Goal: Task Accomplishment & Management: Manage account settings

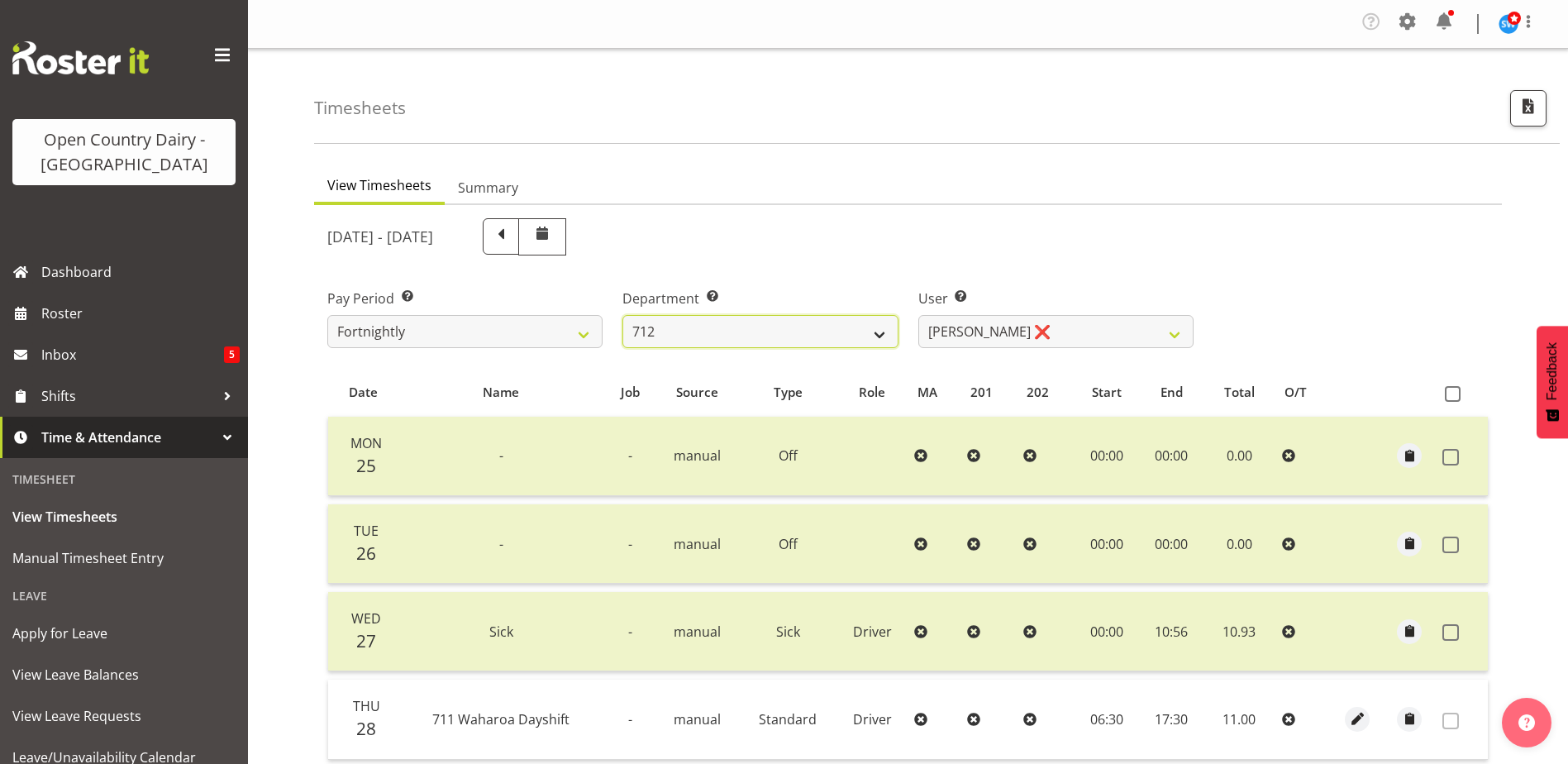
click at [666, 319] on select "701 702 703 704 705 706 707 708 709 710 711 712 713 714 715 716 717 718 719 720" at bounding box center [760, 332] width 275 height 33
click at [623, 315] on select "701 702 703 704 705 706 707 708 709 710 711 712 713 714 715 716 717 718 719 720" at bounding box center [760, 332] width 275 height 33
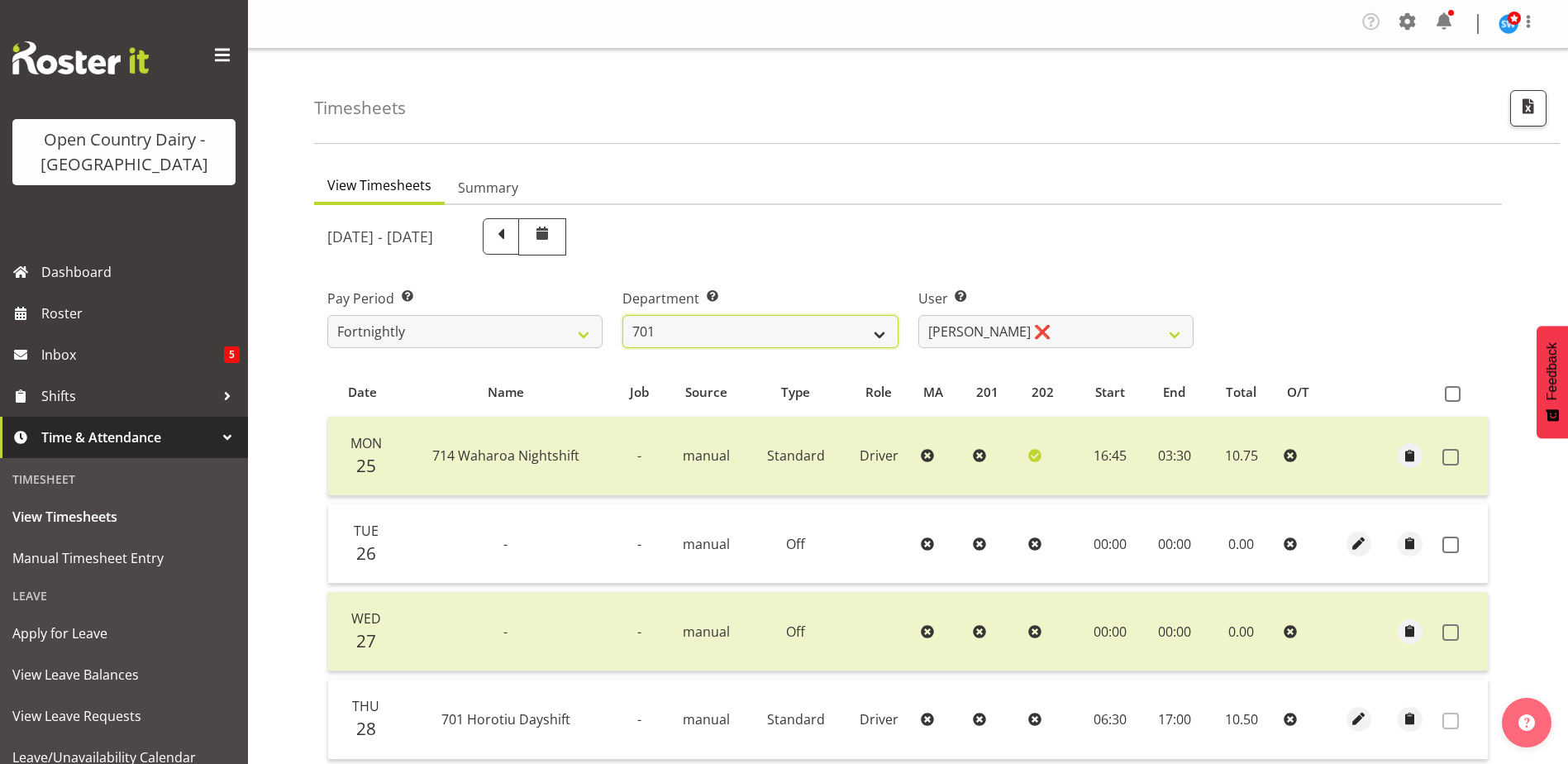
click at [837, 321] on select "701 702 703 704 705 706 707 708 709 710 711 712 713 714 715 716 717 718 719 720" at bounding box center [760, 332] width 275 height 33
select select "720"
click at [623, 315] on select "701 702 703 704 705 706 707 708 709 710 711 712 713 714 715 716 717 718 719 720" at bounding box center [760, 332] width 275 height 33
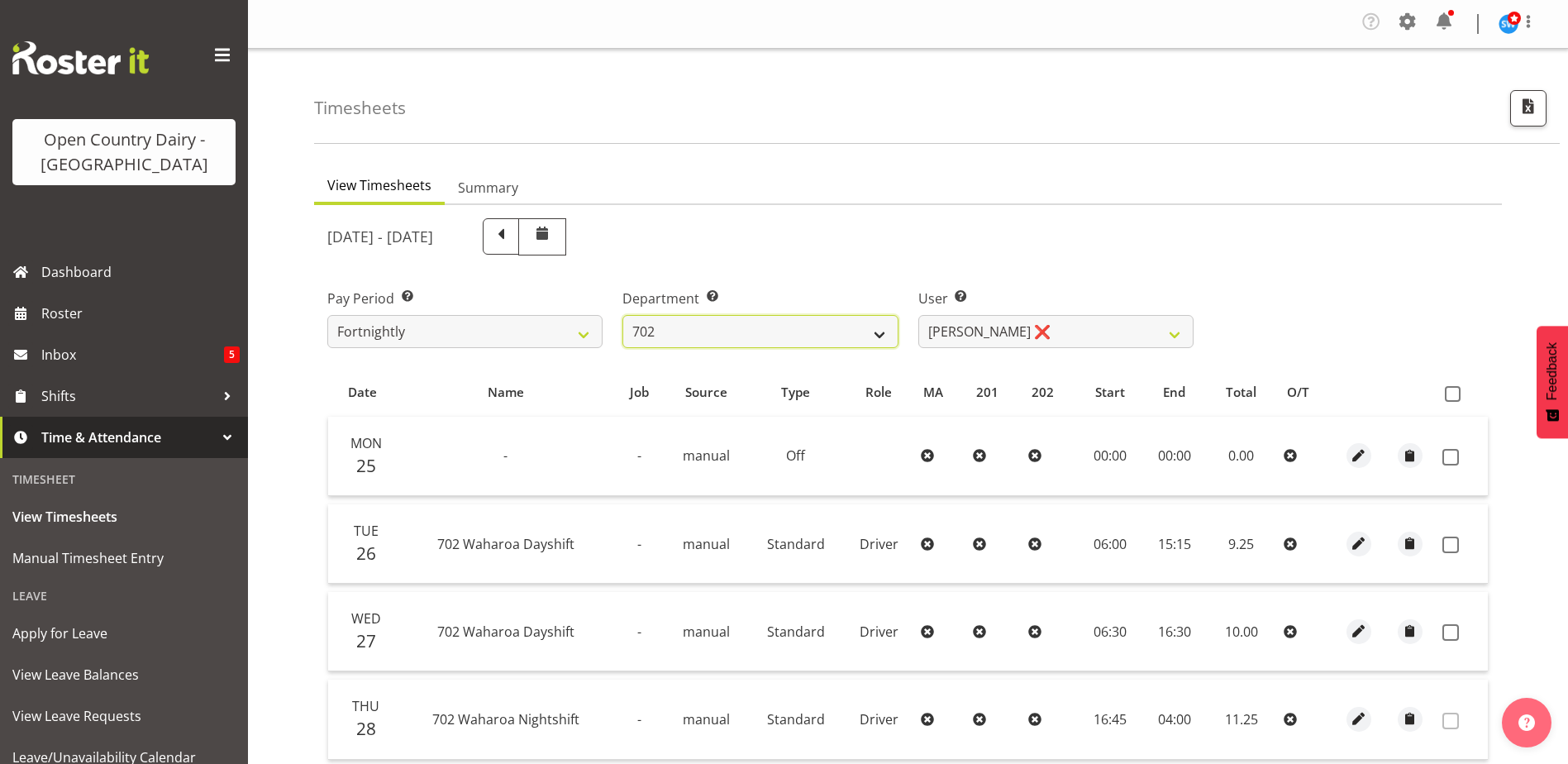
click at [820, 333] on select "701 702 703 704 705 706 707 708 709 710 711 712 713 714 715 716 717 718 719 720" at bounding box center [760, 332] width 275 height 33
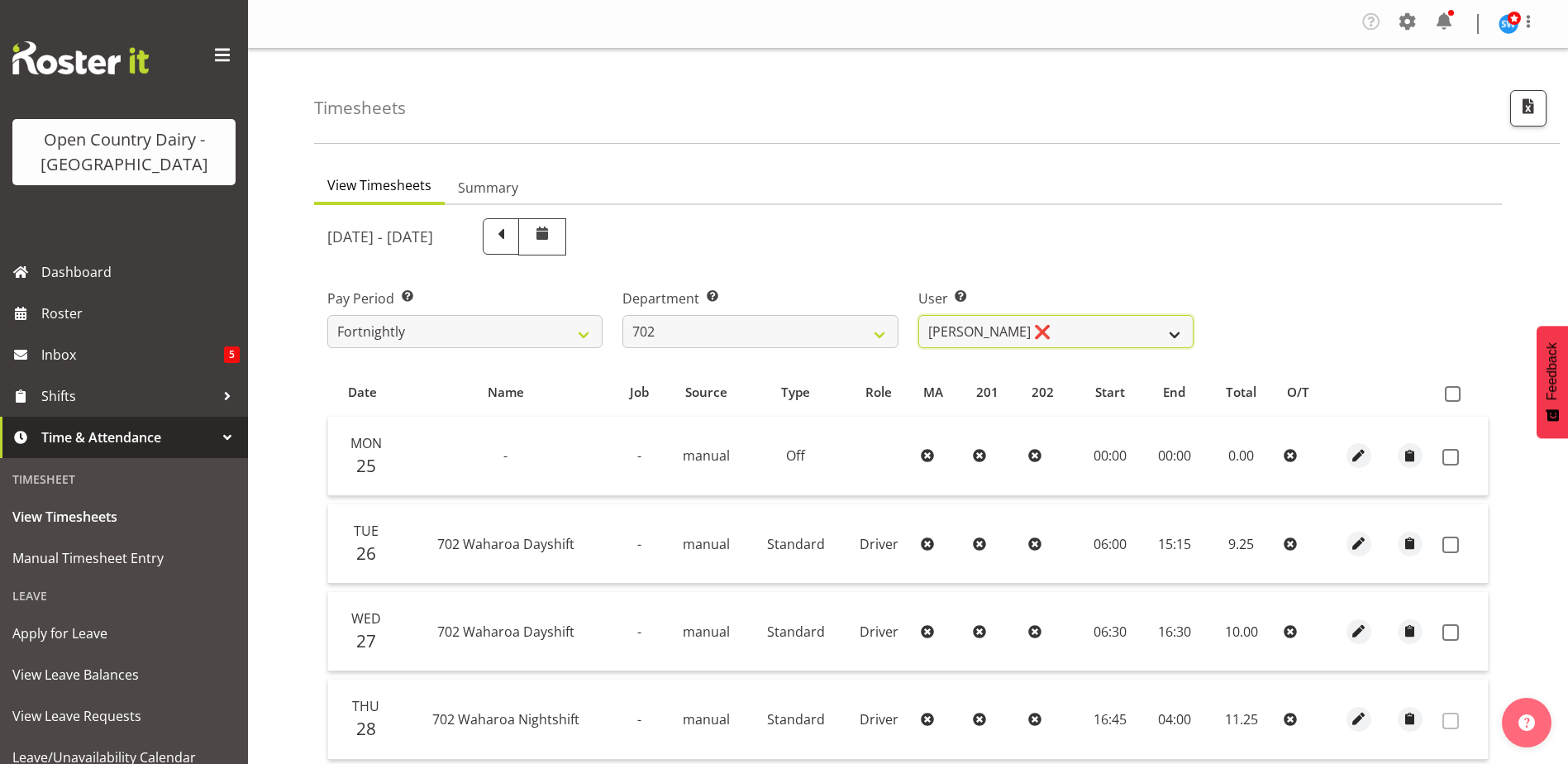
click at [928, 330] on select "Brian Riddle ❌ Denica Tapiki ❌ Nick Adlington ❌ Simon Phillpott ❌" at bounding box center [1056, 332] width 275 height 33
click at [919, 315] on select "Brian Riddle ❌ Denica Tapiki ❌ Nick Adlington ❌ Simon Phillpott ❌" at bounding box center [1056, 332] width 275 height 33
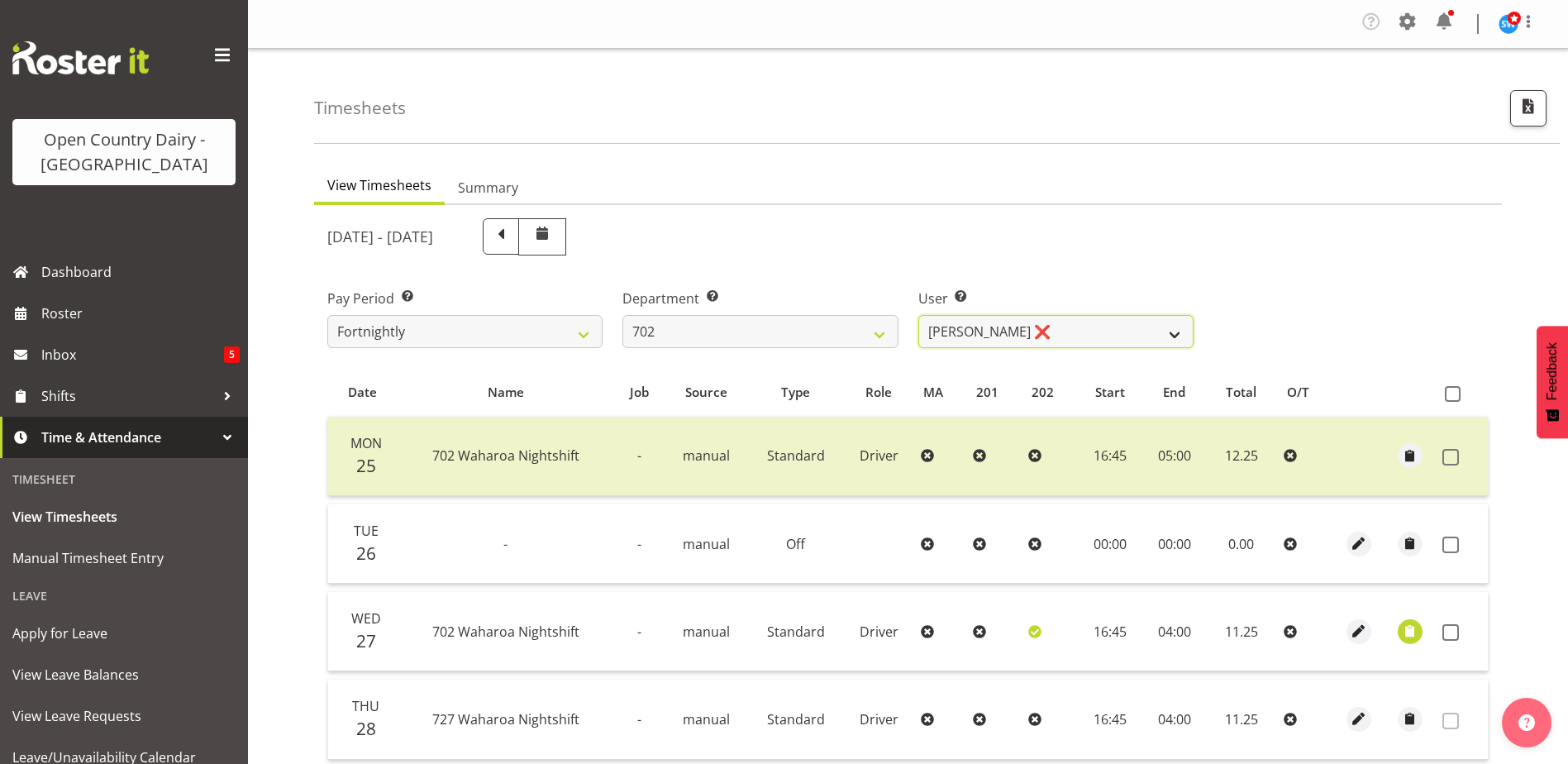
click at [952, 333] on select "Brian Riddle ❌ Denica Tapiki ❌ Nick Adlington ❌ Simon Phillpott ❌" at bounding box center [1056, 332] width 275 height 33
select select "11603"
click at [919, 315] on select "Brian Riddle ❌ Denica Tapiki ❌ Nick Adlington ❌ Simon Phillpott ❌" at bounding box center [1056, 332] width 275 height 33
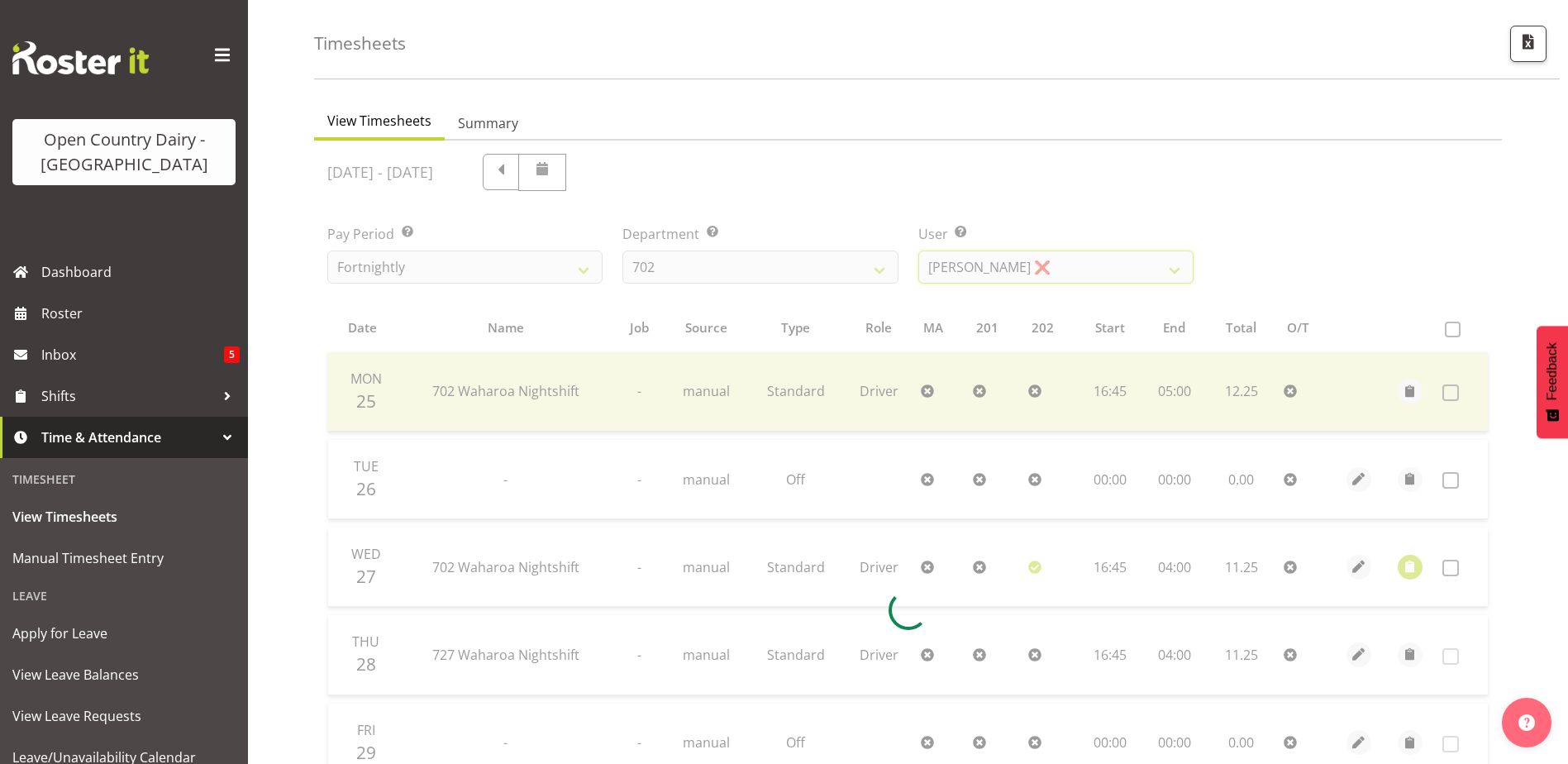
scroll to position [248, 0]
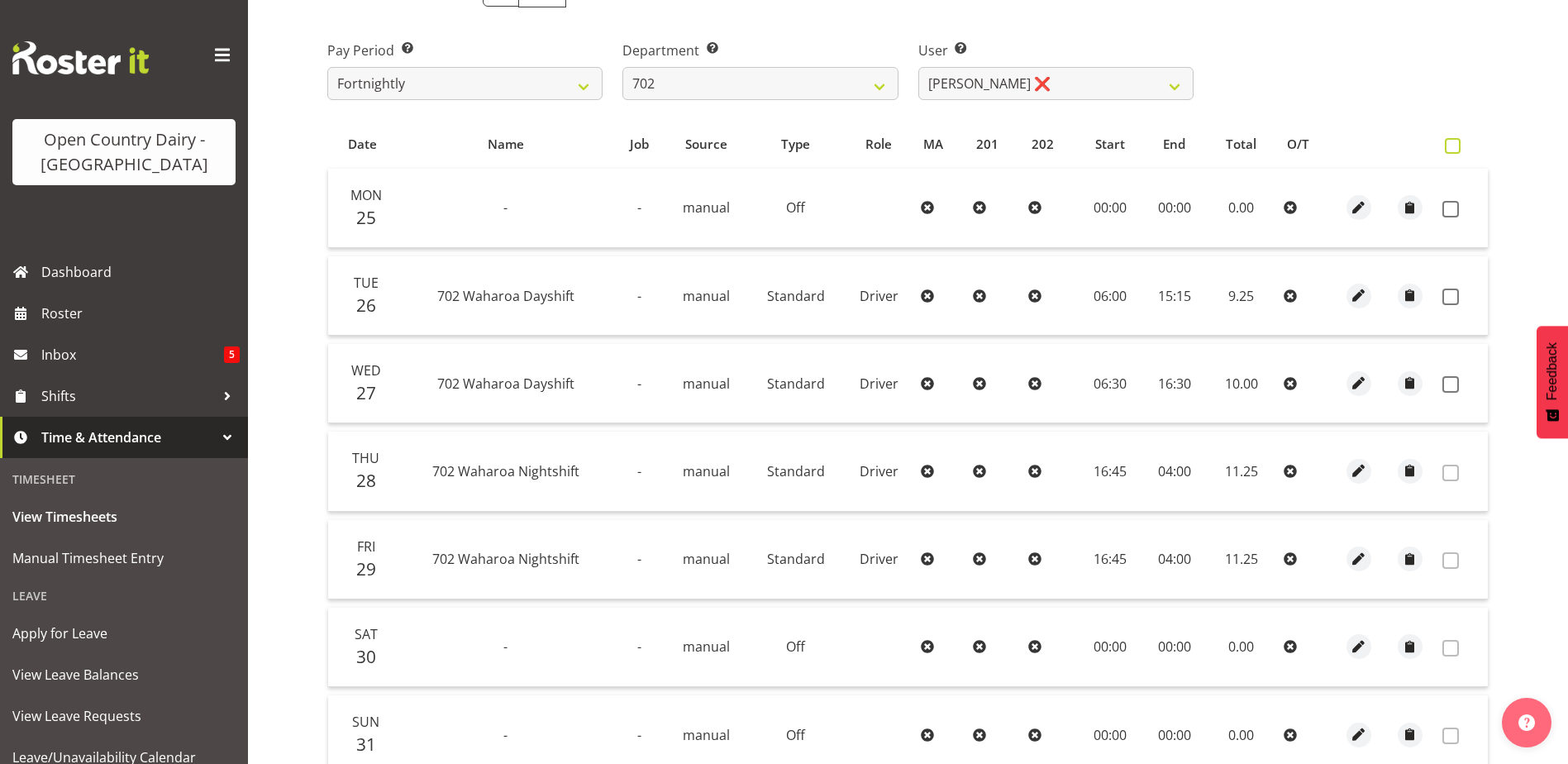
click at [1454, 142] on span at bounding box center [1453, 146] width 16 height 16
click at [1454, 142] on input "checkbox" at bounding box center [1450, 146] width 11 height 11
checkbox input "true"
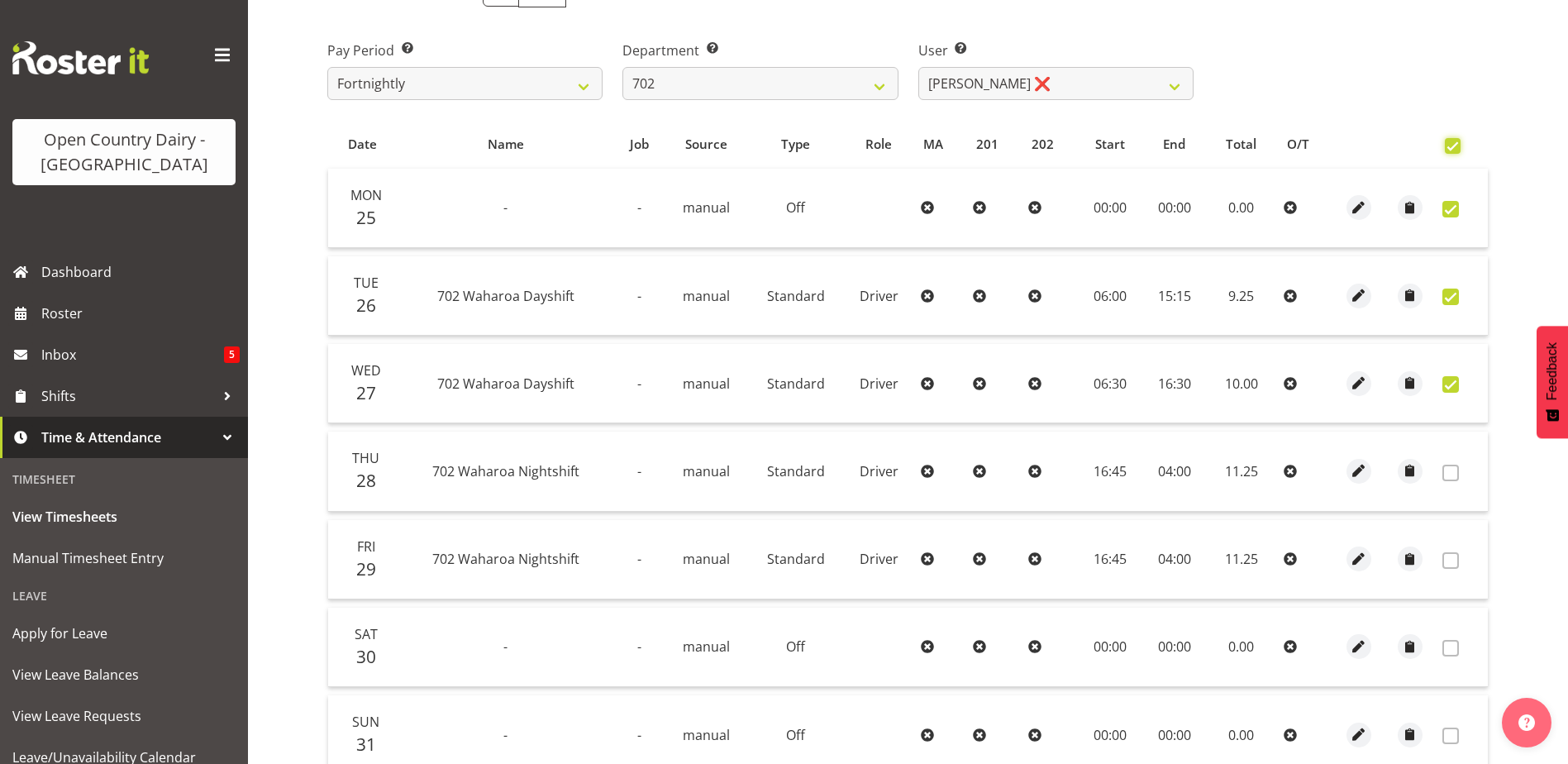
checkbox input "true"
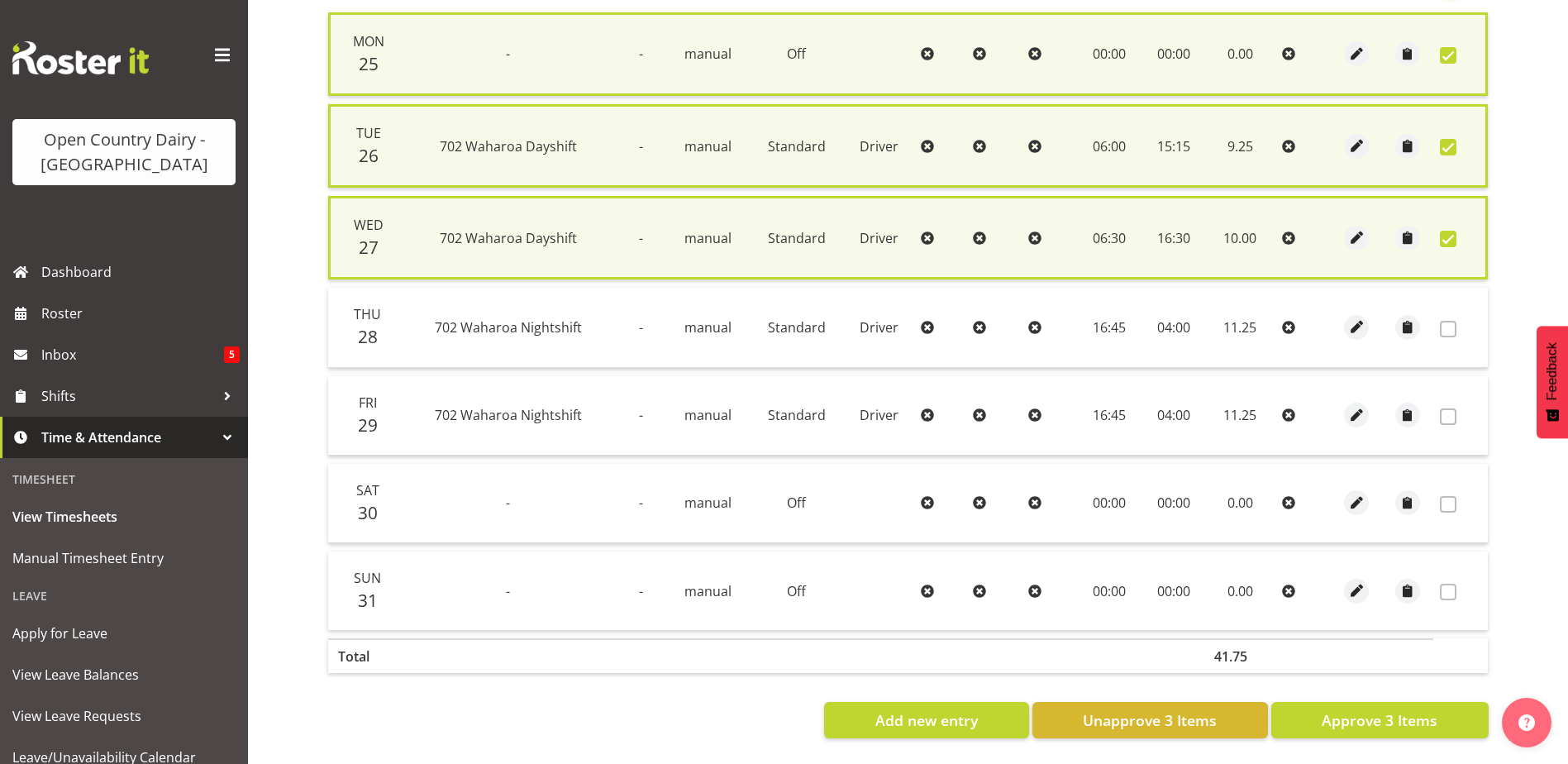
scroll to position [417, 0]
click at [1426, 710] on span "Approve 3 Items" at bounding box center [1380, 720] width 116 height 21
checkbox input "false"
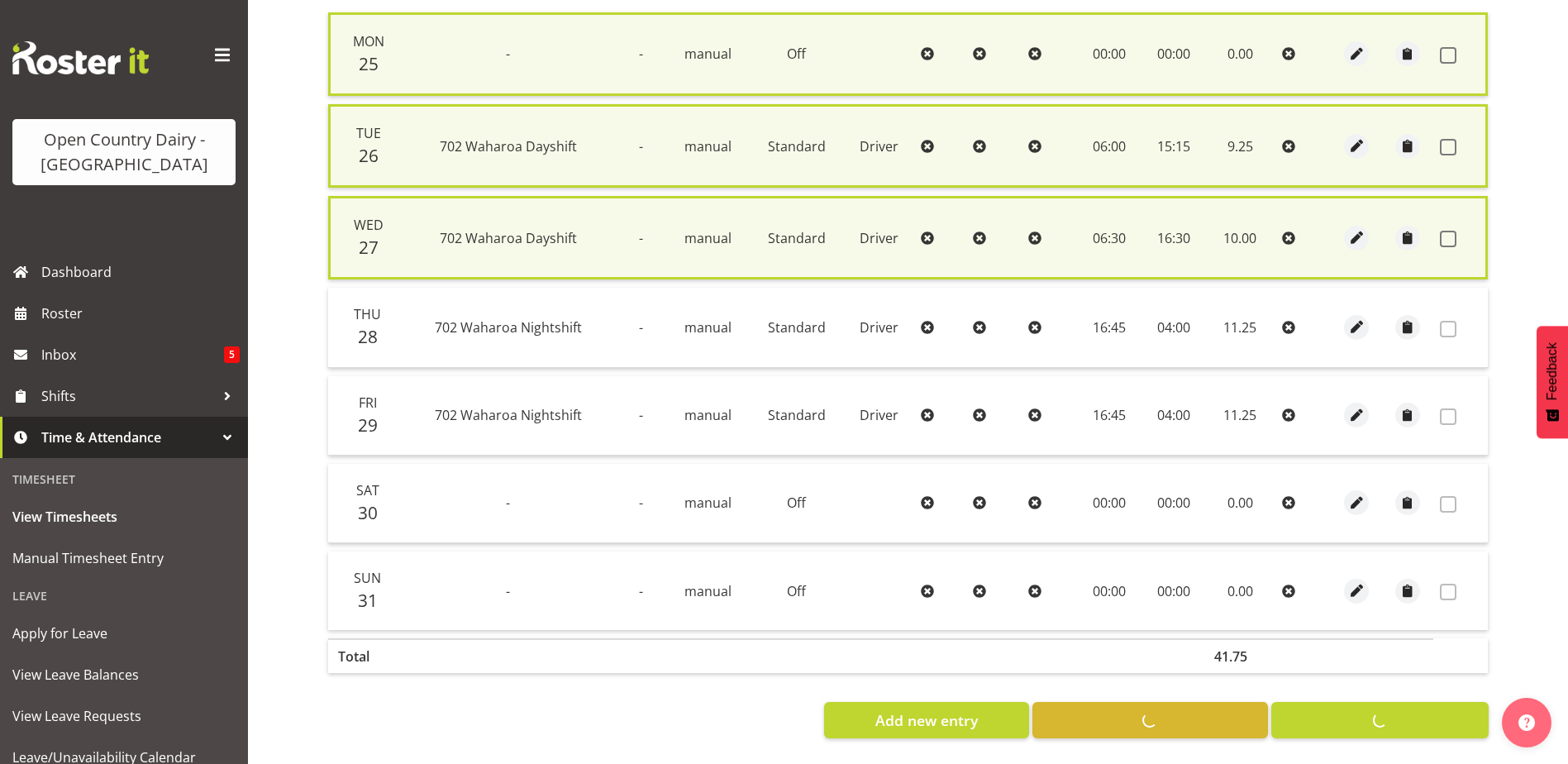
checkbox input "false"
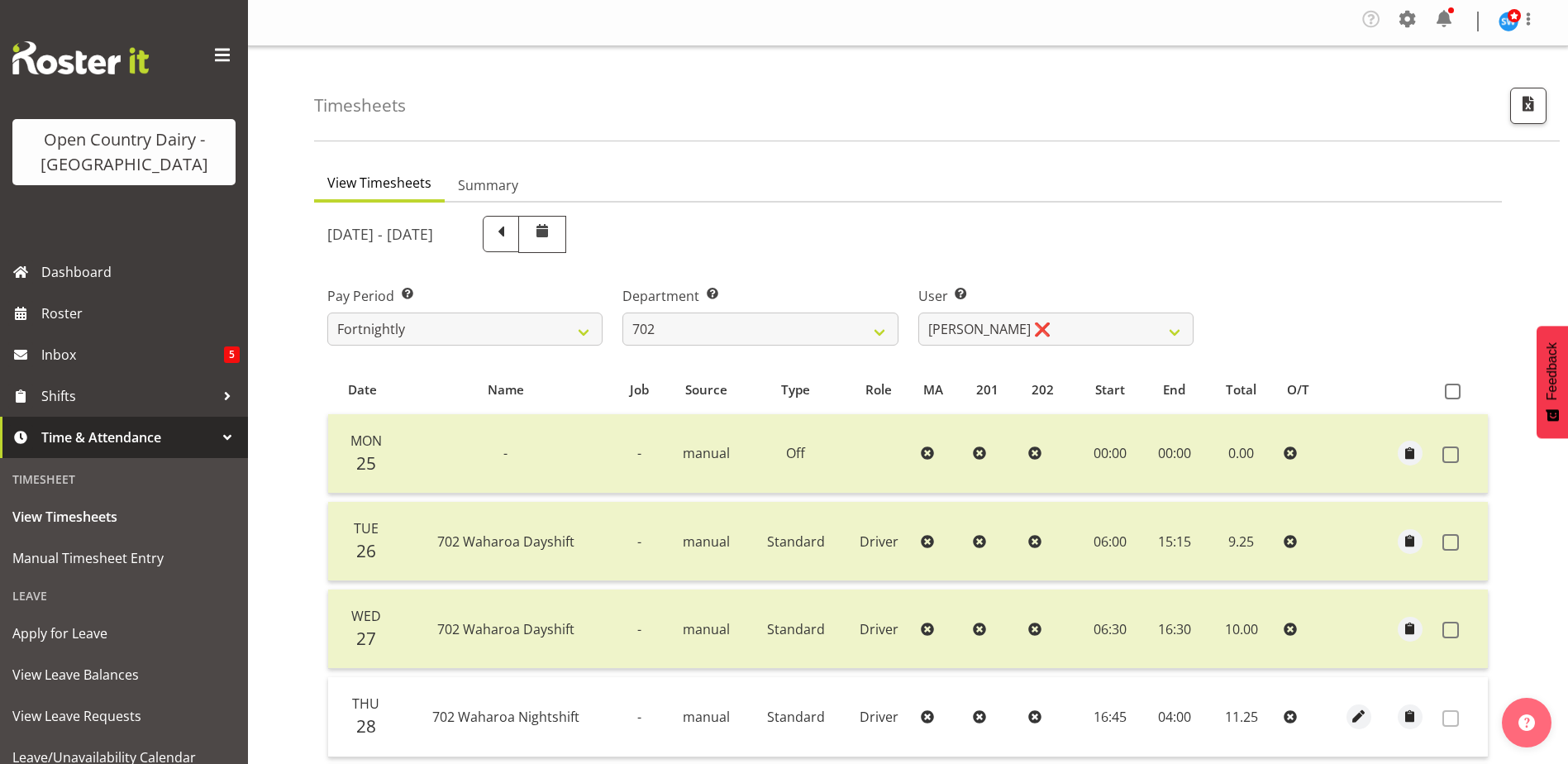
scroll to position [0, 0]
click at [844, 340] on select "701 702 703 704 705 706 707 708 709 710 711 712 713 714 715 716 717 718 719 720" at bounding box center [760, 332] width 275 height 33
select select "874"
click at [623, 315] on select "701 702 703 704 705 706 707 708 709 710 711 712 713 714 715 716 717 718 719 720" at bounding box center [760, 332] width 275 height 33
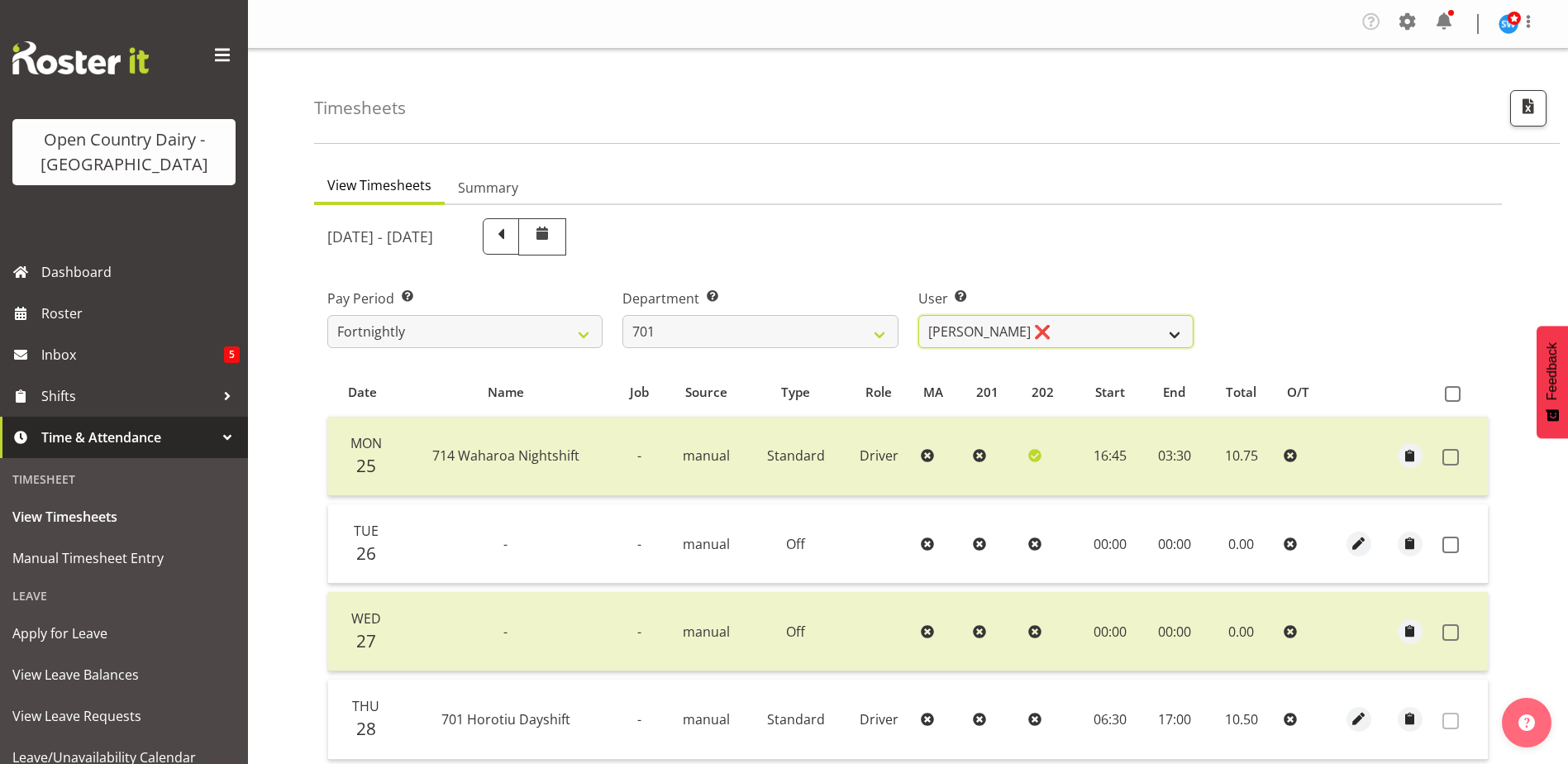
click at [957, 333] on select "Duncan Shirley ❌ Gagandeep Singh ❌ Johann Van Zyl ❌ John Cottingham ❌" at bounding box center [1056, 332] width 275 height 33
select select "11207"
click at [919, 315] on select "Duncan Shirley ❌ Gagandeep Singh ❌ Johann Van Zyl ❌ John Cottingham ❌" at bounding box center [1056, 332] width 275 height 33
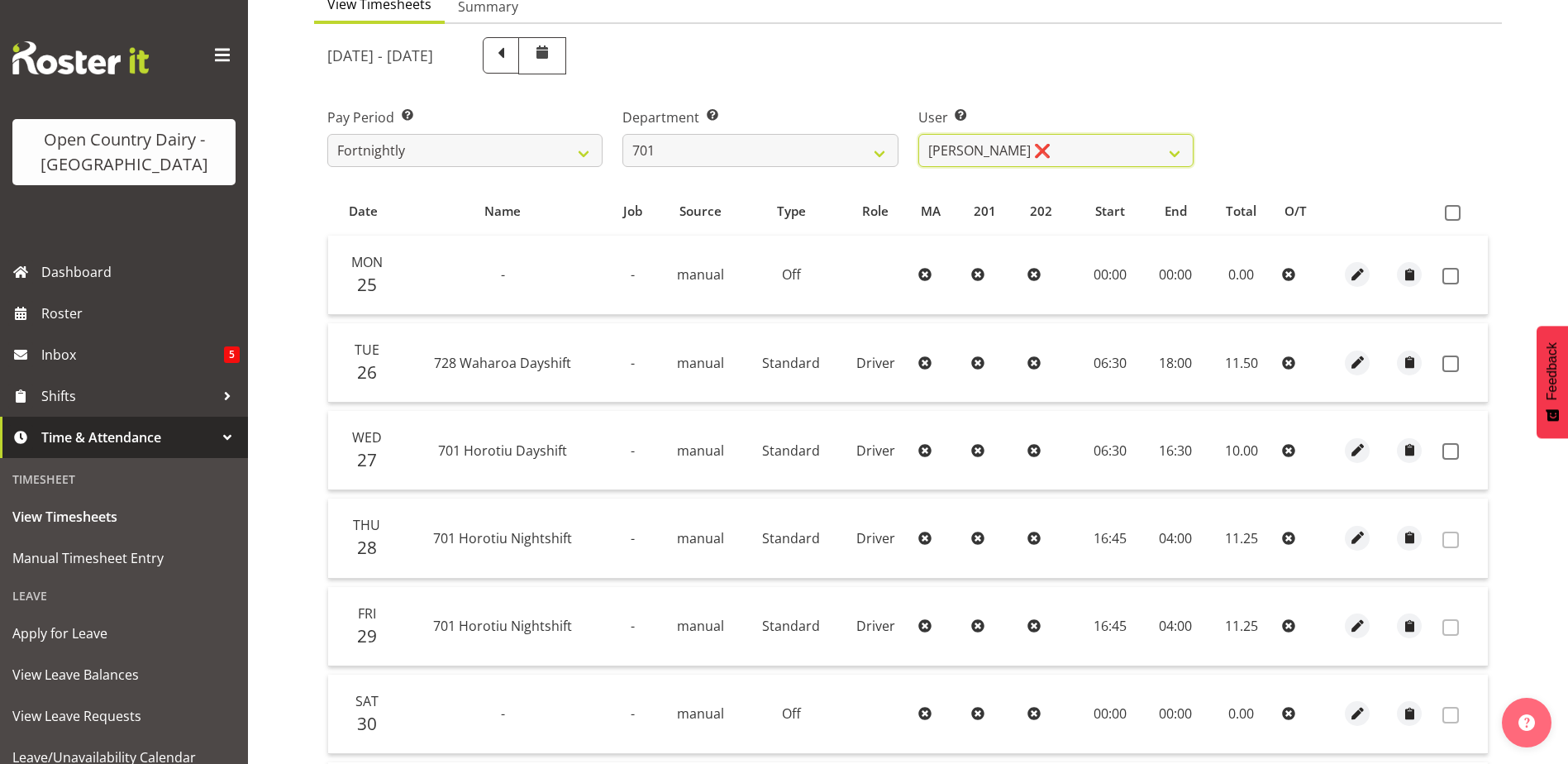
scroll to position [248, 0]
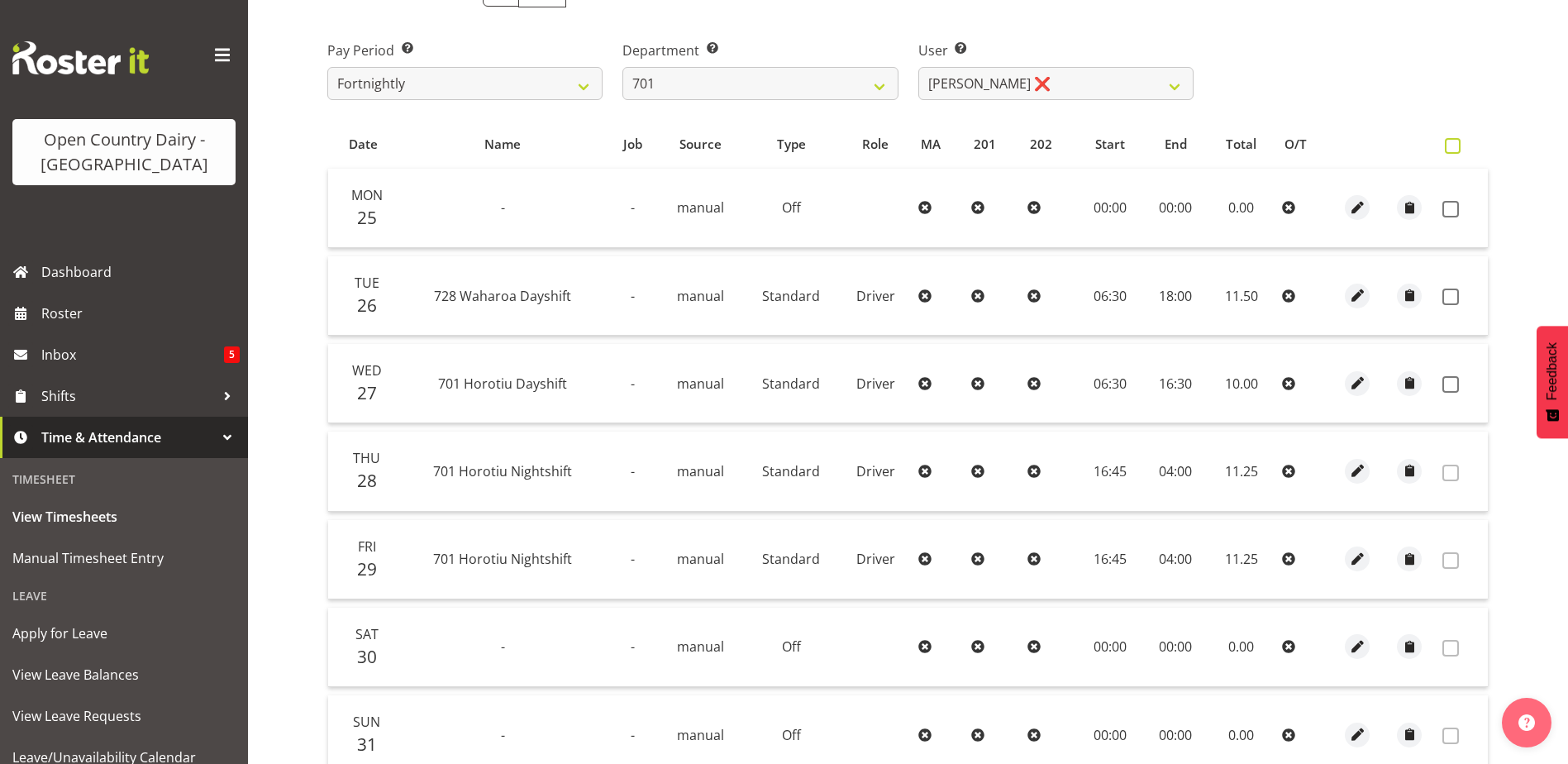
click at [1454, 148] on span at bounding box center [1453, 146] width 16 height 16
click at [1454, 148] on input "checkbox" at bounding box center [1450, 146] width 11 height 11
checkbox input "true"
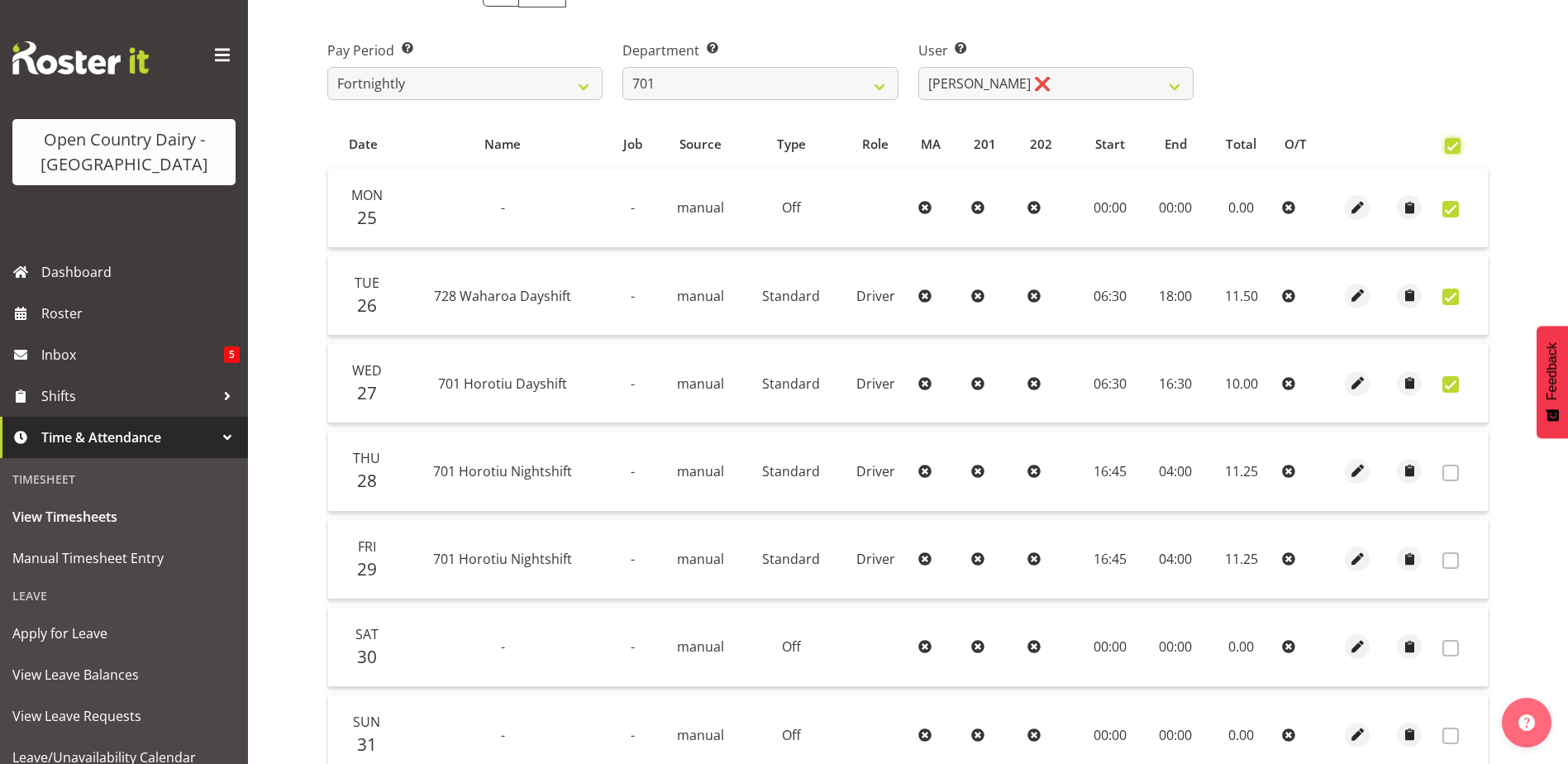
checkbox input "true"
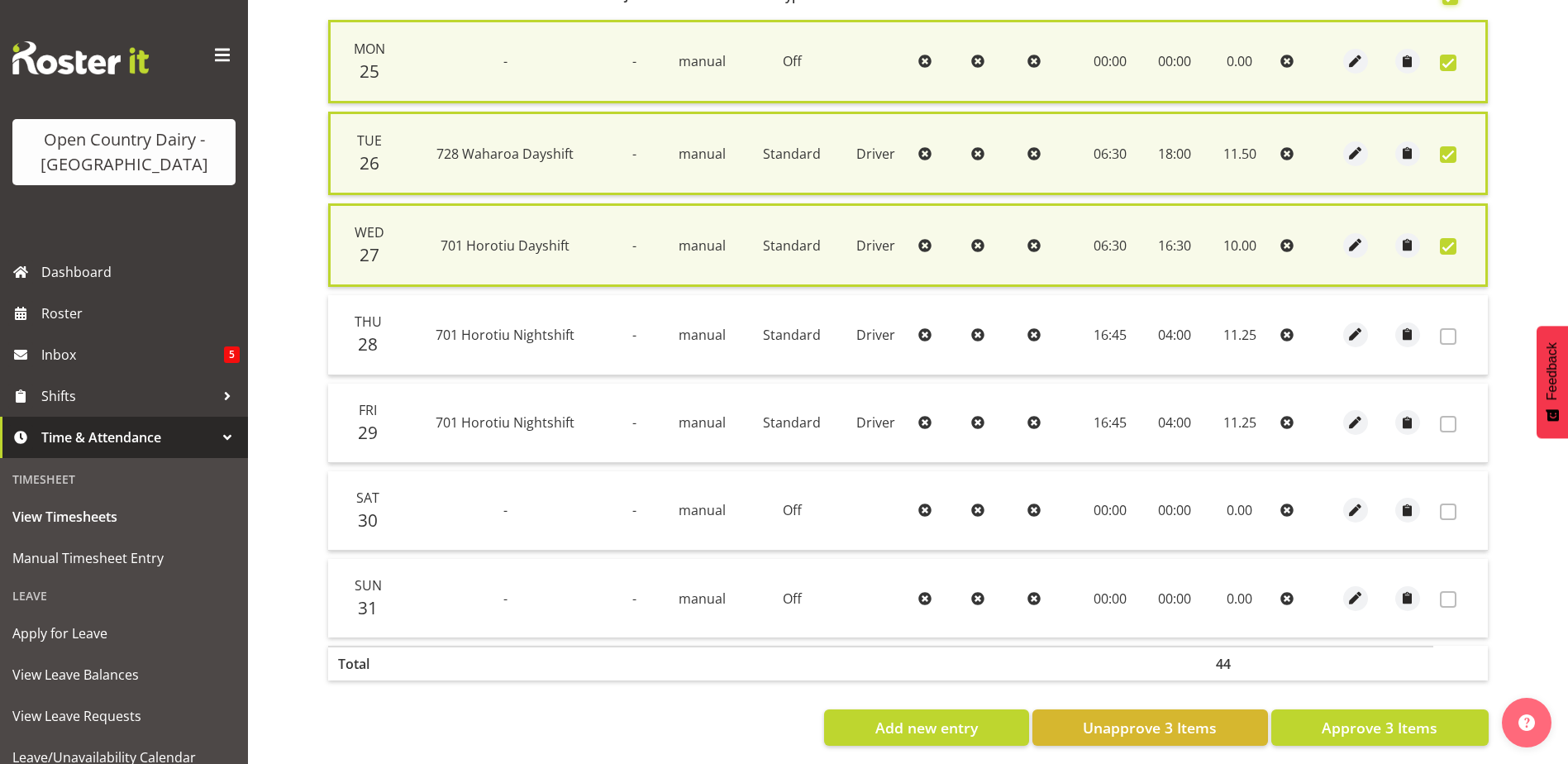
scroll to position [414, 0]
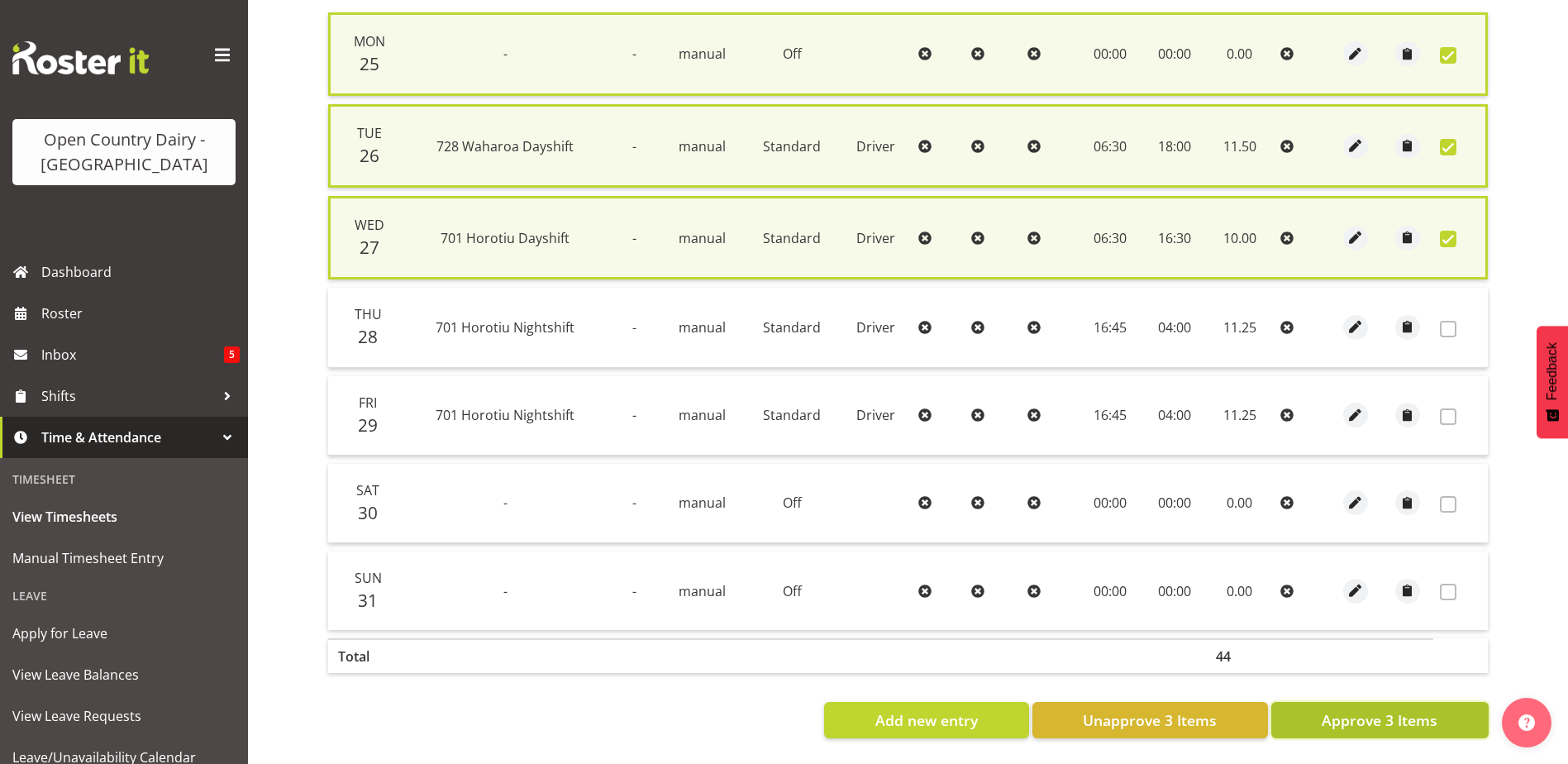
click at [1403, 717] on span "Approve 3 Items" at bounding box center [1380, 720] width 116 height 21
checkbox input "false"
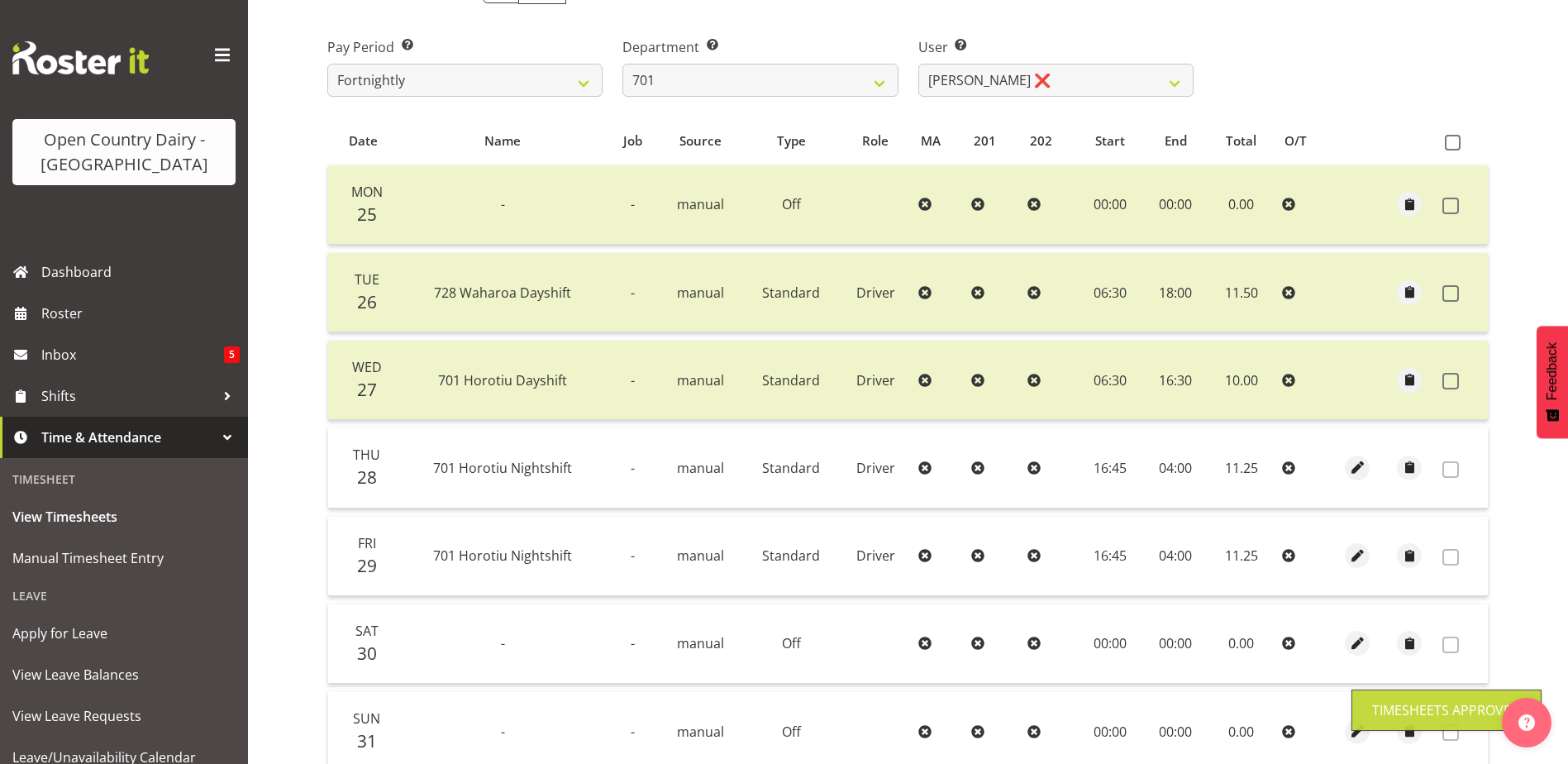
scroll to position [0, 0]
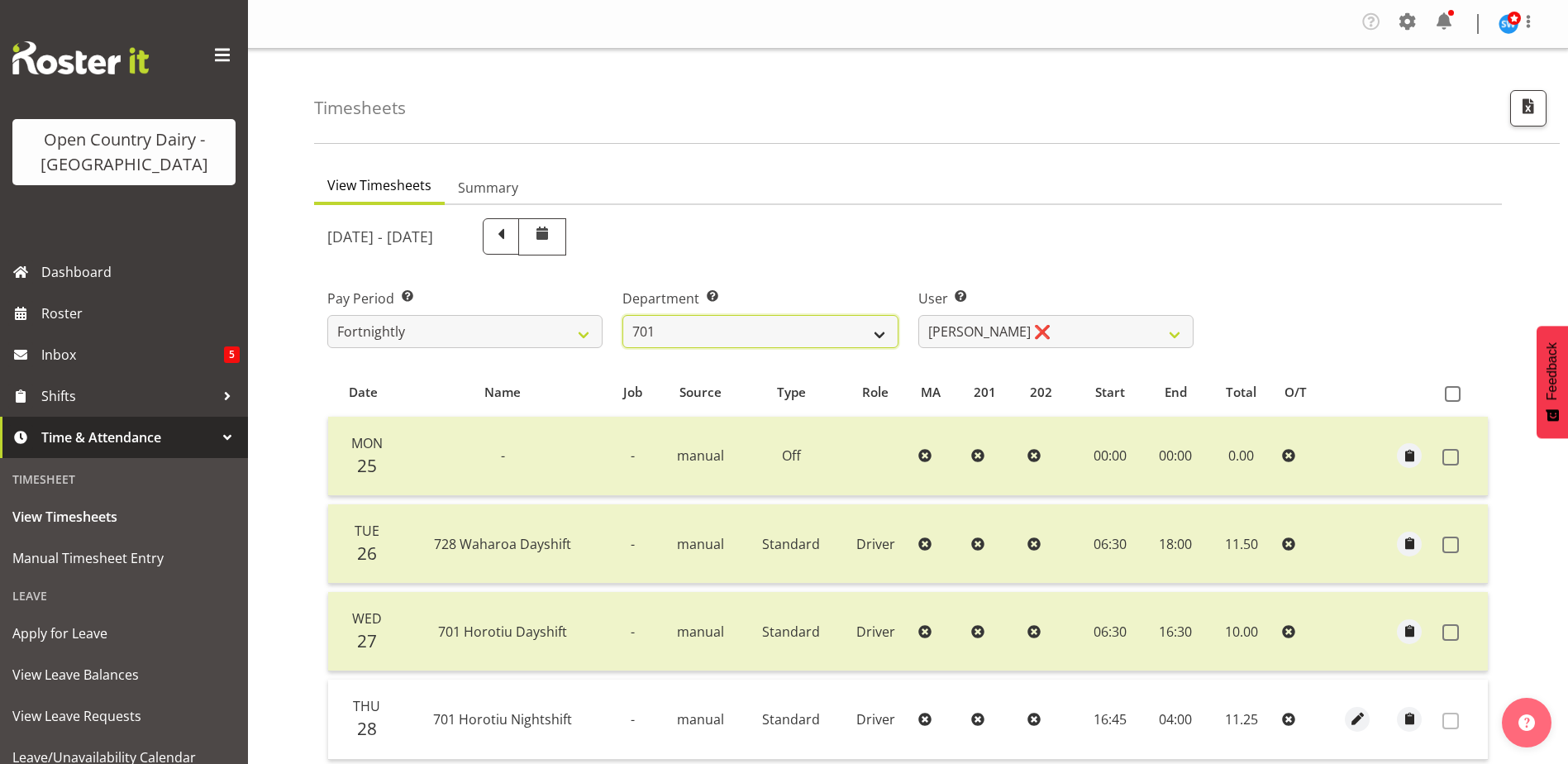
click at [869, 326] on select "701 702 703 704 705 706 707 708 709 710 711 712 713 714 715 716 717 718 719 720" at bounding box center [760, 332] width 275 height 33
select select "710"
click at [623, 315] on select "701 702 703 704 705 706 707 708 709 710 711 712 713 714 715 716 717 718 719 720" at bounding box center [760, 332] width 275 height 33
select select "8168"
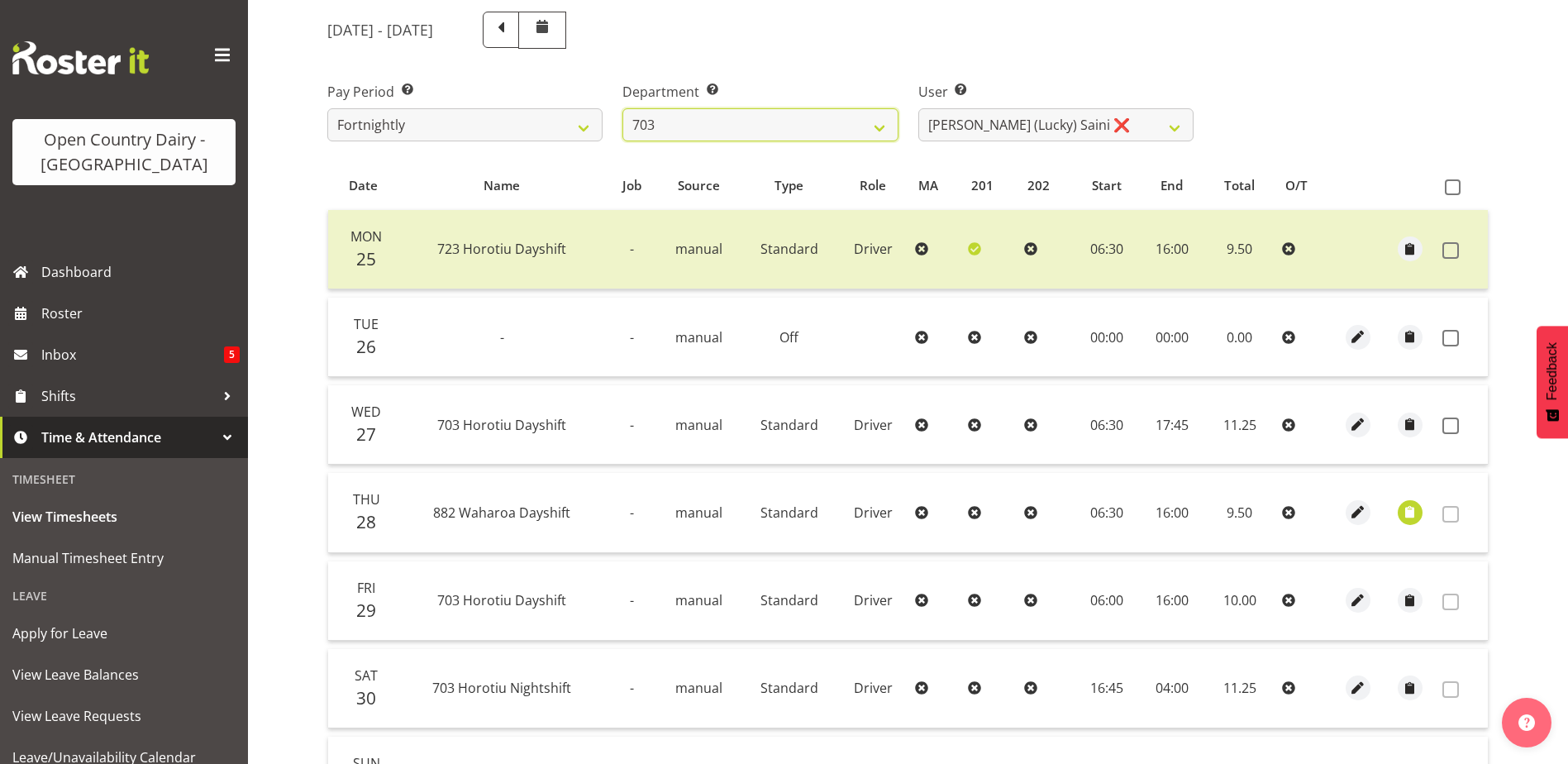
scroll to position [248, 0]
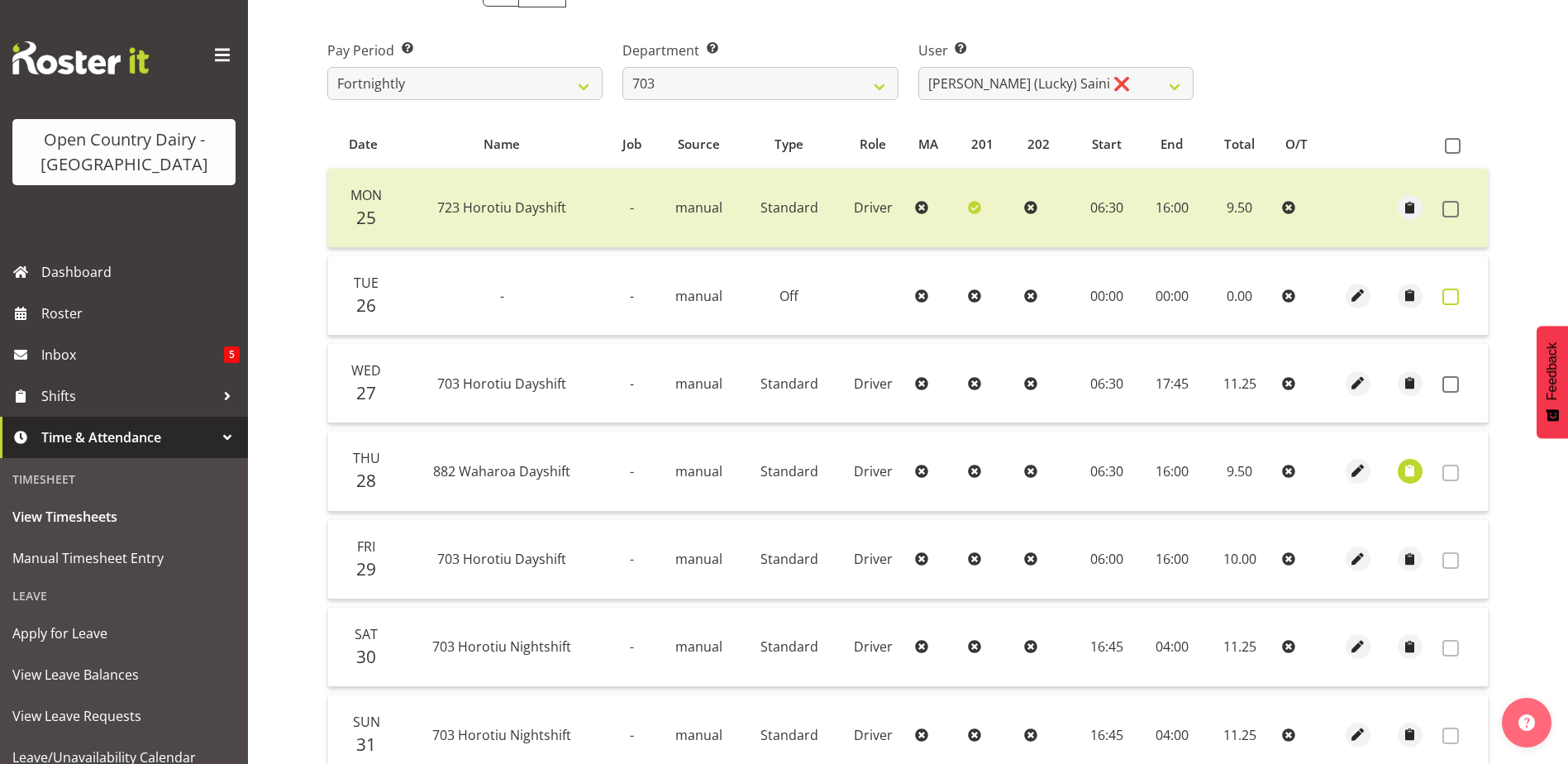
click at [1448, 296] on span at bounding box center [1451, 297] width 17 height 17
checkbox input "true"
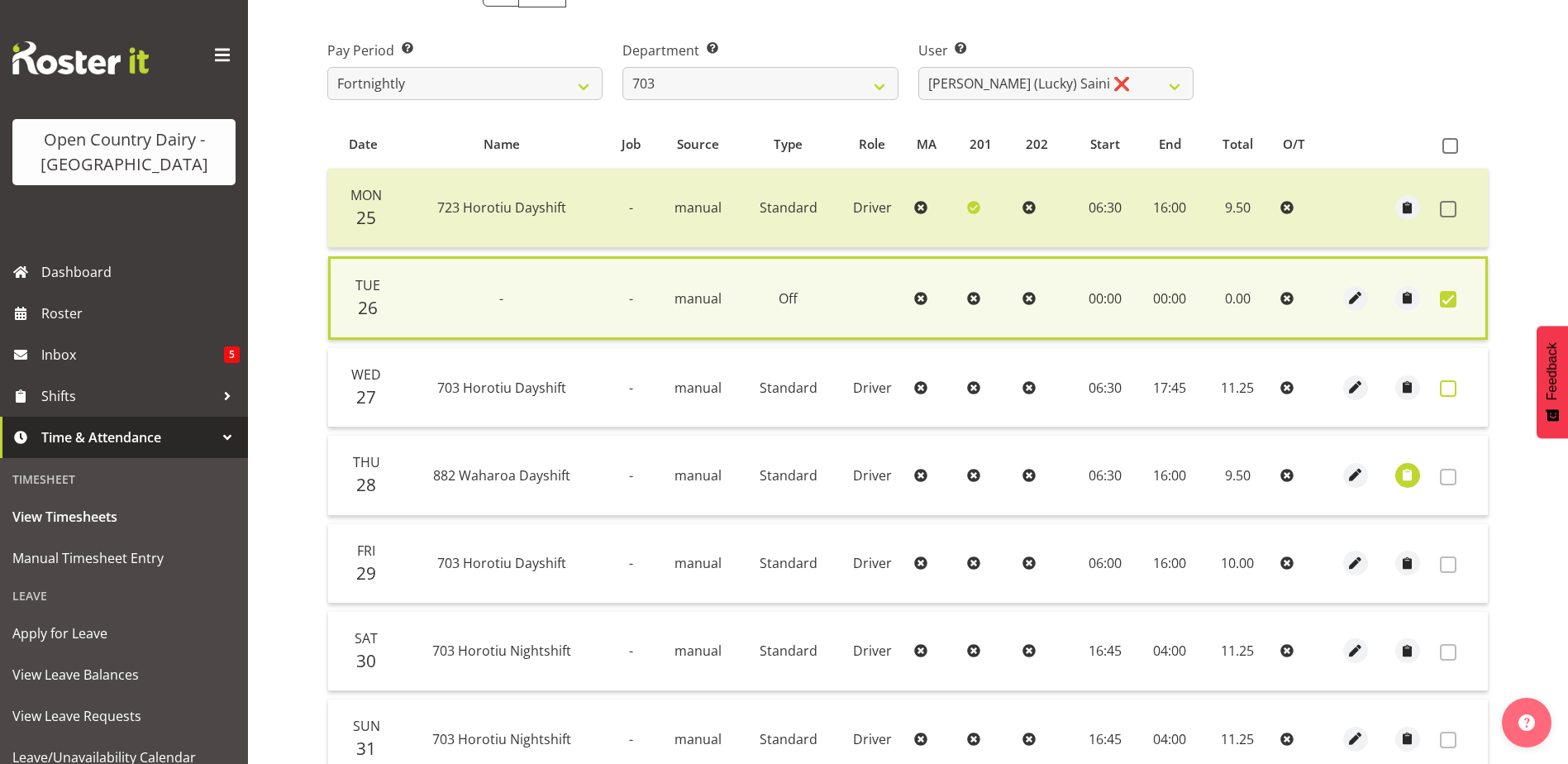
click at [1443, 388] on span at bounding box center [1448, 389] width 17 height 17
checkbox input "true"
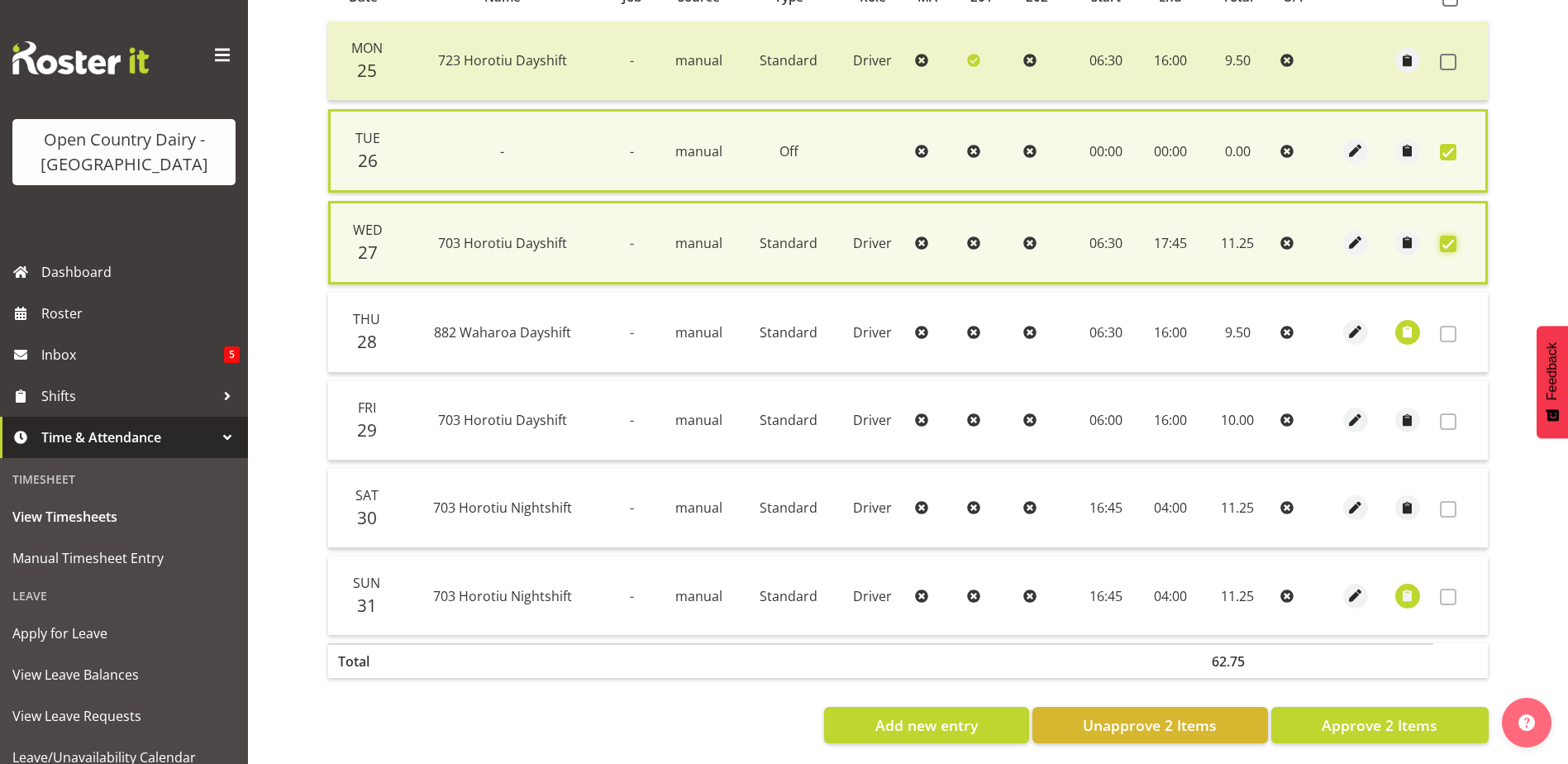
scroll to position [413, 0]
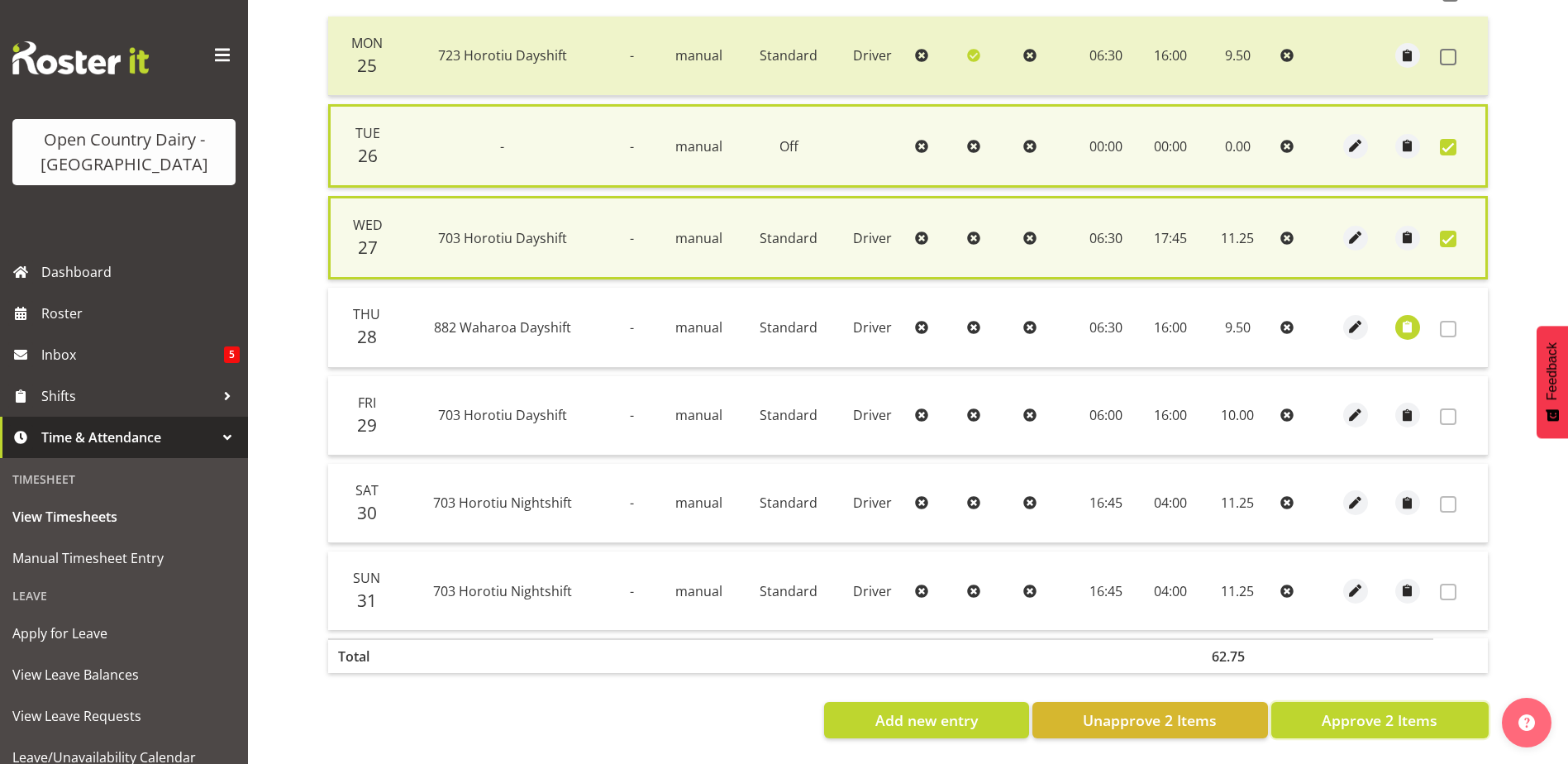
click at [1321, 711] on button "Approve 2 Items" at bounding box center [1380, 720] width 218 height 36
checkbox input "false"
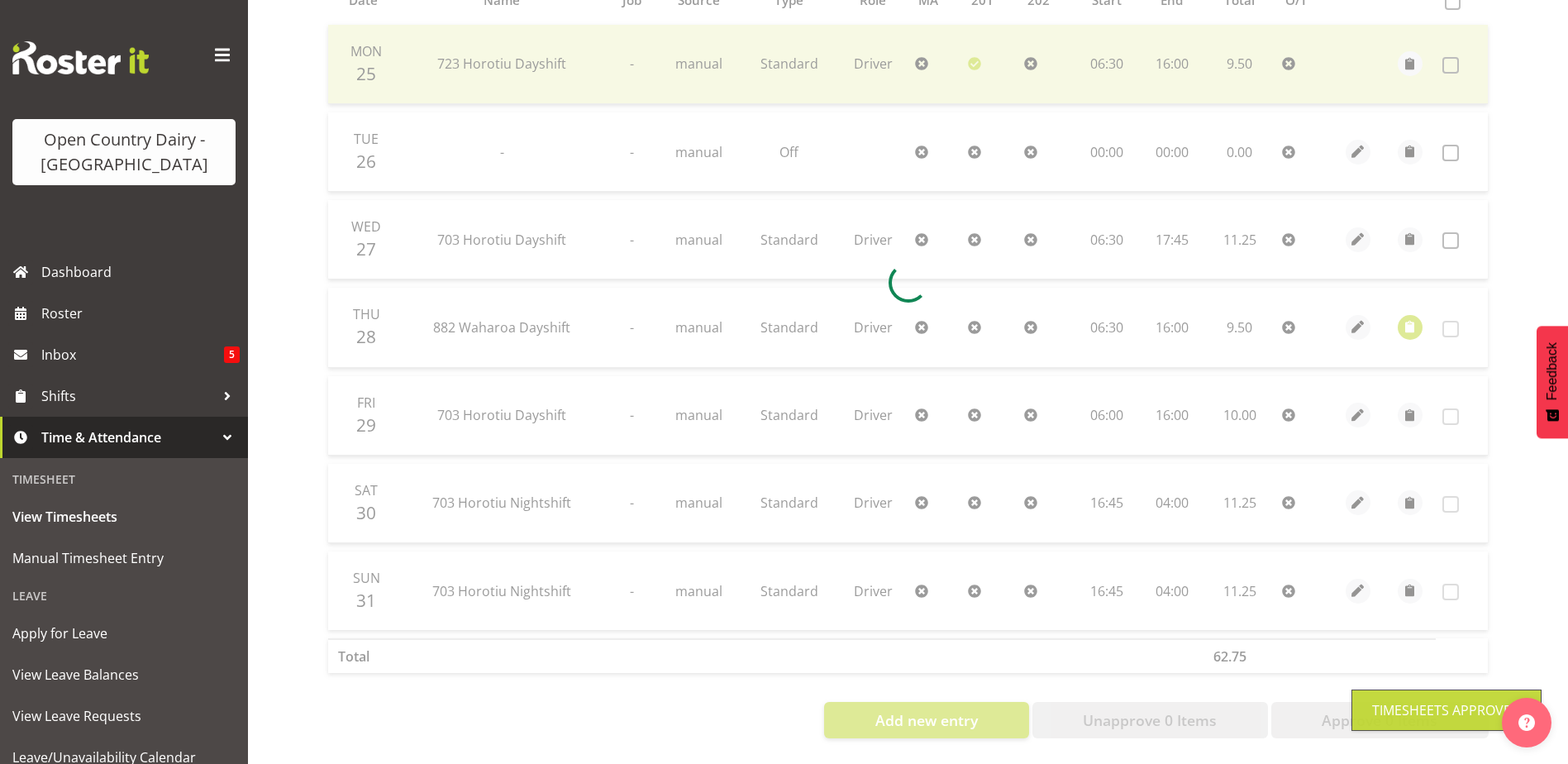
scroll to position [404, 0]
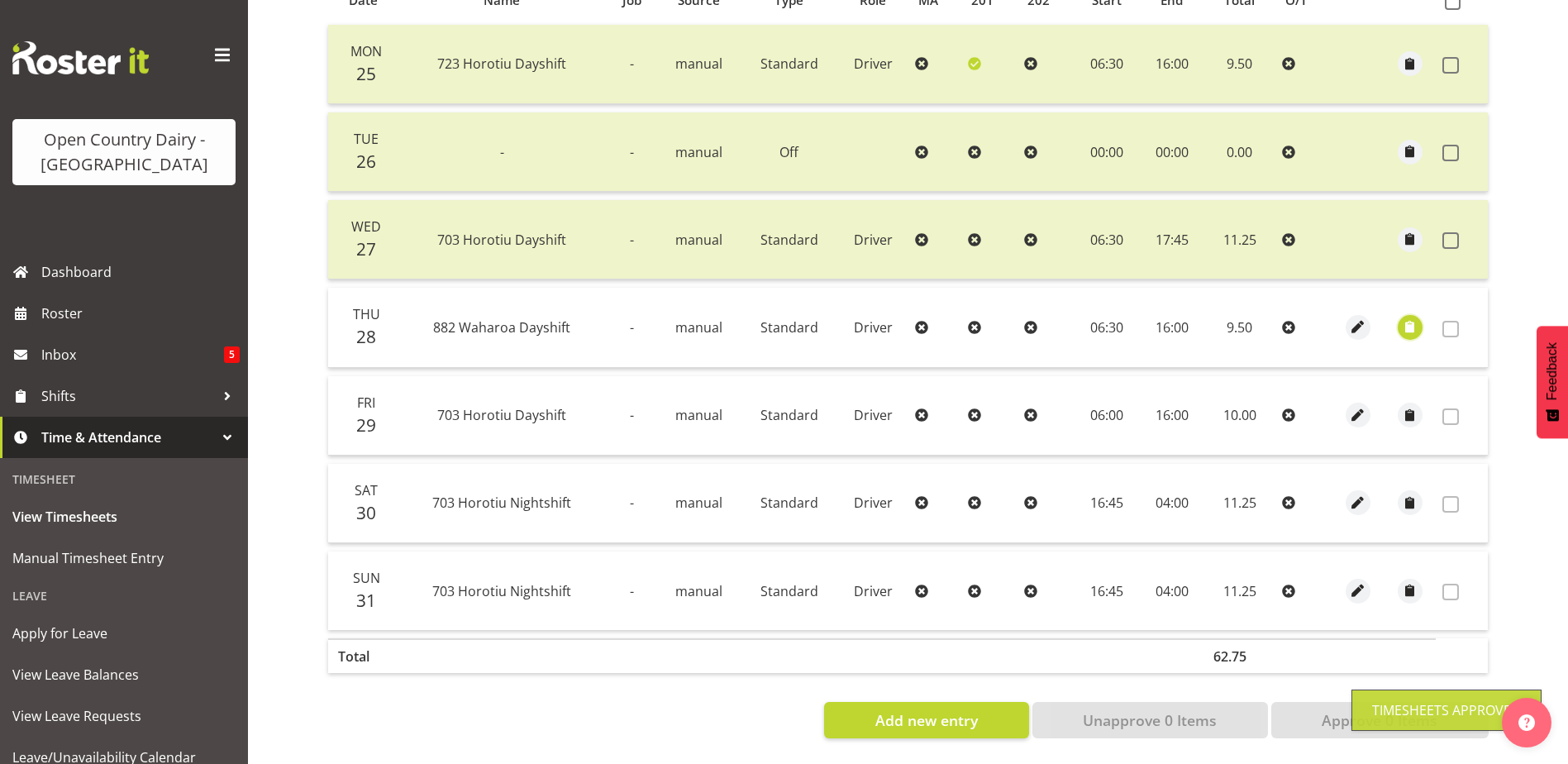
click at [1406, 318] on span "button" at bounding box center [1410, 327] width 19 height 19
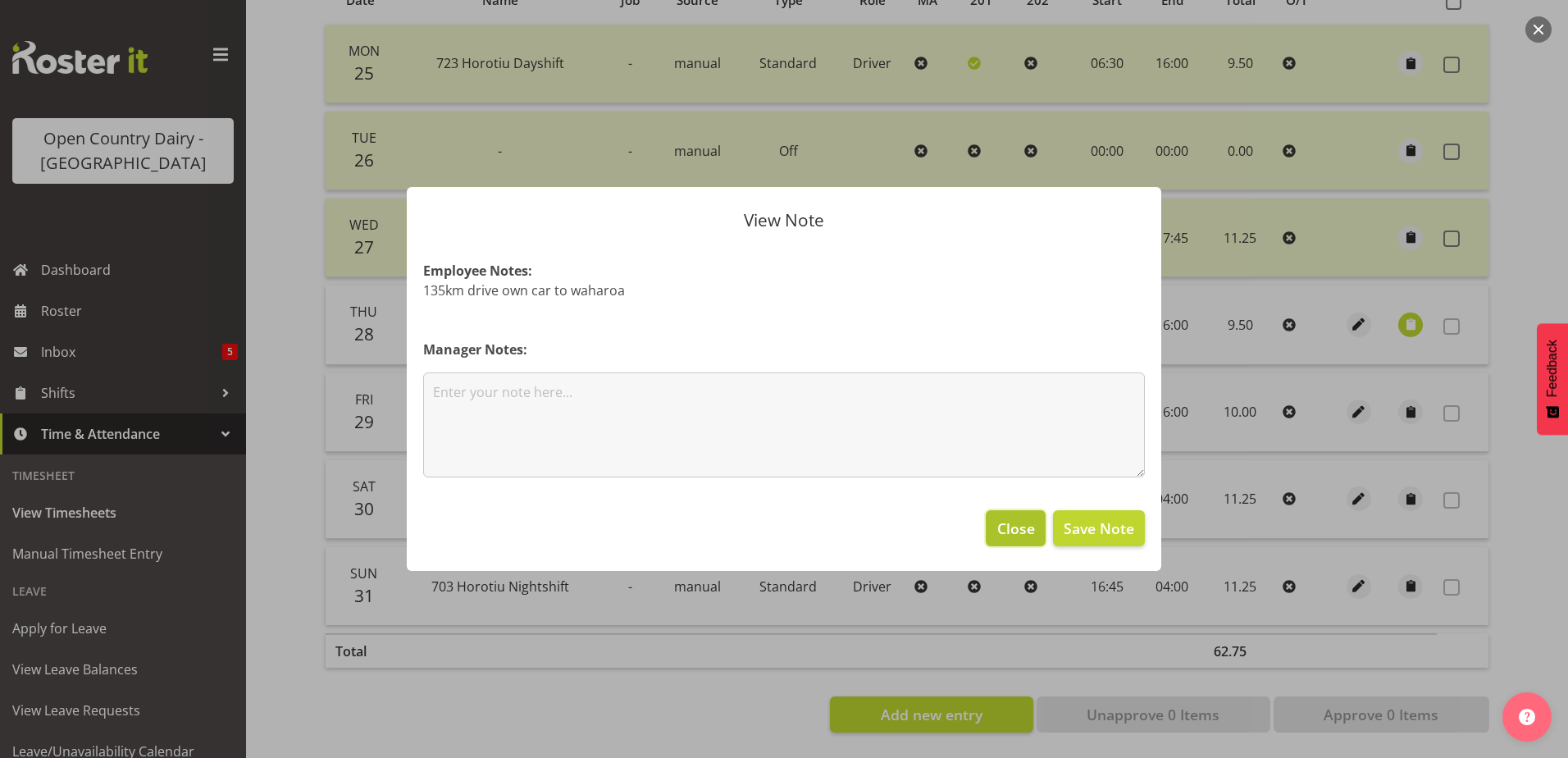
click at [1024, 527] on span "Close" at bounding box center [1016, 528] width 38 height 21
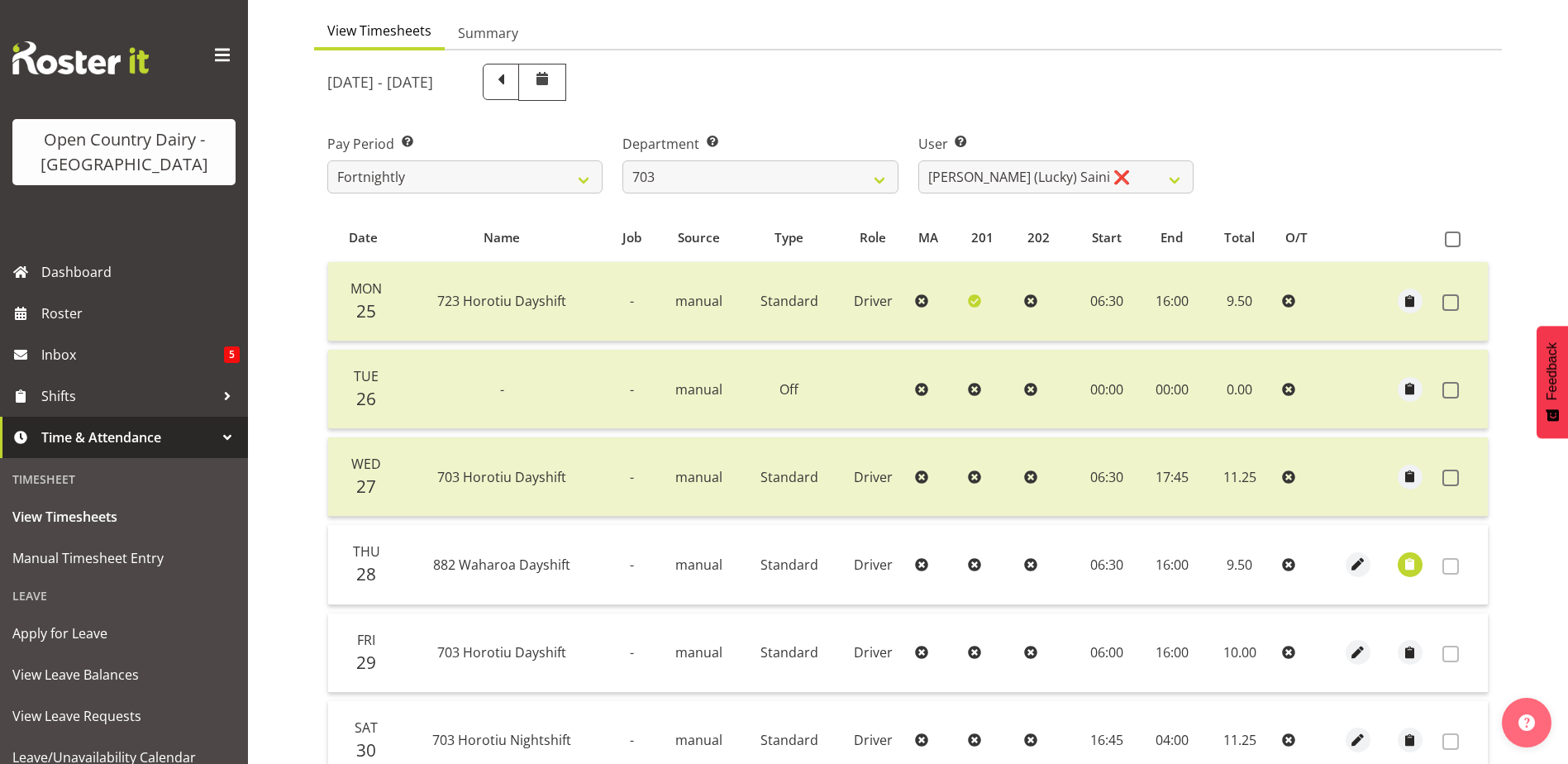
scroll to position [165, 0]
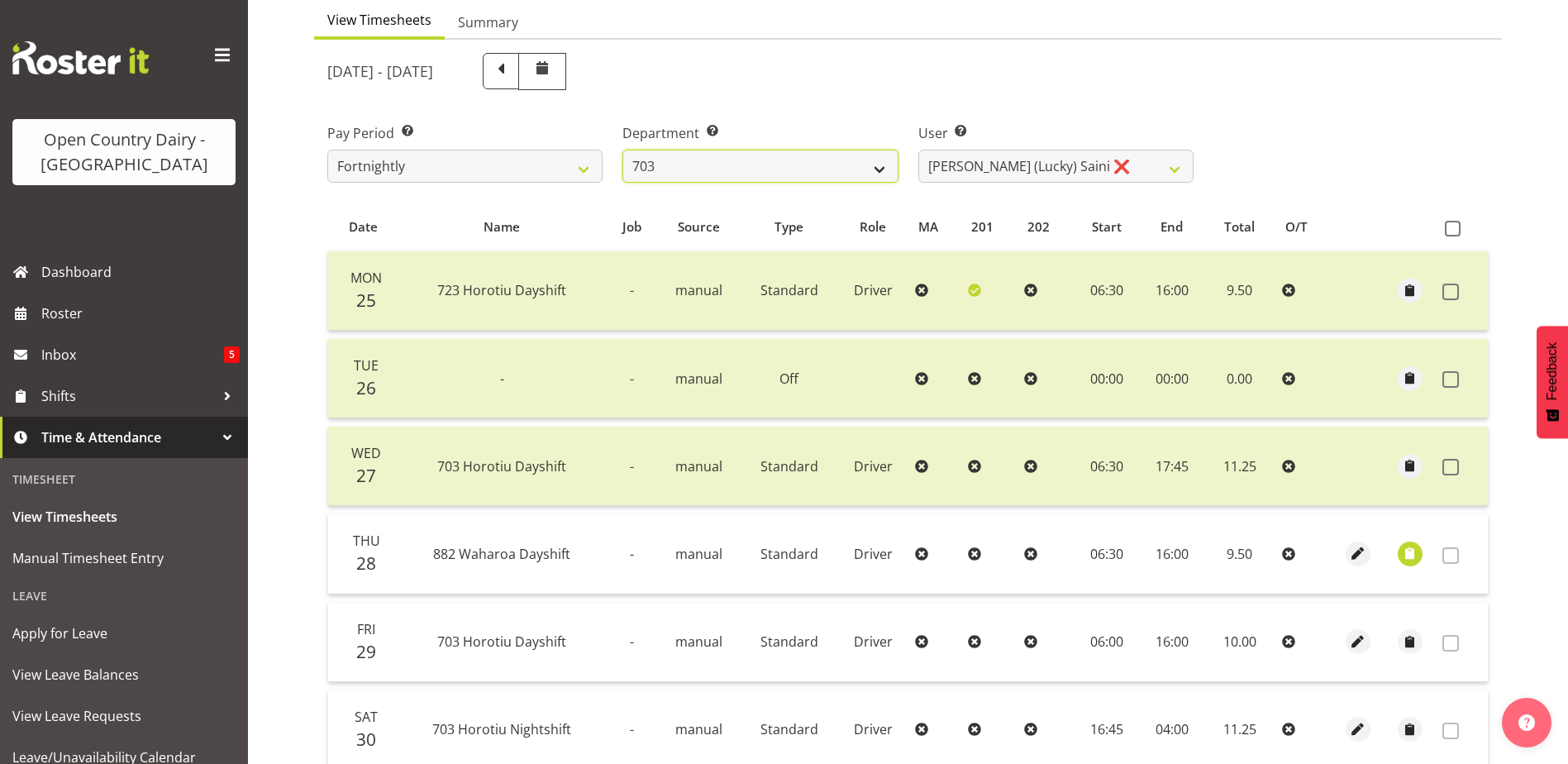
click at [892, 158] on select "701 702 703 704 705 706 707 708 709 710 711 712 713 714 715 716 717 718 719 720" at bounding box center [760, 166] width 275 height 33
select select "717"
click at [623, 150] on select "701 702 703 704 705 706 707 708 709 710 711 712 713 714 715 716 717 718 719 720" at bounding box center [760, 166] width 275 height 33
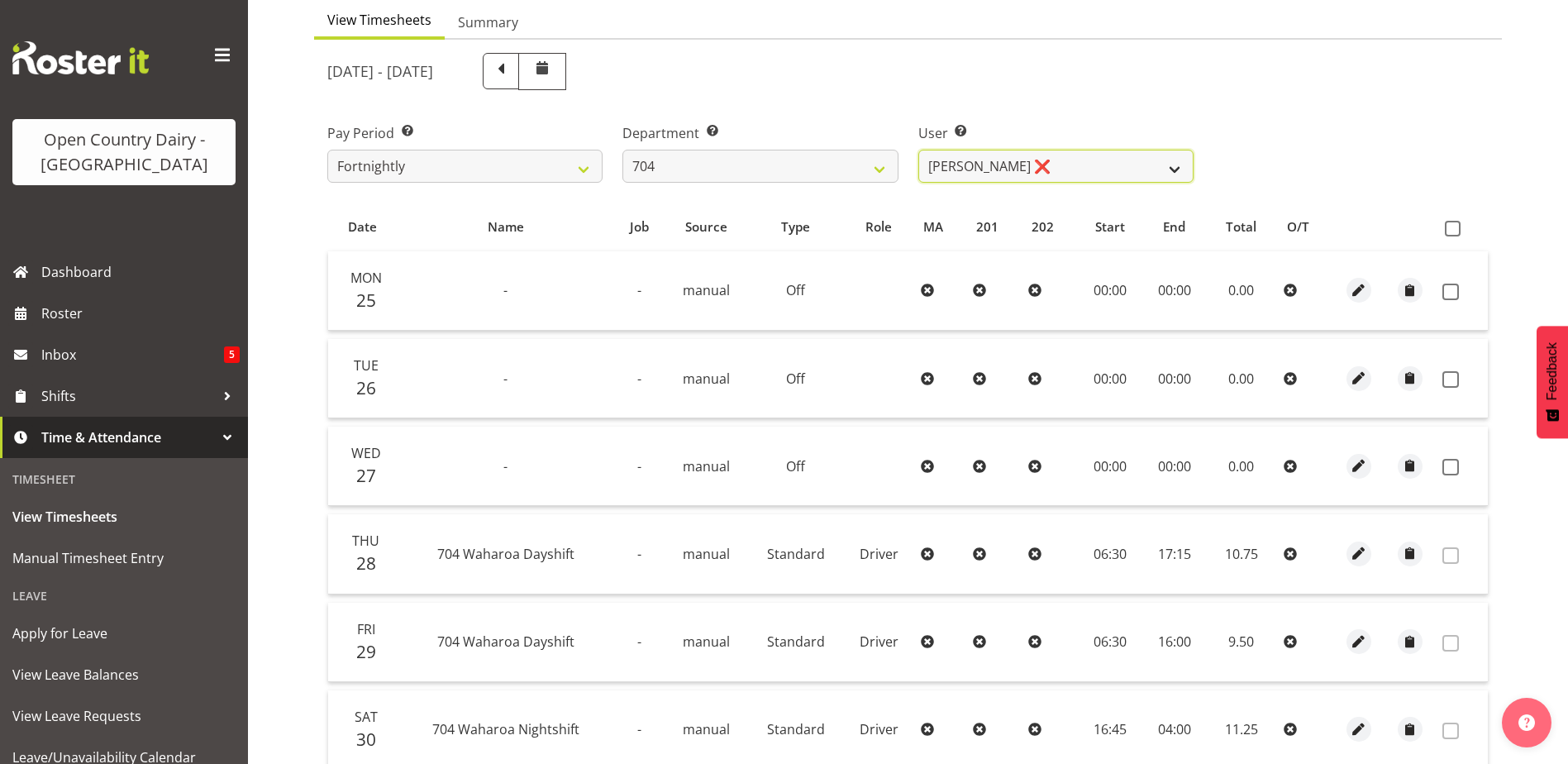
click at [1009, 170] on select "Graham Houghton ❌ Jon Williams ❌ Stephen Rae ❌" at bounding box center [1056, 166] width 275 height 33
click at [919, 150] on select "Graham Houghton ❌ Jon Williams ❌ Stephen Rae ❌" at bounding box center [1056, 166] width 275 height 33
click at [1002, 168] on select "Graham Houghton ❌ Jon Williams ❌ Stephen Rae ❌" at bounding box center [1056, 166] width 275 height 33
select select "11180"
click at [919, 150] on select "Graham Houghton ❌ Jon Williams ❌ Stephen Rae ❌" at bounding box center [1056, 166] width 275 height 33
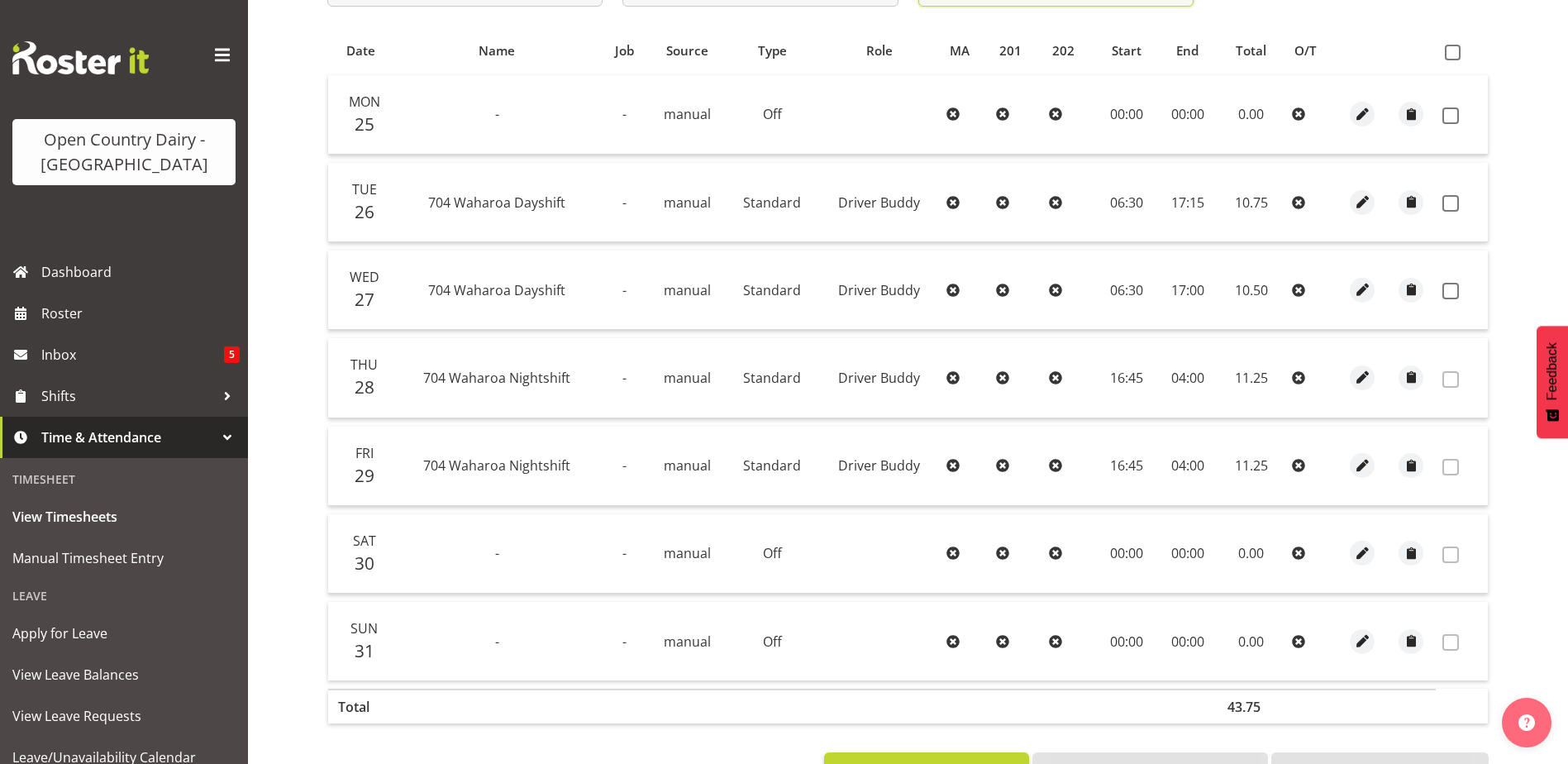
scroll to position [404, 0]
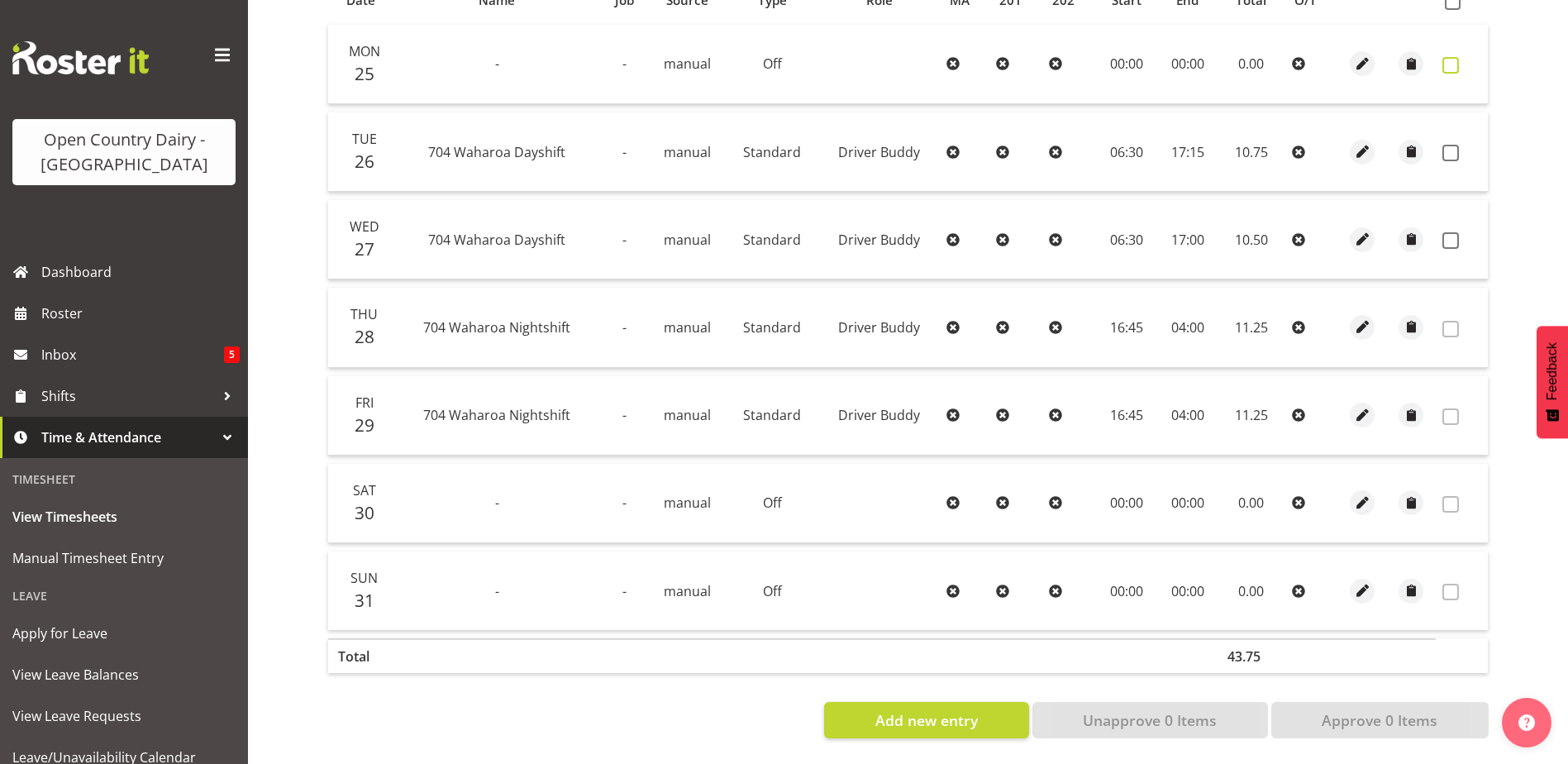
click at [1454, 57] on span at bounding box center [1451, 65] width 17 height 17
checkbox input "true"
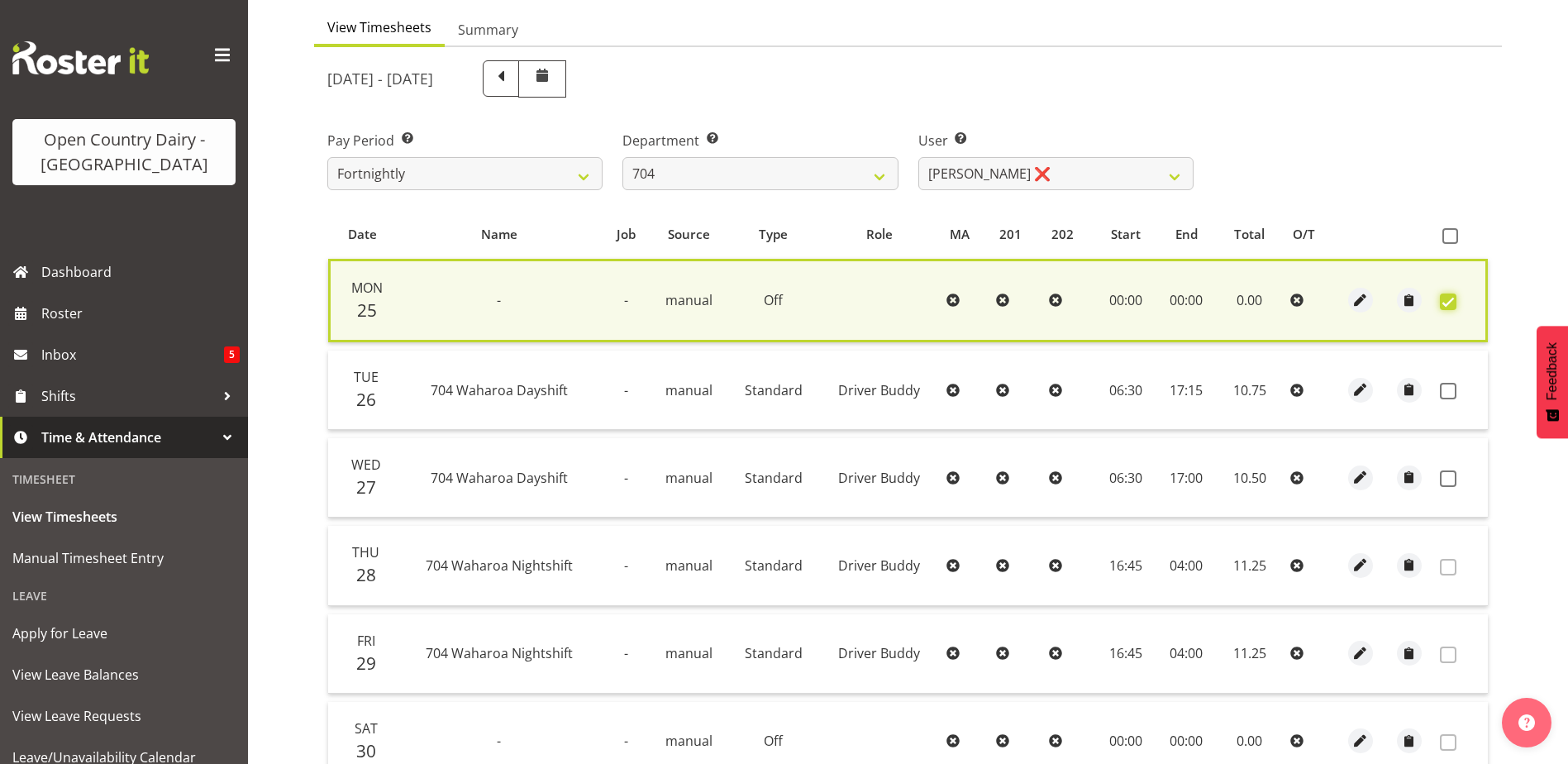
scroll to position [156, 0]
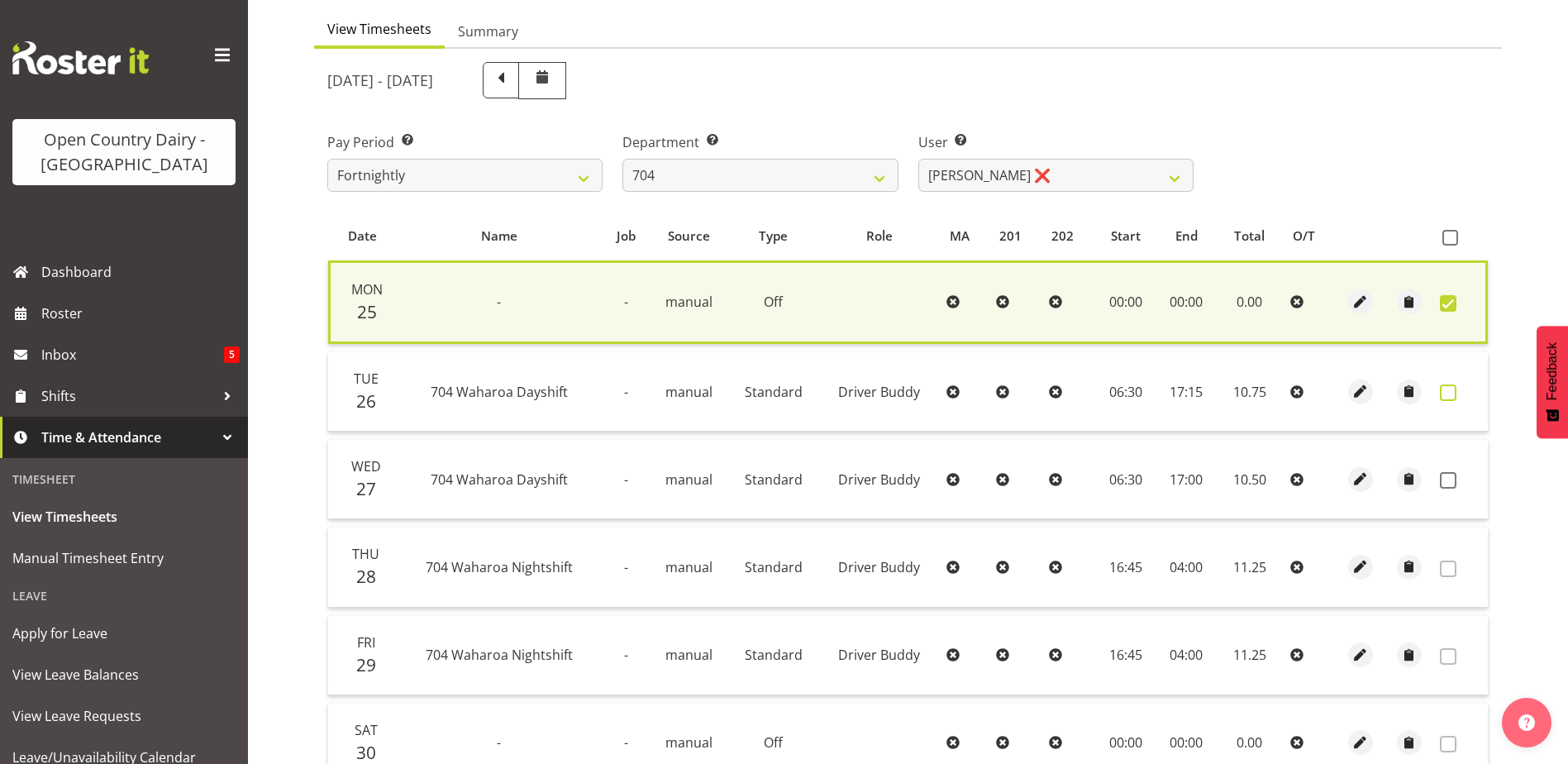
click at [1444, 389] on span at bounding box center [1448, 393] width 17 height 17
checkbox input "true"
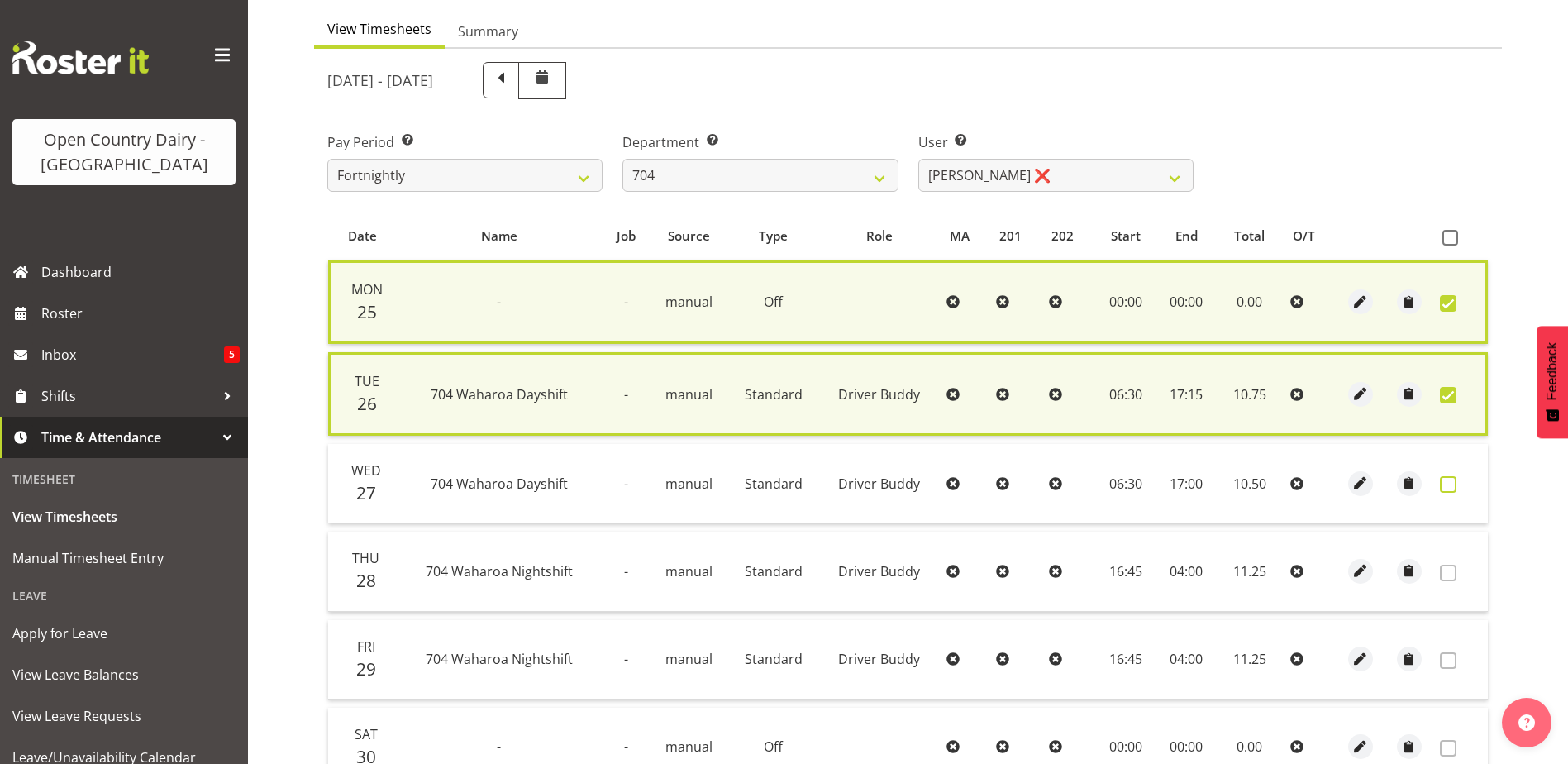
click at [1446, 488] on span at bounding box center [1448, 485] width 17 height 17
checkbox input "true"
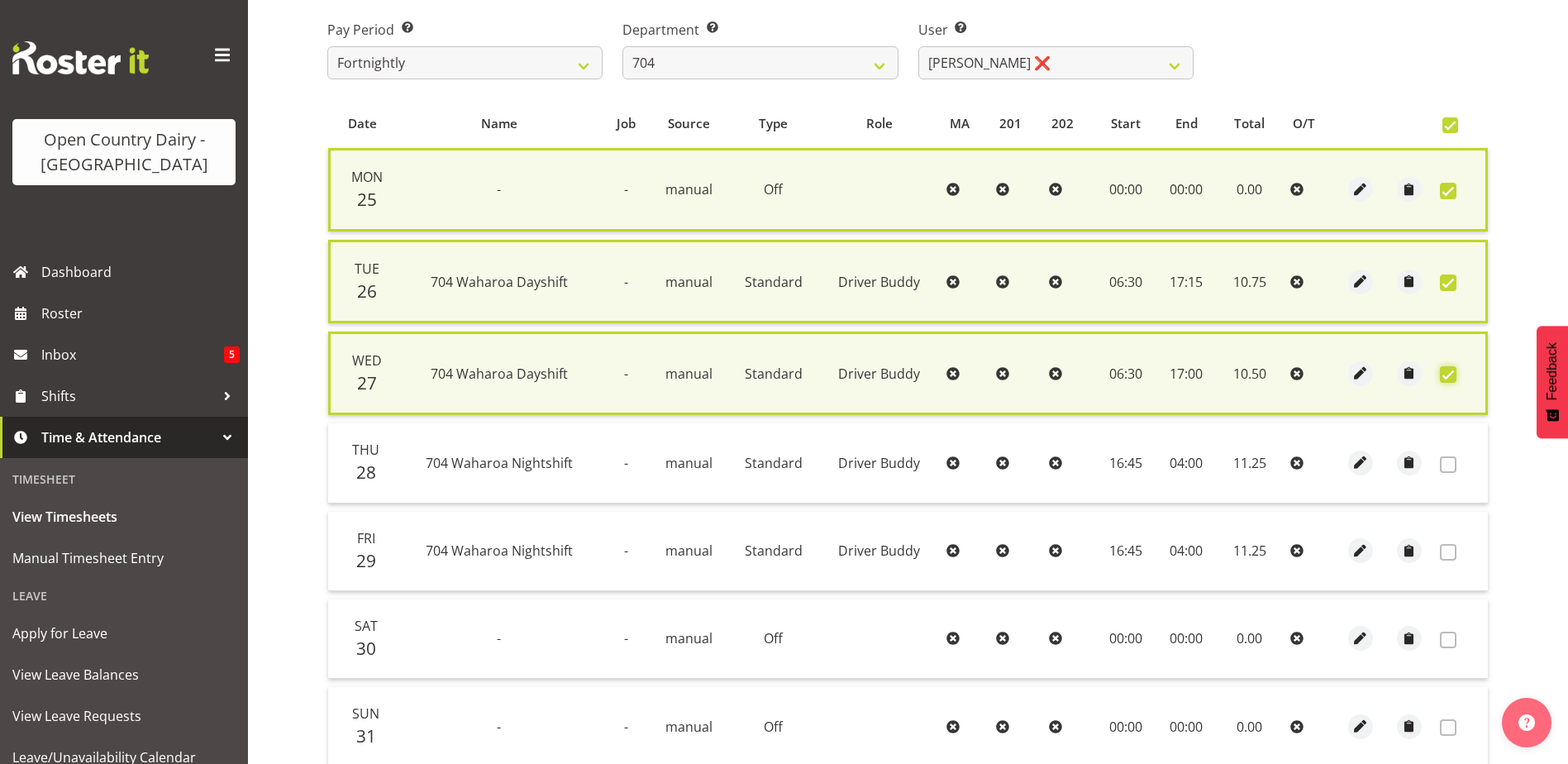
scroll to position [417, 0]
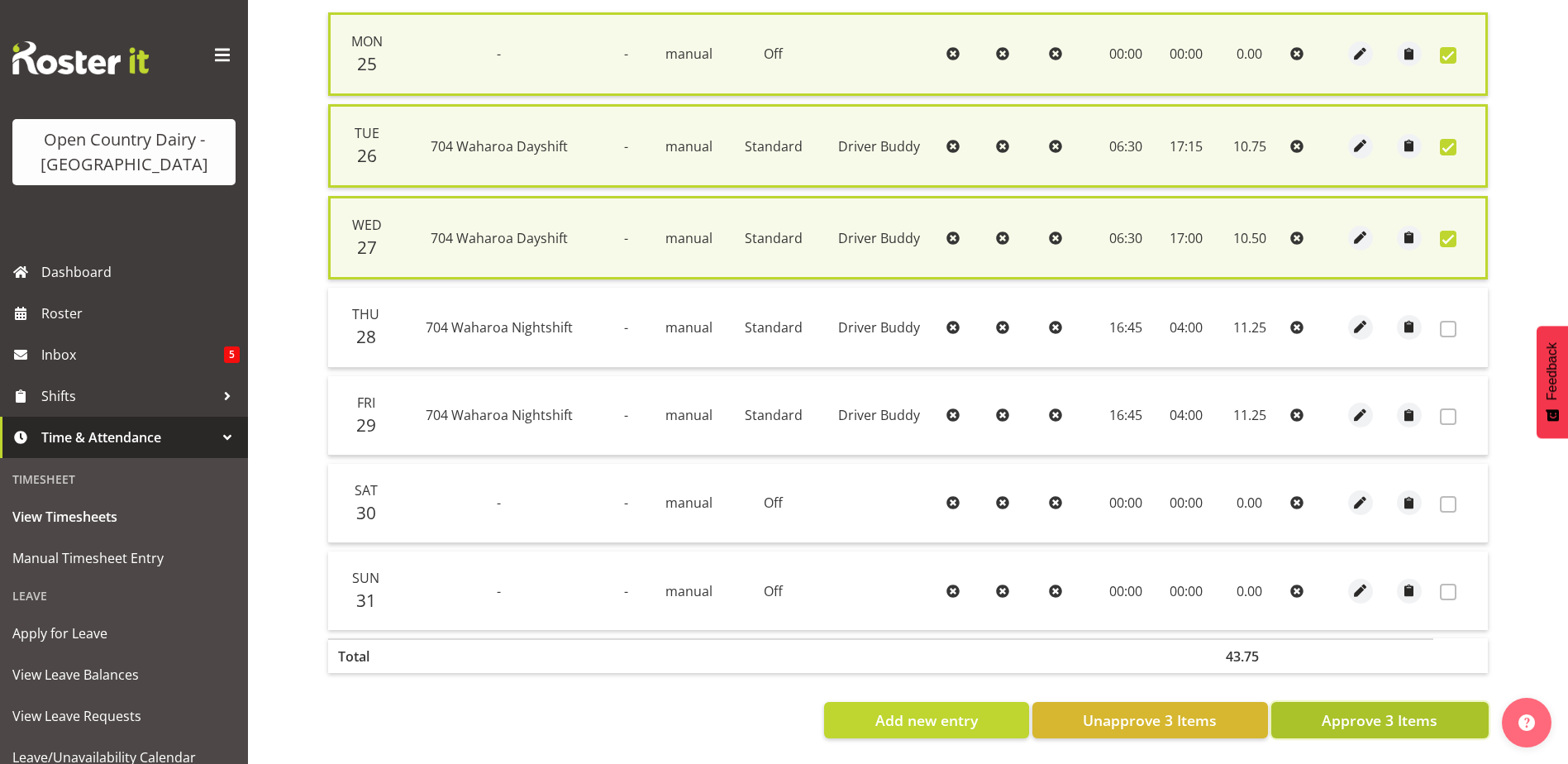
click at [1361, 710] on span "Approve 3 Items" at bounding box center [1380, 720] width 116 height 21
checkbox input "false"
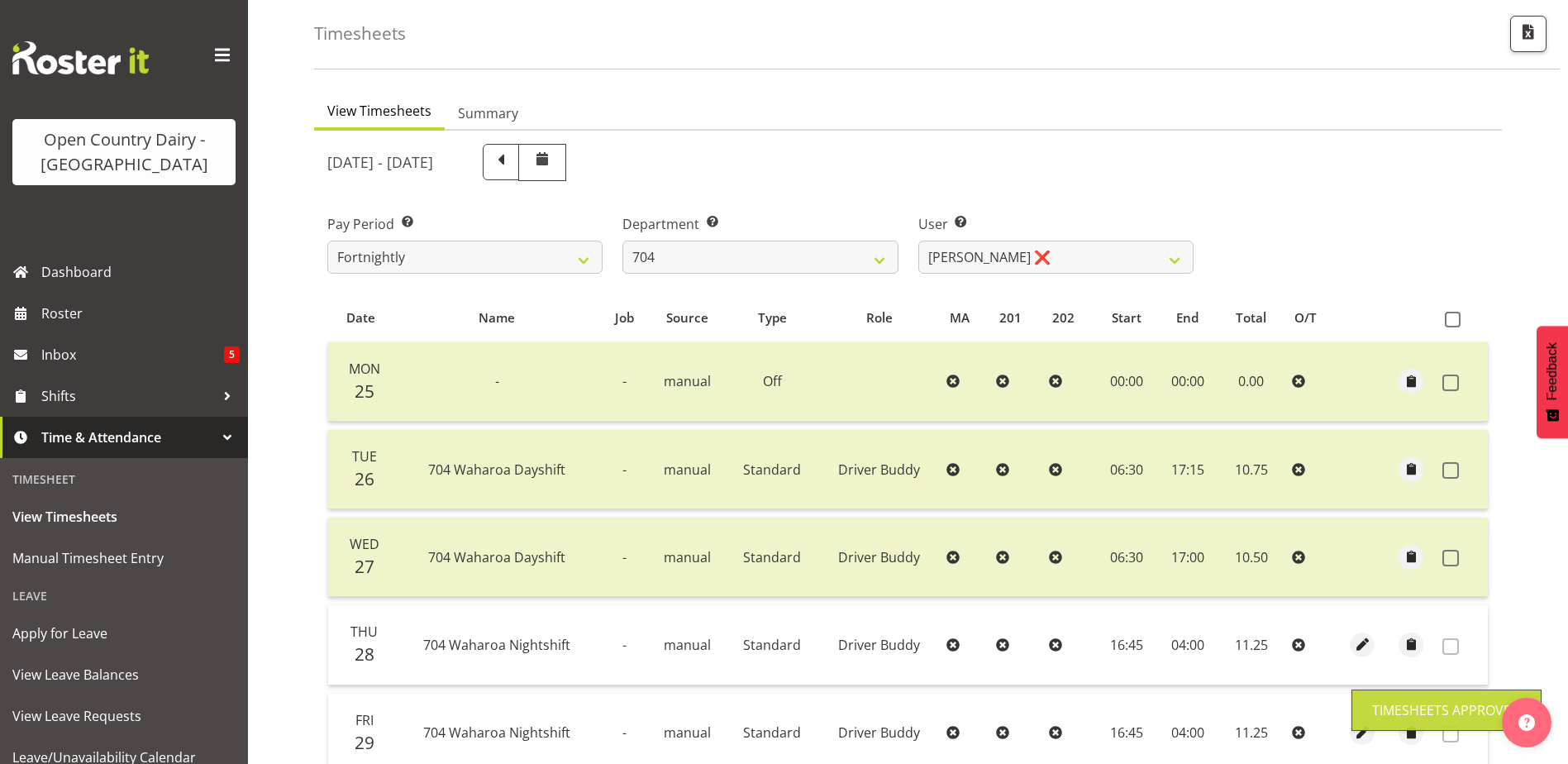
scroll to position [74, 0]
click at [861, 261] on select "701 702 703 704 705 706 707 708 709 710 711 712 713 714 715 716 717 718 719 720" at bounding box center [760, 258] width 275 height 33
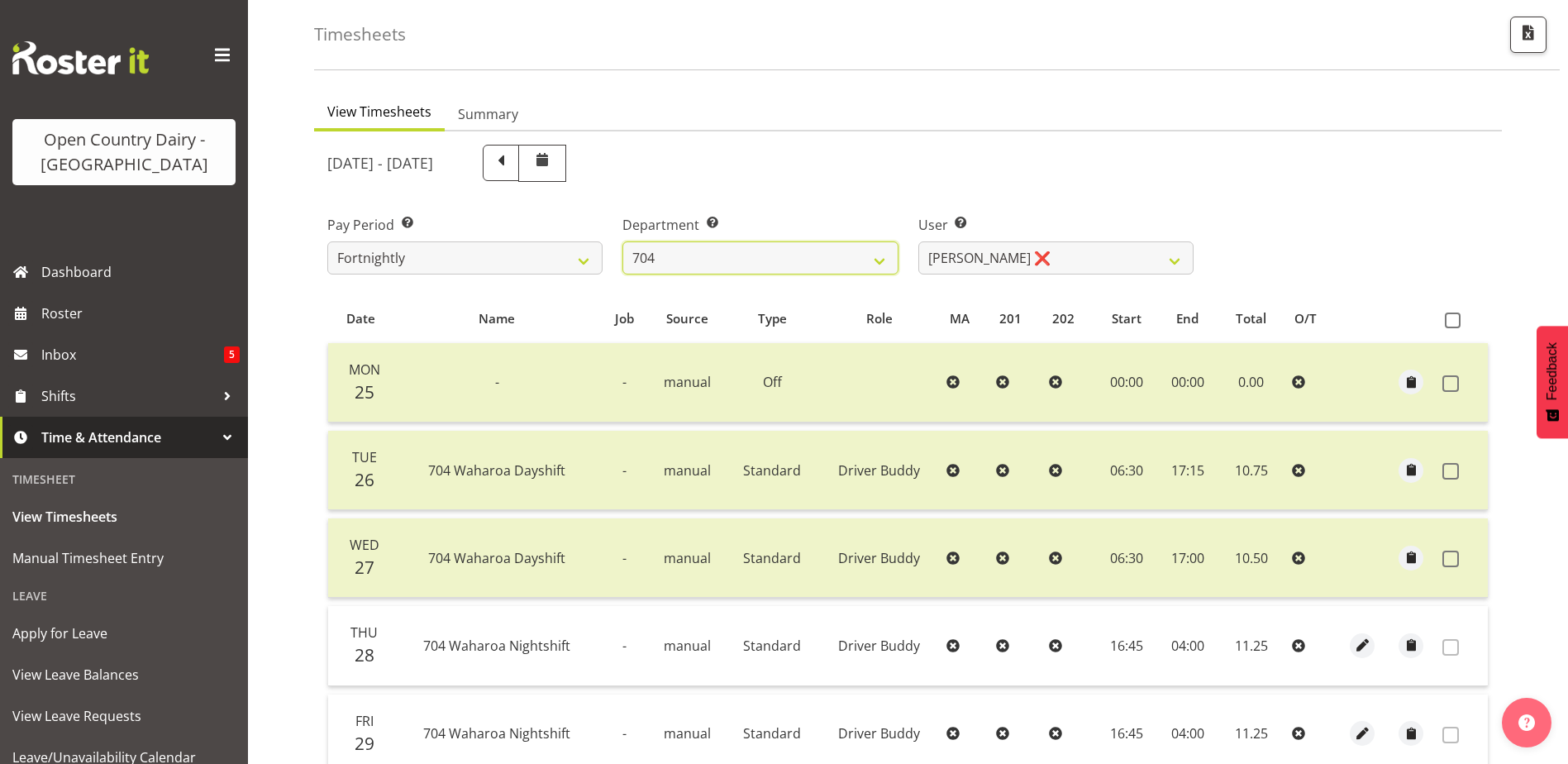
select select "714"
click at [623, 242] on select "701 702 703 704 705 706 707 708 709 710 711 712 713 714 715 716 717 718 719 720" at bounding box center [760, 258] width 275 height 33
select select "8282"
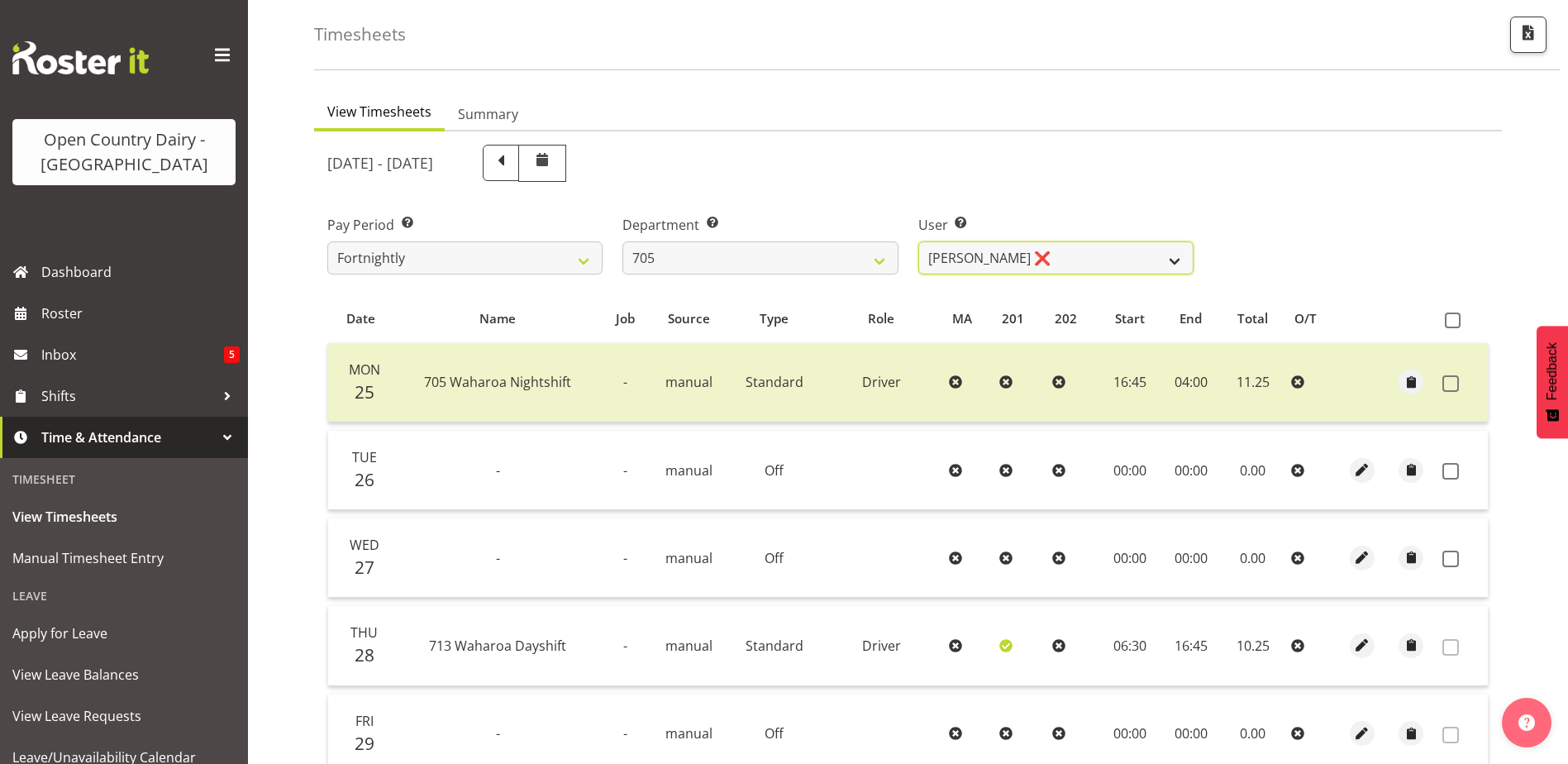
click at [1059, 262] on select "Colin Kelly ❌ Craig Cottam ❌ John May ❌" at bounding box center [1056, 258] width 275 height 33
click at [823, 247] on select "701 702 703 704 705 706 707 708 709 710 711 712 713 714 715 716 717 718 719 720" at bounding box center [760, 258] width 275 height 33
click at [623, 242] on select "701 702 703 704 705 706 707 708 709 710 711 712 713 714 715 716 717 718 719 720" at bounding box center [760, 258] width 275 height 33
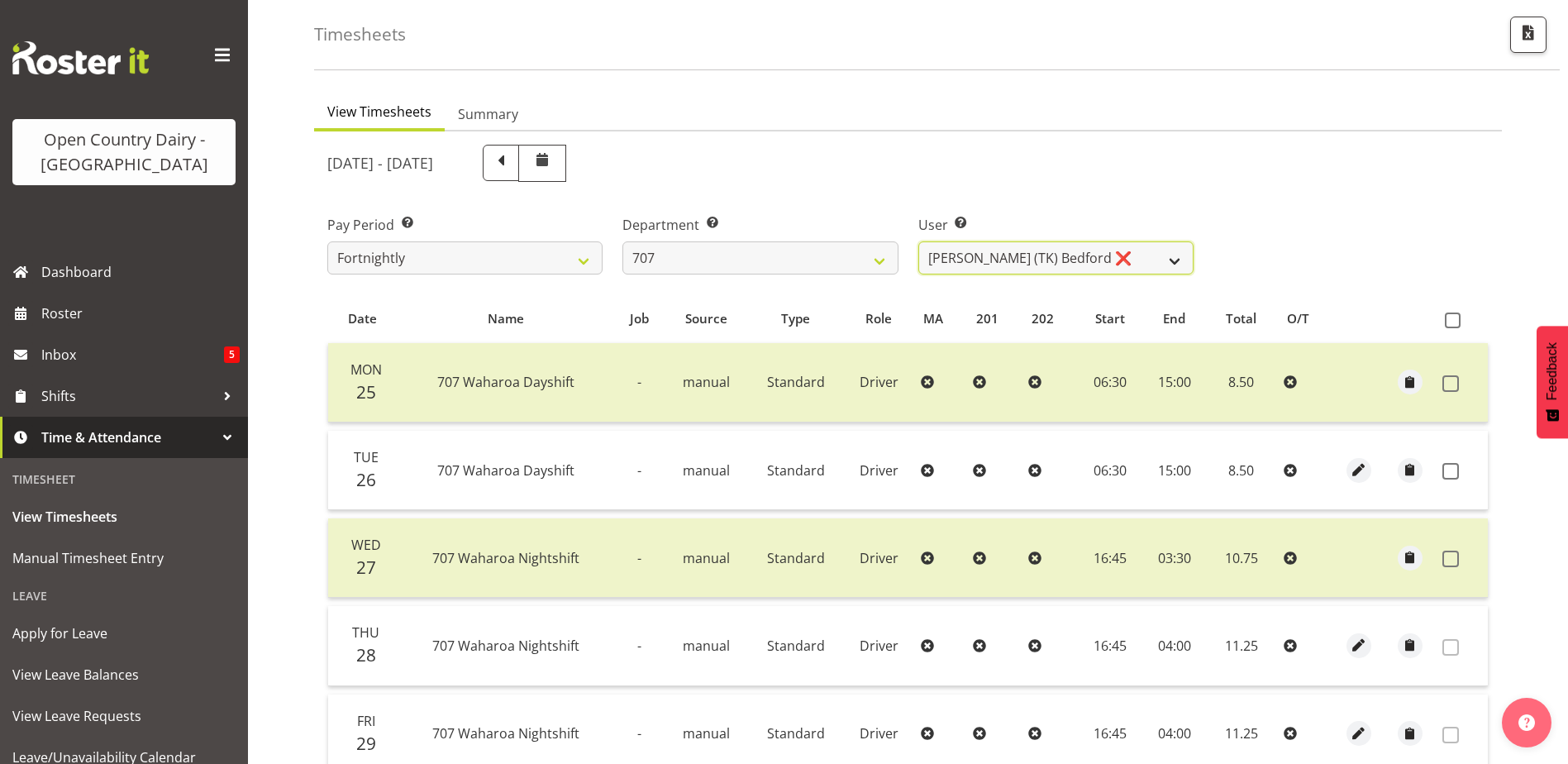
click at [974, 259] on select "Alan (TK) Bedford ❌ Mike Madden ❌" at bounding box center [1056, 258] width 275 height 33
click at [848, 254] on select "701 702 703 704 705 706 707 708 709 710 711 712 713 714 715 716 717 718 719 720" at bounding box center [760, 258] width 275 height 33
click at [623, 242] on select "701 702 703 704 705 706 707 708 709 710 711 712 713 714 715 716 717 718 719 720" at bounding box center [760, 258] width 275 height 33
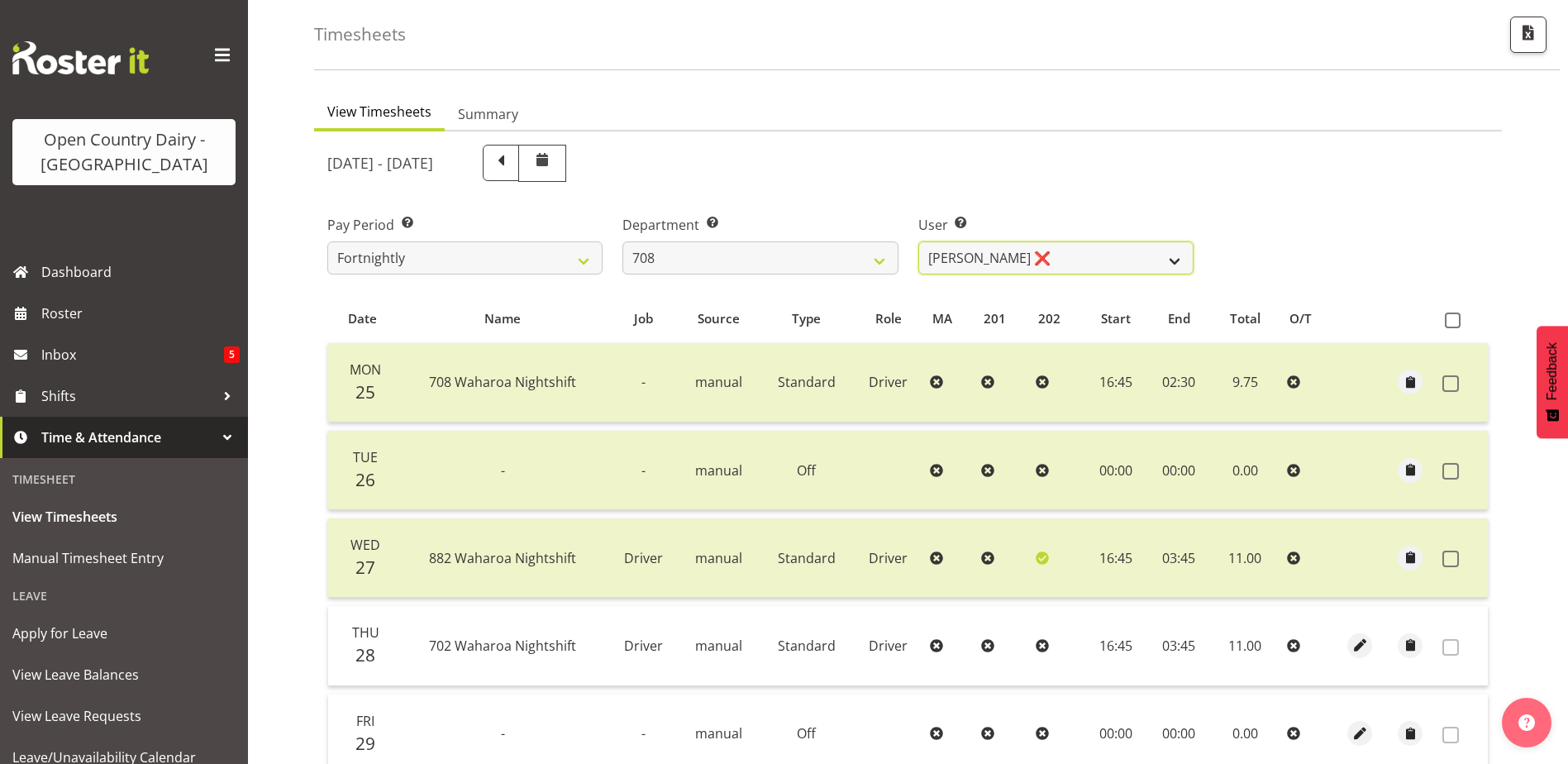
click at [1132, 253] on select "David Foote ❌ Mark Himiona ❌" at bounding box center [1056, 258] width 275 height 33
click at [854, 257] on select "701 702 703 704 705 706 707 708 709 710 711 712 713 714 715 716 717 718 719 720" at bounding box center [760, 258] width 275 height 33
select select "735"
click at [623, 242] on select "701 702 703 704 705 706 707 708 709 710 711 712 713 714 715 716 717 718 719 720" at bounding box center [760, 258] width 275 height 33
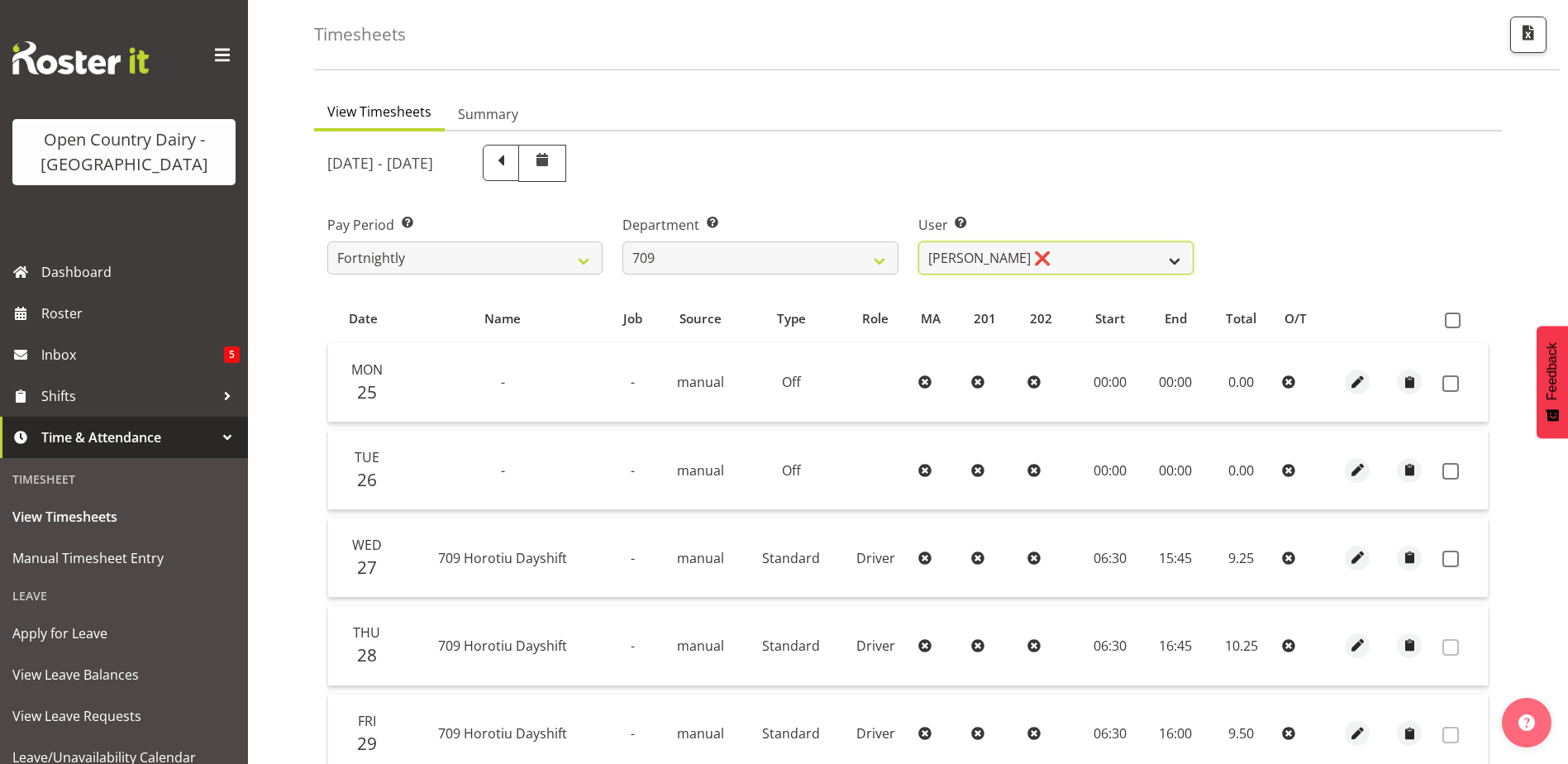
click at [1003, 262] on select "Alex Barclay ❌ Craig Knudsen ❌ Jaswant Singh ❌ Ross Cook ❌" at bounding box center [1056, 258] width 275 height 33
select select "9989"
click at [919, 242] on select "Alex Barclay ❌ Craig Knudsen ❌ Jaswant Singh ❌ Ross Cook ❌" at bounding box center [1056, 258] width 275 height 33
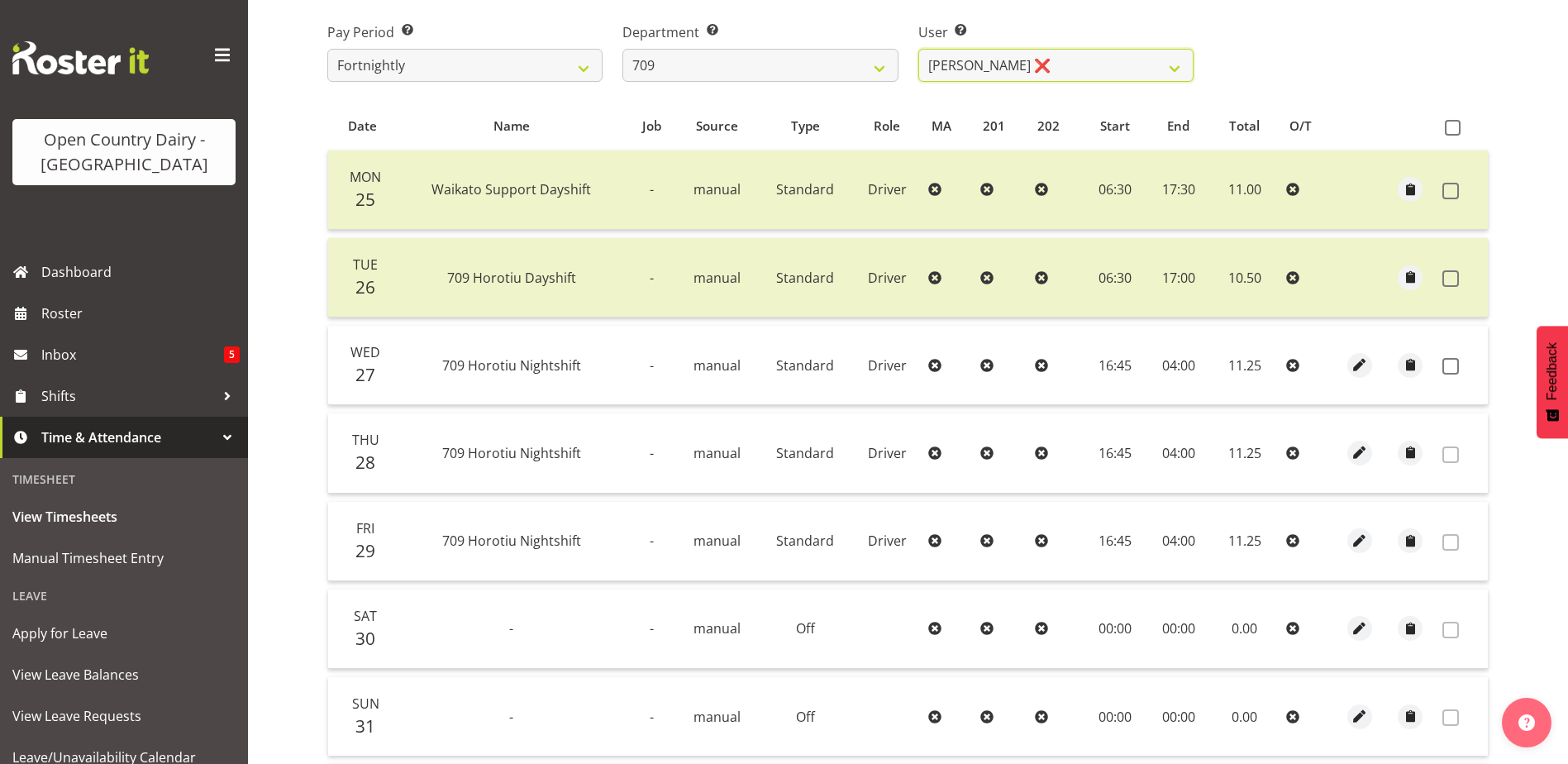
scroll to position [321, 0]
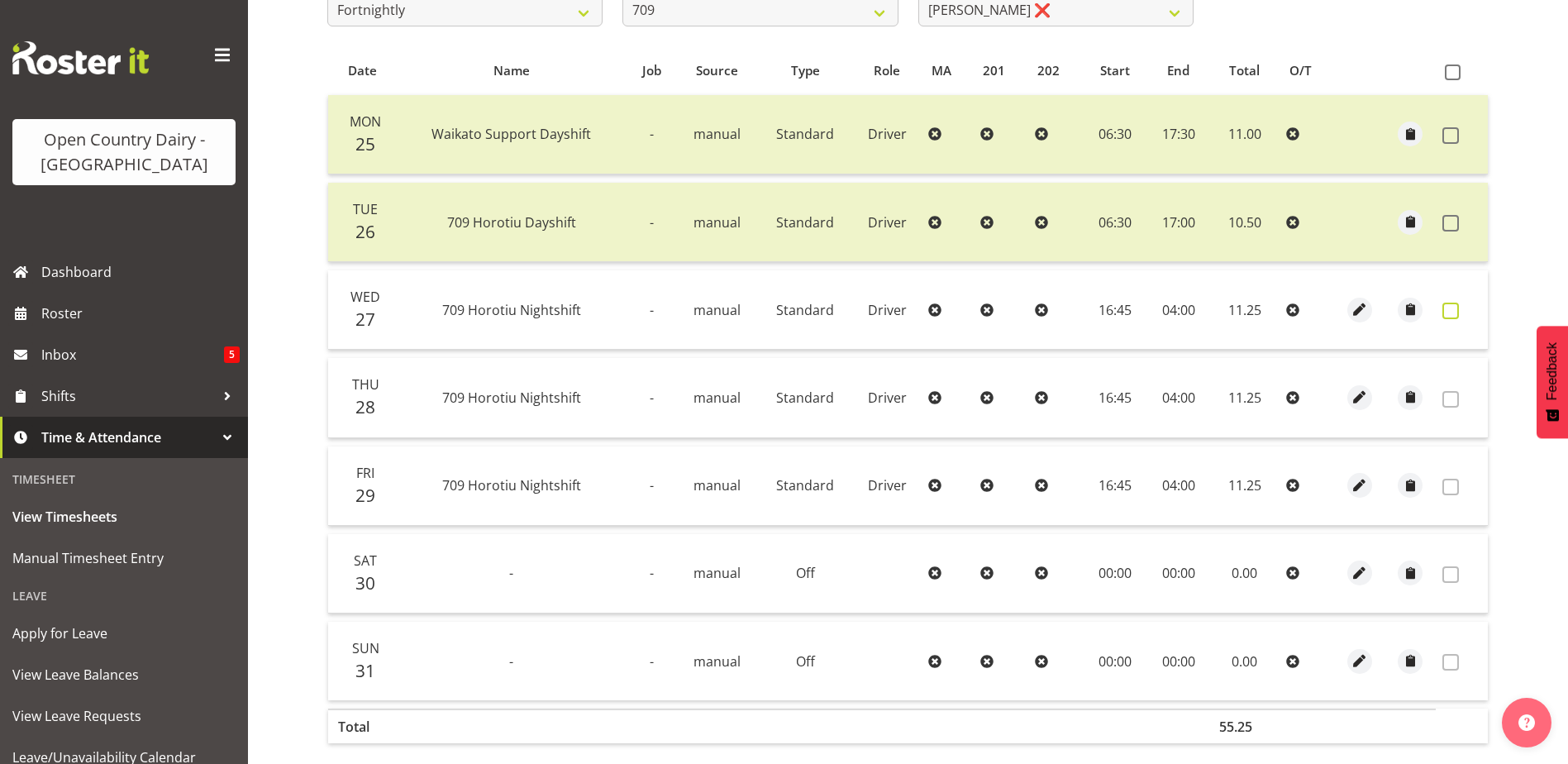
click at [1448, 310] on span at bounding box center [1451, 311] width 17 height 17
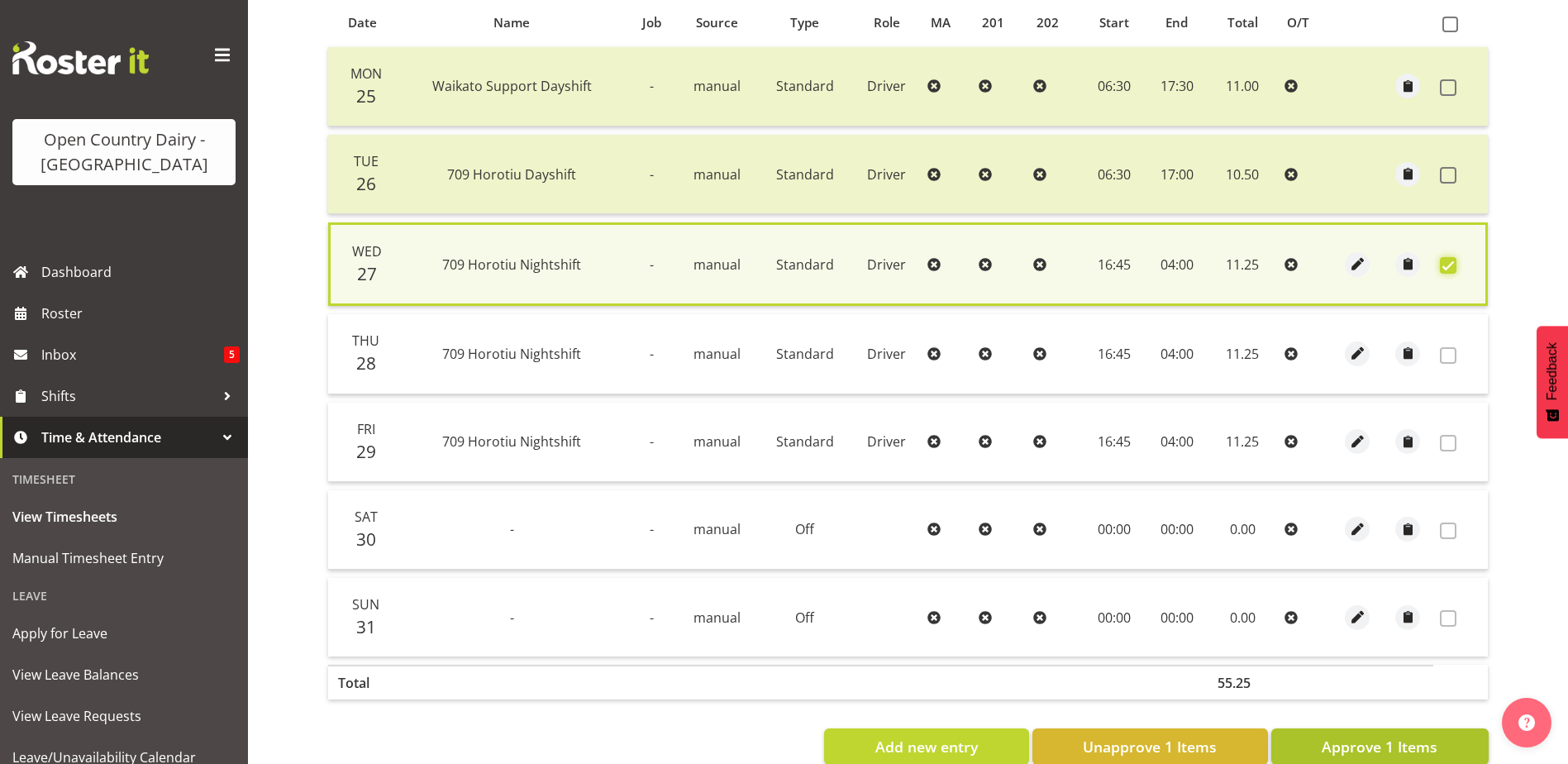
scroll to position [409, 0]
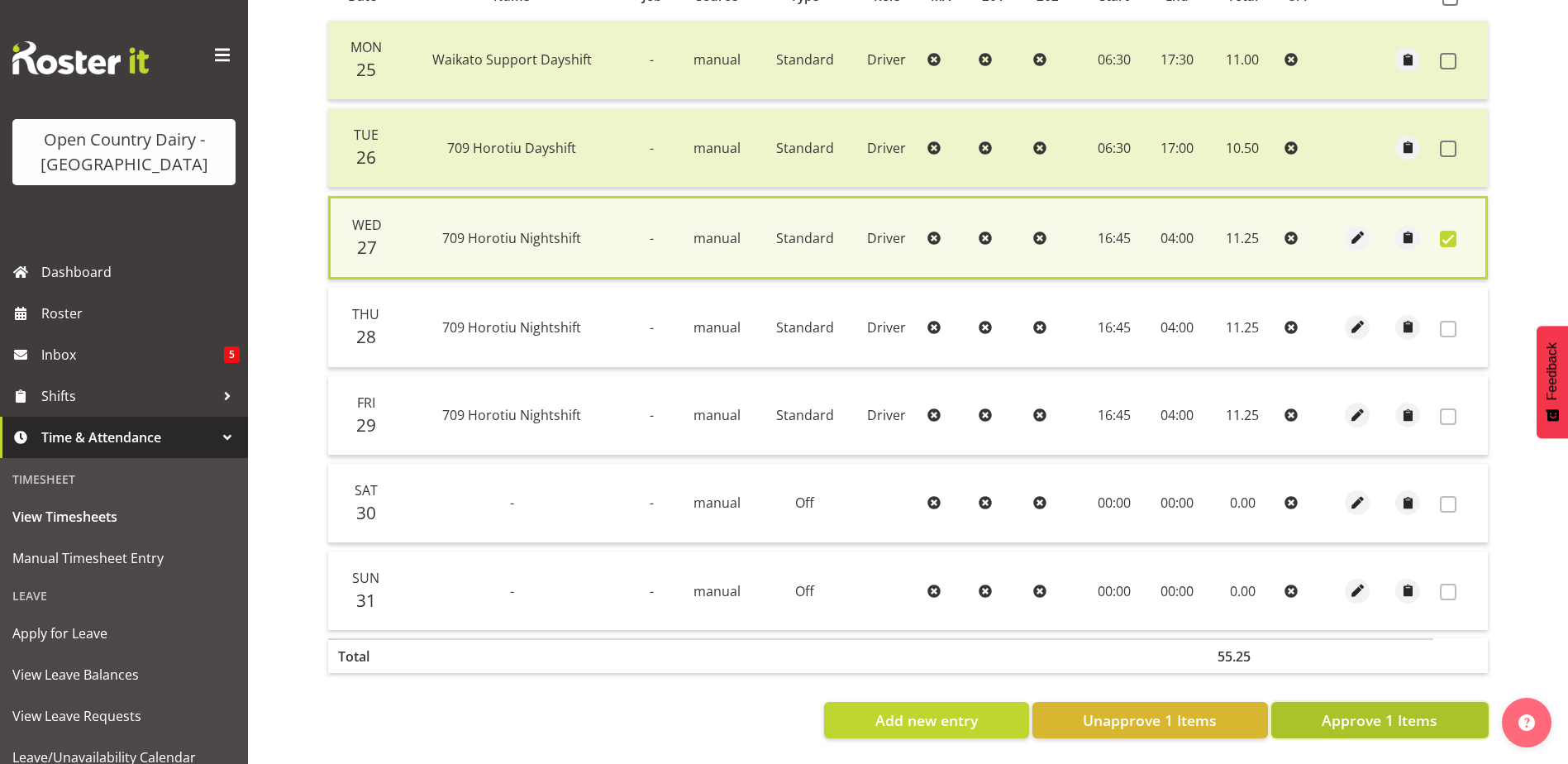
click at [1376, 719] on span "Approve 1 Items" at bounding box center [1380, 720] width 116 height 21
checkbox input "false"
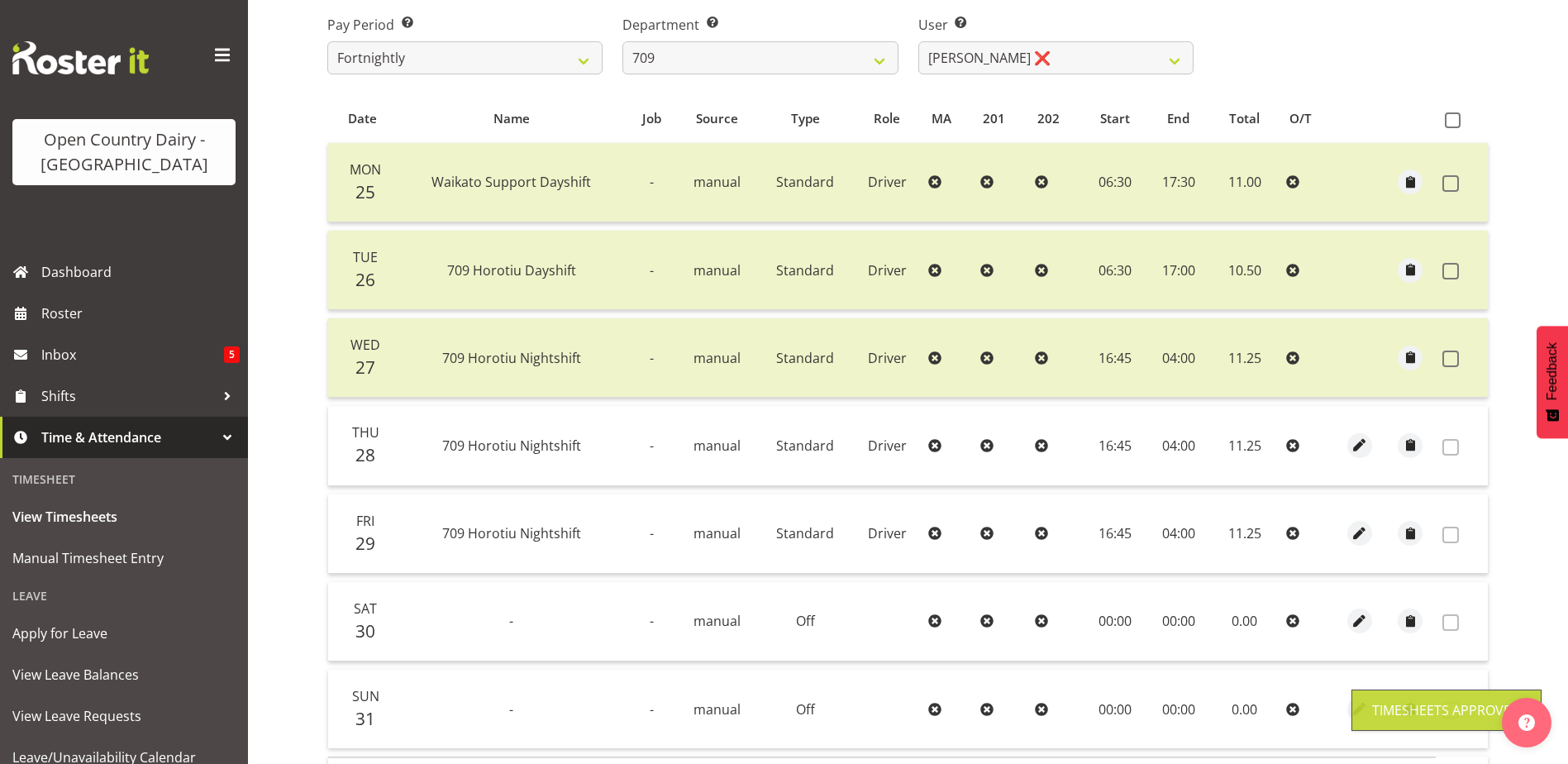
scroll to position [0, 0]
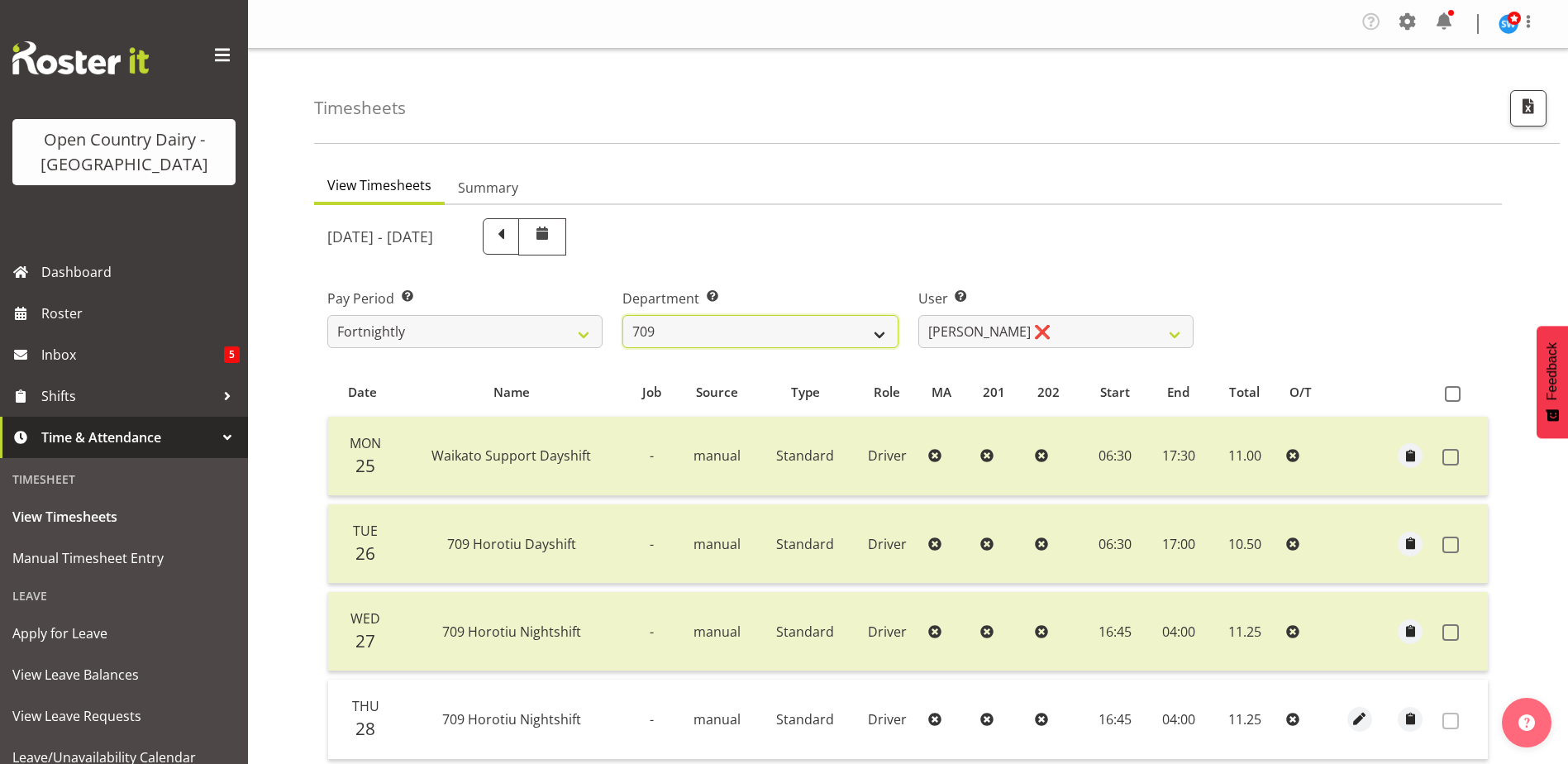
click at [696, 337] on select "701 702 703 704 705 706 707 708 709 710 711 712 713 714 715 716 717 718 719 720" at bounding box center [760, 332] width 275 height 33
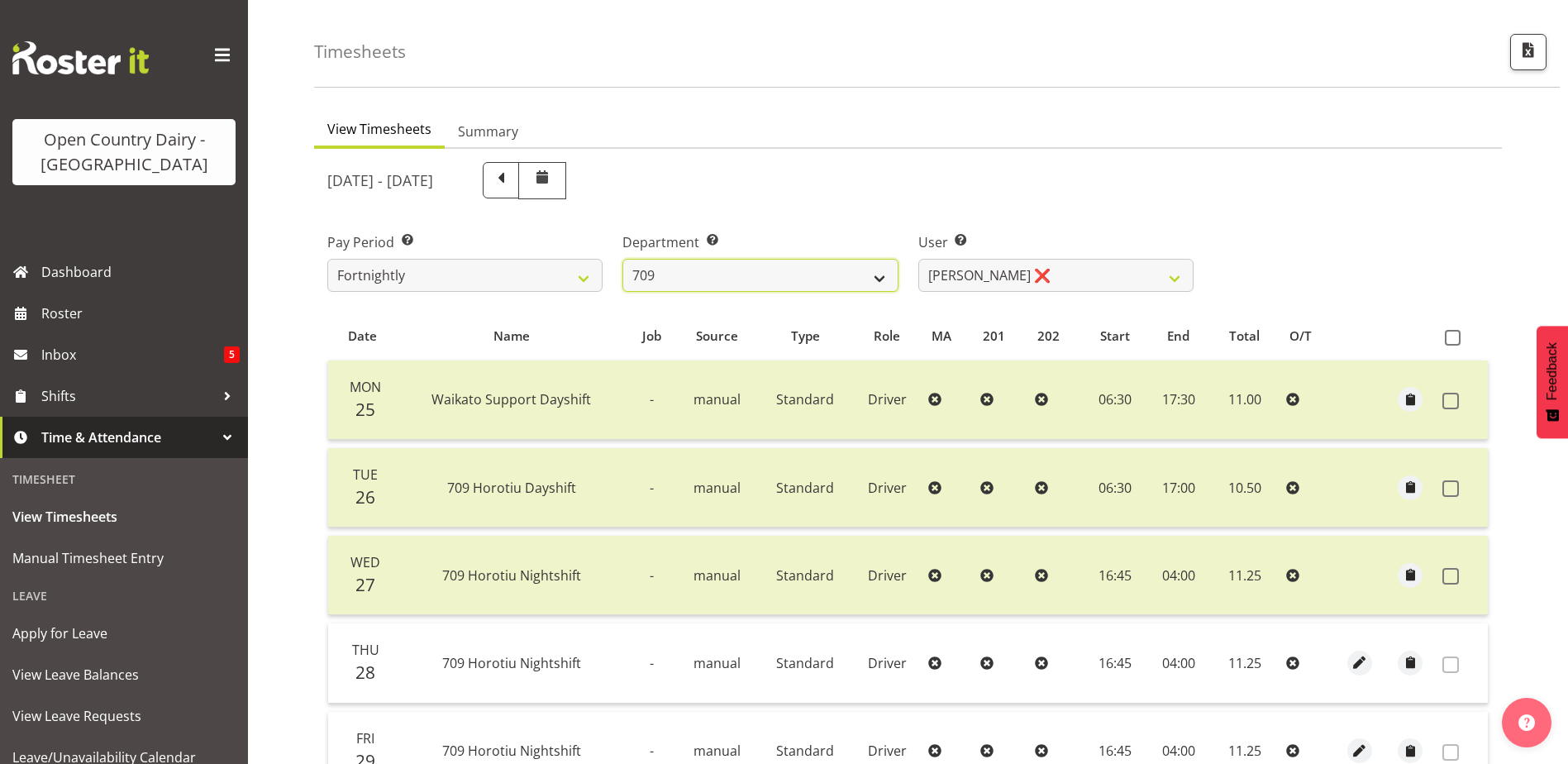
scroll to position [83, 0]
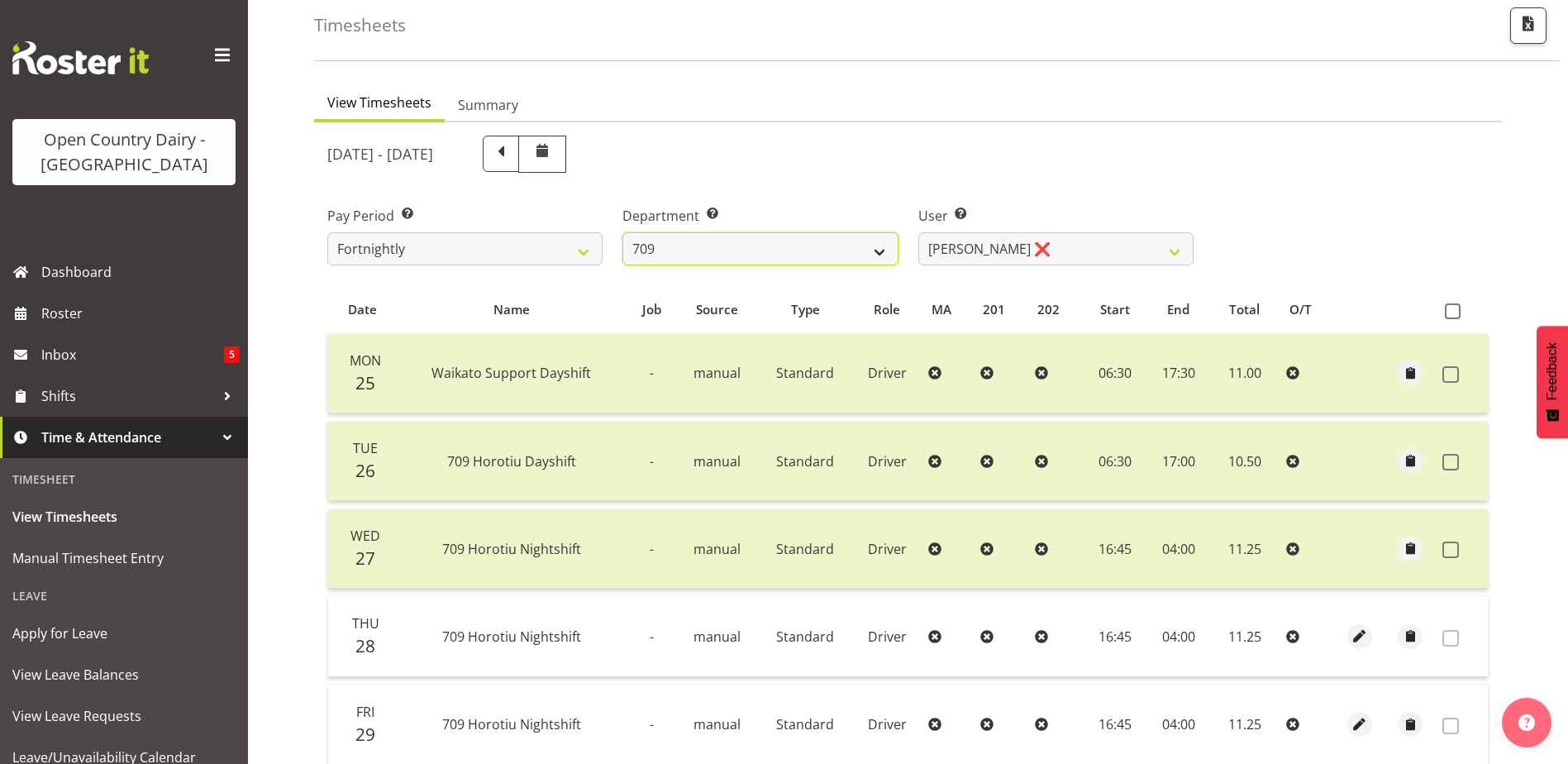
click at [727, 248] on select "701 702 703 704 705 706 707 708 709 710 711 712 713 714 715 716 717 718 719 720" at bounding box center [760, 248] width 275 height 33
select select "875"
click at [623, 232] on select "701 702 703 704 705 706 707 708 709 710 711 712 713 714 715 716 717 718 719 720" at bounding box center [760, 248] width 275 height 33
select select "10971"
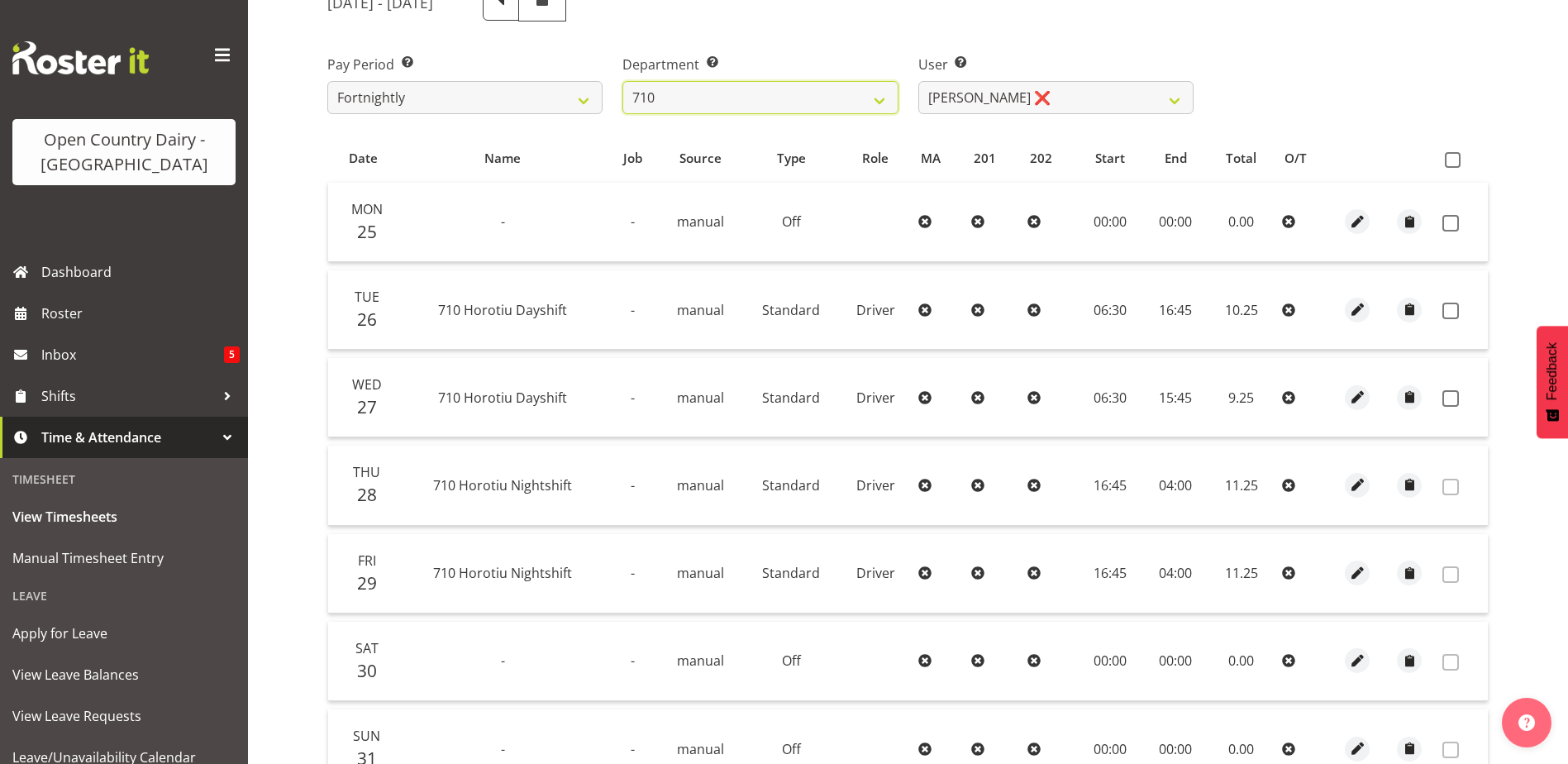
scroll to position [248, 0]
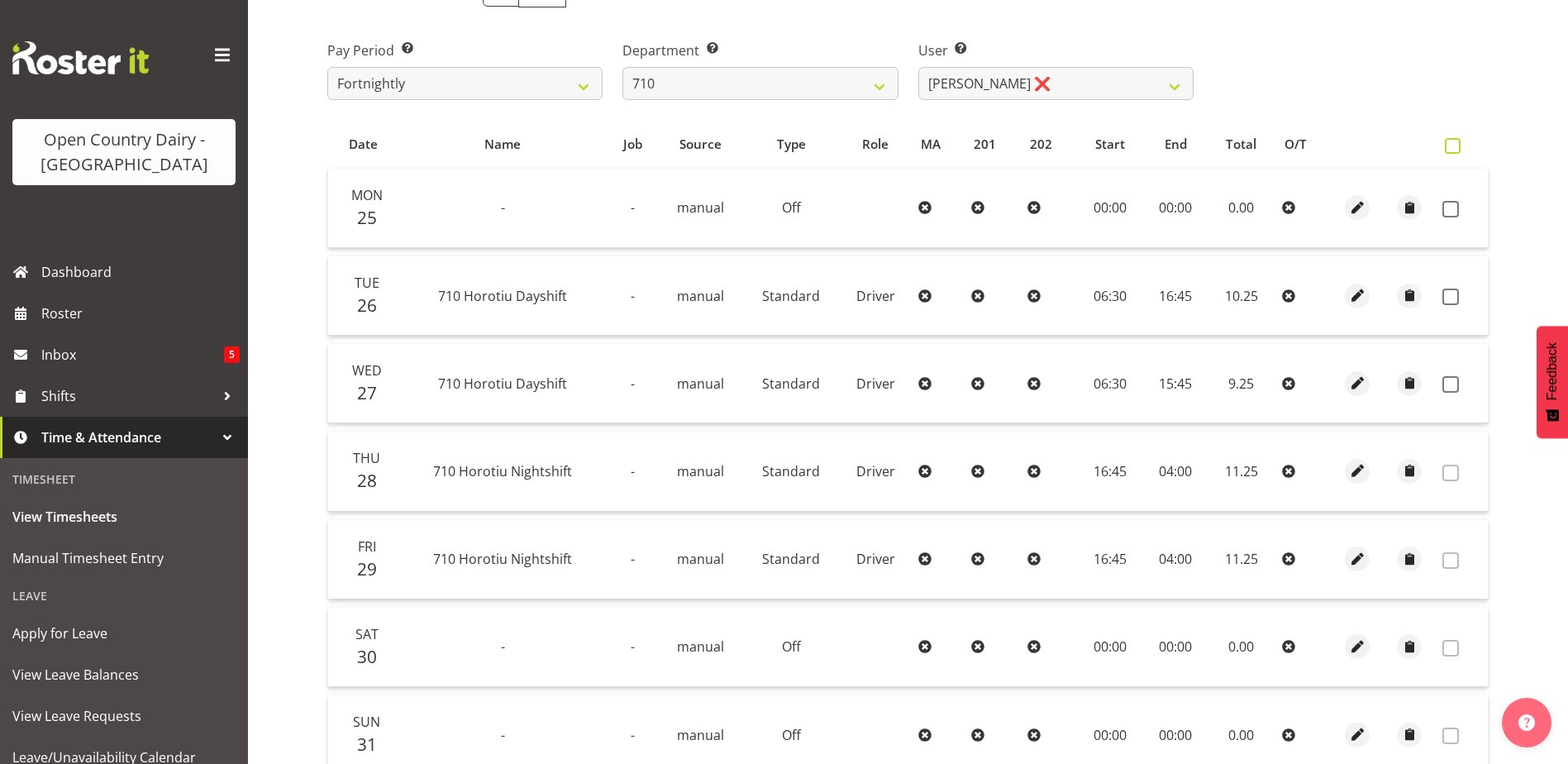
click at [1454, 152] on span at bounding box center [1453, 146] width 16 height 16
click at [1454, 152] on input "checkbox" at bounding box center [1450, 146] width 11 height 11
checkbox input "true"
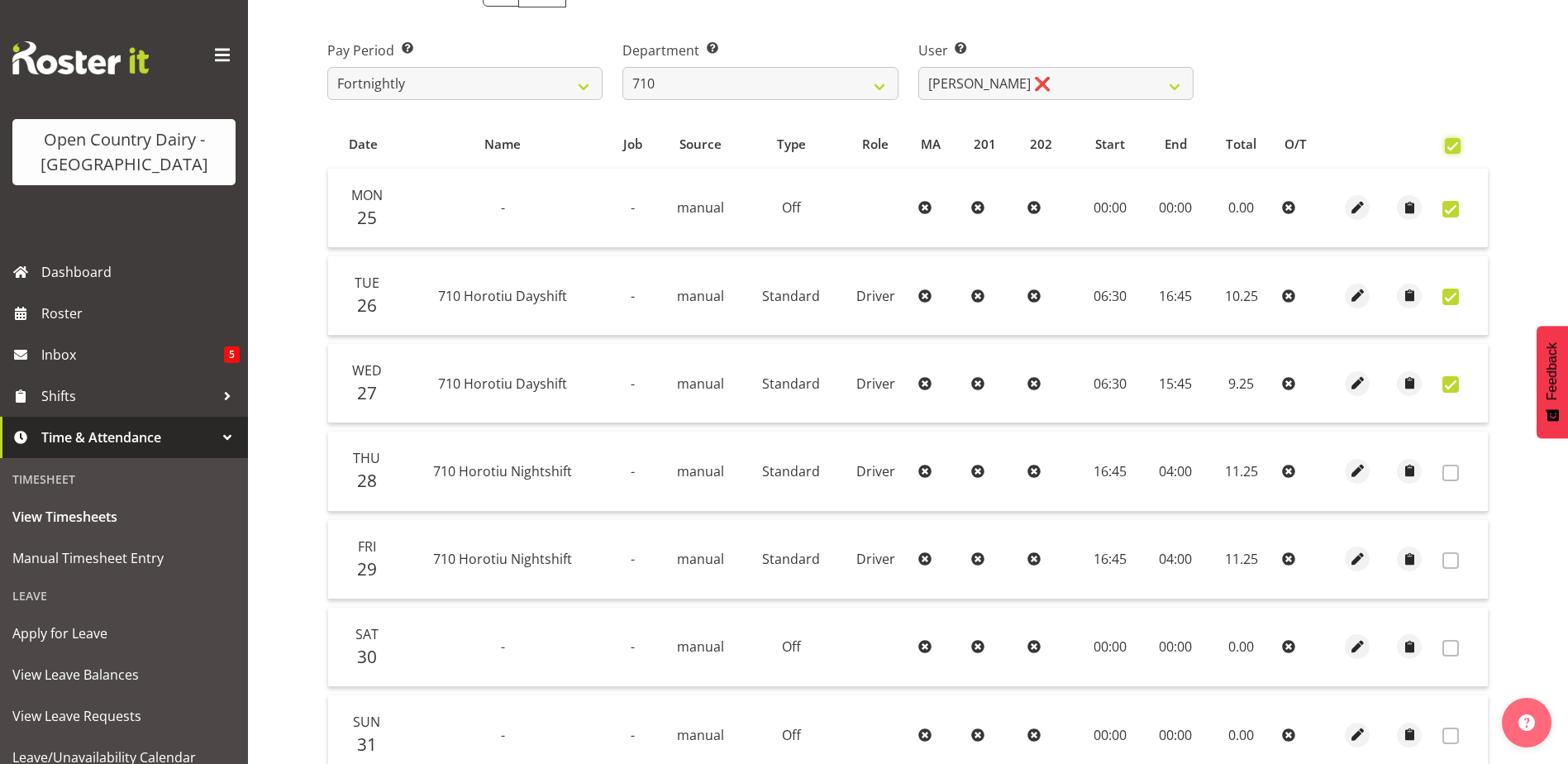
checkbox input "true"
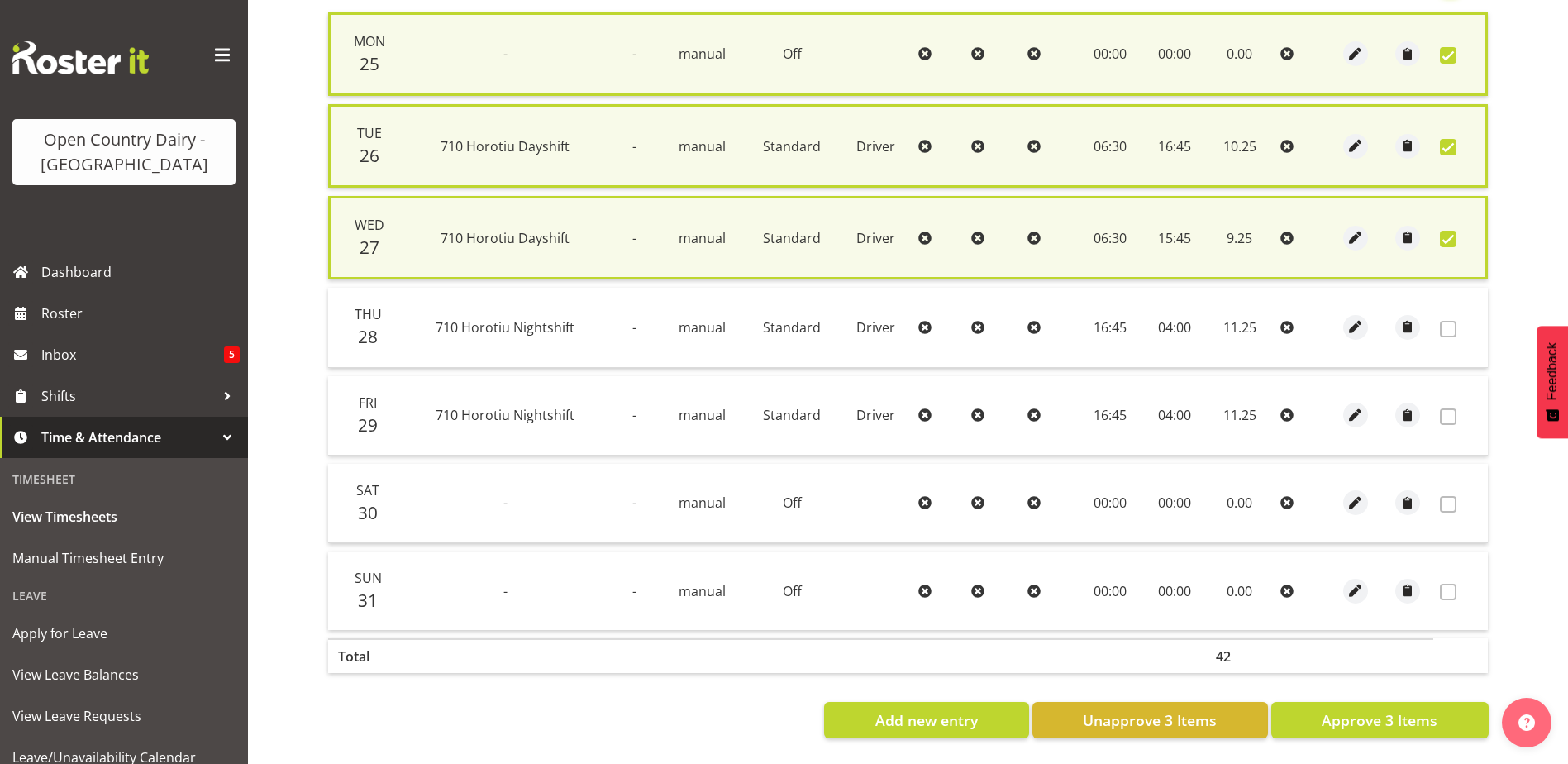
scroll to position [417, 0]
click at [1392, 710] on span "Approve 3 Items" at bounding box center [1380, 720] width 116 height 21
checkbox input "false"
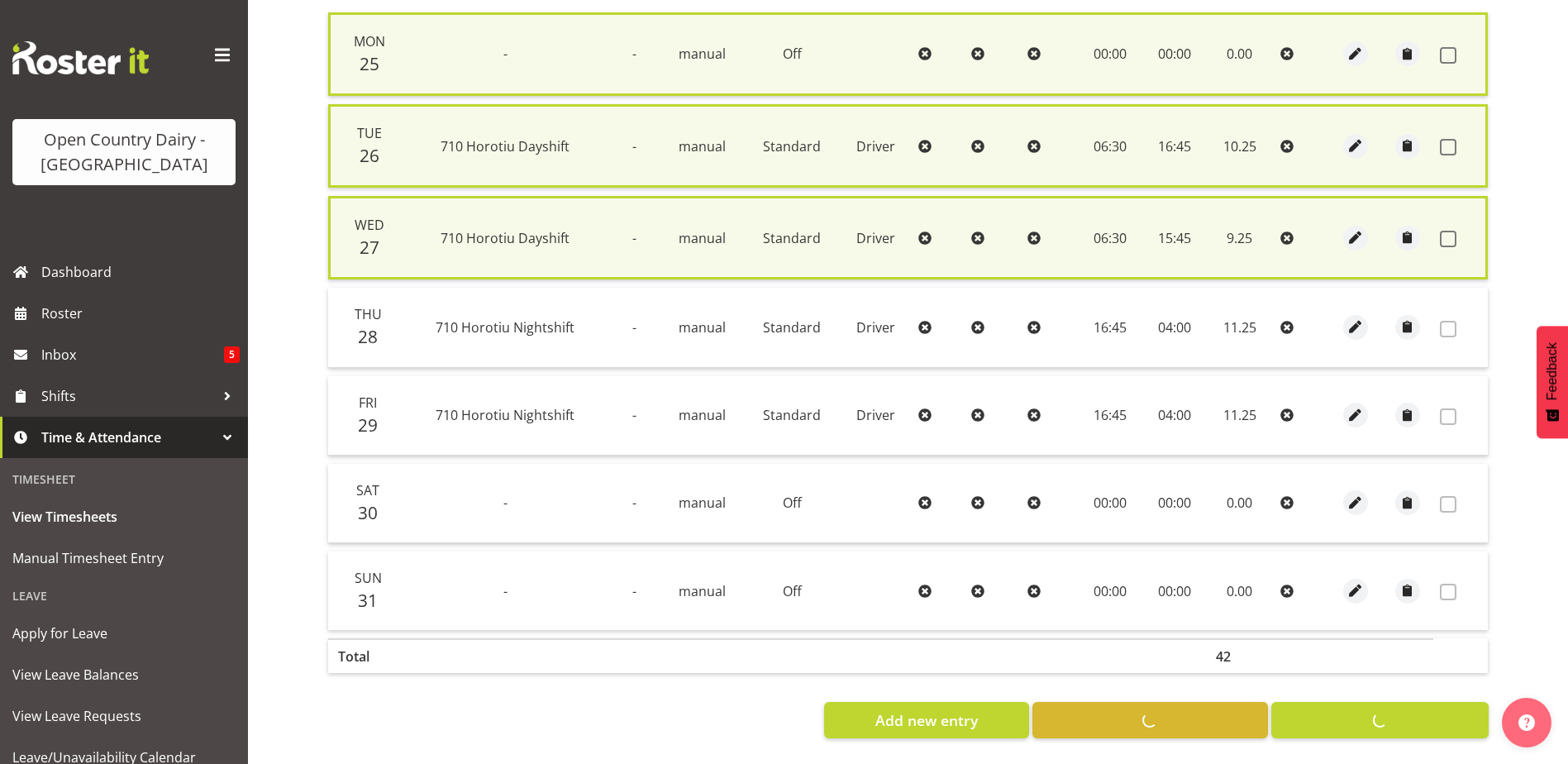
checkbox input "false"
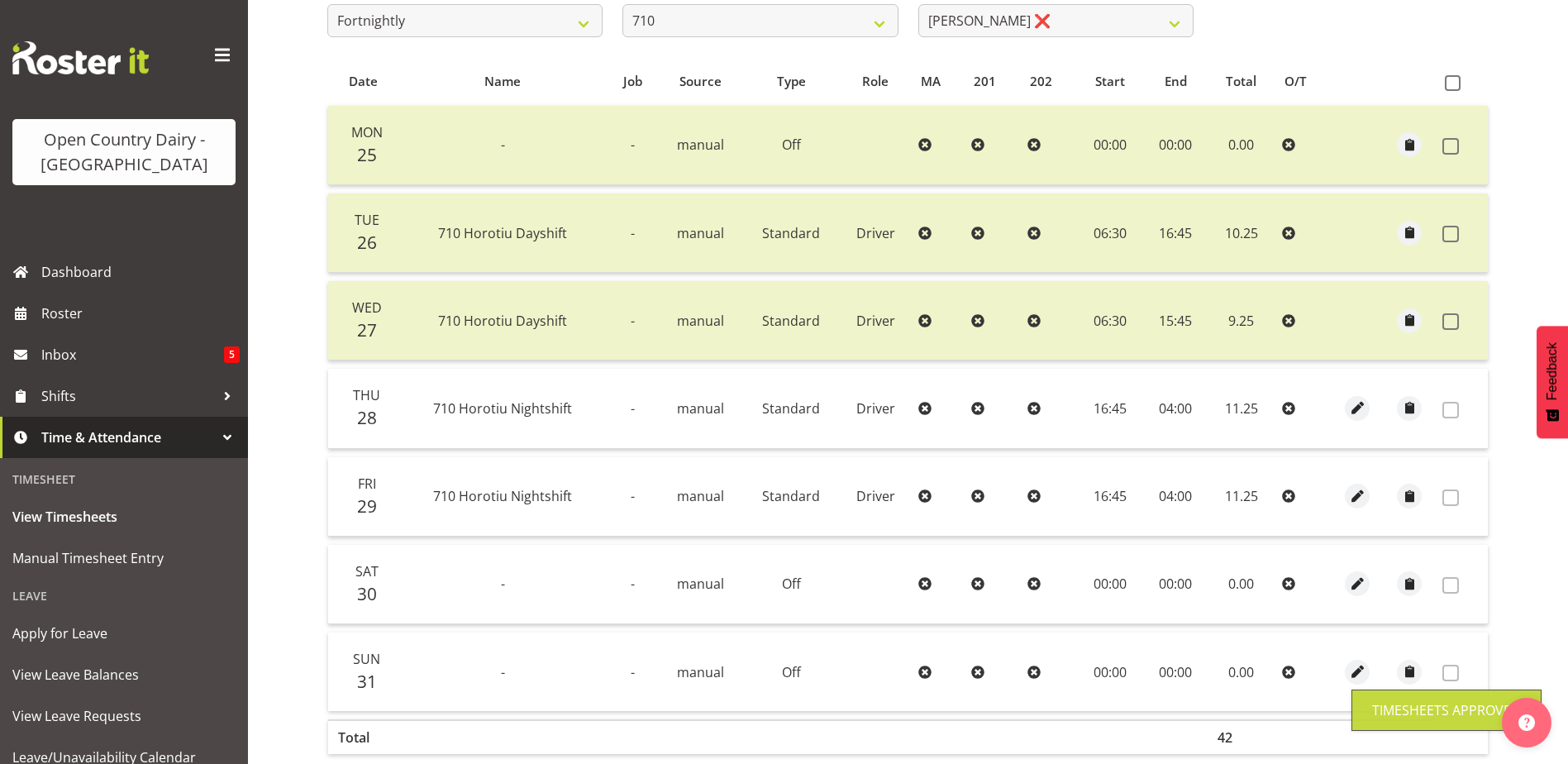
scroll to position [74, 0]
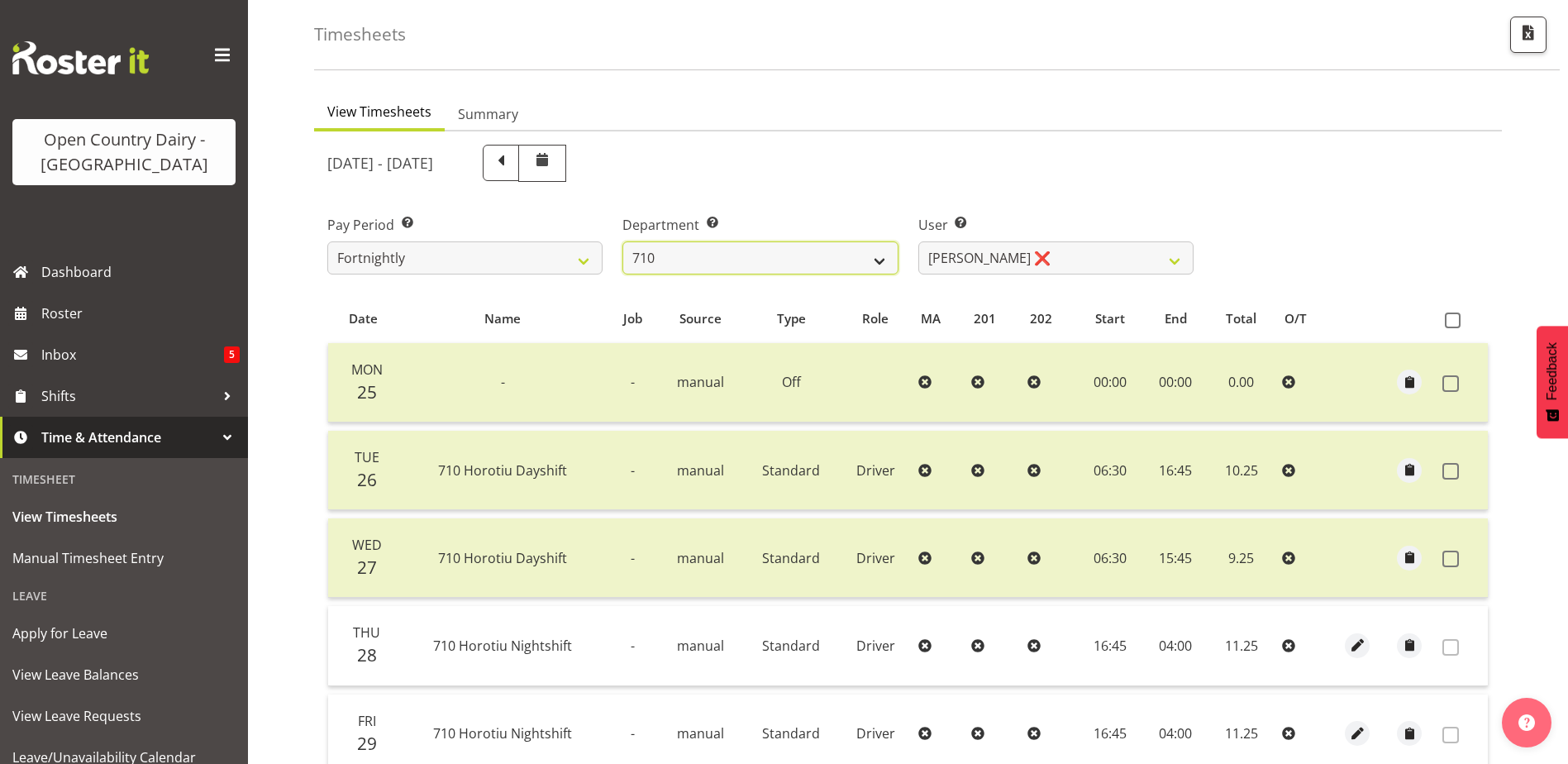
click at [803, 254] on select "701 702 703 704 705 706 707 708 709 710 711 712 713 714 715 716 717 718 719 720" at bounding box center [760, 258] width 275 height 33
click at [623, 242] on select "701 702 703 704 705 706 707 708 709 710 711 712 713 714 715 716 717 718 719 720" at bounding box center [760, 258] width 275 height 33
click at [802, 259] on select "701 702 703 704 705 706 707 708 709 710 711 712 713 714 715 716 717 718 719 720" at bounding box center [760, 258] width 275 height 33
select select "822"
click at [623, 242] on select "701 702 703 704 705 706 707 708 709 710 711 712 713 714 715 716 717 718 719 720" at bounding box center [760, 258] width 275 height 33
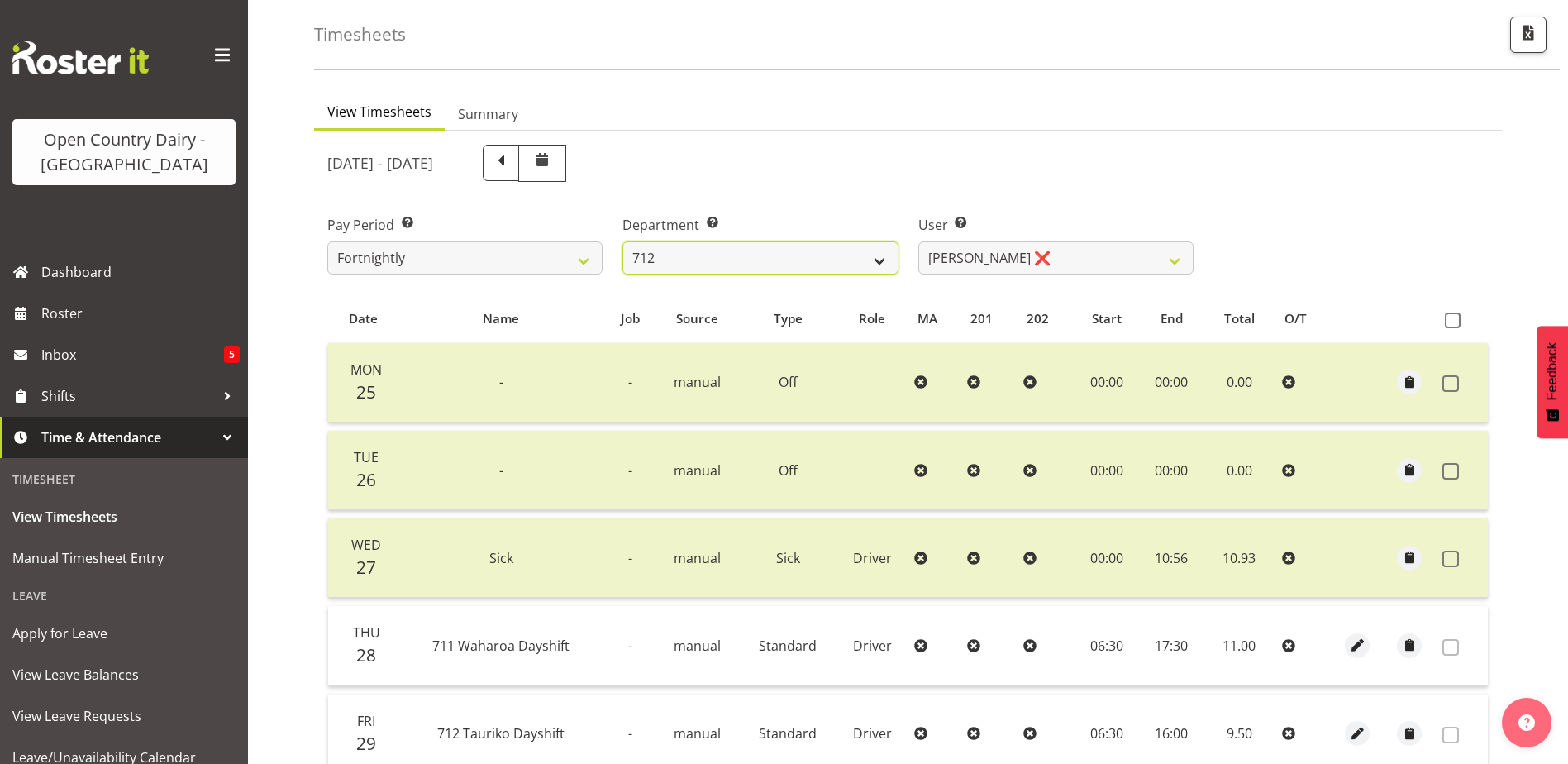
click at [884, 272] on select "701 702 703 704 705 706 707 708 709 710 711 712 713 714 715 716 717 718 719 720" at bounding box center [760, 258] width 275 height 33
click at [967, 270] on select "Amrik Singh ❌ Jasdeep Singh ❌ Lucky Kau Kau ❌" at bounding box center [1056, 258] width 275 height 33
select select "8195"
click at [919, 242] on select "Amrik Singh ❌ Jasdeep Singh ❌ Lucky Kau Kau ❌" at bounding box center [1056, 258] width 275 height 33
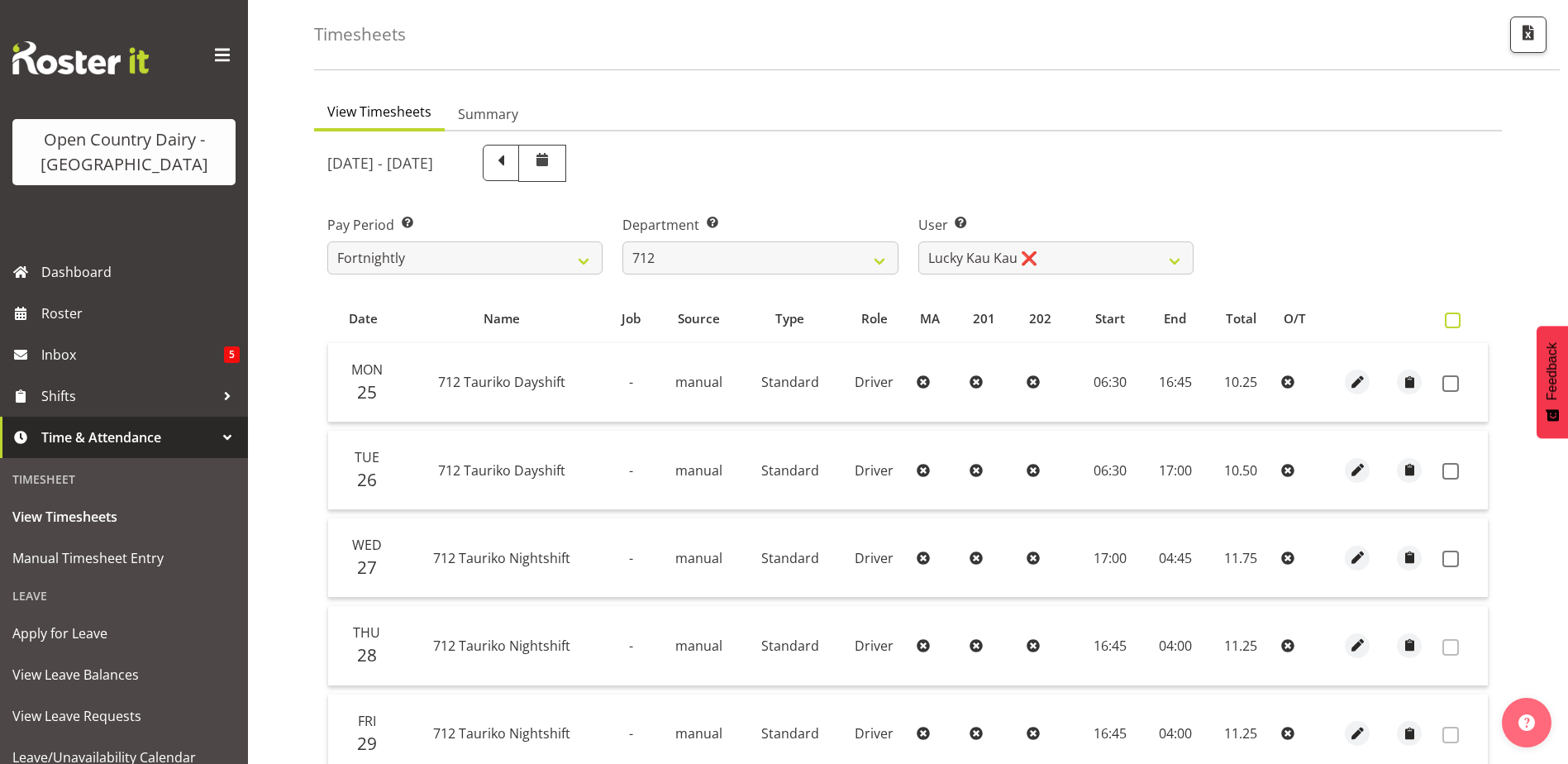
click at [1456, 319] on span at bounding box center [1453, 321] width 16 height 16
click at [1456, 319] on input "checkbox" at bounding box center [1450, 321] width 11 height 11
checkbox input "true"
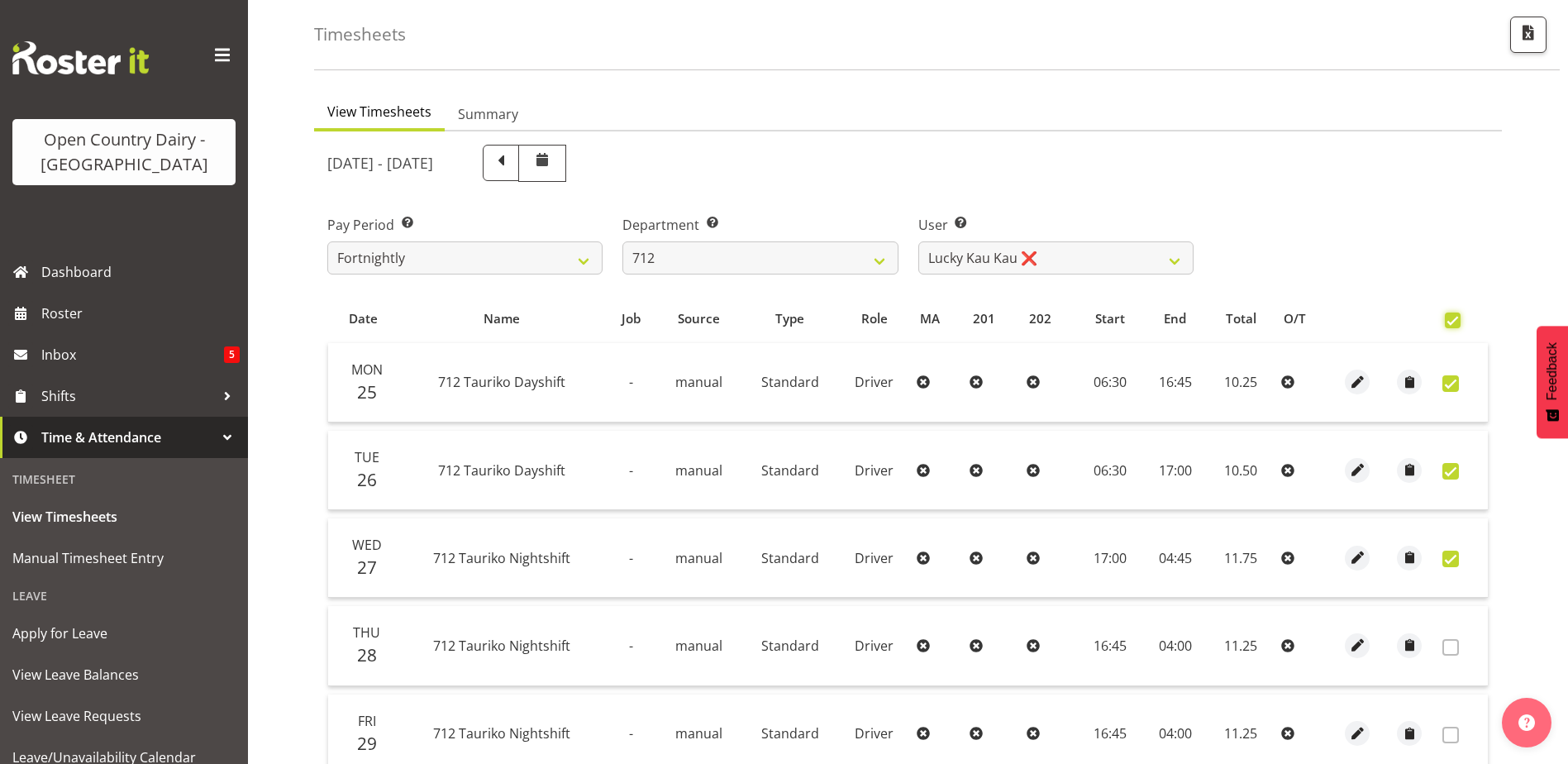
checkbox input "true"
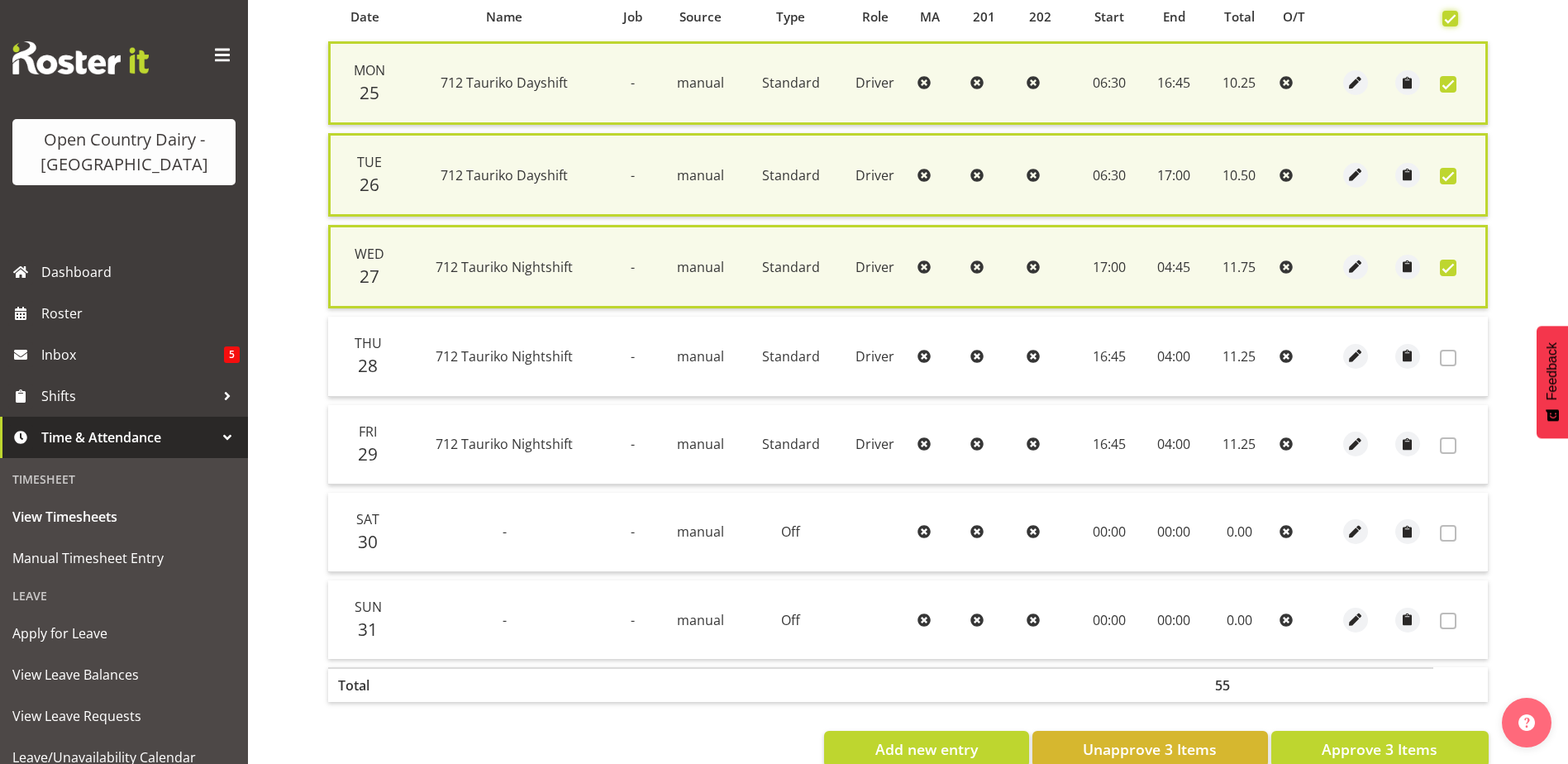
scroll to position [417, 0]
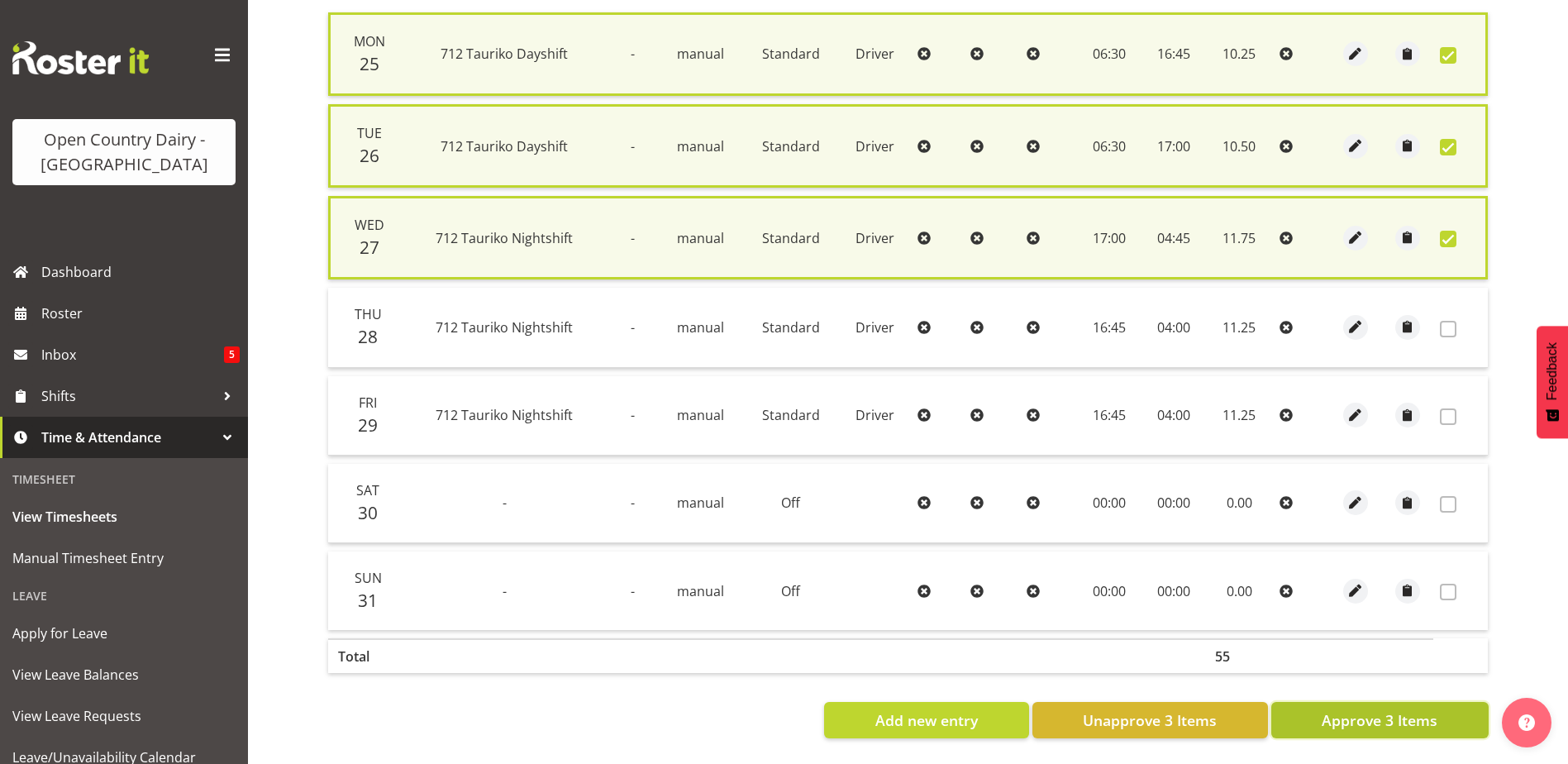
click at [1382, 702] on button "Approve 3 Items" at bounding box center [1380, 720] width 218 height 36
checkbox input "false"
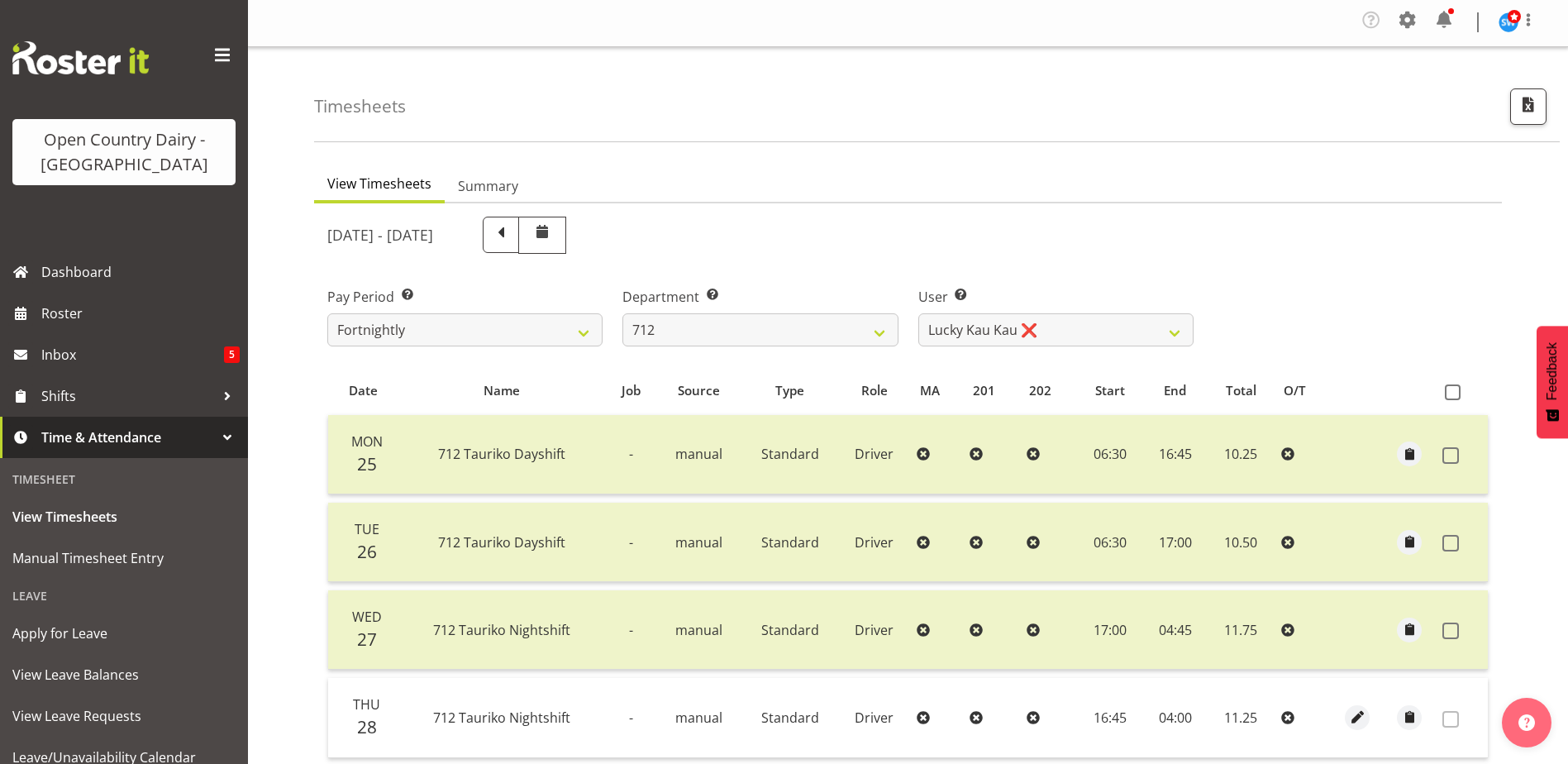
scroll to position [0, 0]
click at [874, 338] on select "701 702 703 704 705 706 707 708 709 710 711 712 713 714 715 716 717 718 719 720" at bounding box center [760, 332] width 275 height 33
select select "716"
click at [623, 315] on select "701 702 703 704 705 706 707 708 709 710 711 712 713 714 715 716 717 718 719 720" at bounding box center [760, 332] width 275 height 33
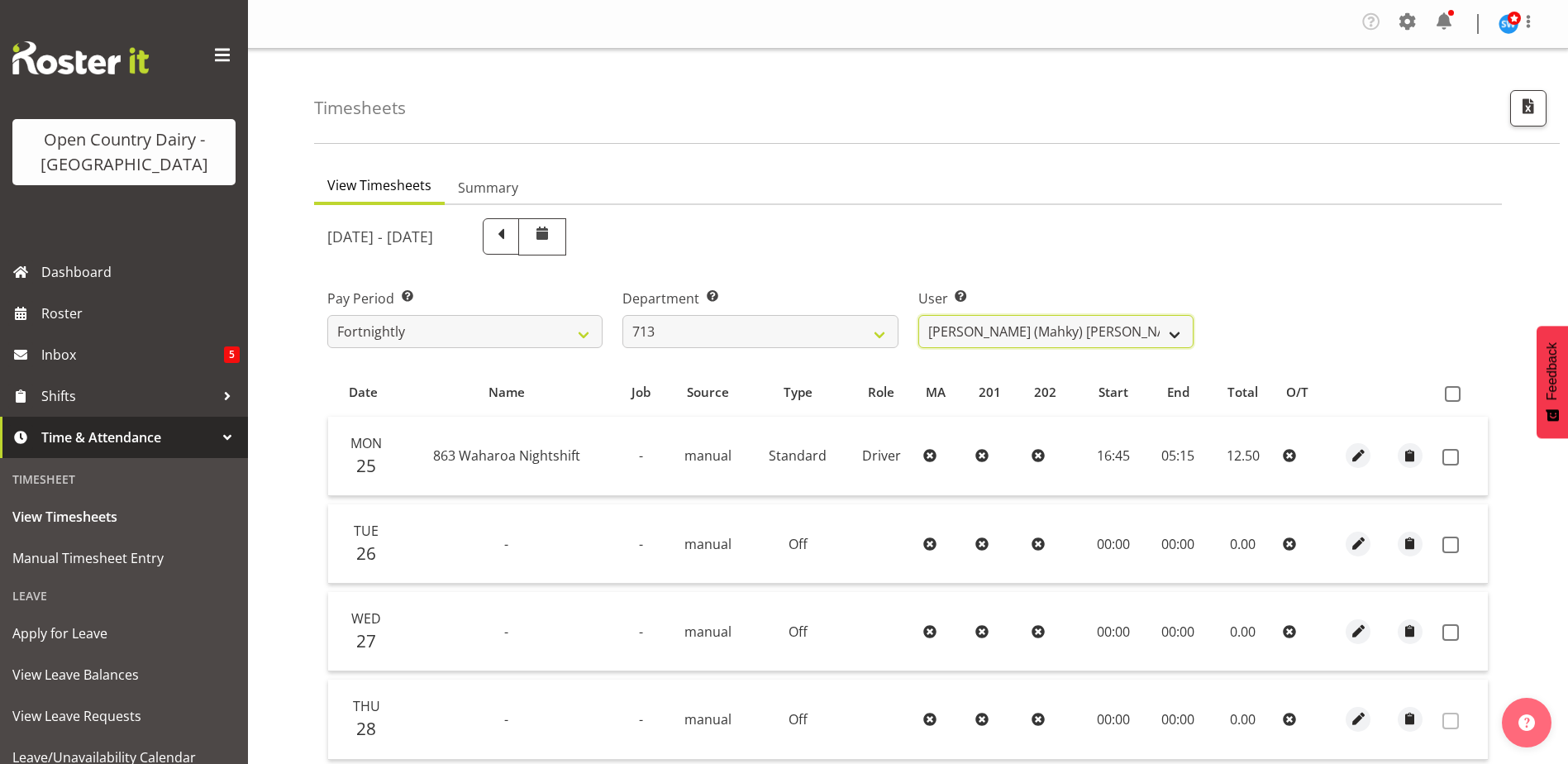
click at [963, 337] on select "Harmanpreet (Mahky) Dhillon ❌ Marcus Waretini ❌ Norman Sellen ❌" at bounding box center [1056, 332] width 275 height 33
select select "10300"
click at [919, 315] on select "Harmanpreet (Mahky) Dhillon ❌ Marcus Waretini ❌ Norman Sellen ❌" at bounding box center [1056, 332] width 275 height 33
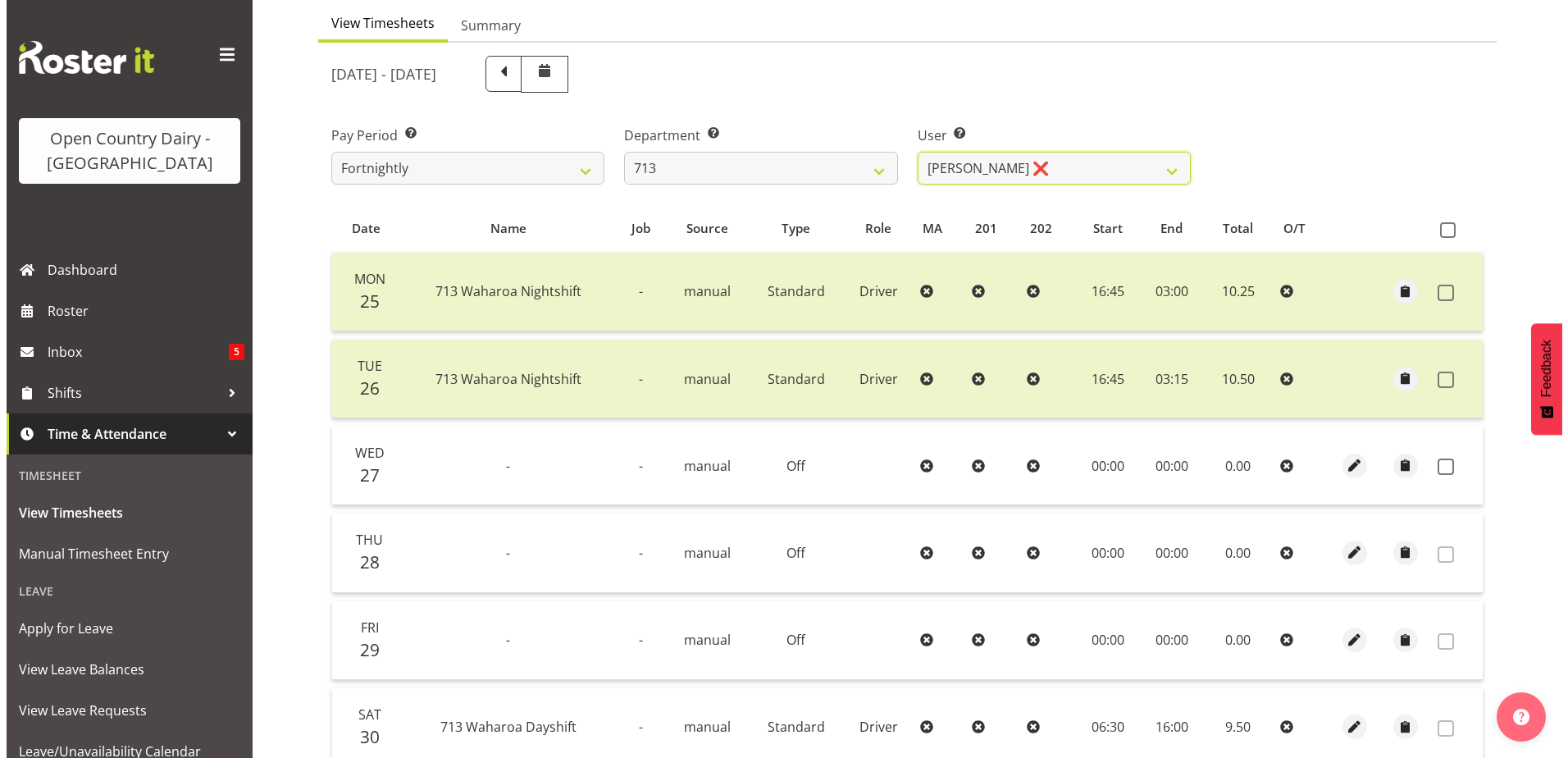
scroll to position [246, 0]
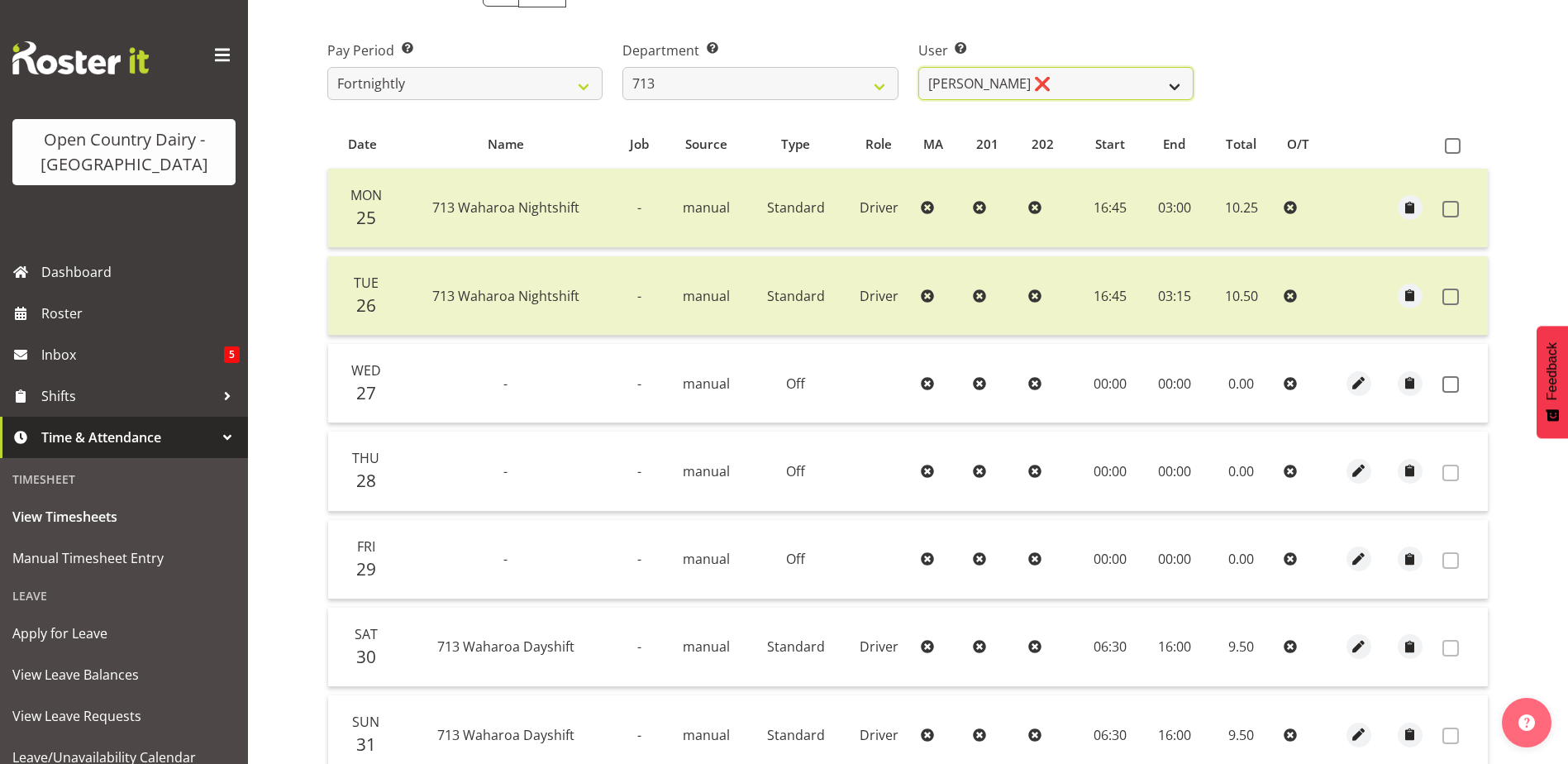
click at [1134, 97] on select "Harmanpreet (Mahky) Dhillon ❌ Marcus Waretini ❌ Norman Sellen ❌" at bounding box center [1056, 83] width 275 height 33
click at [1392, 133] on th at bounding box center [1410, 144] width 51 height 31
click at [892, 82] on select "701 702 703 704 705 706 707 708 709 710 711 712 713 714 715 716 717 718 719 720" at bounding box center [760, 83] width 275 height 33
select select "805"
click at [623, 67] on select "701 702 703 704 705 706 707 708 709 710 711 712 713 714 715 716 717 718 719 720" at bounding box center [760, 83] width 275 height 33
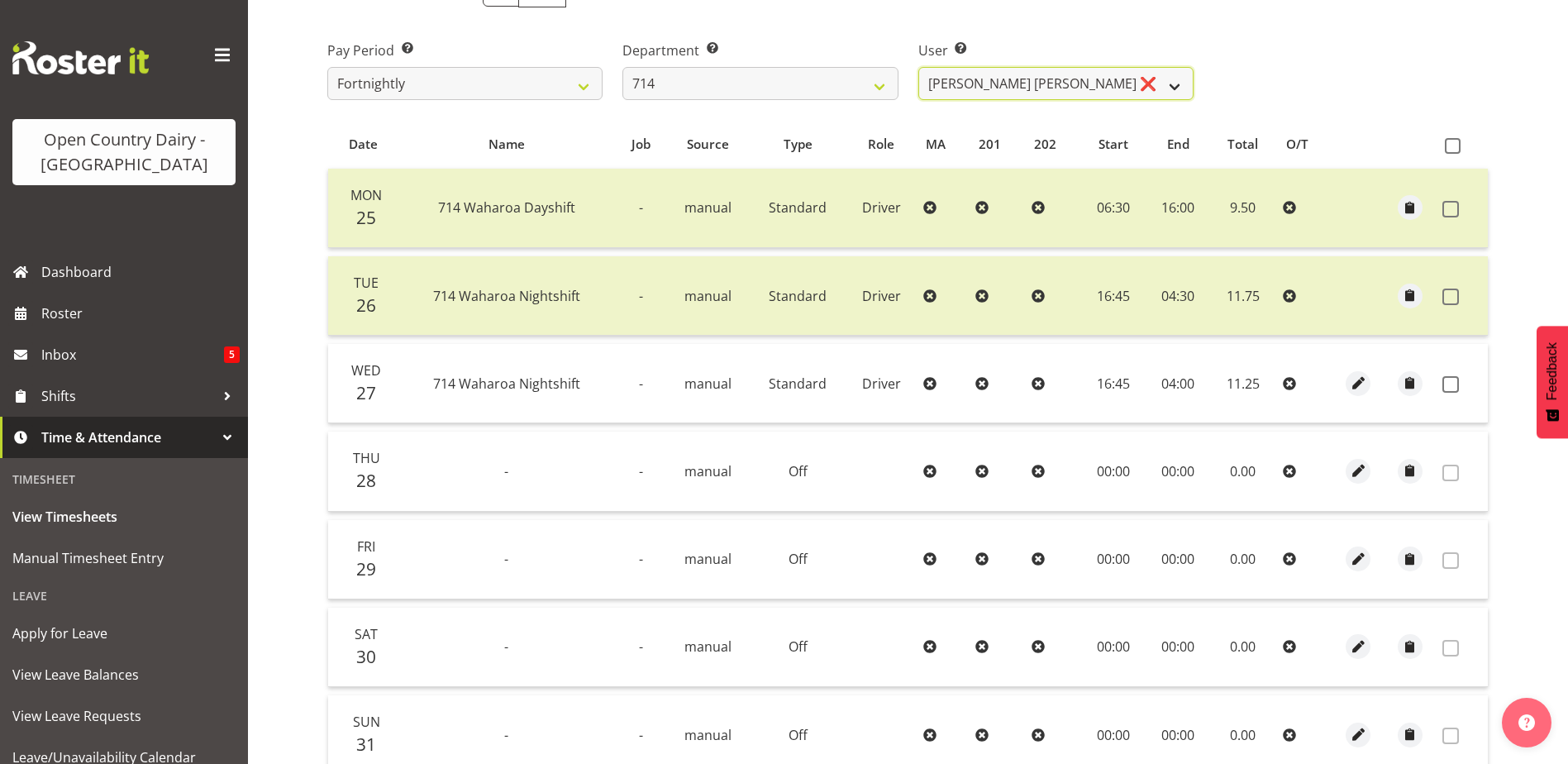
click at [1139, 86] on select "Fraser Stephens ❌ Nev Brewster ❌ Stephen Parsons ❌ Tom Gaelic ❌" at bounding box center [1056, 83] width 275 height 33
select select "10323"
click at [919, 67] on select "Fraser Stephens ❌ Nev Brewster ❌ Stephen Parsons ❌ Tom Gaelic ❌" at bounding box center [1056, 83] width 275 height 33
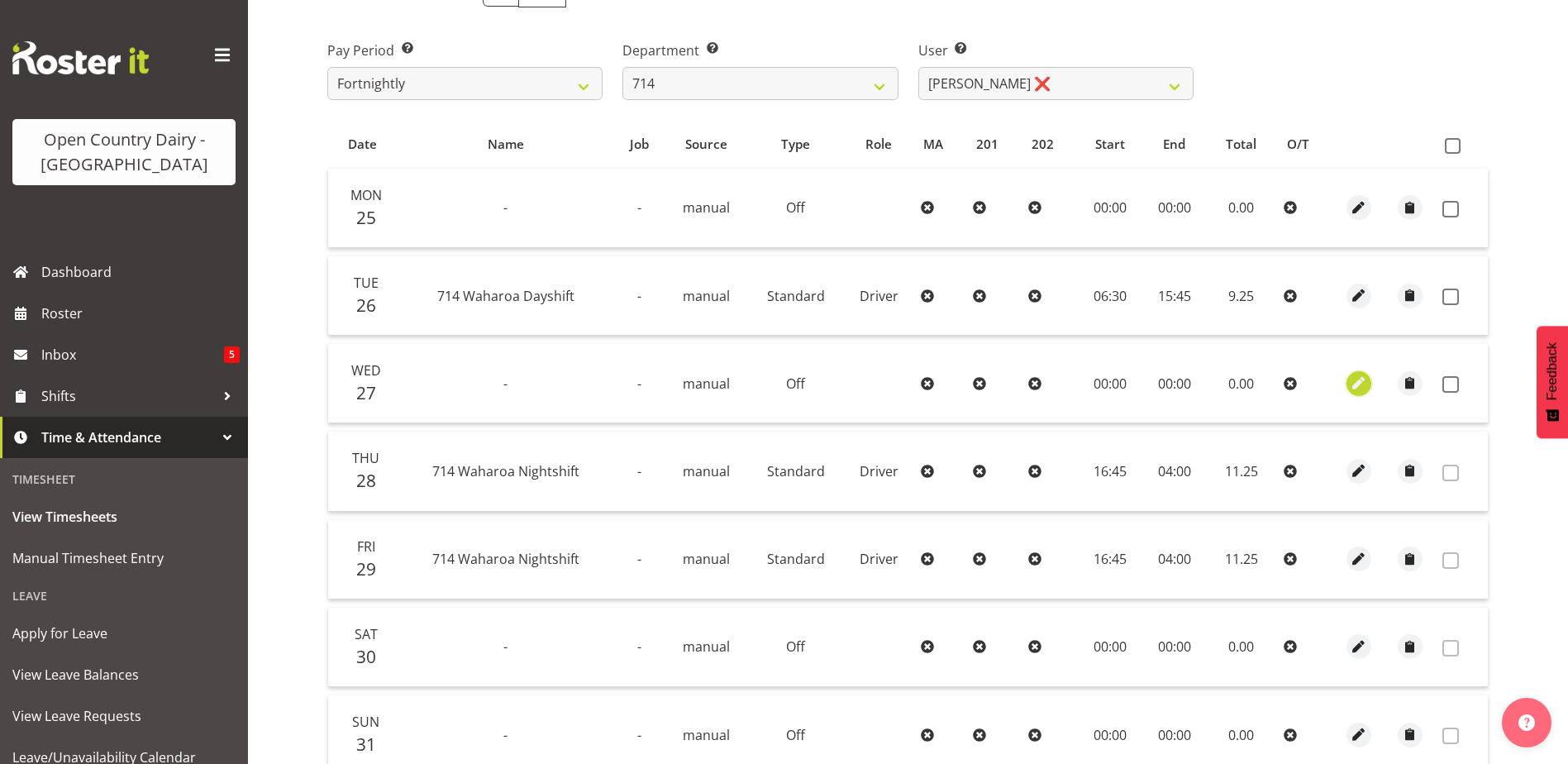
click at [1359, 384] on span "button" at bounding box center [1359, 383] width 19 height 19
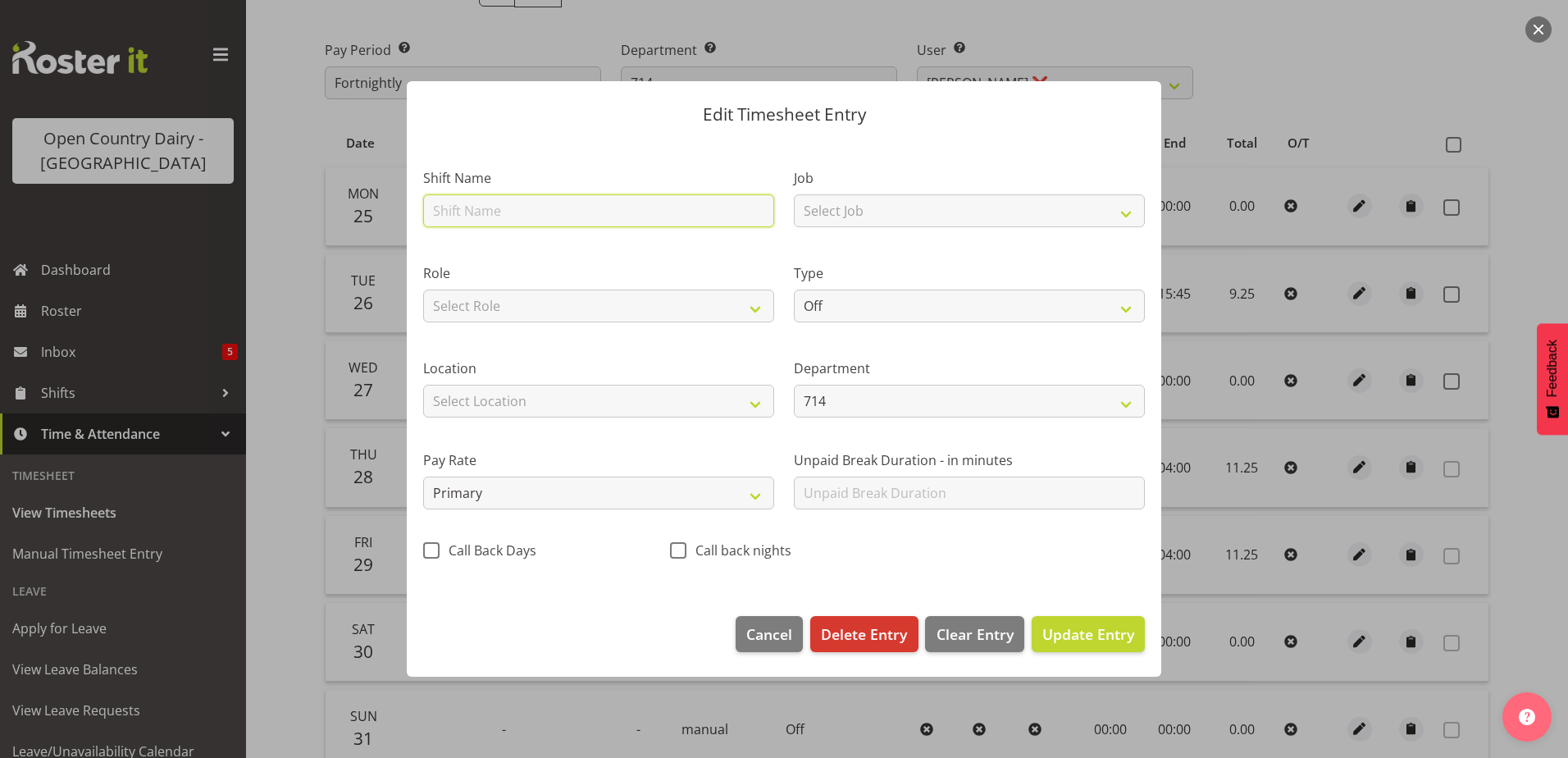
click at [473, 216] on input "text" at bounding box center [599, 210] width 351 height 33
type input "712 Tauriko Day shift"
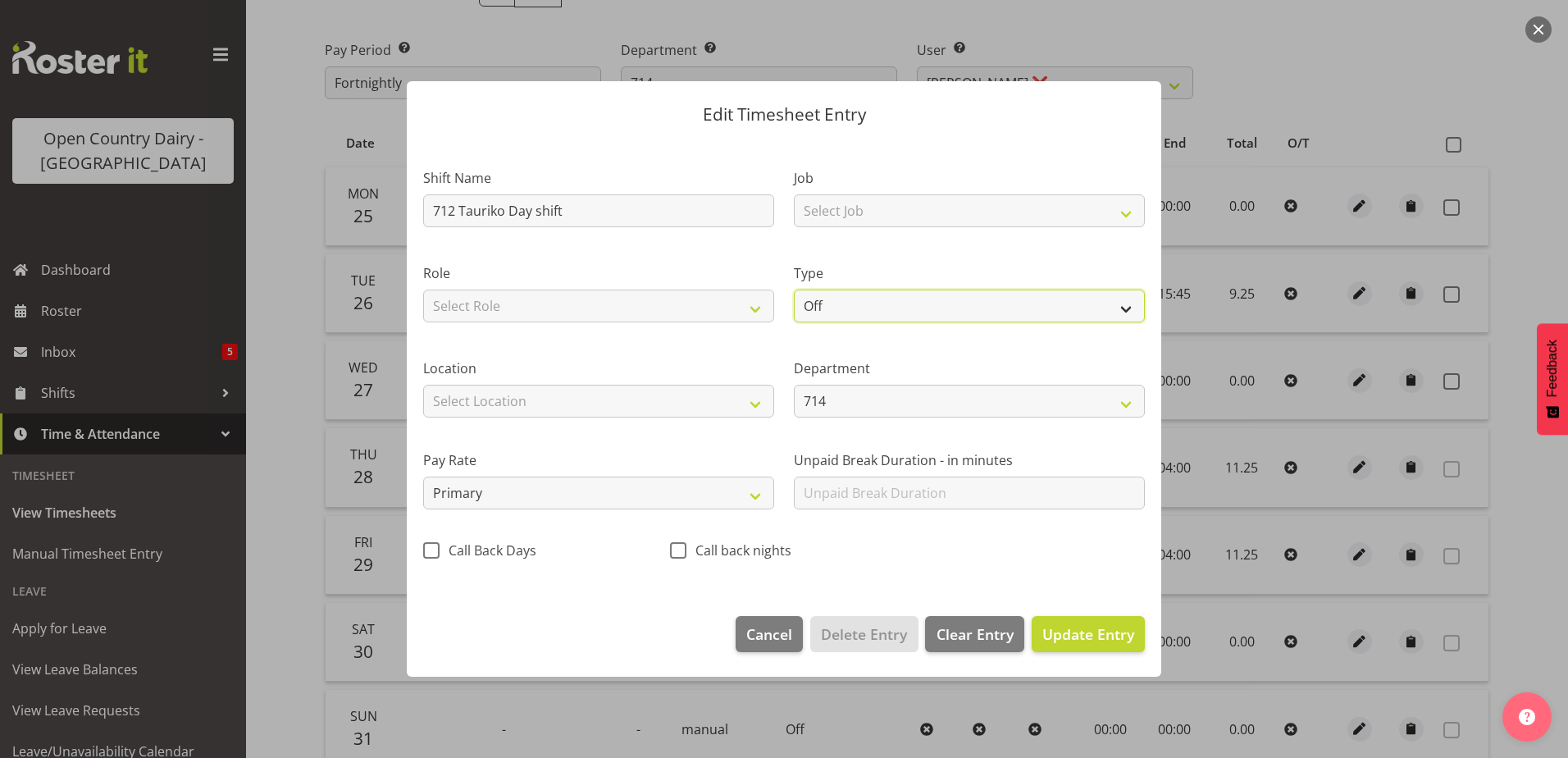
click at [831, 298] on select "Off Standard Public Holiday Public Holiday (Worked) Day In Lieu Annual Leave Si…" at bounding box center [969, 305] width 351 height 33
select select "Standard"
click at [794, 289] on select "Off Standard Public Holiday Public Holiday (Worked) Day In Lieu Annual Leave Si…" at bounding box center [969, 305] width 351 height 33
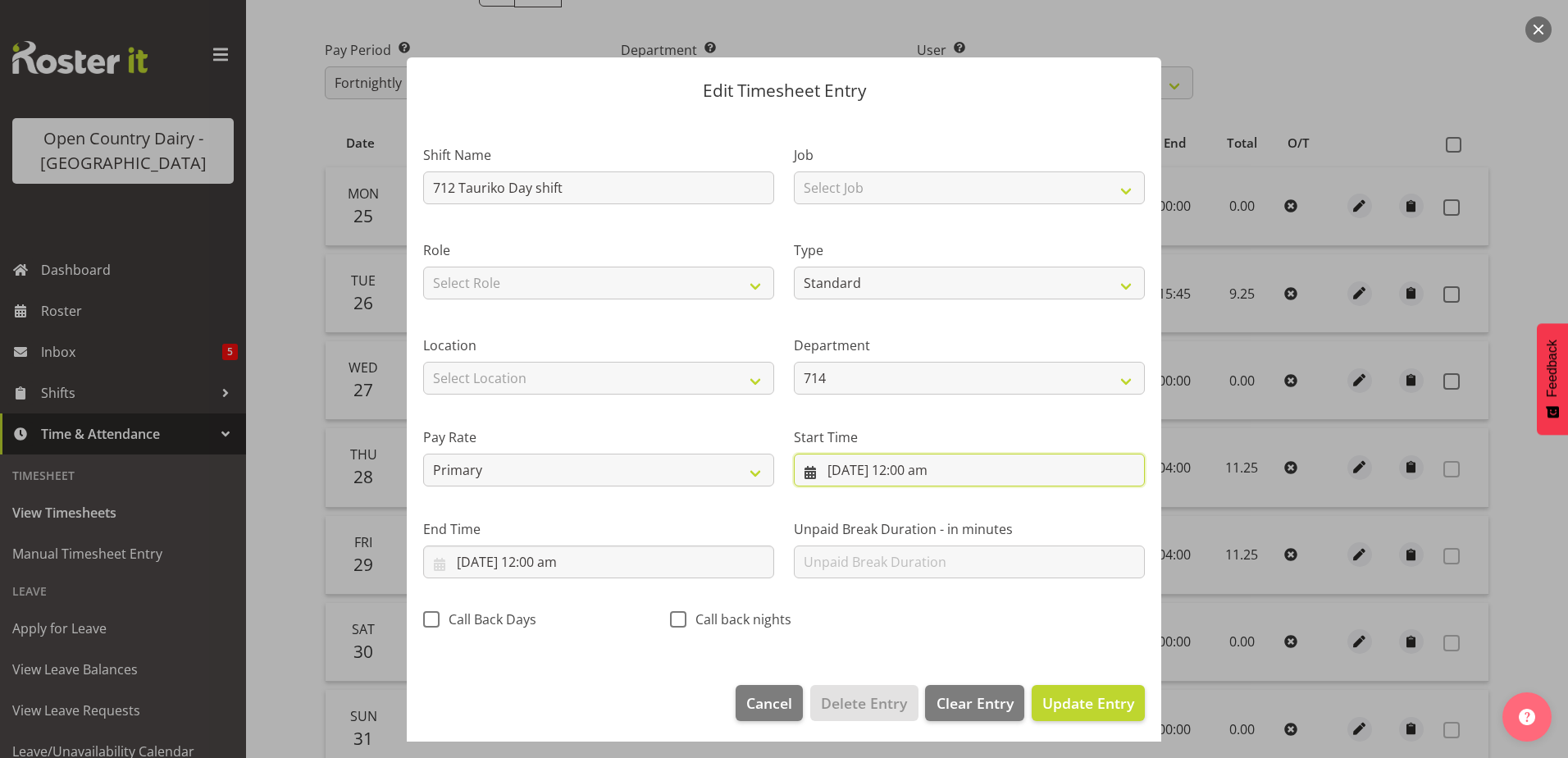
click at [909, 464] on input "27/08/2025, 12:00 am" at bounding box center [969, 469] width 351 height 33
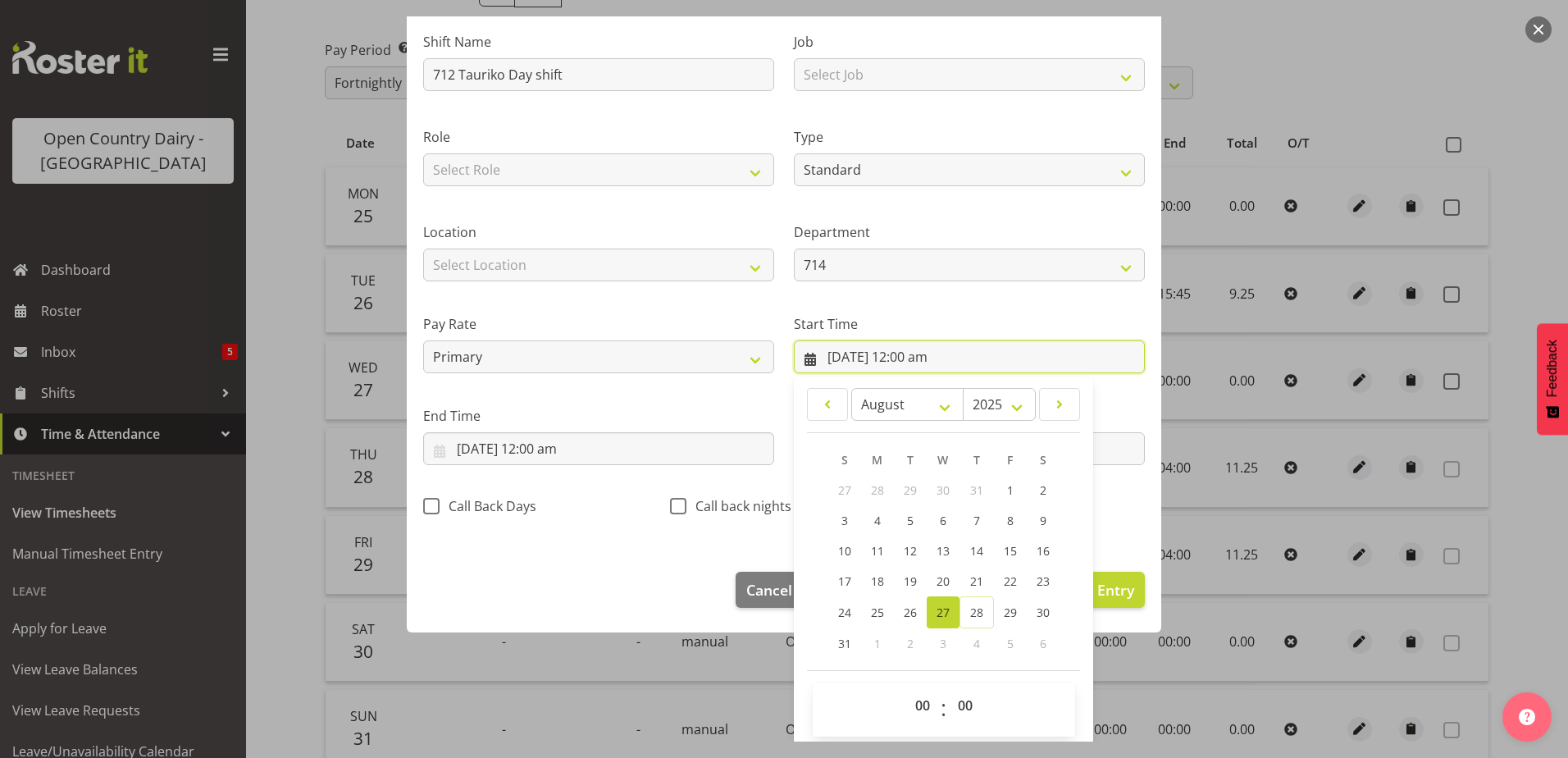
scroll to position [119, 0]
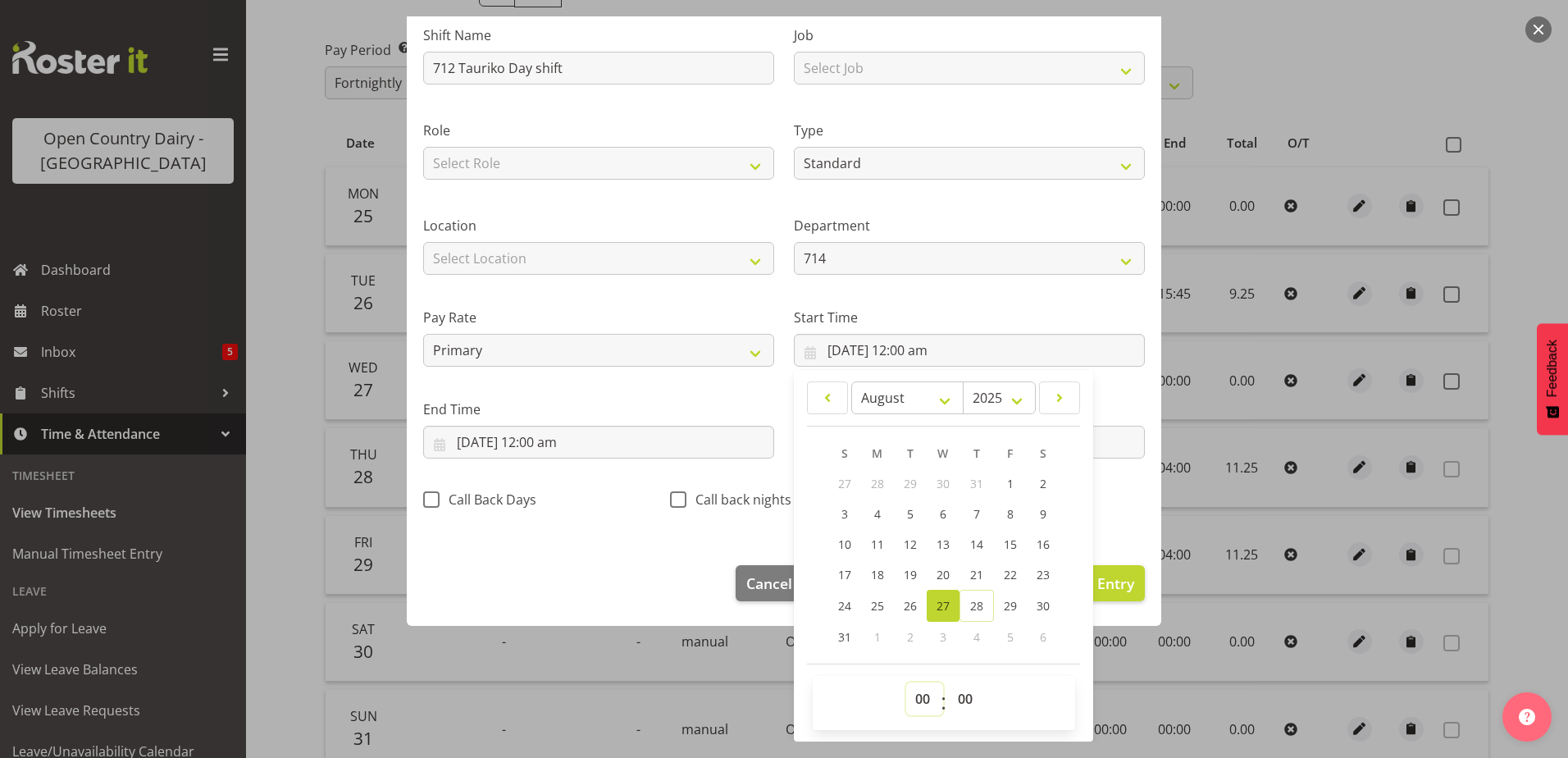
click at [917, 696] on select "00 01 02 03 04 05 06 07 08 09 10 11 12 13 14 15 16 17 18 19 20 21 22 23" at bounding box center [925, 699] width 37 height 33
select select "6"
click at [906, 683] on select "00 01 02 03 04 05 06 07 08 09 10 11 12 13 14 15 16 17 18 19 20 21 22 23" at bounding box center [925, 699] width 37 height 33
type input "27/08/2025, 6:00 am"
drag, startPoint x: 958, startPoint y: 698, endPoint x: 958, endPoint y: 683, distance: 15.0
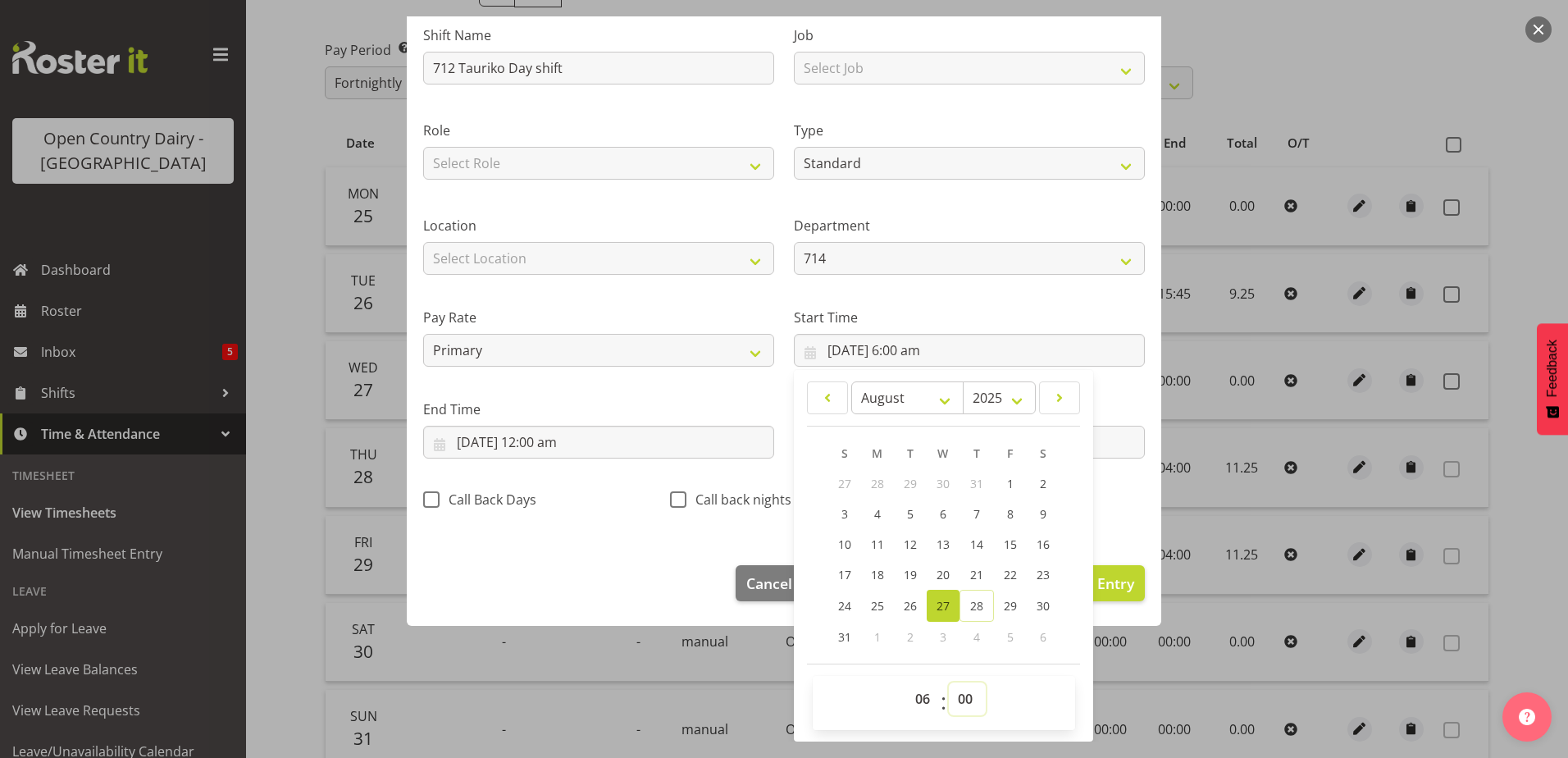
click at [958, 698] on select "00 01 02 03 04 05 06 07 08 09 10 11 12 13 14 15 16 17 18 19 20 21 22 23 24 25 2…" at bounding box center [968, 699] width 37 height 33
select select "30"
click at [949, 683] on select "00 01 02 03 04 05 06 07 08 09 10 11 12 13 14 15 16 17 18 19 20 21 22 23 24 25 2…" at bounding box center [968, 699] width 37 height 33
type input "27/08/2025, 6:30 am"
click at [557, 437] on input "27/08/2025, 12:00 am" at bounding box center [599, 442] width 351 height 33
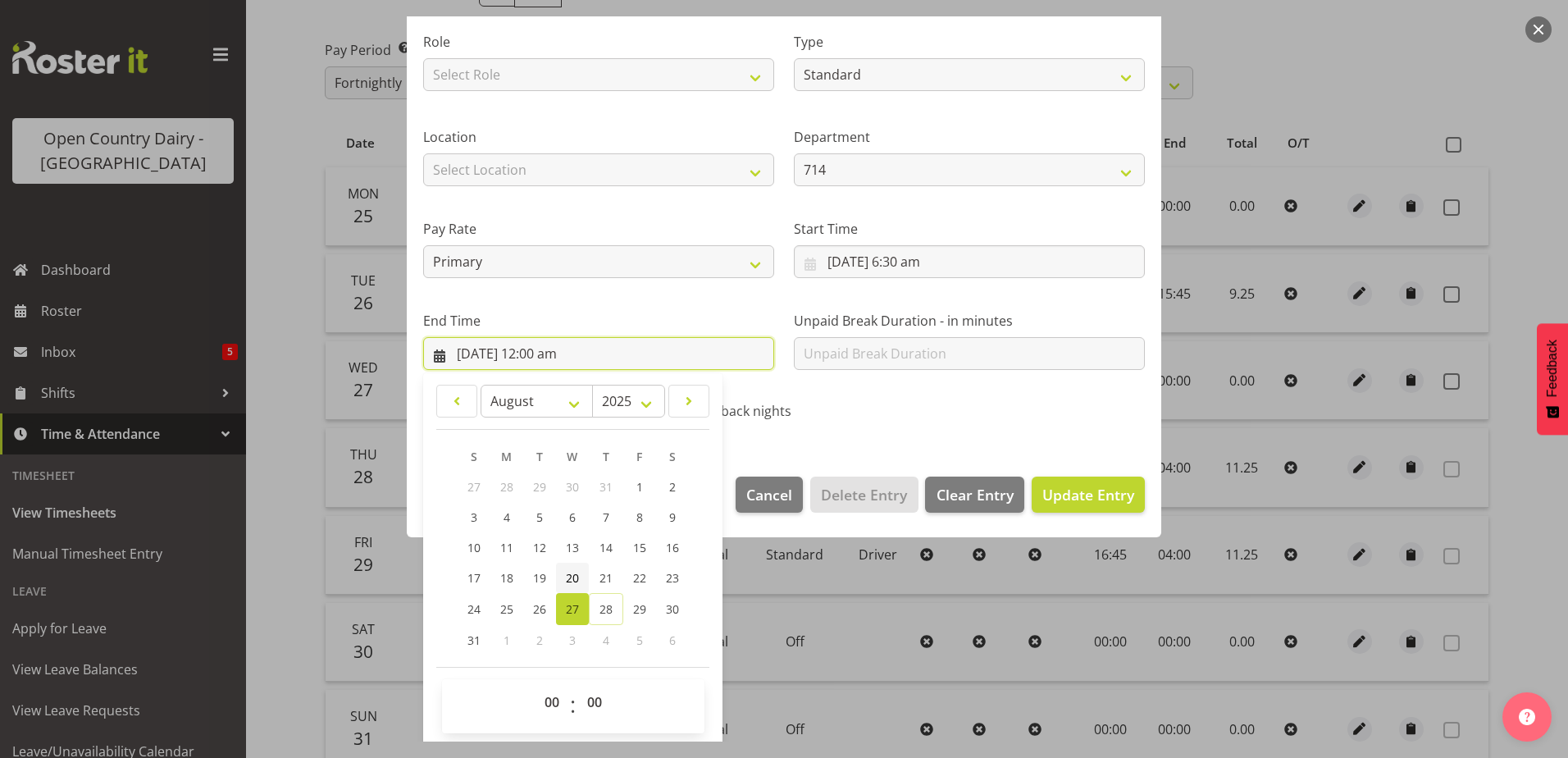
scroll to position [212, 0]
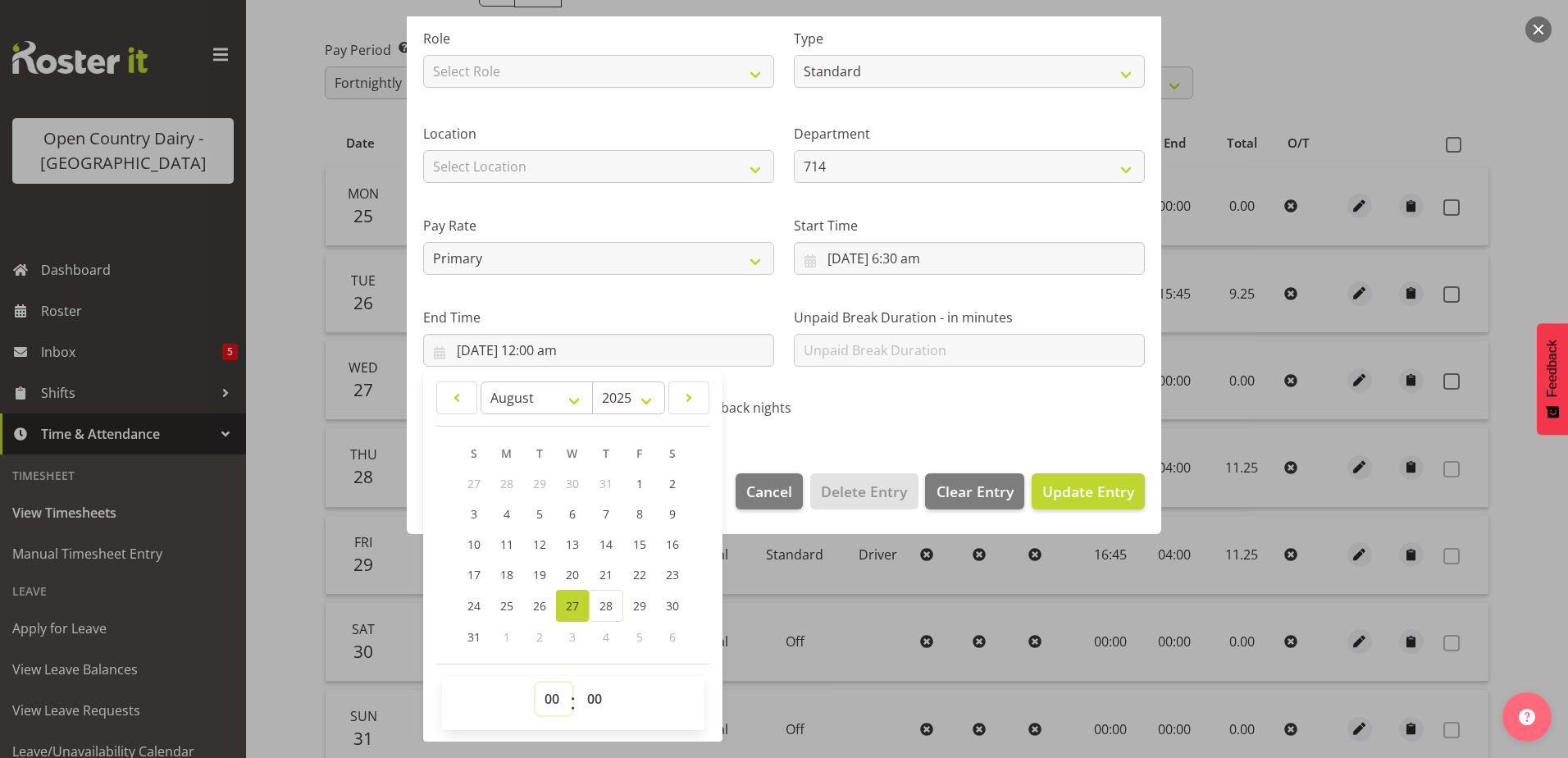
click at [560, 697] on select "00 01 02 03 04 05 06 07 08 09 10 11 12 13 14 15 16 17 18 19 20 21 22 23" at bounding box center [554, 699] width 37 height 33
select select "16"
click at [536, 683] on select "00 01 02 03 04 05 06 07 08 09 10 11 12 13 14 15 16 17 18 19 20 21 22 23" at bounding box center [554, 699] width 37 height 33
type input "27/08/2025, 4:00 pm"
click at [1051, 494] on span "Update Entry" at bounding box center [1088, 491] width 92 height 19
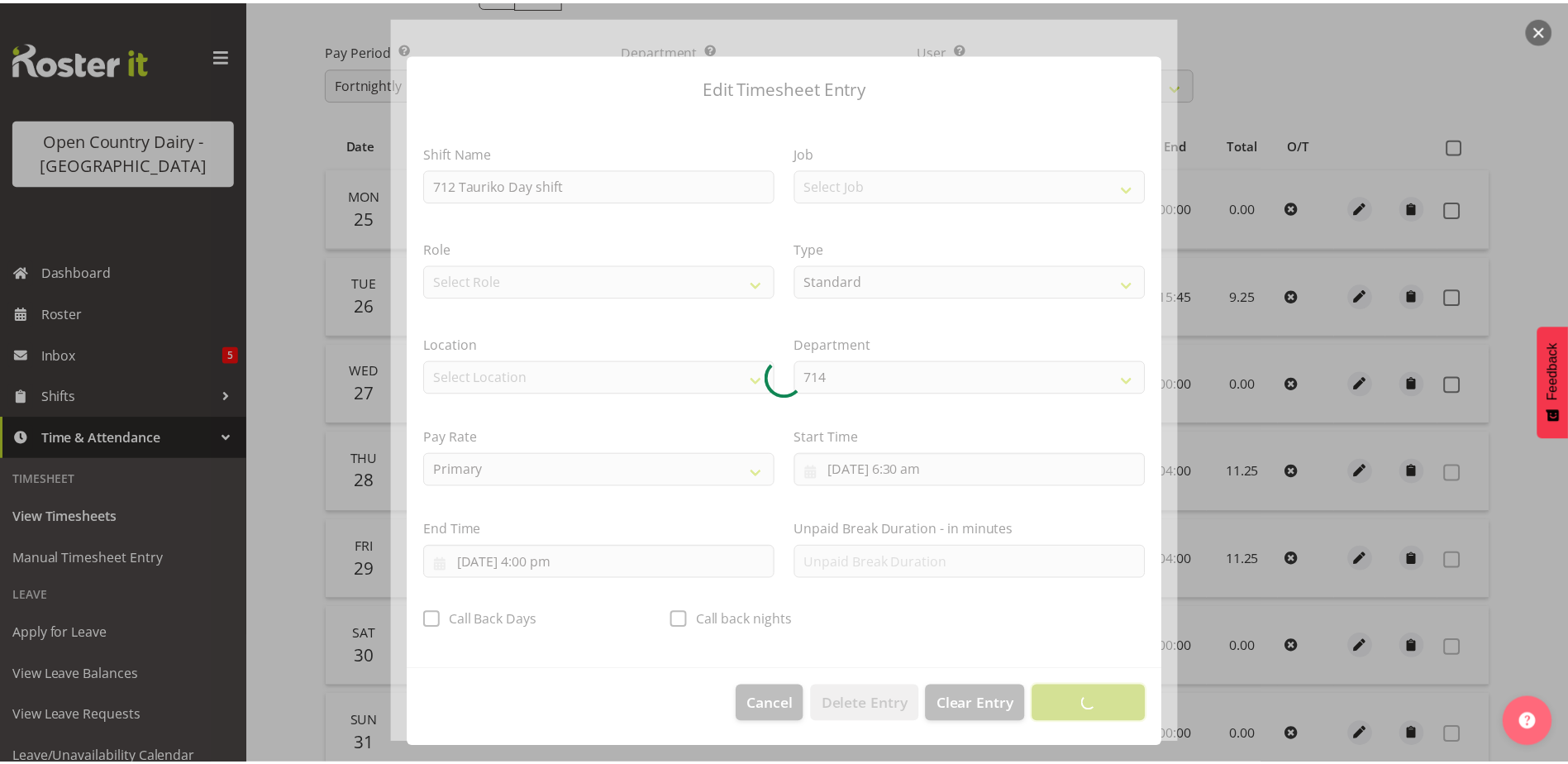
scroll to position [4, 0]
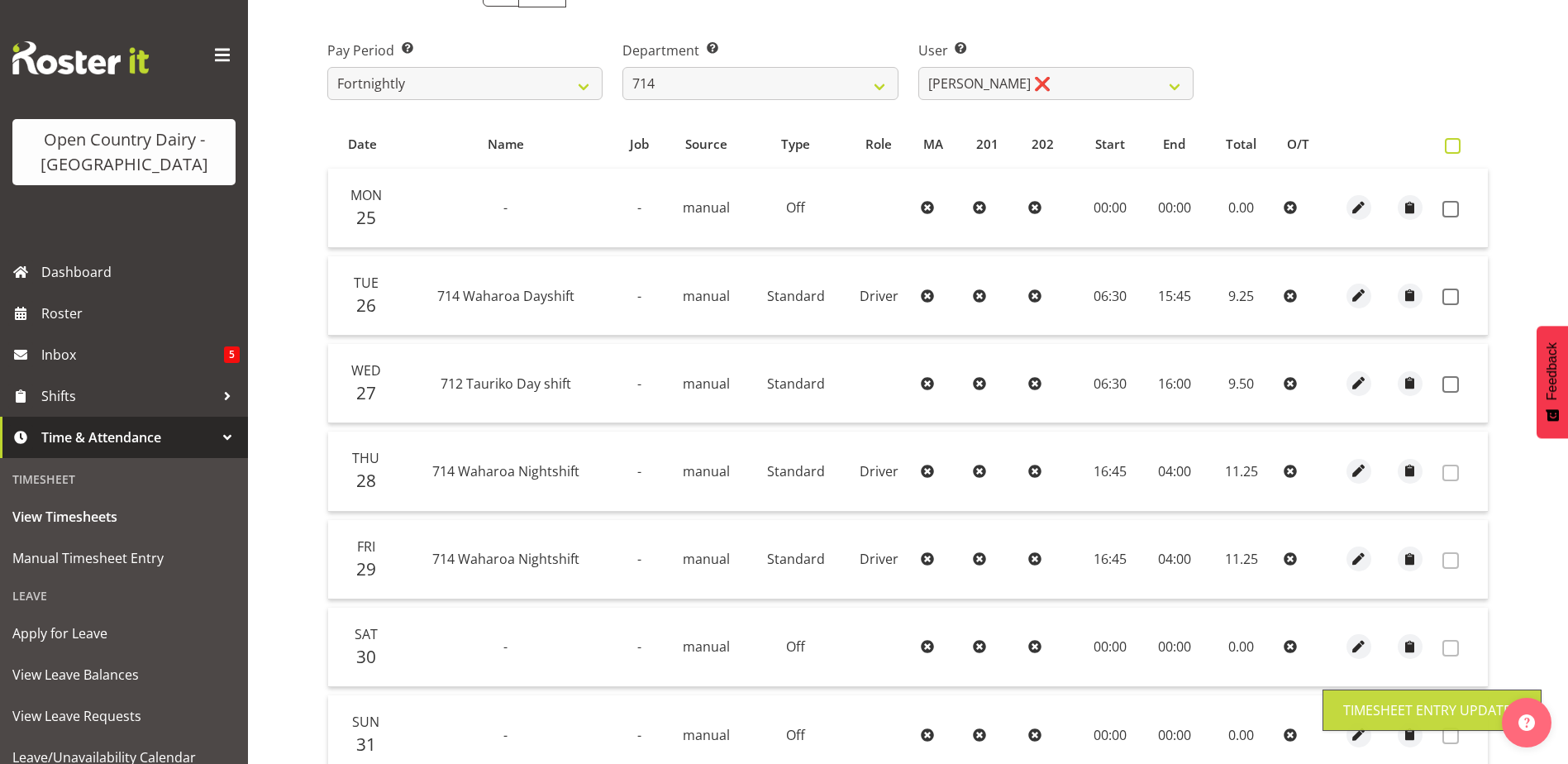
click at [1452, 146] on span at bounding box center [1453, 146] width 16 height 16
click at [1452, 146] on input "checkbox" at bounding box center [1450, 146] width 11 height 11
checkbox input "true"
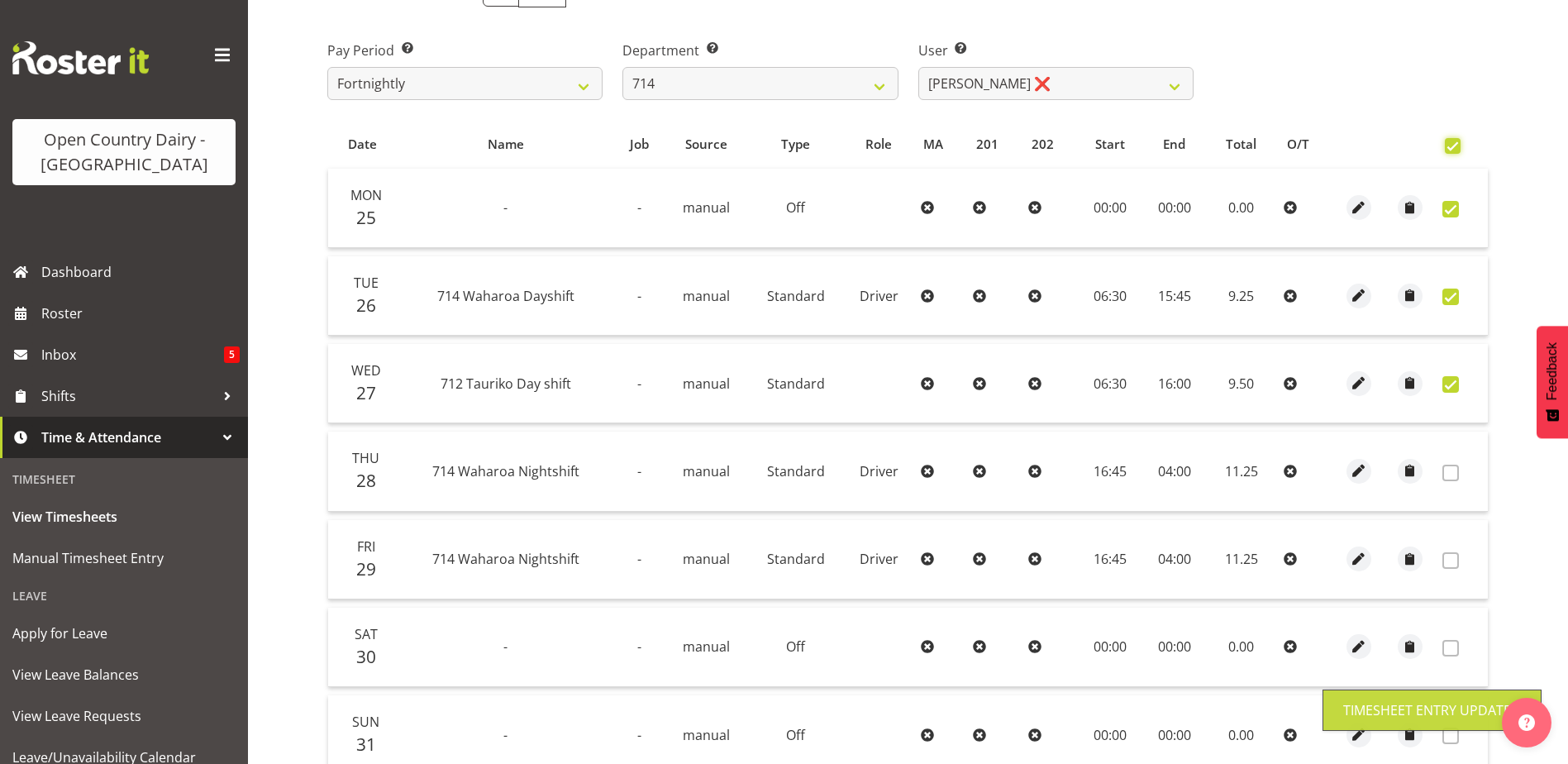
checkbox input "true"
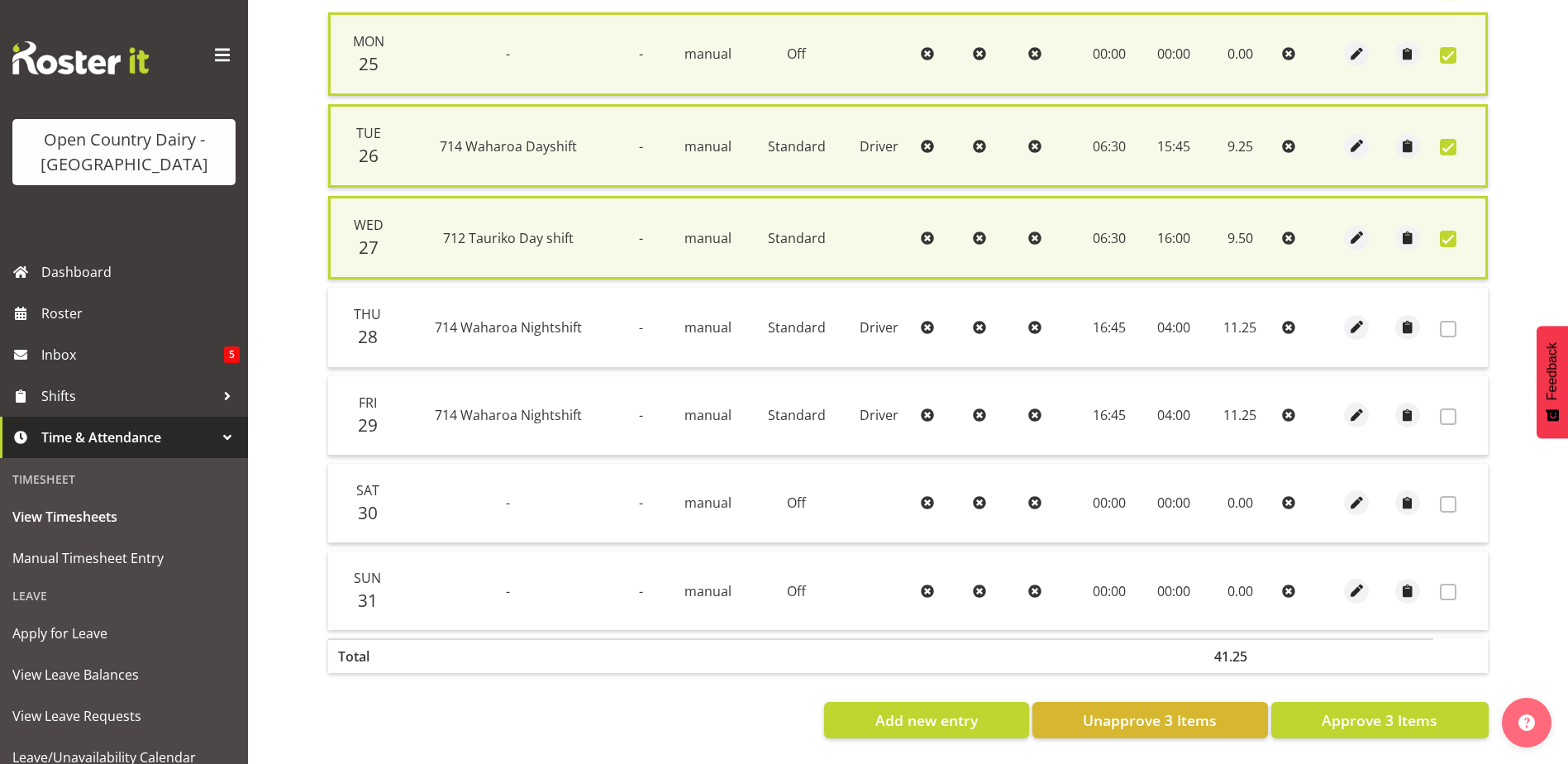
scroll to position [417, 0]
click at [1415, 710] on span "Approve 3 Items" at bounding box center [1380, 720] width 116 height 21
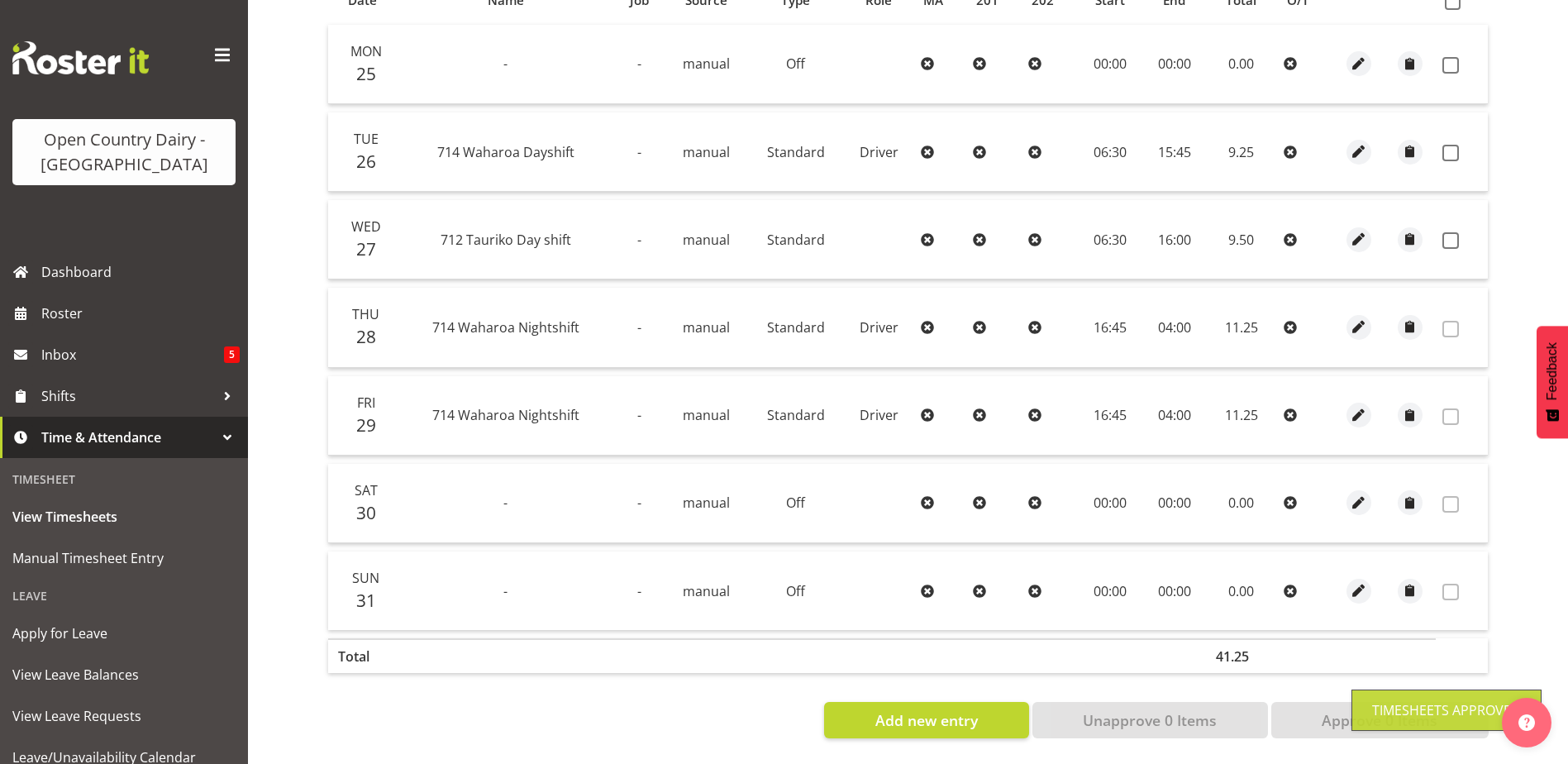
checkbox input "false"
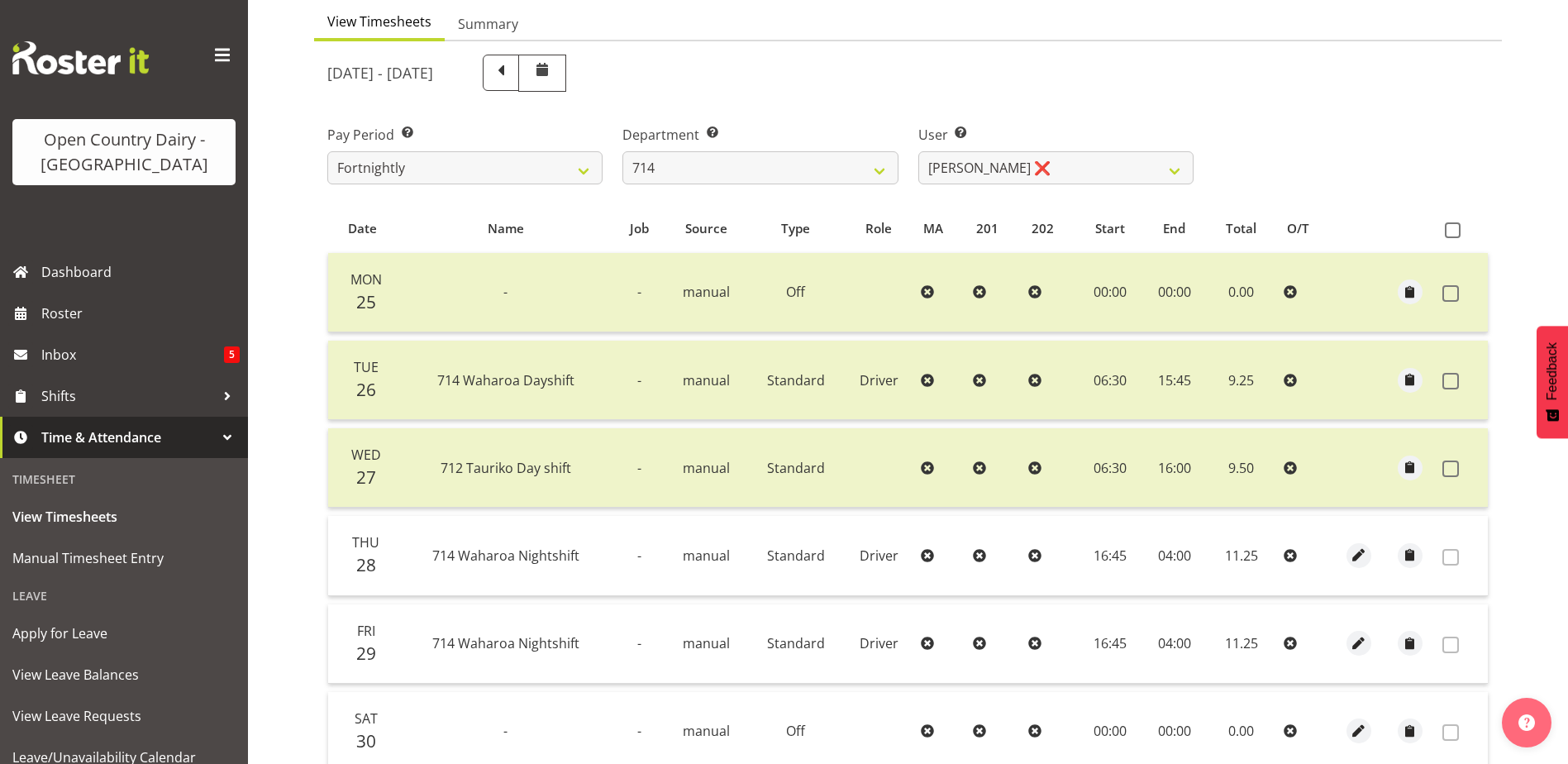
scroll to position [165, 0]
click at [876, 165] on select "701 702 703 704 705 706 707 708 709 710 711 712 713 714 715 716 717 718 719 720" at bounding box center [760, 166] width 275 height 33
select select "820"
click at [623, 150] on select "701 702 703 704 705 706 707 708 709 710 711 712 713 714 715 716 717 718 719 720" at bounding box center [760, 166] width 275 height 33
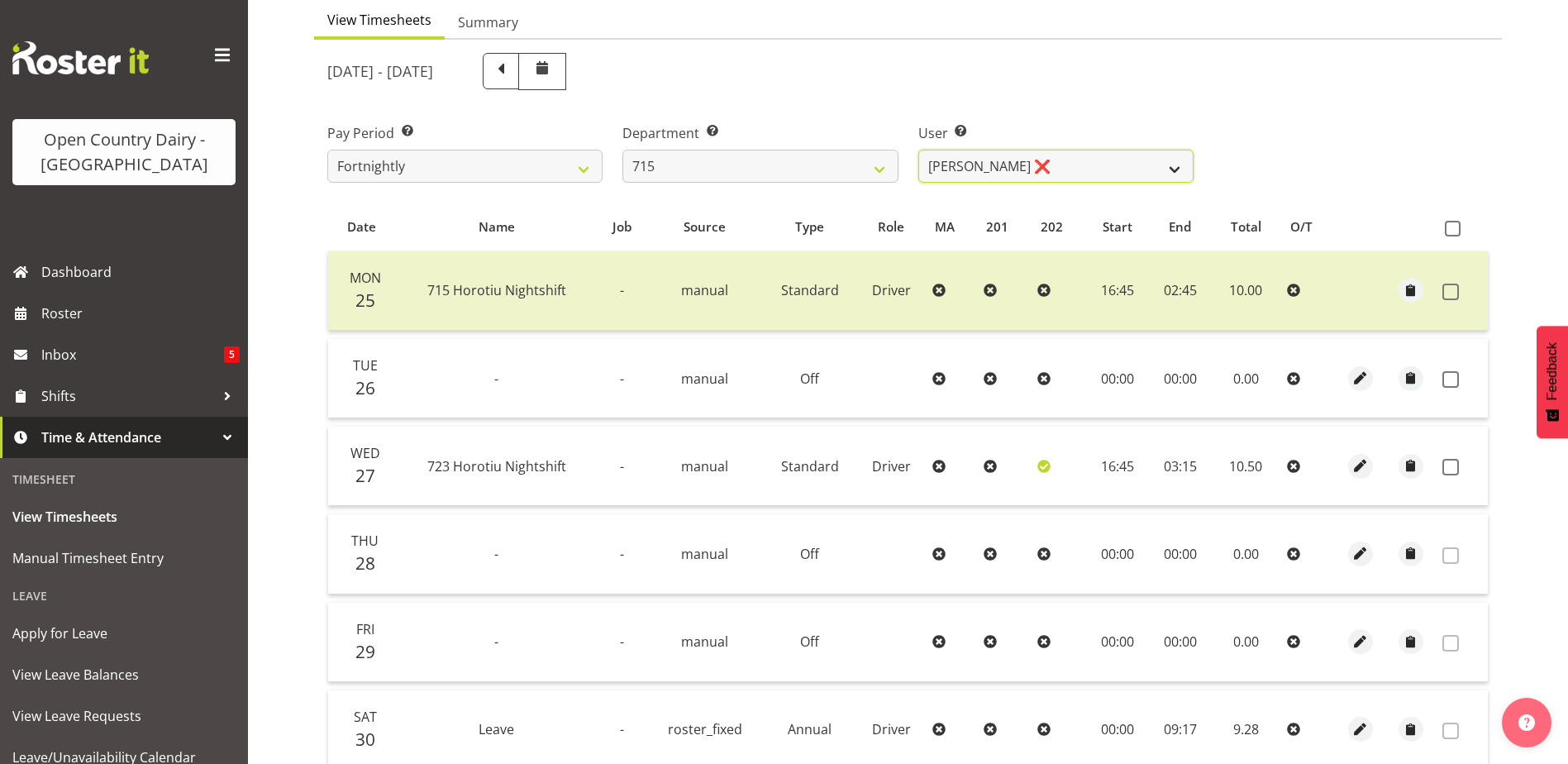
click at [1050, 155] on select "Glenn McPherson ❌ Greg Healey ❌ Max Coulter ❌ Neal Chalklen ❌" at bounding box center [1056, 166] width 275 height 33
select select "9914"
click at [919, 150] on select "Glenn McPherson ❌ Greg Healey ❌ Max Coulter ❌ Neal Chalklen ❌" at bounding box center [1056, 166] width 275 height 33
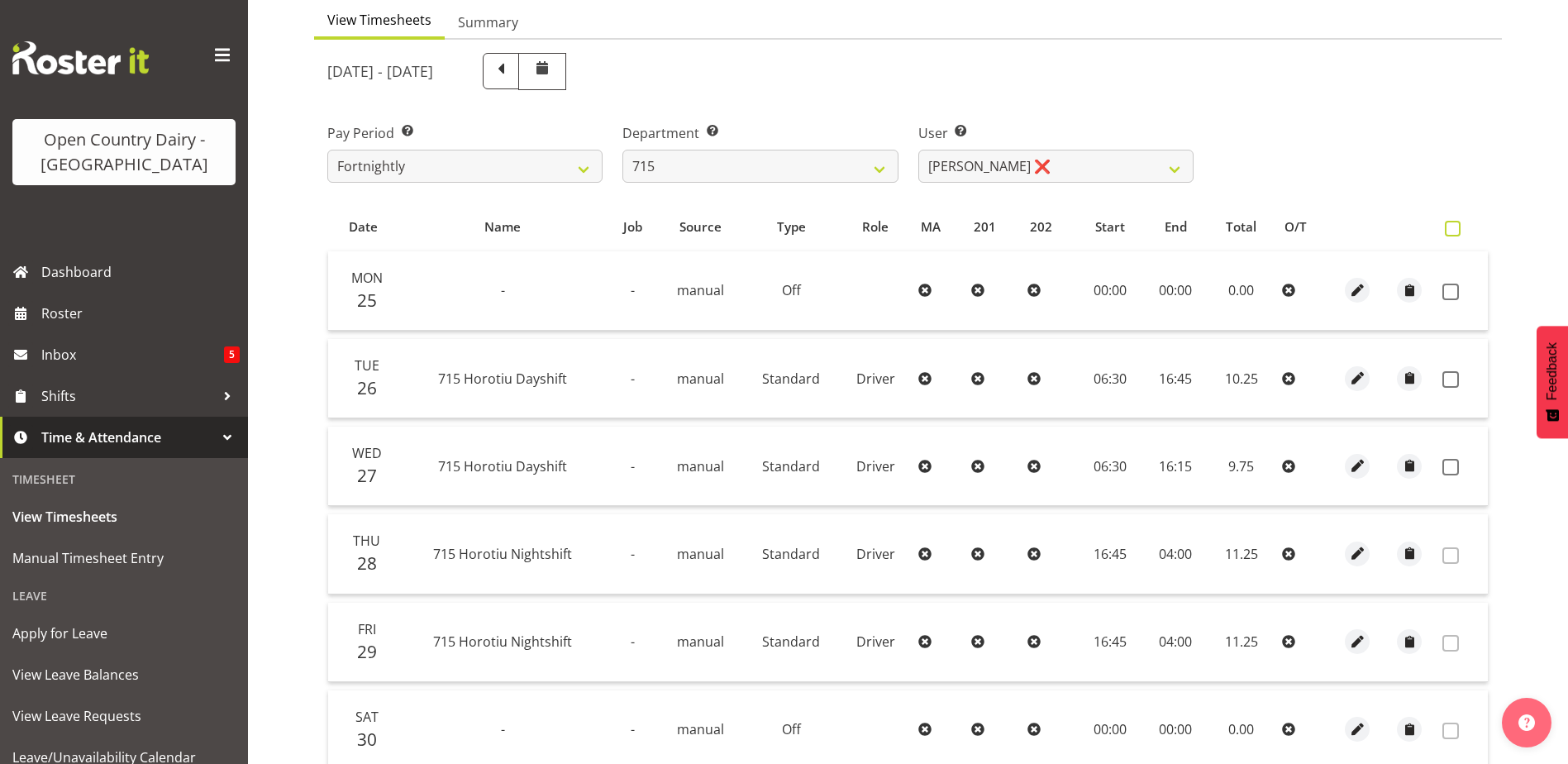
click at [1452, 231] on span at bounding box center [1453, 228] width 16 height 16
click at [1452, 231] on input "checkbox" at bounding box center [1450, 228] width 11 height 11
checkbox input "true"
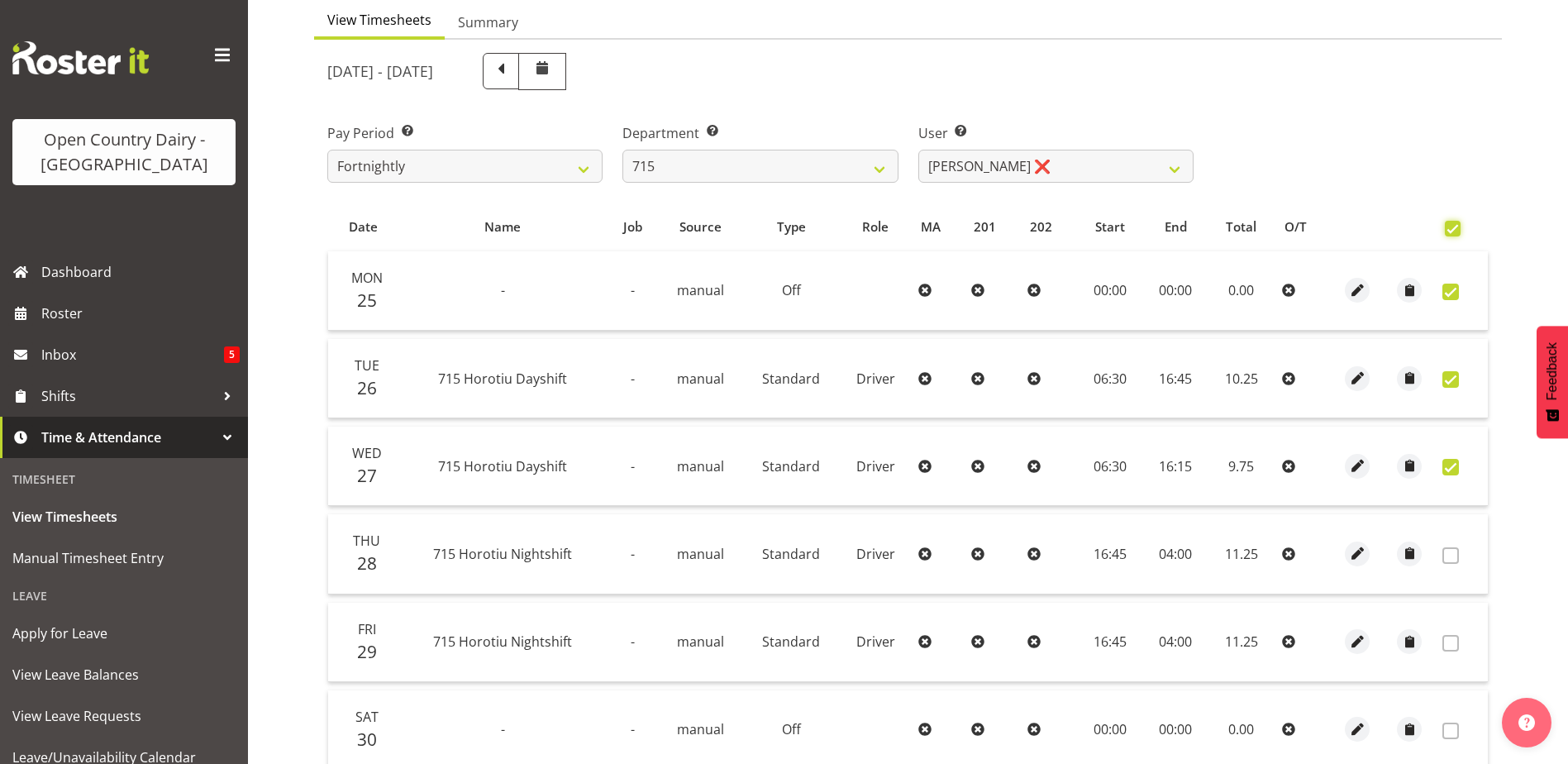
checkbox input "true"
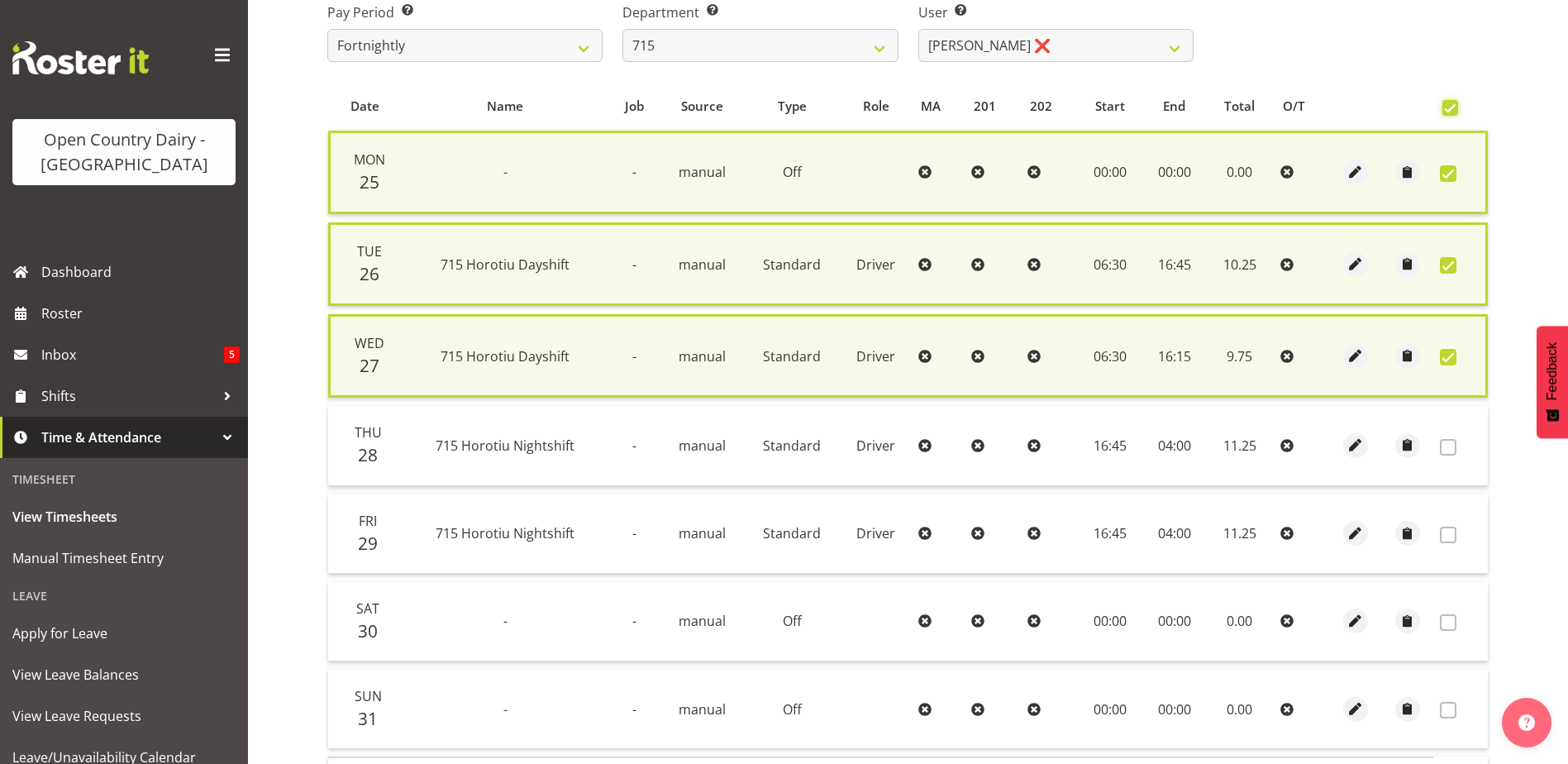
scroll to position [414, 0]
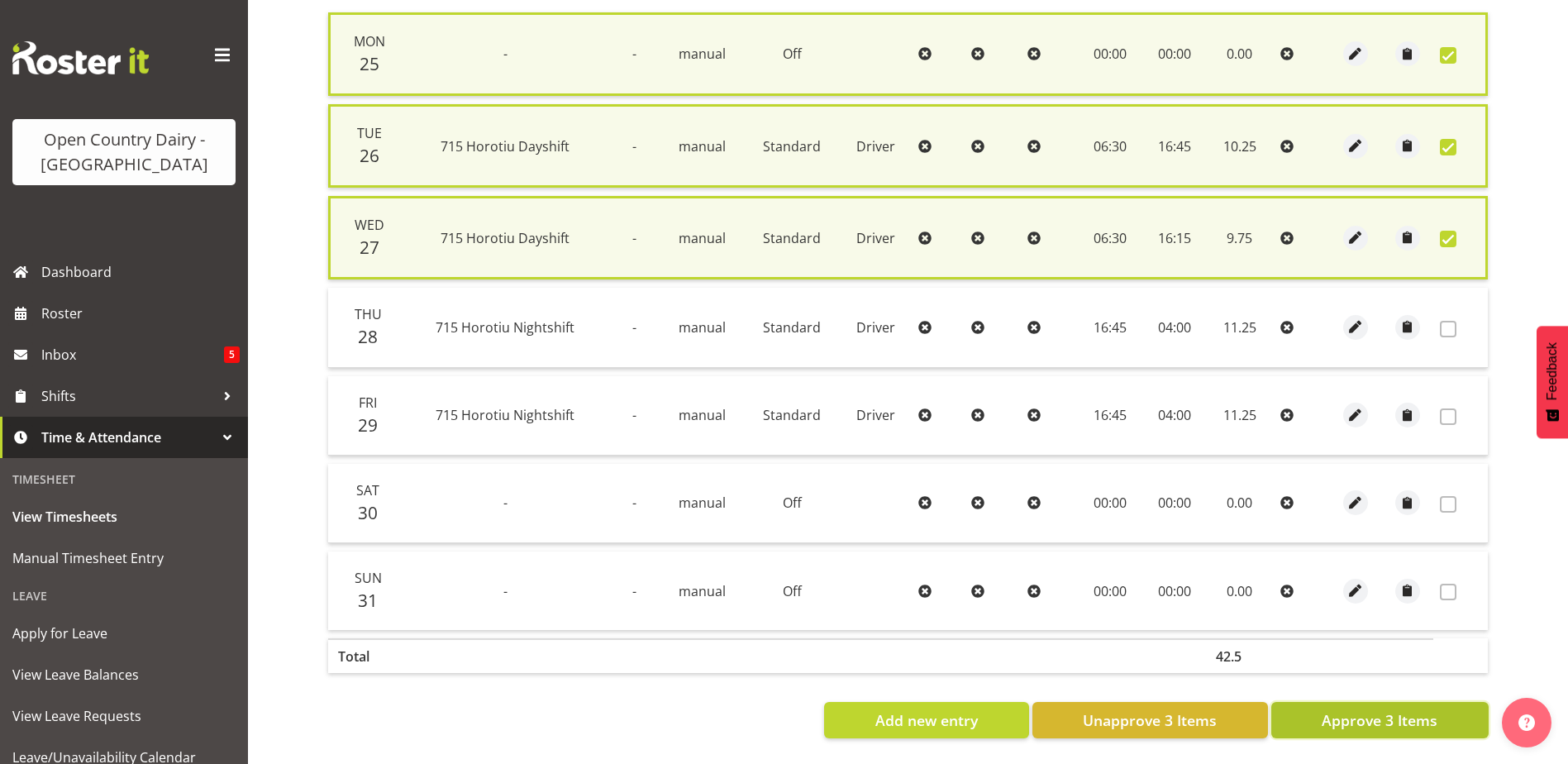
click at [1444, 714] on button "Approve 3 Items" at bounding box center [1380, 720] width 218 height 36
checkbox input "false"
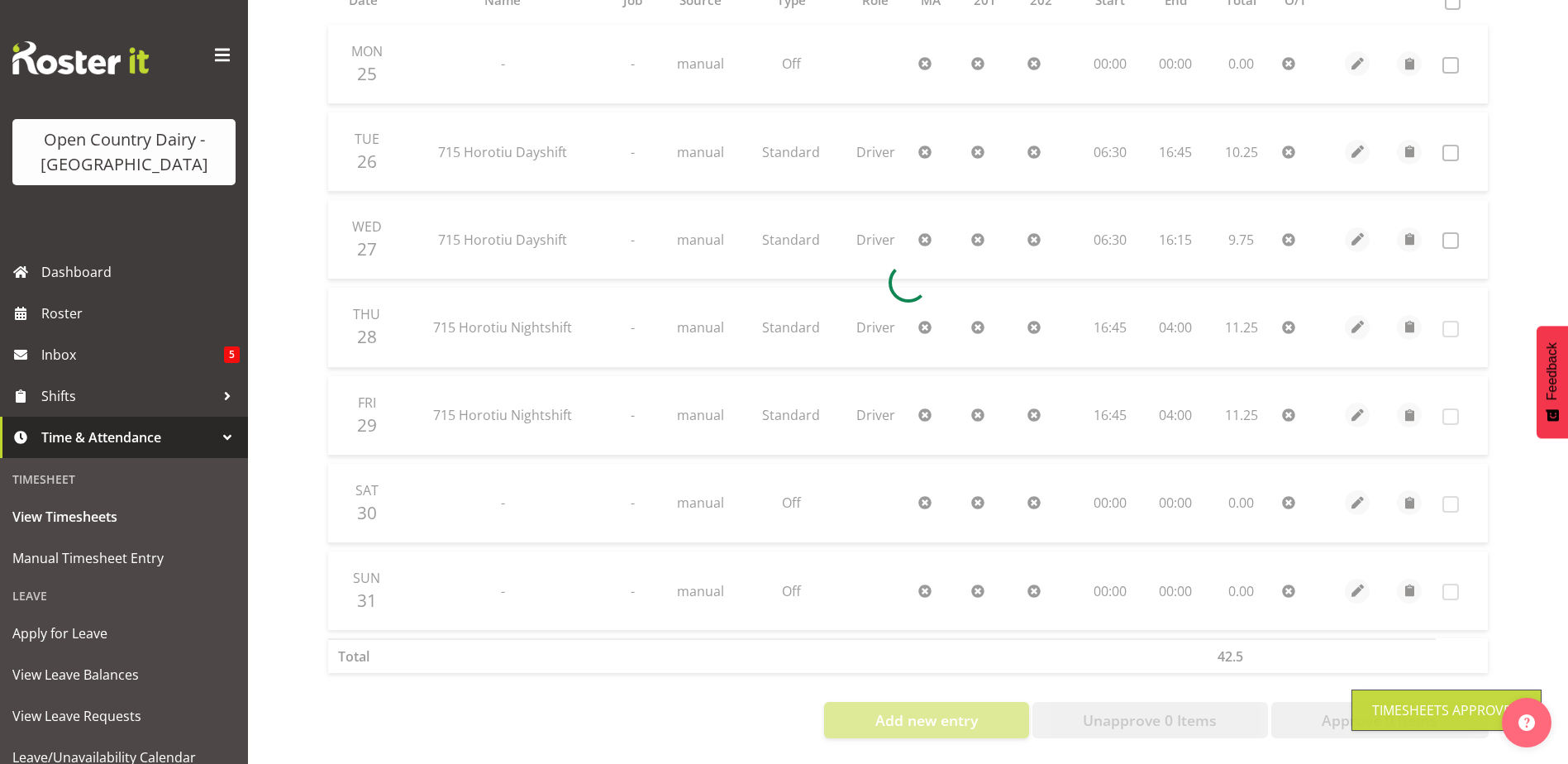
scroll to position [0, 0]
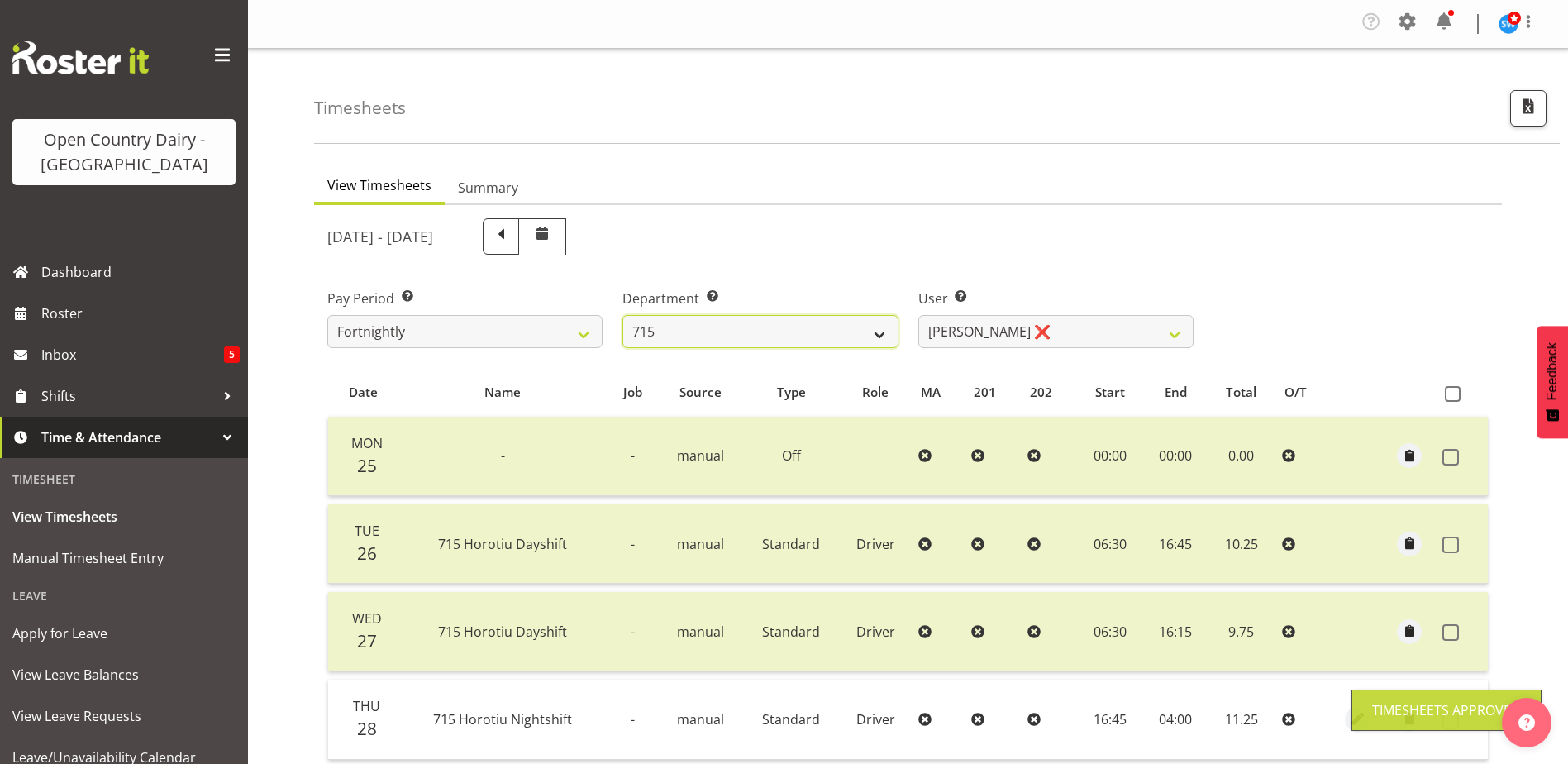
click at [826, 336] on select "701 702 703 704 705 706 707 708 709 710 711 712 713 714 715 716 717 718 719 720" at bounding box center [760, 332] width 275 height 33
select select "754"
click at [623, 315] on select "701 702 703 704 705 706 707 708 709 710 711 712 713 714 715 716 717 718 719 720" at bounding box center [760, 332] width 275 height 33
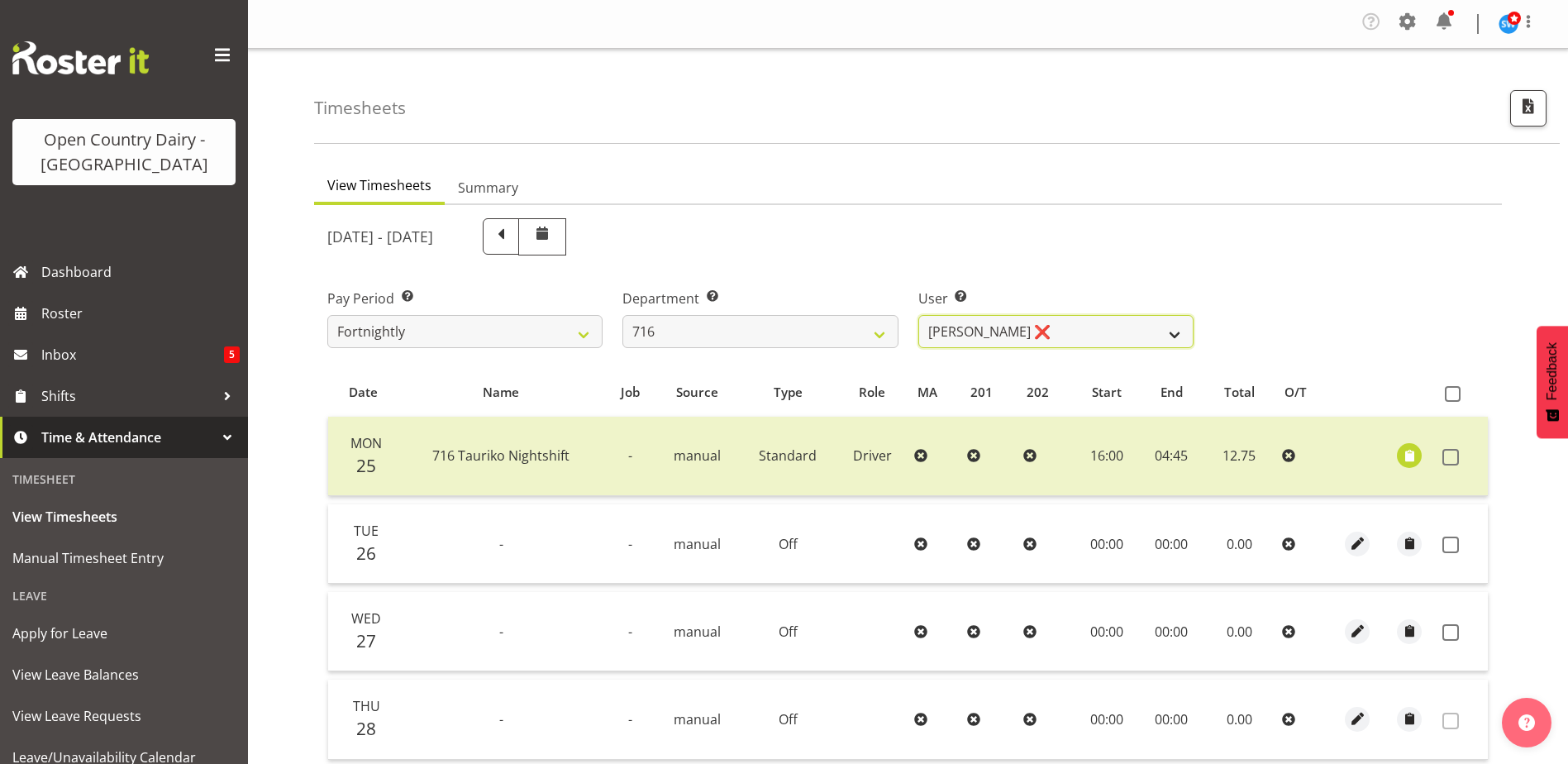
click at [953, 331] on select "Casey Leonard ❌ Darren Norris ❌ Glen Fraser ❌ Michael O'Connor ❌" at bounding box center [1056, 332] width 275 height 33
select select "10325"
click at [919, 315] on select "Casey Leonard ❌ Darren Norris ❌ Glen Fraser ❌ Michael O'Connor ❌" at bounding box center [1056, 332] width 275 height 33
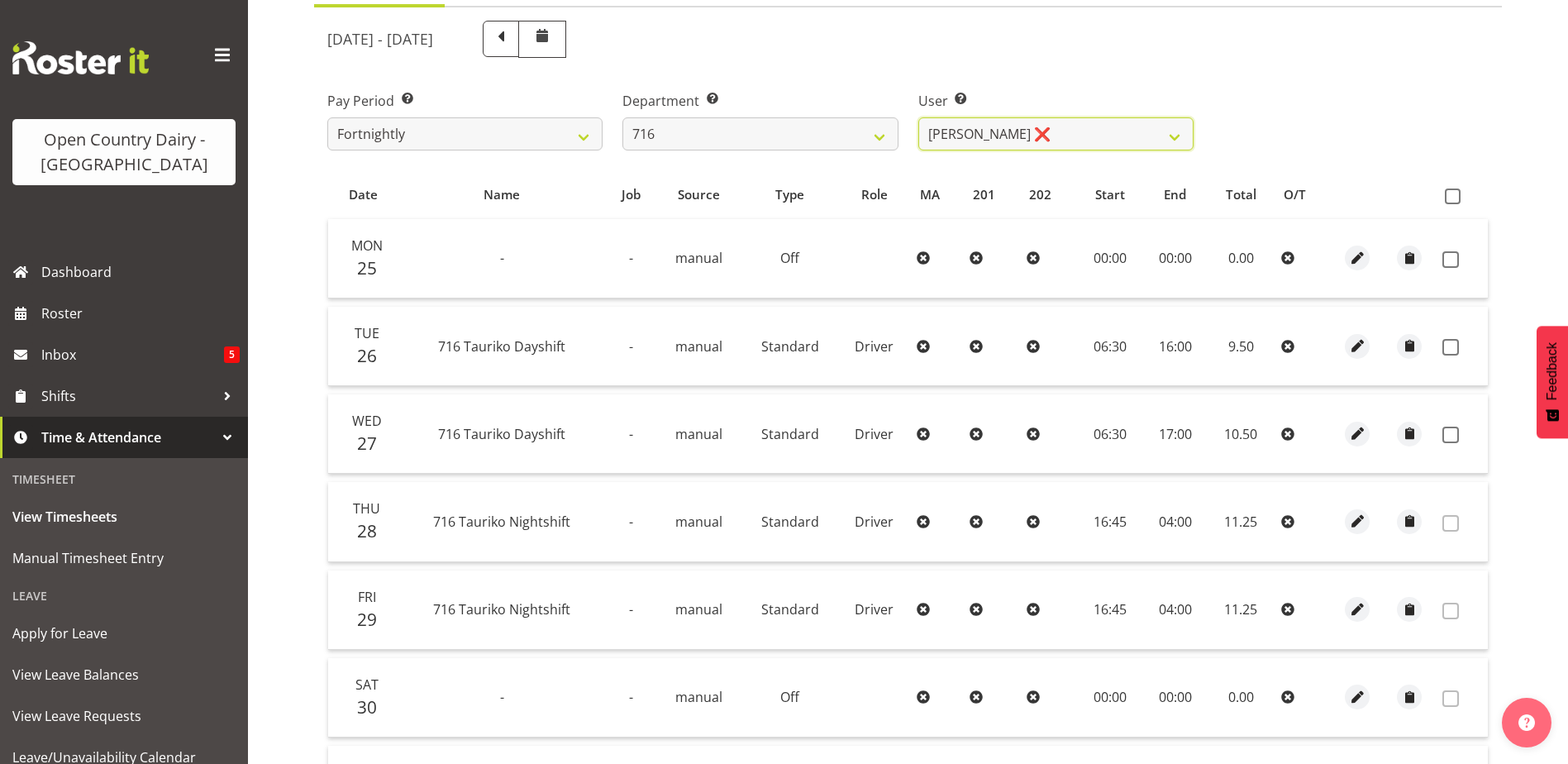
scroll to position [156, 0]
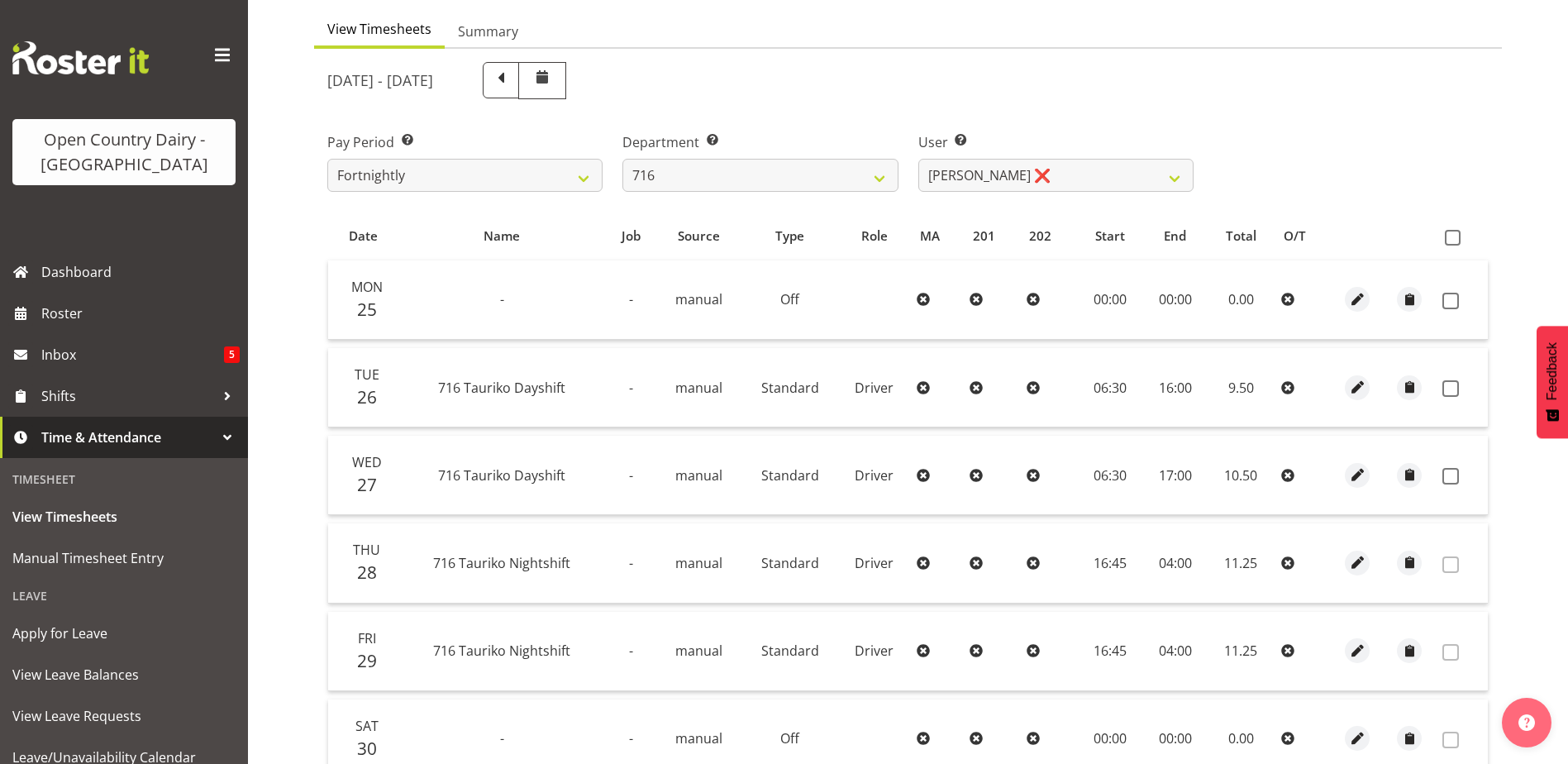
drag, startPoint x: 1454, startPoint y: 238, endPoint x: 1433, endPoint y: 284, distance: 50.6
click at [1453, 238] on span at bounding box center [1453, 237] width 16 height 16
click at [1453, 238] on input "checkbox" at bounding box center [1450, 237] width 11 height 11
checkbox input "true"
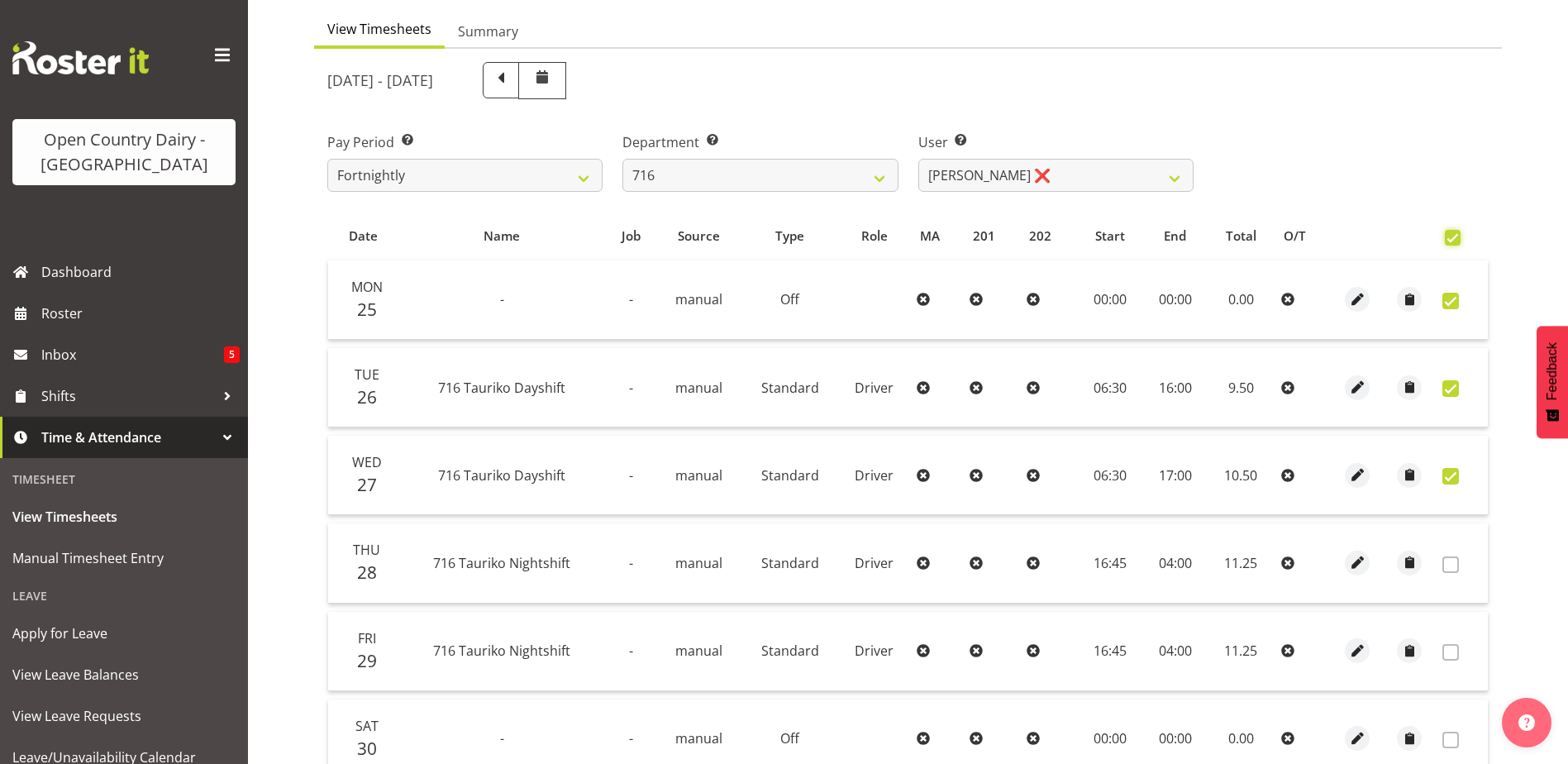
checkbox input "true"
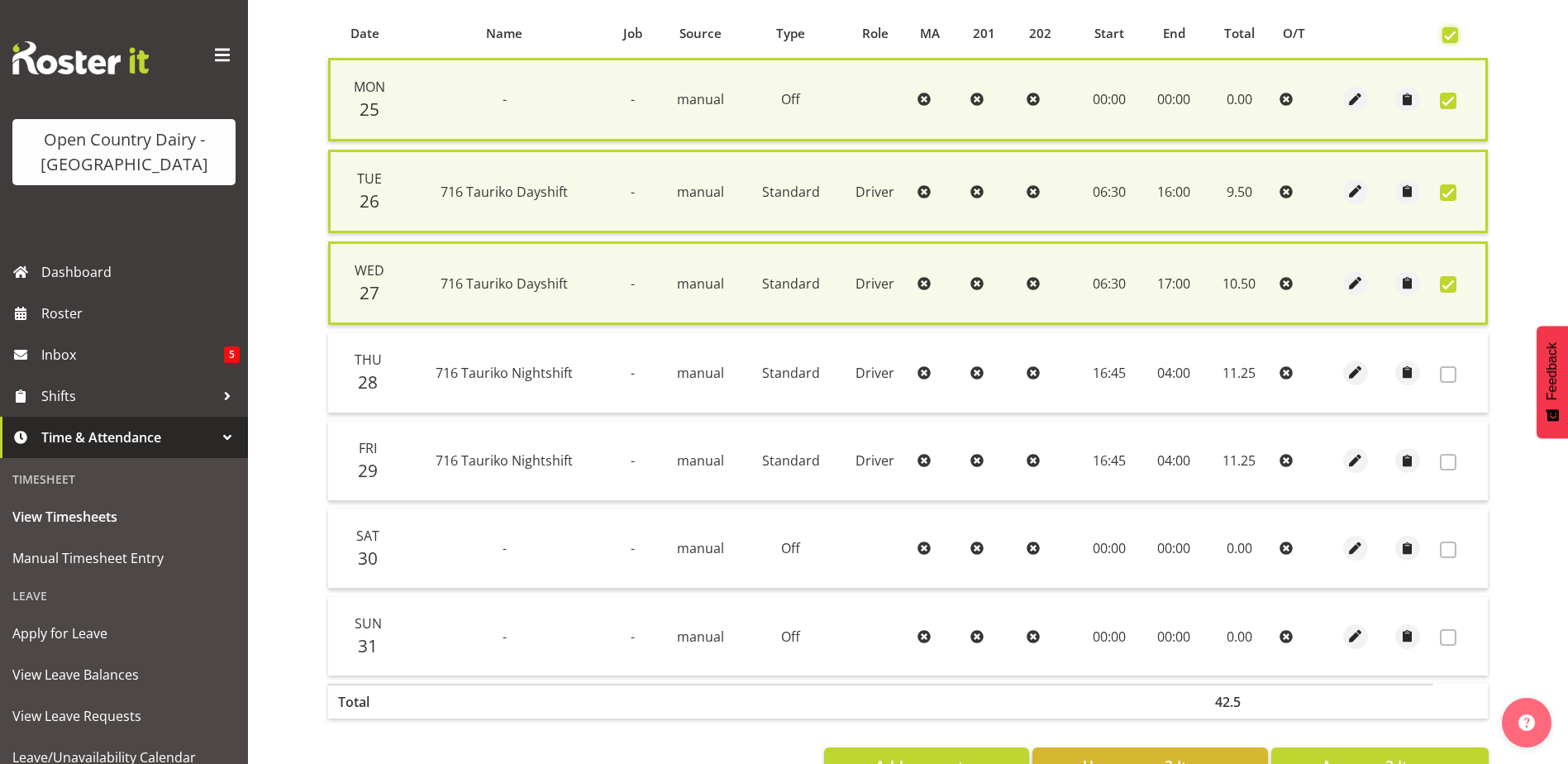
scroll to position [417, 0]
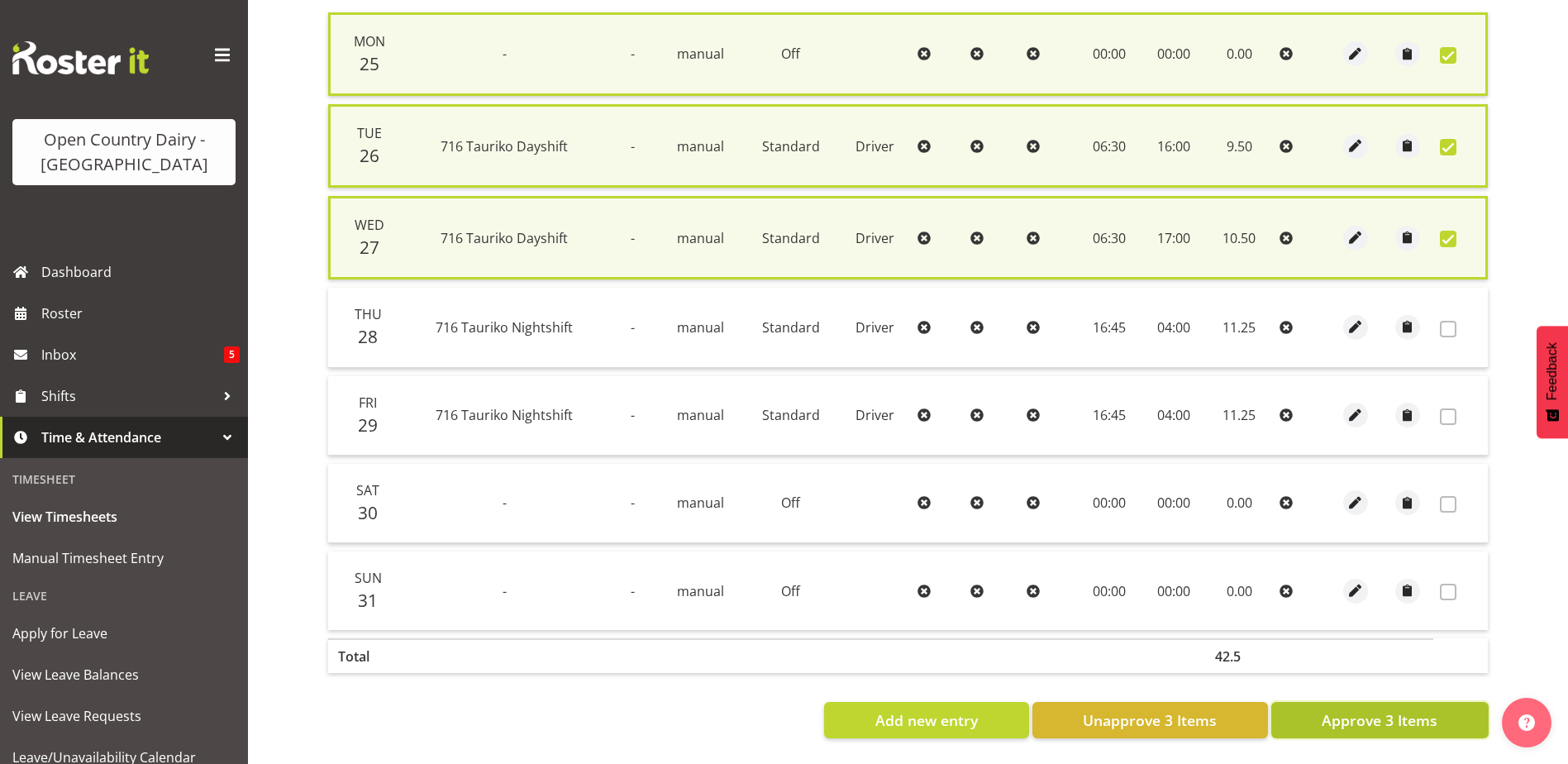
click at [1368, 717] on span "Approve 3 Items" at bounding box center [1380, 720] width 116 height 21
checkbox input "false"
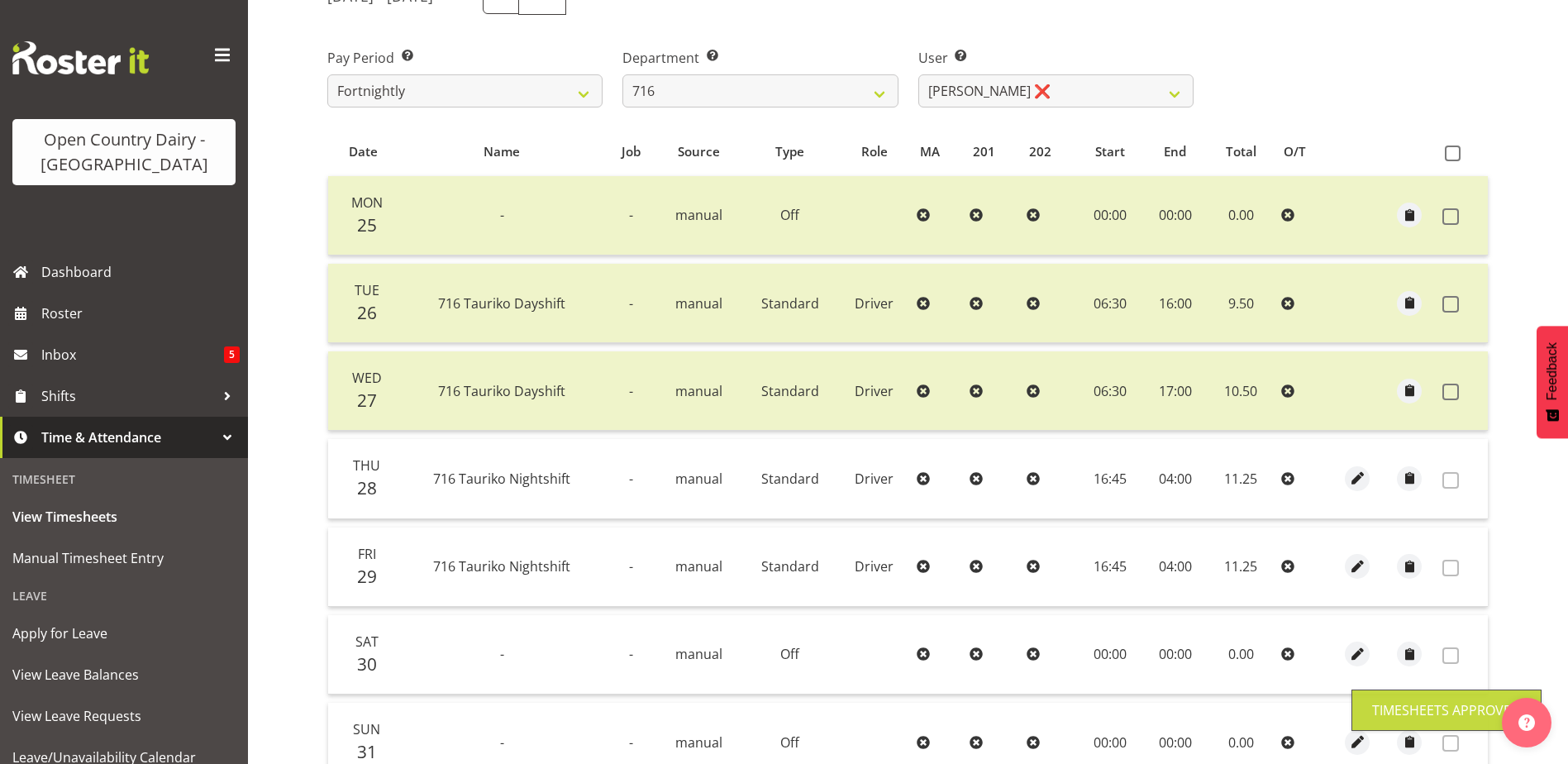
scroll to position [239, 0]
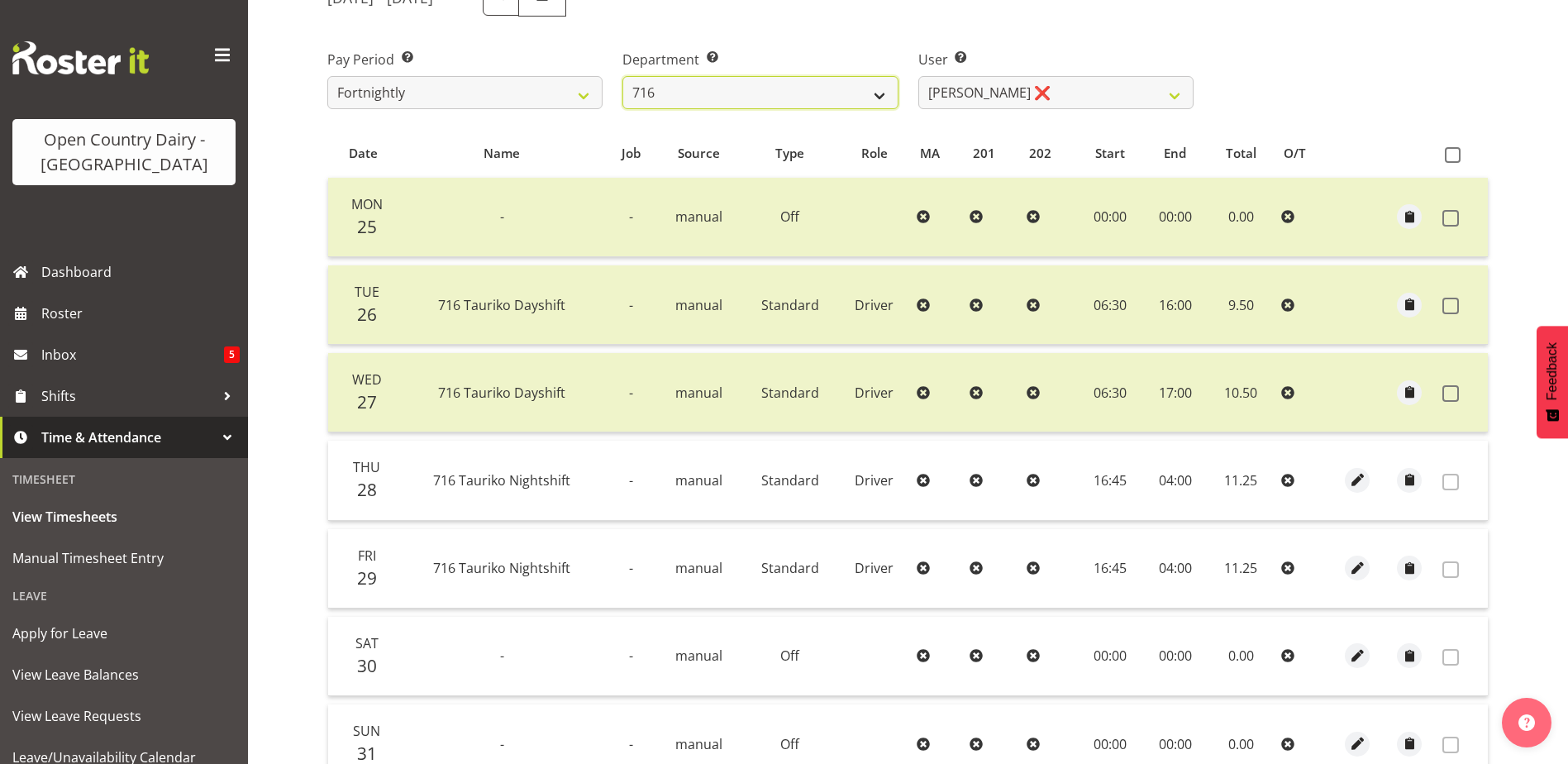
click at [874, 100] on select "701 702 703 704 705 706 707 708 709 710 711 712 713 714 715 716 717 718 719 720" at bounding box center [760, 92] width 275 height 33
select select "758"
click at [623, 76] on select "701 702 703 704 705 706 707 708 709 710 711 712 713 714 715 716 717 718 719 720" at bounding box center [760, 92] width 275 height 33
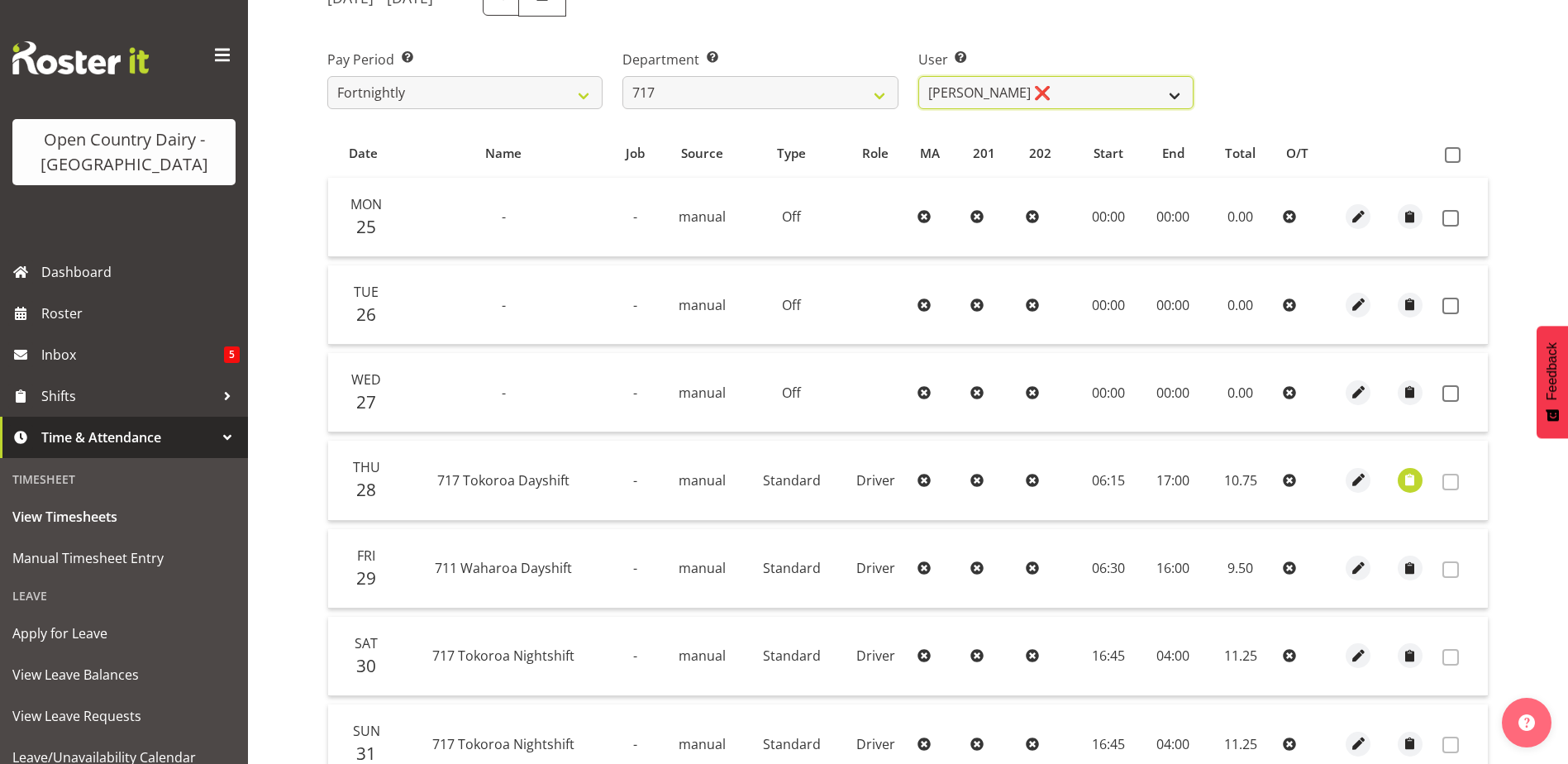
click at [953, 86] on select "Daryl Wrigley ❌ Dodge Lindsay Laing ❌ Eric Stothers ❌ Jeff Anderson ❌" at bounding box center [1056, 92] width 275 height 33
select select "10284"
click at [919, 76] on select "Daryl Wrigley ❌ Dodge Lindsay Laing ❌ Eric Stothers ❌ Jeff Anderson ❌" at bounding box center [1056, 92] width 275 height 33
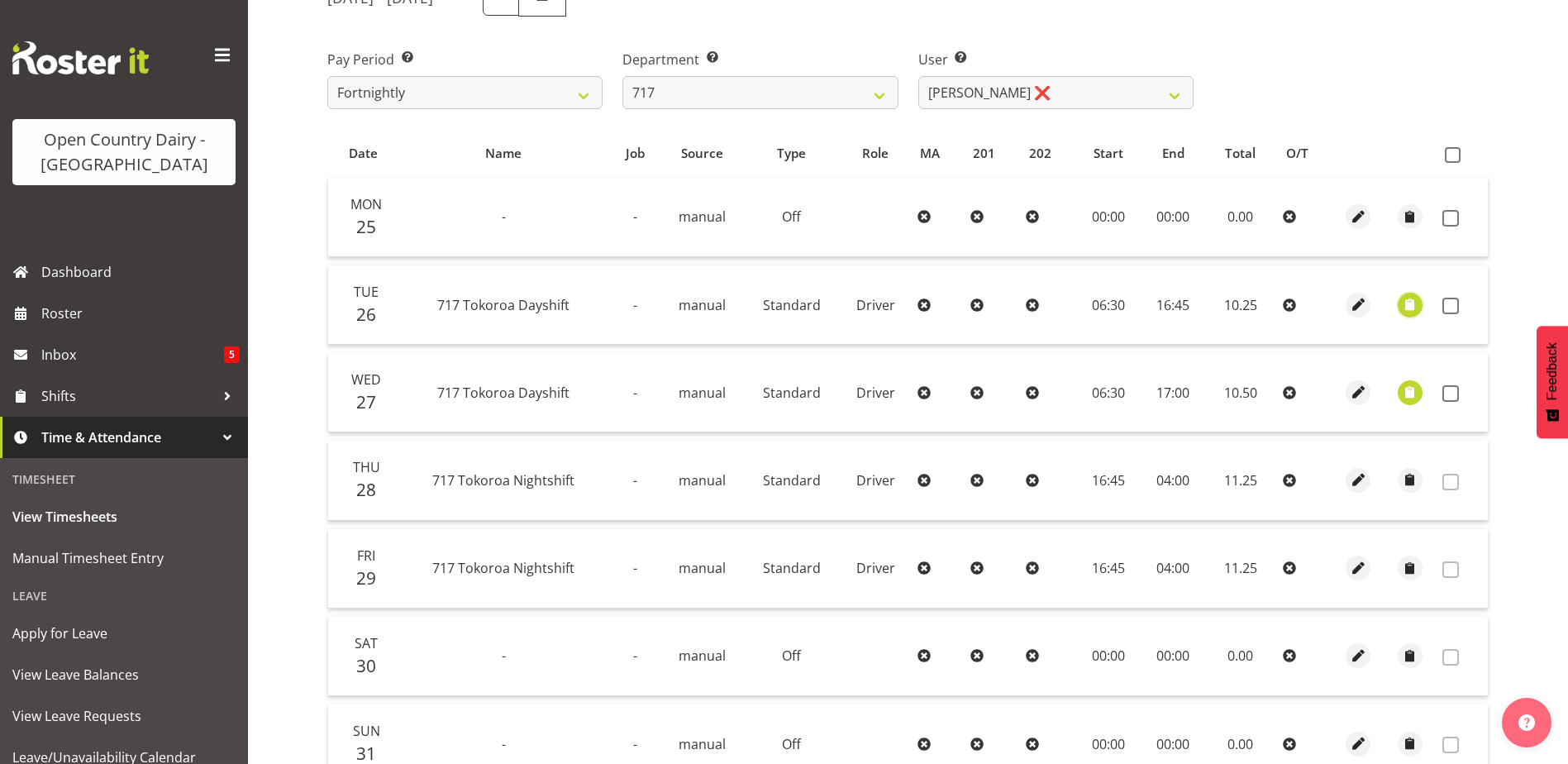
click at [1414, 310] on span "button" at bounding box center [1410, 304] width 19 height 19
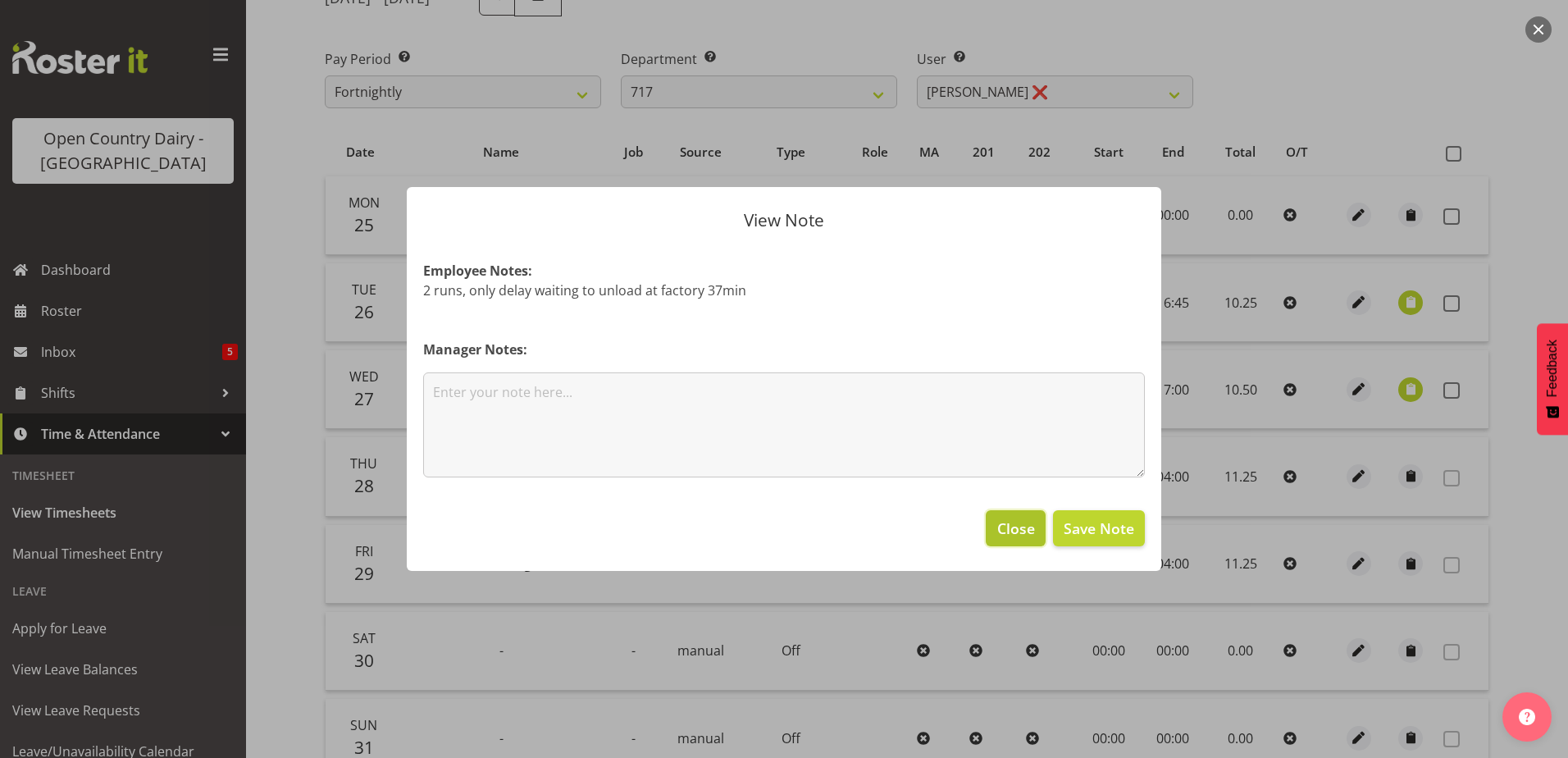
click at [1030, 538] on span "Close" at bounding box center [1016, 528] width 38 height 21
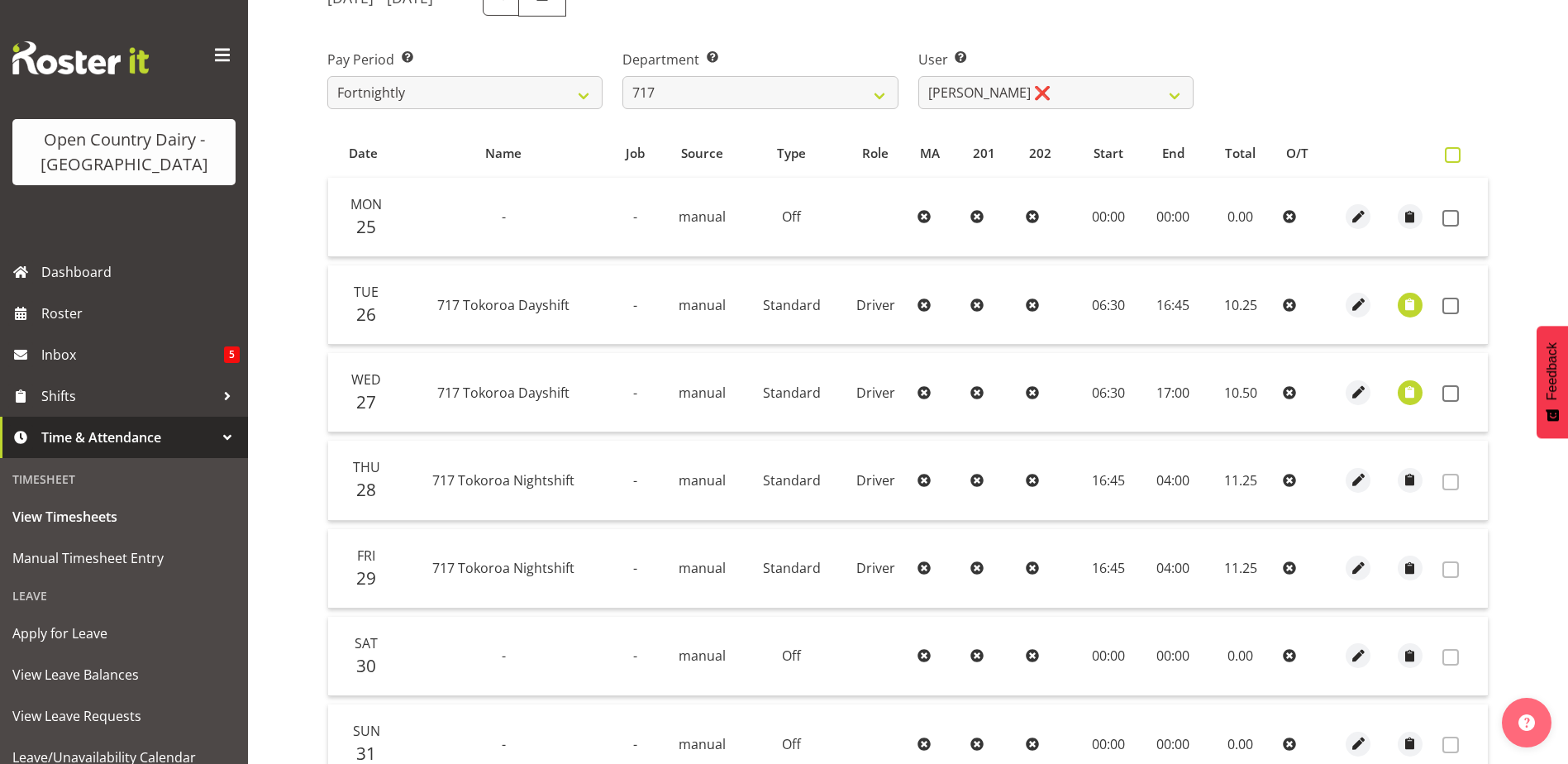
click at [1458, 152] on span at bounding box center [1453, 155] width 16 height 16
click at [1456, 152] on input "checkbox" at bounding box center [1450, 155] width 11 height 11
checkbox input "true"
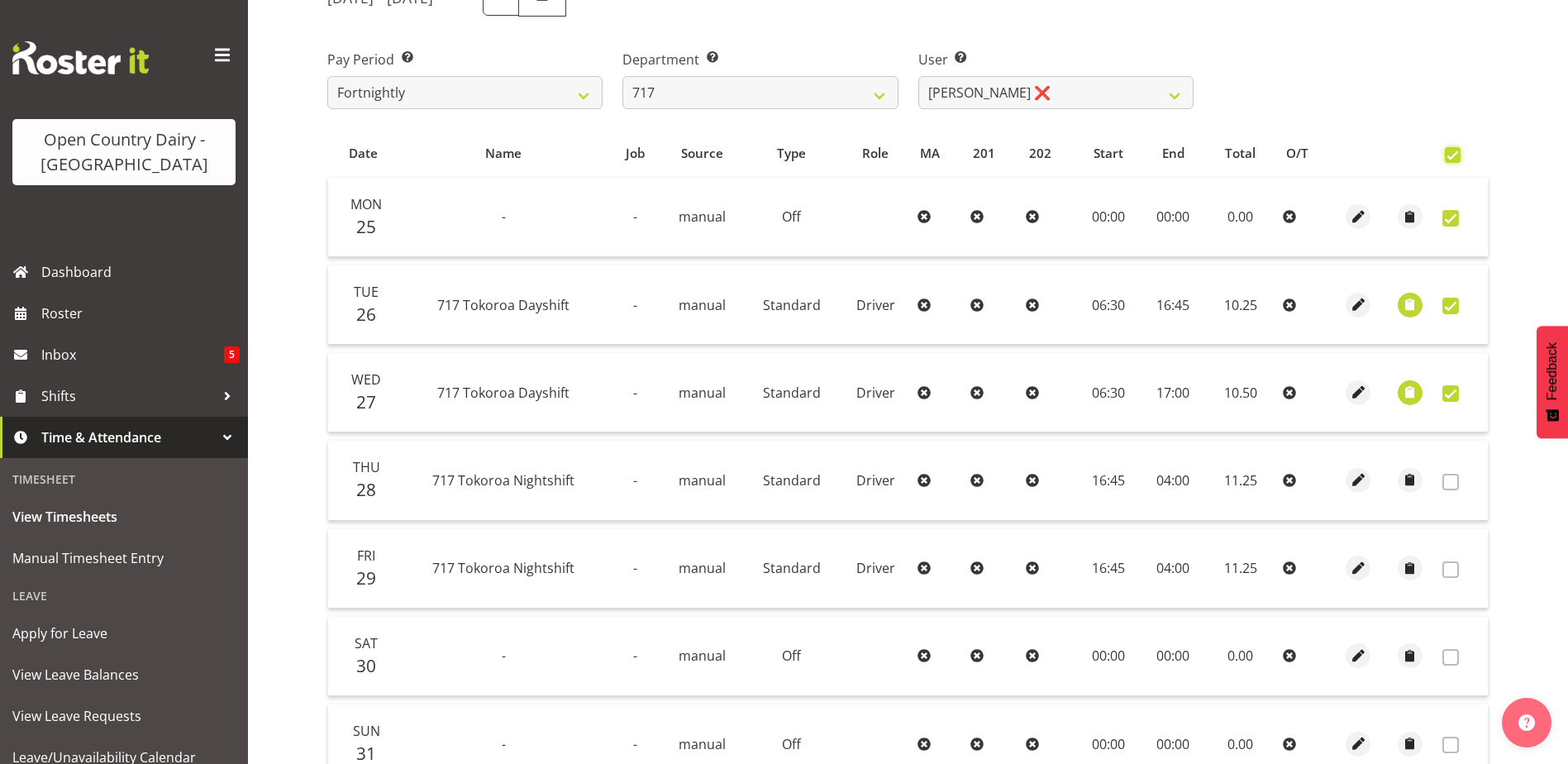
checkbox input "true"
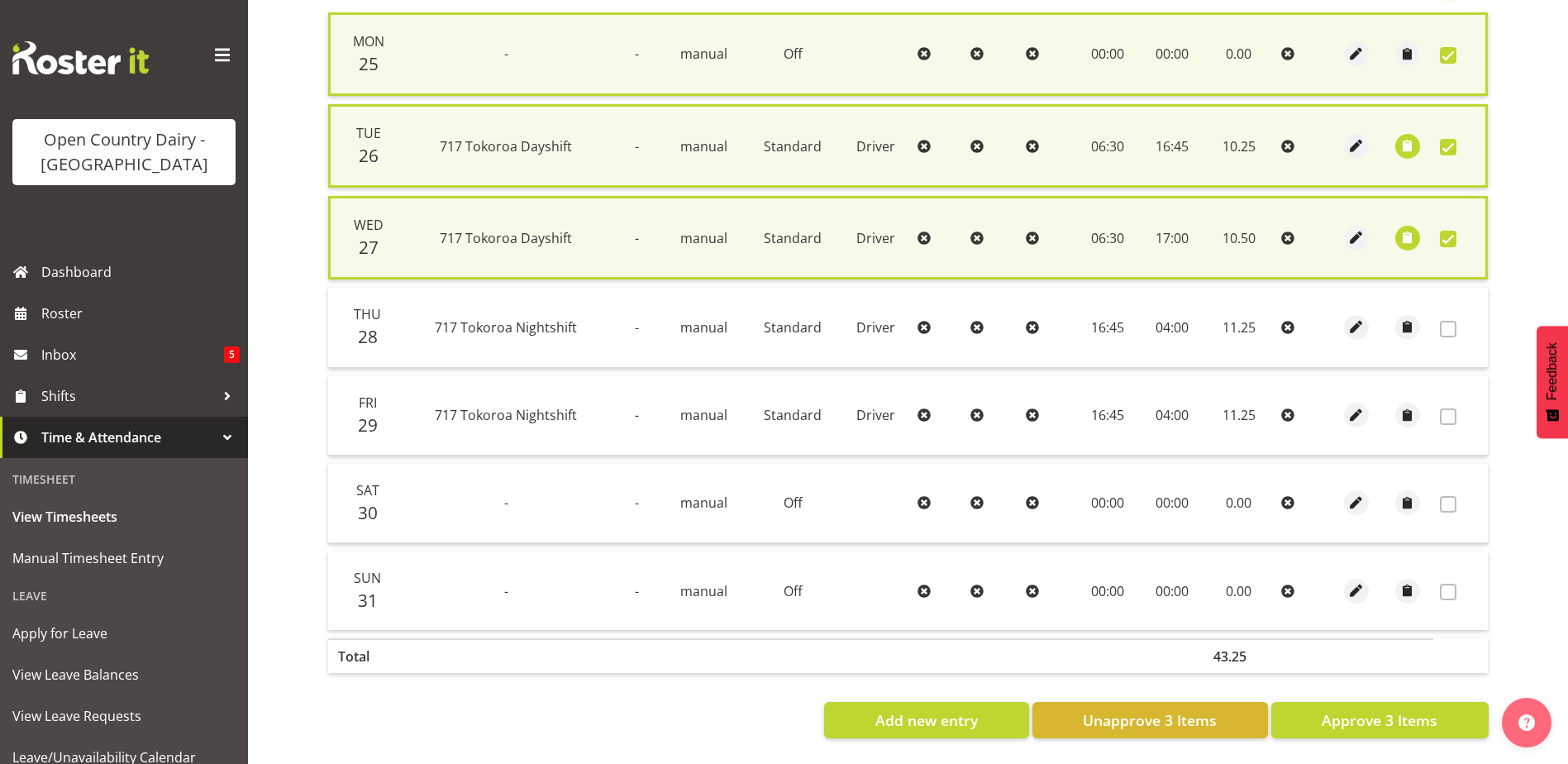
scroll to position [417, 0]
click at [1383, 710] on span "Approve 3 Items" at bounding box center [1380, 720] width 116 height 21
checkbox input "false"
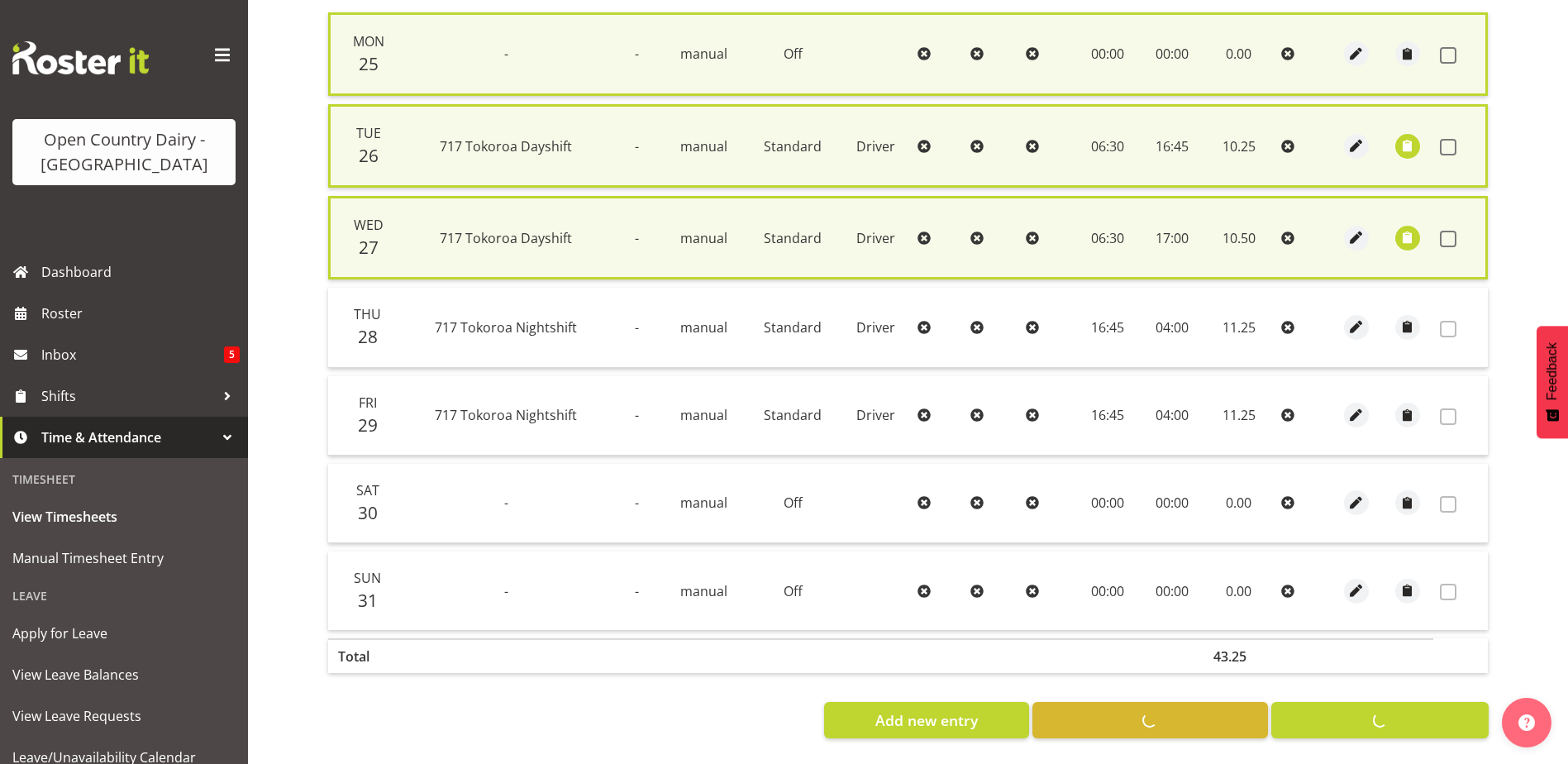
checkbox input "false"
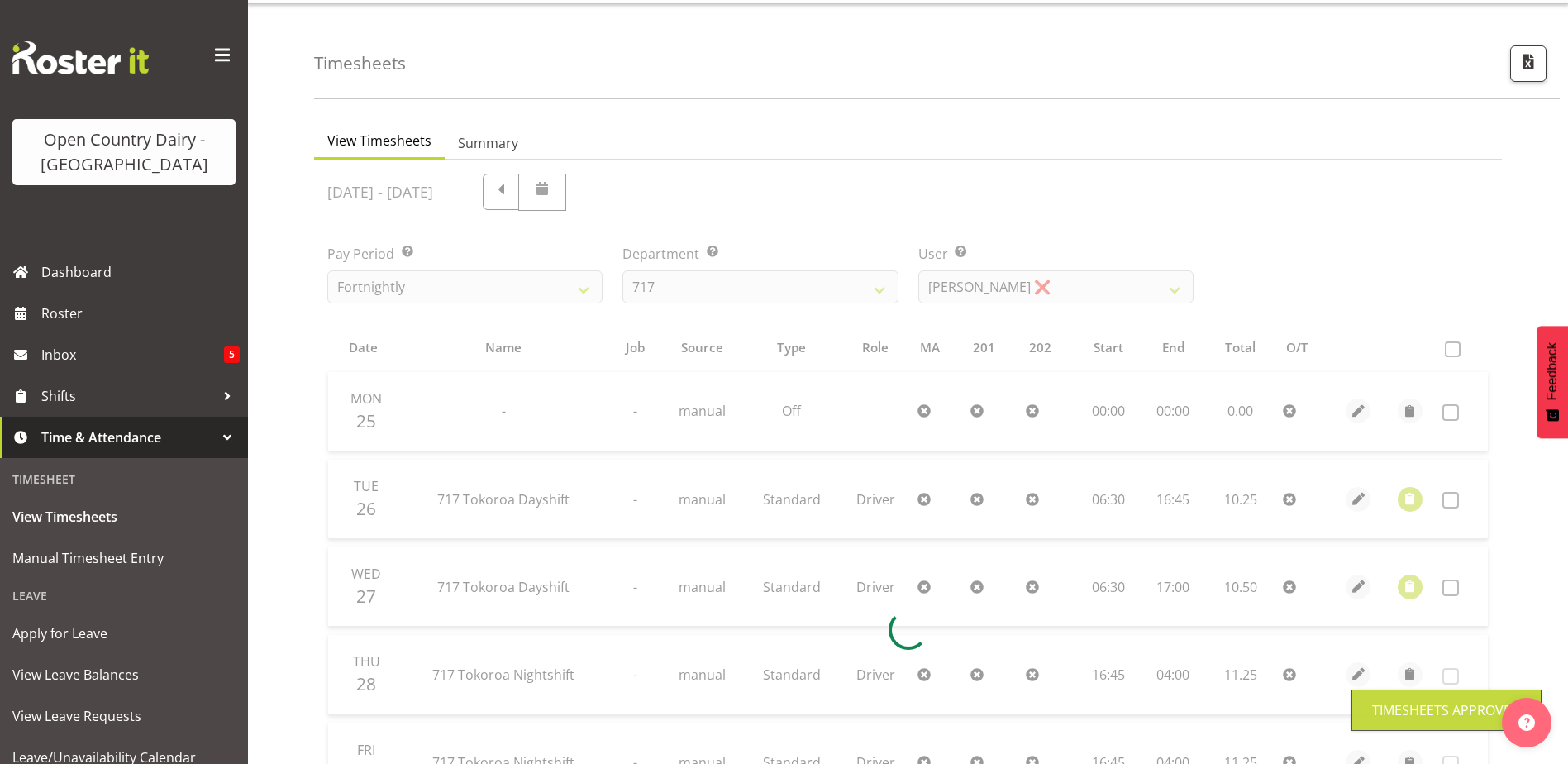
scroll to position [0, 0]
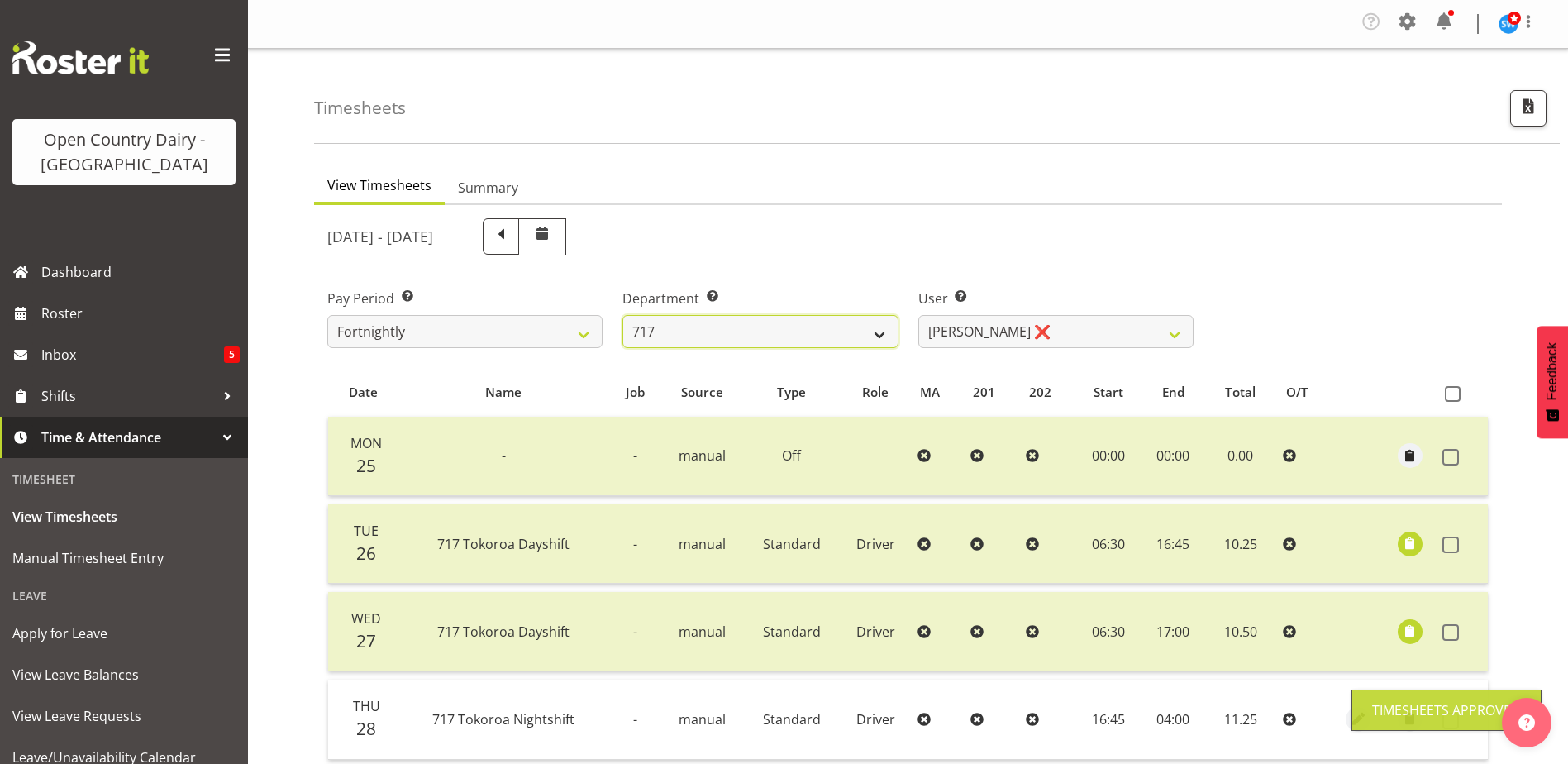
click at [876, 340] on select "701 702 703 704 705 706 707 708 709 710 711 712 713 714 715 716 717 718 719 720" at bounding box center [760, 332] width 275 height 33
select select "757"
click at [623, 315] on select "701 702 703 704 705 706 707 708 709 710 711 712 713 714 715 716 717 718 719 720" at bounding box center [760, 332] width 275 height 33
select select "8183"
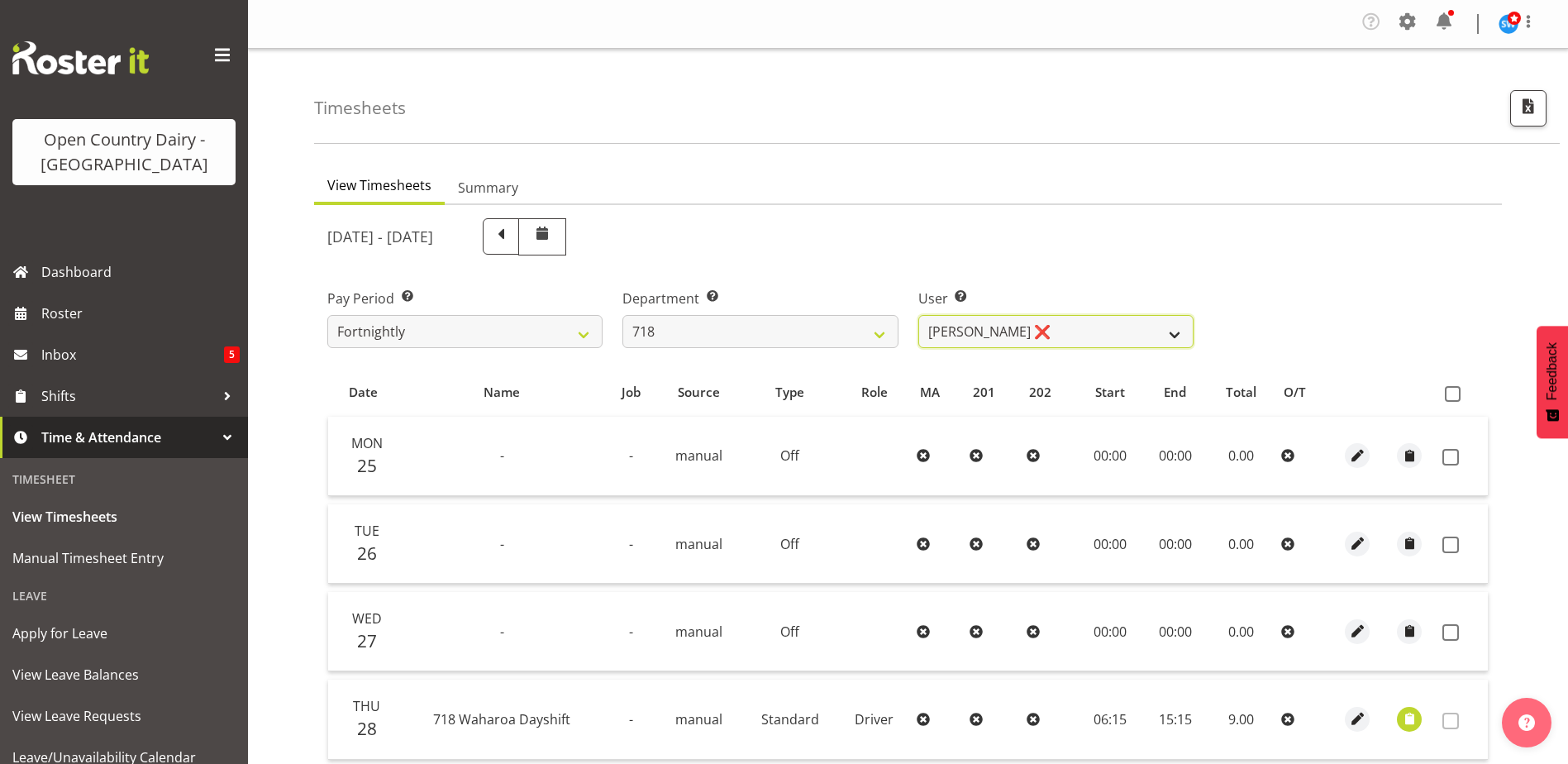
click at [1022, 329] on select "Graeme Raupi ❌ Jimmy Boult ❌ Linsay Bourne ❌ Tony Fielding ❌" at bounding box center [1056, 332] width 275 height 33
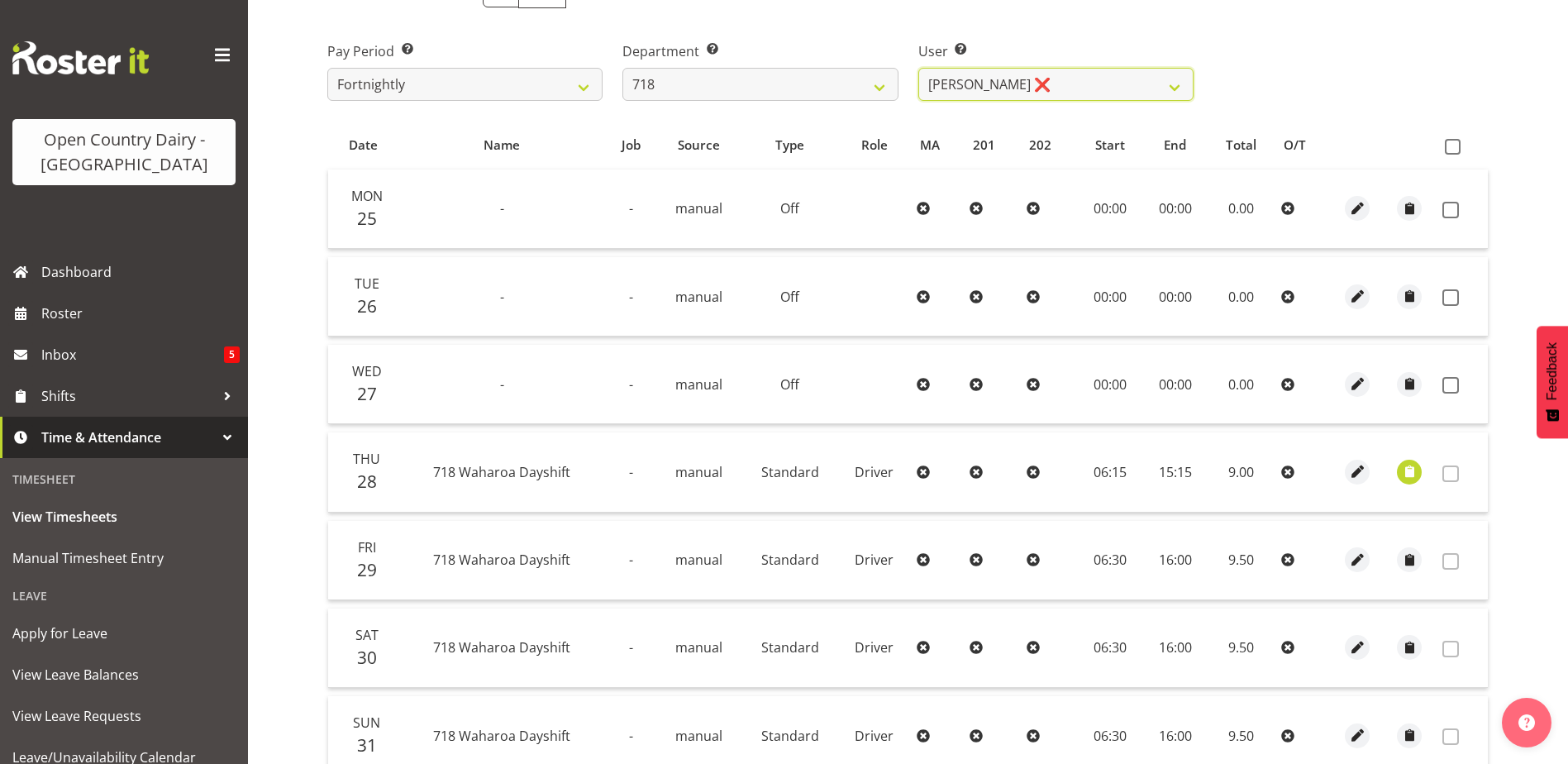
scroll to position [248, 0]
click at [876, 82] on select "701 702 703 704 705 706 707 708 709 710 711 712 713 714 715 716 717 718 719 720" at bounding box center [760, 83] width 275 height 33
click at [623, 67] on select "701 702 703 704 705 706 707 708 709 710 711 712 713 714 715 716 717 718 719 720" at bounding box center [760, 83] width 275 height 33
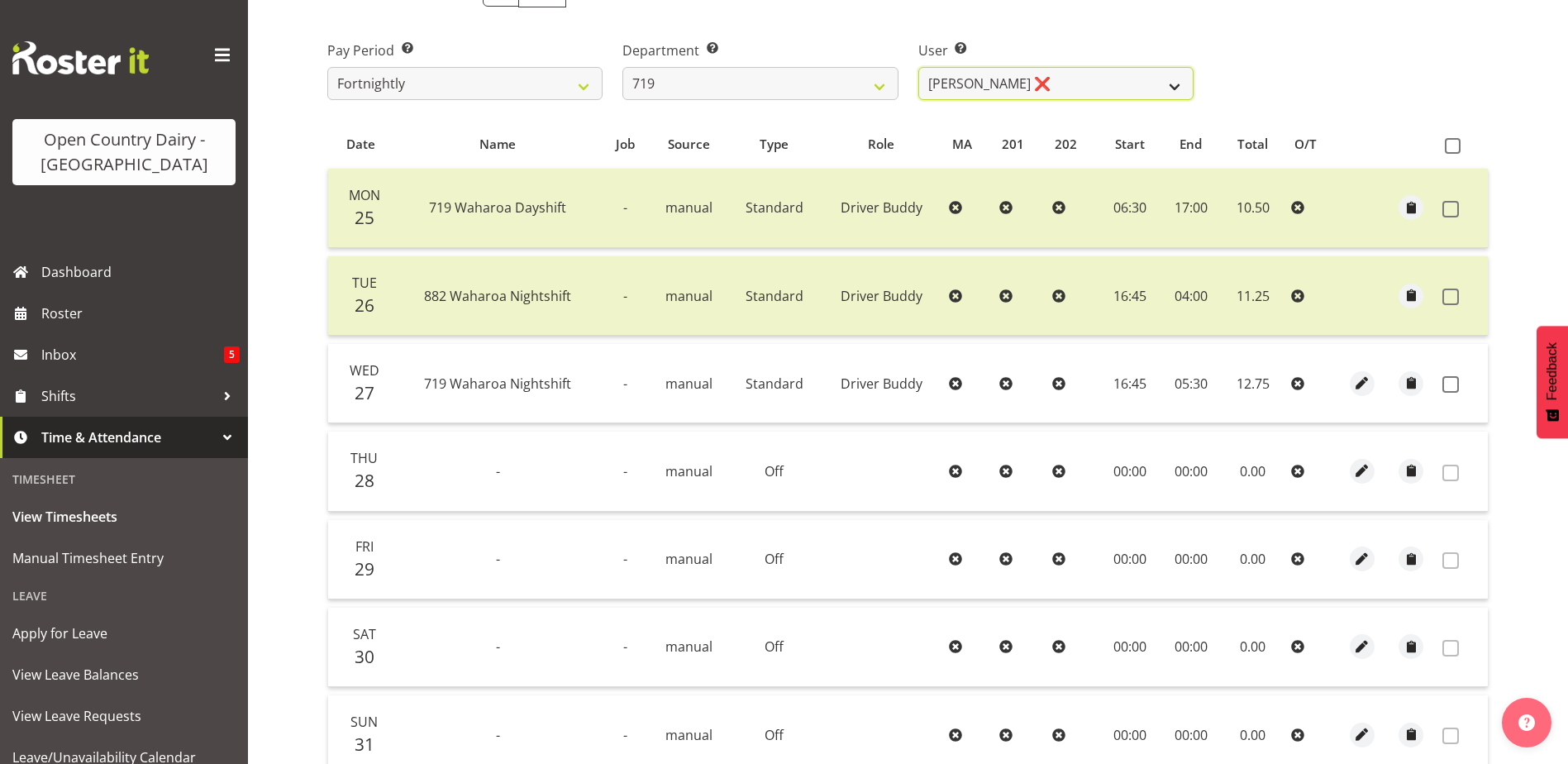
click at [1007, 92] on select "Andrew de Lautour ❌ James Wellington ❌ Sami Ovesen ❌" at bounding box center [1056, 83] width 275 height 33
click at [879, 96] on select "701 702 703 704 705 706 707 708 709 710 711 712 713 714 715 716 717 718 719 720" at bounding box center [760, 83] width 275 height 33
select select "814"
click at [623, 67] on select "701 702 703 704 705 706 707 708 709 710 711 712 713 714 715 716 717 718 719 720" at bounding box center [760, 83] width 275 height 33
click at [981, 90] on select "Garry Hooper ❌ Kerry Slater ❌ Nathan Frankhouser ❌ Steve Daly ❌" at bounding box center [1056, 83] width 275 height 33
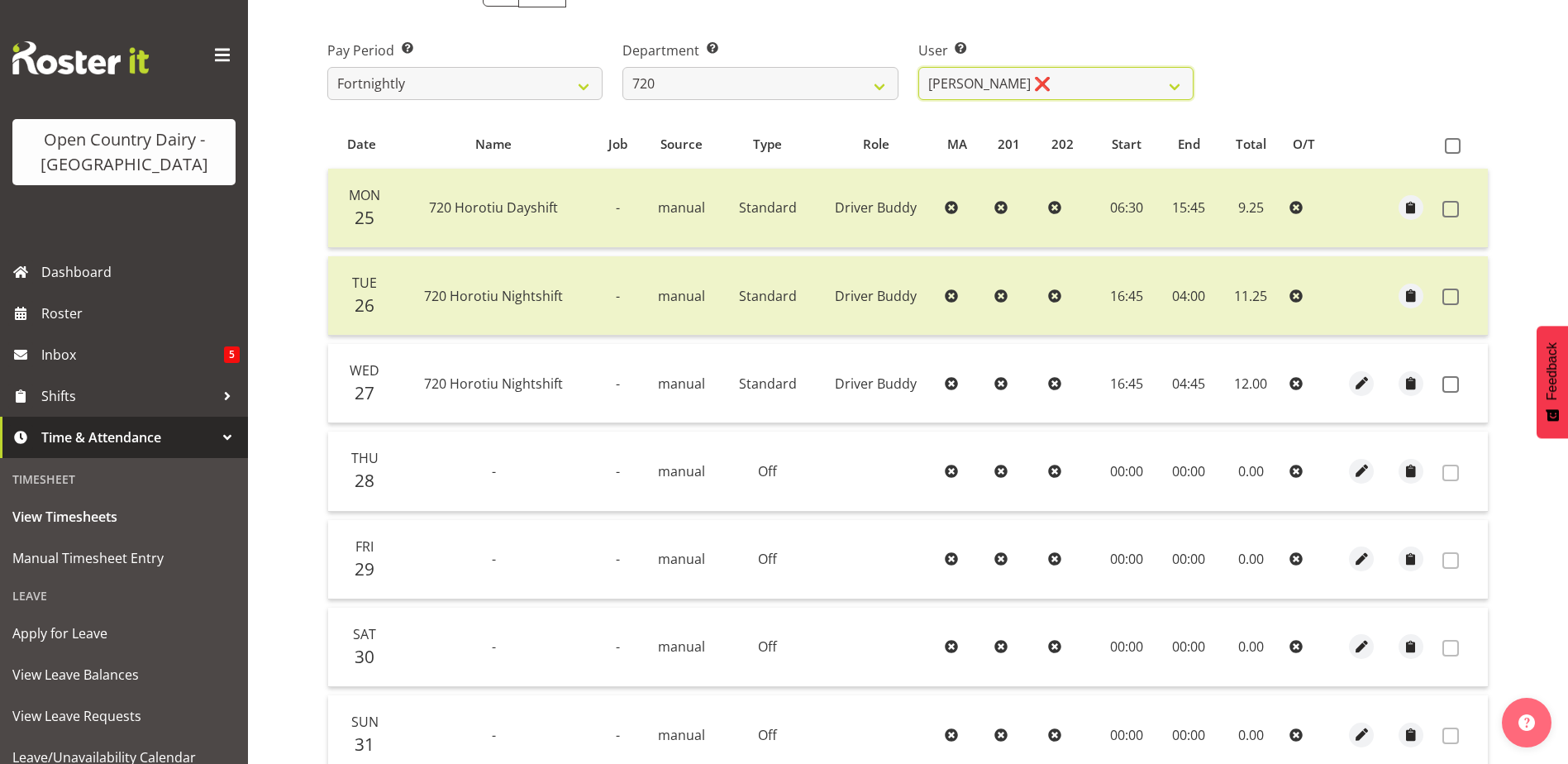
select select "8192"
click at [919, 67] on select "Garry Hooper ❌ Kerry Slater ❌ Nathan Frankhouser ❌ Steve Daly ❌" at bounding box center [1056, 83] width 275 height 33
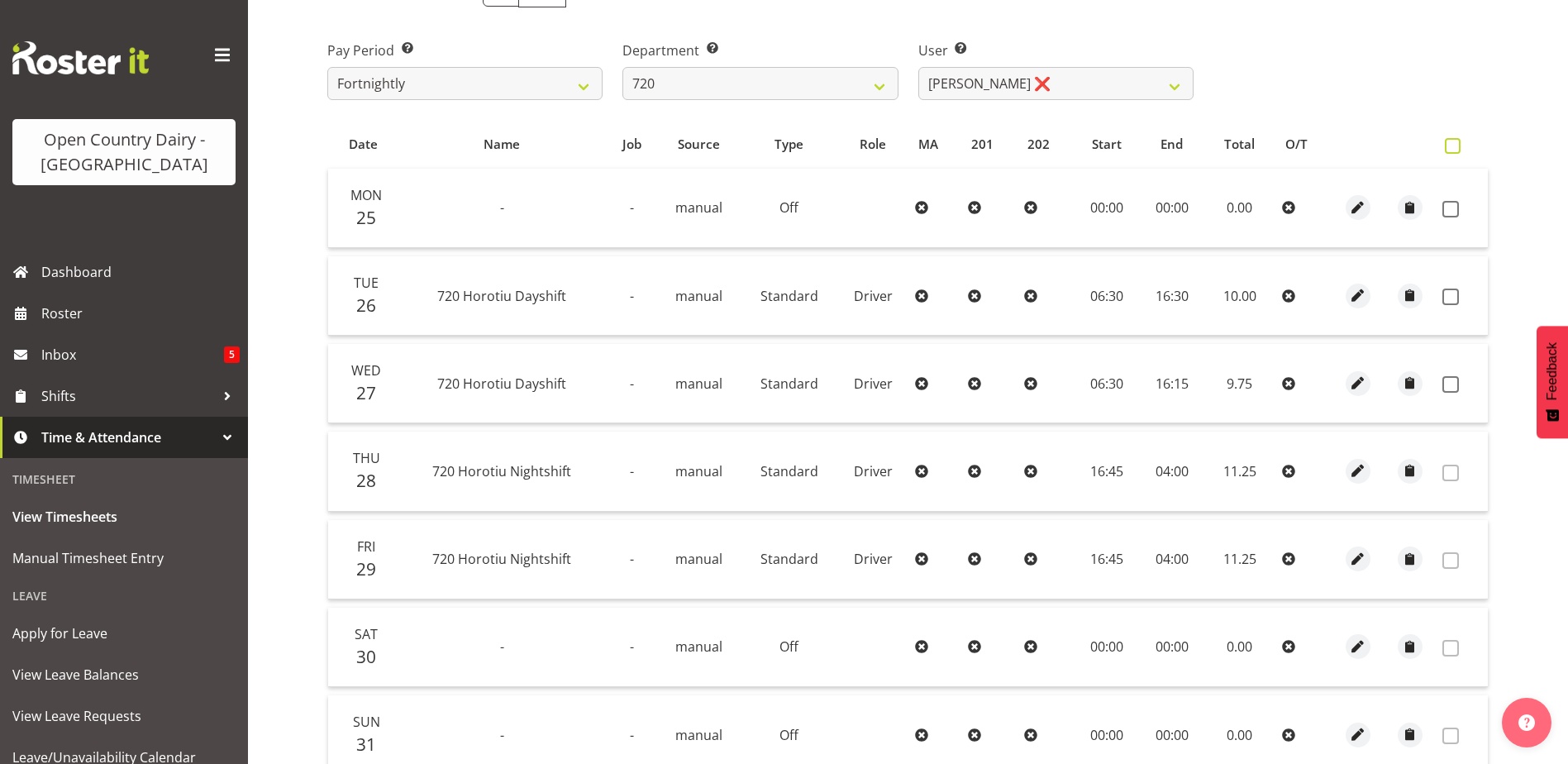
click at [1456, 145] on span at bounding box center [1453, 146] width 16 height 16
click at [1456, 145] on input "checkbox" at bounding box center [1450, 146] width 11 height 11
checkbox input "true"
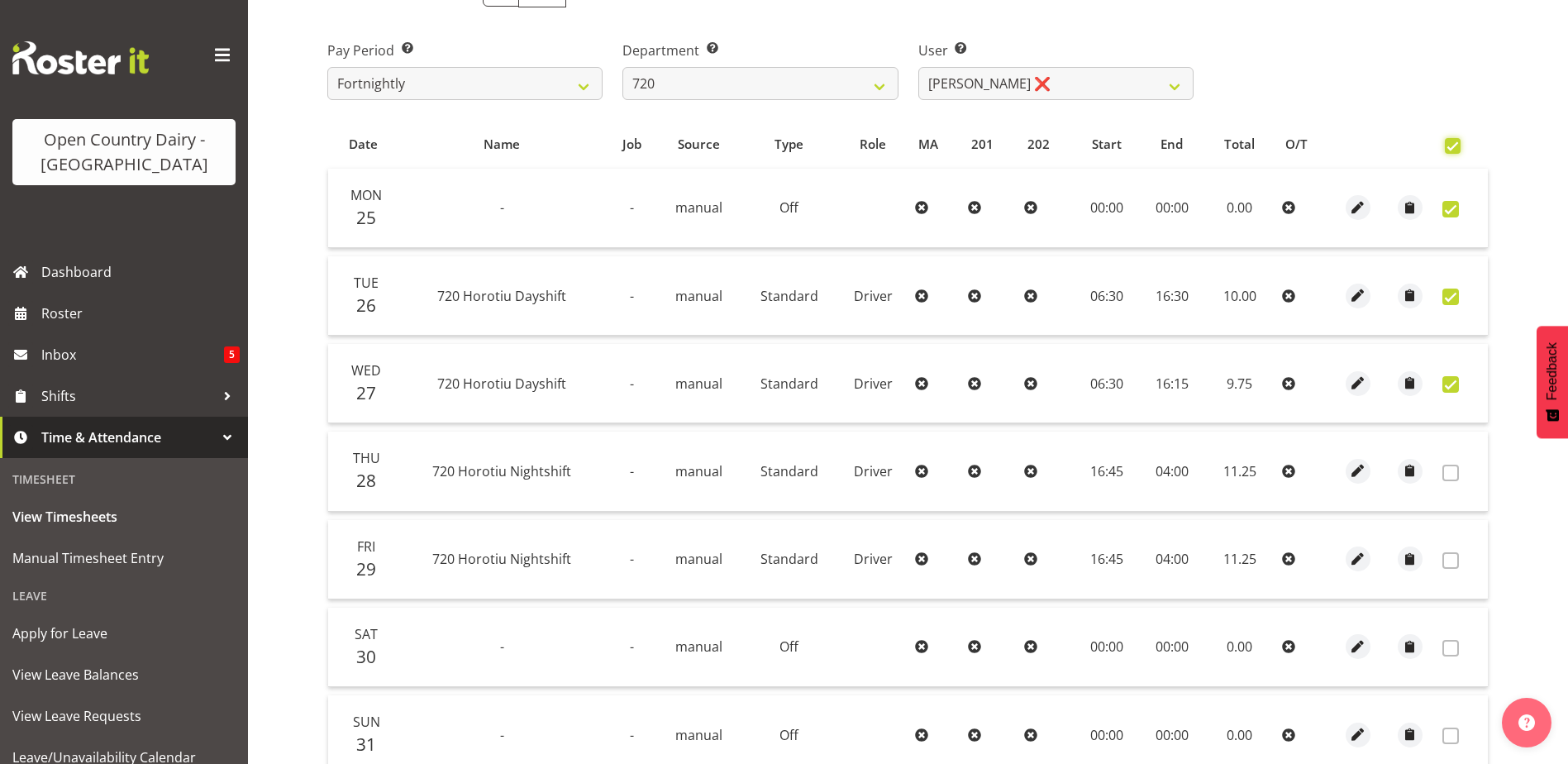
checkbox input "true"
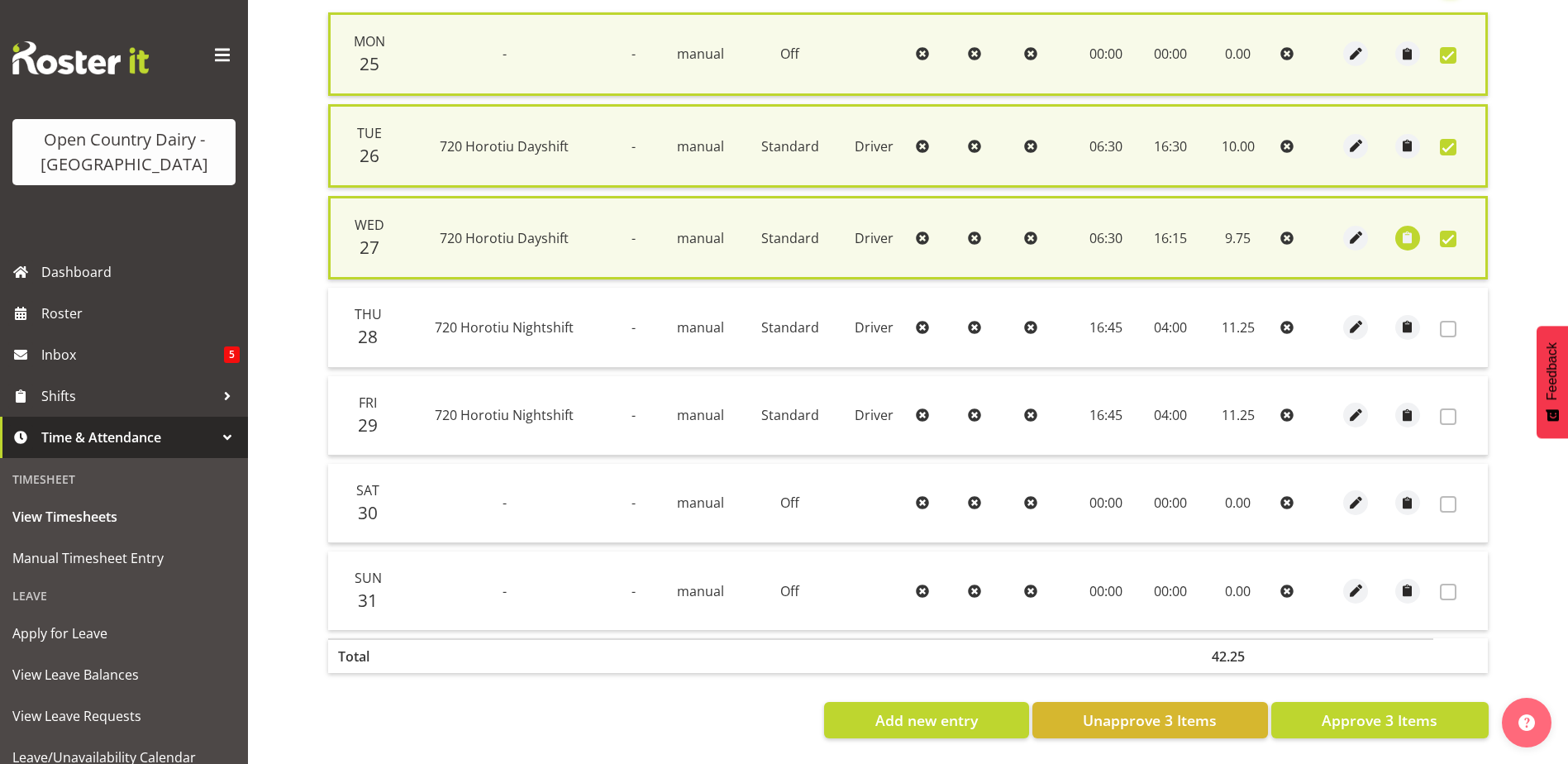
scroll to position [417, 0]
click at [1416, 724] on button "Approve 3 Items" at bounding box center [1380, 720] width 218 height 36
checkbox input "false"
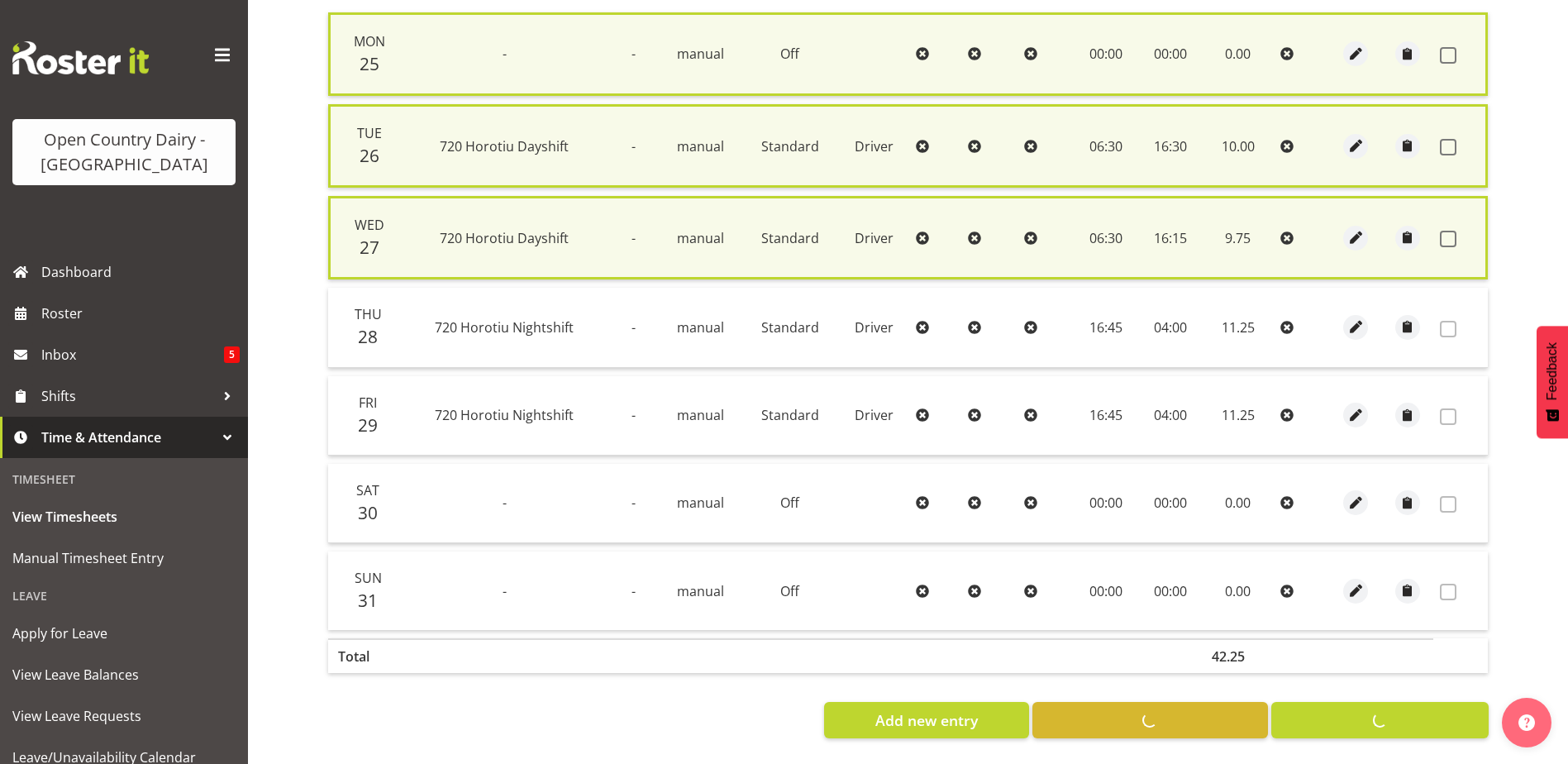
checkbox input "false"
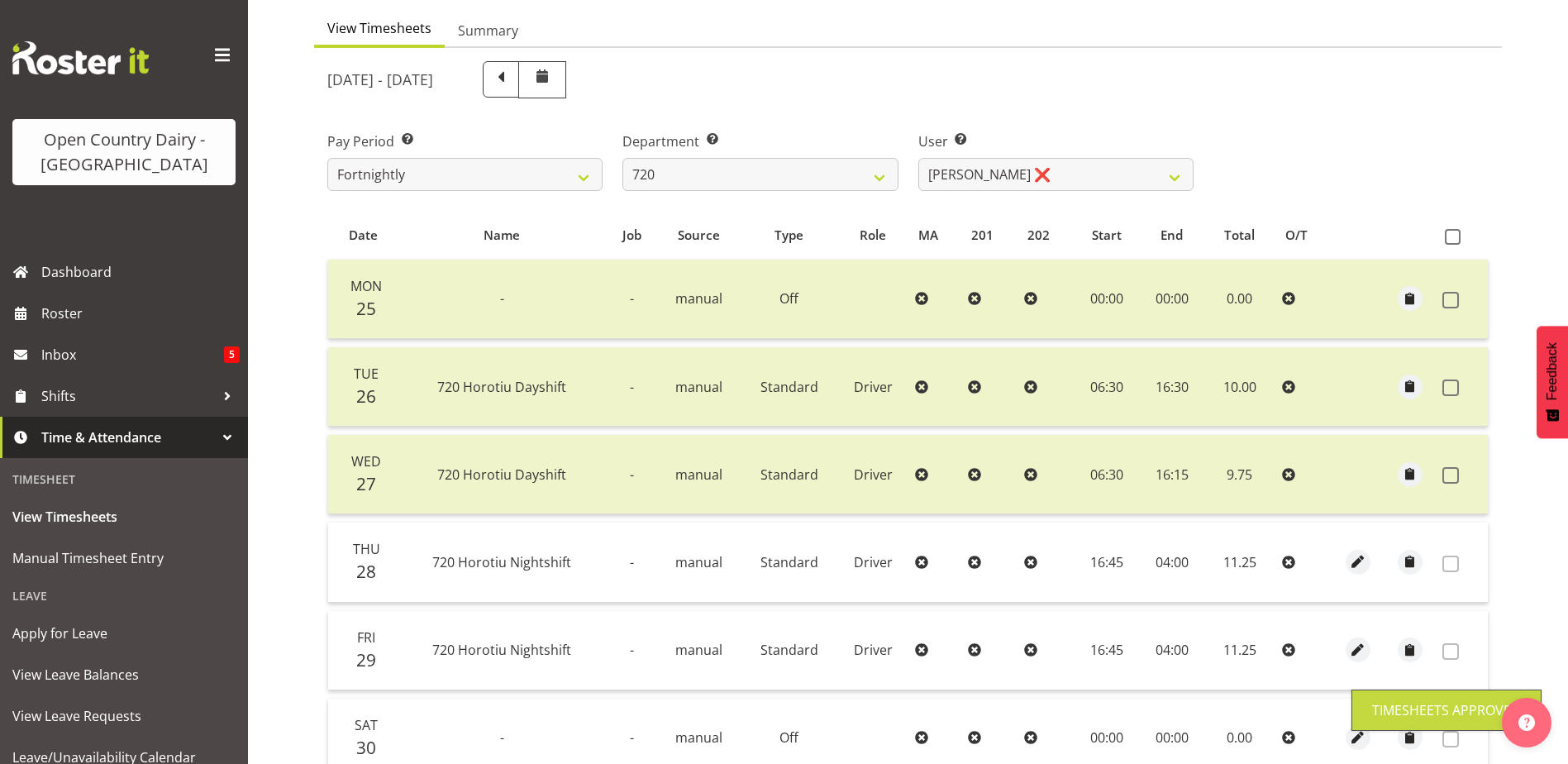
scroll to position [156, 0]
drag, startPoint x: 852, startPoint y: 181, endPoint x: 844, endPoint y: 190, distance: 12.0
click at [852, 181] on select "701 702 703 704 705 706 707 708 709 710 711 712 713 714 715 716 717 718 719 720" at bounding box center [760, 175] width 275 height 33
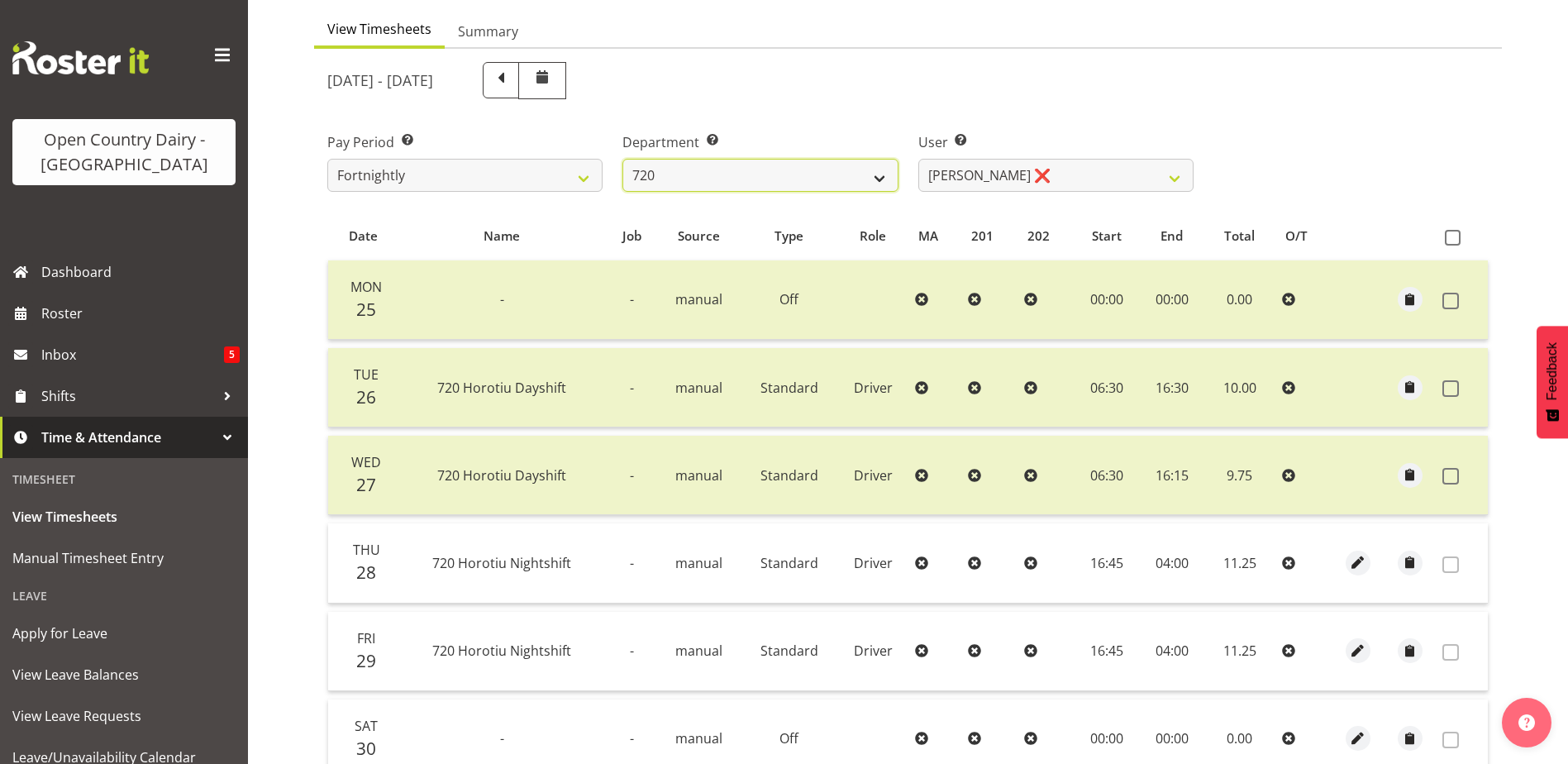
select select "759"
click at [623, 159] on select "701 702 703 704 705 706 707 708 709 710 711 712 713 714 715 716 717 718 719 720" at bounding box center [760, 175] width 275 height 33
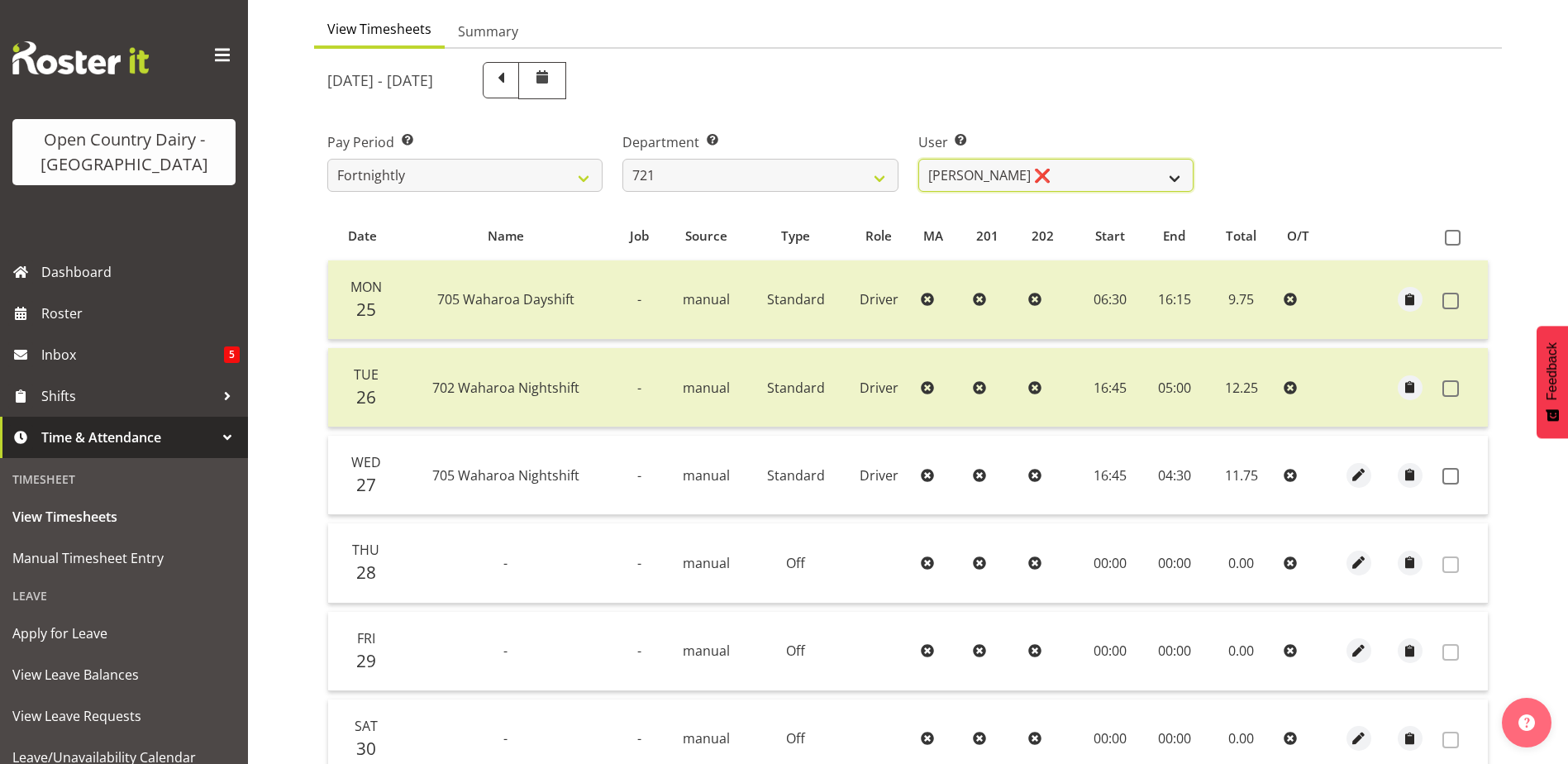
click at [987, 181] on select "George Taylor ❌ Grant Vercoe ❌" at bounding box center [1056, 175] width 275 height 33
select select "10297"
click at [919, 159] on select "George Taylor ❌ Grant Vercoe ❌" at bounding box center [1056, 175] width 275 height 33
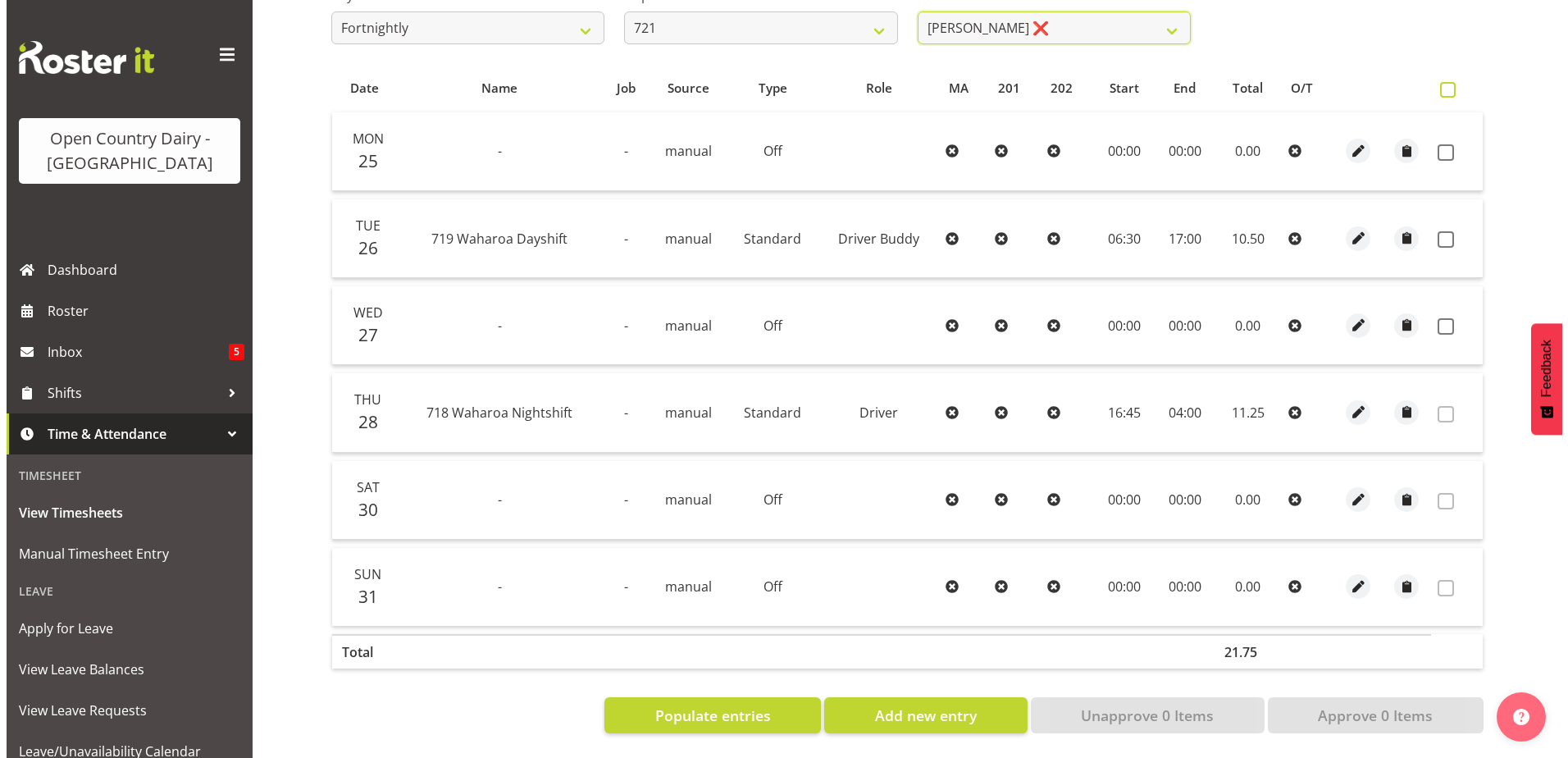
scroll to position [315, 0]
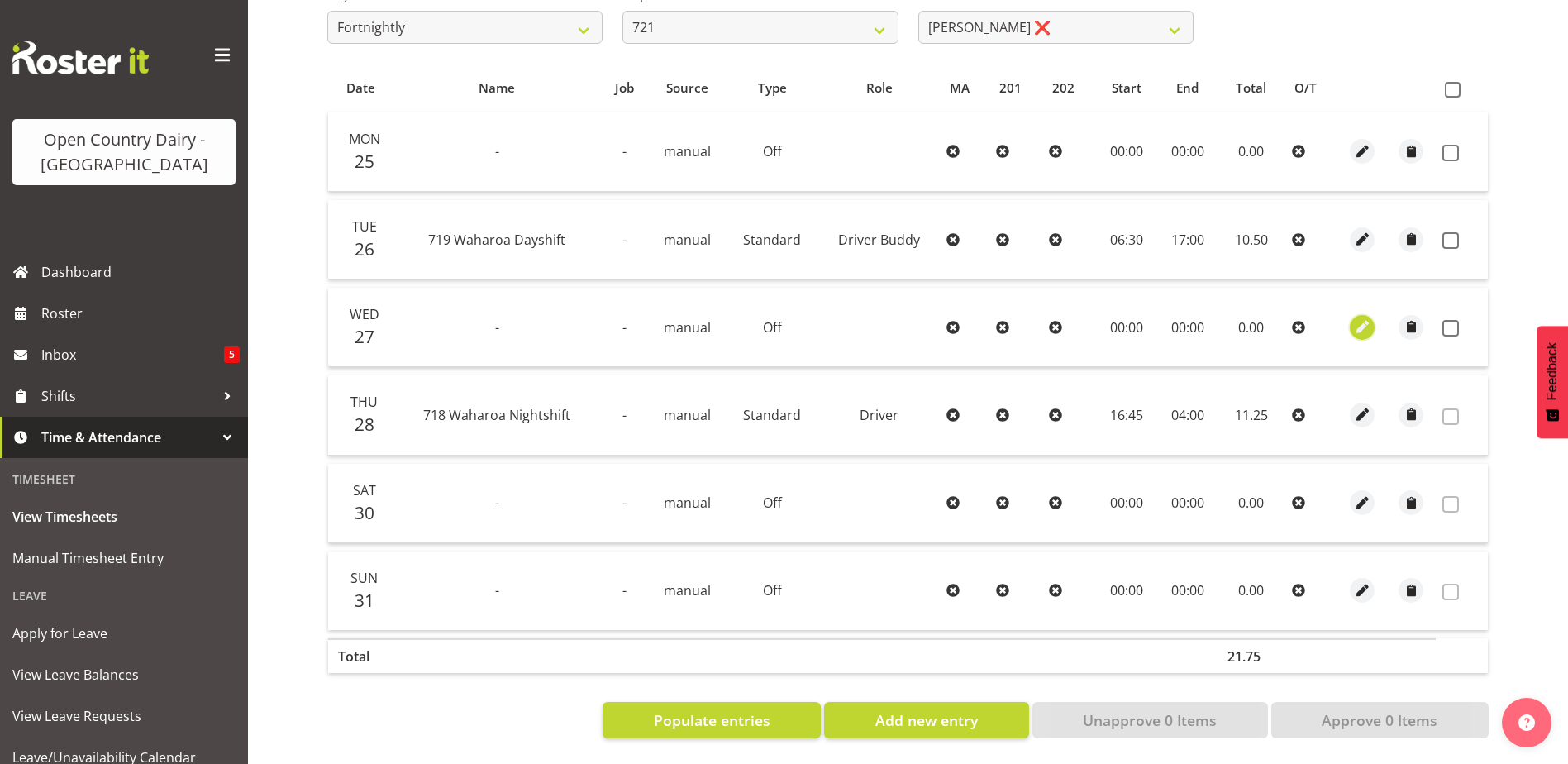
click at [1359, 318] on span "button" at bounding box center [1363, 327] width 19 height 19
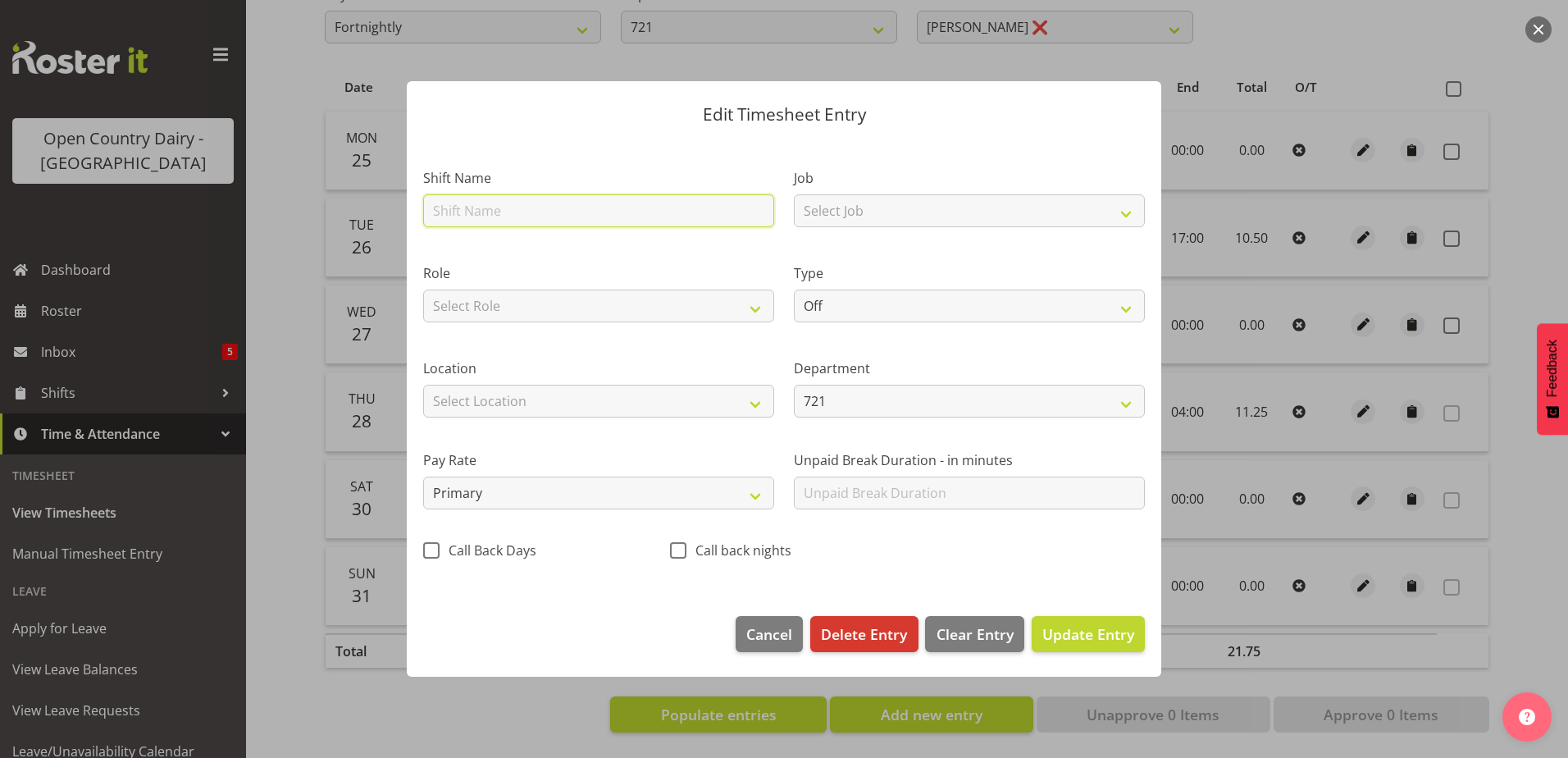
click at [525, 216] on input "text" at bounding box center [599, 210] width 351 height 33
type input "Leave"
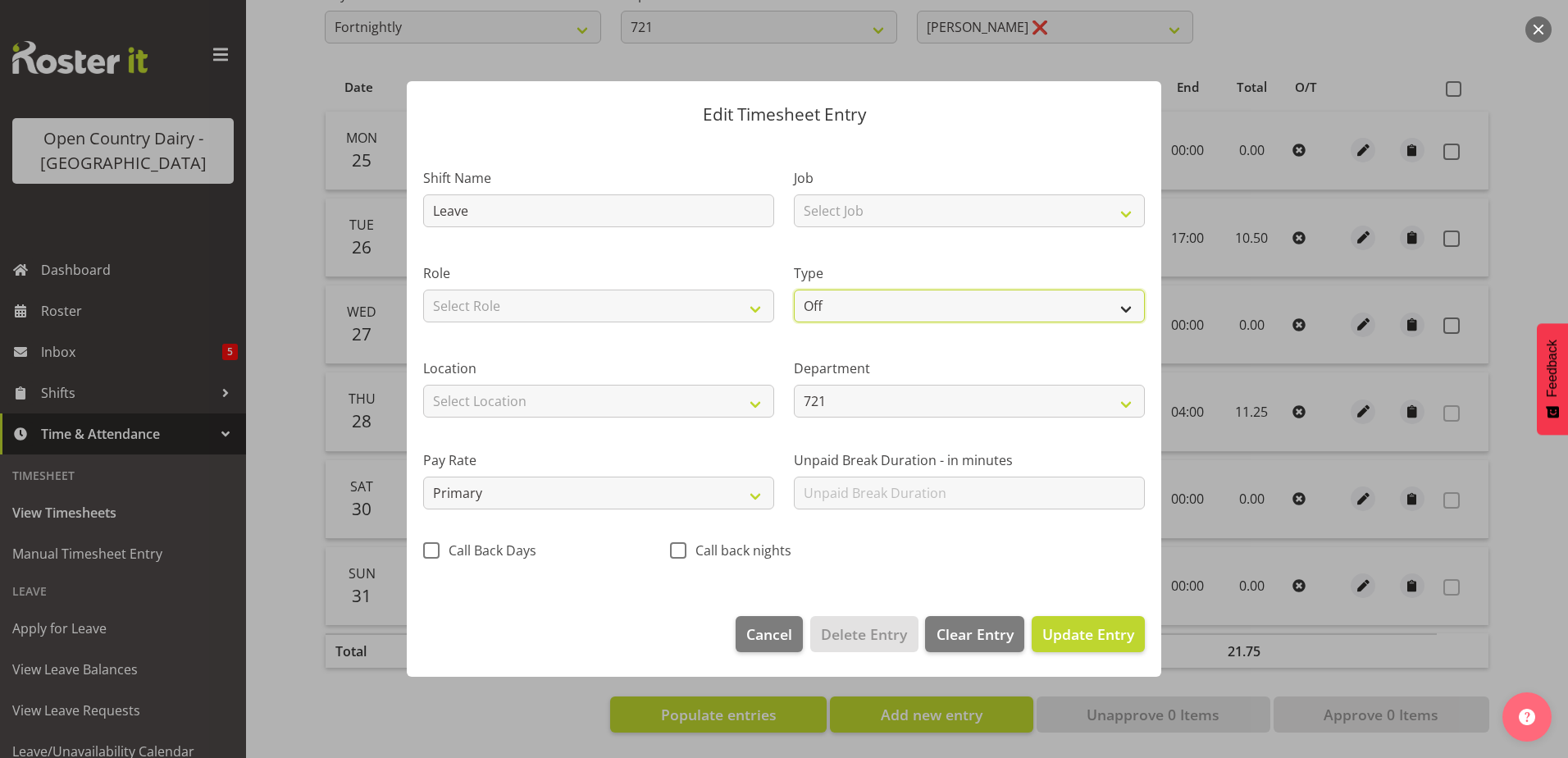
click at [904, 311] on select "Off Standard Public Holiday Public Holiday (Worked) Day In Lieu Annual Leave Si…" at bounding box center [969, 305] width 351 height 33
select select "Sick"
click at [794, 289] on select "Off Standard Public Holiday Public Holiday (Worked) Day In Lieu Annual Leave Si…" at bounding box center [969, 305] width 351 height 33
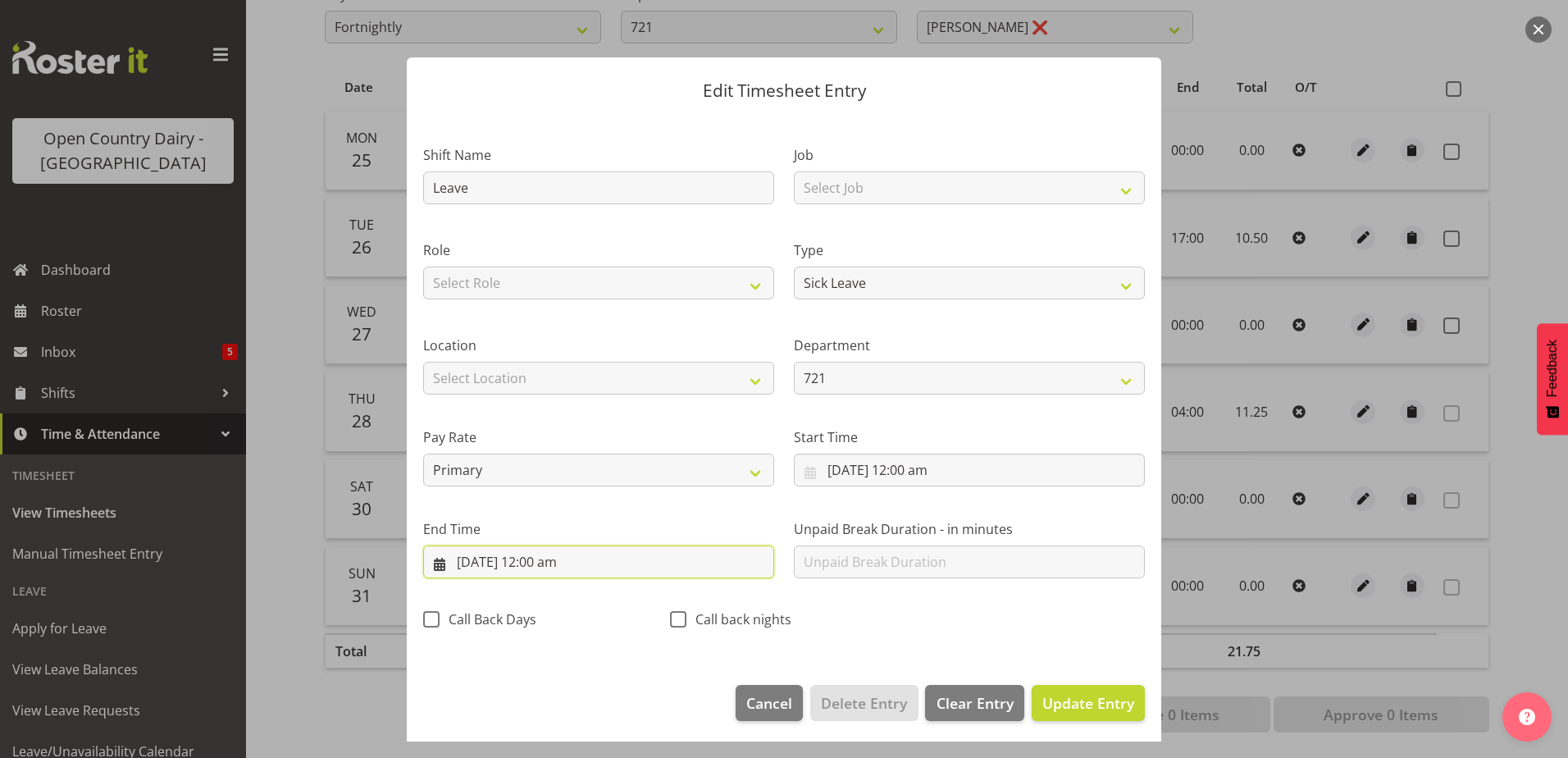
click at [543, 559] on input "27/08/2025, 12:00 am" at bounding box center [599, 562] width 351 height 33
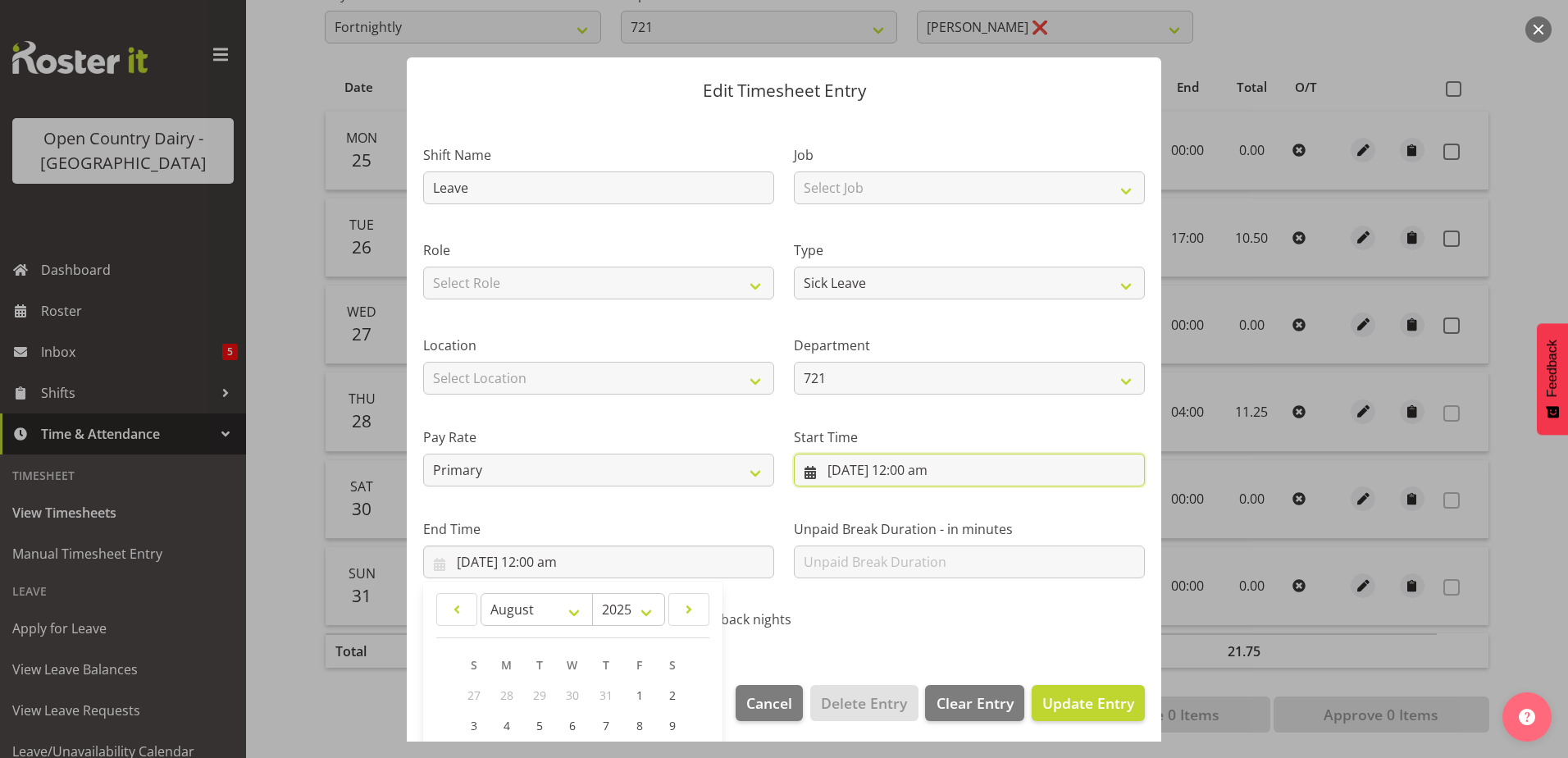
click at [906, 466] on input "27/08/2025, 12:00 am" at bounding box center [969, 469] width 351 height 33
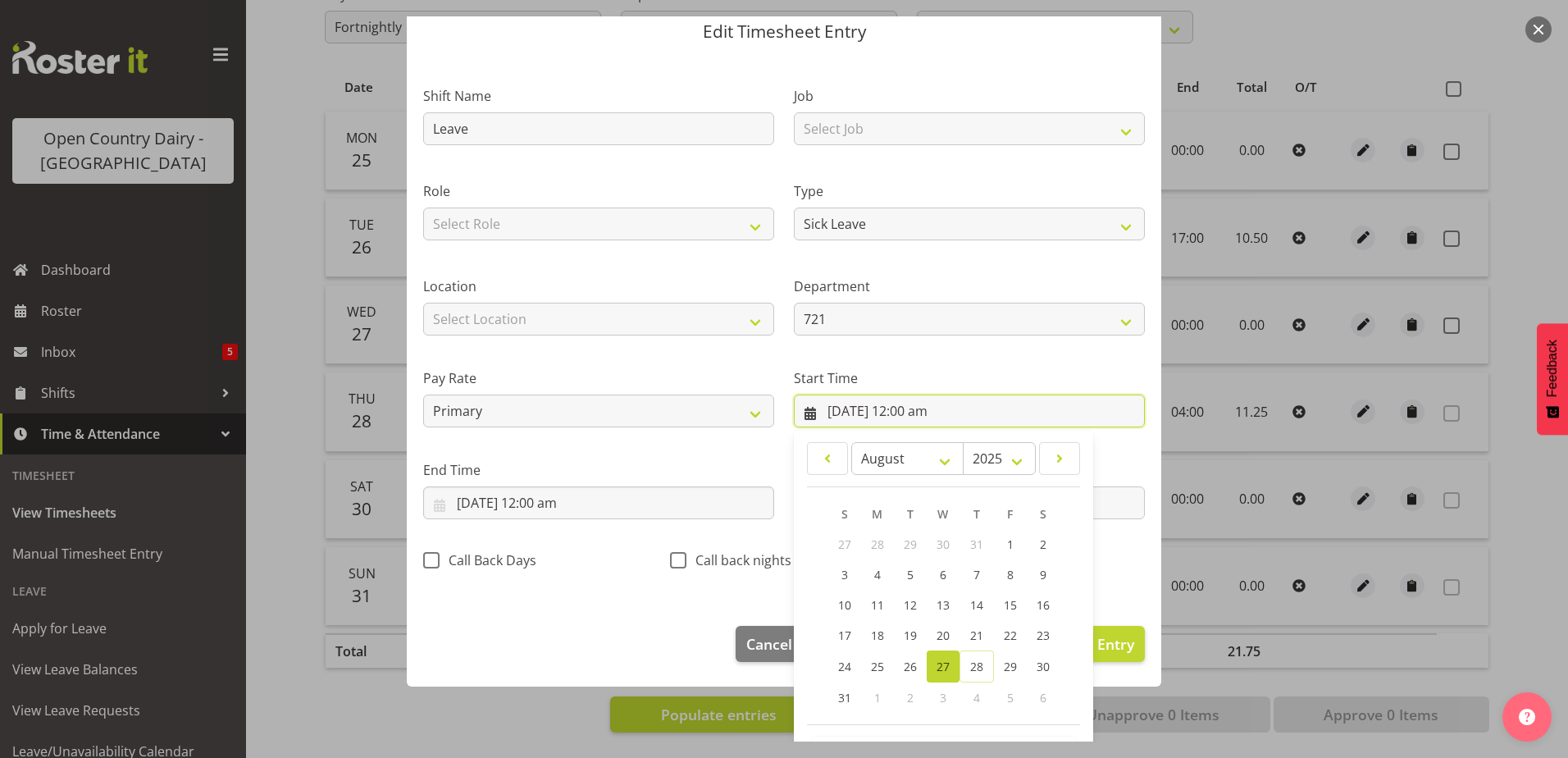
scroll to position [119, 0]
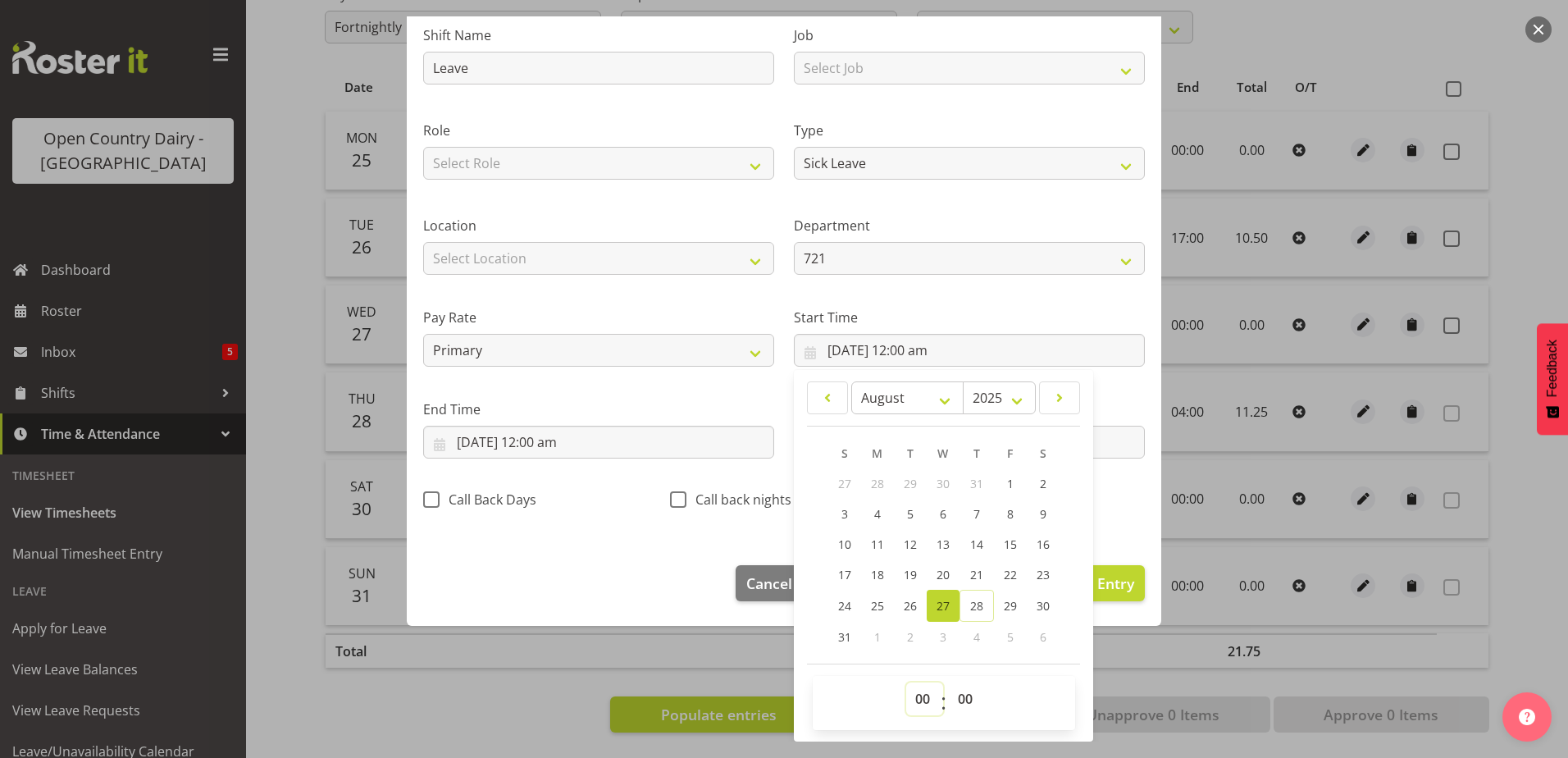
click at [915, 694] on select "00 01 02 03 04 05 06 07 08 09 10 11 12 13 14 15 16 17 18 19 20 21 22 23" at bounding box center [925, 699] width 37 height 33
click at [906, 683] on select "00 01 02 03 04 05 06 07 08 09 10 11 12 13 14 15 16 17 18 19 20 21 22 23" at bounding box center [925, 699] width 37 height 33
click at [960, 697] on select "00 01 02 03 04 05 06 07 08 09 10 11 12 13 14 15 16 17 18 19 20 21 22 23 24 25 2…" at bounding box center [968, 699] width 37 height 33
click at [949, 683] on select "00 01 02 03 04 05 06 07 08 09 10 11 12 13 14 15 16 17 18 19 20 21 22 23 24 25 2…" at bounding box center [968, 699] width 37 height 33
click at [579, 450] on input "27/08/2025, 12:00 am" at bounding box center [599, 442] width 351 height 33
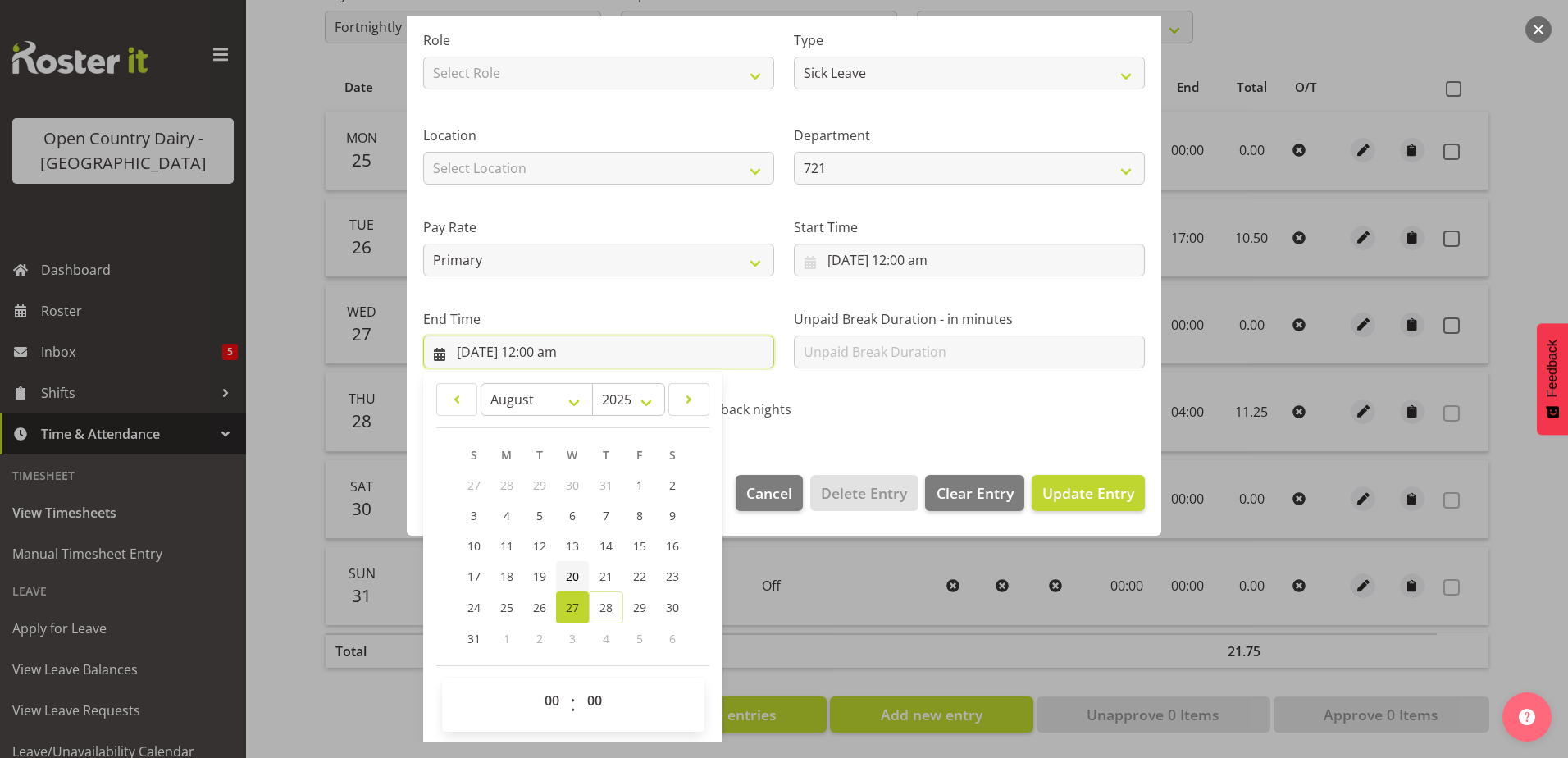
scroll to position [212, 0]
click at [556, 702] on select "00 01 02 03 04 05 06 07 08 09 10 11 12 13 14 15 16 17 18 19 20 21 22 23" at bounding box center [554, 699] width 37 height 33
select select "10"
click at [536, 683] on select "00 01 02 03 04 05 06 07 08 09 10 11 12 13 14 15 16 17 18 19 20 21 22 23" at bounding box center [554, 699] width 37 height 33
type input "27/08/2025, 10:00 am"
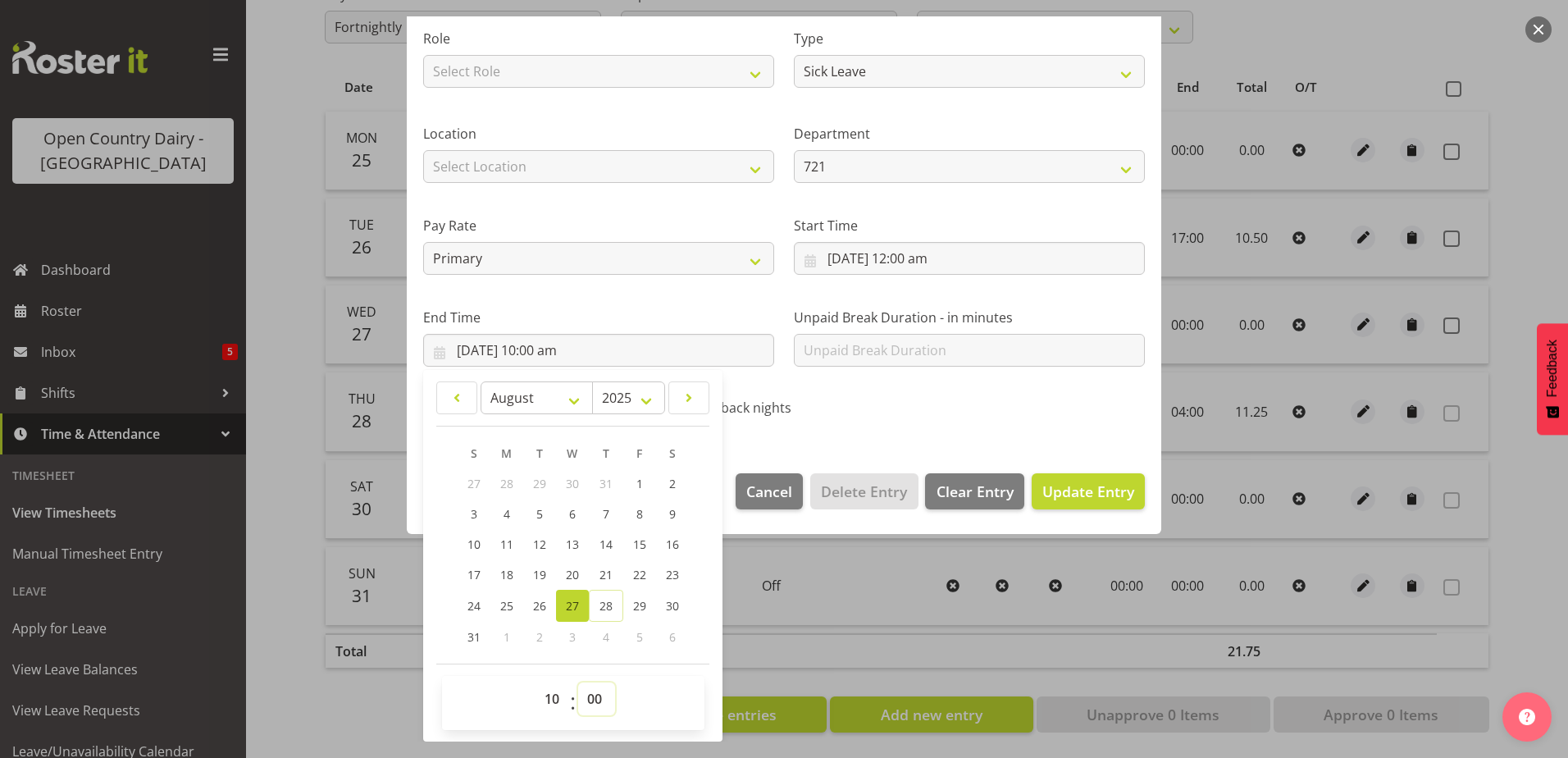
click at [588, 690] on select "00 01 02 03 04 05 06 07 08 09 10 11 12 13 14 15 16 17 18 19 20 21 22 23 24 25 2…" at bounding box center [597, 699] width 37 height 33
select select "24"
click at [578, 683] on select "00 01 02 03 04 05 06 07 08 09 10 11 12 13 14 15 16 17 18 19 20 21 22 23 24 25 2…" at bounding box center [597, 699] width 37 height 33
type input "27/08/2025, 10:24 am"
click at [1076, 501] on span "Update Entry" at bounding box center [1088, 491] width 92 height 19
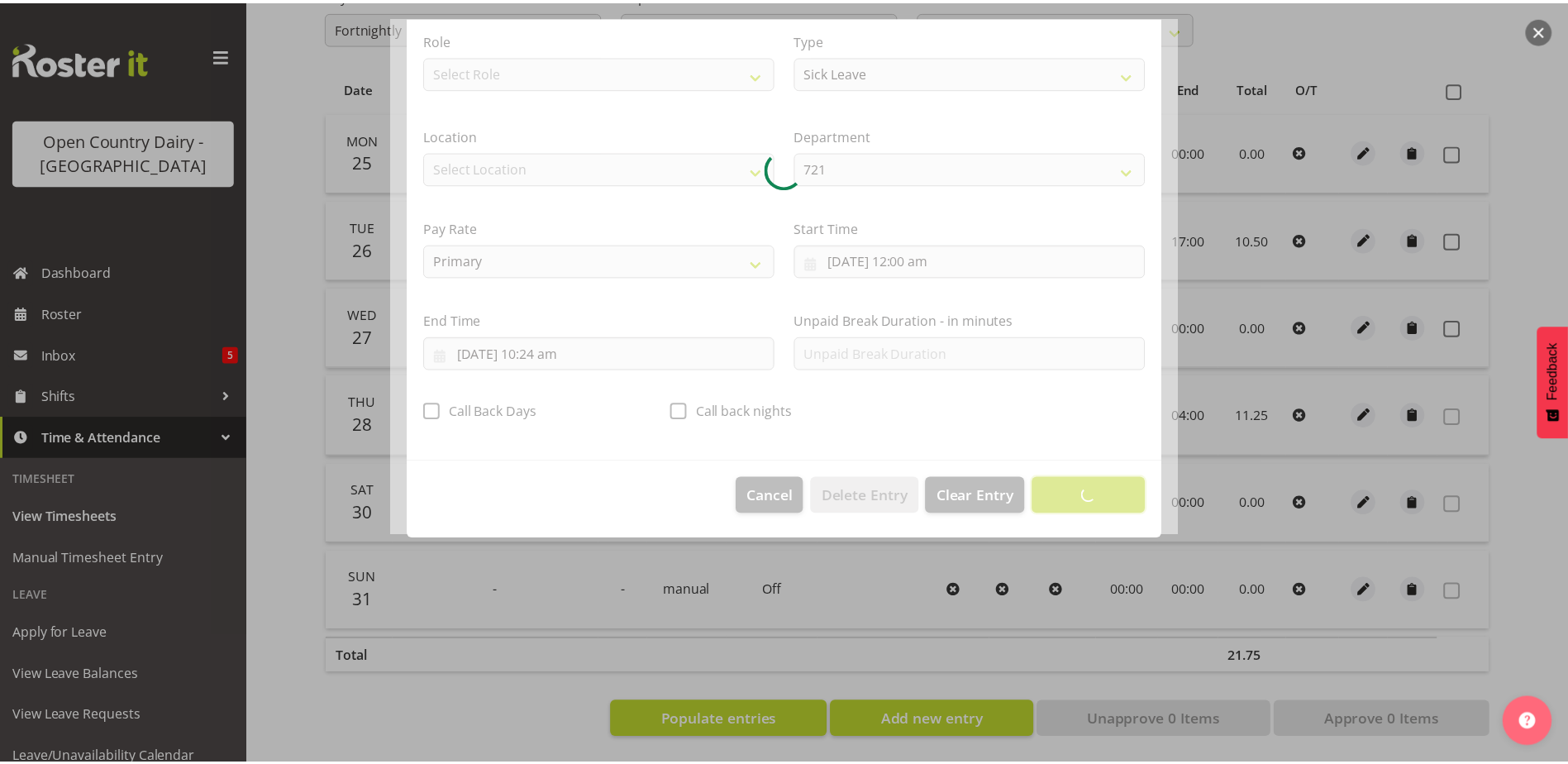
scroll to position [4, 0]
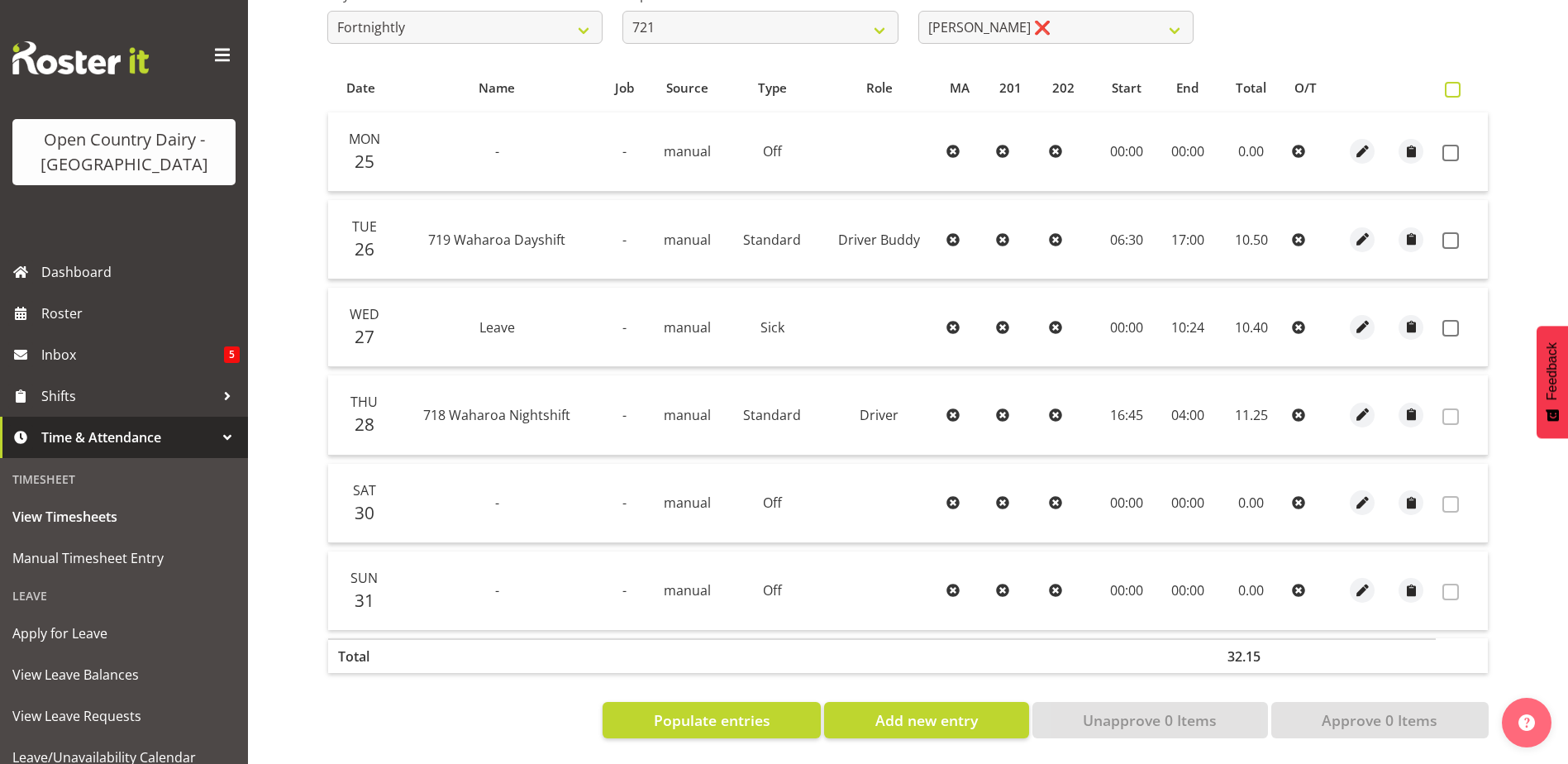
click at [1448, 83] on span at bounding box center [1453, 90] width 16 height 16
click at [1448, 84] on input "checkbox" at bounding box center [1450, 89] width 11 height 11
checkbox input "true"
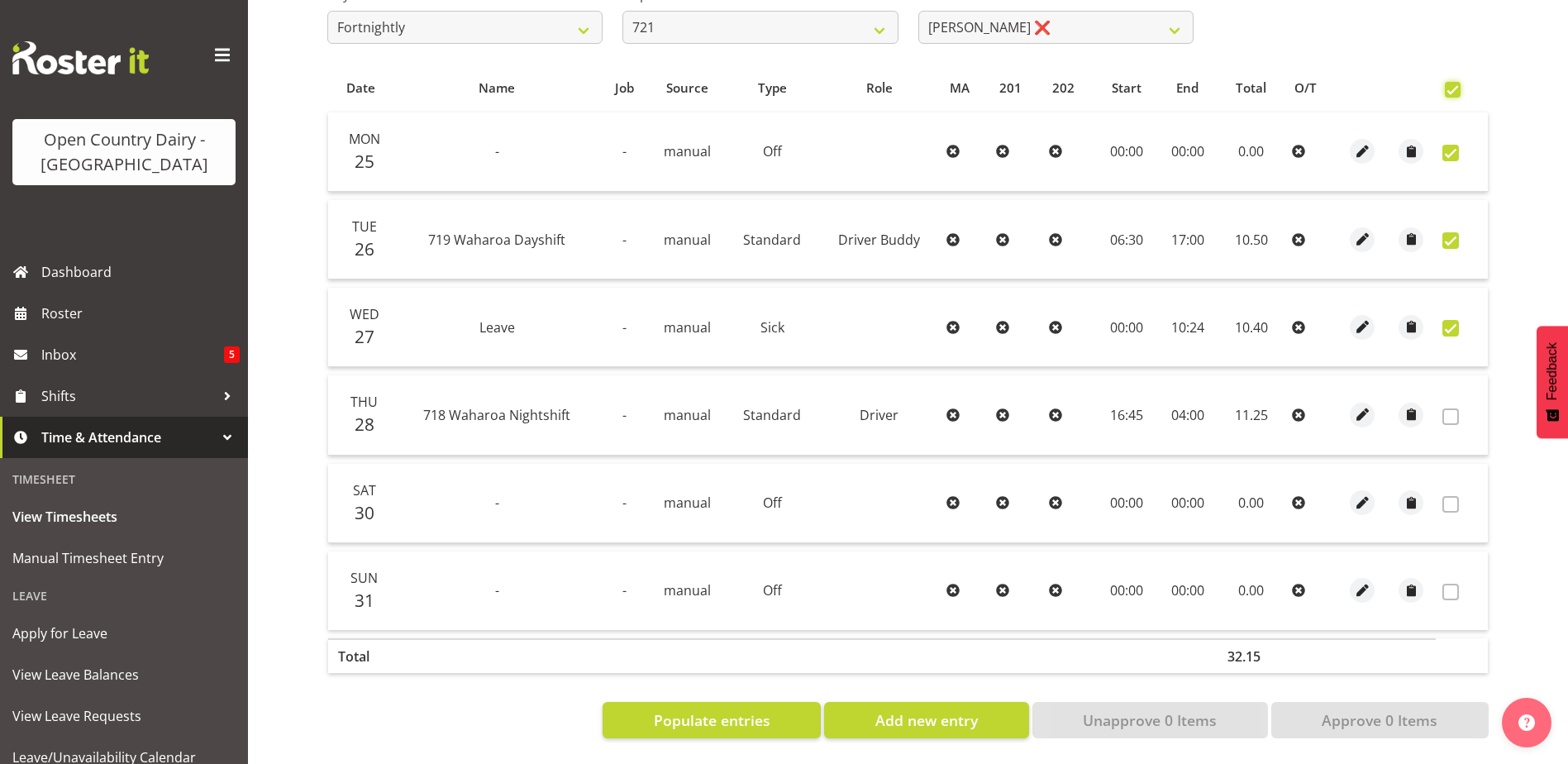
checkbox input "true"
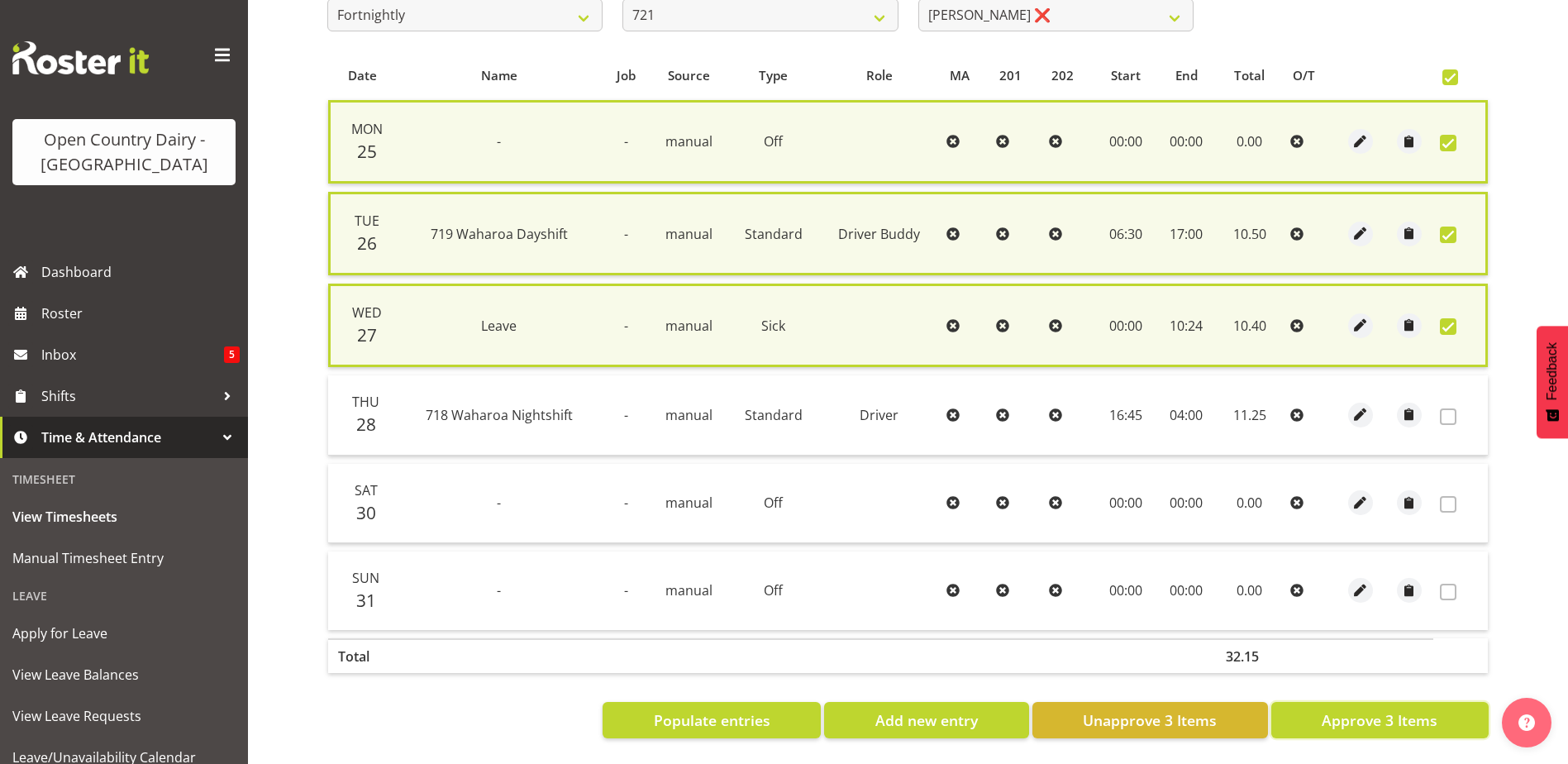
click at [1372, 728] on span "Approve 3 Items" at bounding box center [1380, 720] width 116 height 21
checkbox input "false"
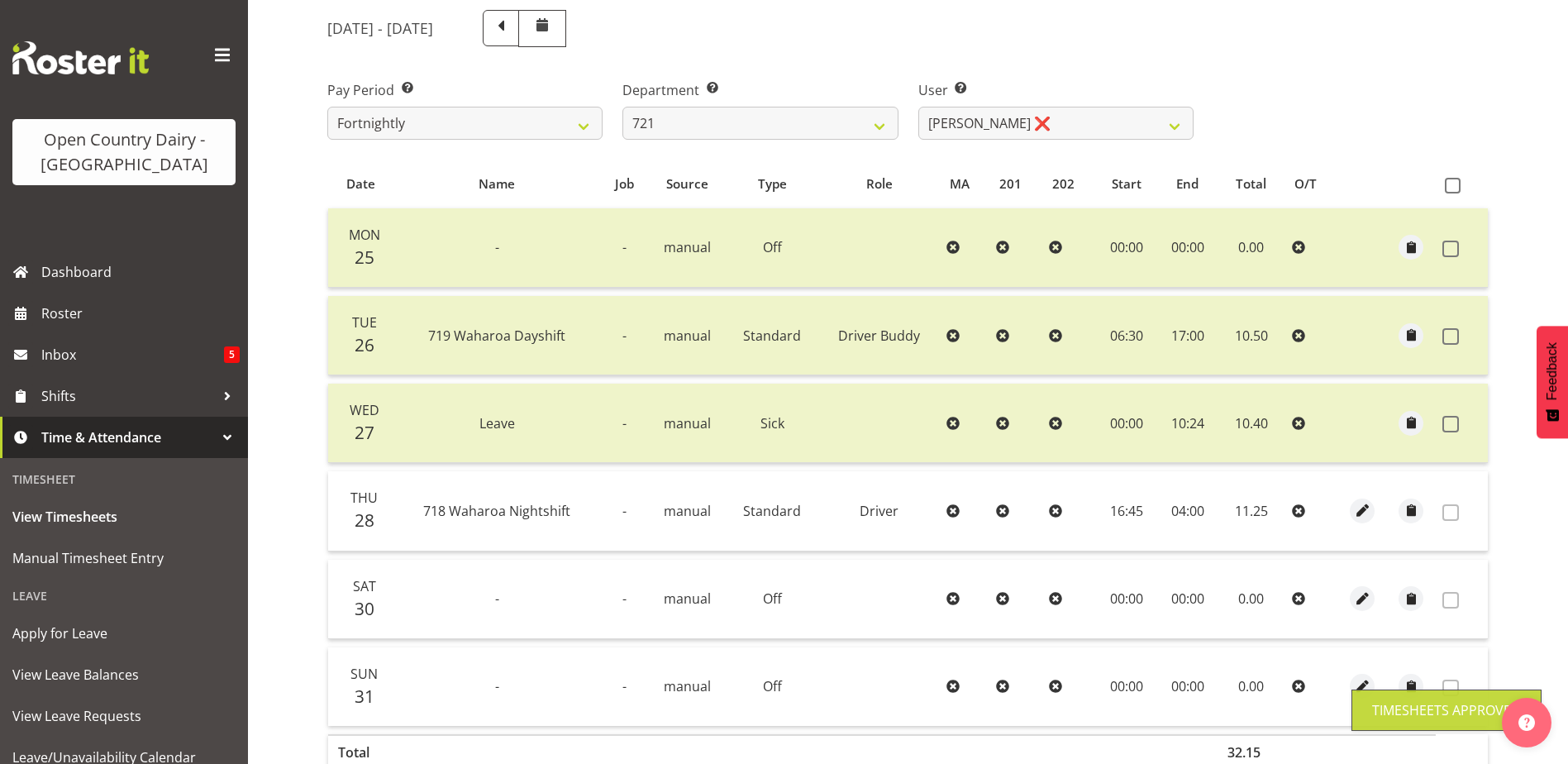
scroll to position [0, 0]
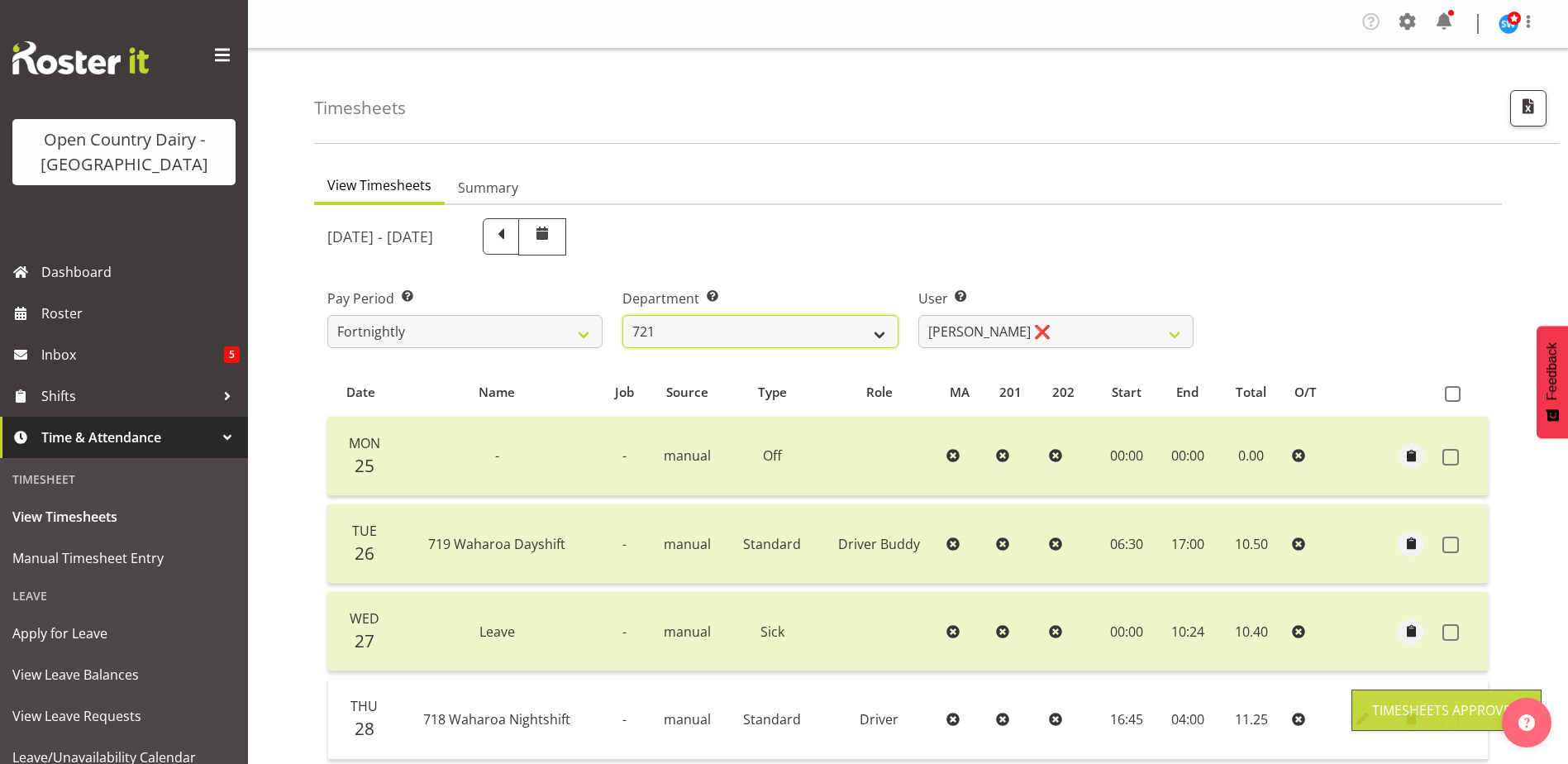
click at [814, 328] on select "701 702 703 704 705 706 707 708 709 710 711 712 713 714 715 716 717 718 719 720" at bounding box center [760, 332] width 275 height 33
select select "756"
click at [623, 315] on select "701 702 703 704 705 706 707 708 709 710 711 712 713 714 715 716 717 718 719 720" at bounding box center [760, 332] width 275 height 33
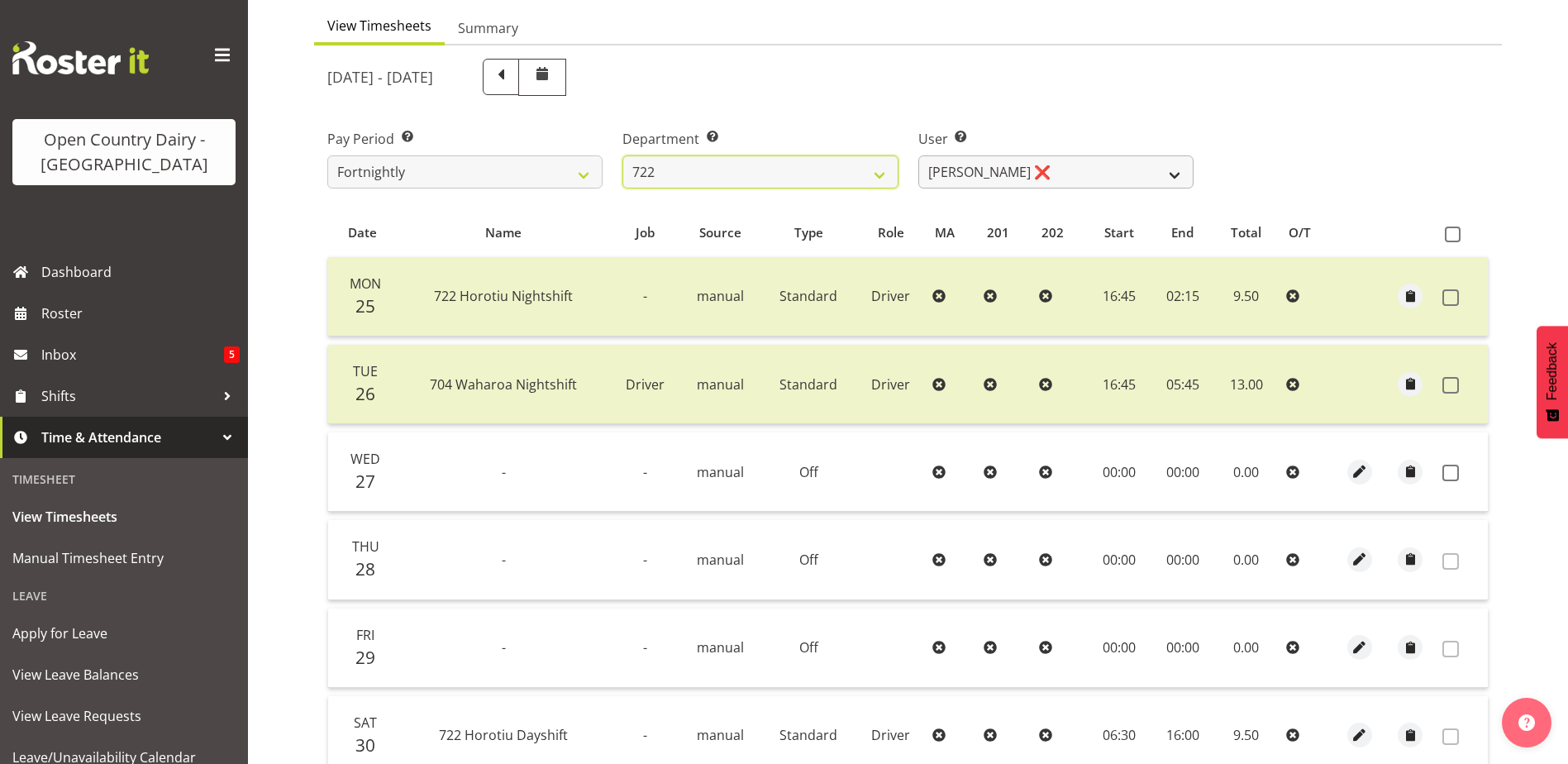
scroll to position [165, 0]
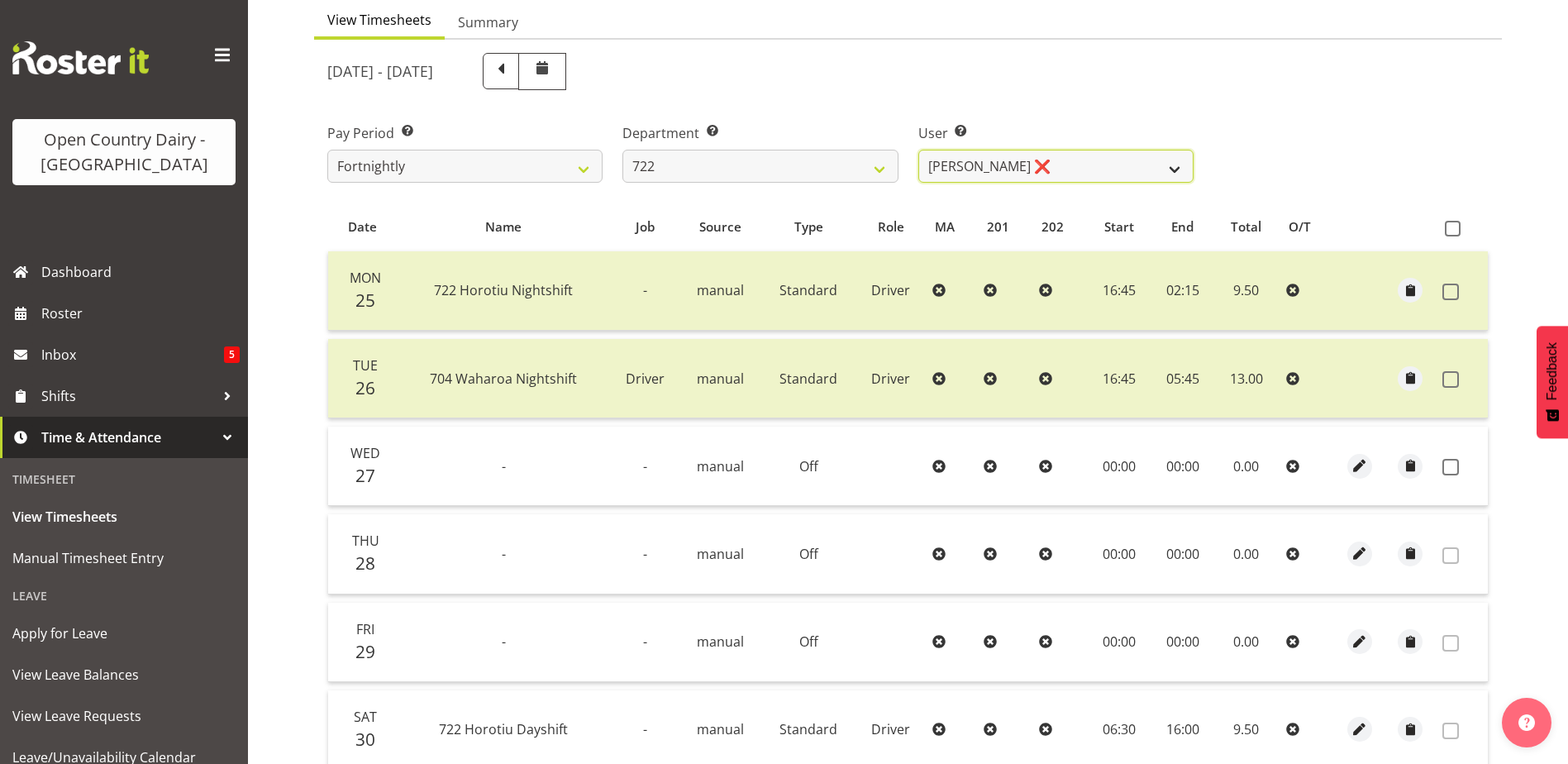
click at [1044, 170] on select "Andy Webb ❌ Darren Hatcher ❌ Gurpreet Singh ❌" at bounding box center [1056, 166] width 275 height 33
select select "11209"
click at [919, 150] on select "Andy Webb ❌ Darren Hatcher ❌ Gurpreet Singh ❌" at bounding box center [1056, 166] width 275 height 33
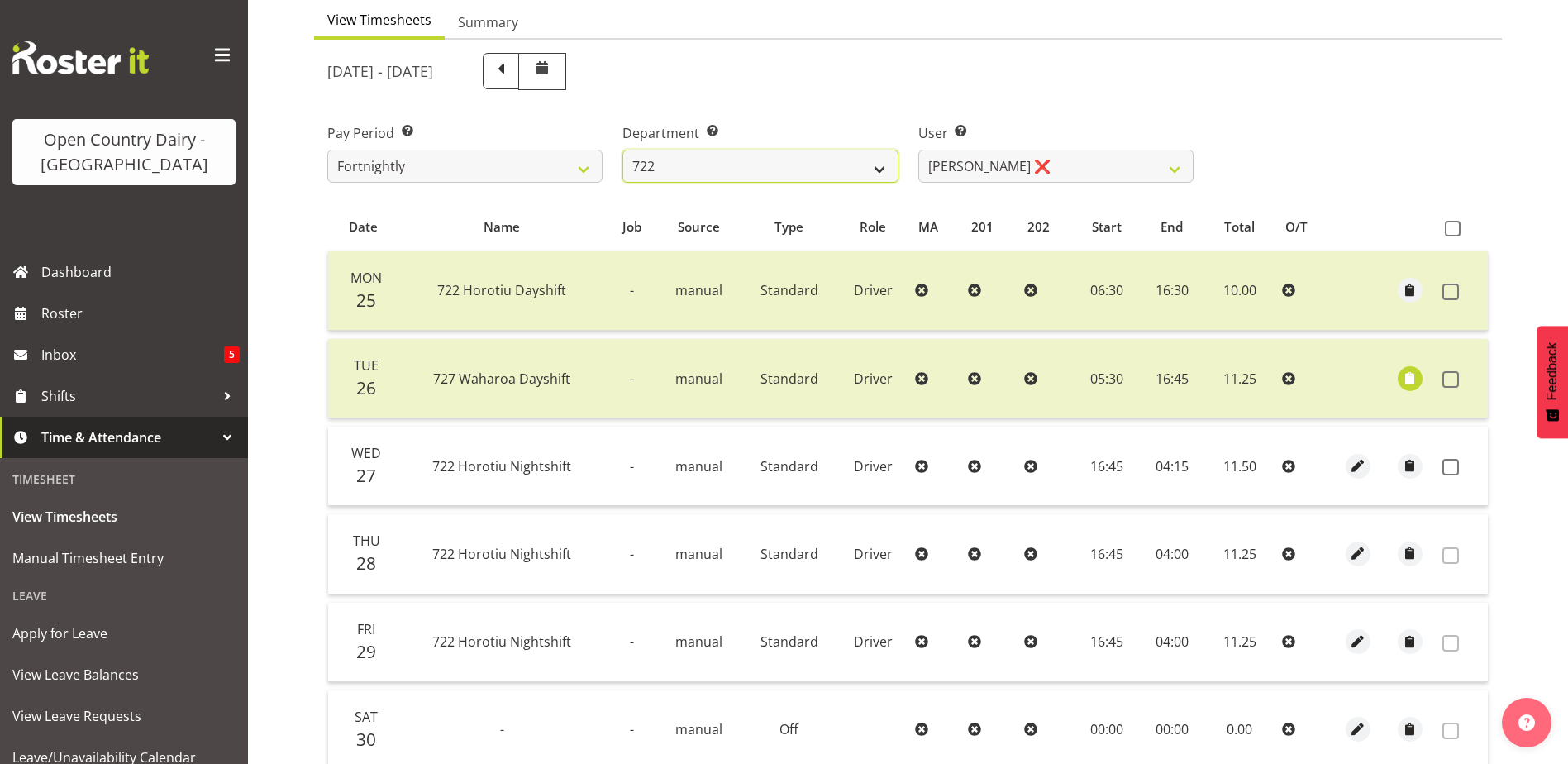
click at [853, 177] on select "701 702 703 704 705 706 707 708 709 710 711 712 713 714 715 716 717 718 719 720" at bounding box center [760, 166] width 275 height 33
select select "819"
click at [623, 150] on select "701 702 703 704 705 706 707 708 709 710 711 712 713 714 715 716 717 718 719 720" at bounding box center [760, 166] width 275 height 33
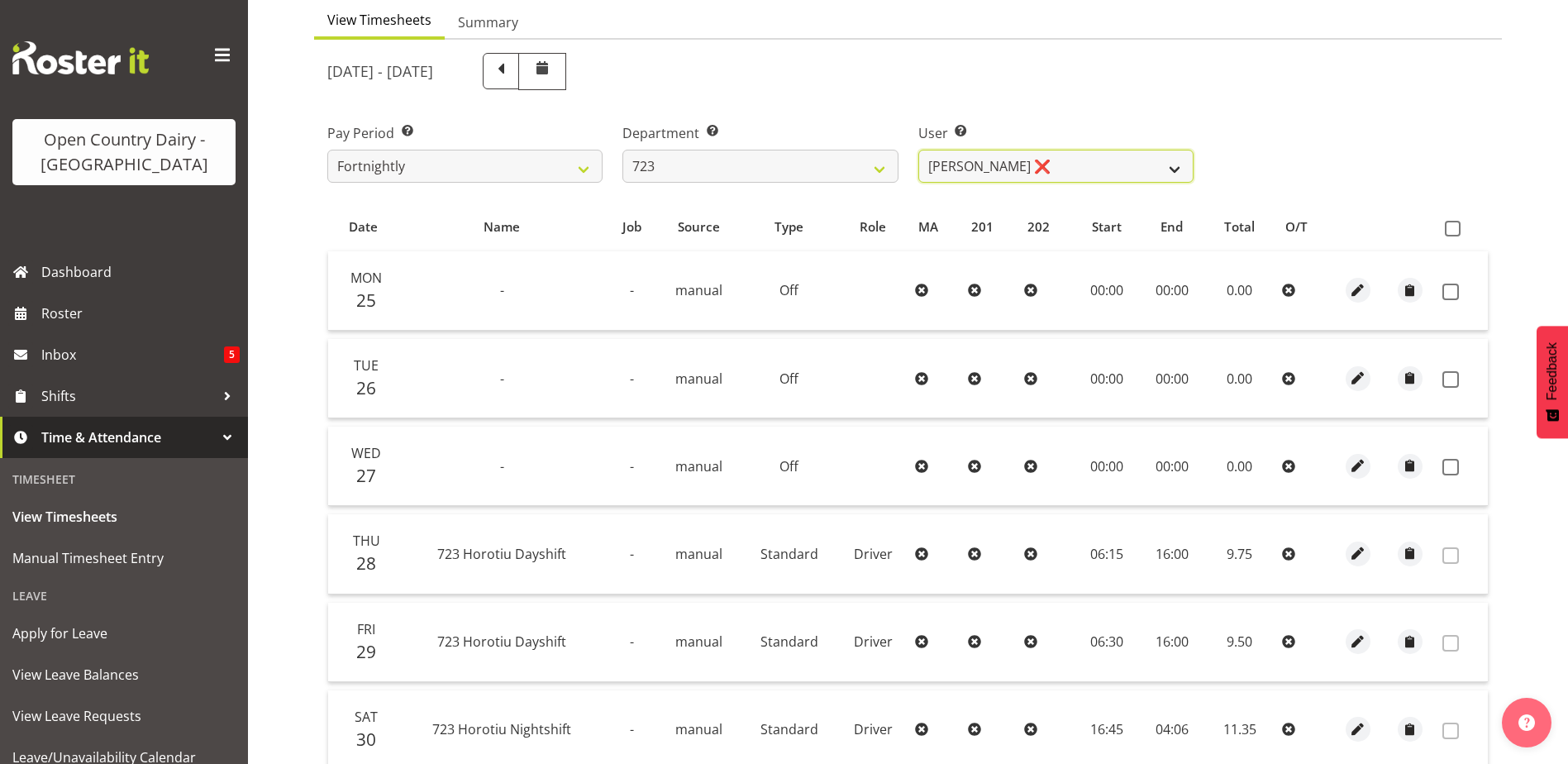
click at [1011, 178] on select "Daljeet Rai ❌ Manjinder Singh ❌ Prabhjot Singh ❌ Varninder Singh ❌" at bounding box center [1056, 166] width 275 height 33
select select "10999"
click at [919, 150] on select "Daljeet Rai ❌ Manjinder Singh ❌ Prabhjot Singh ❌ Varninder Singh ❌" at bounding box center [1056, 166] width 275 height 33
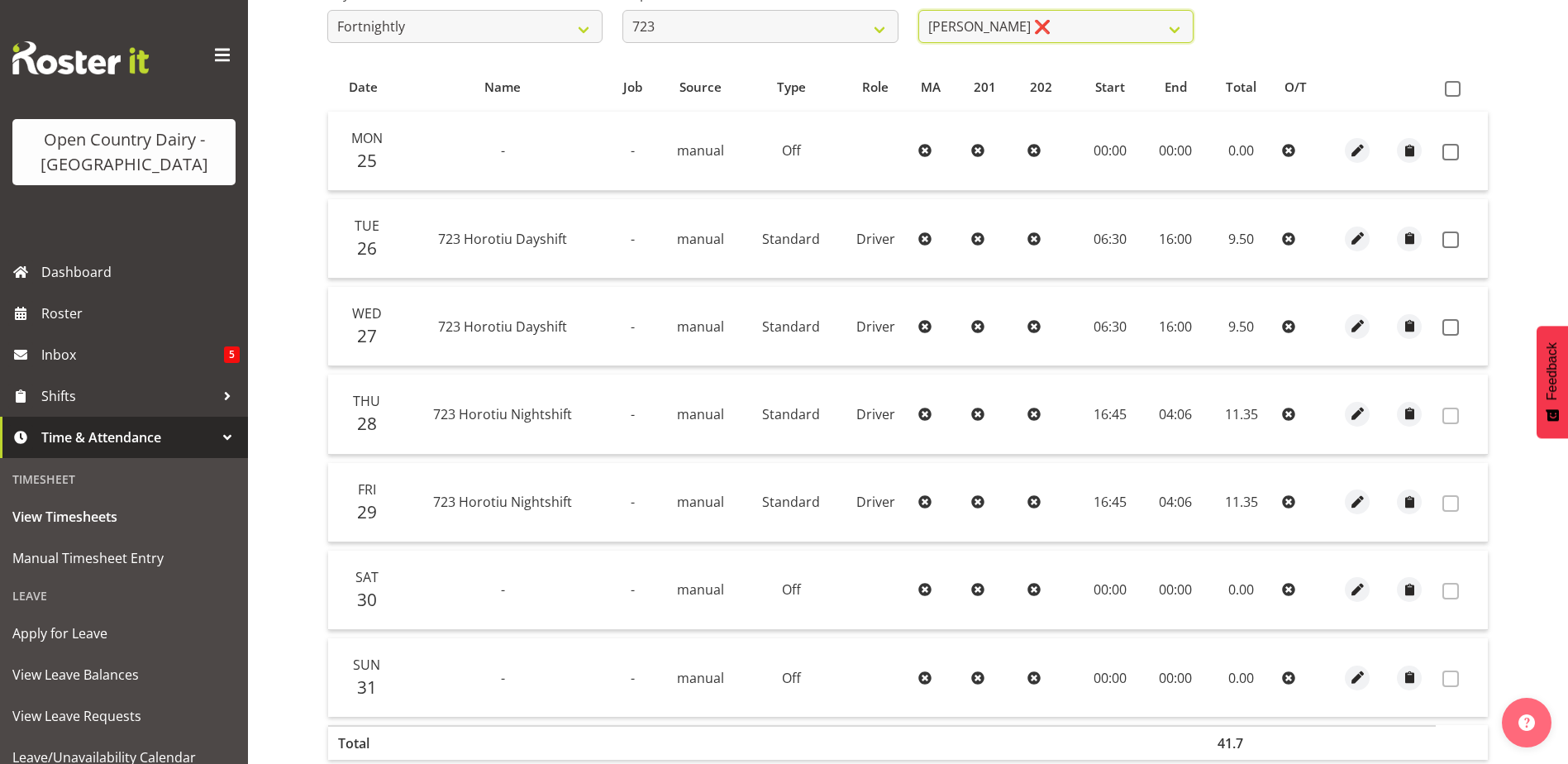
scroll to position [331, 0]
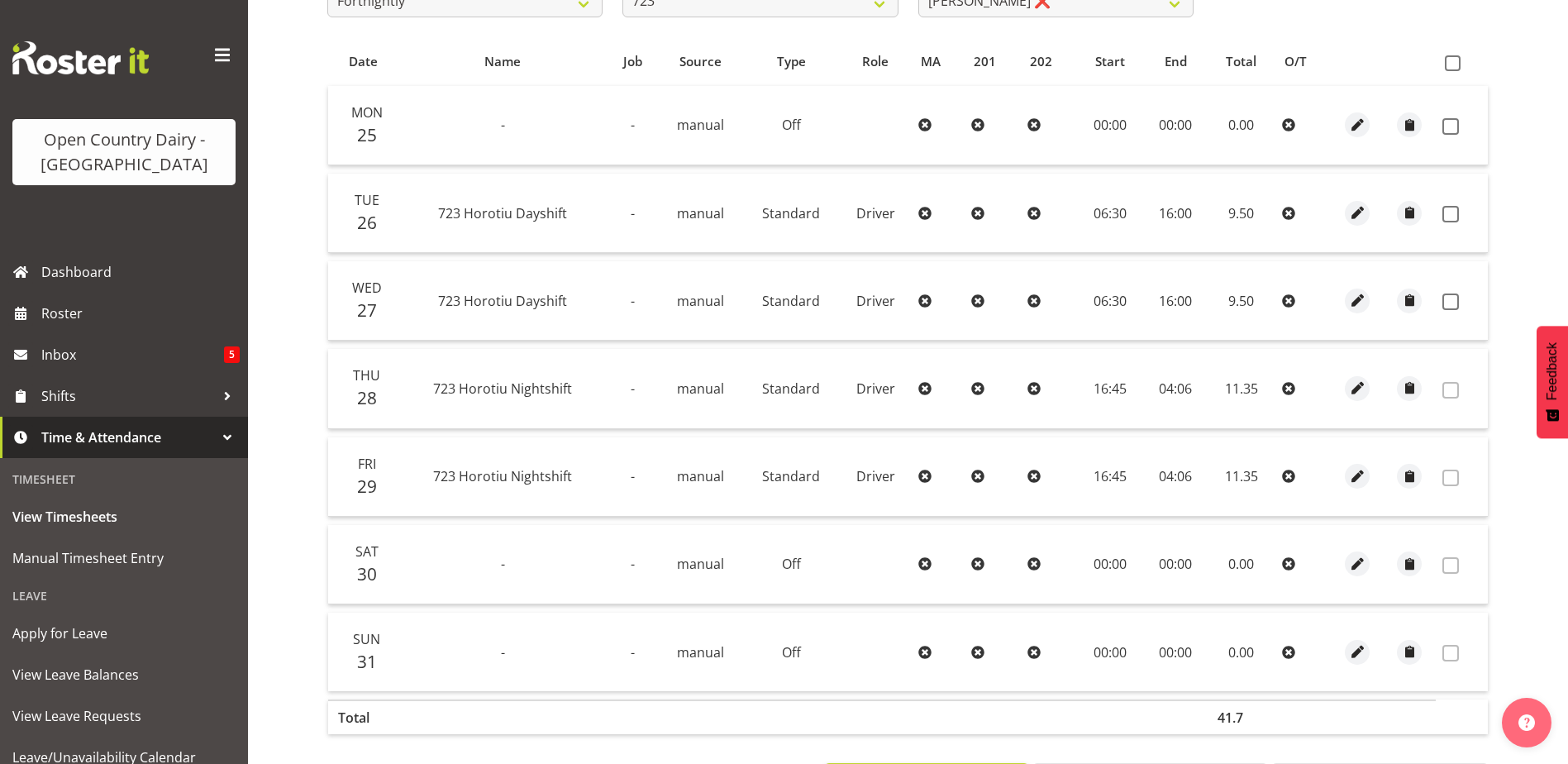
click at [1449, 71] on th at bounding box center [1461, 62] width 52 height 31
click at [1447, 62] on span at bounding box center [1453, 63] width 16 height 16
click at [1447, 62] on input "checkbox" at bounding box center [1450, 63] width 11 height 11
checkbox input "true"
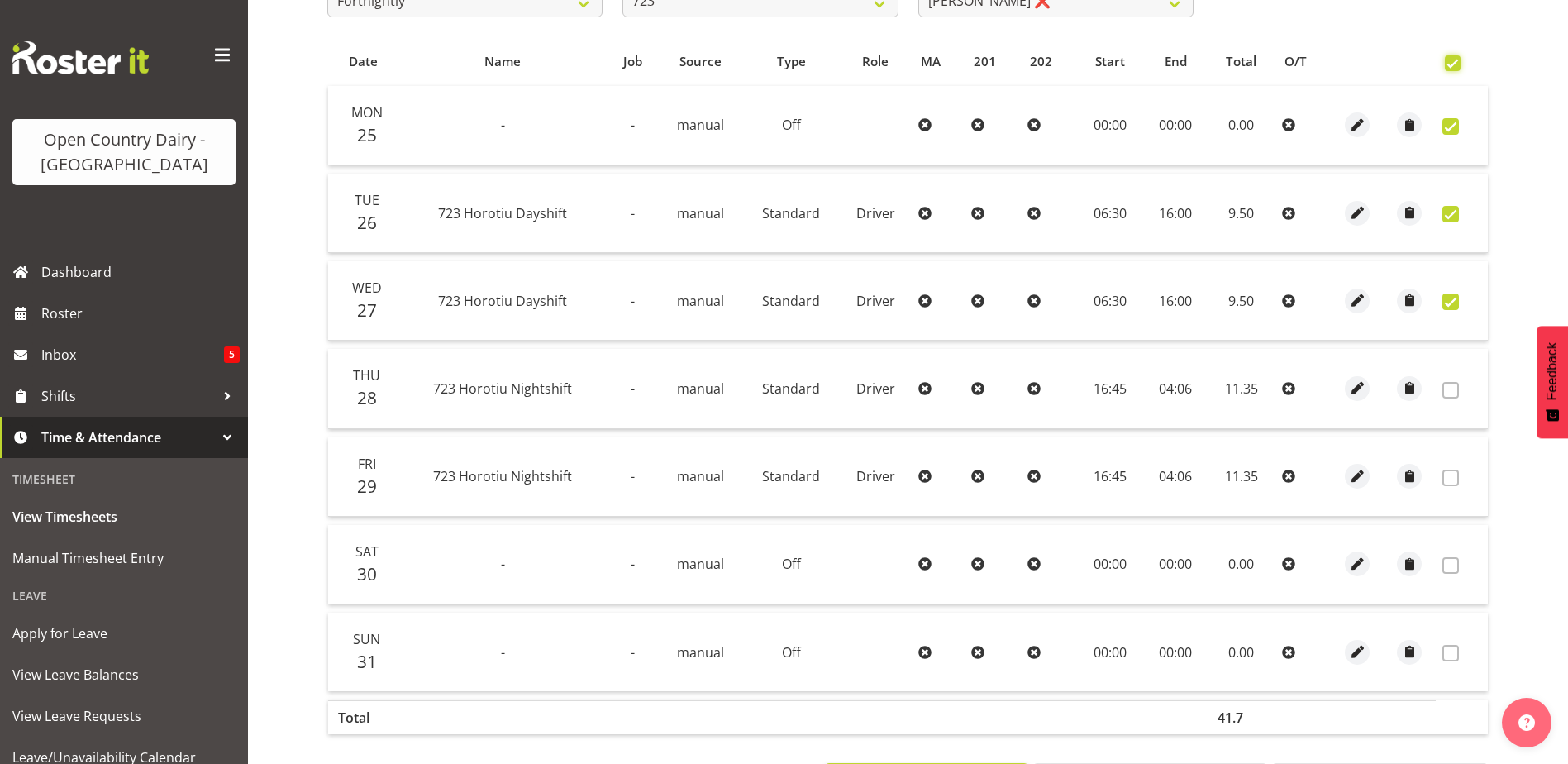
checkbox input "true"
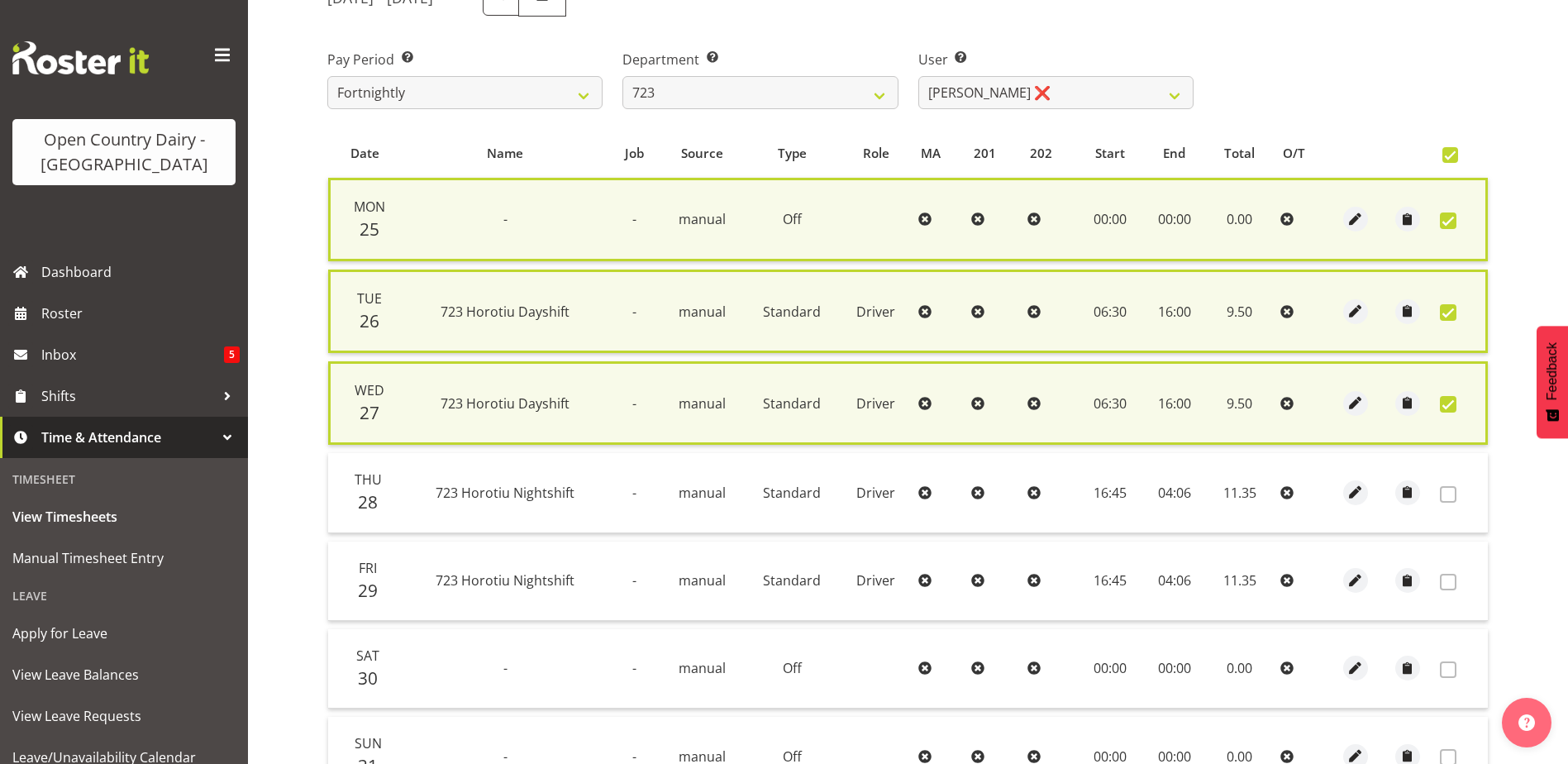
scroll to position [248, 0]
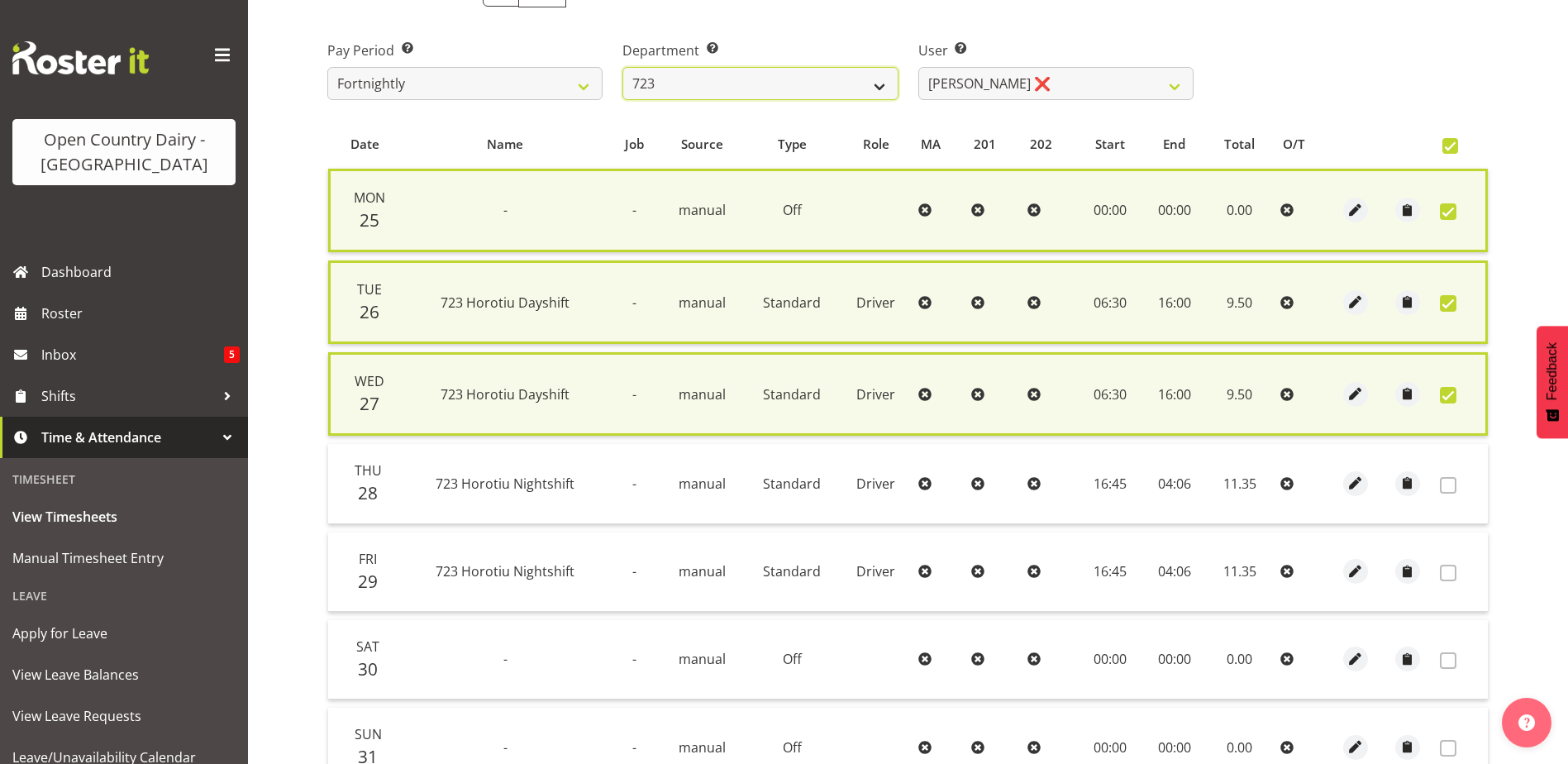
click at [883, 87] on select "701 702 703 704 705 706 707 708 709 710 711 712 713 714 715 716 717 718 719 720" at bounding box center [760, 83] width 275 height 33
select select "760"
click at [623, 67] on select "701 702 703 704 705 706 707 708 709 710 711 712 713 714 715 716 717 718 719 720" at bounding box center [760, 83] width 275 height 33
select select "8169"
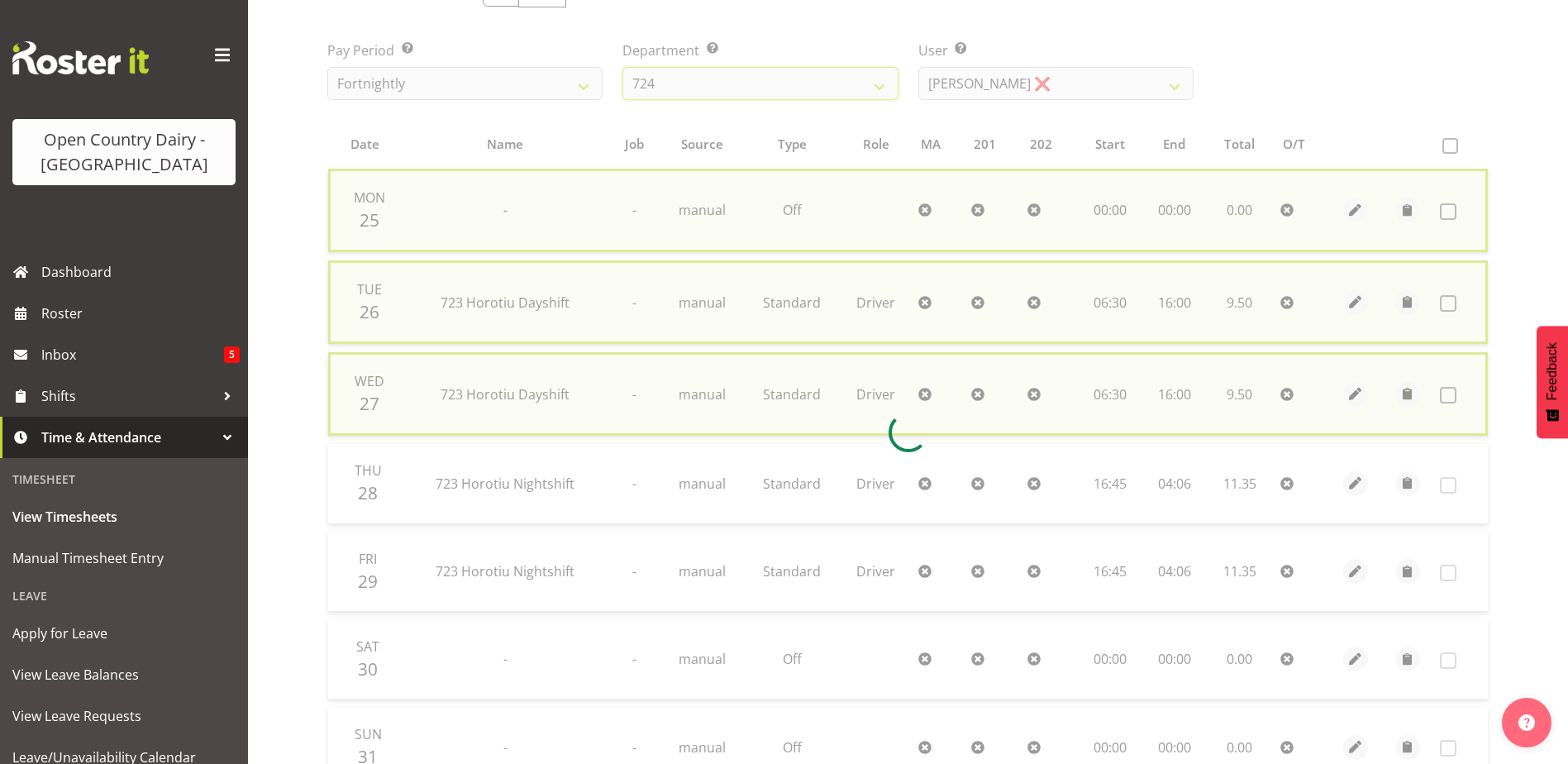
checkbox input "false"
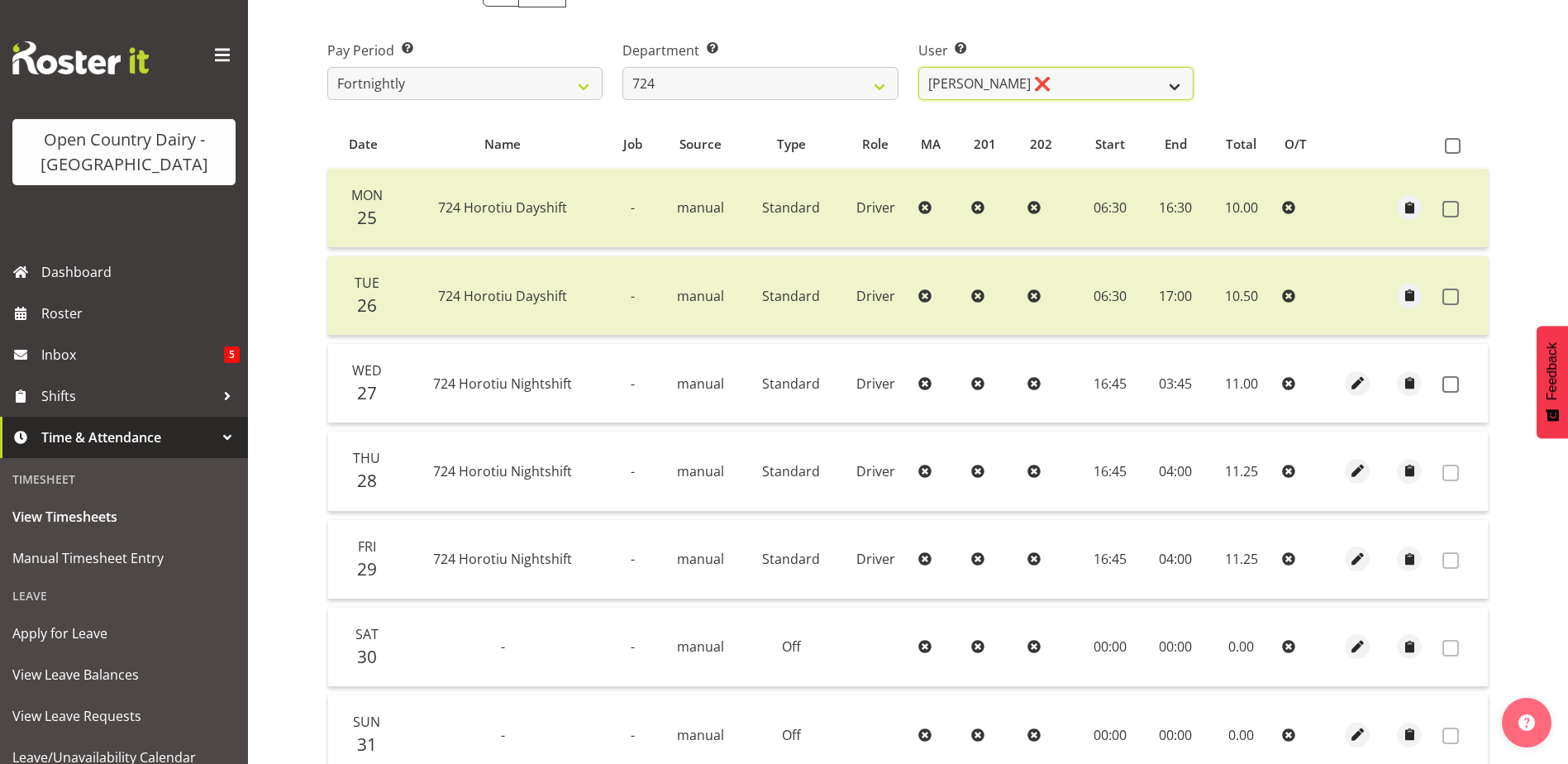
click at [991, 83] on select "Brent Adams ❌ Jaspreet Singh ❌ John Walters ❌" at bounding box center [1056, 83] width 275 height 33
select select "10133"
click at [919, 67] on select "Brent Adams ❌ Jaspreet Singh ❌ John Walters ❌" at bounding box center [1056, 83] width 275 height 33
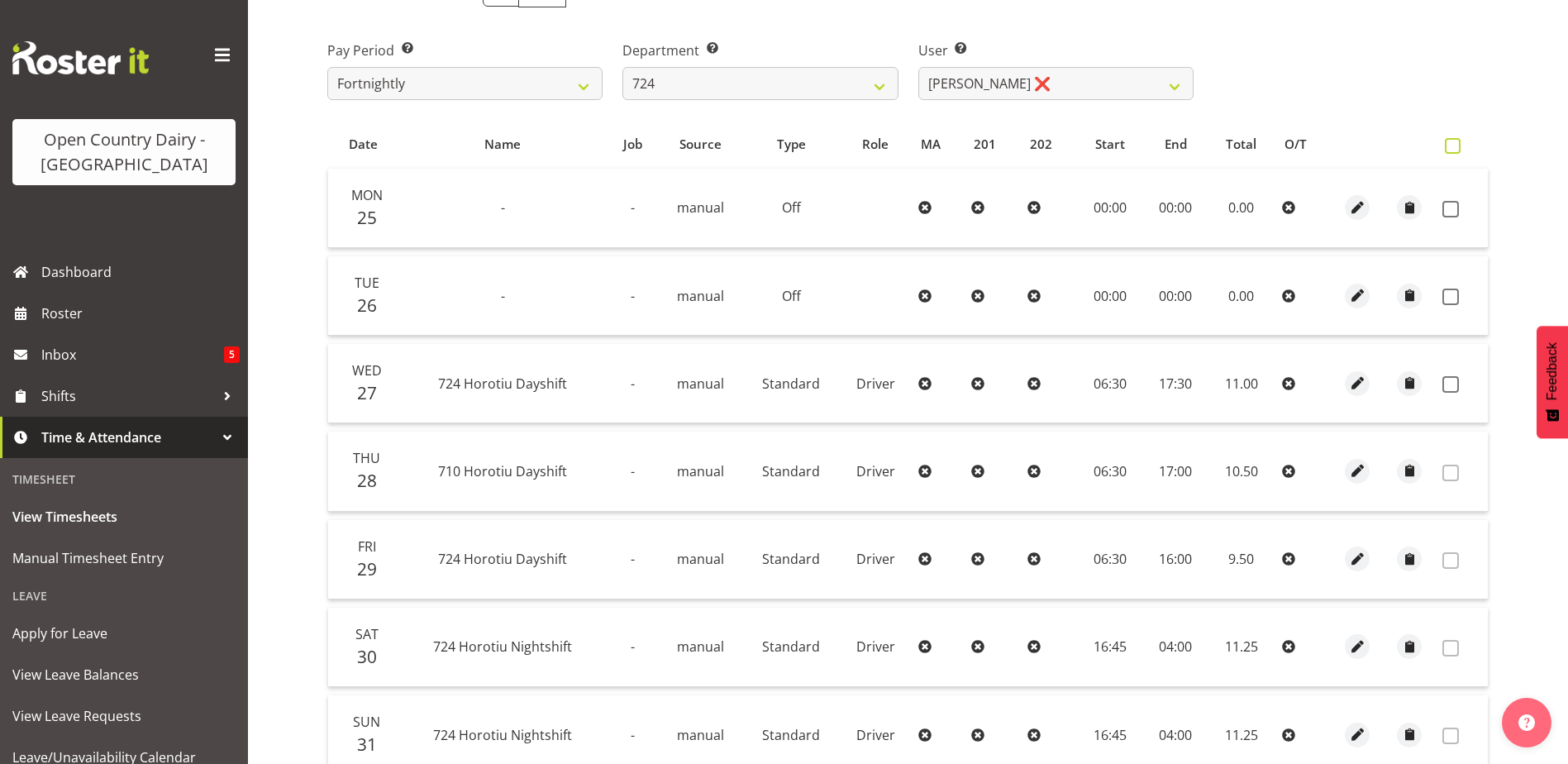
click at [1454, 146] on span at bounding box center [1453, 146] width 16 height 16
click at [1454, 146] on input "checkbox" at bounding box center [1450, 146] width 11 height 11
checkbox input "true"
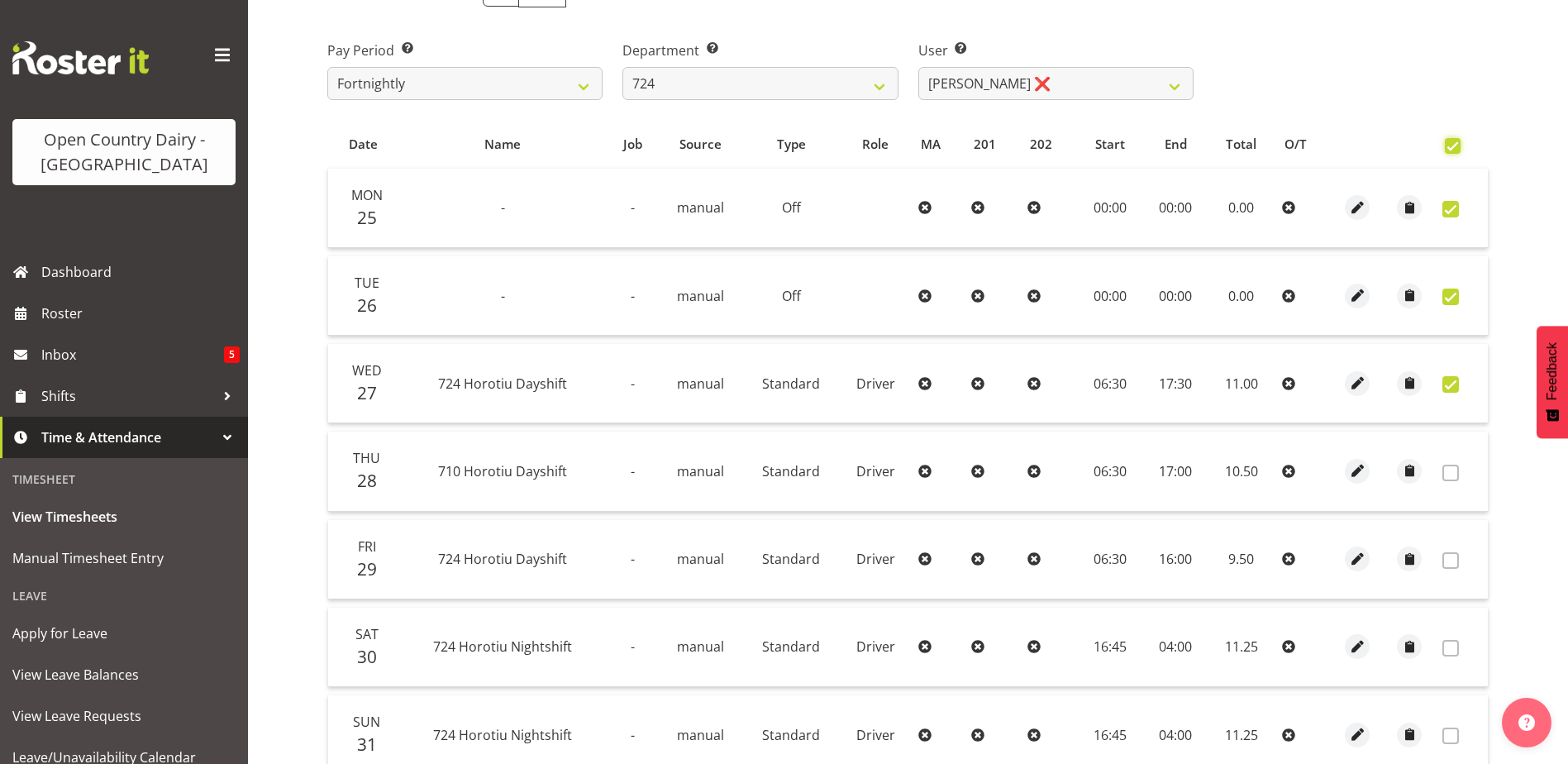
checkbox input "true"
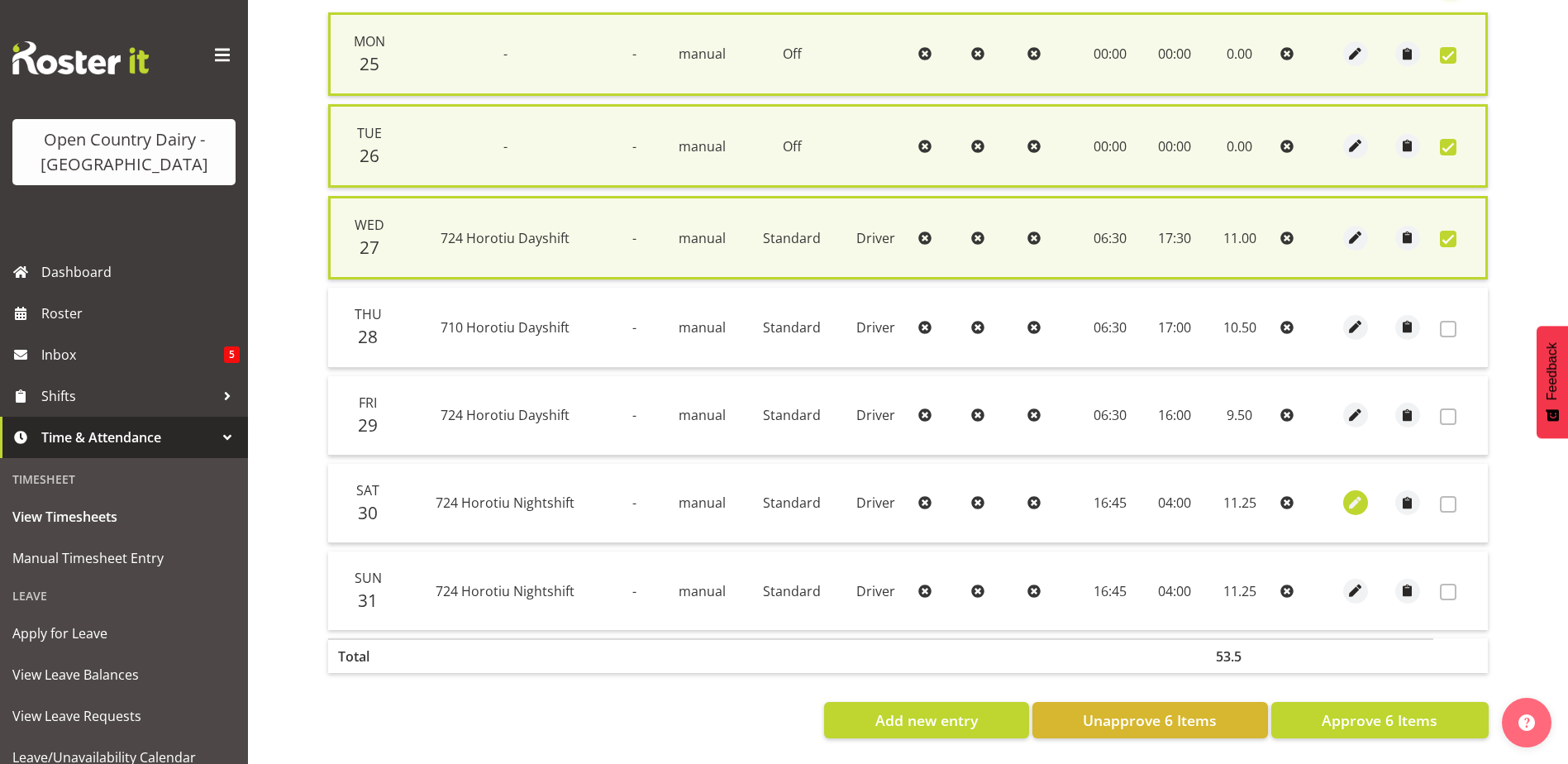
scroll to position [417, 0]
click at [1385, 710] on span "Approve 6 Items" at bounding box center [1380, 720] width 116 height 21
checkbox input "false"
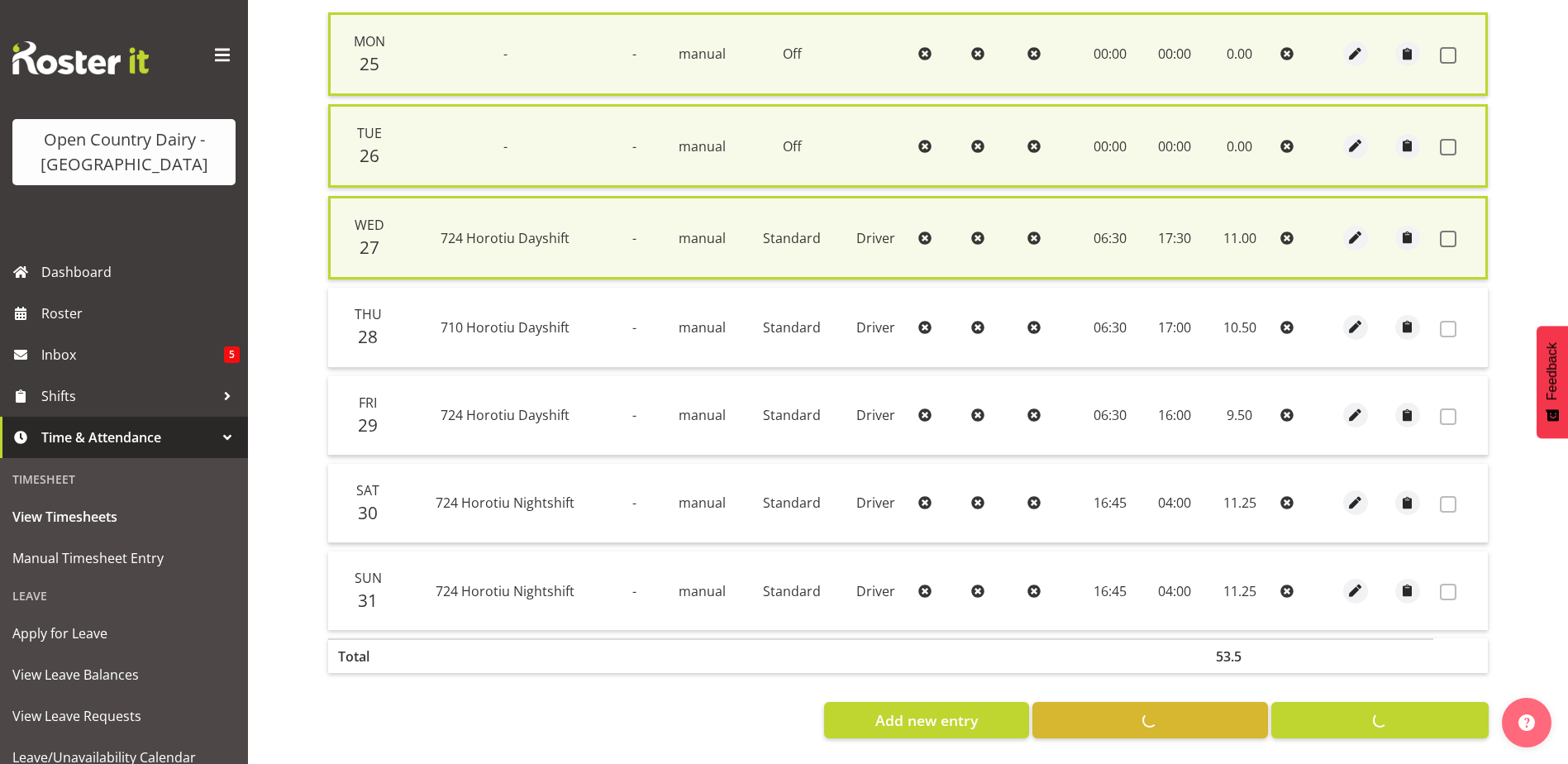
checkbox input "false"
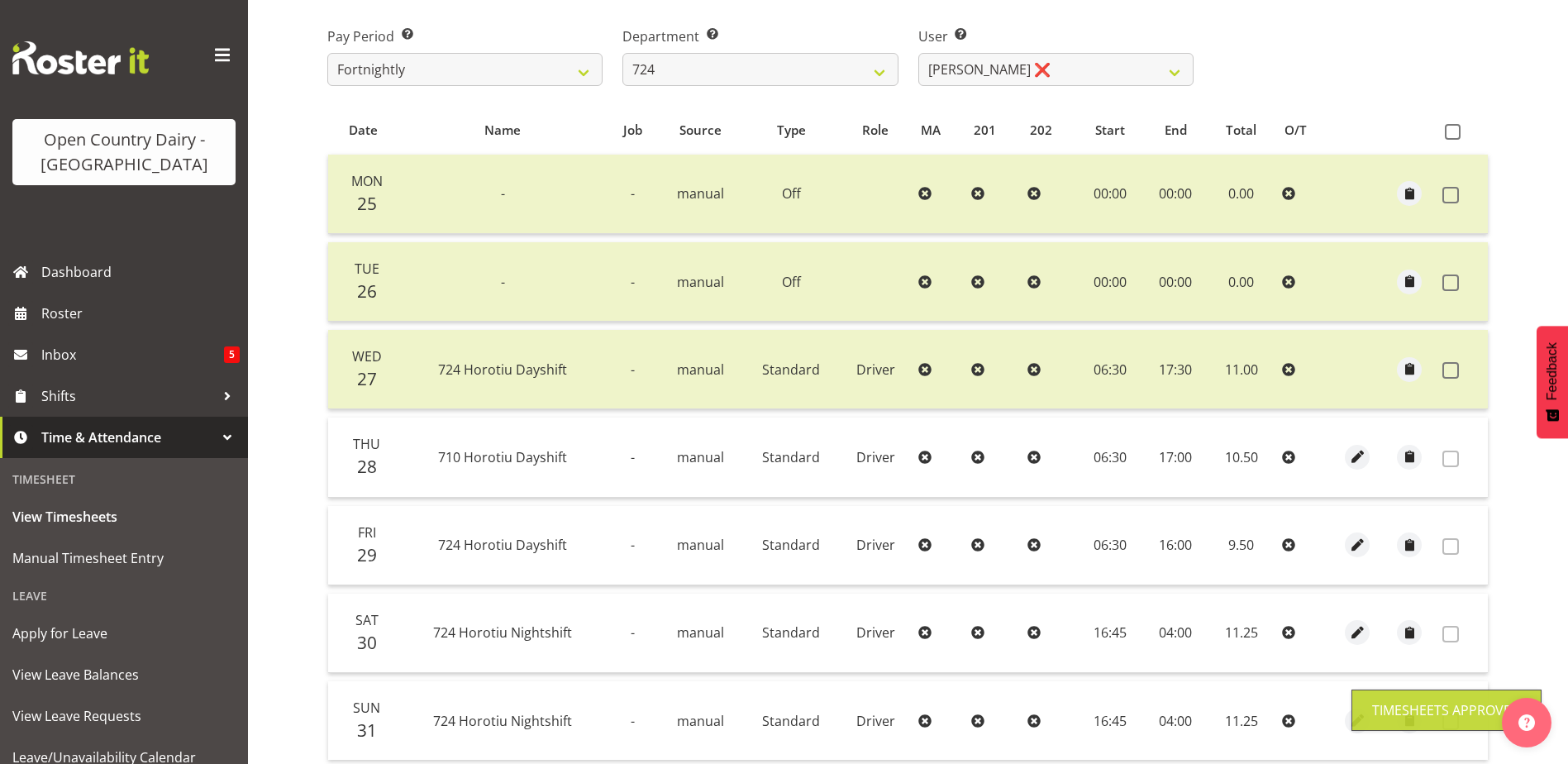
scroll to position [239, 0]
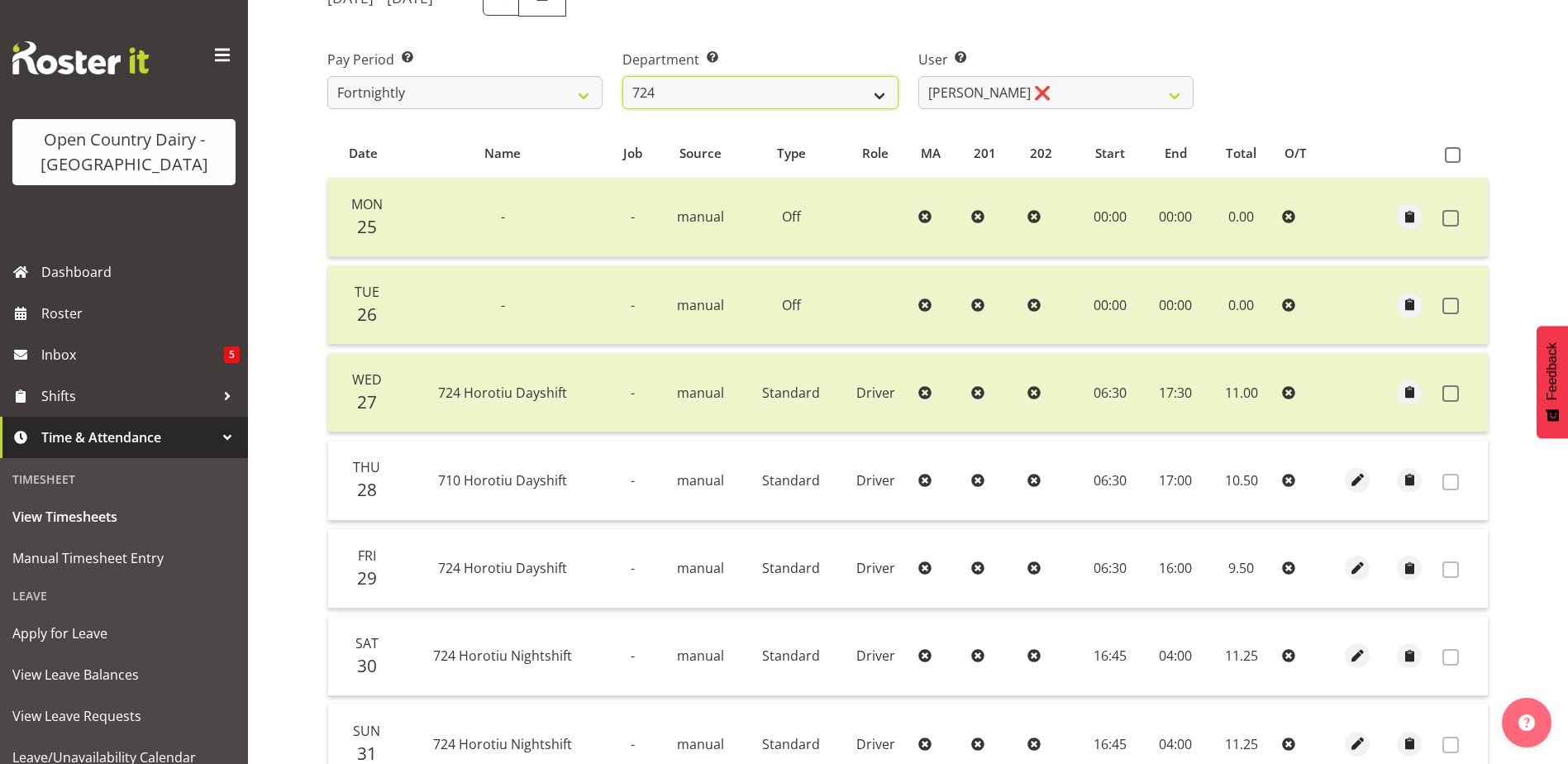
drag, startPoint x: 877, startPoint y: 102, endPoint x: 869, endPoint y: 101, distance: 8.1
click at [877, 102] on select "701 702 703 704 705 706 707 708 709 710 711 712 713 714 715 716 717 718 719 720" at bounding box center [760, 92] width 275 height 33
select select "803"
click at [623, 76] on select "701 702 703 704 705 706 707 708 709 710 711 712 713 714 715 716 717 718 719 720" at bounding box center [760, 92] width 275 height 33
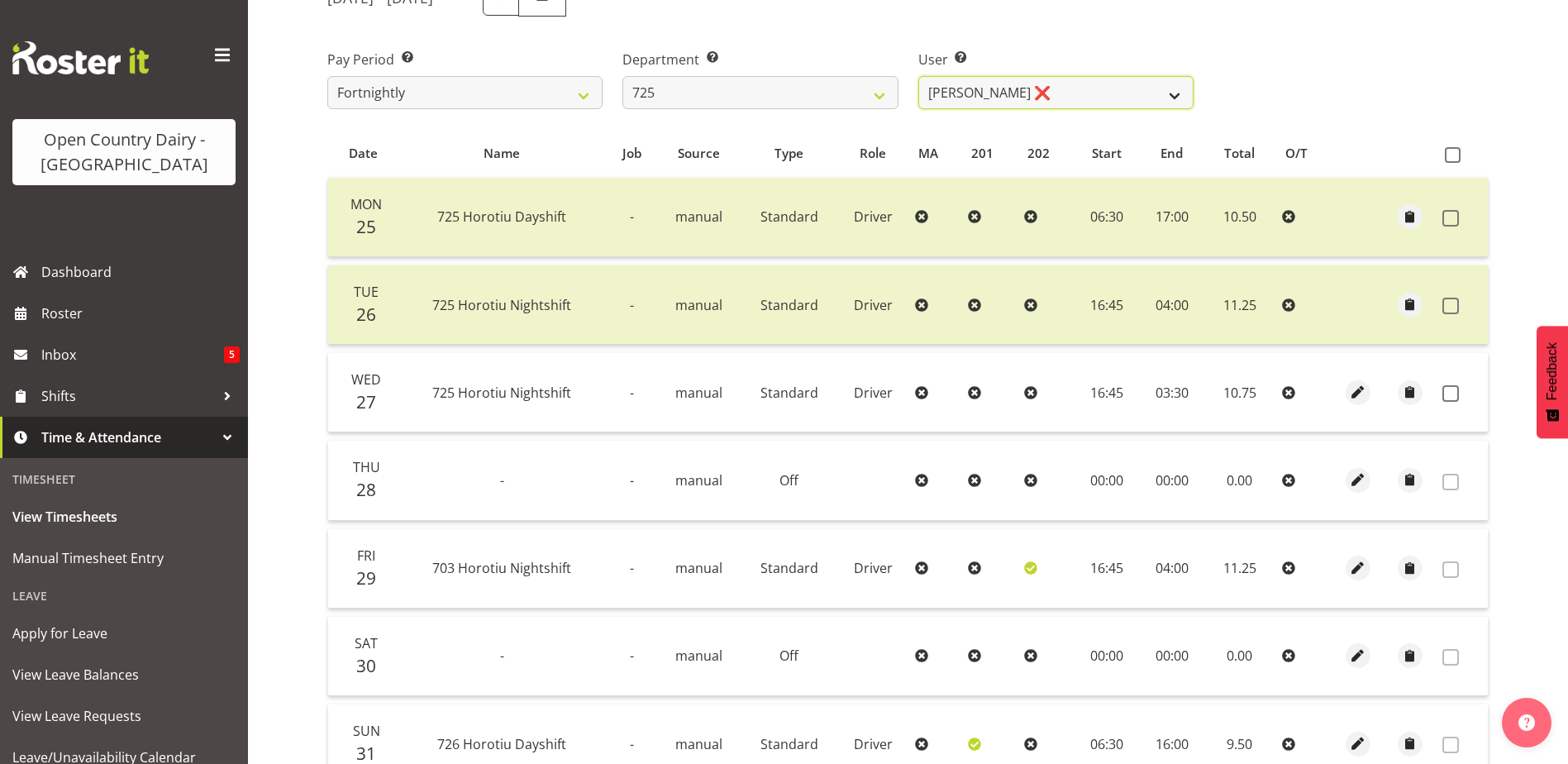
click at [1015, 104] on select "Bhupinder Dhaliwal ❌ Gurpreet Singh Kahlon ❌ Hendrik Potgieter ❌ Len Grace ❌" at bounding box center [1056, 92] width 275 height 33
select select "11206"
click at [919, 76] on select "Bhupinder Dhaliwal ❌ Gurpreet Singh Kahlon ❌ Hendrik Potgieter ❌ Len Grace ❌" at bounding box center [1056, 92] width 275 height 33
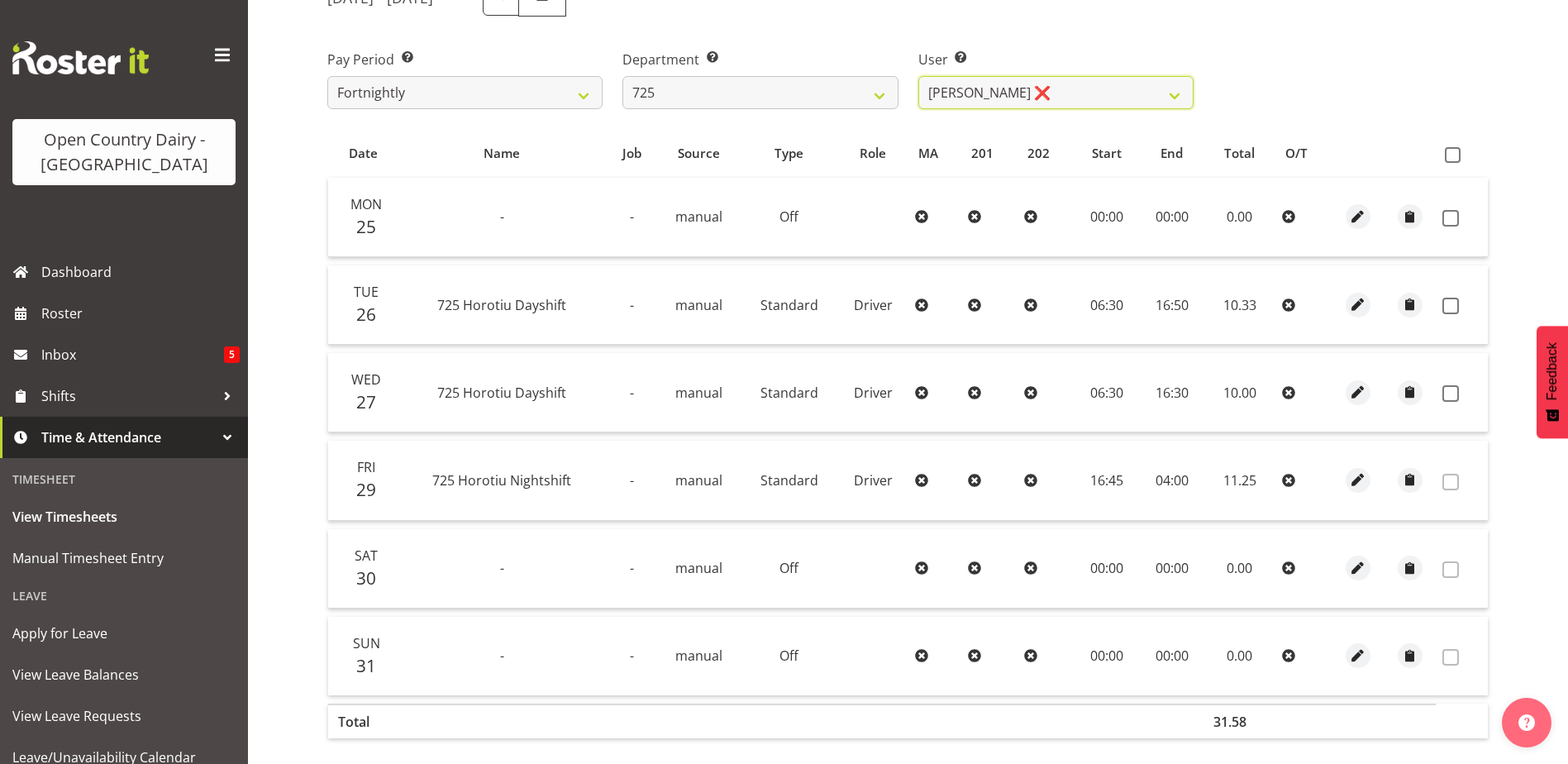
scroll to position [317, 0]
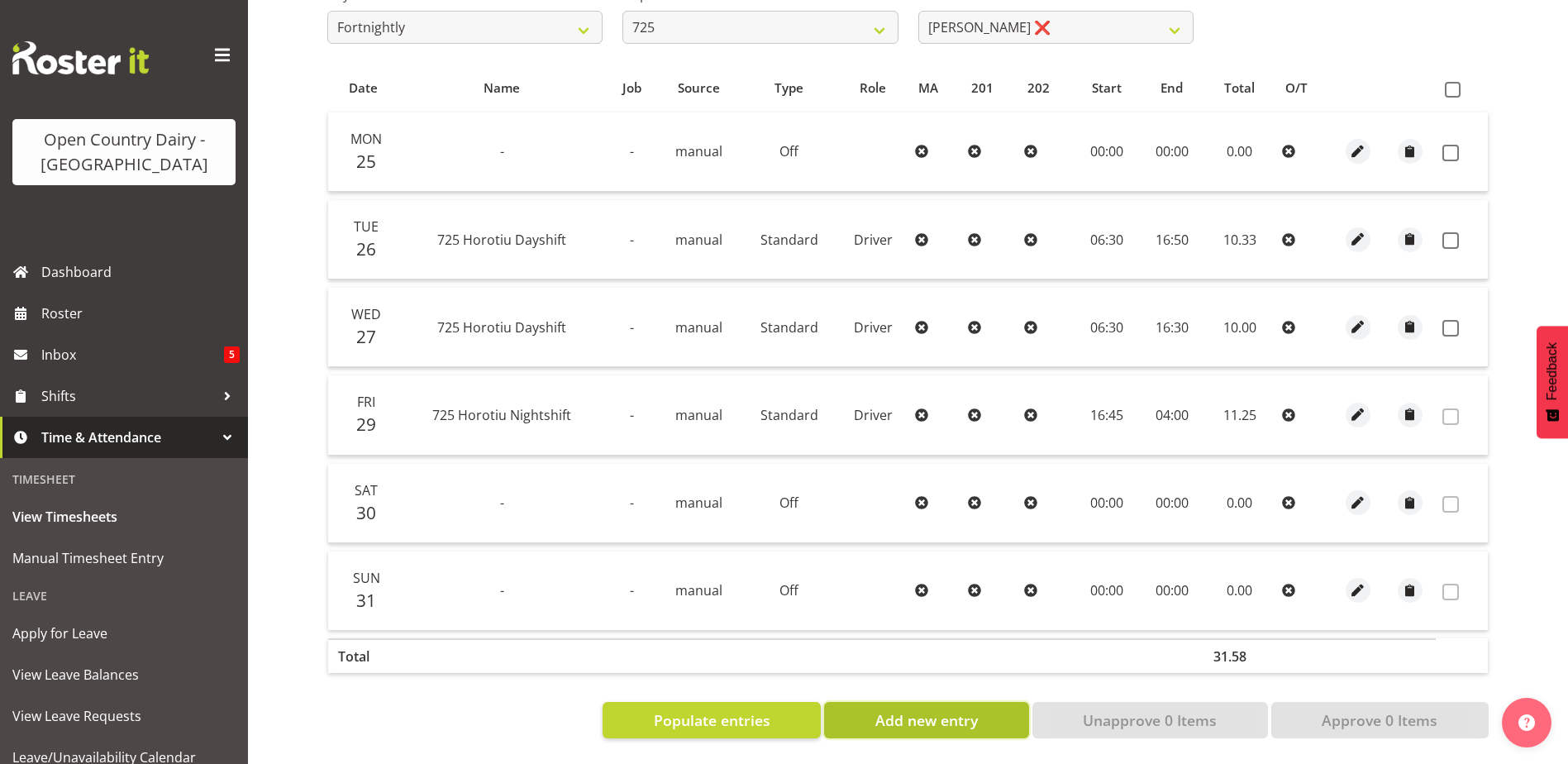
click at [891, 710] on span "Add new entry" at bounding box center [926, 720] width 103 height 21
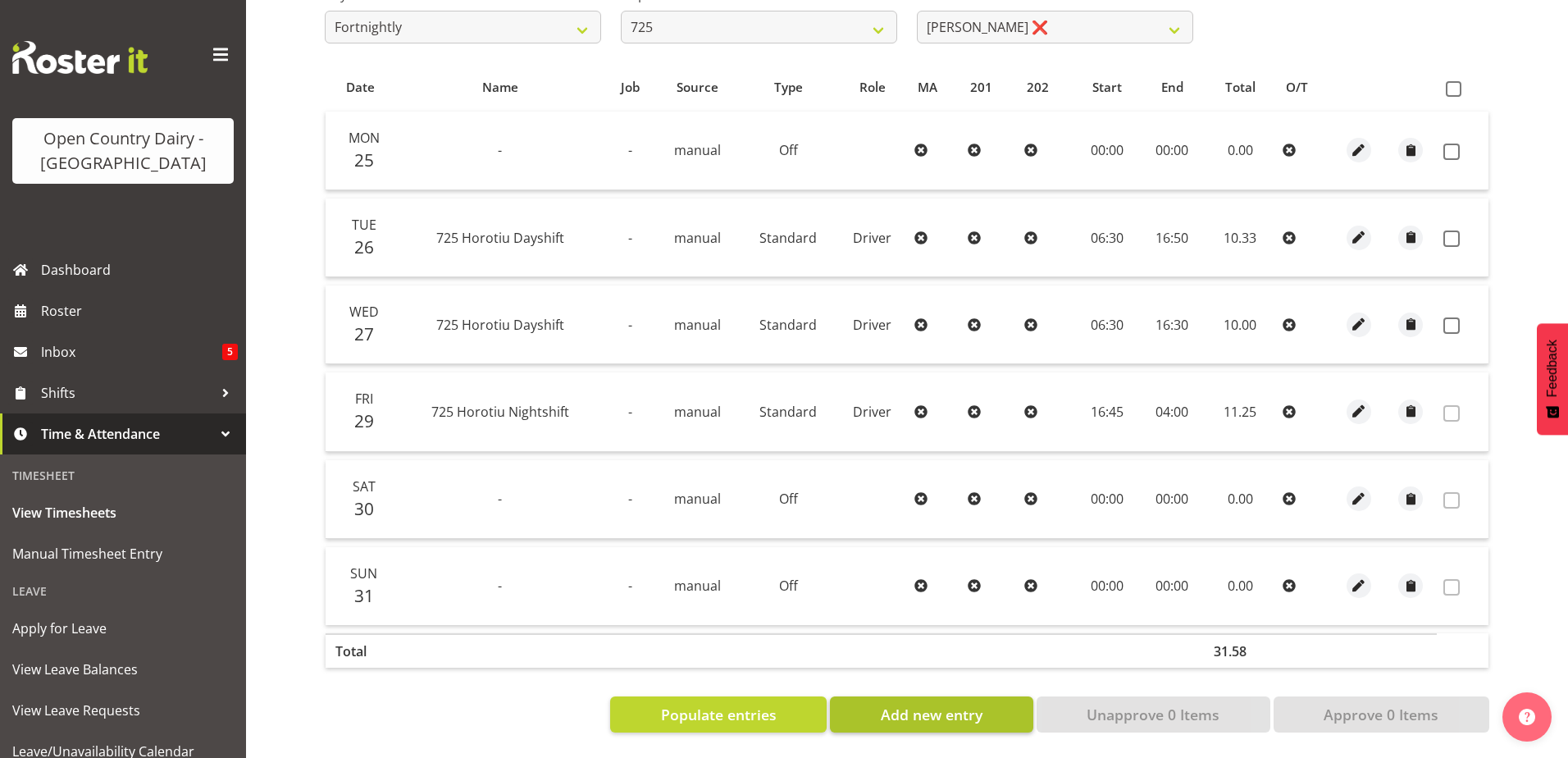
select select
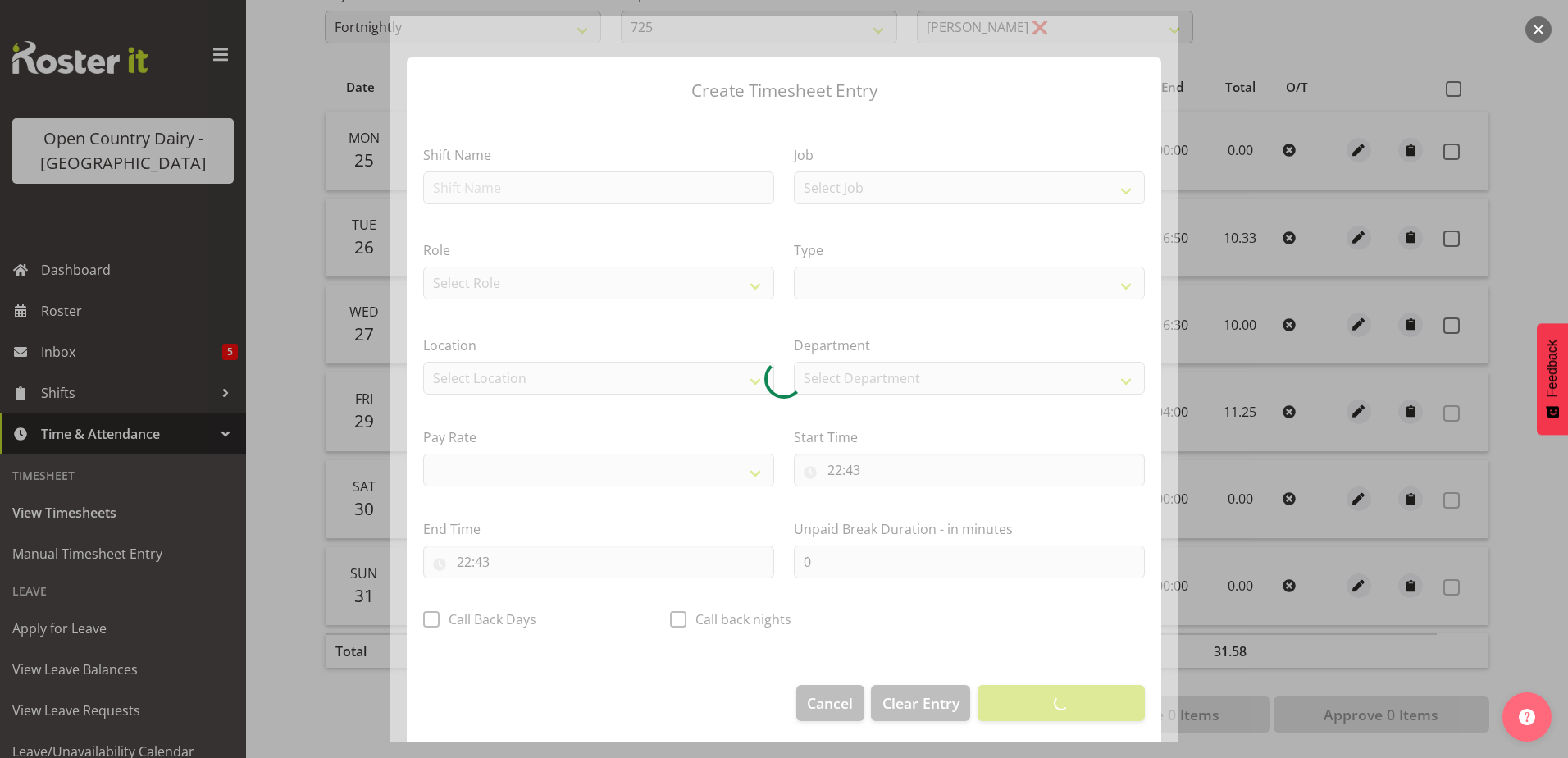
select select
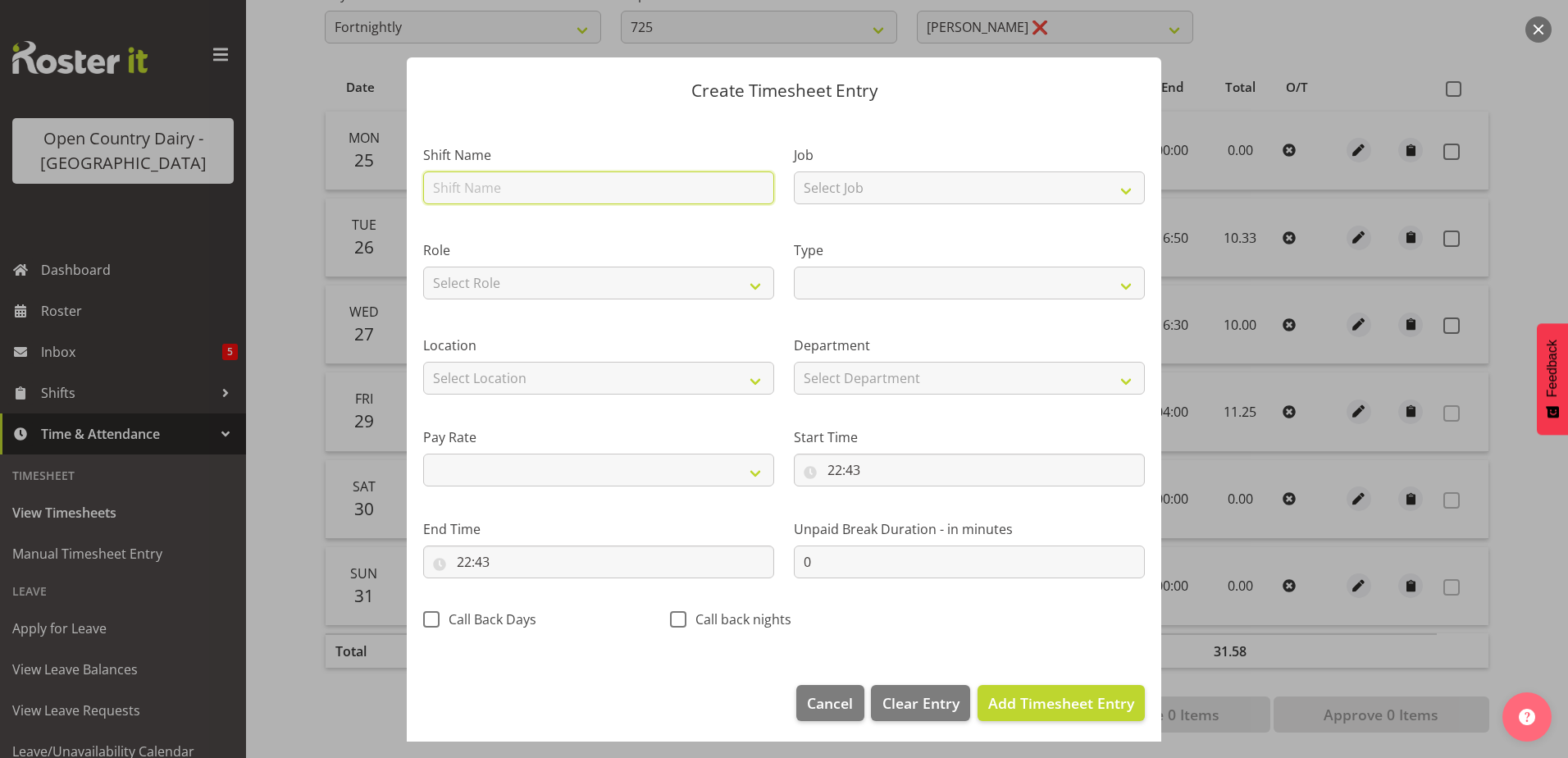
click at [517, 186] on input "text" at bounding box center [599, 188] width 351 height 33
type input "Leave"
select select
click at [826, 288] on select "Off Standard Public Holiday Public Holiday (Worked) Day In Lieu Annual Leave Si…" at bounding box center [969, 283] width 351 height 33
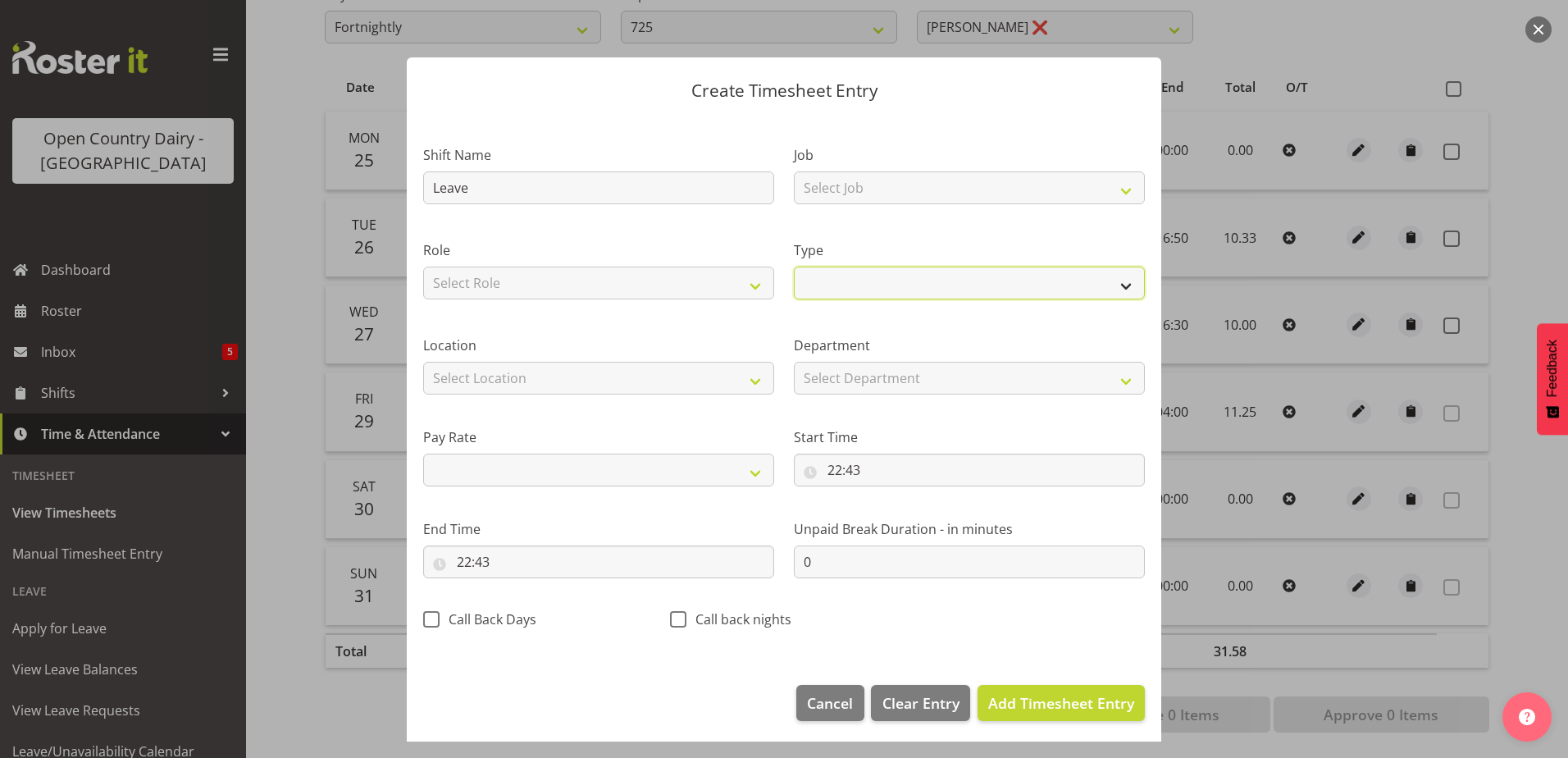
select select "Sick"
click at [794, 267] on select "Off Standard Public Holiday Public Holiday (Worked) Day In Lieu Annual Leave Si…" at bounding box center [969, 283] width 351 height 33
select select
click at [830, 472] on input "22:43" at bounding box center [969, 469] width 351 height 33
click at [900, 524] on select "00 01 02 03 04 05 06 07 08 09 10 11 12 13 14 15 16 17 18 19 20 21 22 23" at bounding box center [905, 512] width 37 height 33
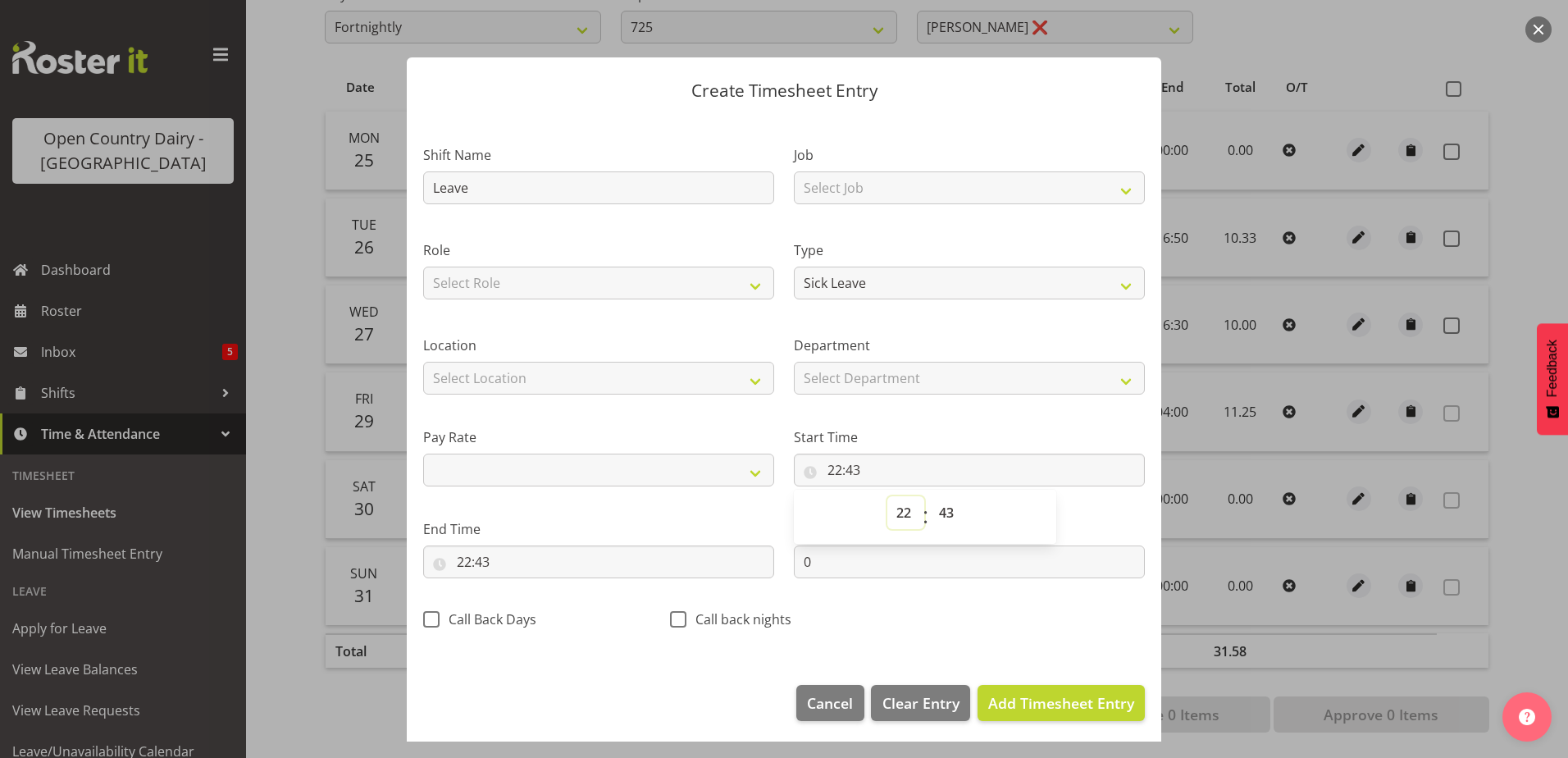
select select "0"
click at [887, 496] on select "00 01 02 03 04 05 06 07 08 09 10 11 12 13 14 15 16 17 18 19 20 21 22 23" at bounding box center [905, 512] width 37 height 33
select select
type input "00:43"
drag, startPoint x: 932, startPoint y: 512, endPoint x: 934, endPoint y: 498, distance: 14.1
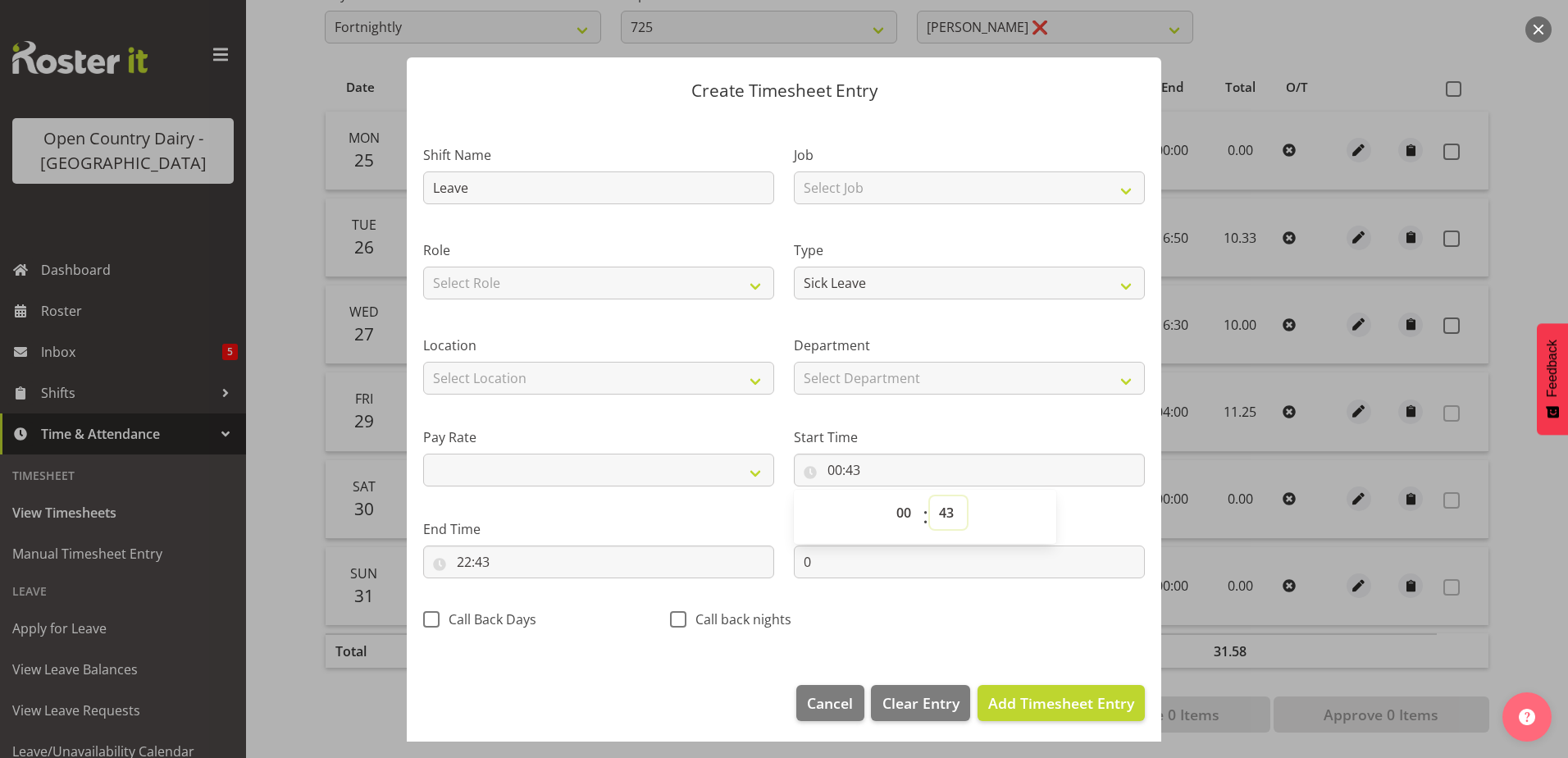
click at [937, 512] on select "00 01 02 03 04 05 06 07 08 09 10 11 12 13 14 15 16 17 18 19 20 21 22 23 24 25 2…" at bounding box center [948, 512] width 37 height 33
select select "0"
click at [930, 496] on select "00 01 02 03 04 05 06 07 08 09 10 11 12 13 14 15 16 17 18 19 20 21 22 23 24 25 2…" at bounding box center [948, 512] width 37 height 33
select select
type input "00:00"
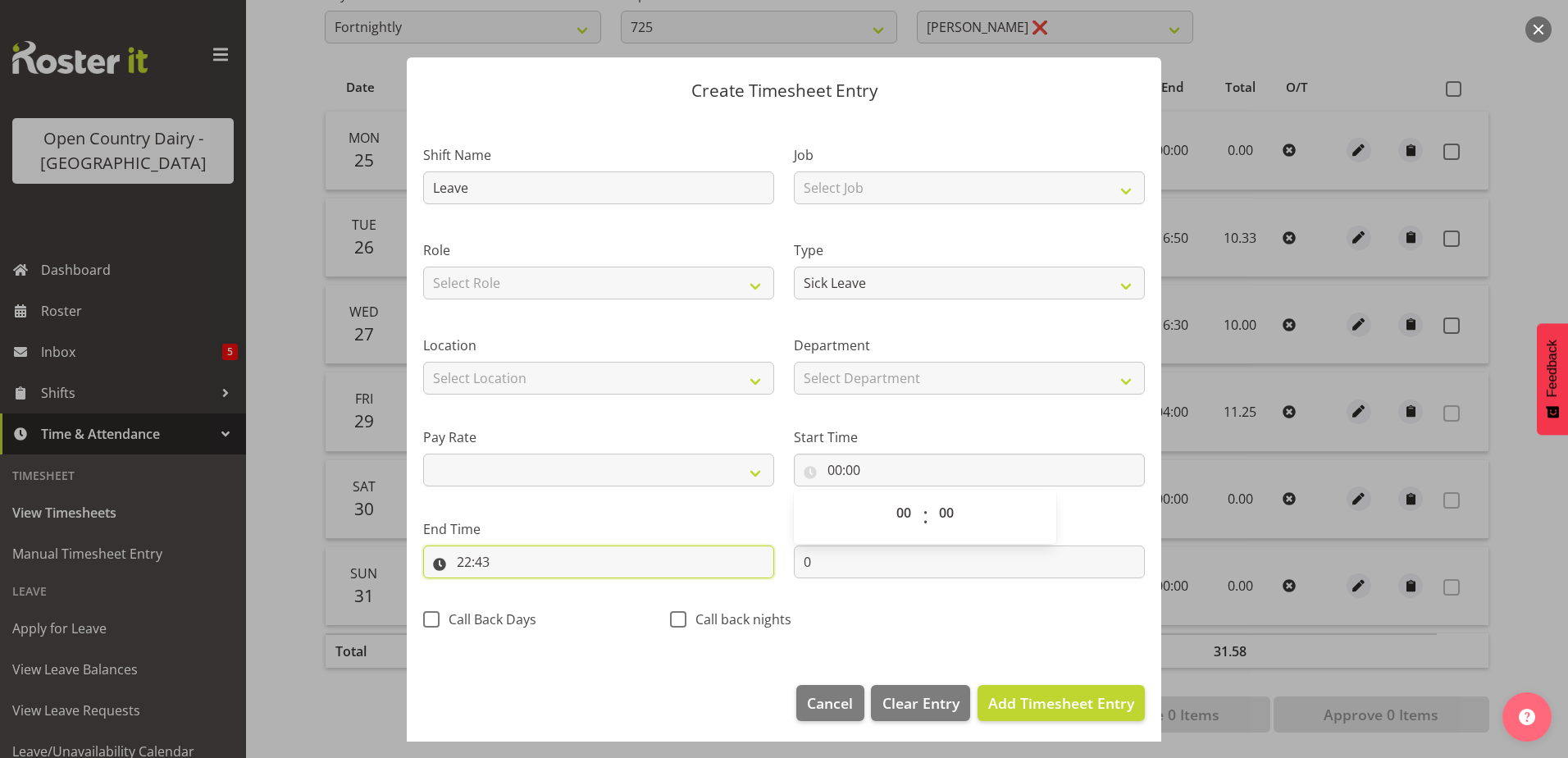
click at [472, 555] on input "22:43" at bounding box center [599, 562] width 351 height 33
click at [525, 596] on select "00 01 02 03 04 05 06 07 08 09 10 11 12 13 14 15 16 17 18 19 20 21 22 23" at bounding box center [536, 604] width 37 height 33
select select "10"
click at [517, 588] on select "00 01 02 03 04 05 06 07 08 09 10 11 12 13 14 15 16 17 18 19 20 21 22 23" at bounding box center [536, 604] width 37 height 33
select select
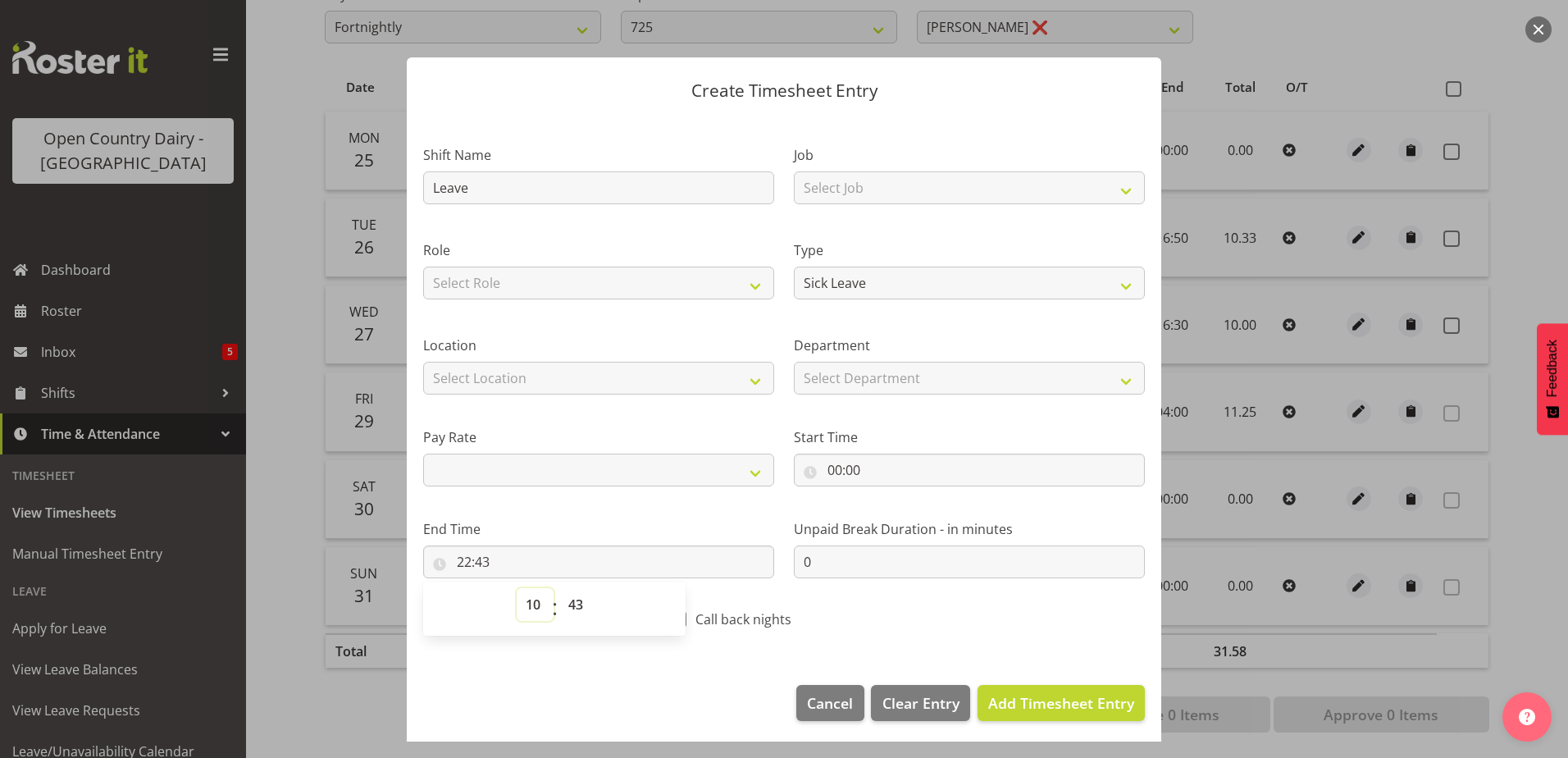
type input "10:43"
click at [575, 615] on select "00 01 02 03 04 05 06 07 08 09 10 11 12 13 14 15 16 17 18 19 20 21 22 23 24 25 2…" at bounding box center [578, 604] width 37 height 33
select select "10"
click at [559, 588] on select "00 01 02 03 04 05 06 07 08 09 10 11 12 13 14 15 16 17 18 19 20 21 22 23 24 25 2…" at bounding box center [578, 604] width 37 height 33
select select
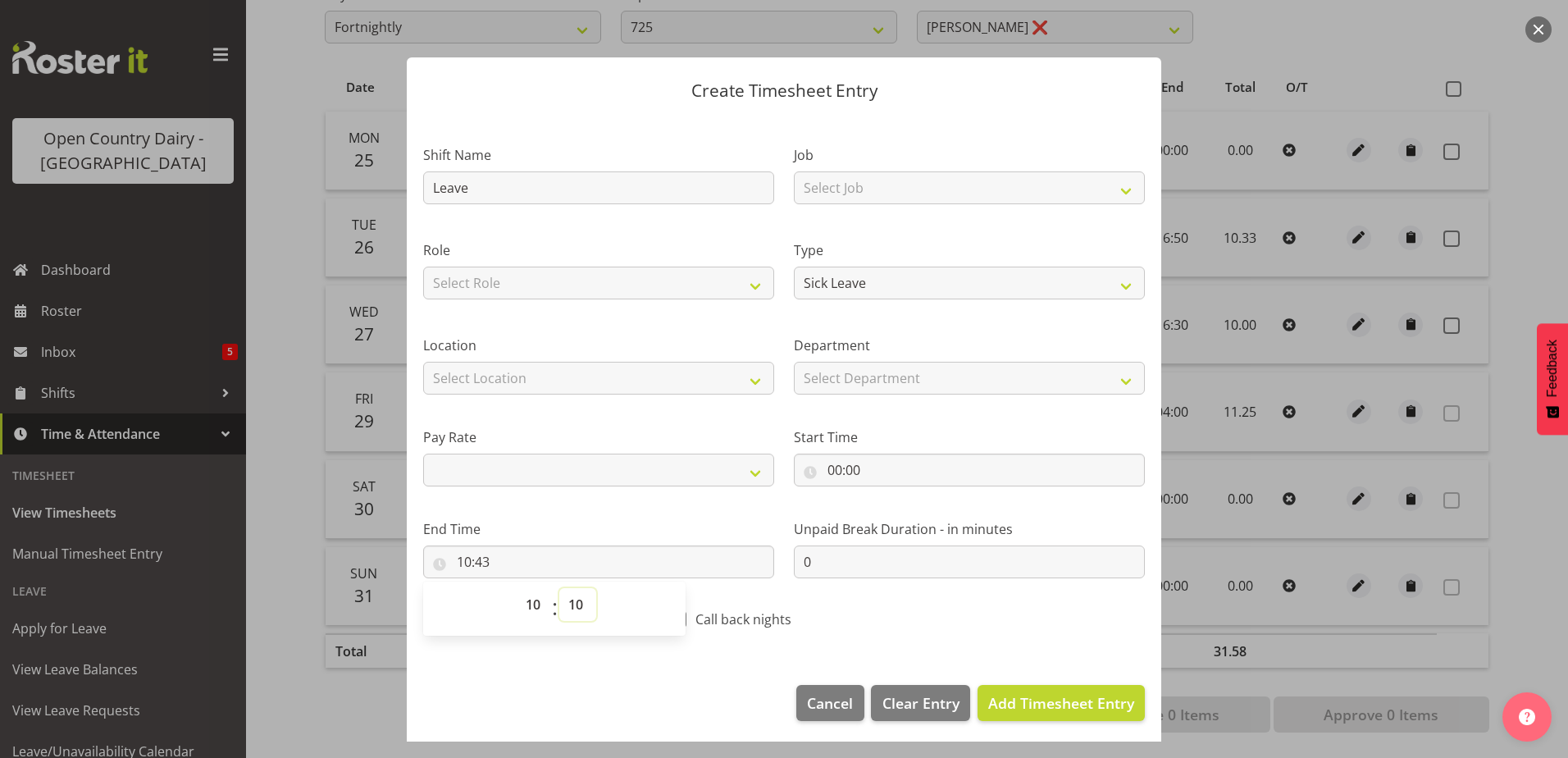
type input "10:10"
click at [1017, 700] on span "Add Timesheet Entry" at bounding box center [1061, 702] width 146 height 19
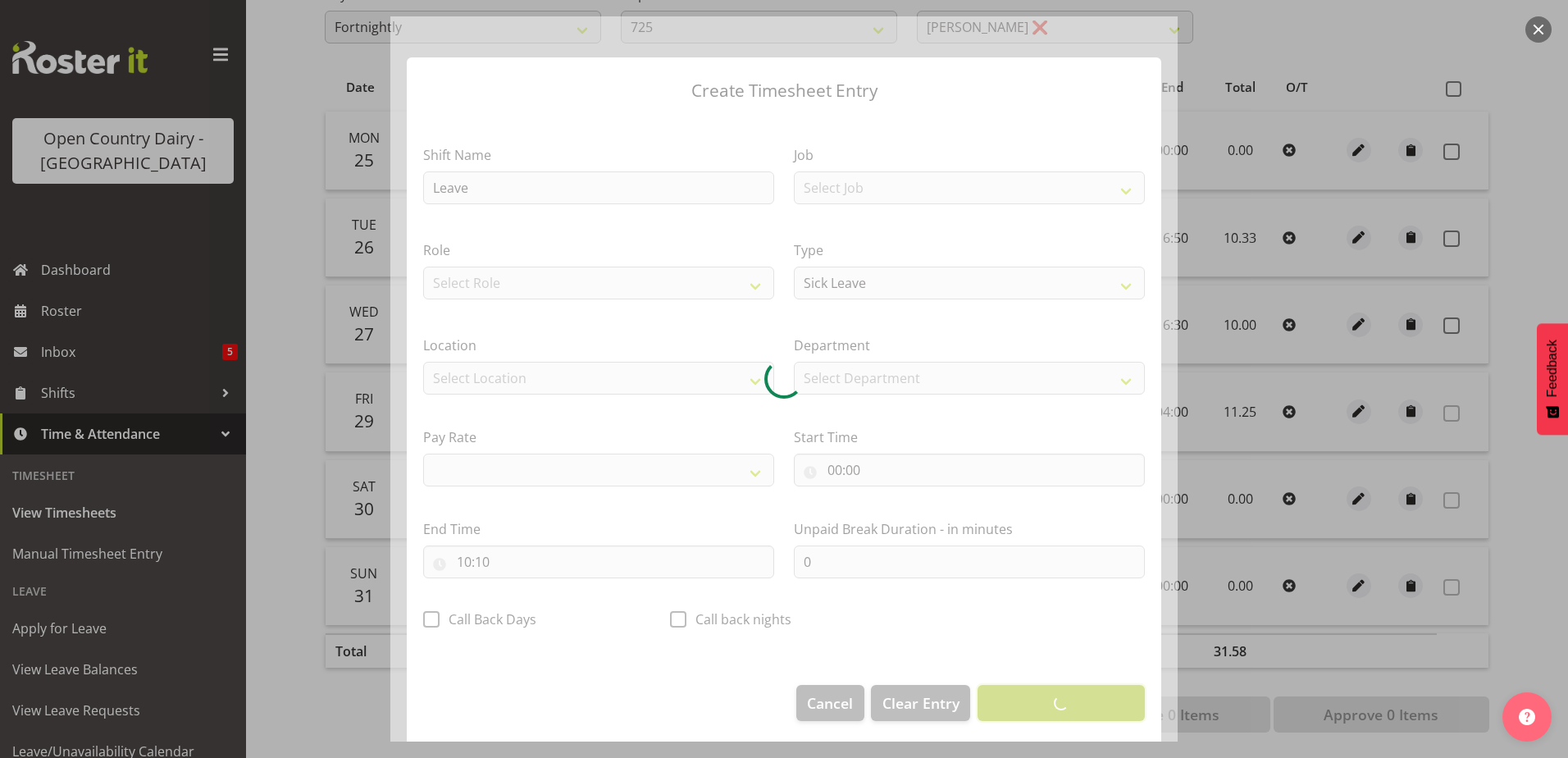
select select
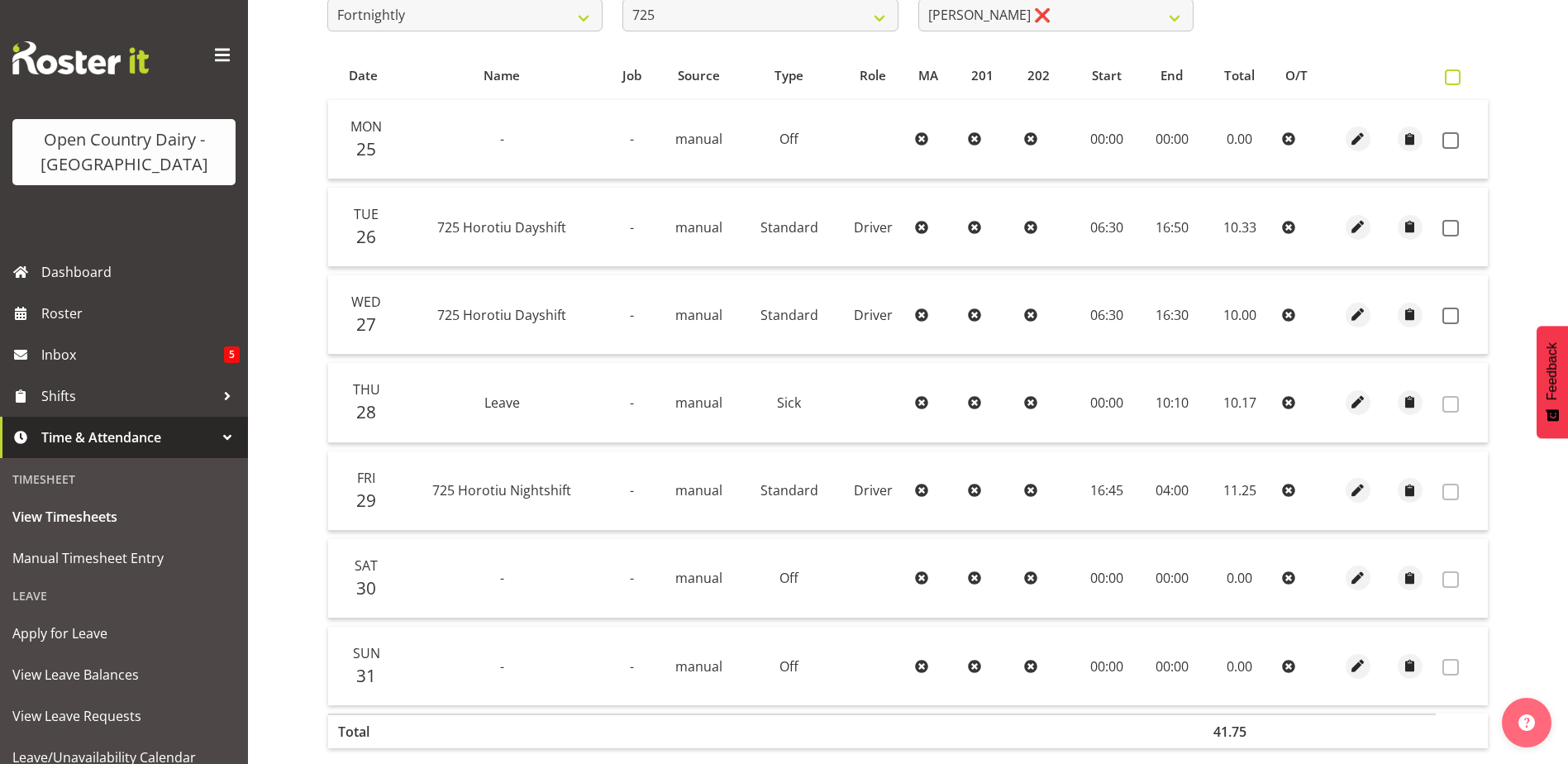
click at [1448, 80] on span at bounding box center [1453, 77] width 16 height 16
click at [1448, 80] on input "checkbox" at bounding box center [1450, 77] width 11 height 11
checkbox input "true"
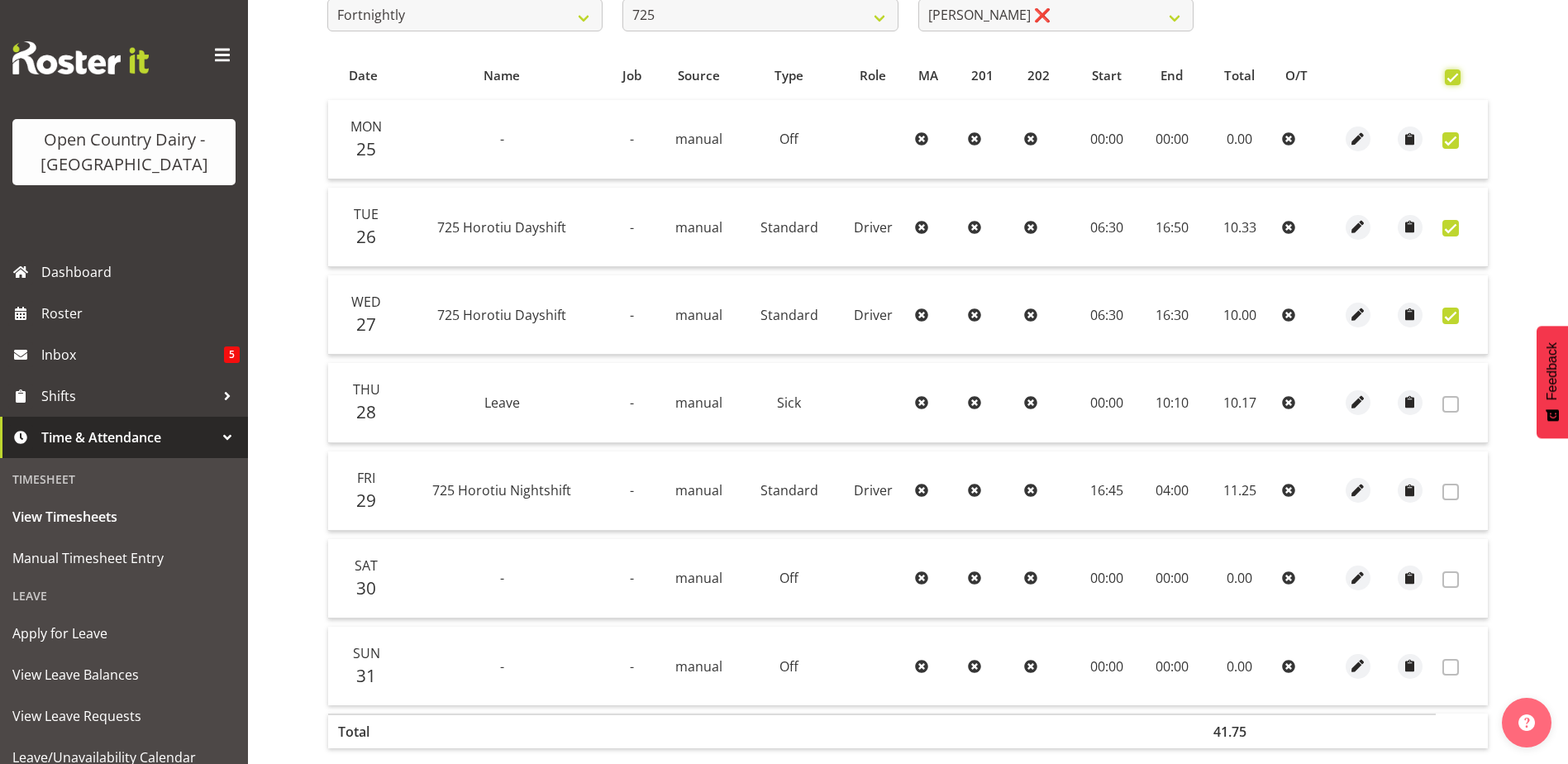
checkbox input "true"
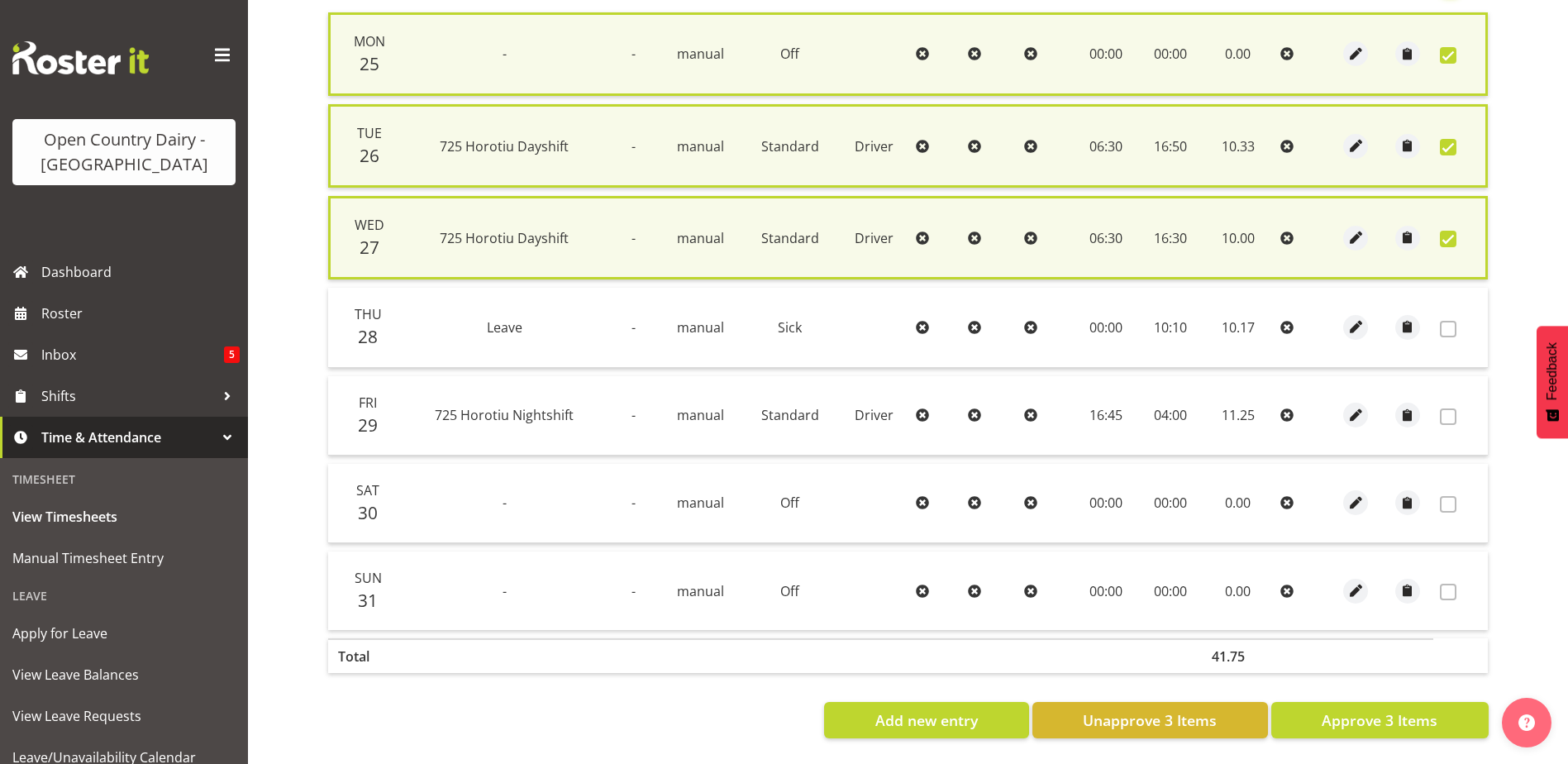
scroll to position [417, 0]
drag, startPoint x: 1387, startPoint y: 702, endPoint x: 1344, endPoint y: 709, distance: 43.6
click at [1386, 710] on span "Approve 3 Items" at bounding box center [1380, 720] width 116 height 21
checkbox input "false"
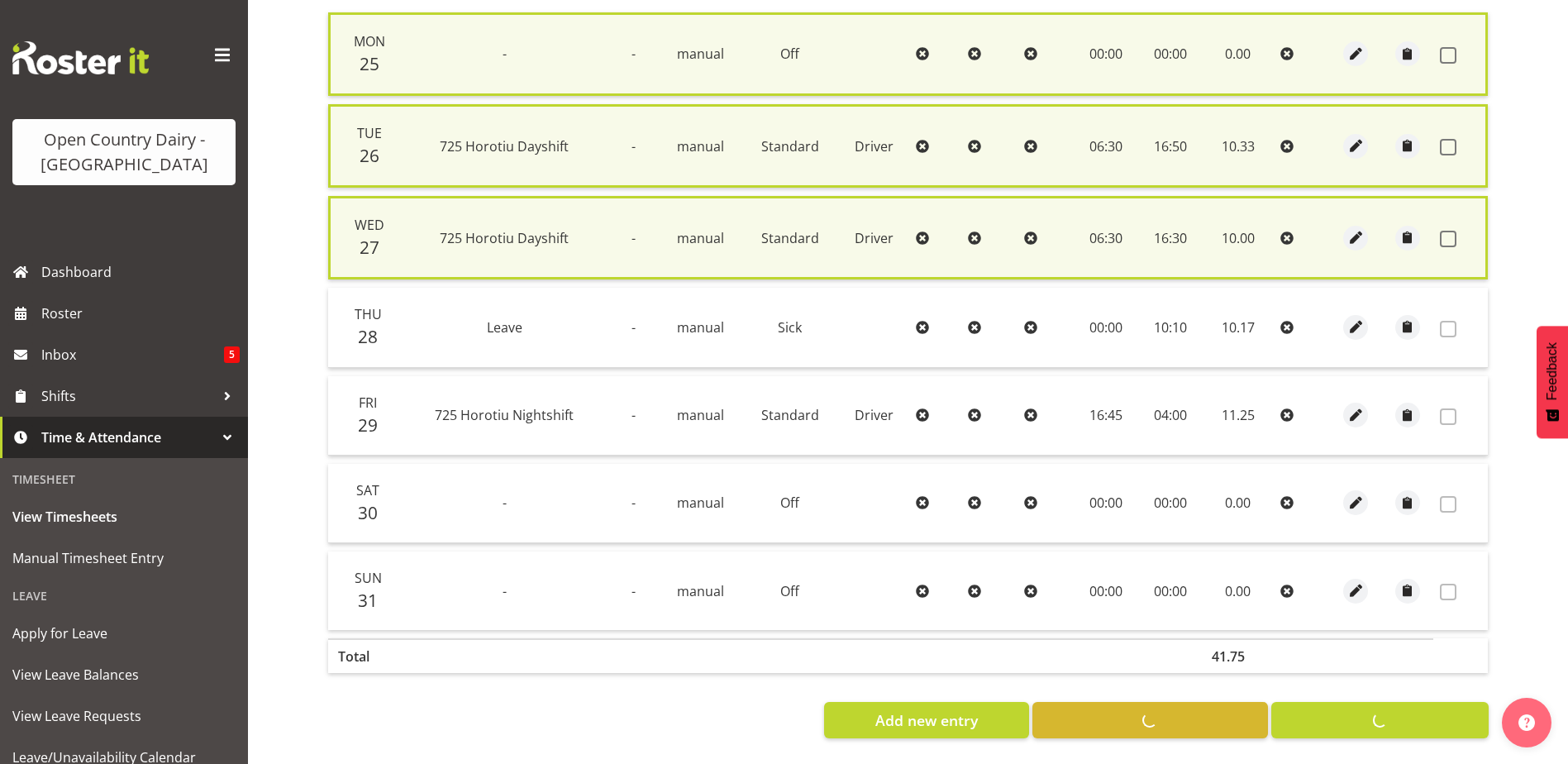
checkbox input "false"
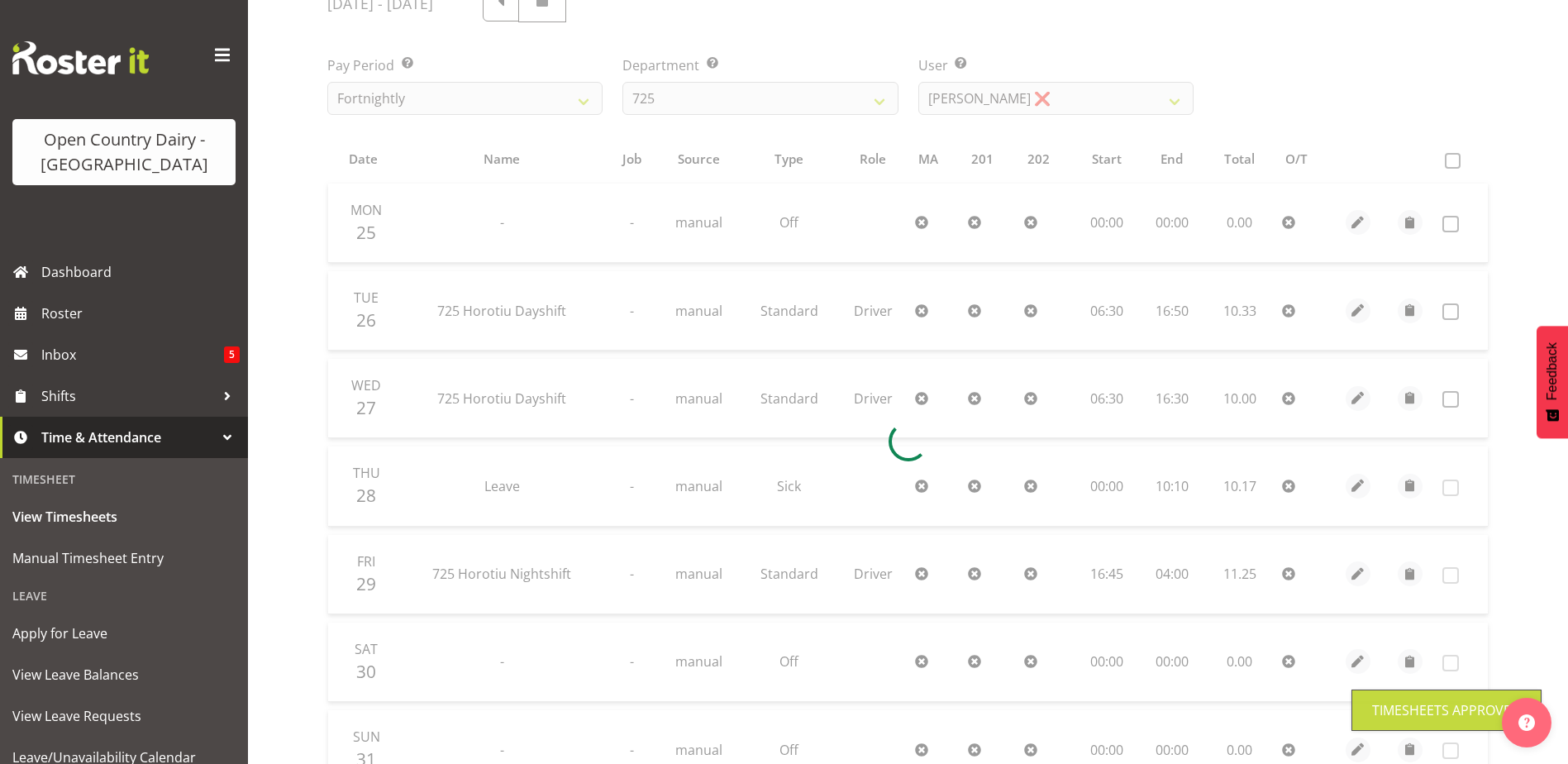
scroll to position [0, 0]
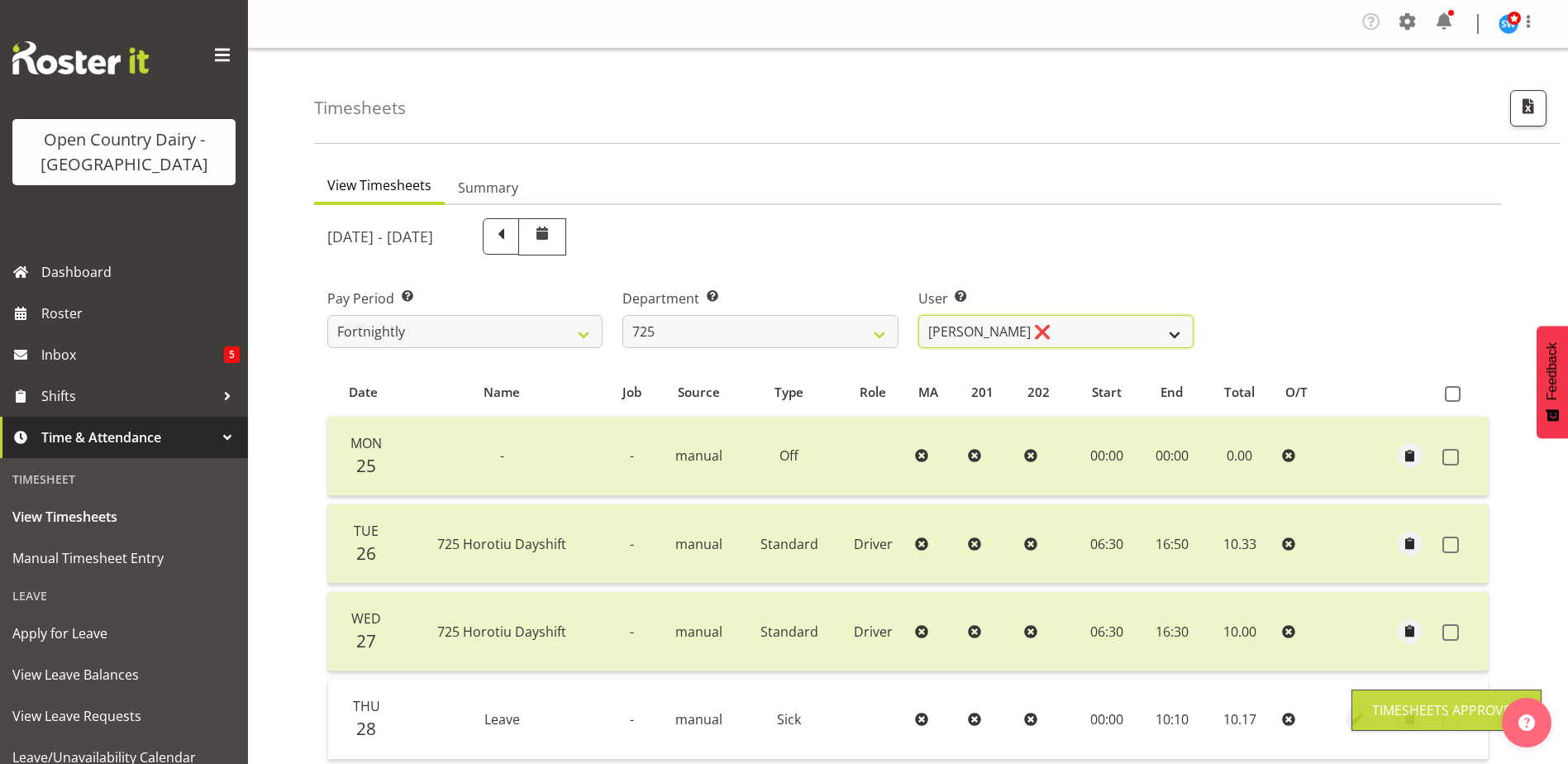
click at [965, 334] on select "Bhupinder Dhaliwal ❌ Gurpreet Singh Kahlon ❌ Hendrik Potgieter ❌ Len Grace ❌" at bounding box center [1056, 332] width 275 height 33
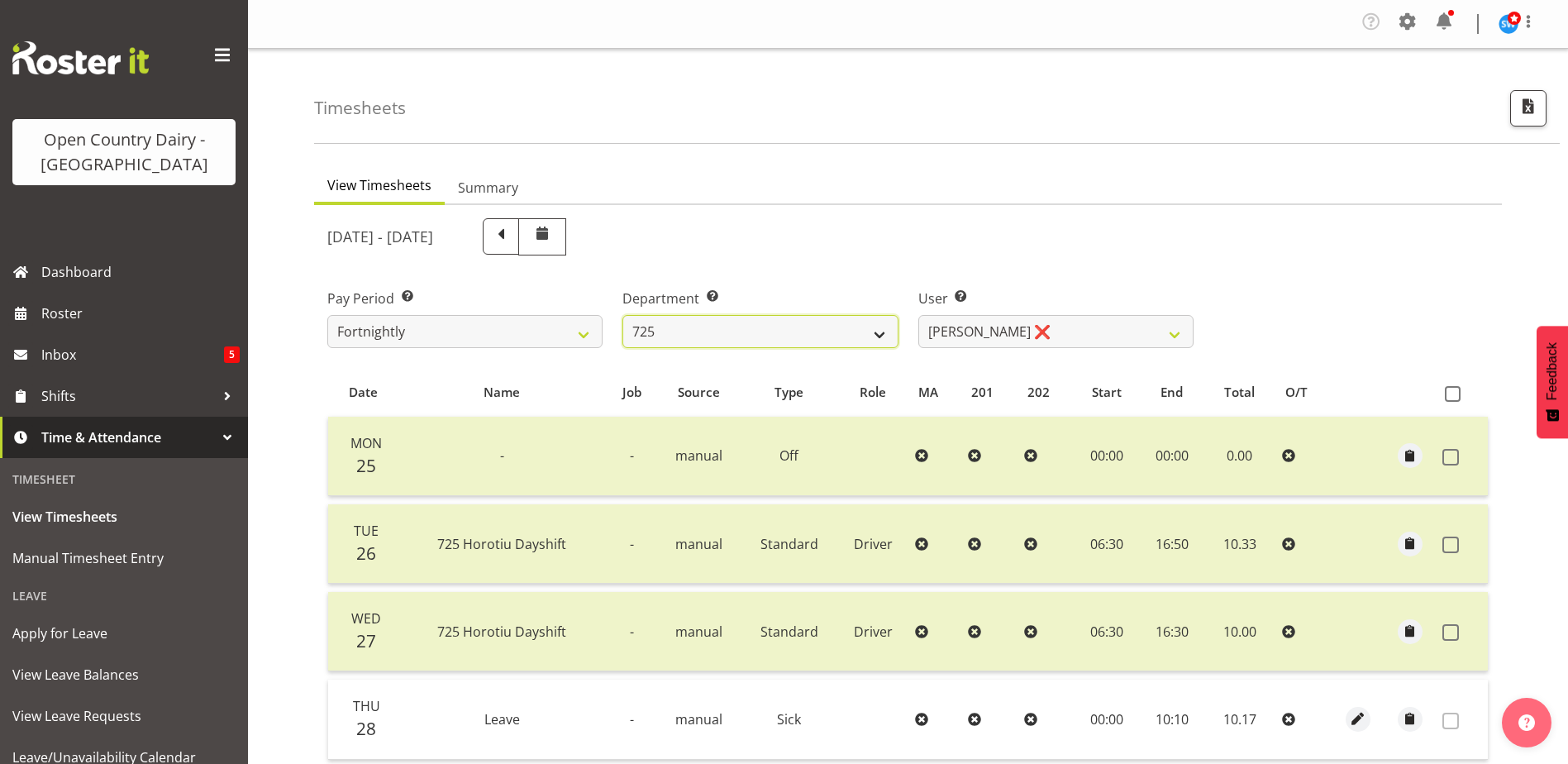
click at [820, 343] on select "701 702 703 704 705 706 707 708 709 710 711 712 713 714 715 716 717 718 719 720" at bounding box center [760, 332] width 275 height 33
select select "808"
click at [623, 315] on select "701 702 703 704 705 706 707 708 709 710 711 712 713 714 715 716 717 718 719 720" at bounding box center [760, 332] width 275 height 33
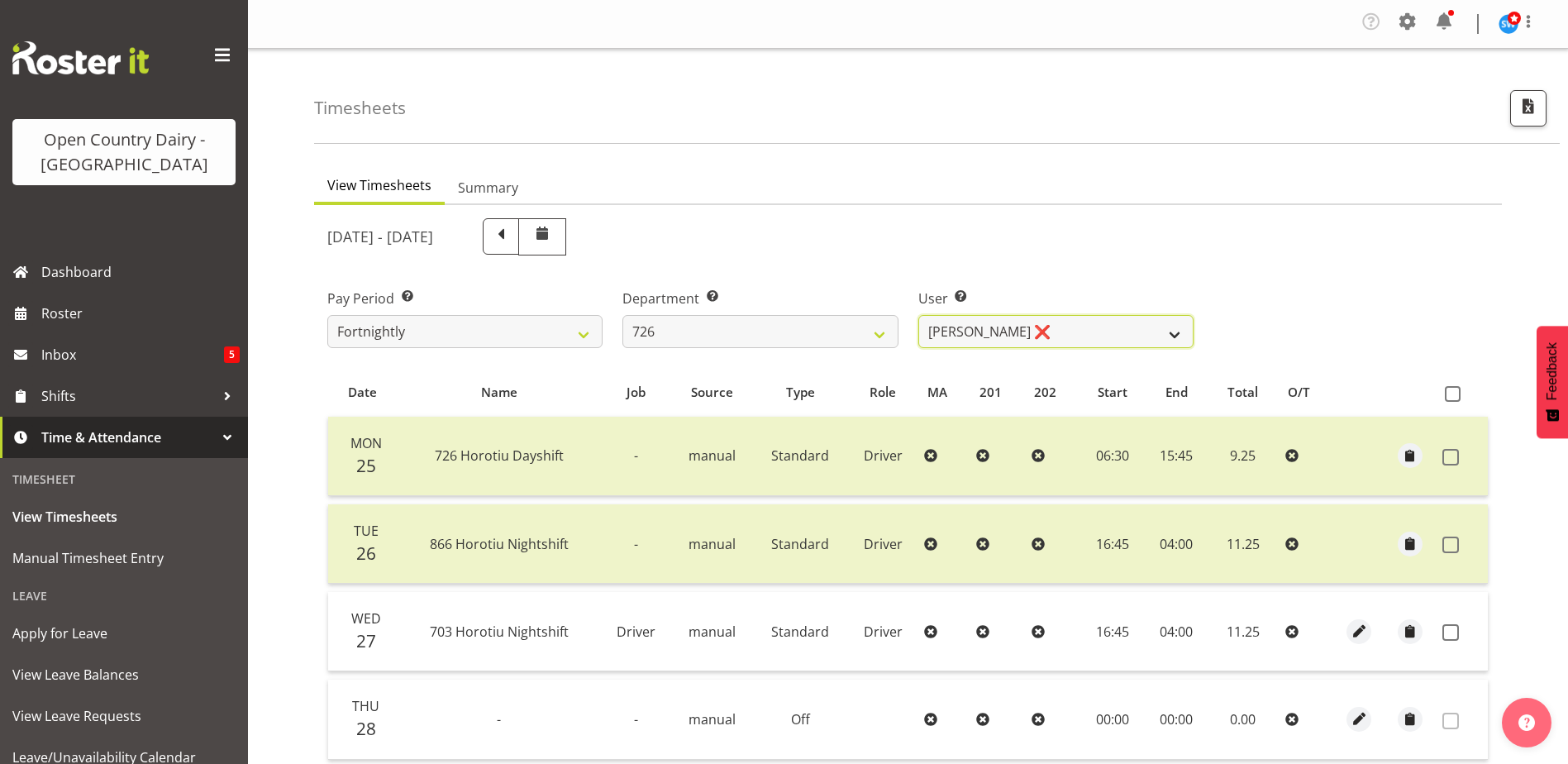
click at [935, 331] on select "Angela Burrill ❌ Bryan Leathart ❌ Harpreet Singh ❌ Kerry Young ❌" at bounding box center [1056, 332] width 275 height 33
select select "9904"
click at [919, 315] on select "Angela Burrill ❌ Bryan Leathart ❌ Harpreet Singh ❌ Kerry Young ❌" at bounding box center [1056, 332] width 275 height 33
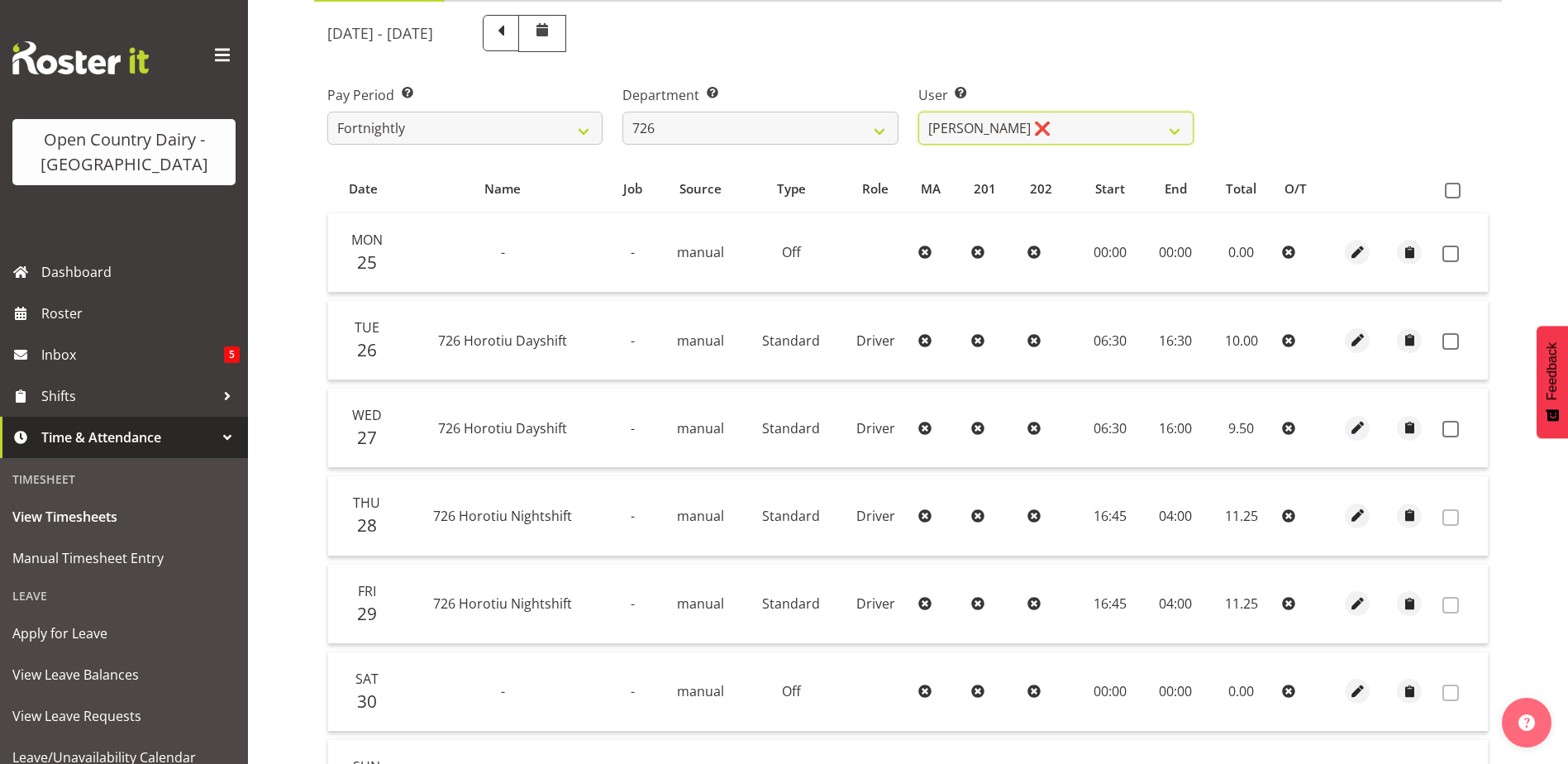
scroll to position [248, 0]
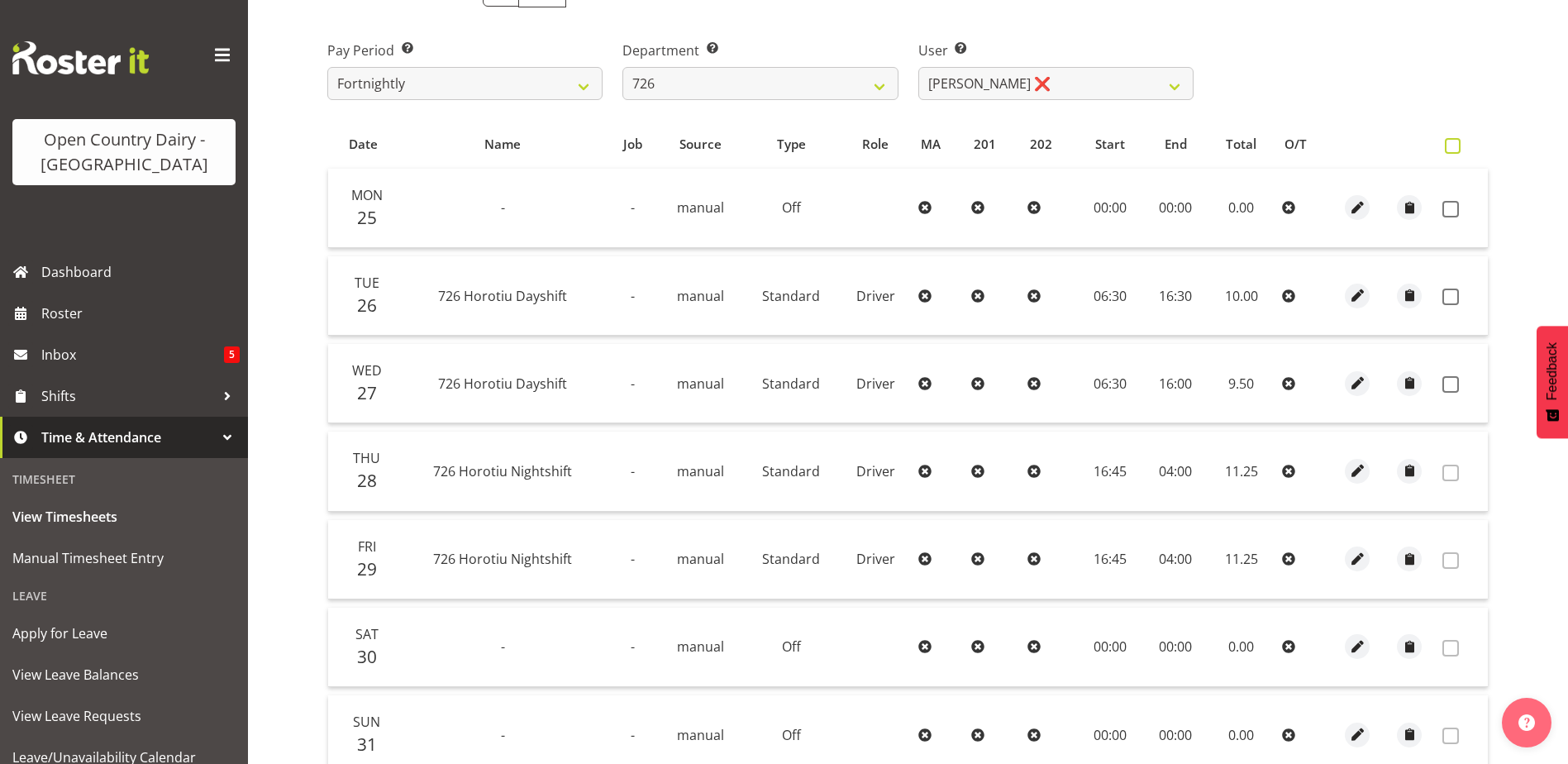
click at [1454, 151] on span at bounding box center [1453, 146] width 16 height 16
click at [1454, 151] on input "checkbox" at bounding box center [1450, 146] width 11 height 11
checkbox input "true"
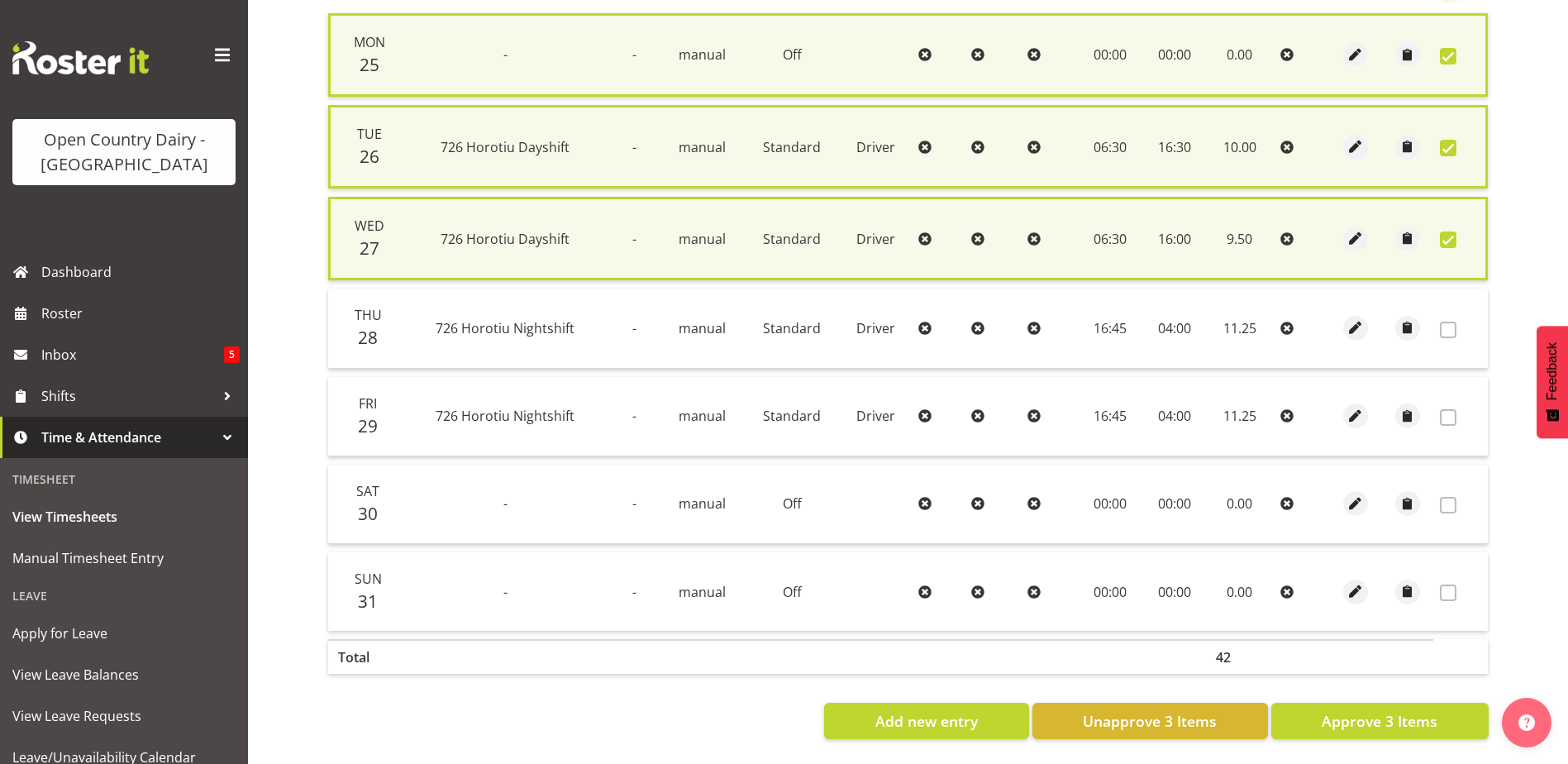
scroll to position [417, 0]
click at [1377, 711] on span "Approve 3 Items" at bounding box center [1380, 720] width 116 height 21
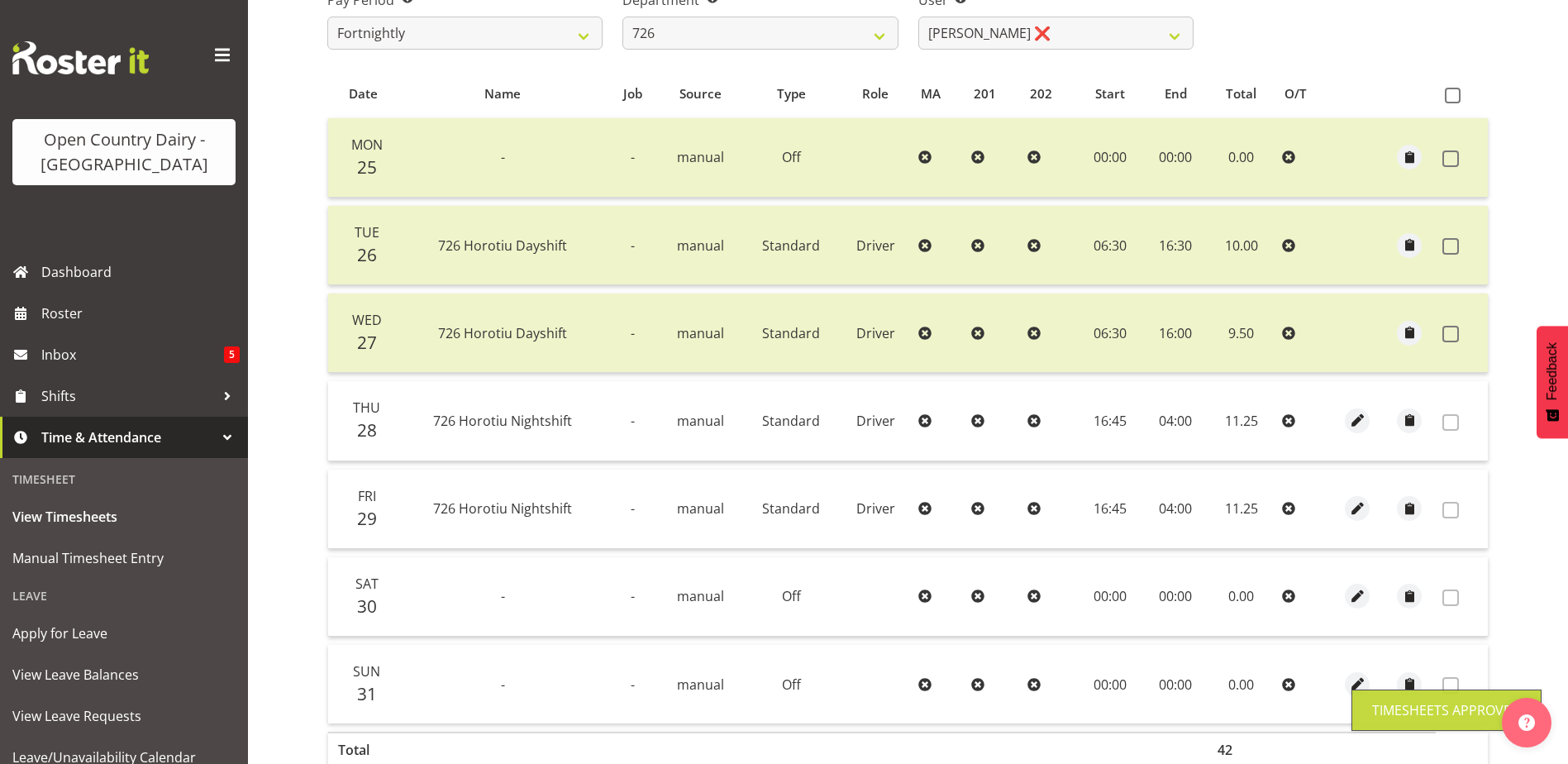
scroll to position [74, 0]
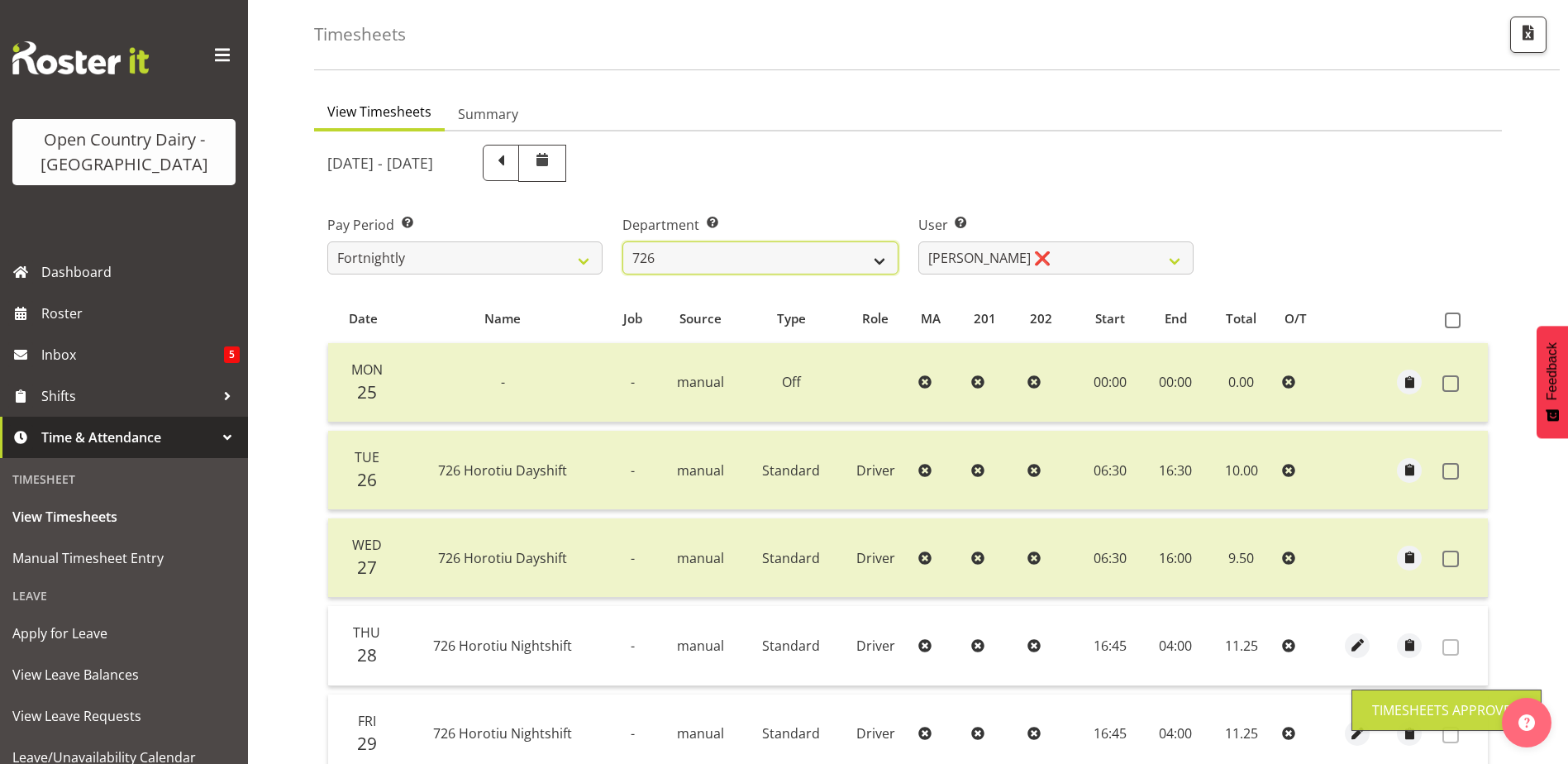
click at [799, 254] on select "701 702 703 704 705 706 707 708 709 710 711 712 713 714 715 716 717 718 719 720" at bounding box center [760, 258] width 275 height 33
click at [623, 242] on select "701 702 703 704 705 706 707 708 709 710 711 712 713 714 715 716 717 718 719 720" at bounding box center [760, 258] width 275 height 33
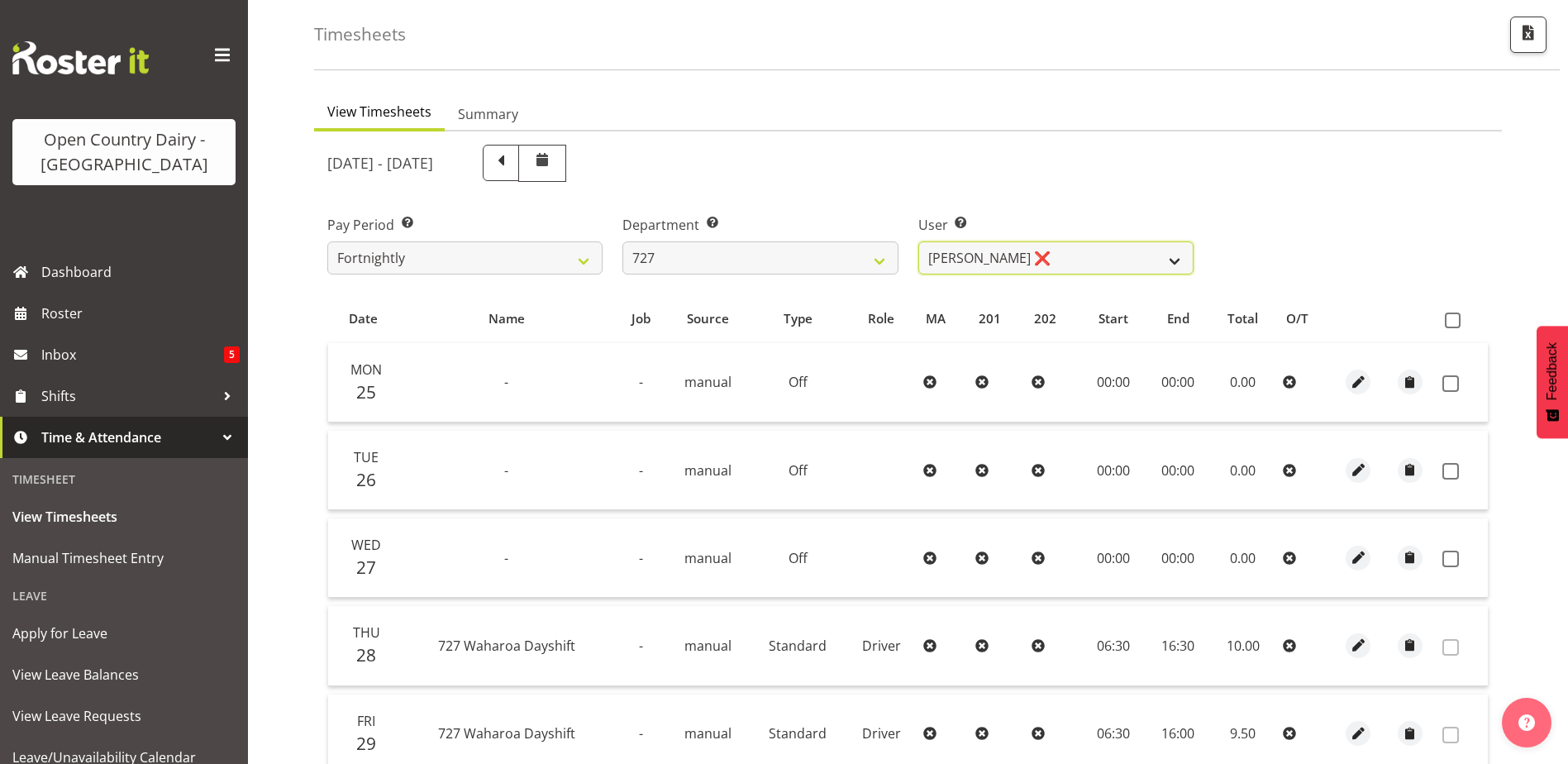
click at [957, 253] on select "David Pawley ❌ Kase Hussey ❌ Rhys Greener ❌" at bounding box center [1056, 258] width 275 height 33
click at [919, 242] on select "David Pawley ❌ Kase Hussey ❌ Rhys Greener ❌" at bounding box center [1056, 258] width 275 height 33
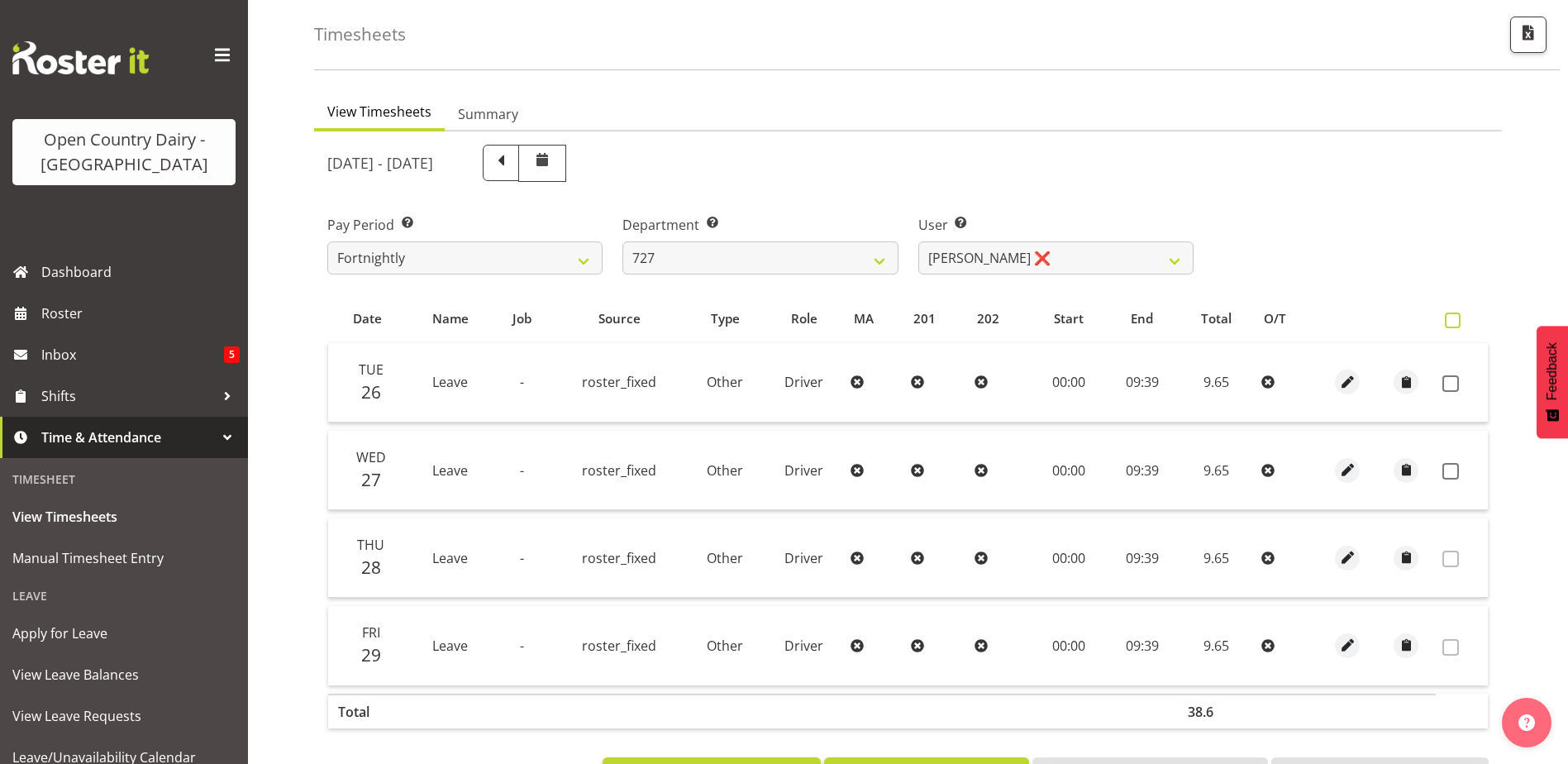
click at [1452, 324] on span at bounding box center [1453, 321] width 16 height 16
click at [1452, 324] on input "checkbox" at bounding box center [1450, 321] width 11 height 11
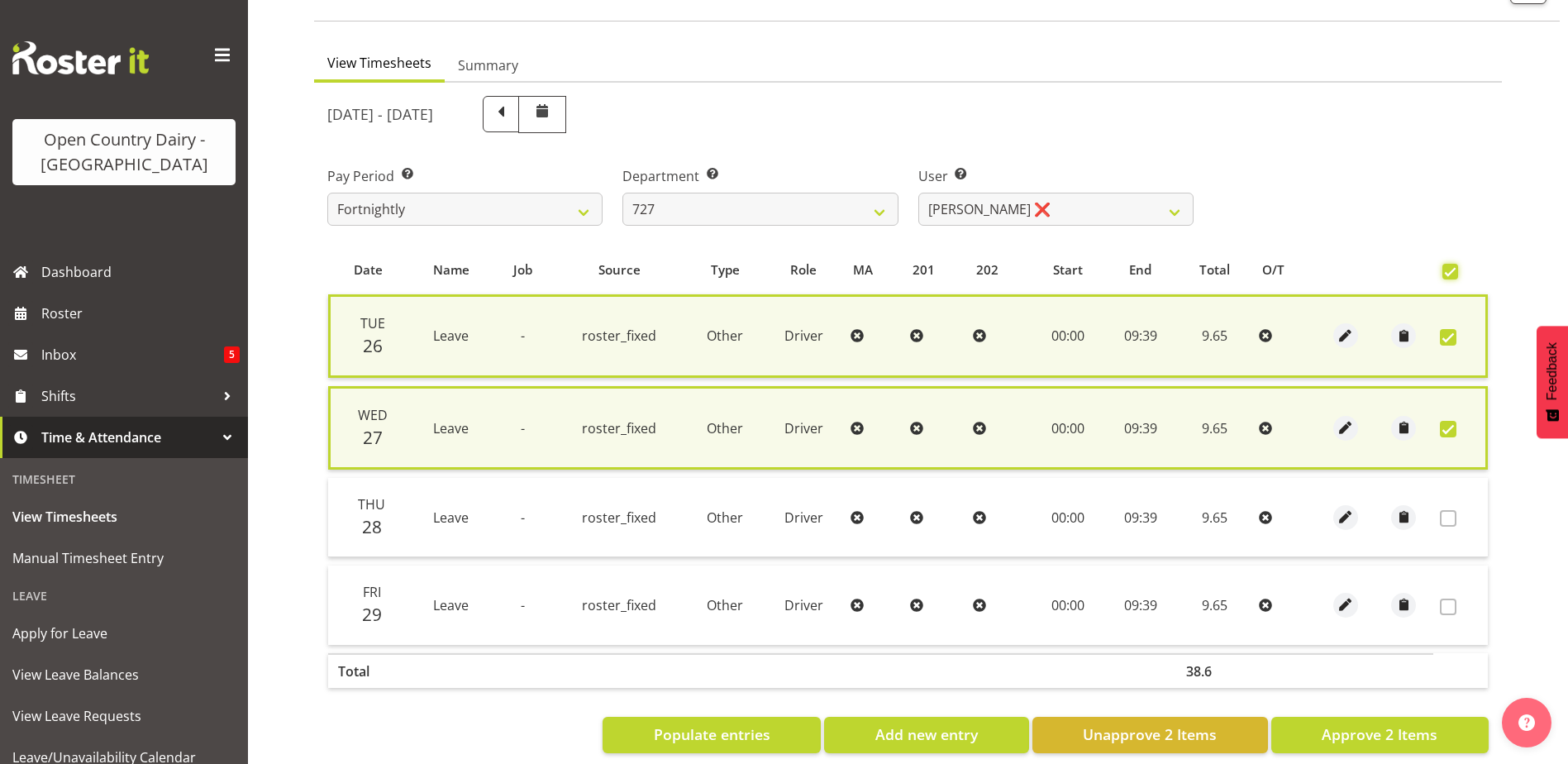
scroll to position [150, 0]
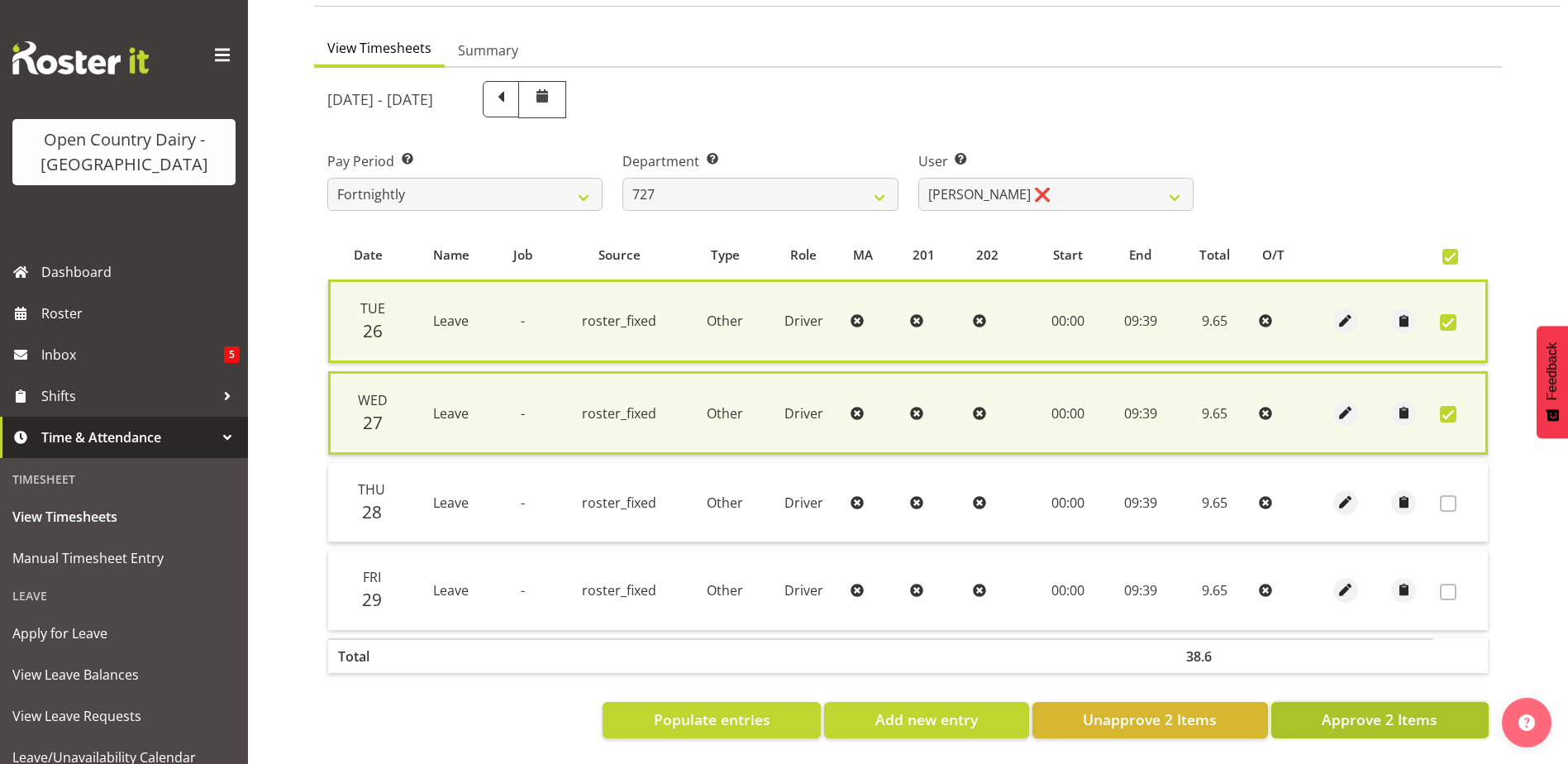
click at [1432, 717] on span "Approve 2 Items" at bounding box center [1380, 719] width 116 height 21
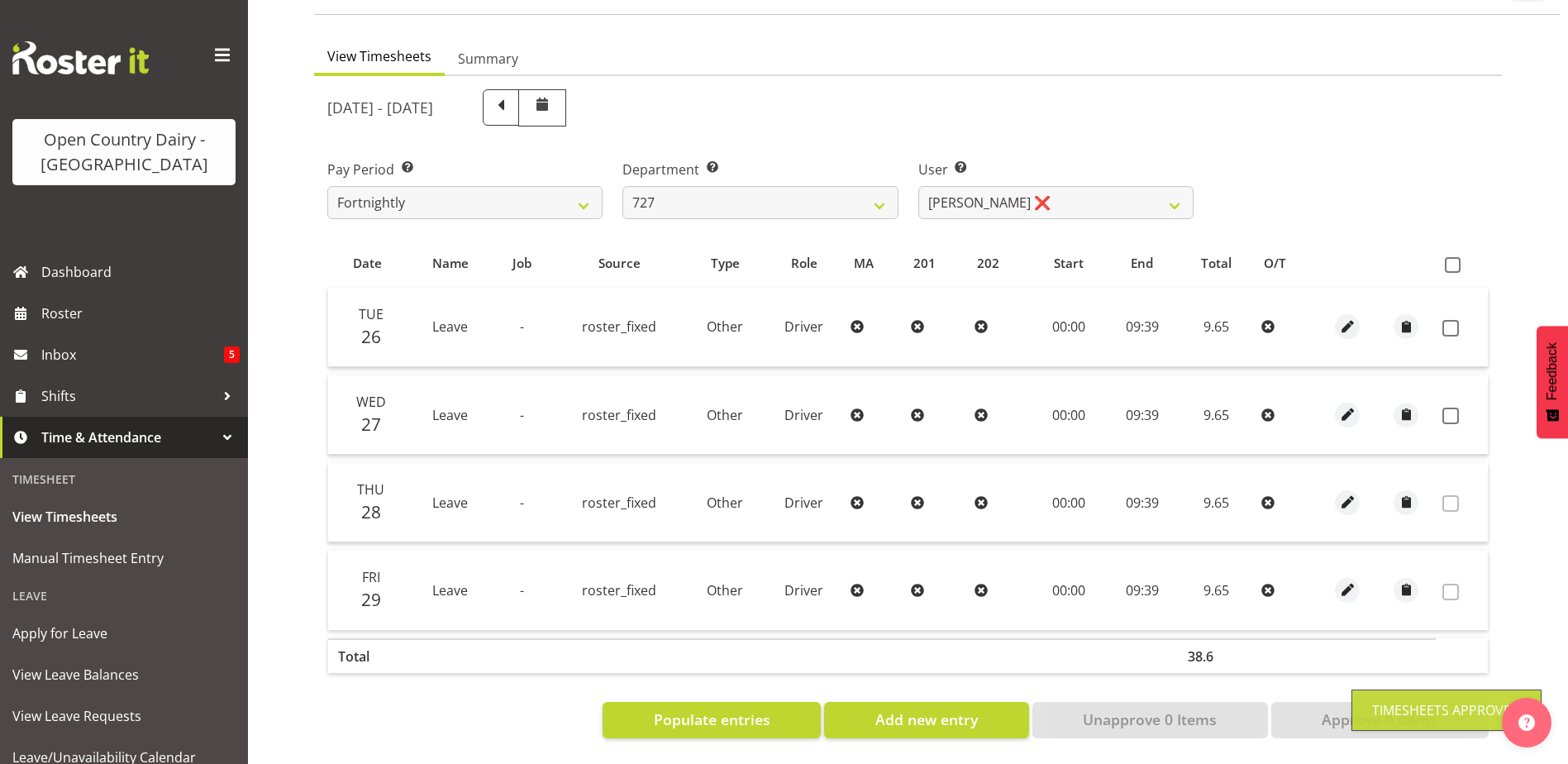
scroll to position [142, 0]
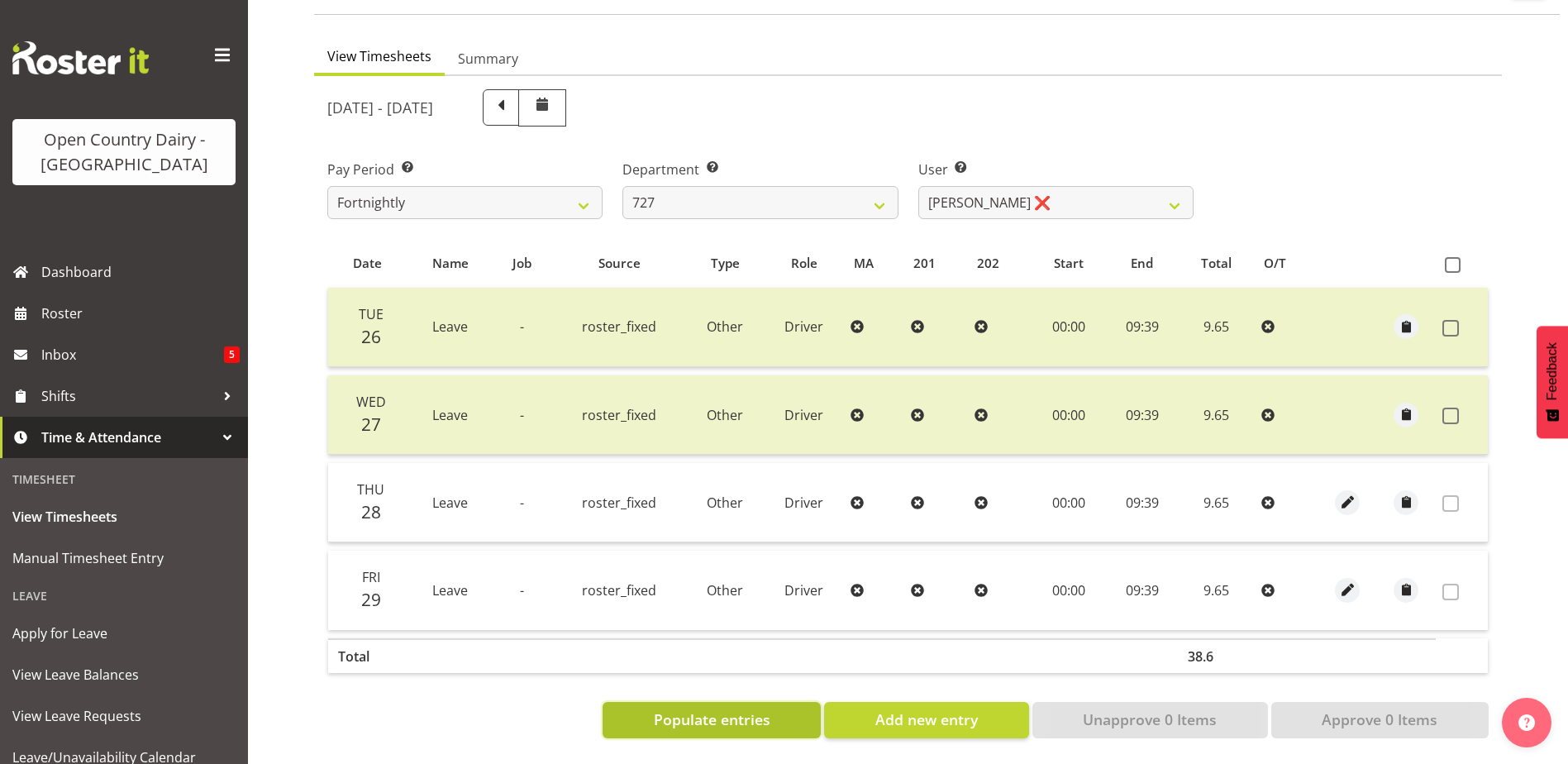
click at [716, 709] on span "Populate entries" at bounding box center [713, 719] width 117 height 21
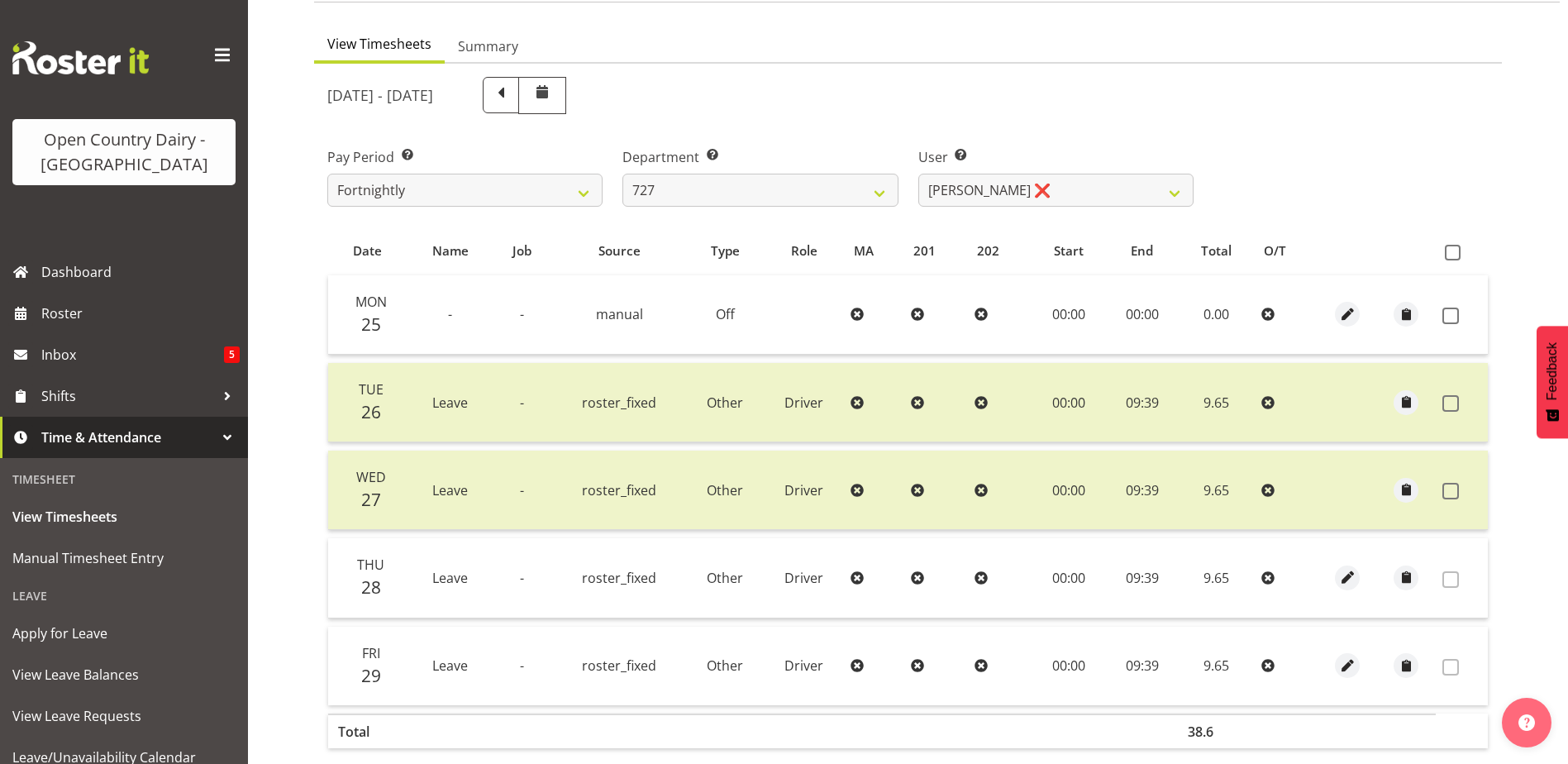
click at [1449, 310] on span at bounding box center [1451, 316] width 17 height 17
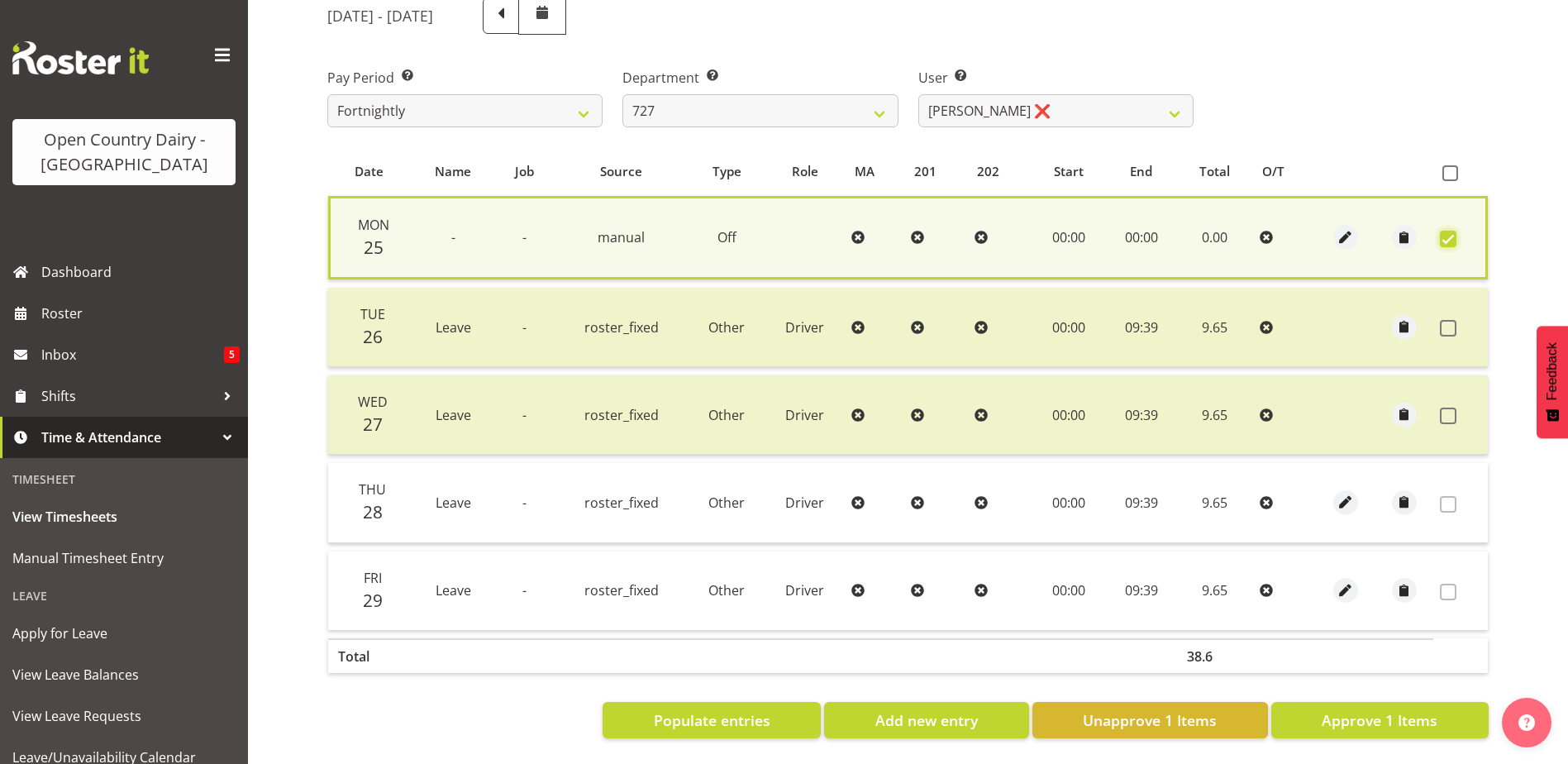
scroll to position [233, 0]
click at [1352, 712] on span "Approve 1 Items" at bounding box center [1380, 720] width 116 height 21
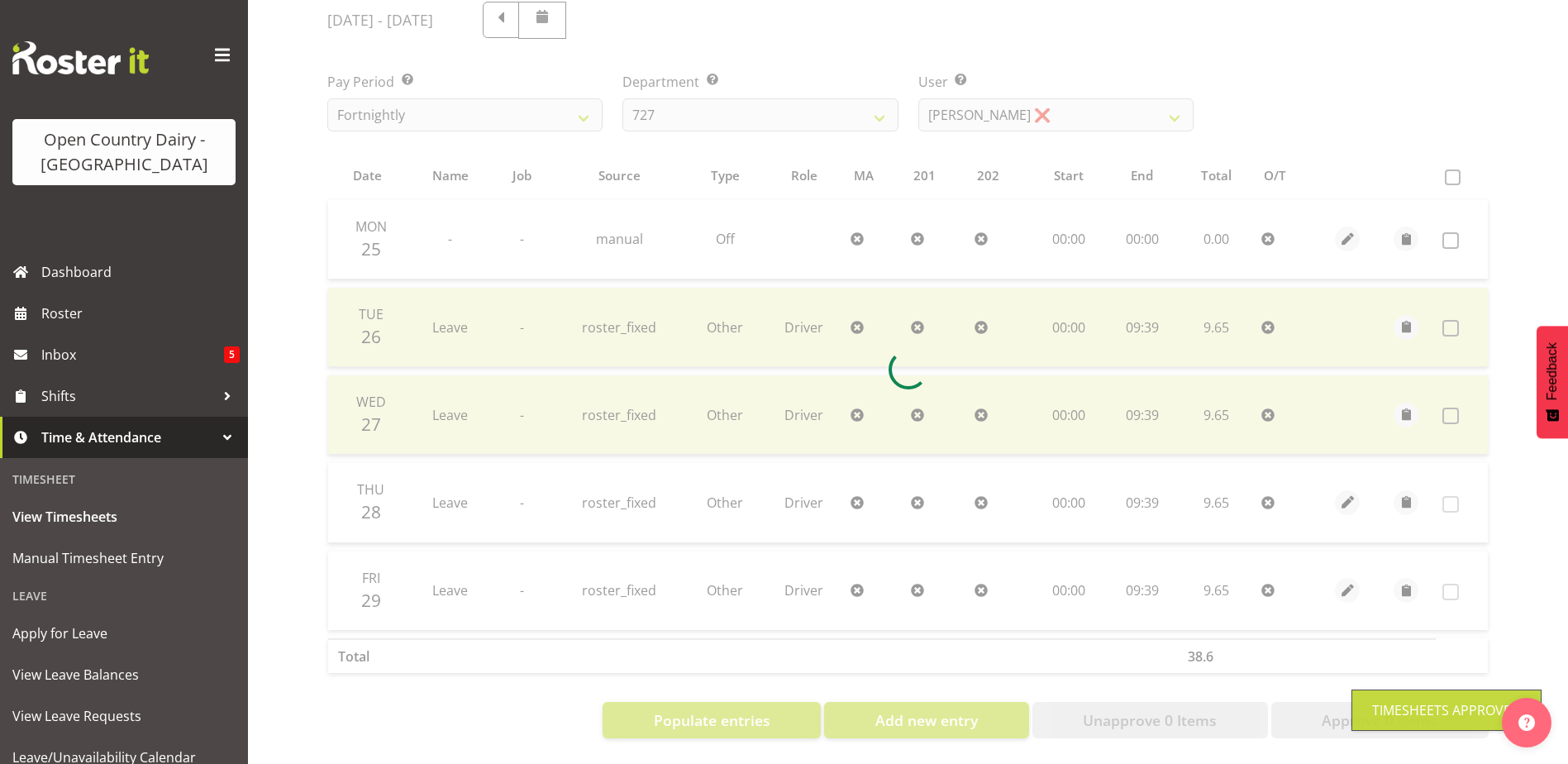
scroll to position [229, 0]
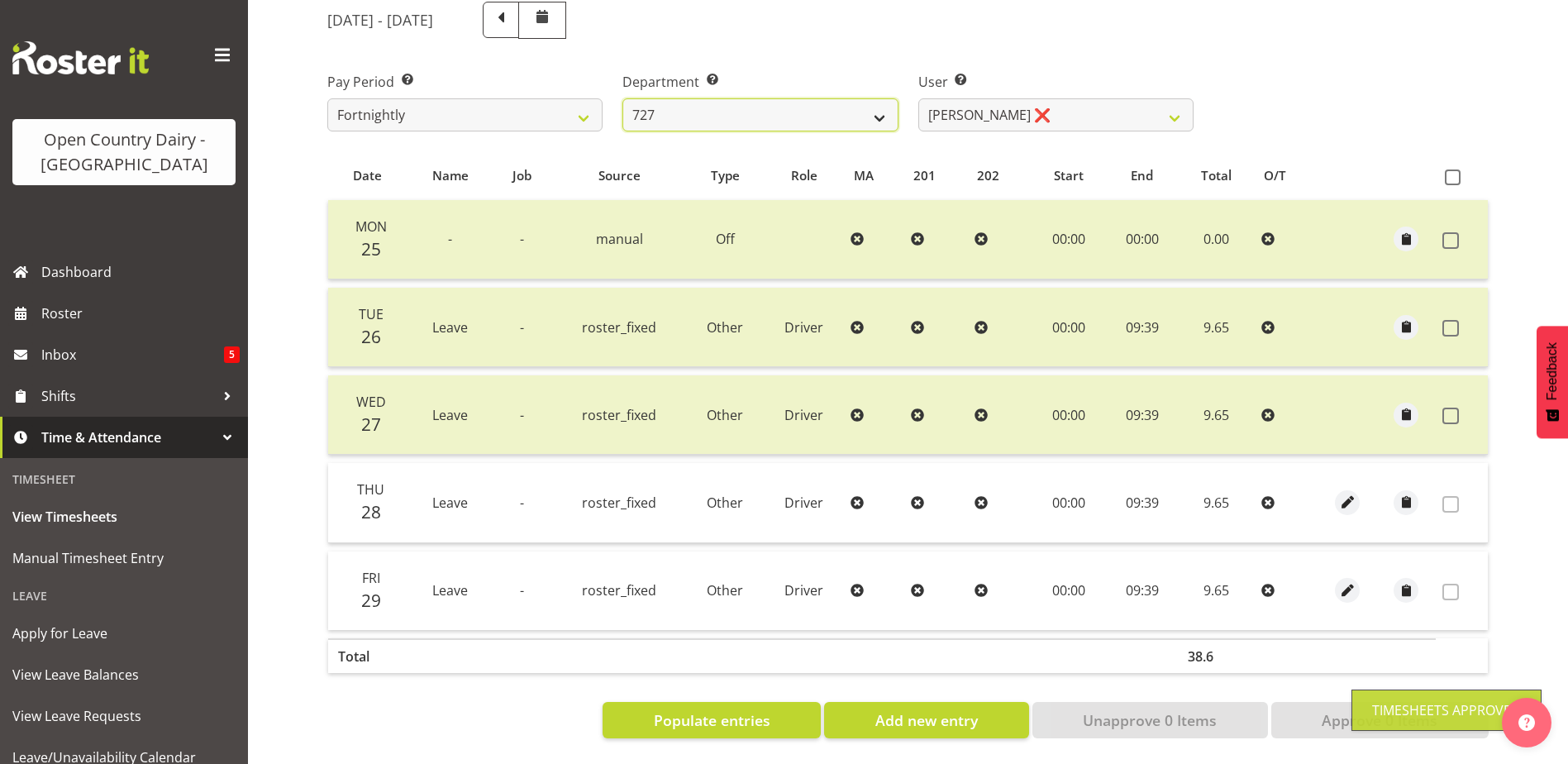
click at [884, 98] on select "701 702 703 704 705 706 707 708 709 710 711 712 713 714 715 716 717 718 719 720" at bounding box center [760, 114] width 275 height 33
click at [623, 98] on select "701 702 703 704 705 706 707 708 709 710 711 712 713 714 715 716 717 718 719 720" at bounding box center [760, 114] width 275 height 33
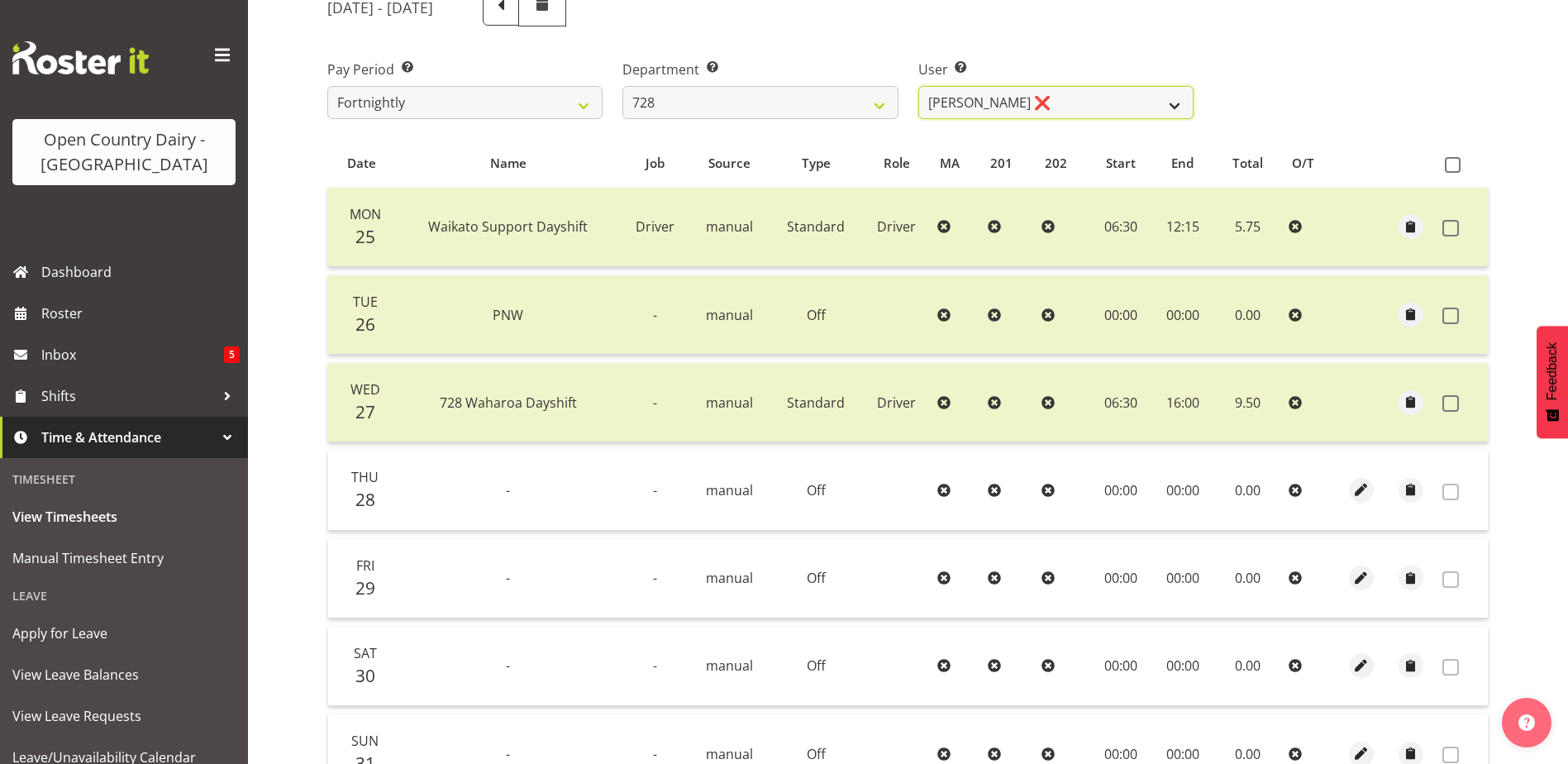
click at [975, 110] on select "Callum Leslie ❌ Nick Warren ❌ Ross Robert Hamilton ❌ Stuart Cherrington ❌ Wally…" at bounding box center [1056, 102] width 275 height 33
click at [919, 86] on select "Callum Leslie ❌ Nick Warren ❌ Ross Robert Hamilton ❌ Stuart Cherrington ❌ Wally…" at bounding box center [1056, 102] width 275 height 33
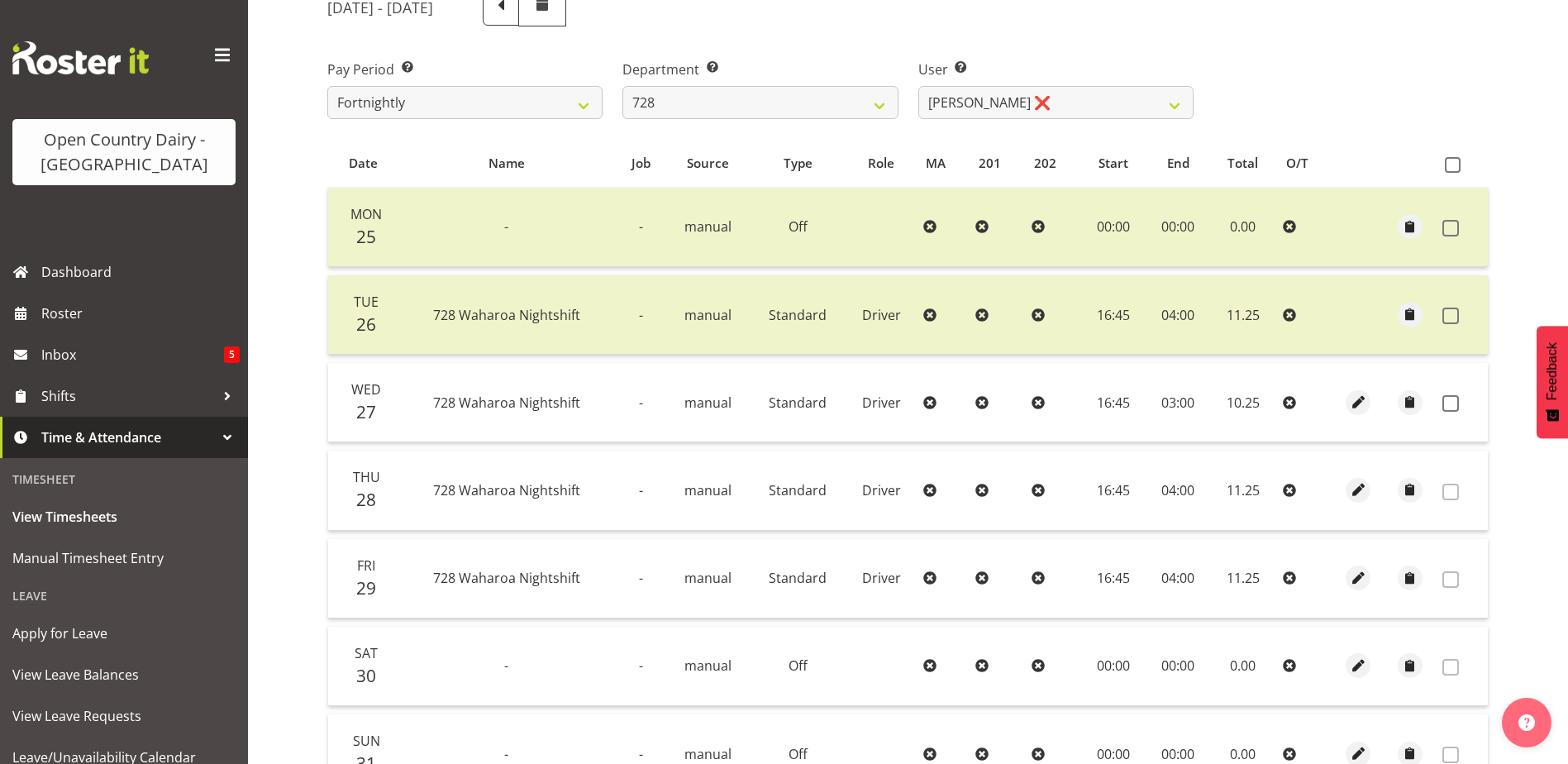
click at [1441, 399] on td at bounding box center [1461, 403] width 52 height 80
click at [1446, 409] on span at bounding box center [1451, 404] width 17 height 17
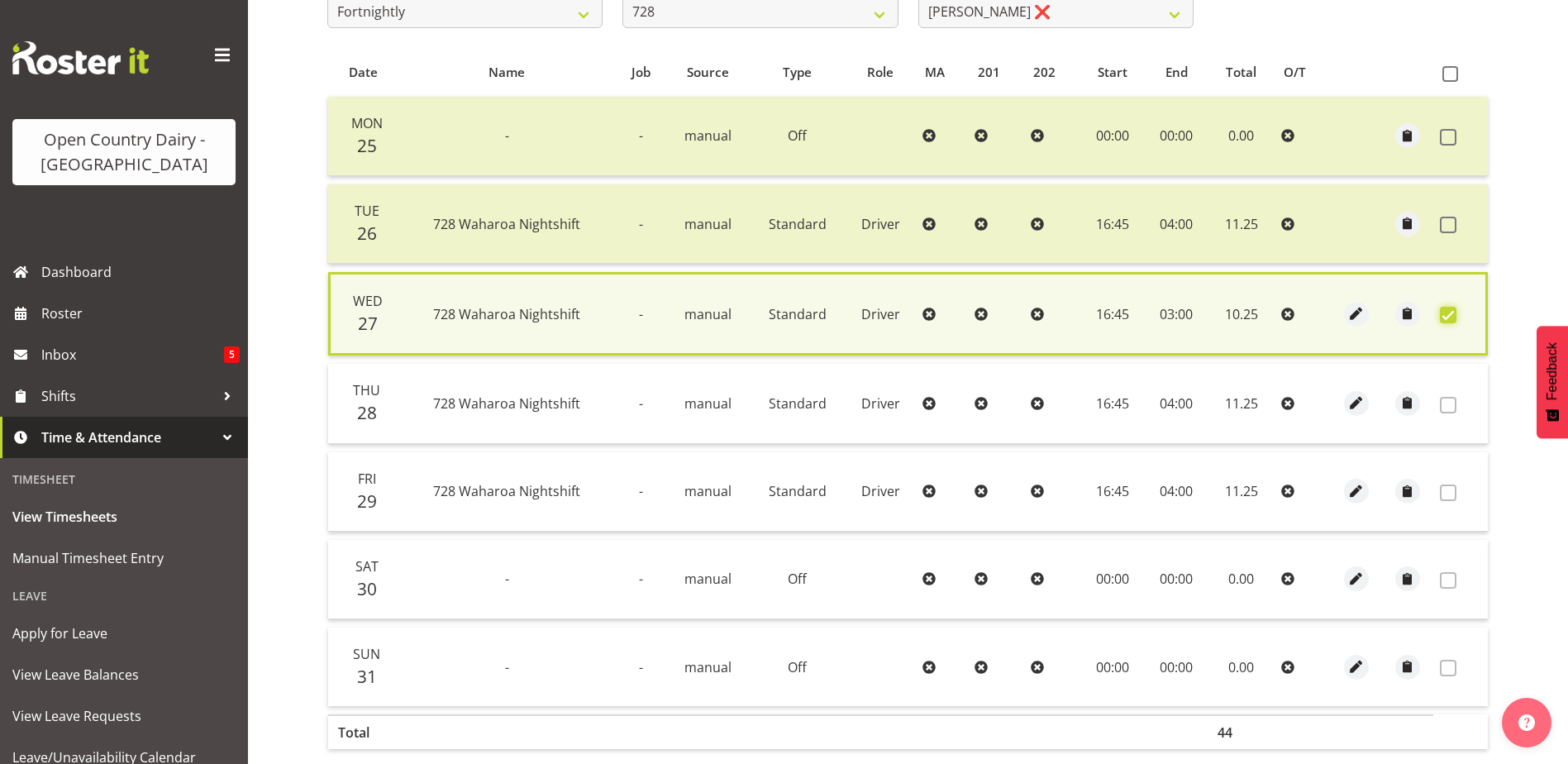
scroll to position [409, 0]
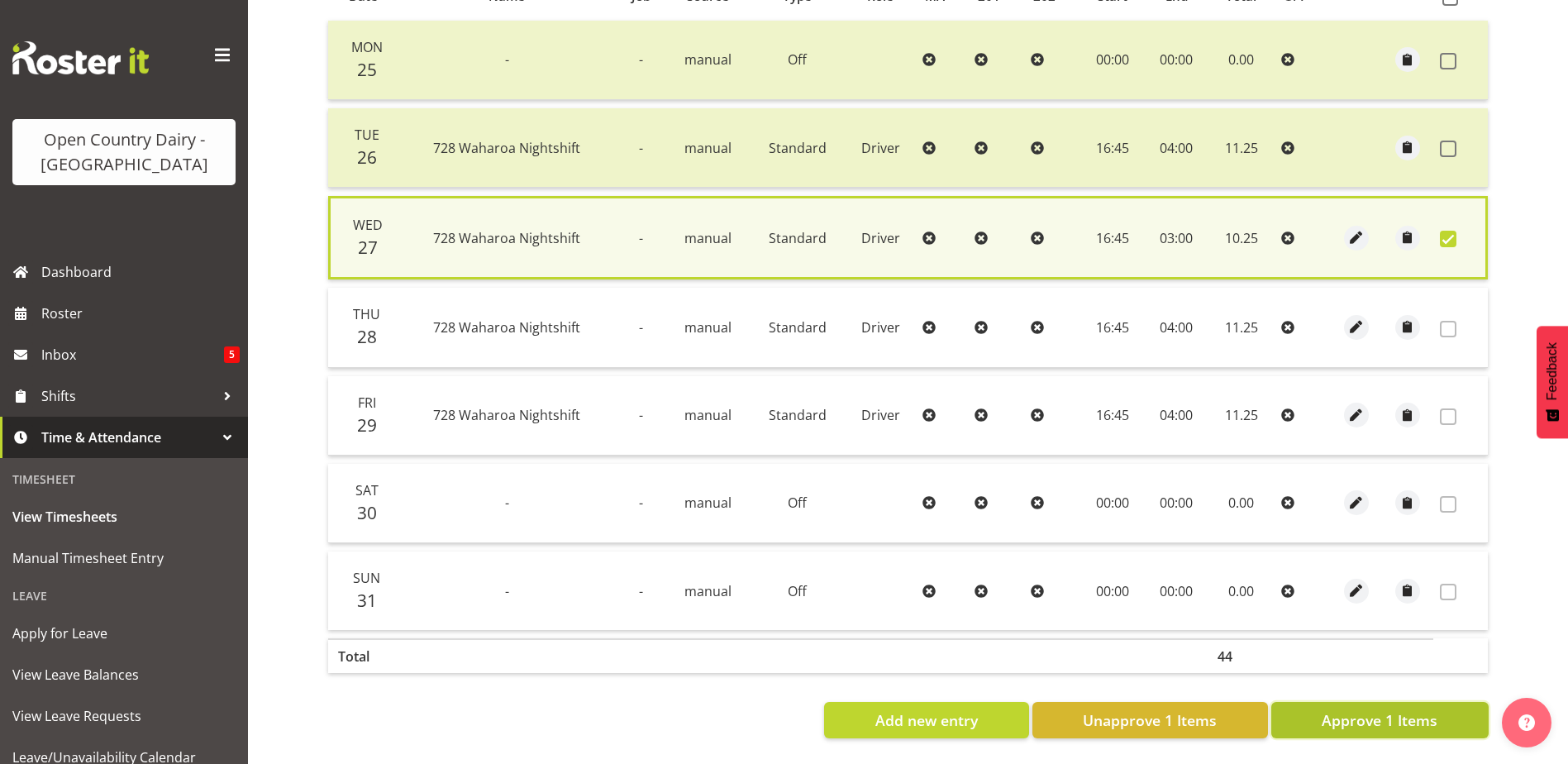
click at [1393, 710] on span "Approve 1 Items" at bounding box center [1380, 720] width 116 height 21
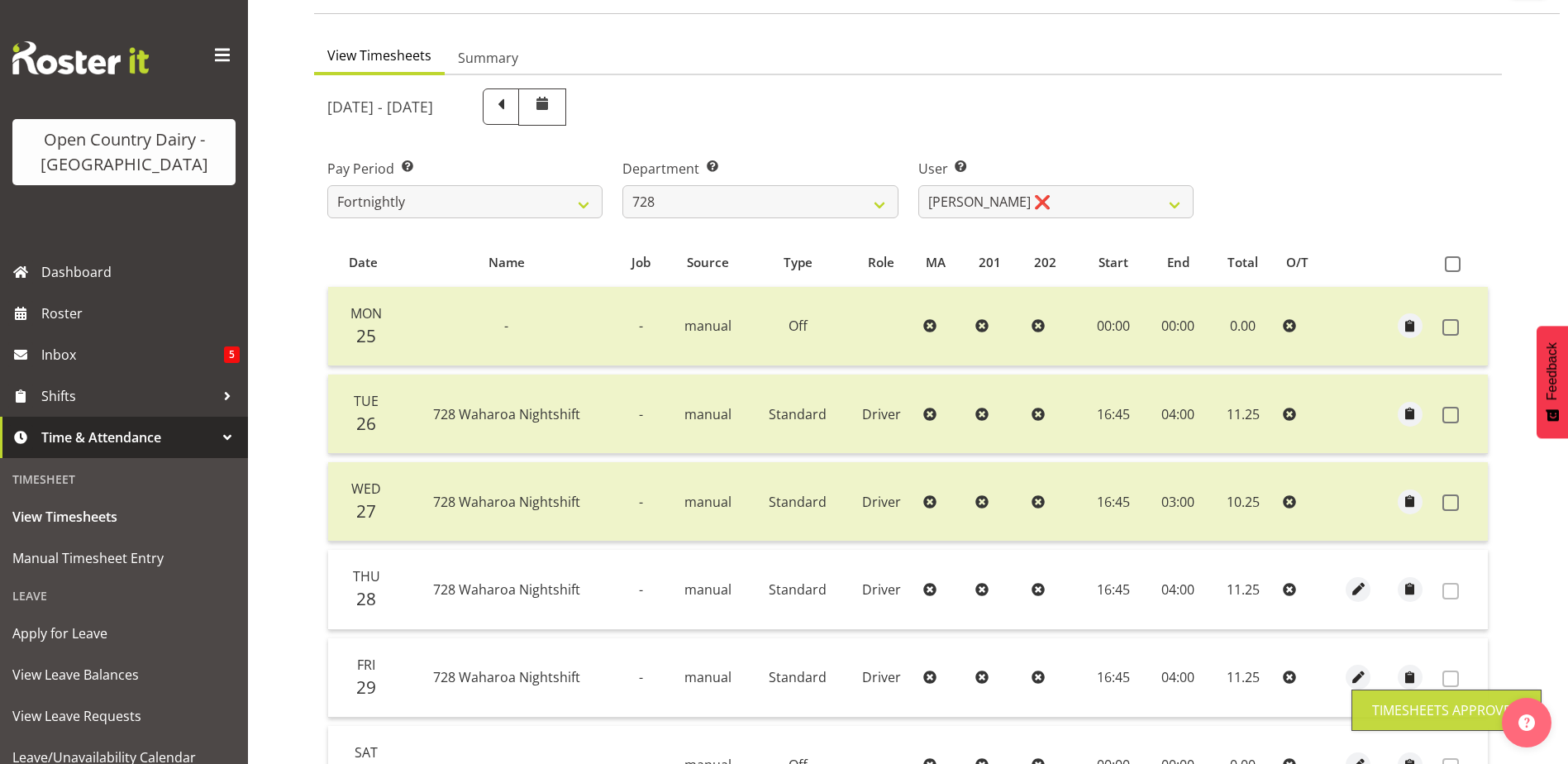
scroll to position [0, 0]
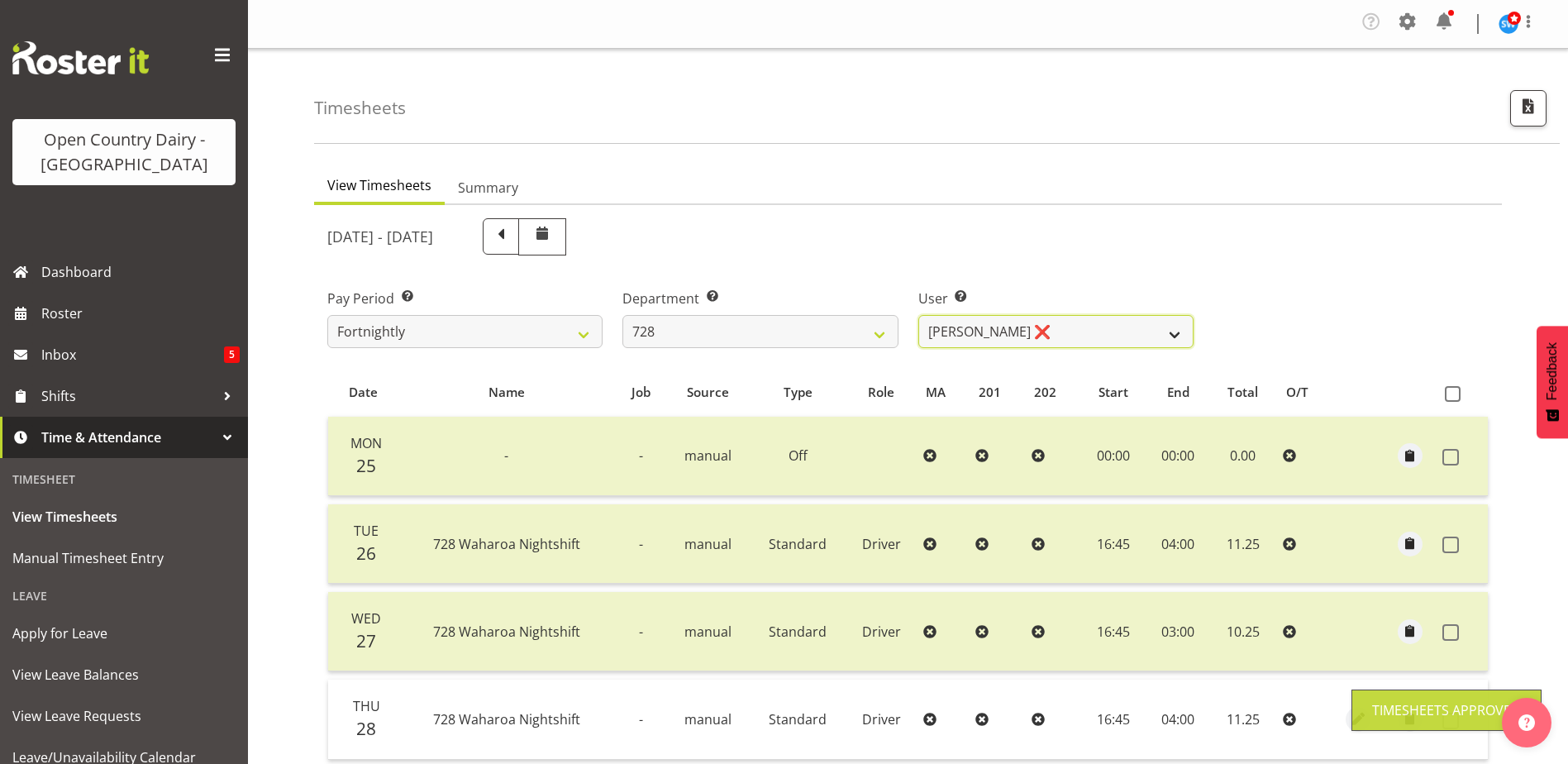
drag, startPoint x: 1123, startPoint y: 331, endPoint x: 1106, endPoint y: 346, distance: 22.7
click at [1122, 331] on select "Callum Leslie ❌ Nick Warren ❌ Ross Robert Hamilton ❌ Stuart Cherrington ❌ Wally…" at bounding box center [1056, 332] width 275 height 33
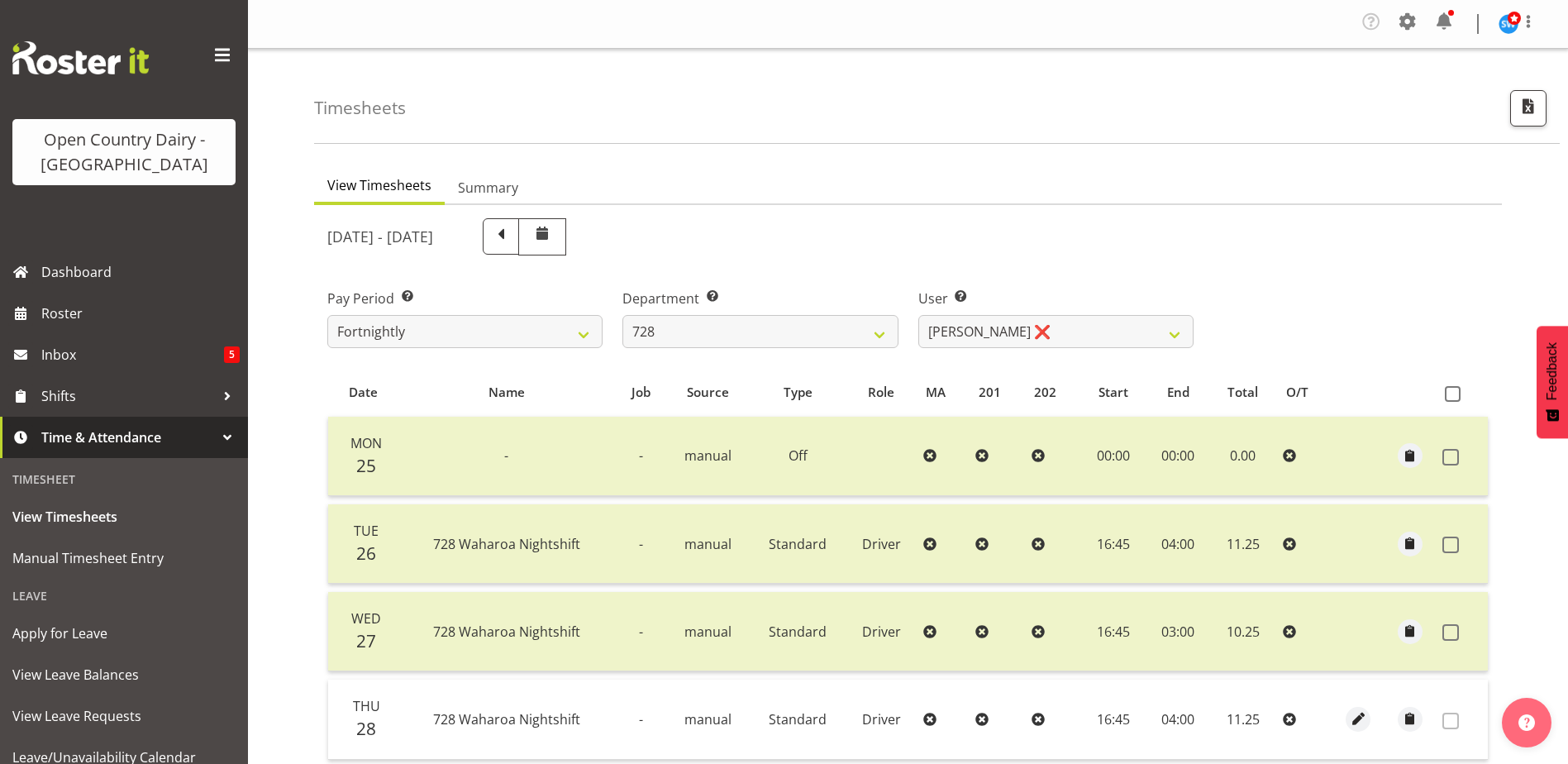
click at [779, 310] on div "Department Select which department you would like to view. 701 702 703 704 705 …" at bounding box center [760, 318] width 275 height 59
click at [772, 324] on select "701 702 703 704 705 706 707 708 709 710 711 712 713 714 715 716 717 718 719 720" at bounding box center [760, 332] width 275 height 33
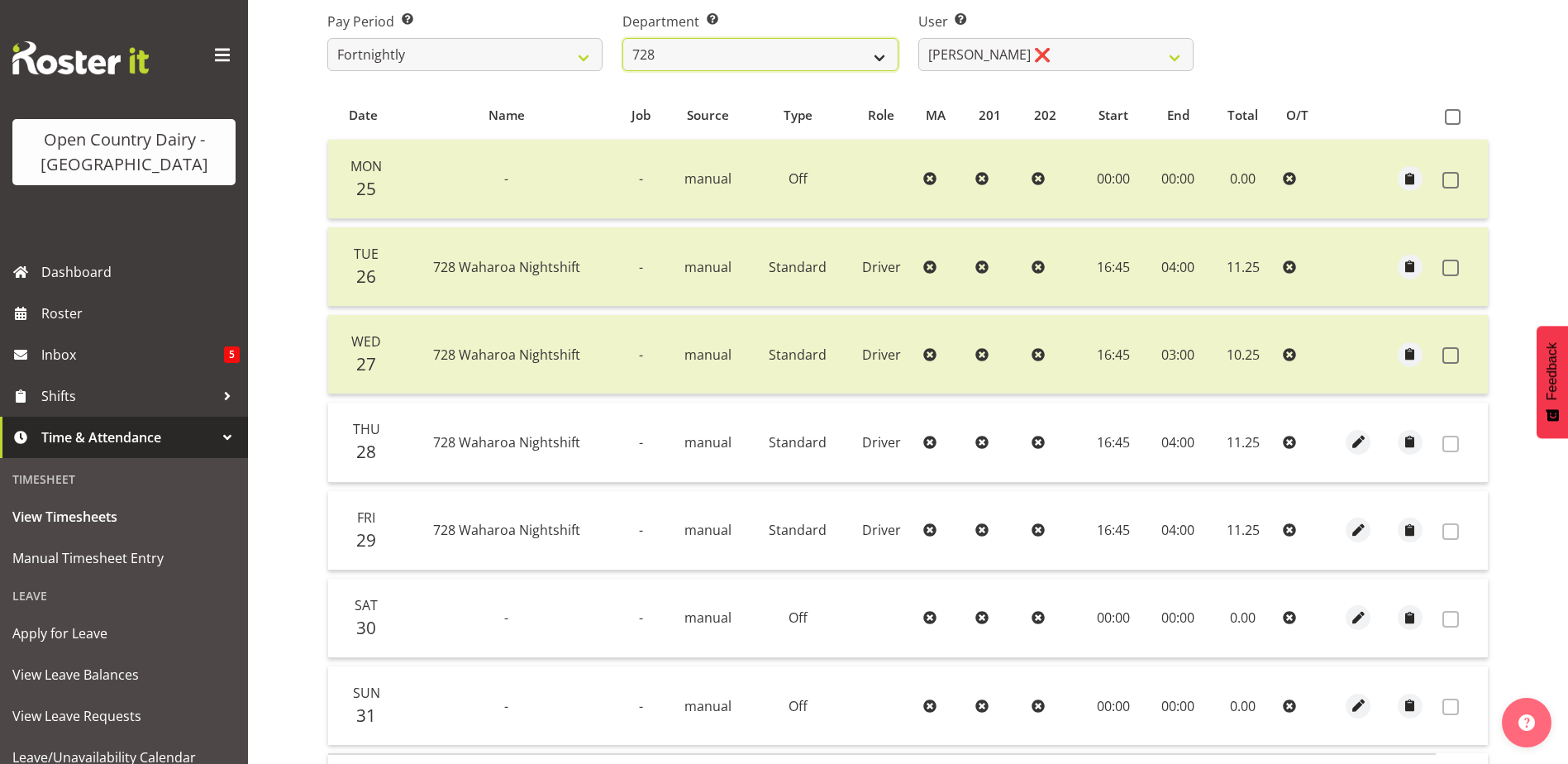
scroll to position [248, 0]
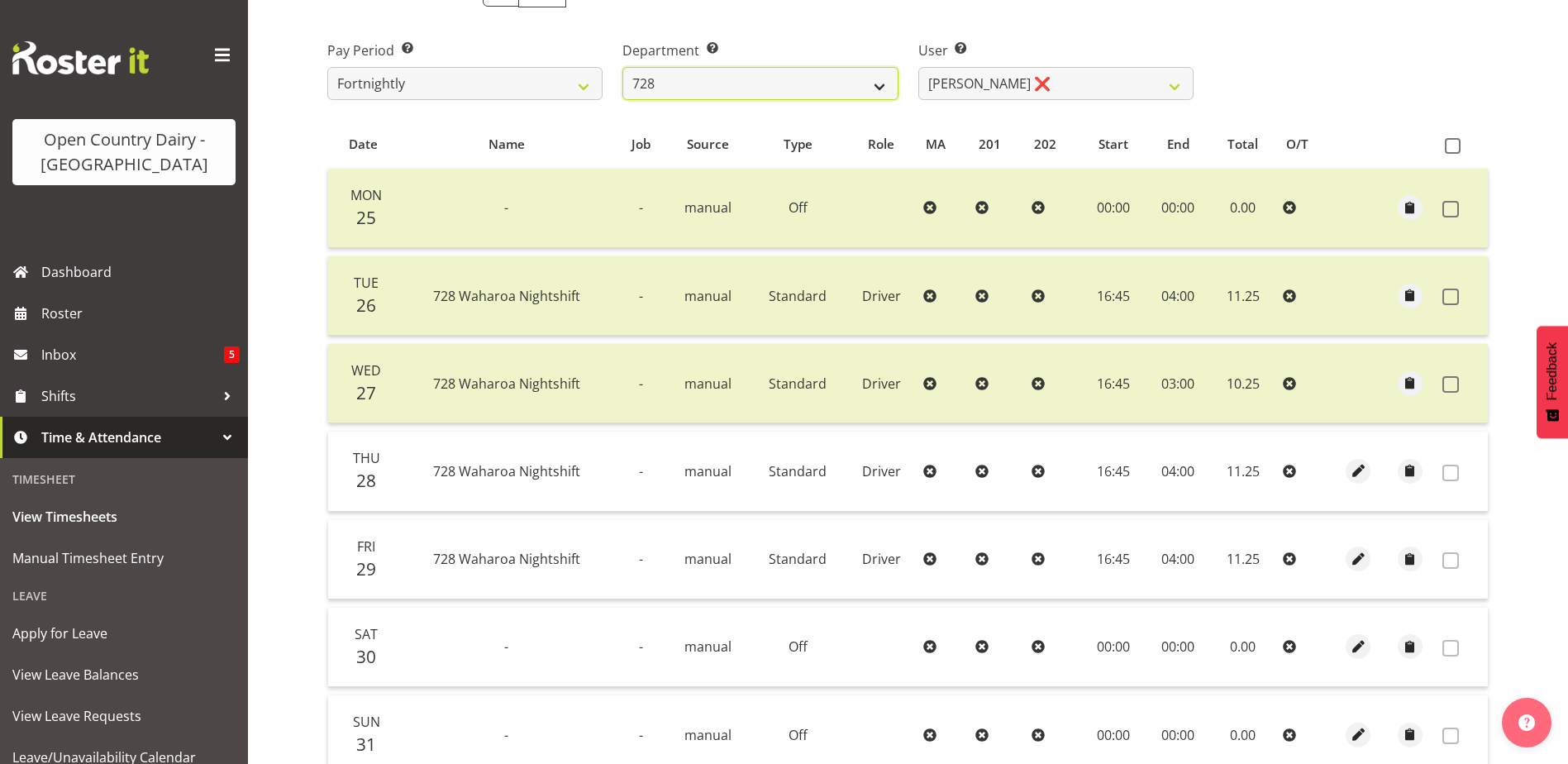
click at [726, 86] on select "701 702 703 704 705 706 707 708 709 710 711 712 713 714 715 716 717 718 719 720" at bounding box center [760, 83] width 275 height 33
click at [751, 77] on select "701 702 703 704 705 706 707 708 709 710 711 712 713 714 715 716 717 718 719 720" at bounding box center [760, 83] width 275 height 33
click at [623, 67] on select "701 702 703 704 705 706 707 708 709 710 711 712 713 714 715 716 717 718 719 720" at bounding box center [760, 83] width 275 height 33
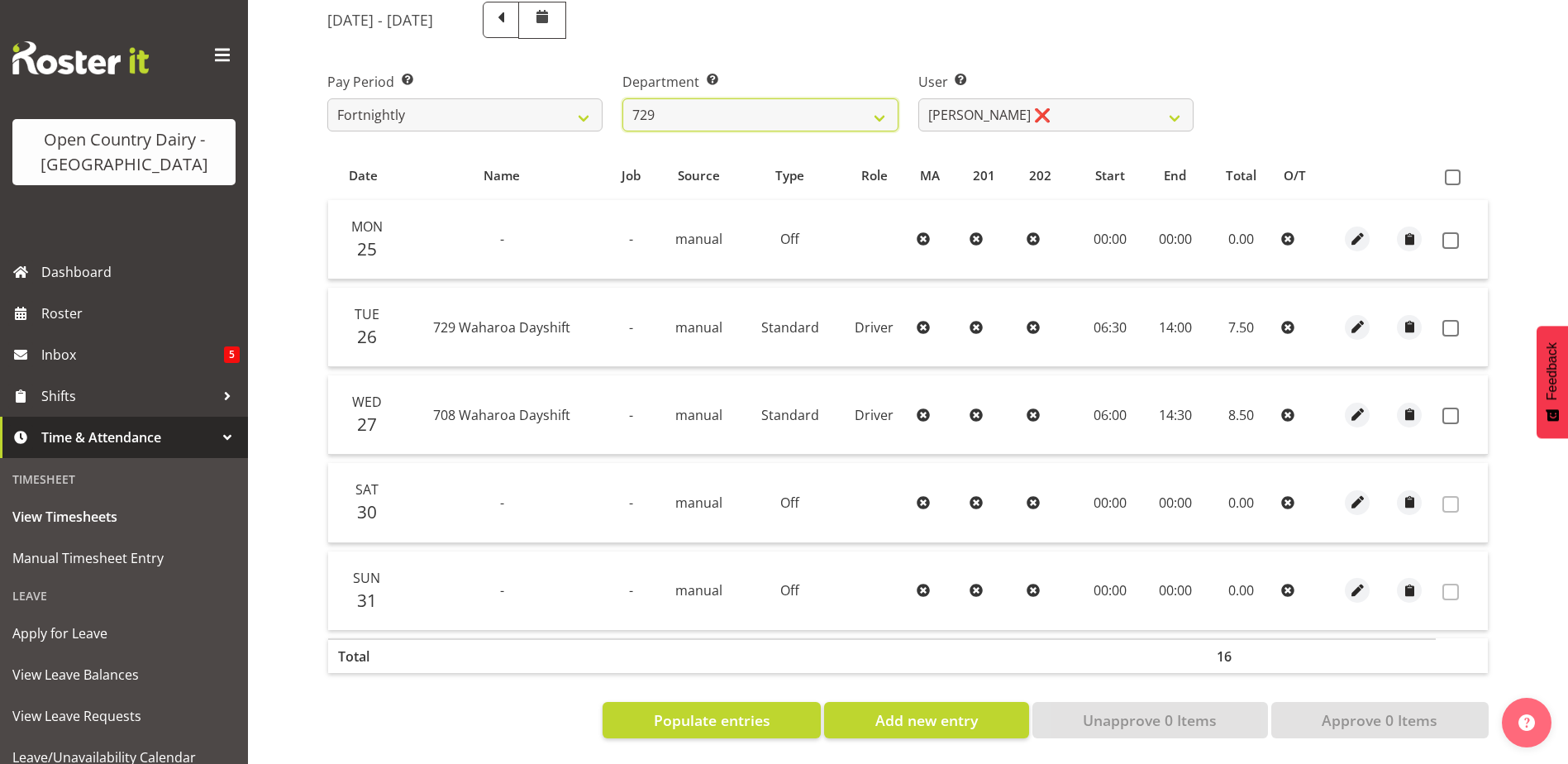
scroll to position [229, 0]
click at [756, 710] on span "Populate entries" at bounding box center [713, 720] width 117 height 21
click at [937, 710] on span "Add new entry" at bounding box center [926, 720] width 103 height 21
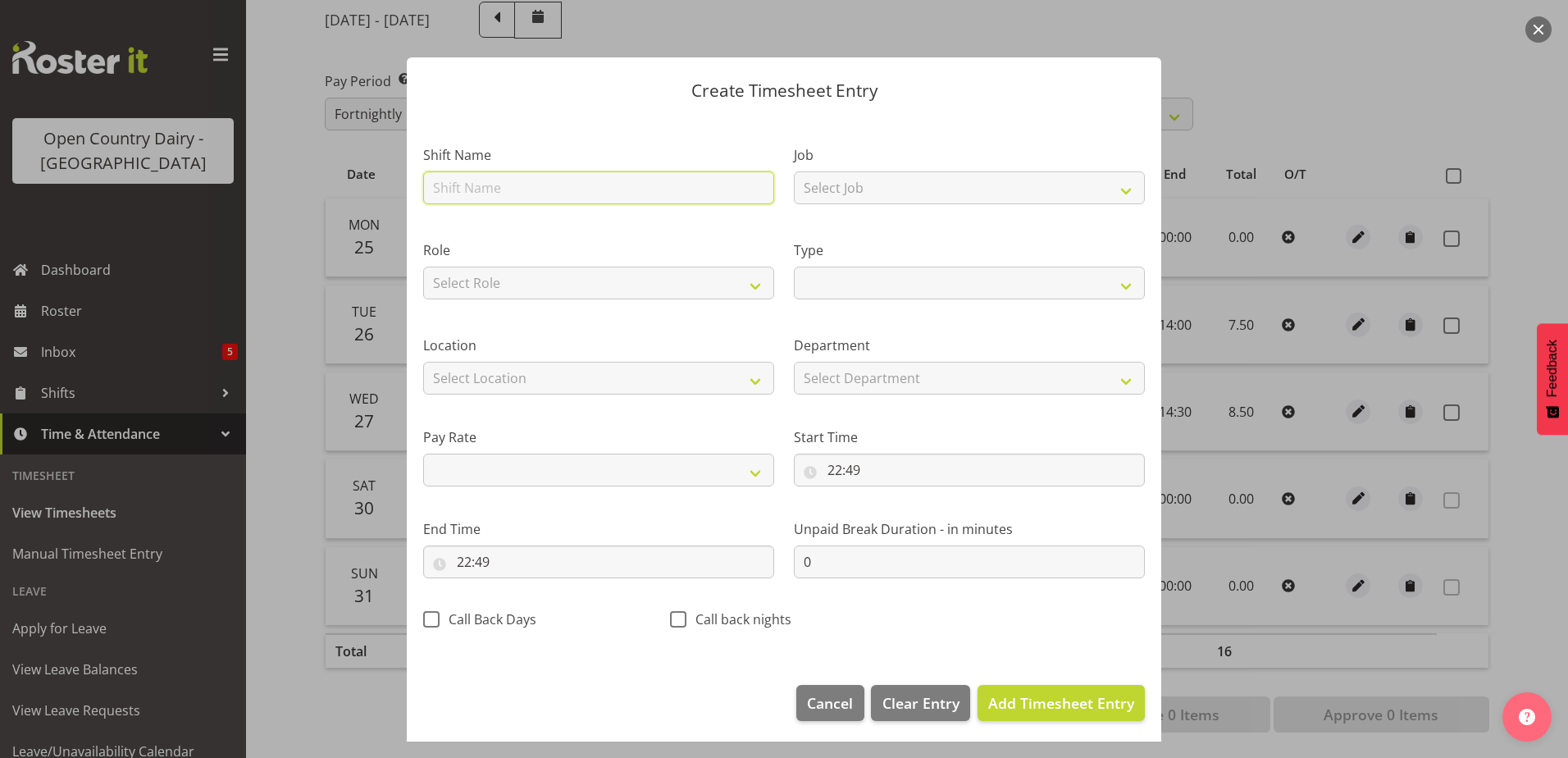
click at [541, 194] on input "text" at bounding box center [599, 188] width 351 height 33
click at [958, 284] on select "Off Standard Public Holiday Public Holiday (Worked) Day In Lieu Annual Leave Si…" at bounding box center [969, 283] width 351 height 33
click at [794, 267] on select "Off Standard Public Holiday Public Holiday (Worked) Day In Lieu Annual Leave Si…" at bounding box center [969, 283] width 351 height 33
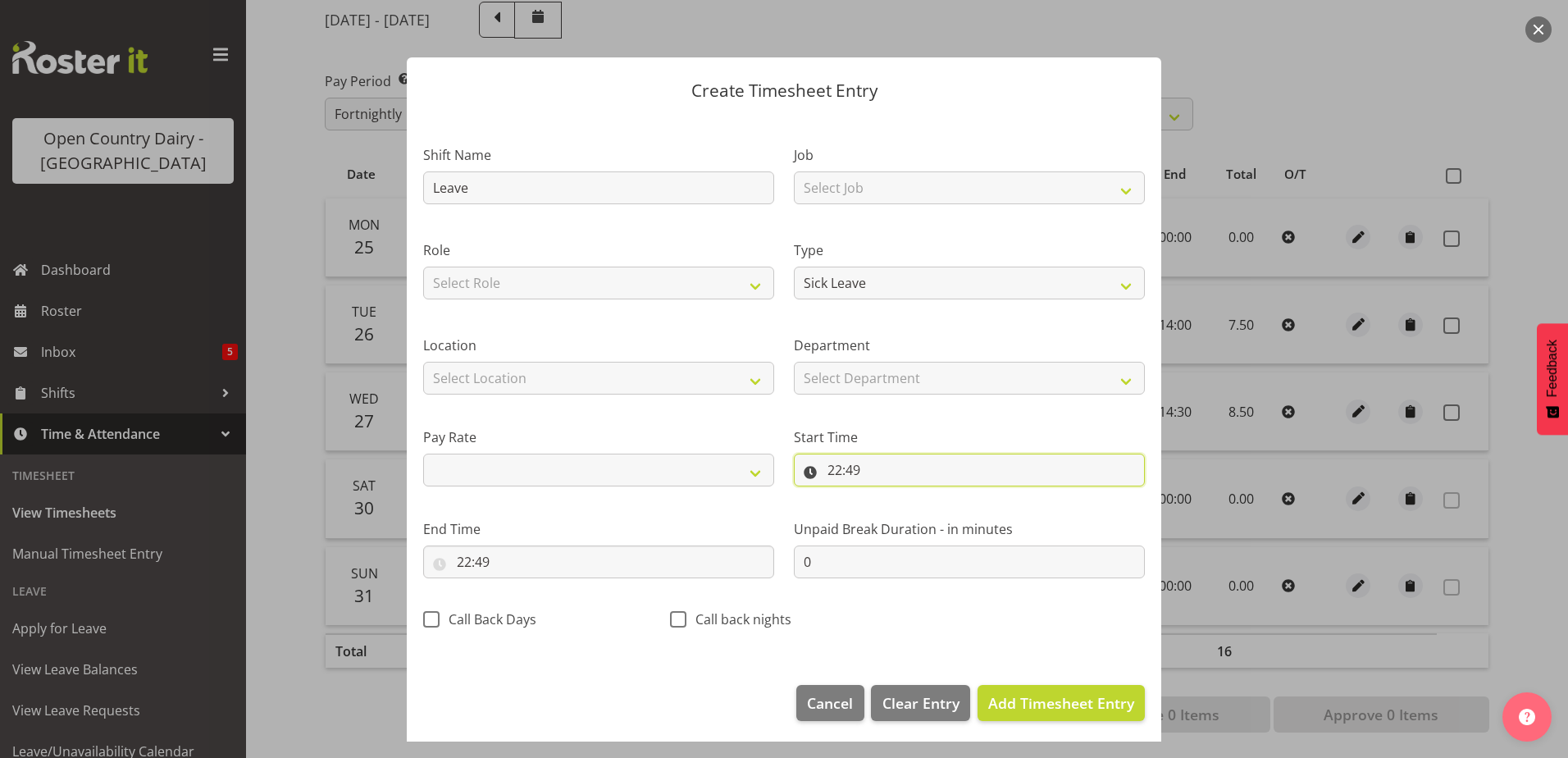
click at [842, 462] on input "22:49" at bounding box center [969, 469] width 351 height 33
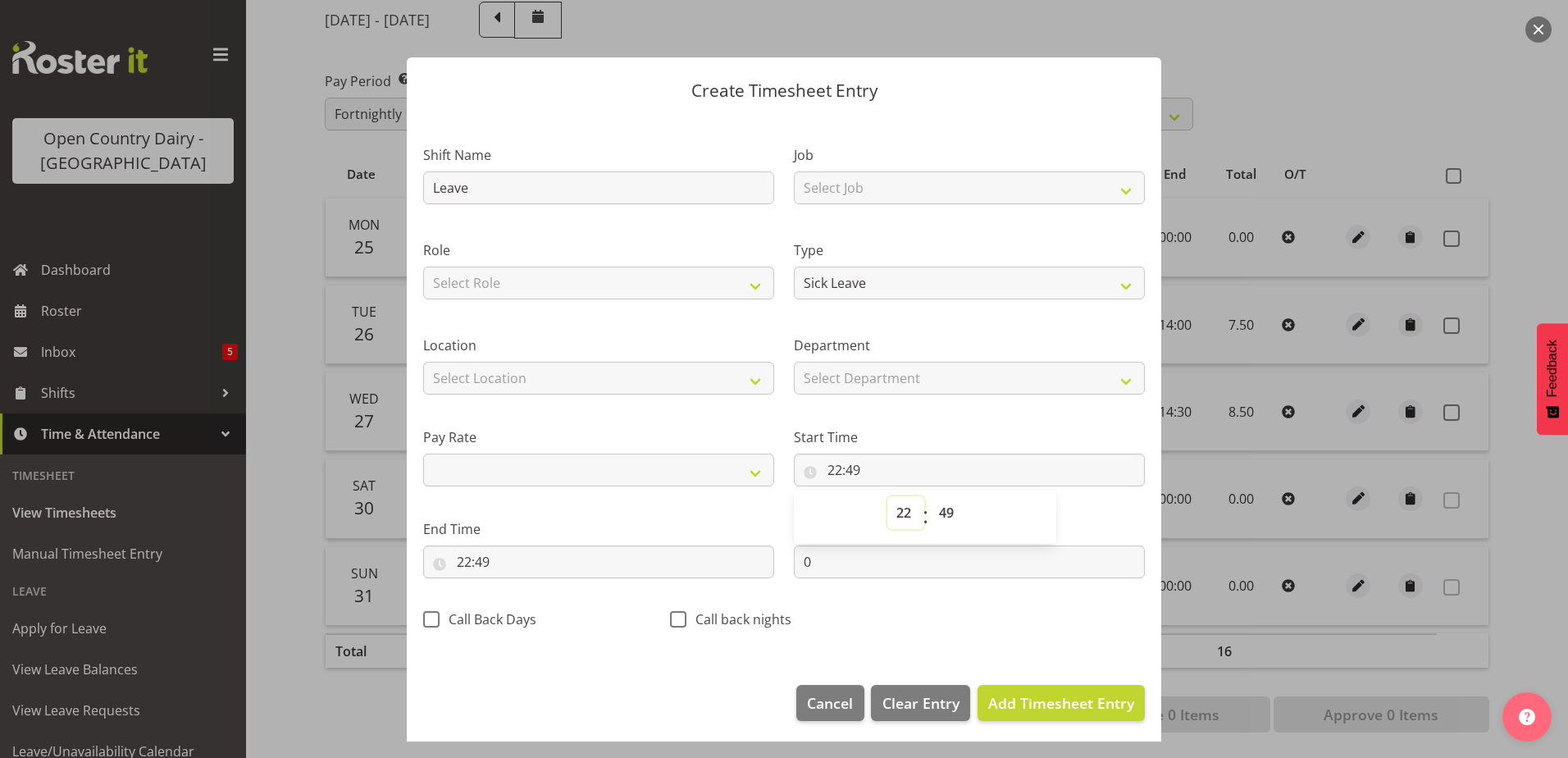
click at [894, 519] on select "00 01 02 03 04 05 06 07 08 09 10 11 12 13 14 15 16 17 18 19 20 21 22 23" at bounding box center [905, 512] width 37 height 33
click at [887, 496] on select "00 01 02 03 04 05 06 07 08 09 10 11 12 13 14 15 16 17 18 19 20 21 22 23" at bounding box center [905, 512] width 37 height 33
click at [947, 511] on select "00 01 02 03 04 05 06 07 08 09 10 11 12 13 14 15 16 17 18 19 20 21 22 23 24 25 2…" at bounding box center [948, 512] width 37 height 33
click at [930, 496] on select "00 01 02 03 04 05 06 07 08 09 10 11 12 13 14 15 16 17 18 19 20 21 22 23 24 25 2…" at bounding box center [948, 512] width 37 height 33
click at [472, 554] on input "22:49" at bounding box center [599, 562] width 351 height 33
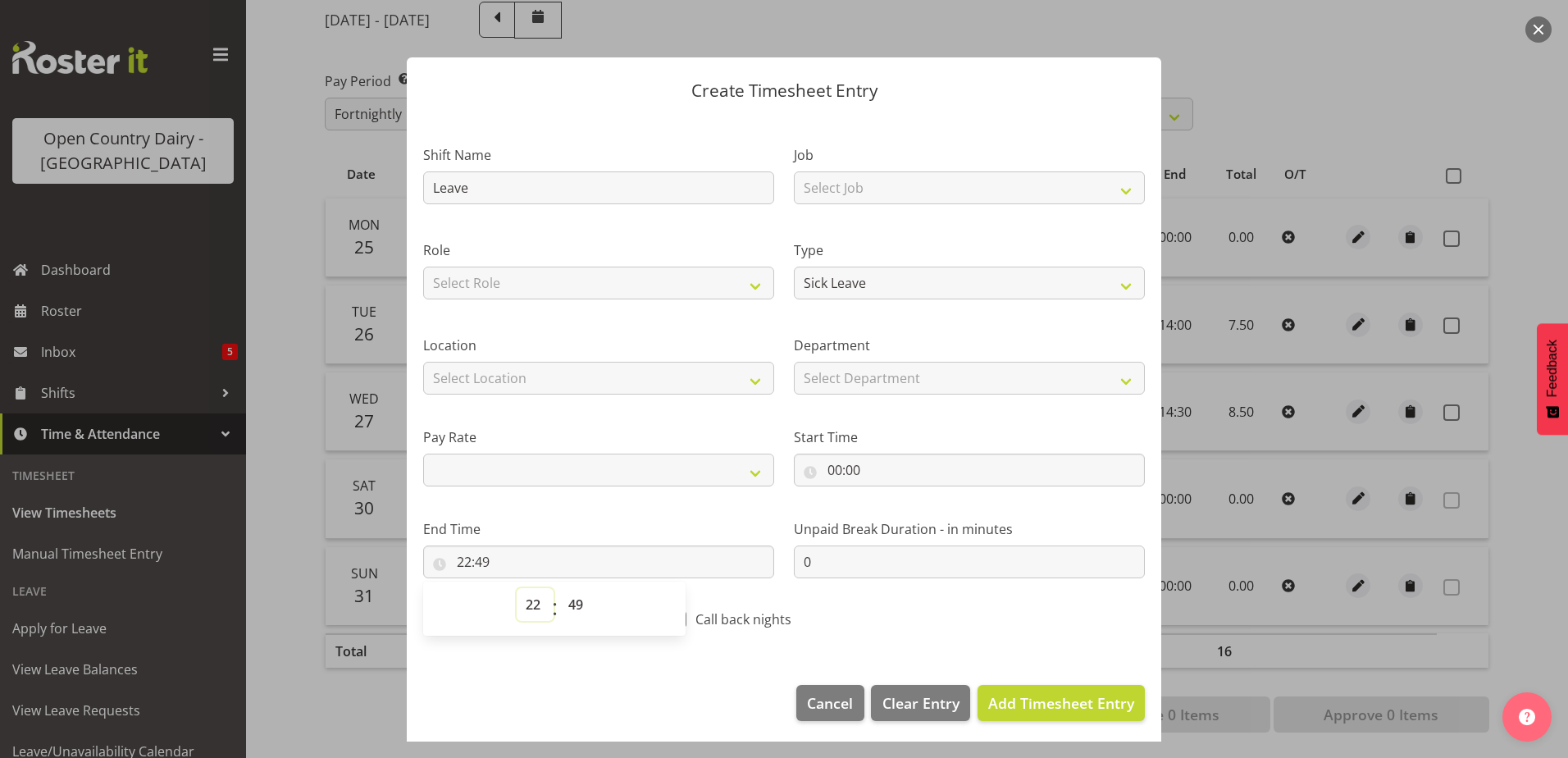
click at [533, 598] on select "00 01 02 03 04 05 06 07 08 09 10 11 12 13 14 15 16 17 18 19 20 21 22 23" at bounding box center [536, 604] width 37 height 33
click at [517, 588] on select "00 01 02 03 04 05 06 07 08 09 10 11 12 13 14 15 16 17 18 19 20 21 22 23" at bounding box center [536, 604] width 37 height 33
click at [575, 600] on select "00 01 02 03 04 05 06 07 08 09 10 11 12 13 14 15 16 17 18 19 20 21 22 23 24 25 2…" at bounding box center [578, 604] width 37 height 33
click at [559, 588] on select "00 01 02 03 04 05 06 07 08 09 10 11 12 13 14 15 16 17 18 19 20 21 22 23 24 25 2…" at bounding box center [578, 604] width 37 height 33
click at [1007, 700] on span "Add Timesheet Entry" at bounding box center [1061, 702] width 146 height 19
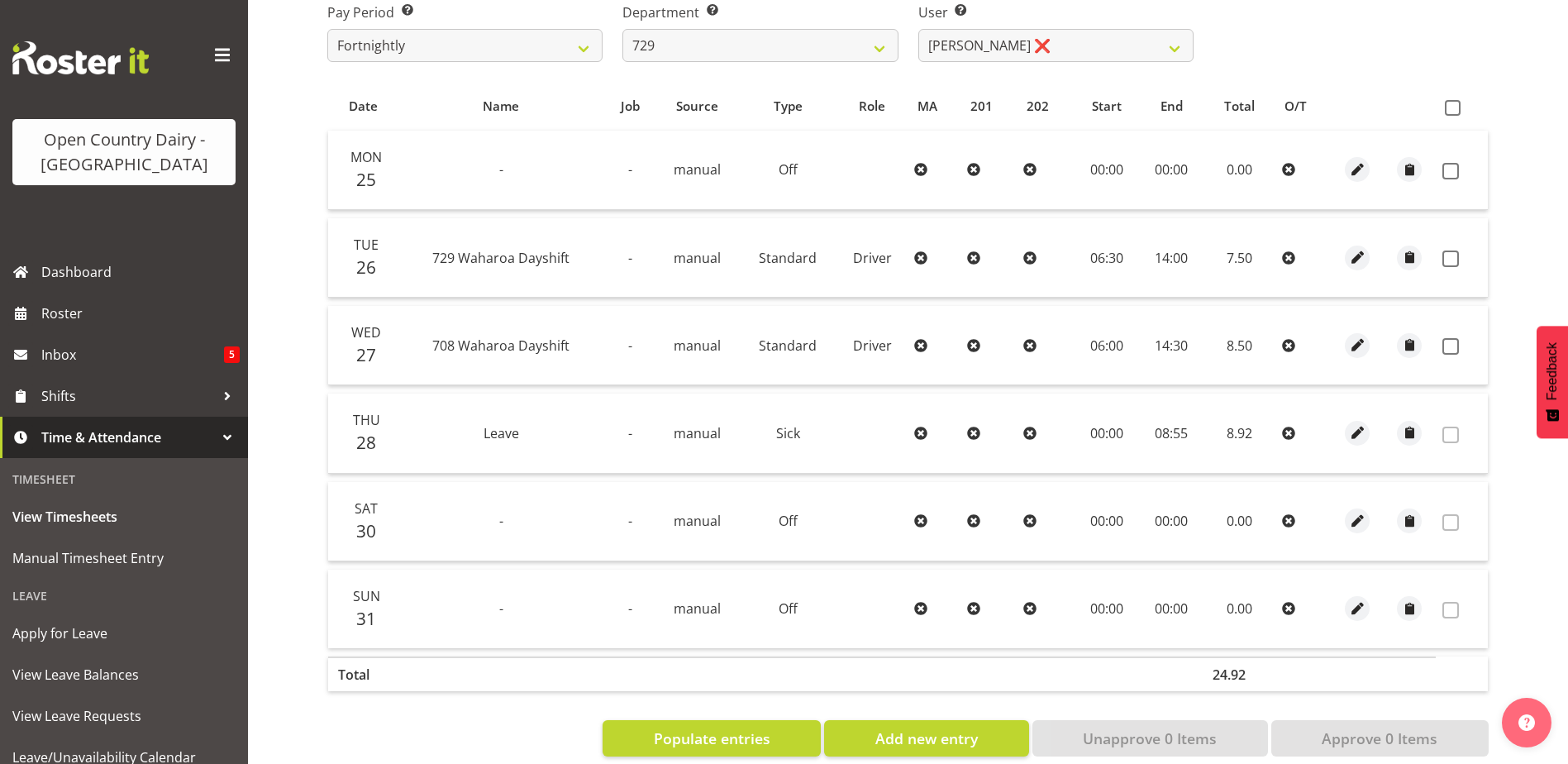
scroll to position [317, 0]
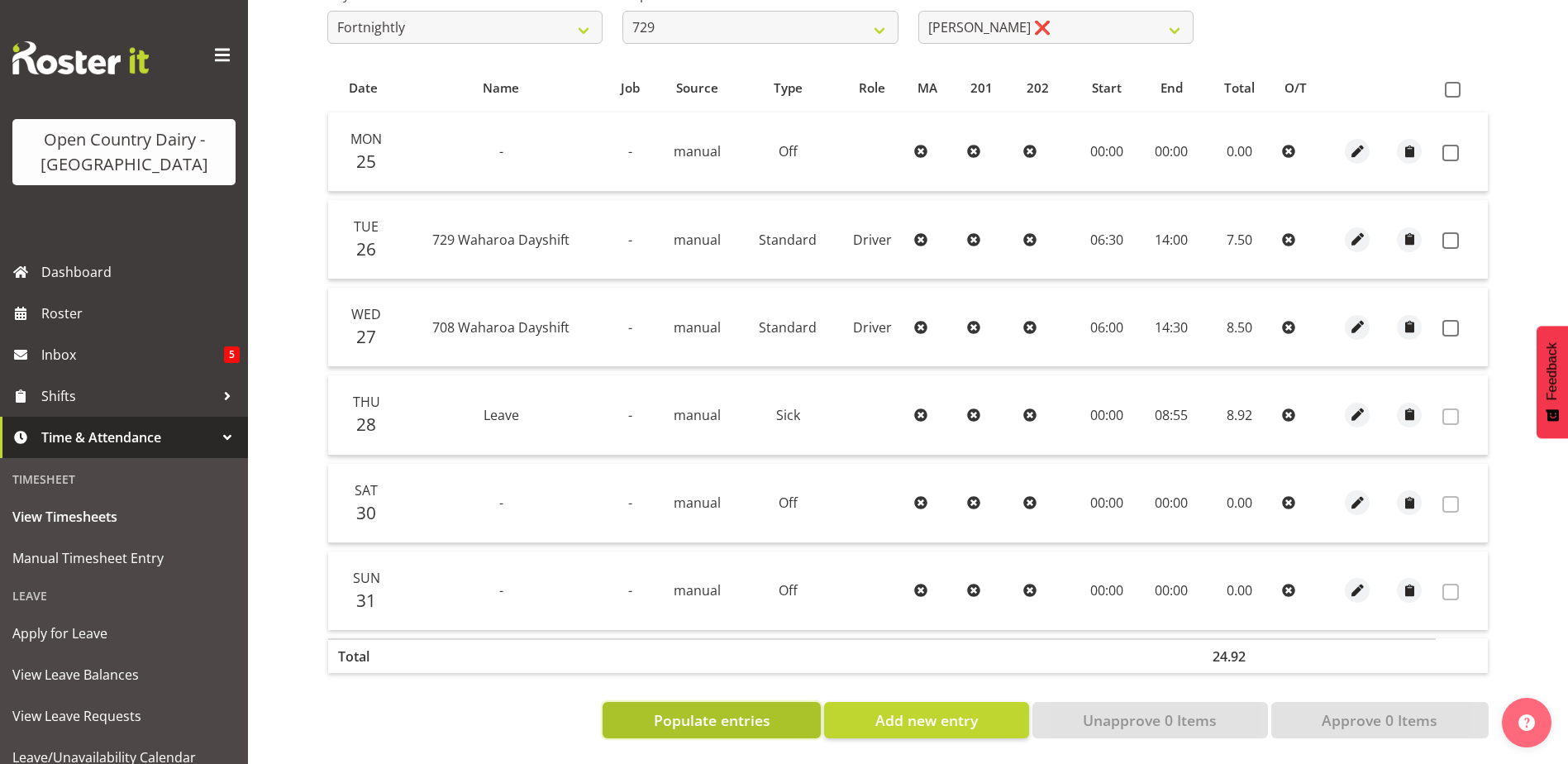
click at [737, 710] on span "Populate entries" at bounding box center [713, 720] width 117 height 21
click at [891, 712] on span "Add new entry" at bounding box center [926, 720] width 103 height 21
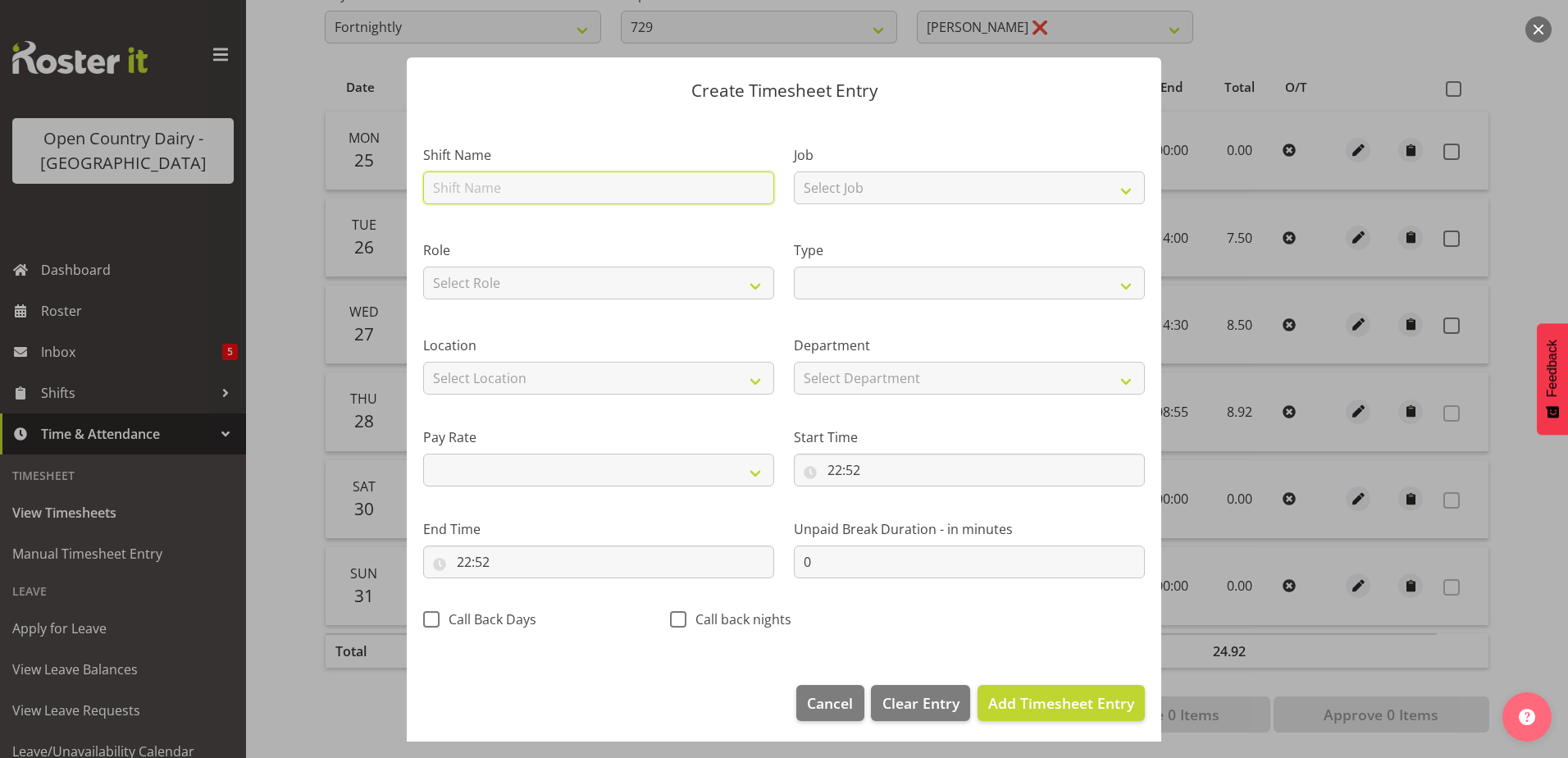
click at [525, 189] on input "text" at bounding box center [599, 188] width 351 height 33
click at [832, 268] on select "Off Standard Public Holiday Public Holiday (Worked) Day In Lieu Annual Leave Si…" at bounding box center [969, 283] width 351 height 33
click at [794, 267] on select "Off Standard Public Holiday Public Holiday (Worked) Day In Lieu Annual Leave Si…" at bounding box center [969, 283] width 351 height 33
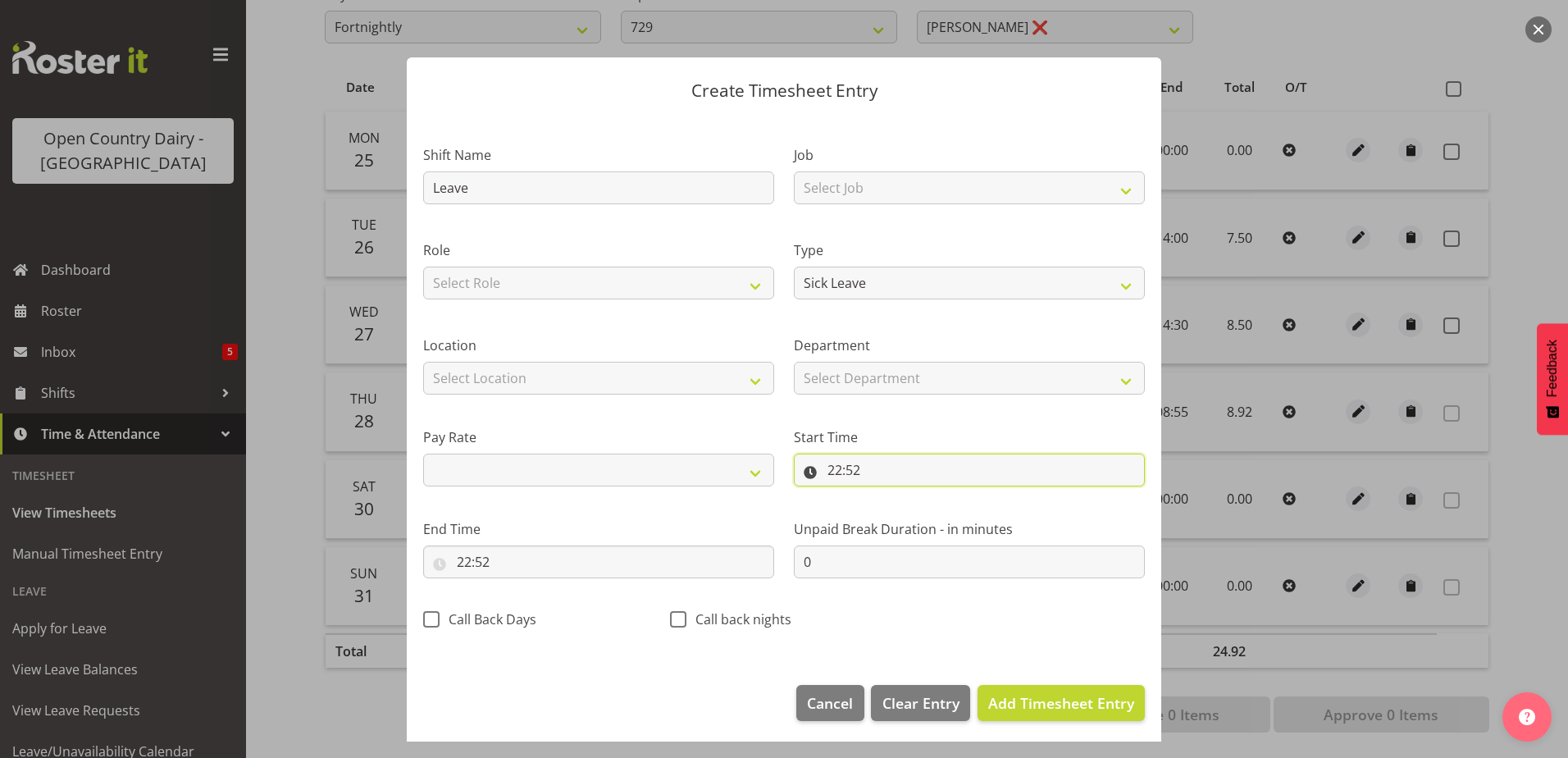
click at [831, 473] on input "22:52" at bounding box center [969, 469] width 351 height 33
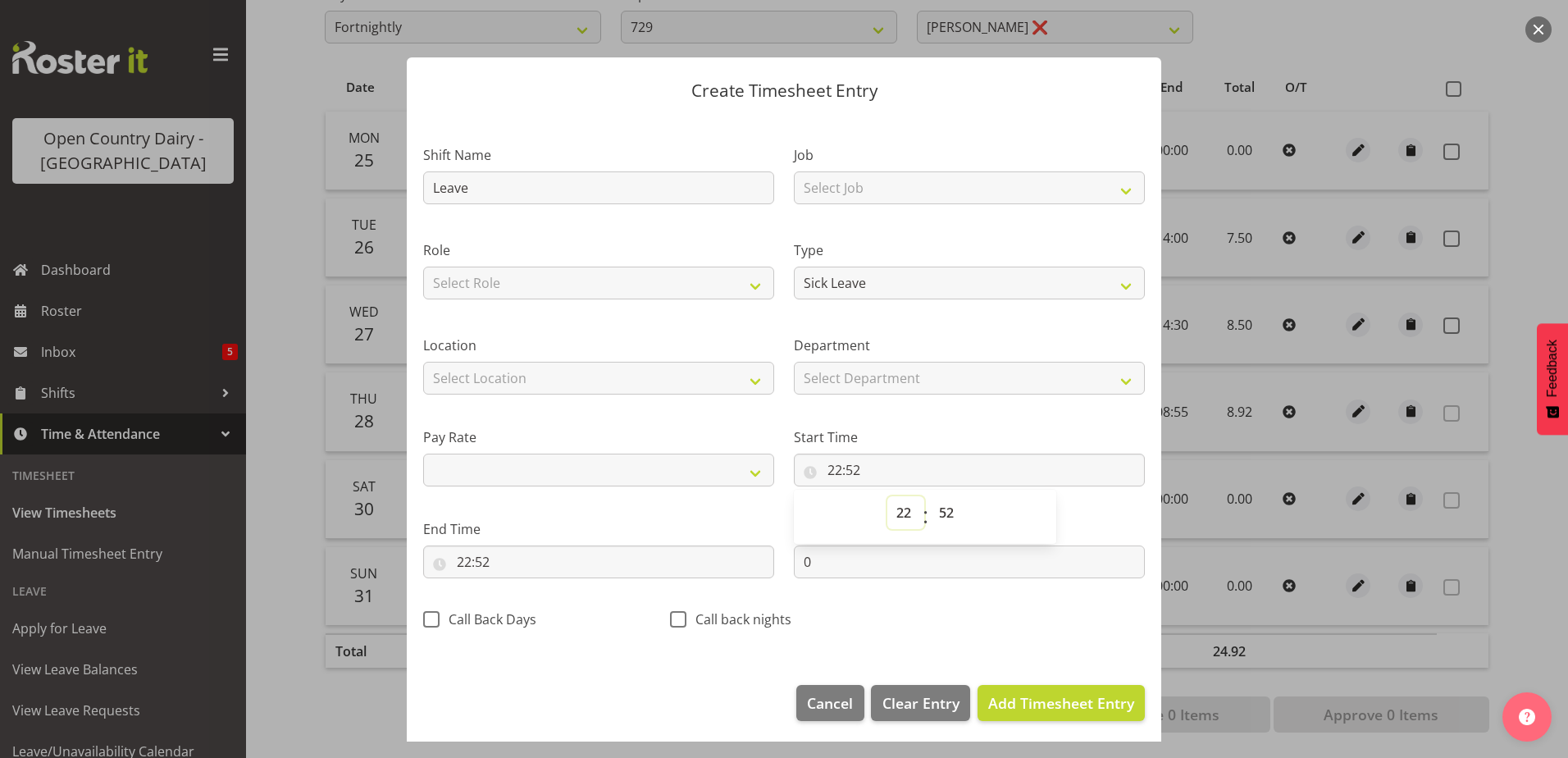
click at [887, 512] on select "00 01 02 03 04 05 06 07 08 09 10 11 12 13 14 15 16 17 18 19 20 21 22 23" at bounding box center [905, 512] width 37 height 33
click at [895, 517] on select "00 01 02 03 04 05 06 07 08 09 10 11 12 13 14 15 16 17 18 19 20 21 22 23" at bounding box center [905, 512] width 37 height 33
click at [907, 519] on select "00 01 02 03 04 05 06 07 08 09 10 11 12 13 14 15 16 17 18 19 20 21 22 23" at bounding box center [905, 512] width 37 height 33
click at [887, 496] on select "00 01 02 03 04 05 06 07 08 09 10 11 12 13 14 15 16 17 18 19 20 21 22 23" at bounding box center [905, 512] width 37 height 33
click at [943, 509] on select "00 01 02 03 04 05 06 07 08 09 10 11 12 13 14 15 16 17 18 19 20 21 22 23 24 25 2…" at bounding box center [948, 512] width 37 height 33
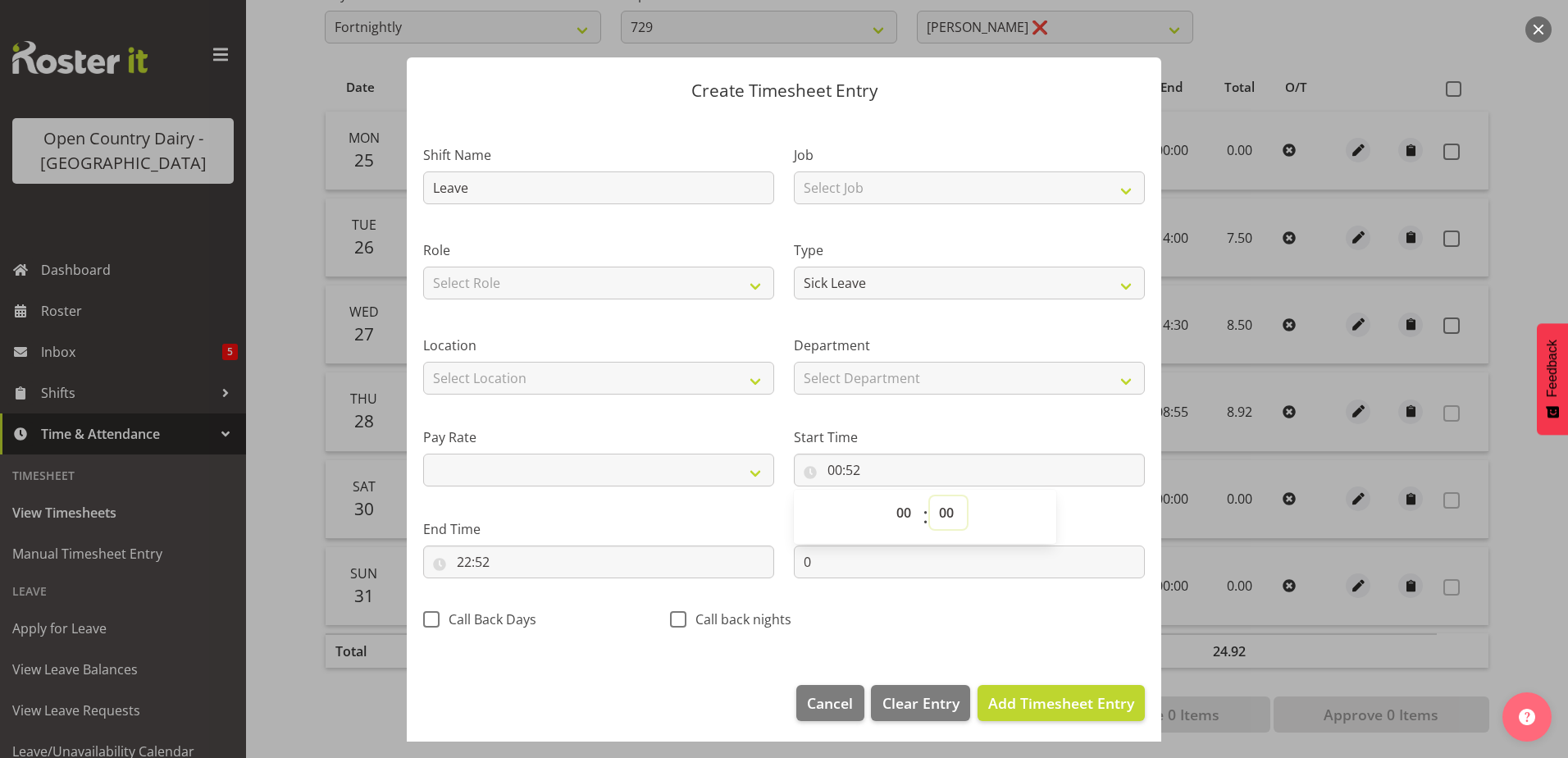
click at [930, 496] on select "00 01 02 03 04 05 06 07 08 09 10 11 12 13 14 15 16 17 18 19 20 21 22 23 24 25 2…" at bounding box center [948, 512] width 37 height 33
click at [467, 551] on input "22:52" at bounding box center [599, 562] width 351 height 33
click at [532, 599] on select "00 01 02 03 04 05 06 07 08 09 10 11 12 13 14 15 16 17 18 19 20 21 22 23" at bounding box center [536, 604] width 37 height 33
click at [517, 588] on select "00 01 02 03 04 05 06 07 08 09 10 11 12 13 14 15 16 17 18 19 20 21 22 23" at bounding box center [536, 604] width 37 height 33
click at [573, 598] on select "00 01 02 03 04 05 06 07 08 09 10 11 12 13 14 15 16 17 18 19 20 21 22 23 24 25 2…" at bounding box center [578, 604] width 37 height 33
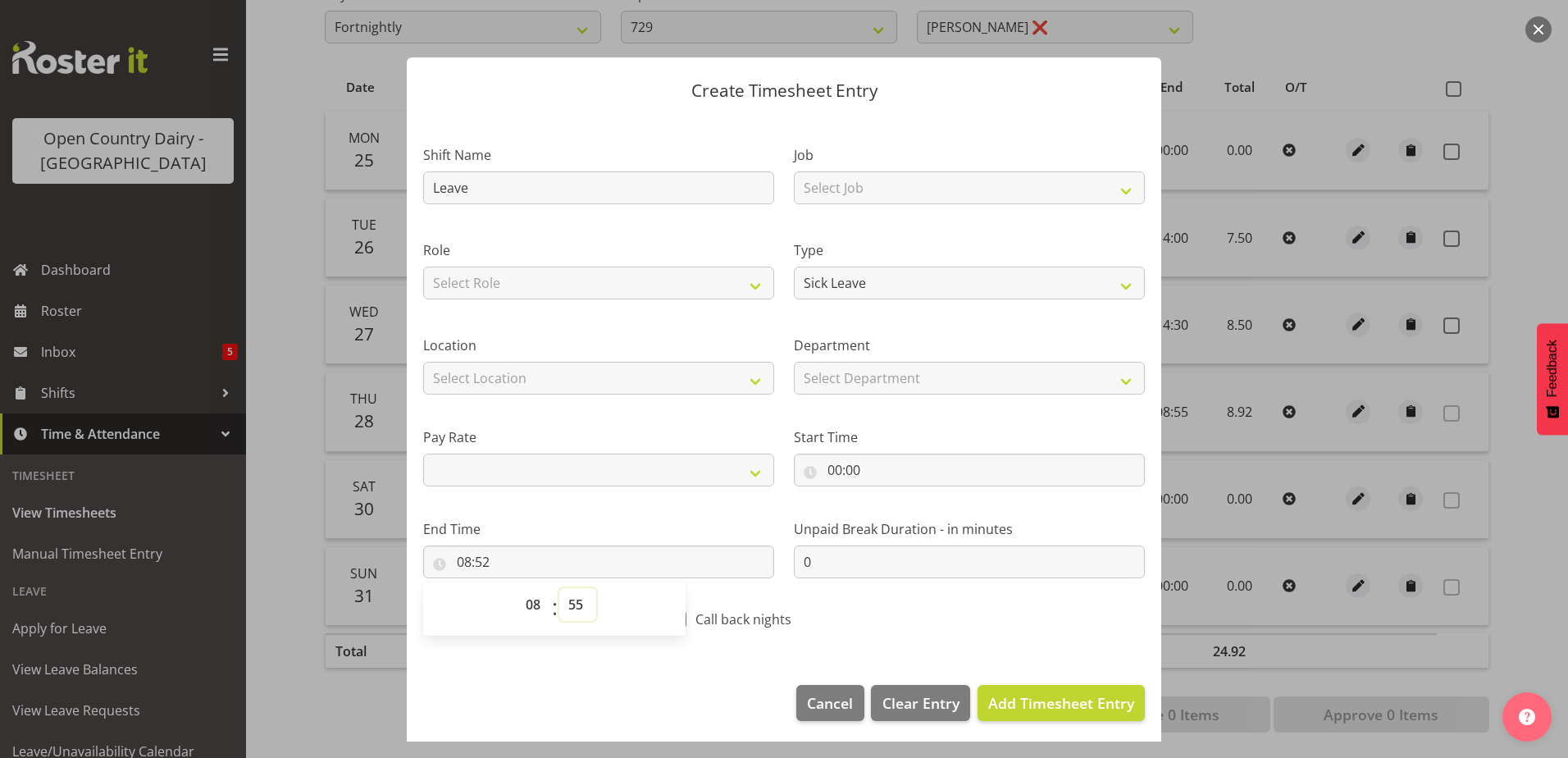
click at [559, 588] on select "00 01 02 03 04 05 06 07 08 09 10 11 12 13 14 15 16 17 18 19 20 21 22 23 24 25 2…" at bounding box center [578, 604] width 37 height 33
click at [988, 702] on span "Add Timesheet Entry" at bounding box center [1061, 702] width 146 height 19
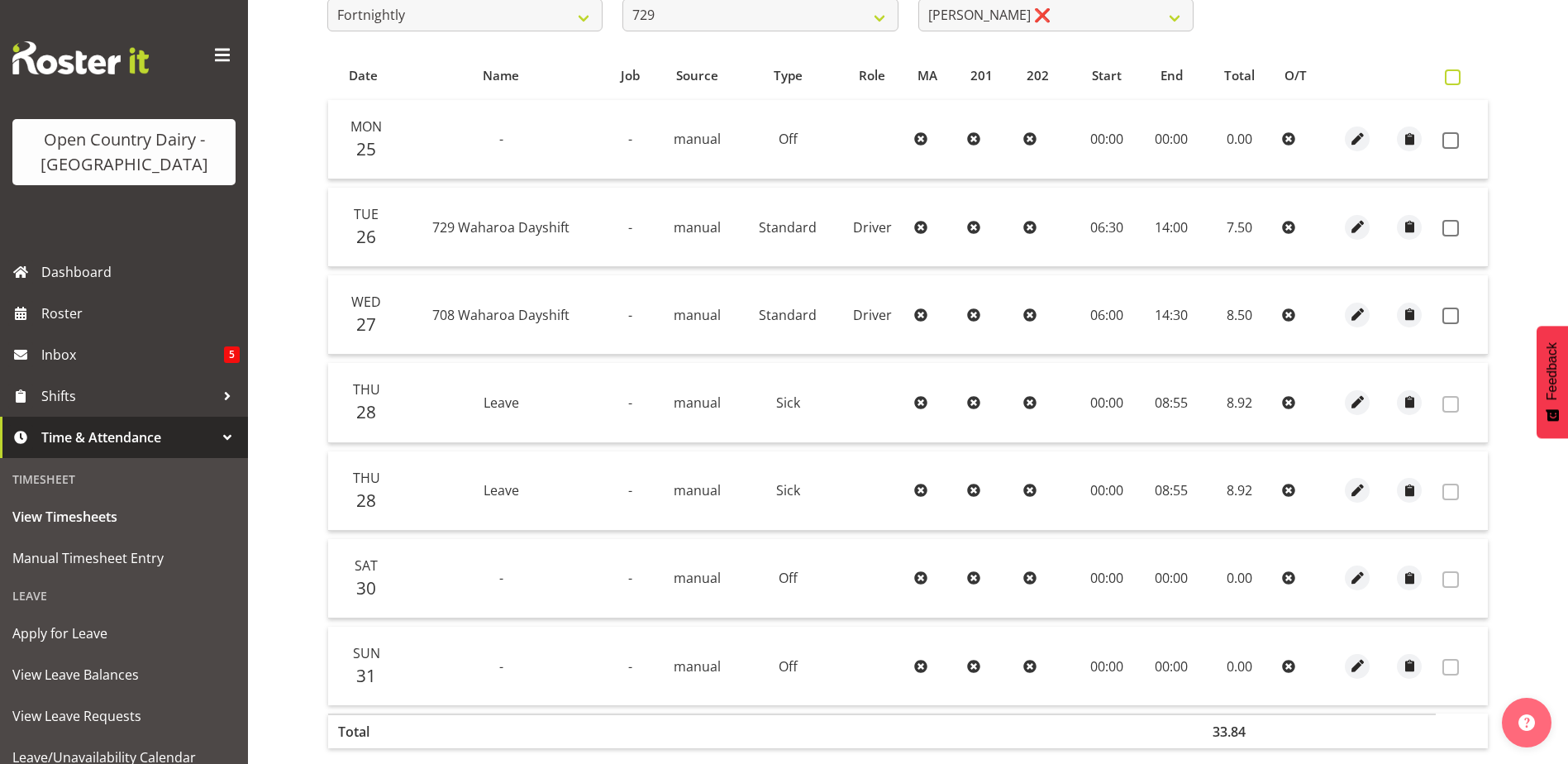
click at [1448, 82] on span at bounding box center [1453, 77] width 16 height 16
click at [1448, 82] on input "checkbox" at bounding box center [1450, 77] width 11 height 11
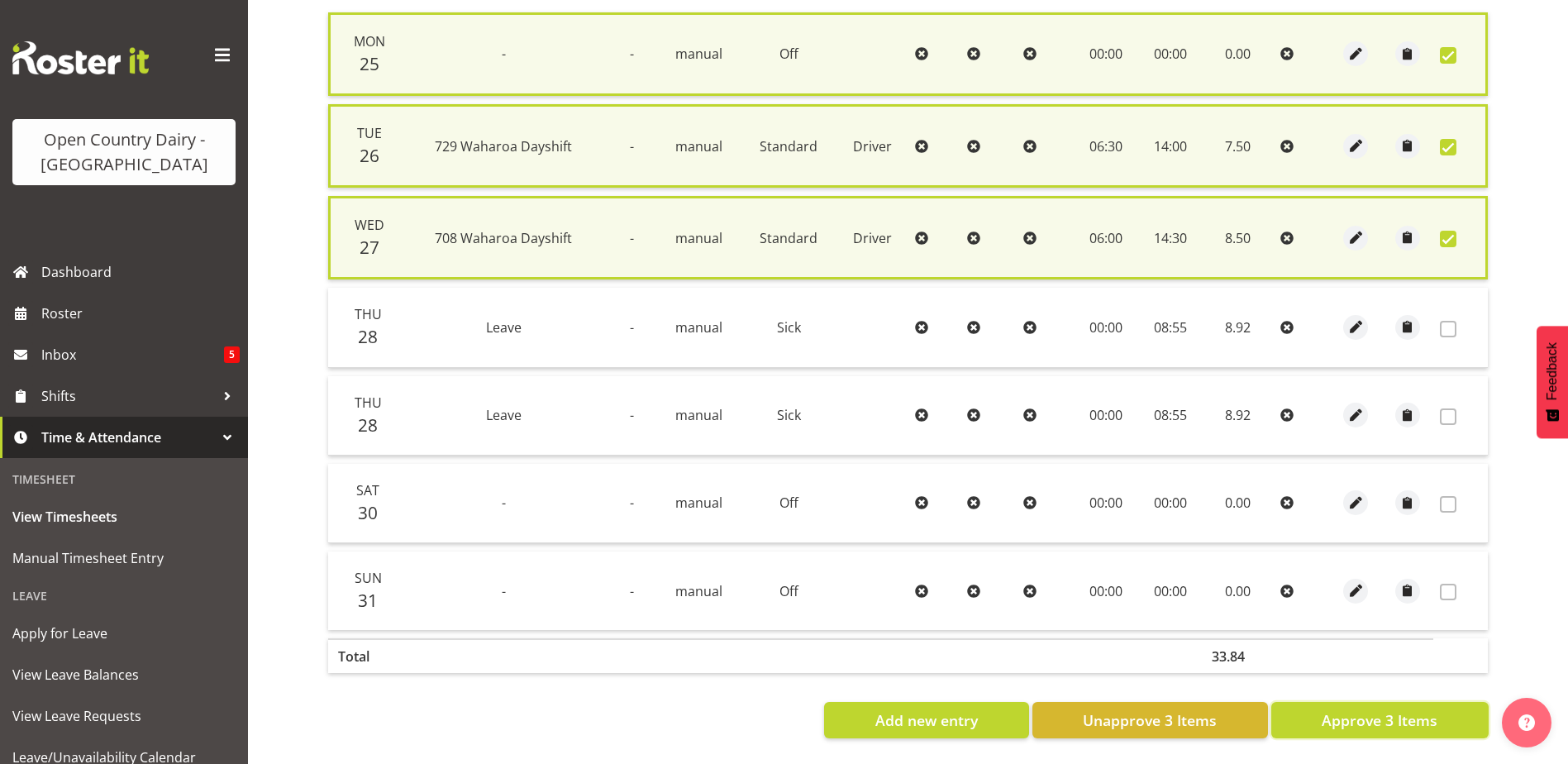
click at [1363, 710] on span "Approve 3 Items" at bounding box center [1380, 720] width 116 height 21
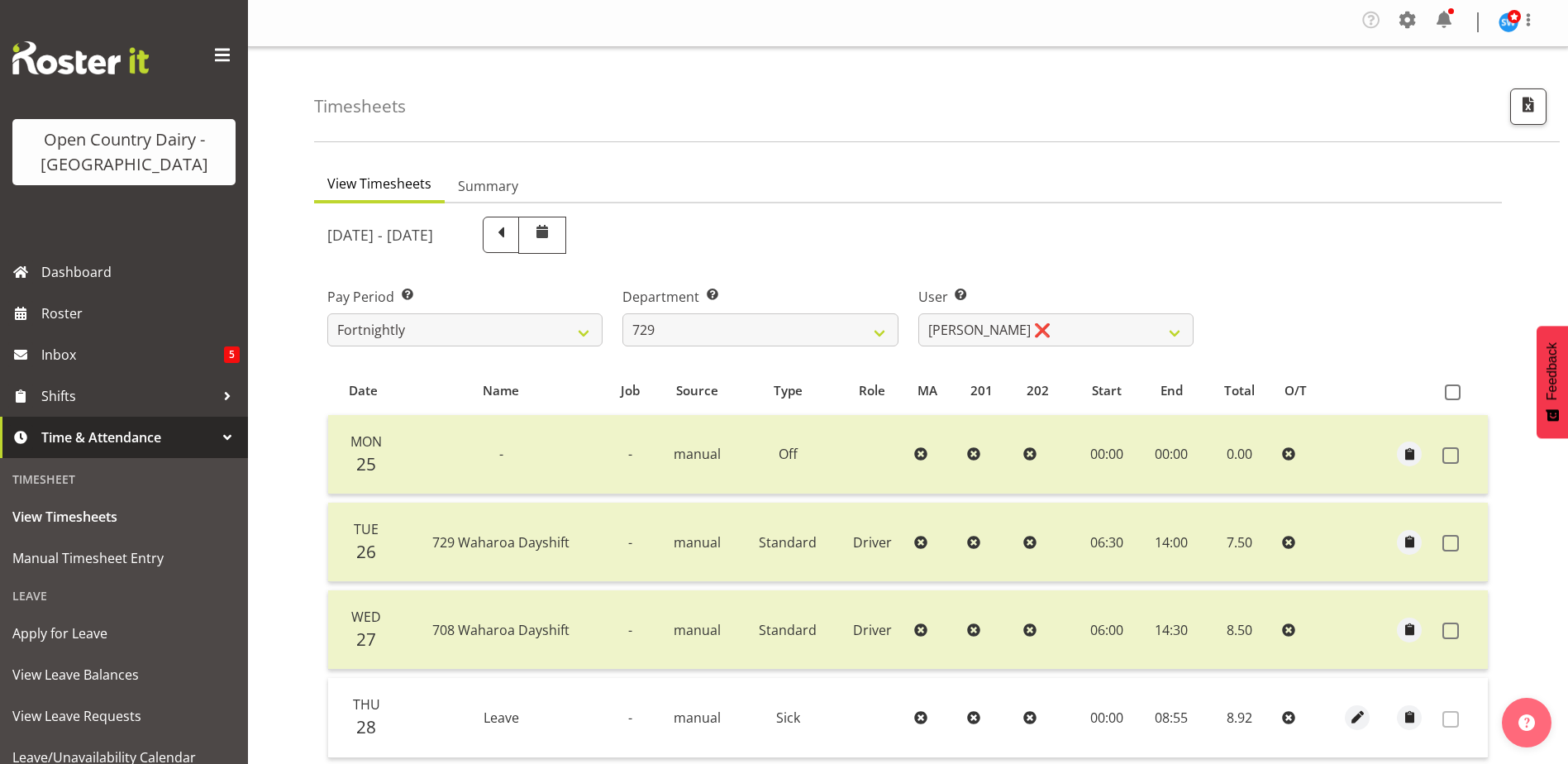
scroll to position [0, 0]
click at [887, 333] on select "701 702 703 704 705 706 707 708 709 710 711 712 713 714 715 716 717 718 719 720" at bounding box center [760, 332] width 275 height 33
click at [623, 315] on select "701 702 703 704 705 706 707 708 709 710 711 712 713 714 715 716 717 718 719 720" at bounding box center [760, 332] width 275 height 33
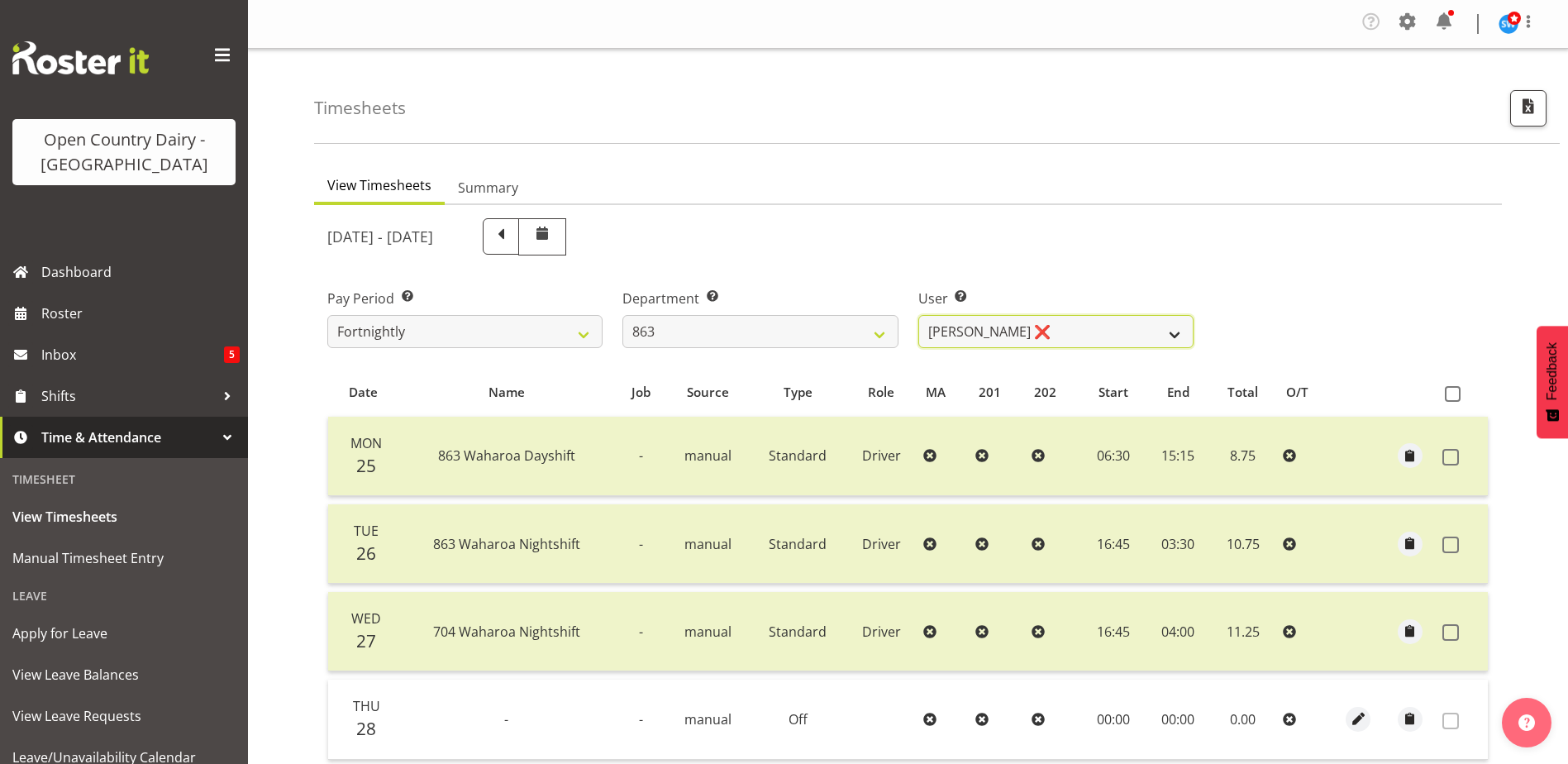
click at [967, 324] on select "Billy Walters ❌ Glyn Spiller ❌ Mike Paki ❌ Paul Bunyan ❌" at bounding box center [1056, 332] width 275 height 33
click at [919, 315] on select "Billy Walters ❌ Glyn Spiller ❌ Mike Paki ❌ Paul Bunyan ❌" at bounding box center [1056, 332] width 275 height 33
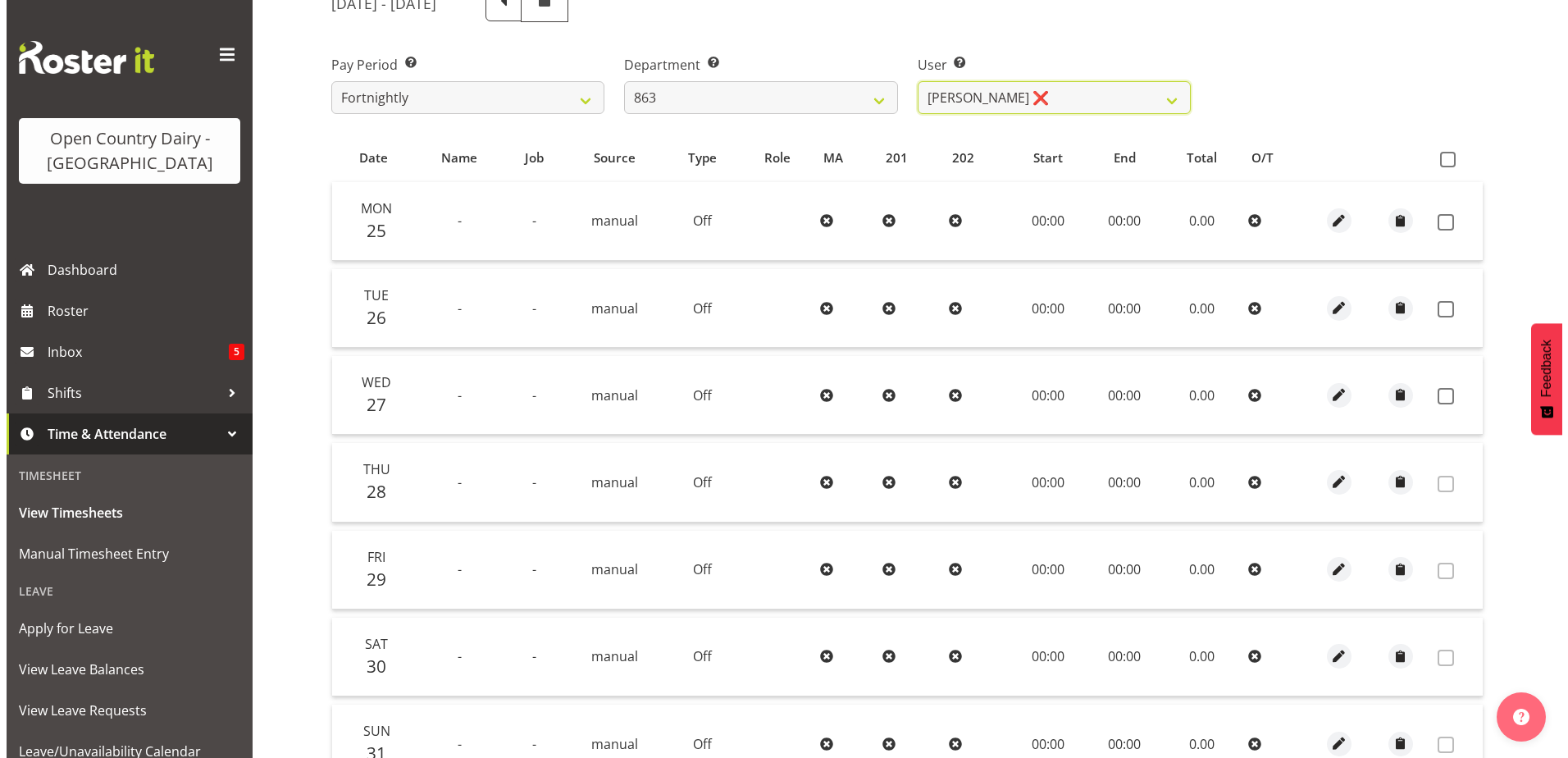
scroll to position [246, 0]
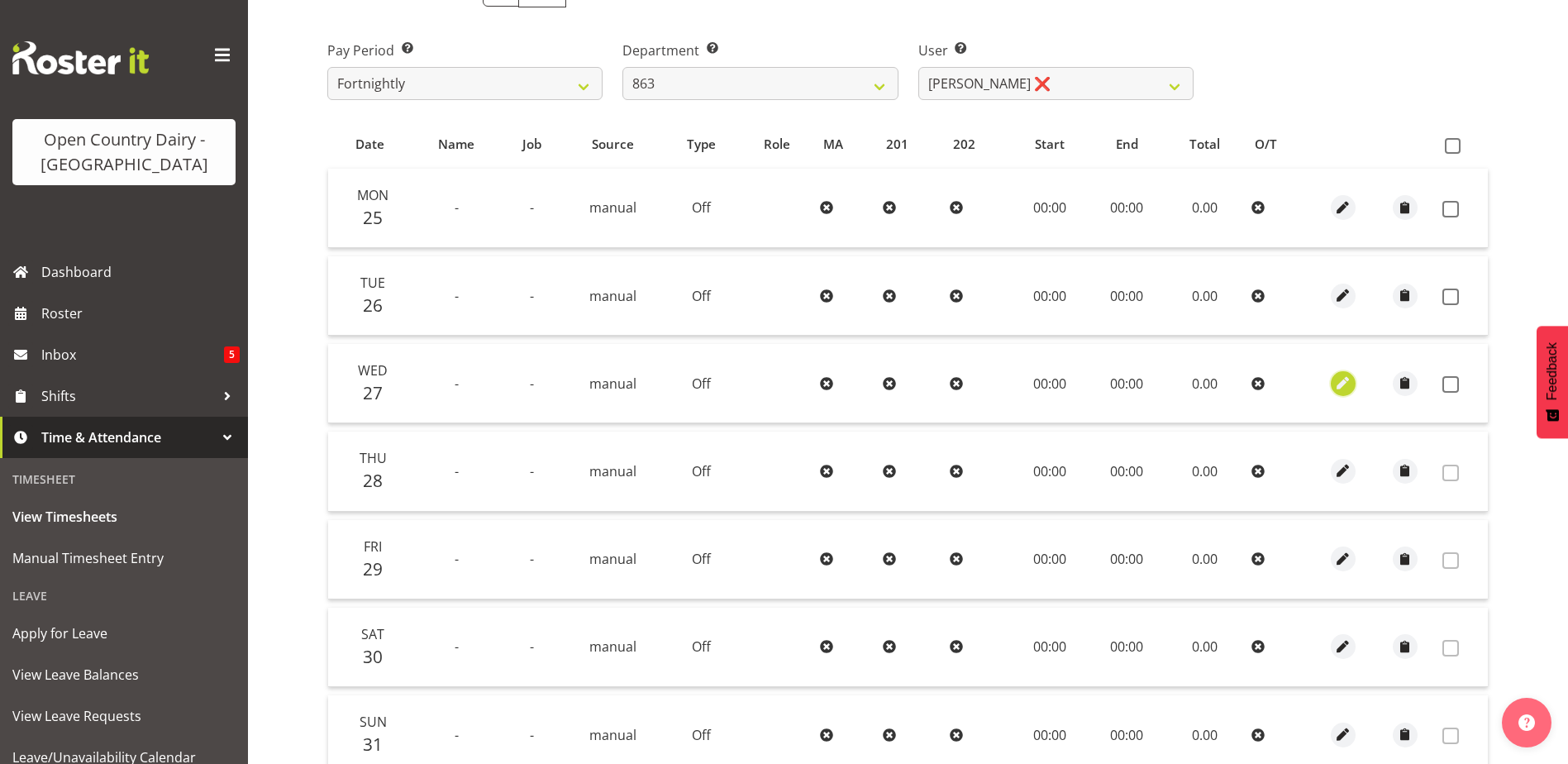
click at [1337, 385] on span "button" at bounding box center [1343, 383] width 19 height 19
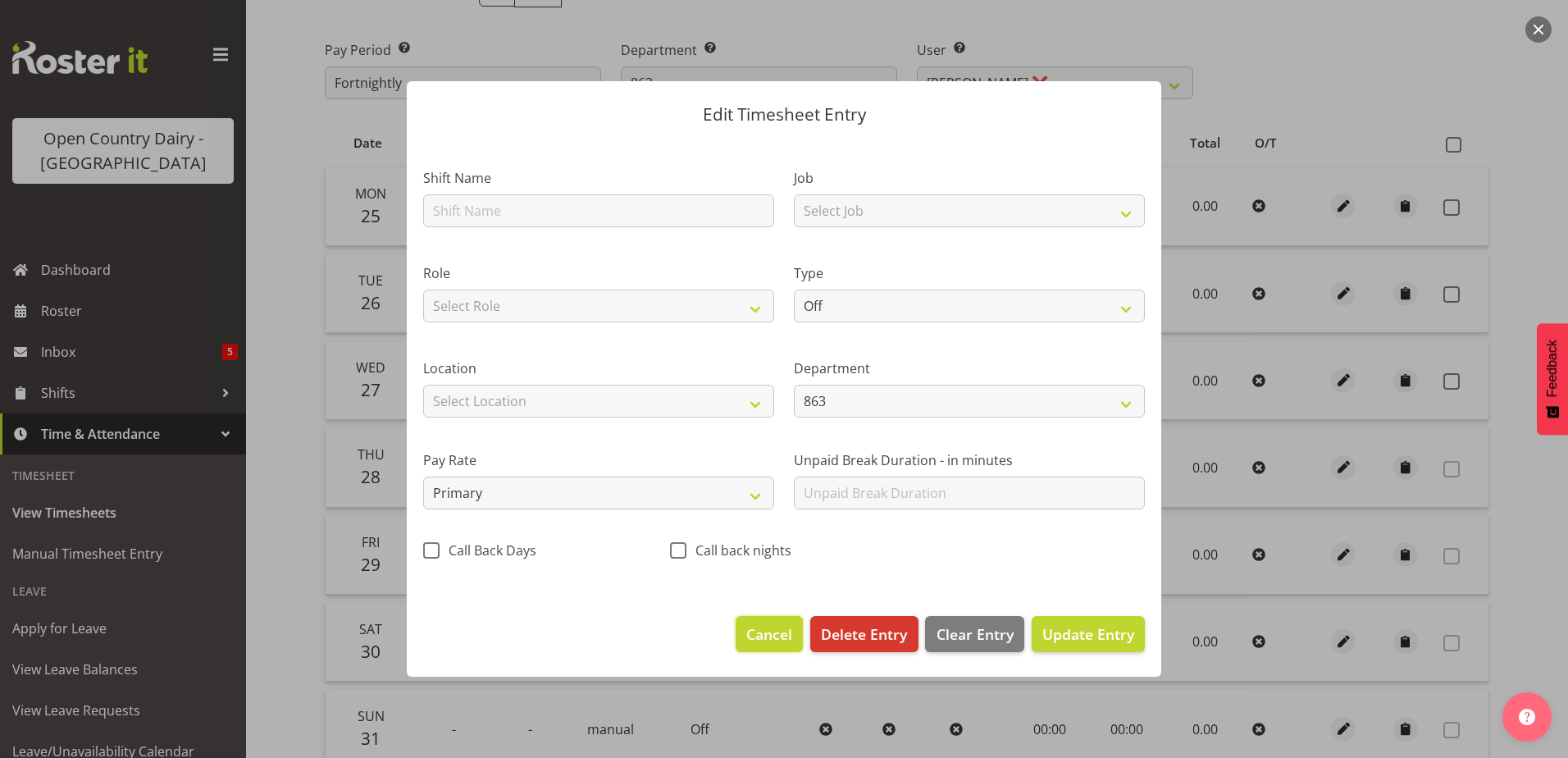
click at [767, 641] on span "Cancel" at bounding box center [769, 633] width 46 height 21
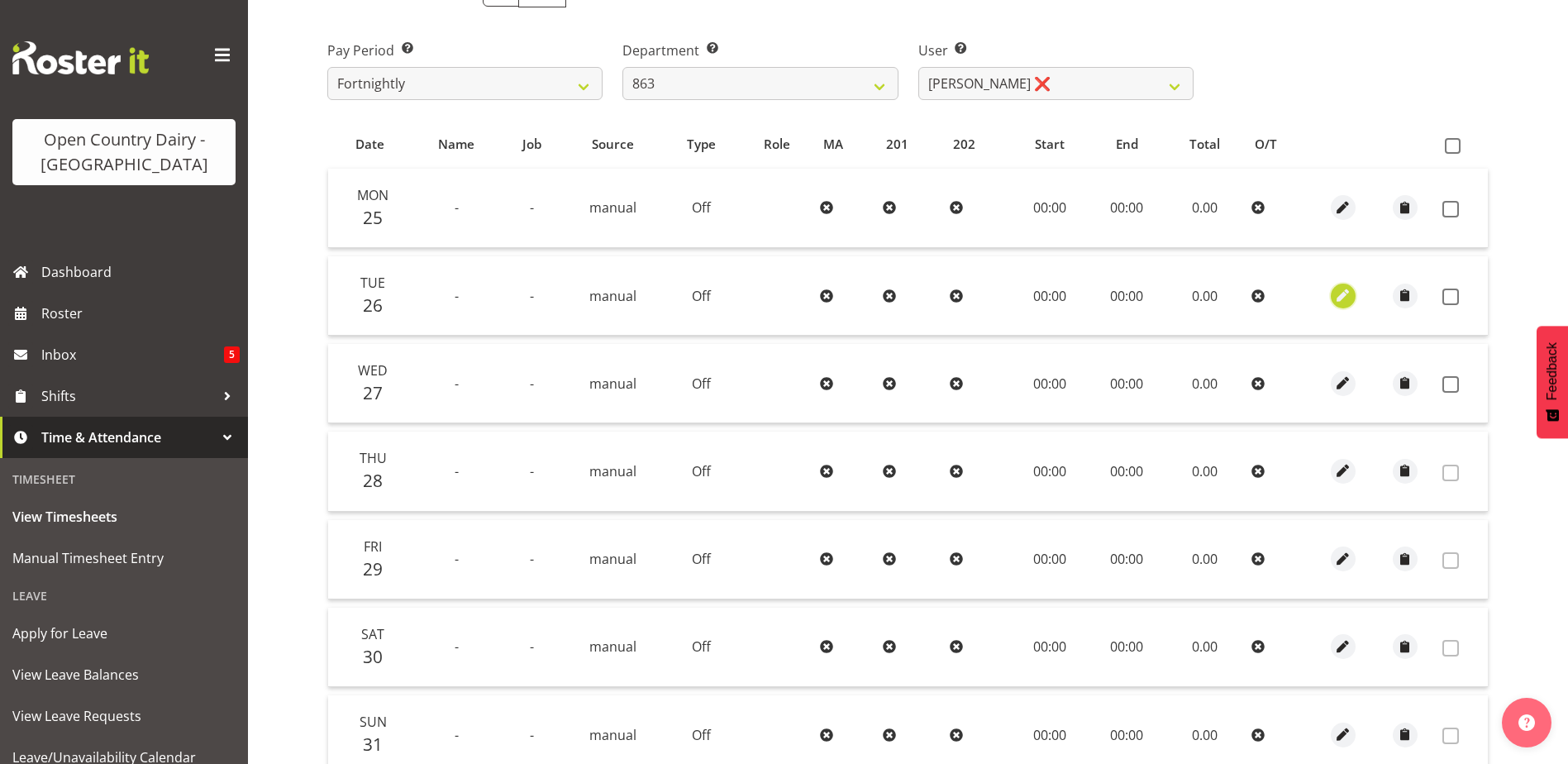
click at [1345, 296] on span "button" at bounding box center [1343, 296] width 19 height 19
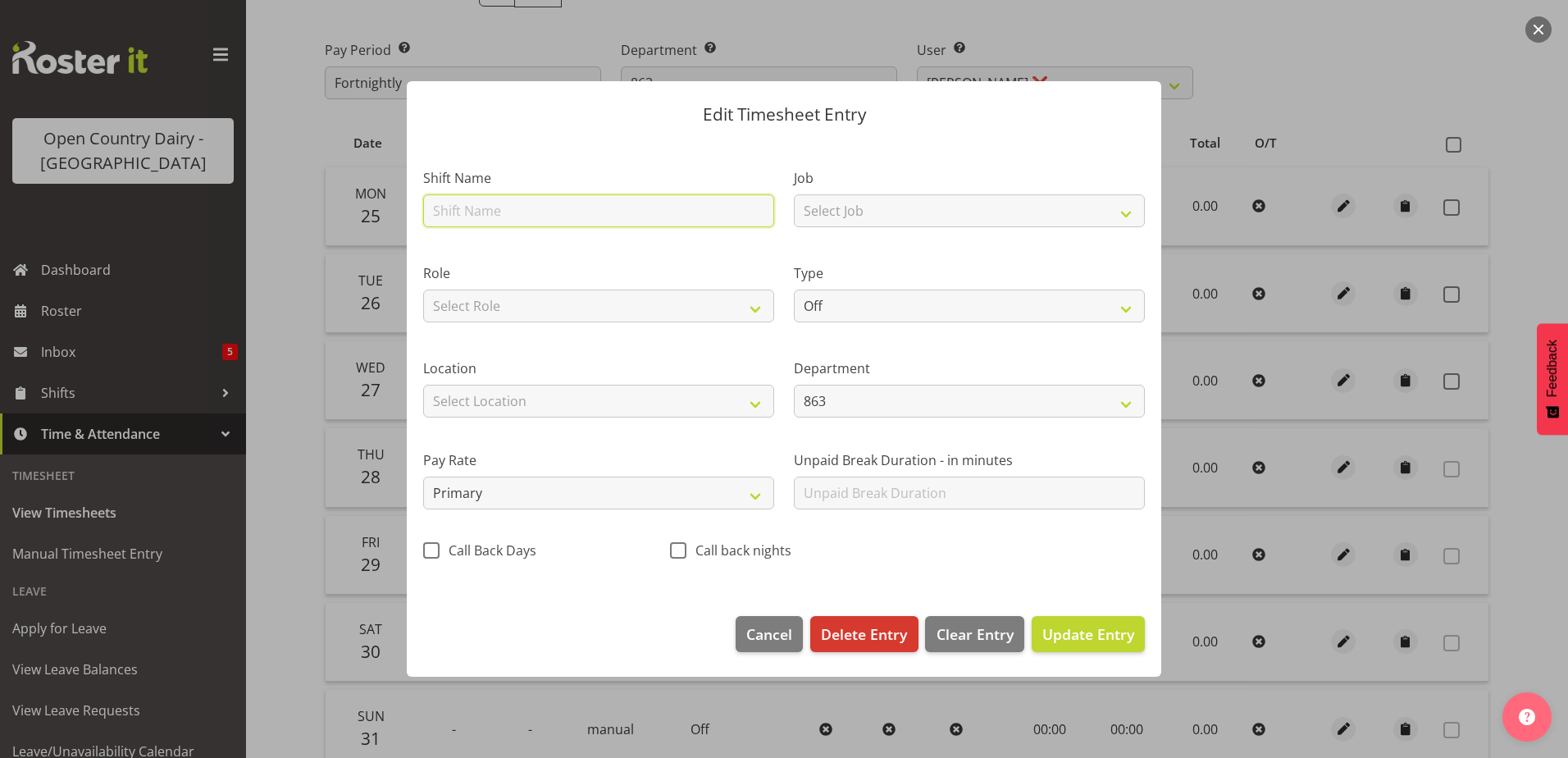
click at [623, 208] on input "text" at bounding box center [599, 210] width 351 height 33
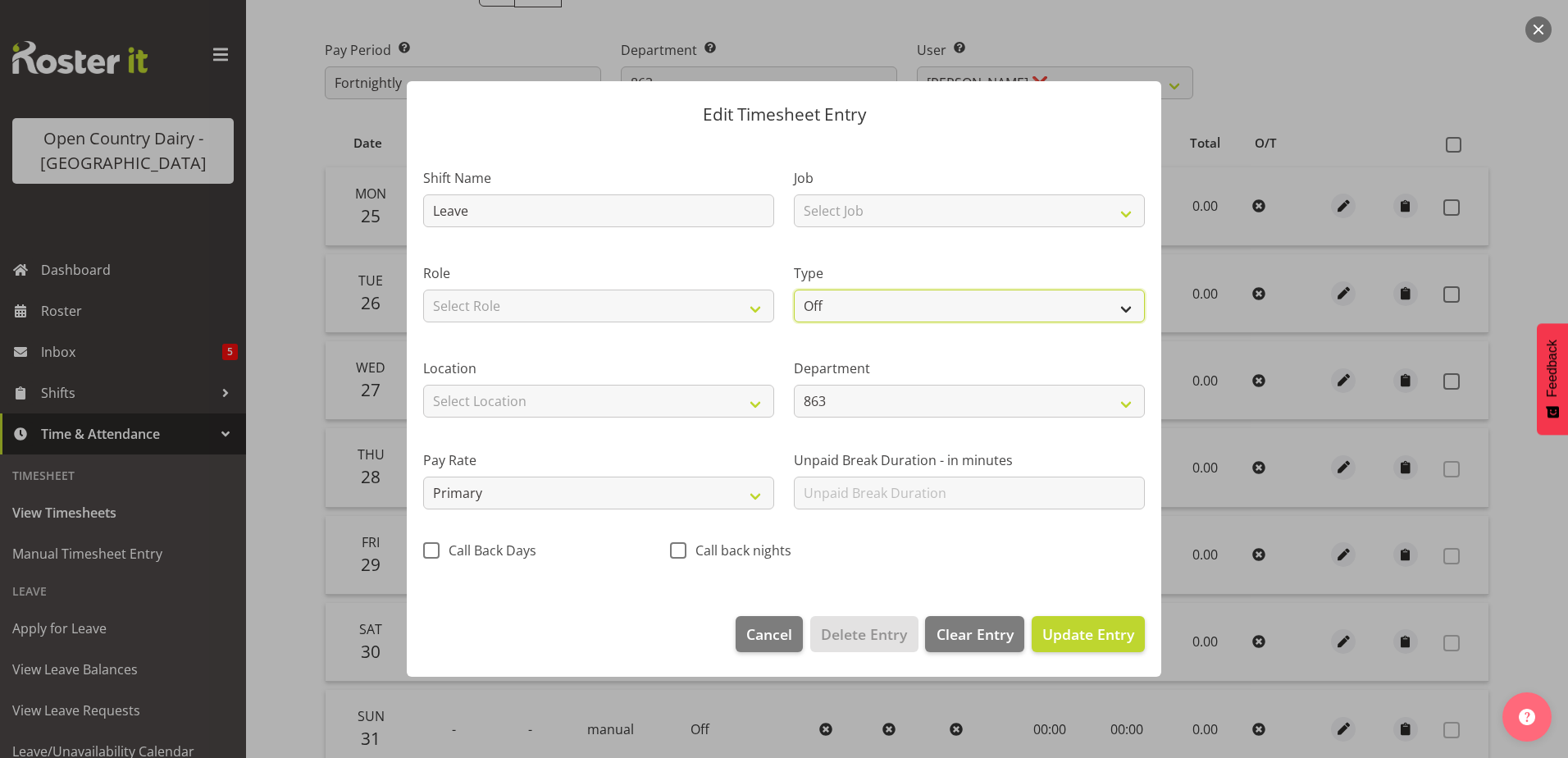
click at [822, 307] on select "Off Standard Public Holiday Public Holiday (Worked) Day In Lieu Annual Leave Si…" at bounding box center [969, 305] width 351 height 33
click at [794, 289] on select "Off Standard Public Holiday Public Holiday (Worked) Day In Lieu Annual Leave Si…" at bounding box center [969, 305] width 351 height 33
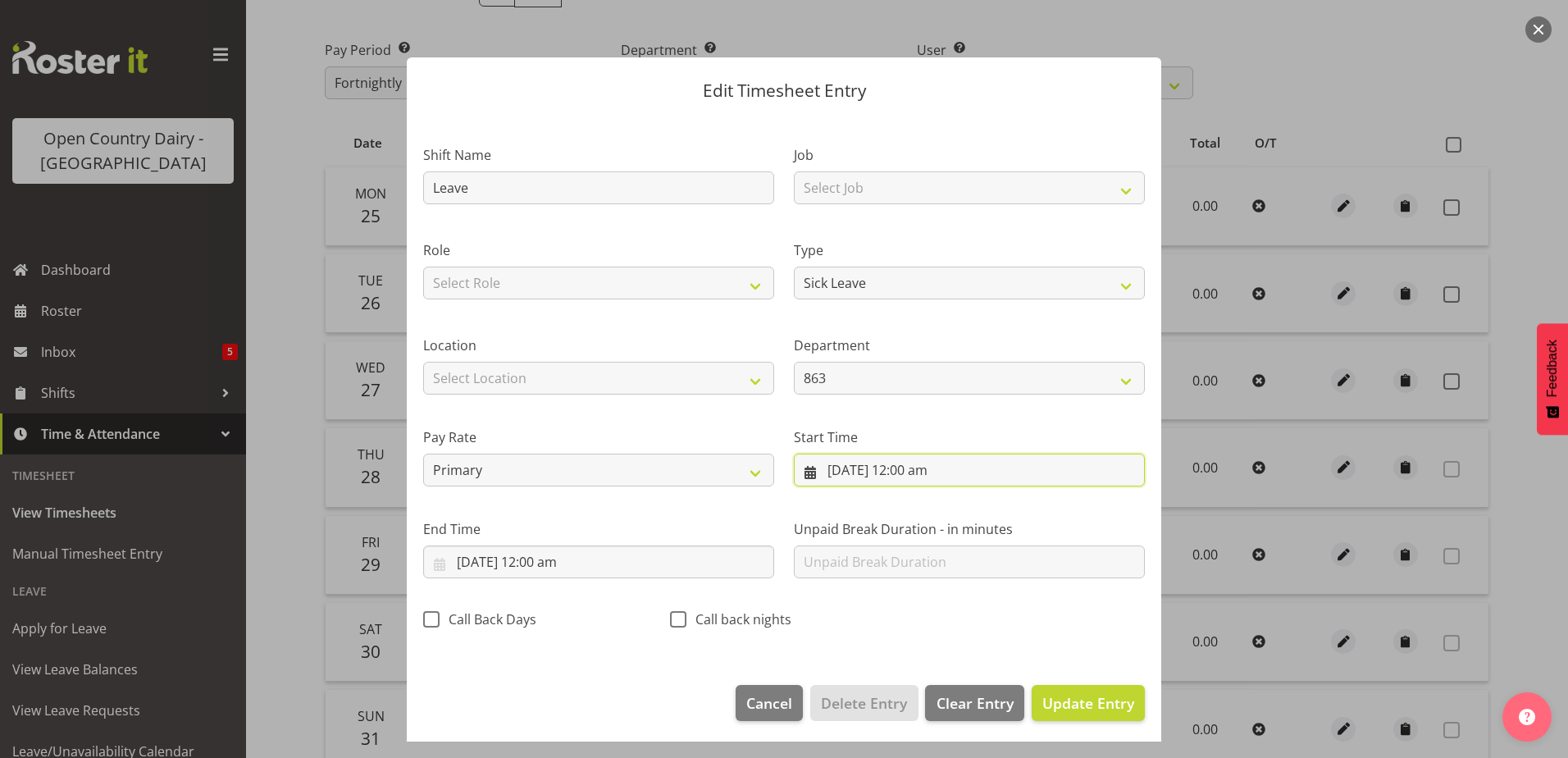
click at [918, 469] on input "26/08/2025, 12:00 am" at bounding box center [969, 469] width 351 height 33
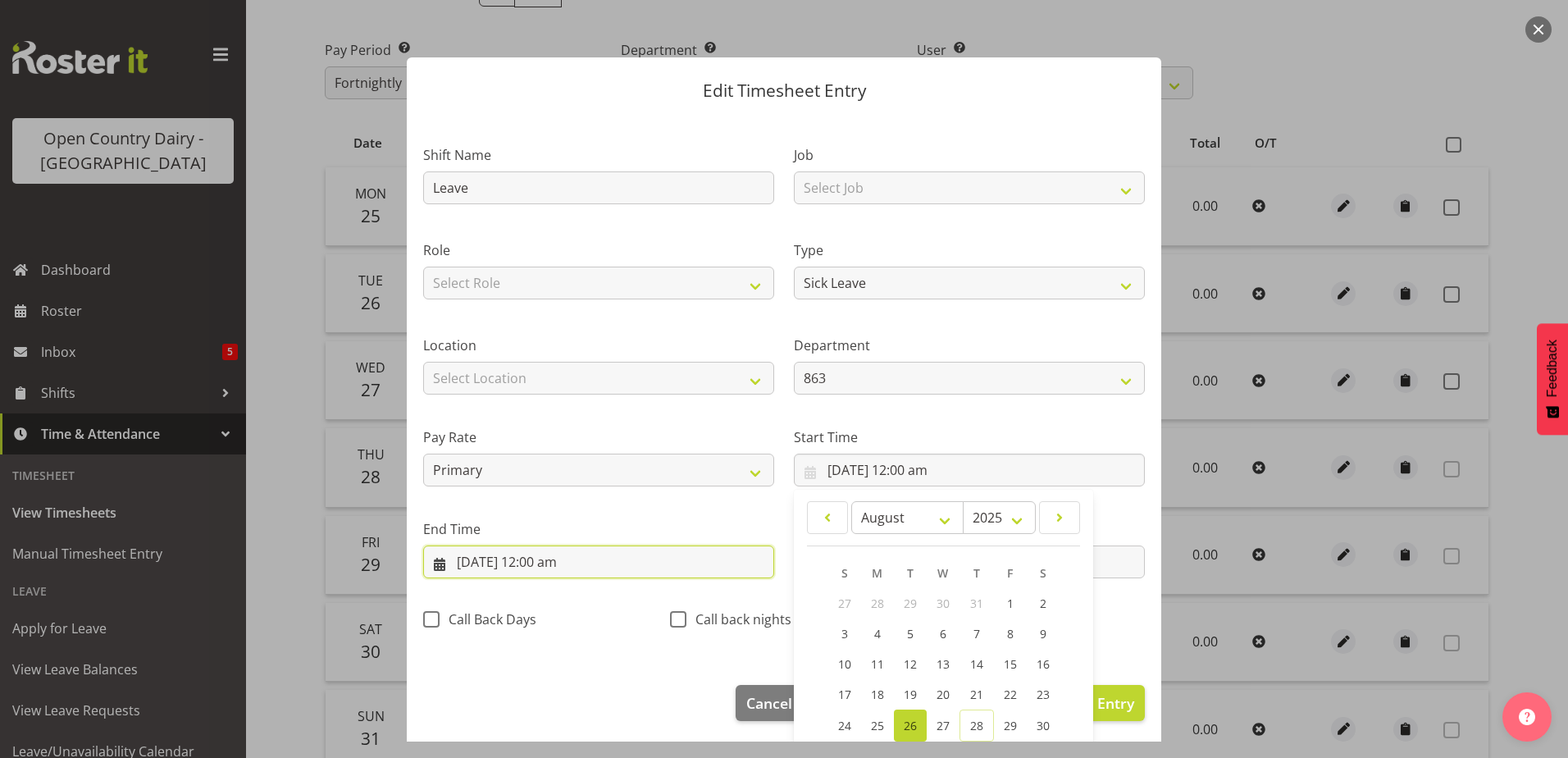
click at [619, 557] on input "26/08/2025, 12:00 am" at bounding box center [599, 562] width 351 height 33
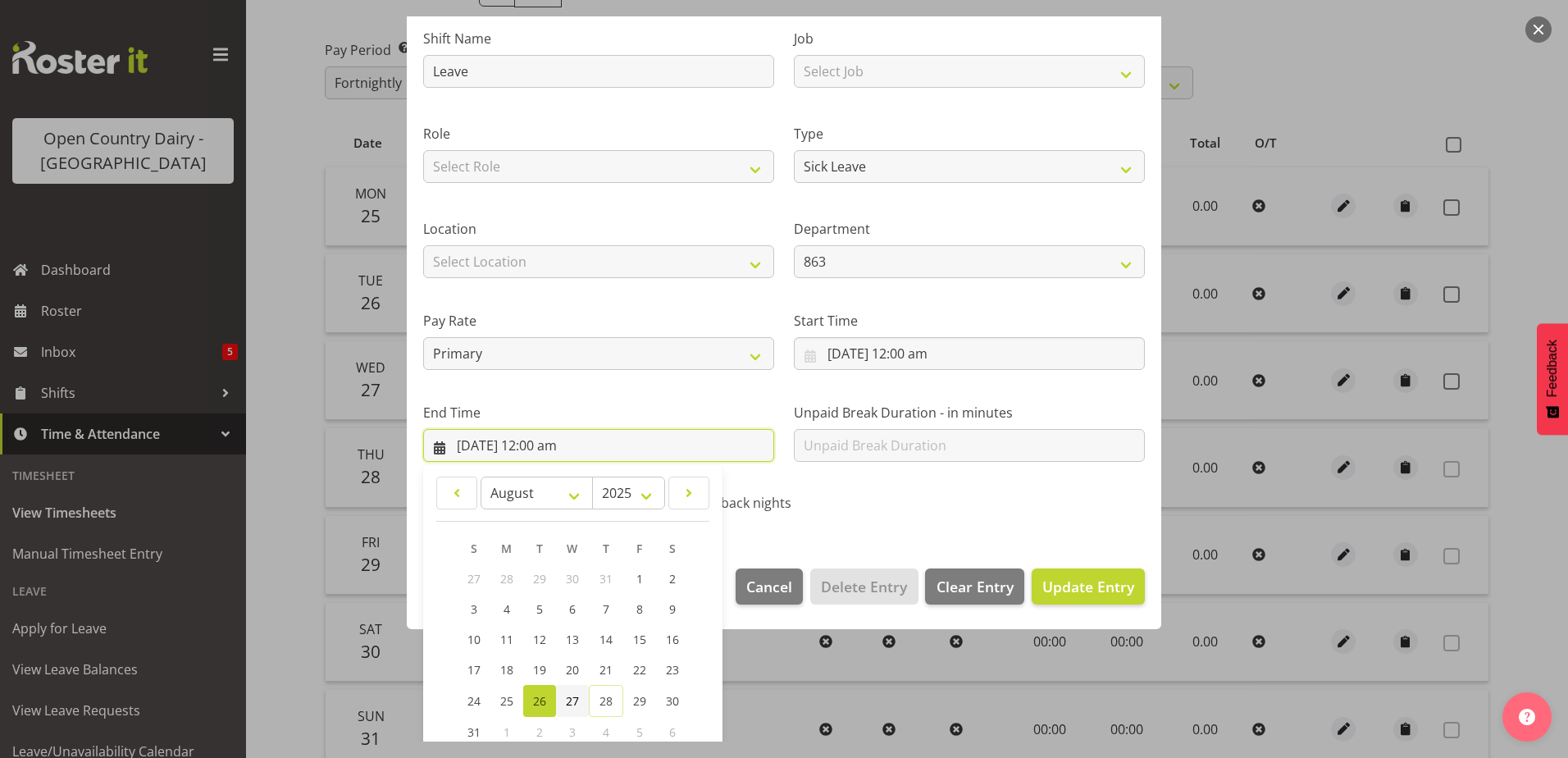
scroll to position [212, 0]
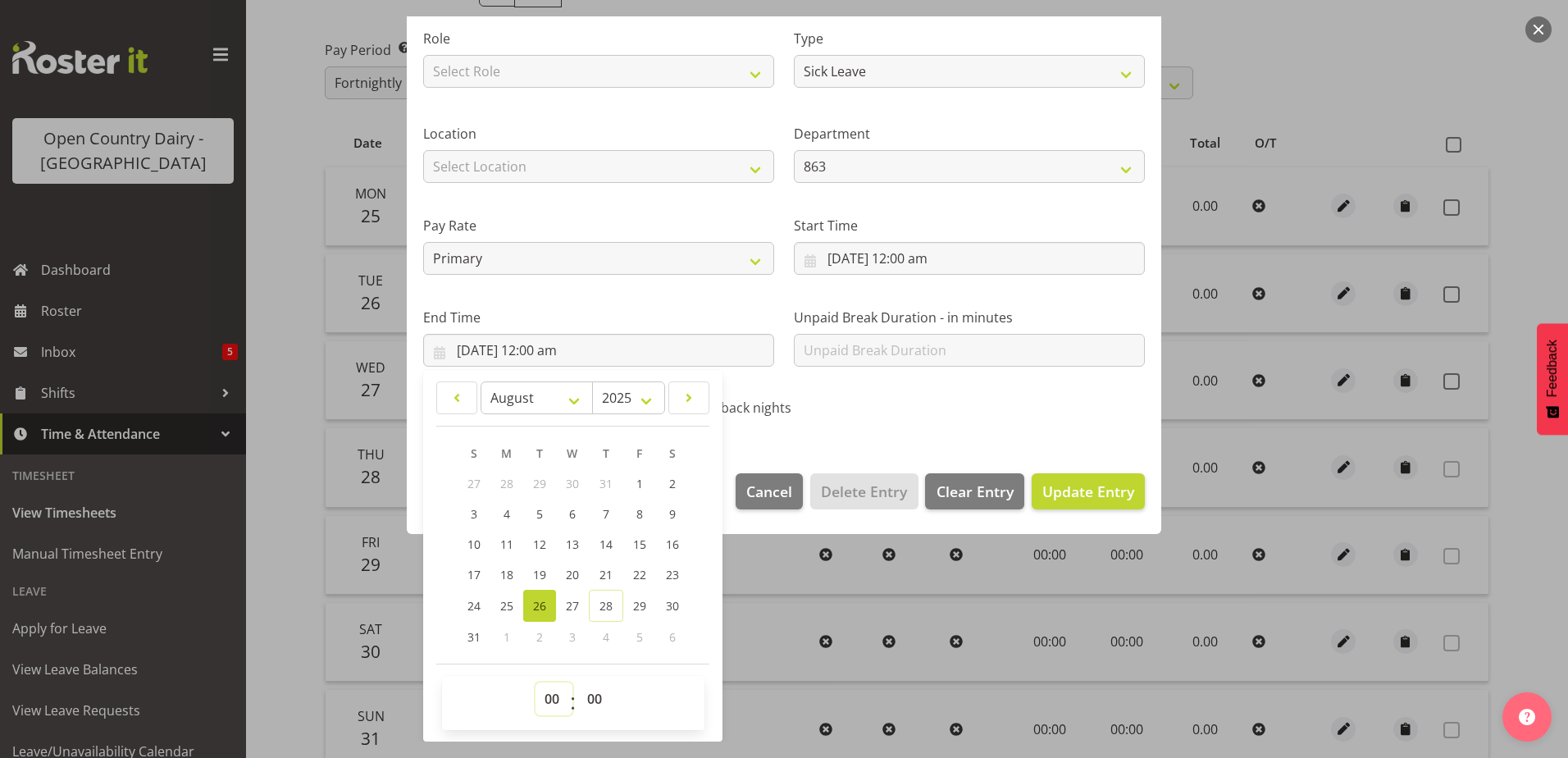
click at [546, 695] on select "00 01 02 03 04 05 06 07 08 09 10 11 12 13 14 15 16 17 18 19 20 21 22 23" at bounding box center [554, 699] width 37 height 33
click at [536, 683] on select "00 01 02 03 04 05 06 07 08 09 10 11 12 13 14 15 16 17 18 19 20 21 22 23" at bounding box center [554, 699] width 37 height 33
click at [583, 687] on select "00 01 02 03 04 05 06 07 08 09 10 11 12 13 14 15 16 17 18 19 20 21 22 23 24 25 2…" at bounding box center [597, 699] width 37 height 33
click at [578, 683] on select "00 01 02 03 04 05 06 07 08 09 10 11 12 13 14 15 16 17 18 19 20 21 22 23 24 25 2…" at bounding box center [597, 699] width 37 height 33
click at [1047, 485] on span "Update Entry" at bounding box center [1088, 491] width 92 height 19
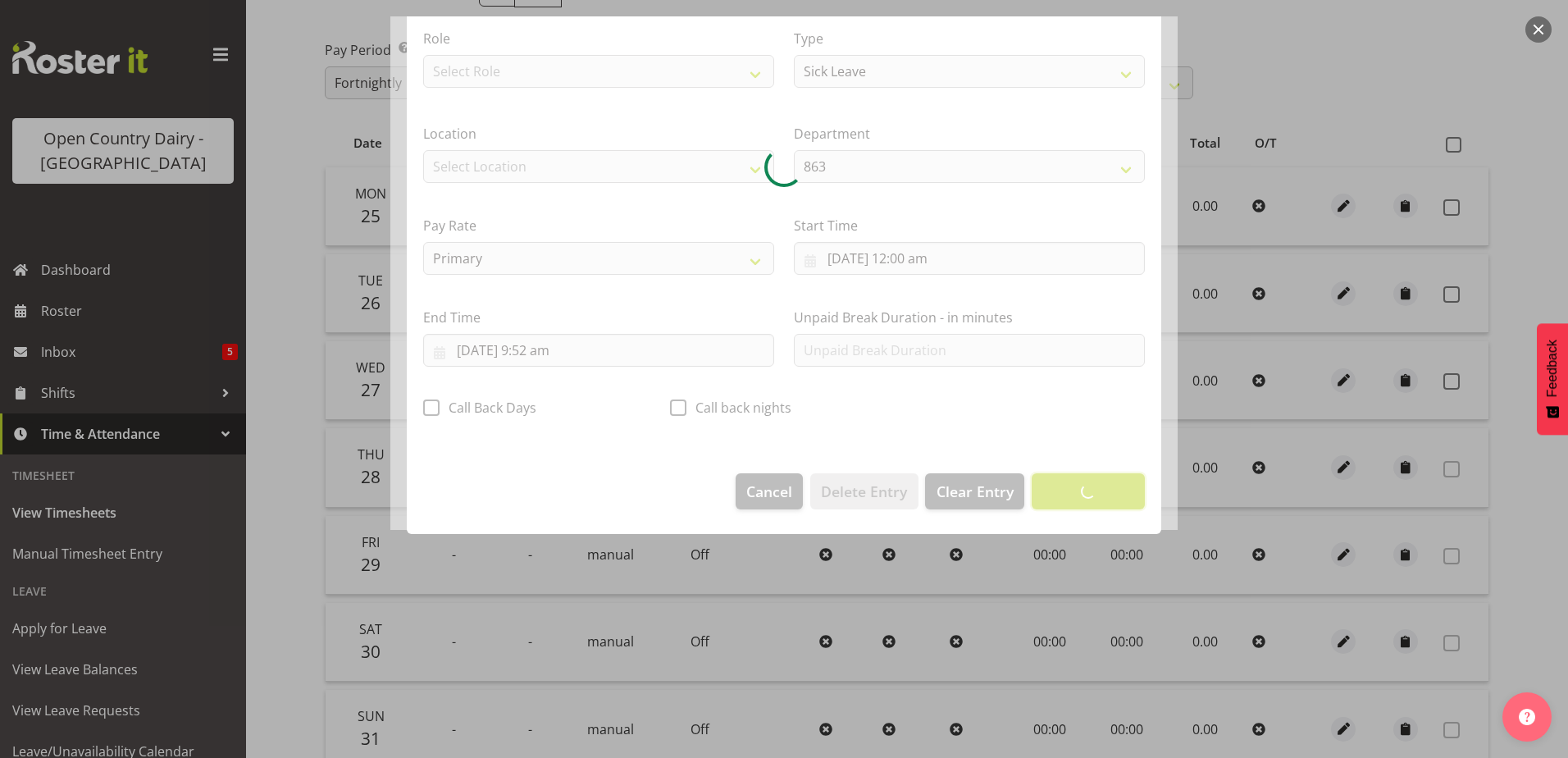
scroll to position [4, 0]
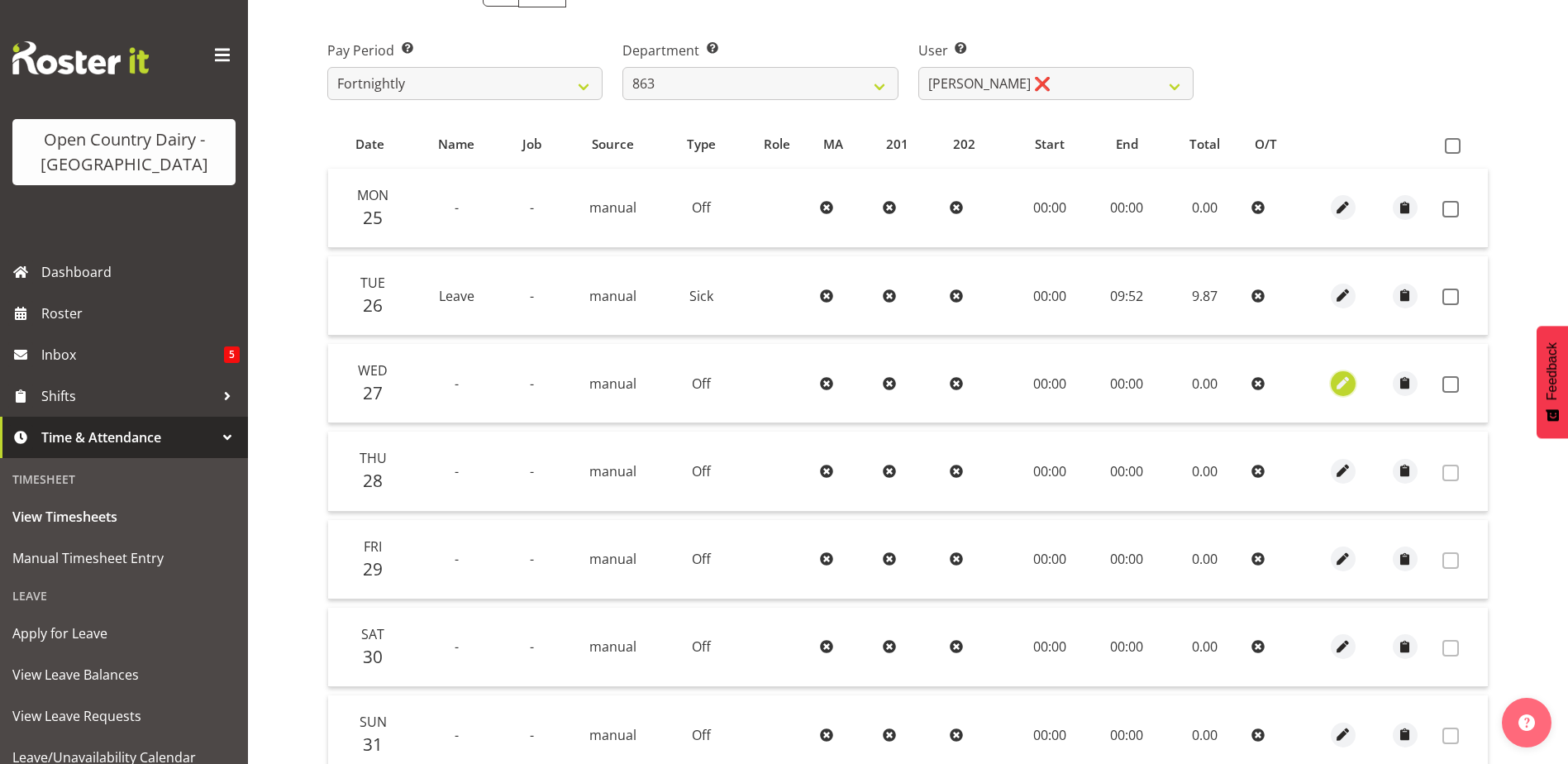
click at [1348, 388] on span "button" at bounding box center [1343, 383] width 19 height 19
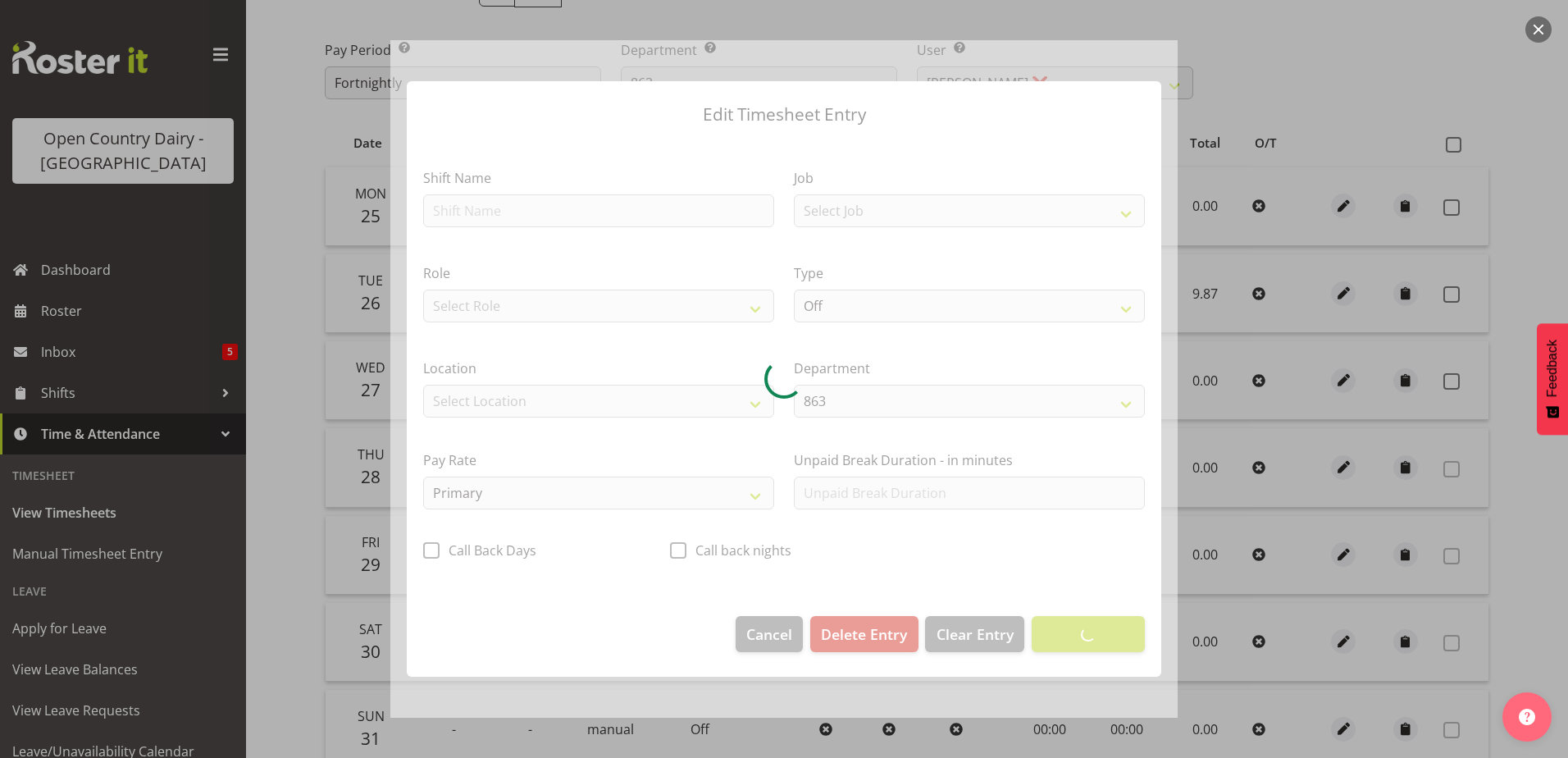
click at [602, 200] on div at bounding box center [784, 379] width 787 height 679
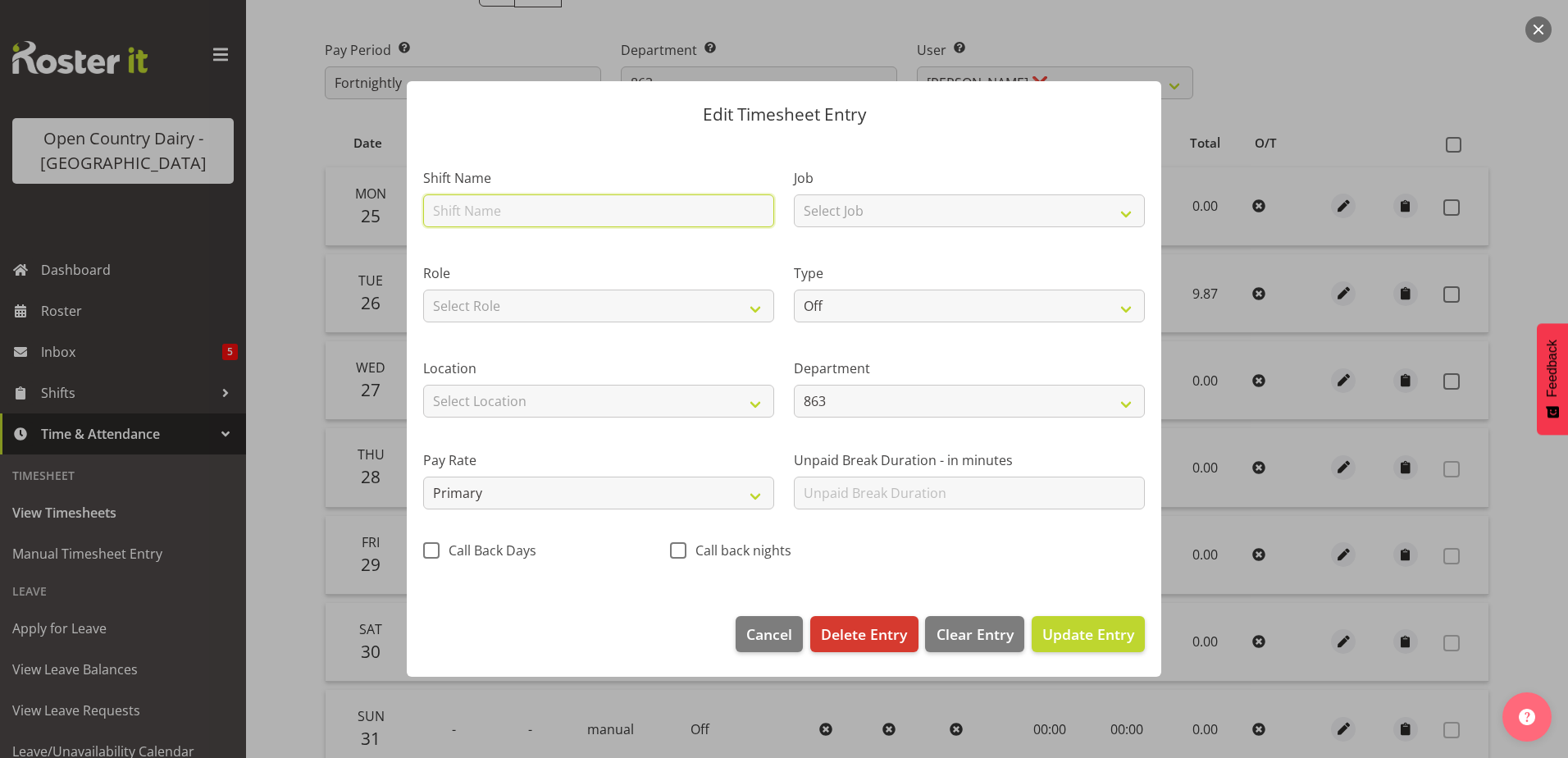
click at [600, 215] on input "text" at bounding box center [599, 210] width 351 height 33
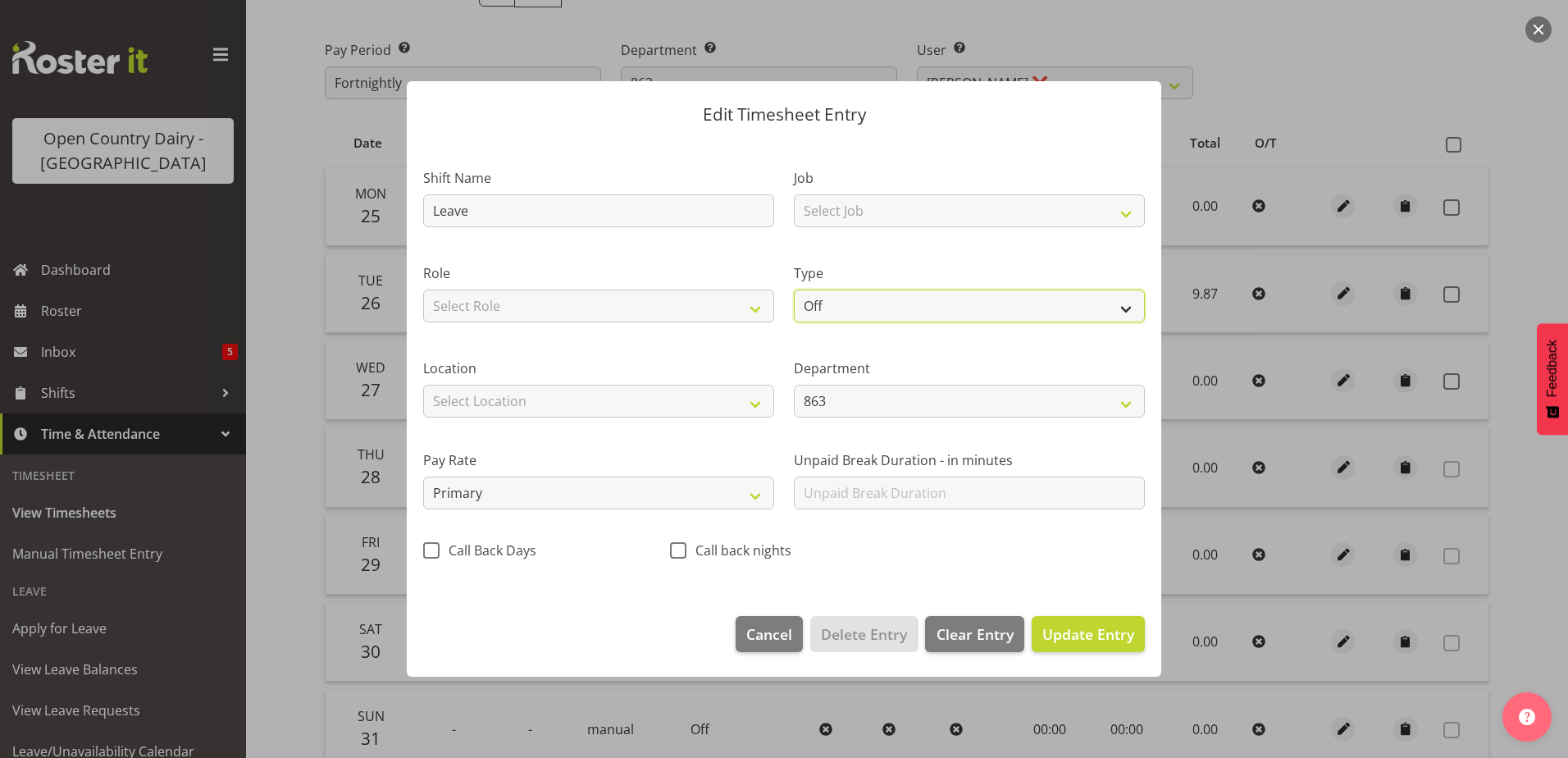
click at [835, 308] on select "Off Standard Public Holiday Public Holiday (Worked) Day In Lieu Annual Leave Si…" at bounding box center [969, 305] width 351 height 33
click at [794, 289] on select "Off Standard Public Holiday Public Holiday (Worked) Day In Lieu Annual Leave Si…" at bounding box center [969, 305] width 351 height 33
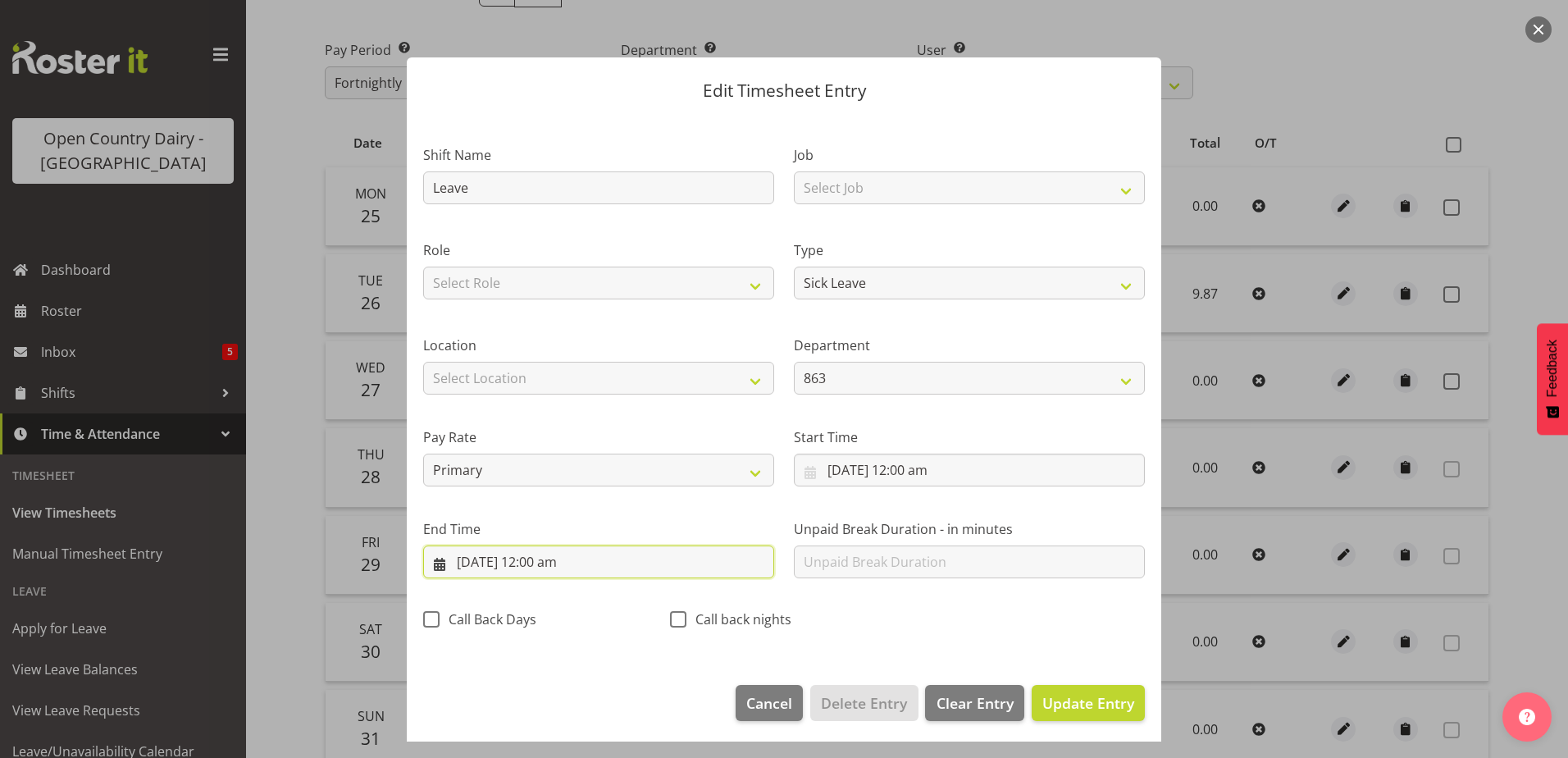
click at [486, 568] on input "27/08/2025, 12:00 am" at bounding box center [599, 562] width 351 height 33
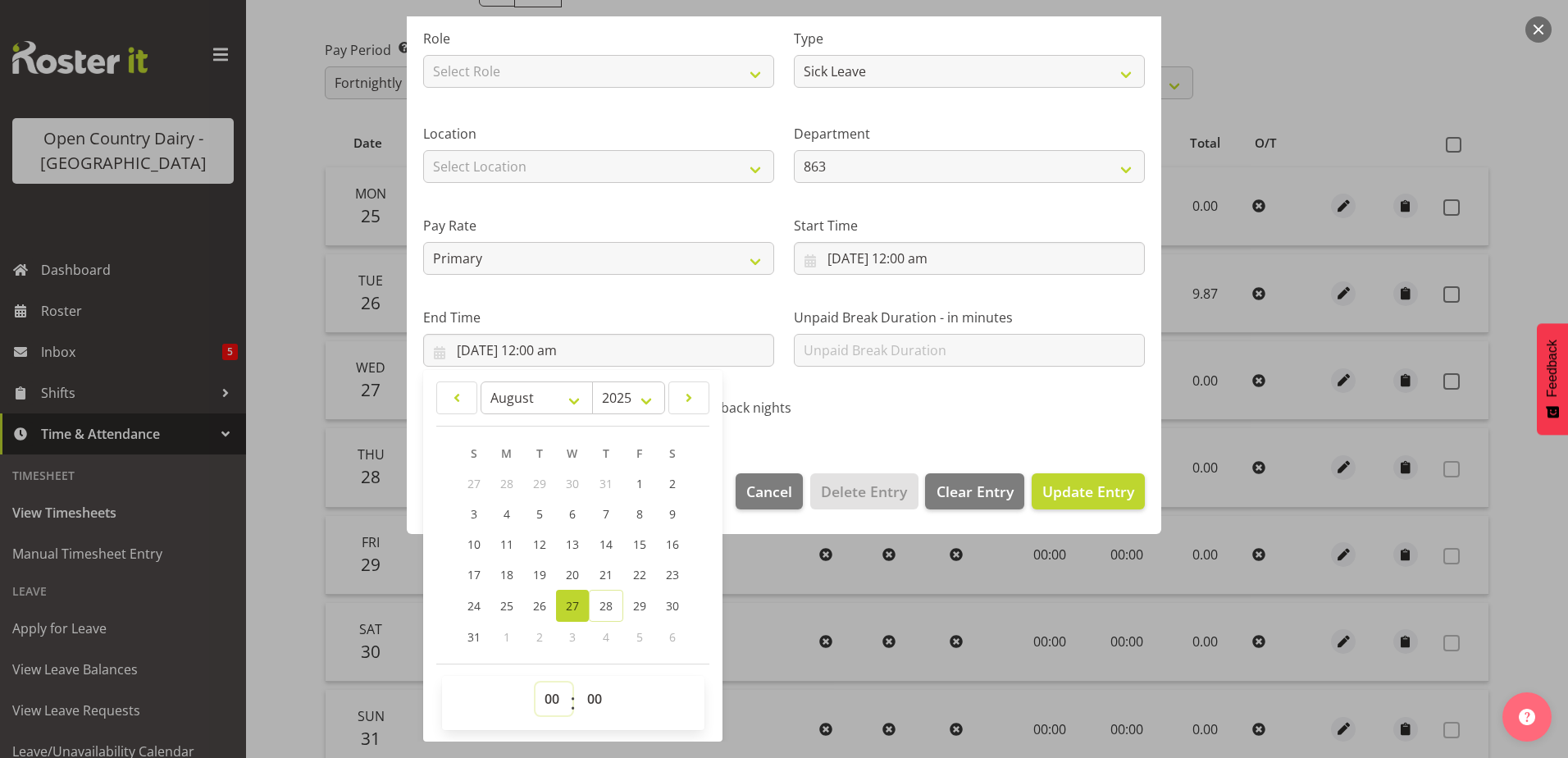
click at [556, 697] on select "00 01 02 03 04 05 06 07 08 09 10 11 12 13 14 15 16 17 18 19 20 21 22 23" at bounding box center [554, 699] width 37 height 33
click at [536, 683] on select "00 01 02 03 04 05 06 07 08 09 10 11 12 13 14 15 16 17 18 19 20 21 22 23" at bounding box center [554, 699] width 37 height 33
click at [596, 689] on select "00 01 02 03 04 05 06 07 08 09 10 11 12 13 14 15 16 17 18 19 20 21 22 23 24 25 2…" at bounding box center [597, 699] width 37 height 33
click at [578, 683] on select "00 01 02 03 04 05 06 07 08 09 10 11 12 13 14 15 16 17 18 19 20 21 22 23 24 25 2…" at bounding box center [597, 699] width 37 height 33
click at [1044, 492] on span "Update Entry" at bounding box center [1088, 491] width 92 height 19
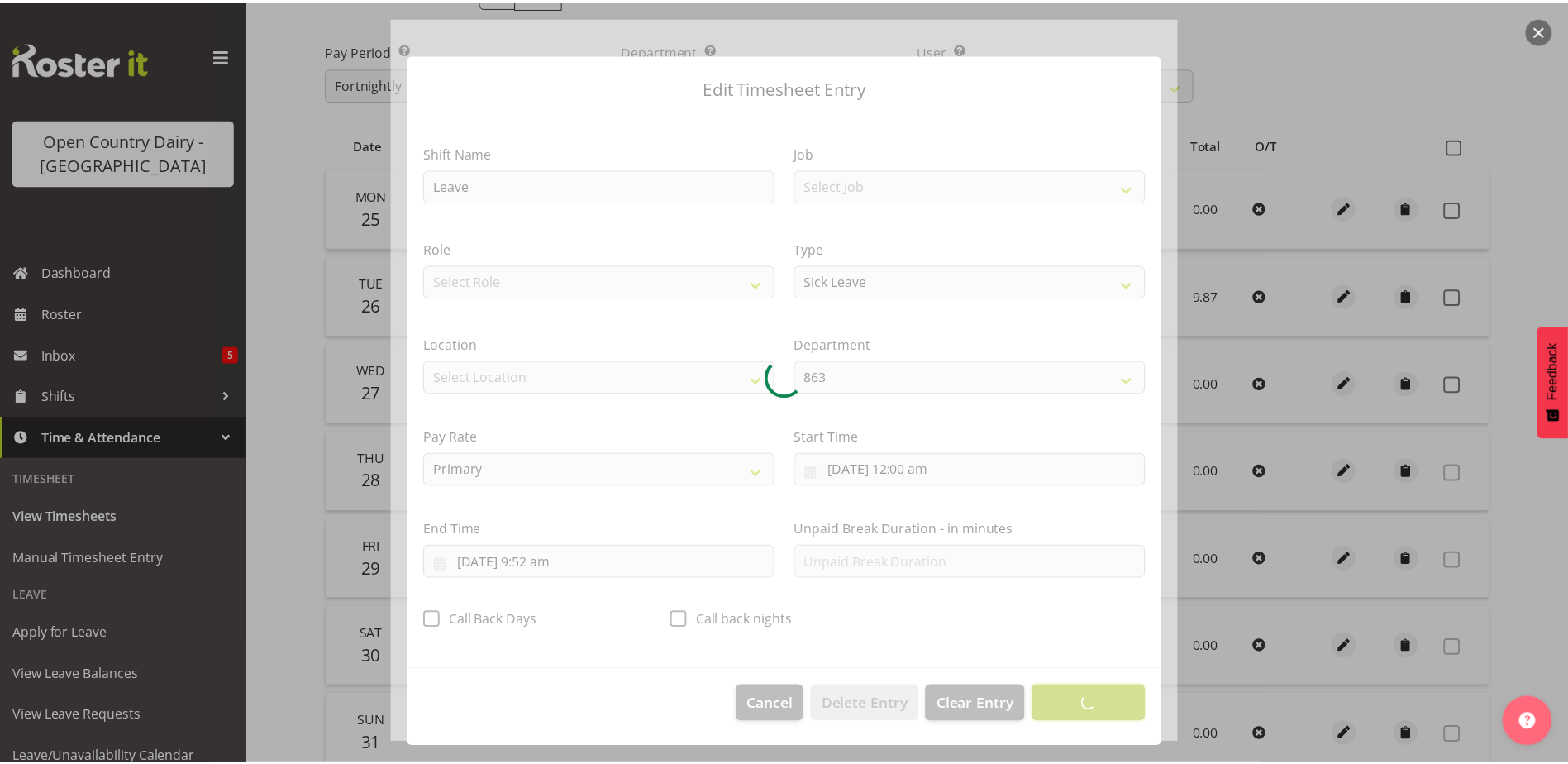
scroll to position [4, 0]
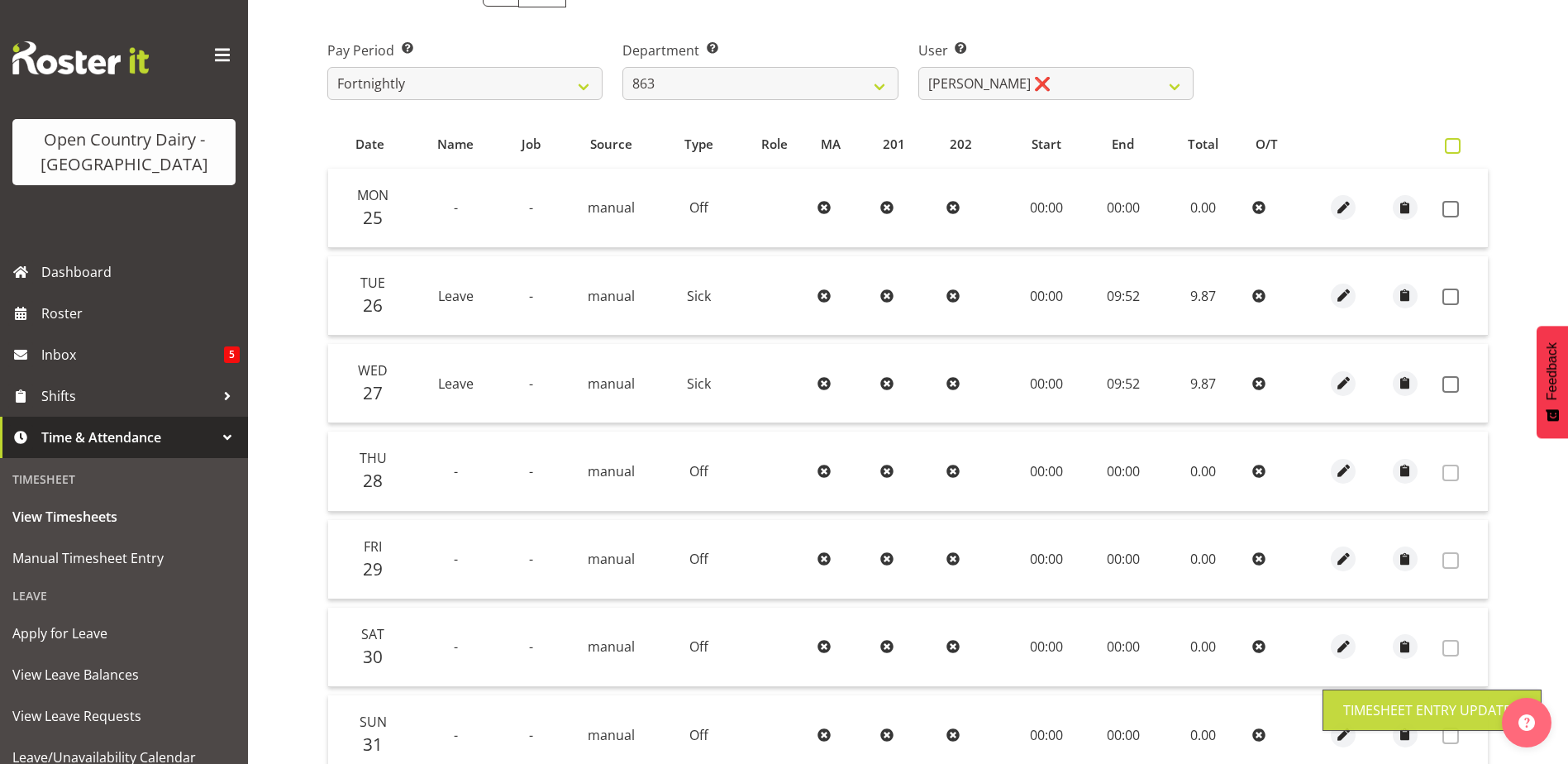
click at [1453, 148] on span at bounding box center [1453, 146] width 16 height 16
click at [1453, 148] on input "checkbox" at bounding box center [1450, 146] width 11 height 11
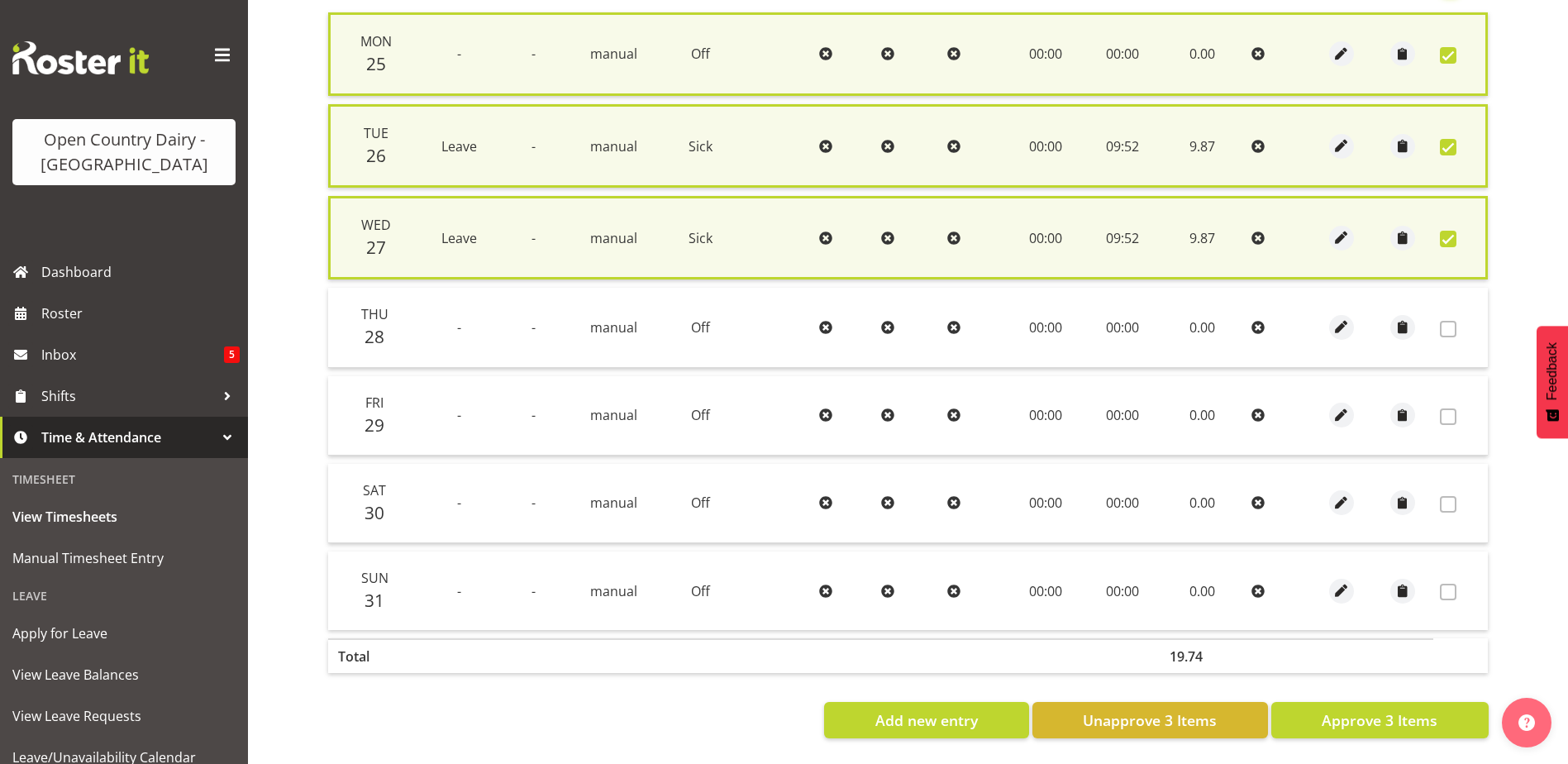
scroll to position [417, 0]
click at [1321, 705] on button "Approve 3 Items" at bounding box center [1380, 720] width 218 height 36
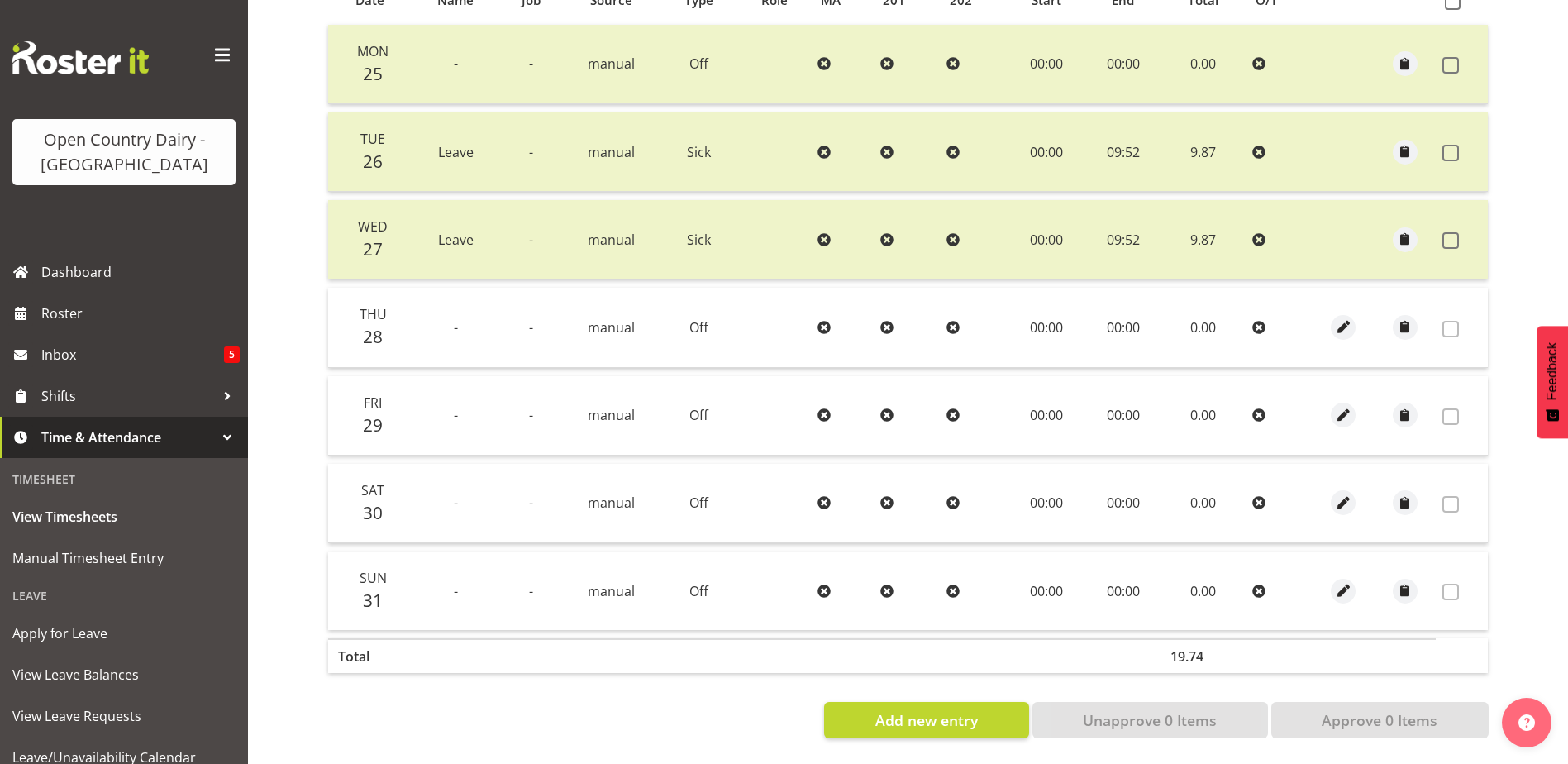
scroll to position [0, 0]
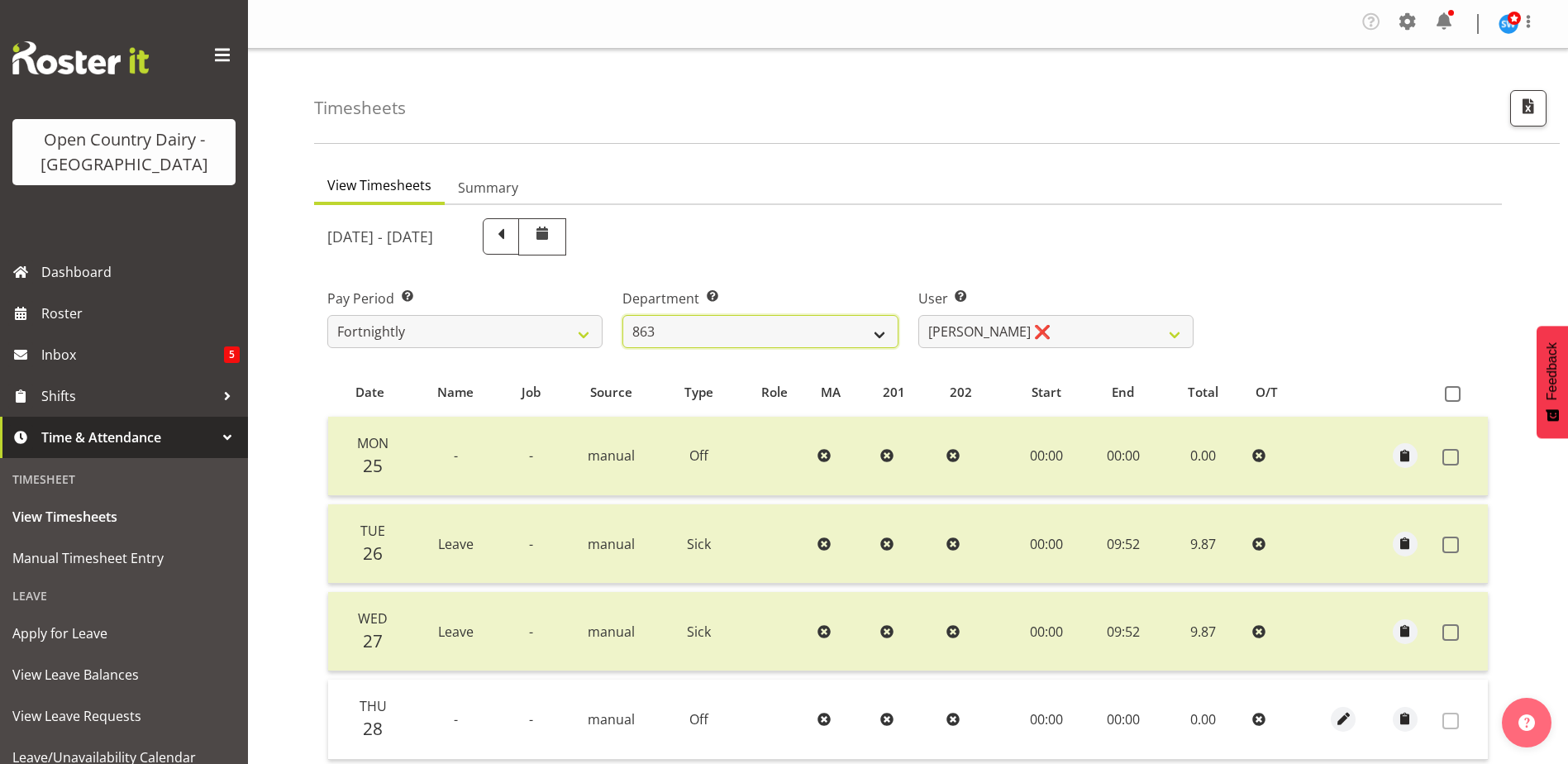
drag, startPoint x: 797, startPoint y: 330, endPoint x: 788, endPoint y: 348, distance: 20.1
click at [797, 330] on select "701 702 703 704 705 706 707 708 709 710 711 712 713 714 715 716 717 718 719 720" at bounding box center [760, 332] width 275 height 33
click at [623, 315] on select "701 702 703 704 705 706 707 708 709 710 711 712 713 714 715 716 717 718 719 720" at bounding box center [760, 332] width 275 height 33
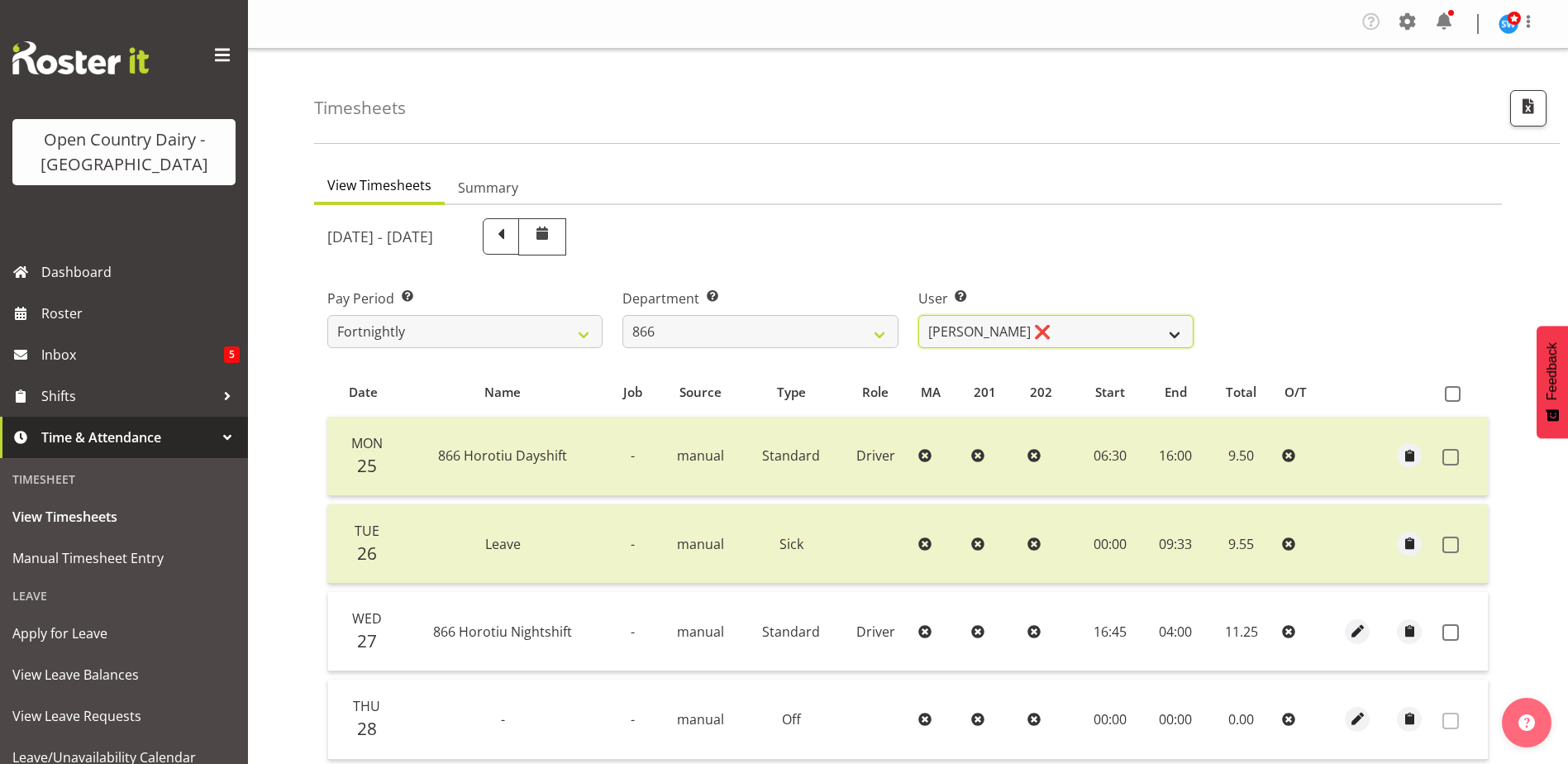
click at [1014, 332] on select "Harshdeep Singh ❌ Jacques Nel ❌ Navreet Jawanda ❌ Neil Abrahams ❌" at bounding box center [1056, 332] width 275 height 33
click at [919, 315] on select "Harshdeep Singh ❌ Jacques Nel ❌ Navreet Jawanda ❌ Neil Abrahams ❌" at bounding box center [1056, 332] width 275 height 33
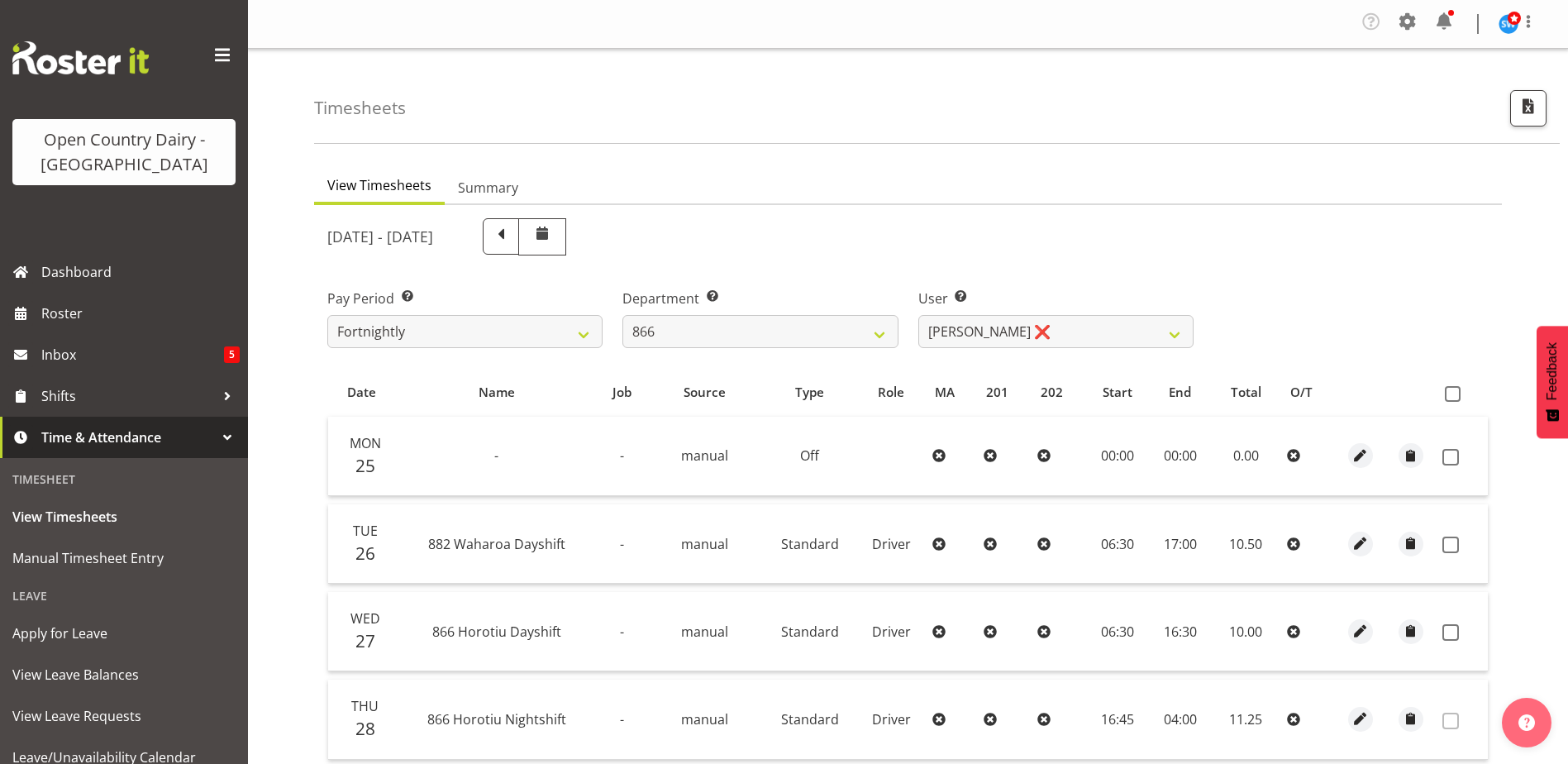
click at [1455, 384] on th at bounding box center [1461, 393] width 52 height 31
click at [1455, 395] on span at bounding box center [1453, 394] width 16 height 16
click at [1455, 395] on input "checkbox" at bounding box center [1450, 393] width 11 height 11
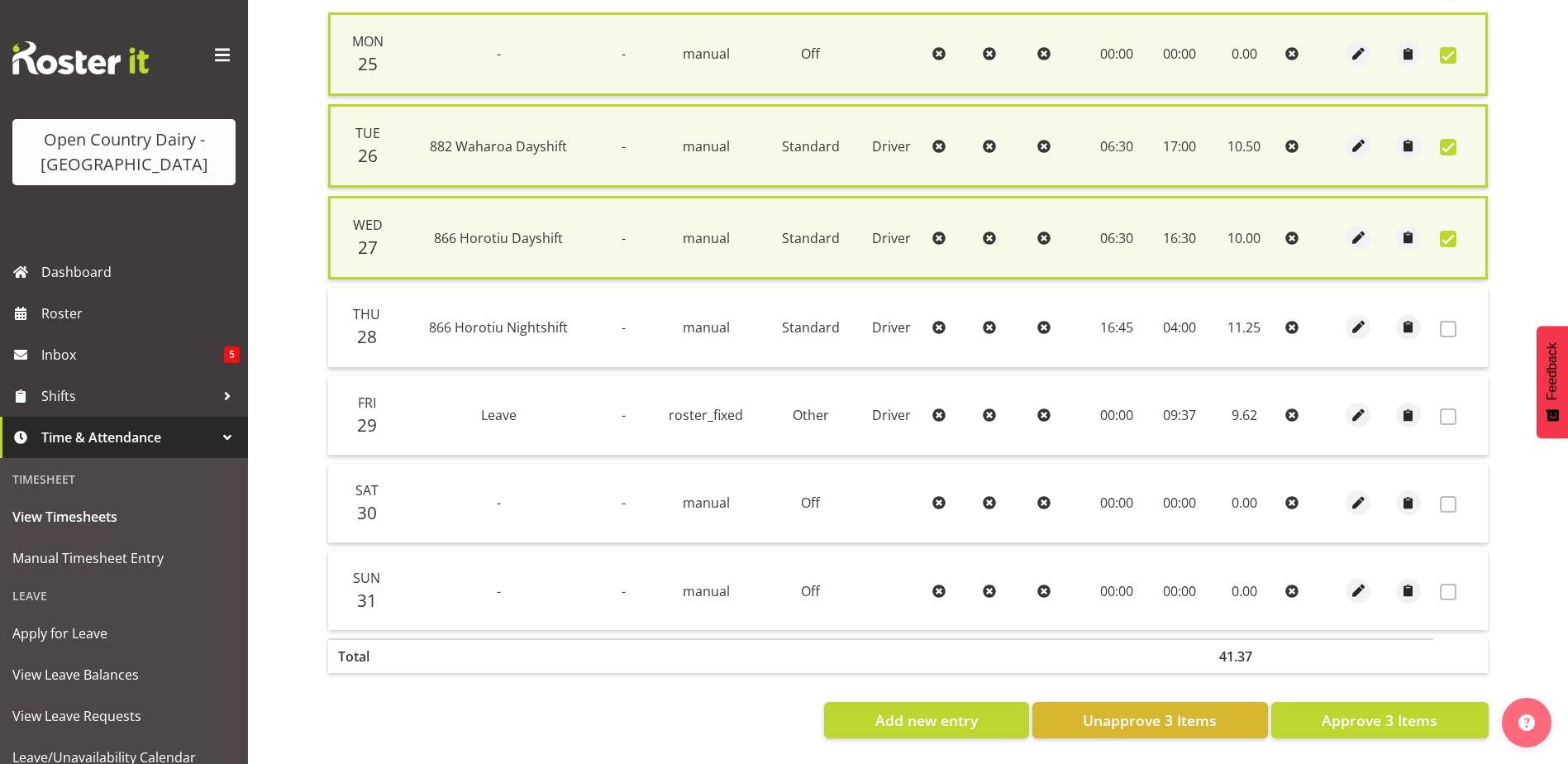
scroll to position [417, 0]
click at [1330, 710] on span "Approve 3 Items" at bounding box center [1380, 720] width 116 height 21
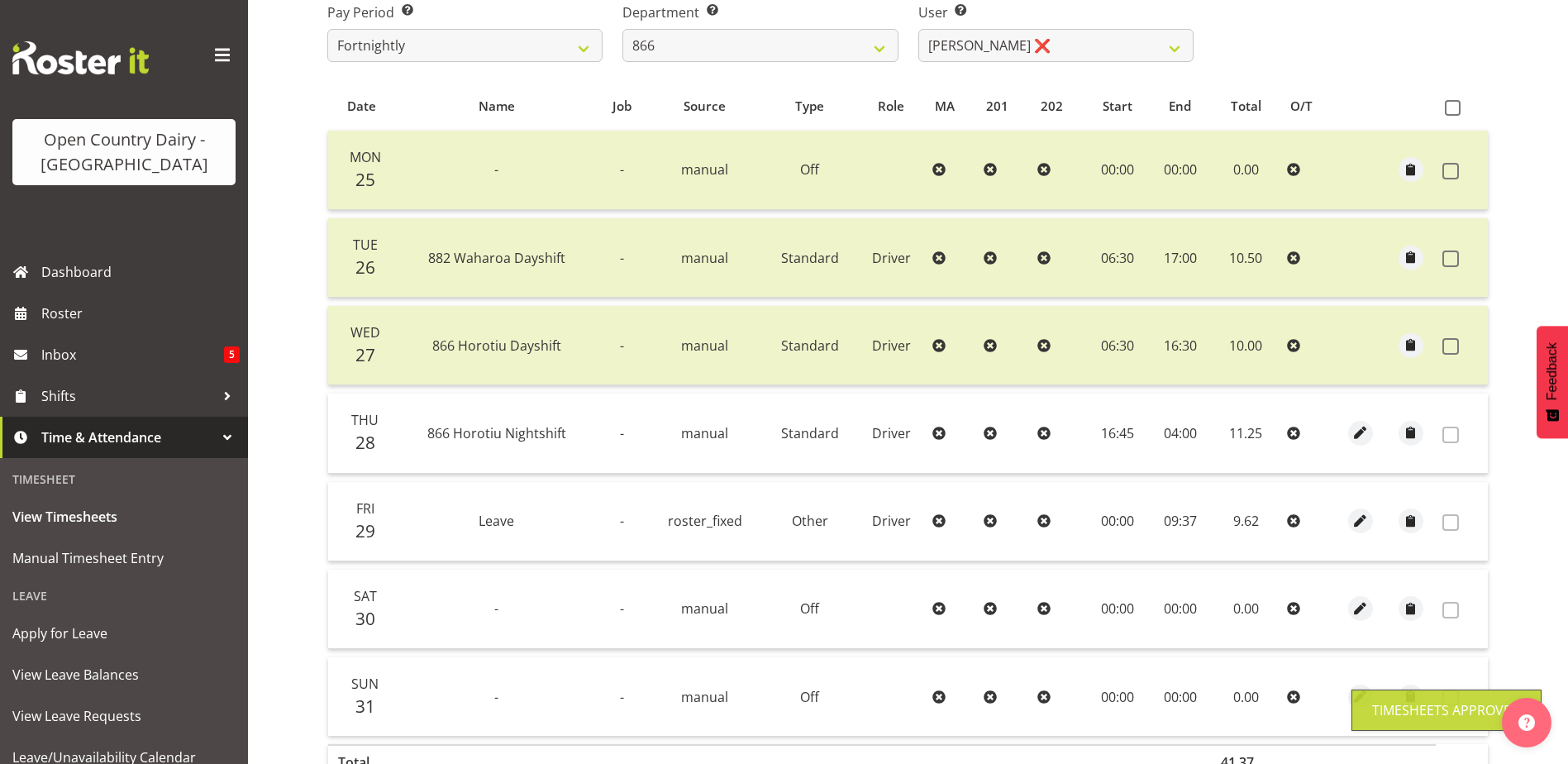
scroll to position [0, 0]
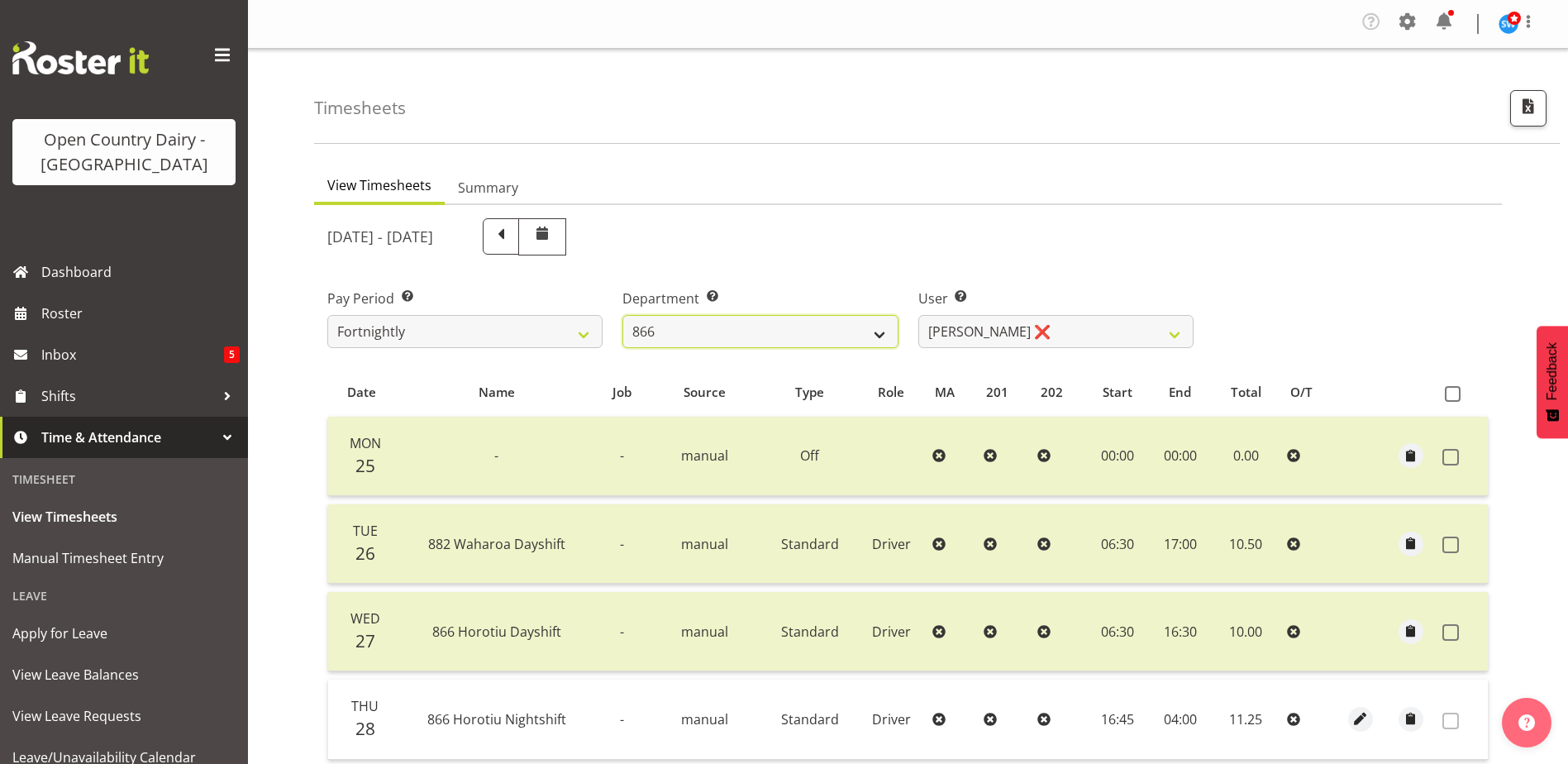
click at [705, 338] on select "701 702 703 704 705 706 707 708 709 710 711 712 713 714 715 716 717 718 719 720" at bounding box center [760, 332] width 275 height 33
click at [623, 315] on select "701 702 703 704 705 706 707 708 709 710 711 712 713 714 715 716 717 718 719 720" at bounding box center [760, 332] width 275 height 33
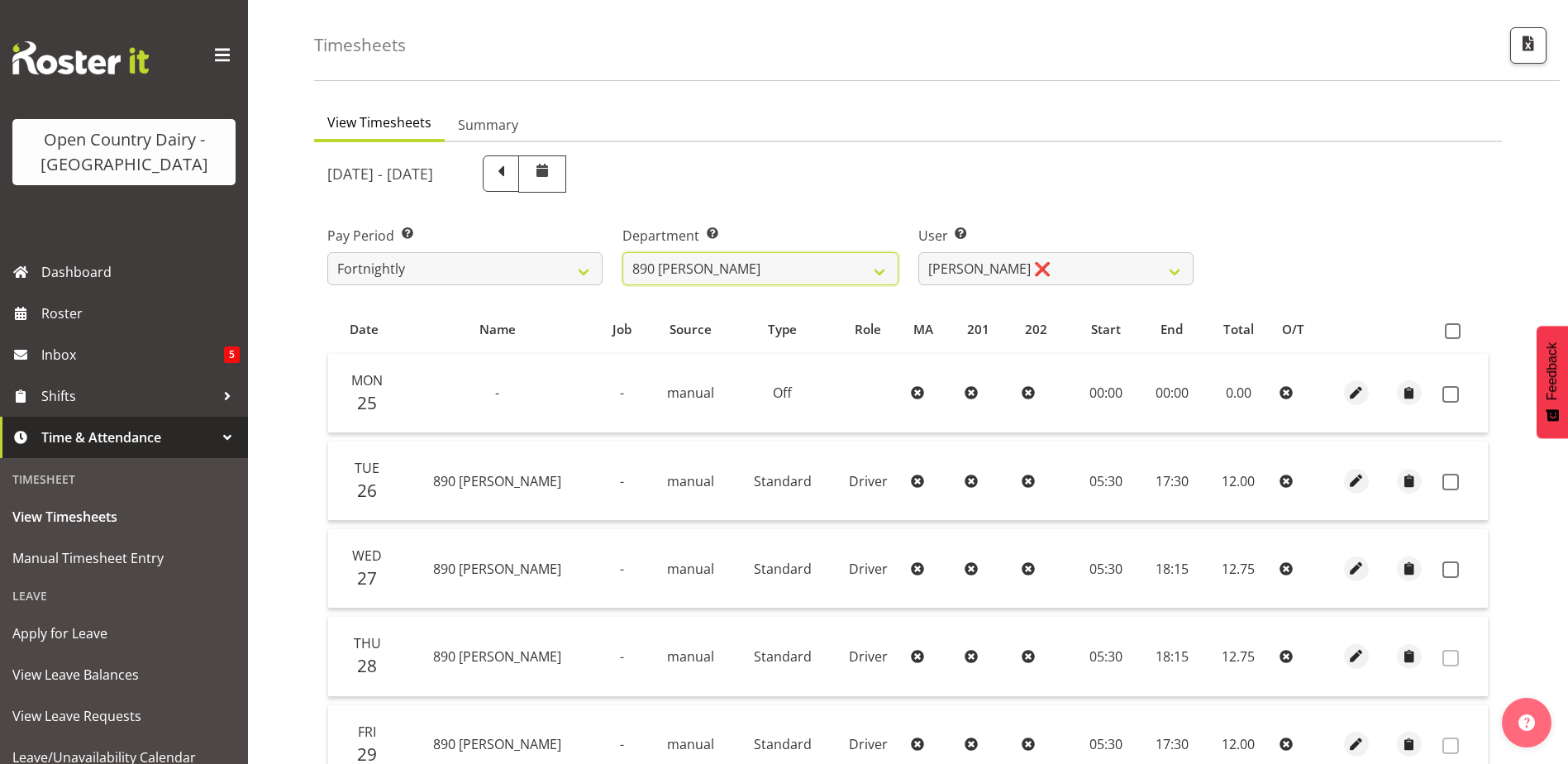
scroll to position [248, 0]
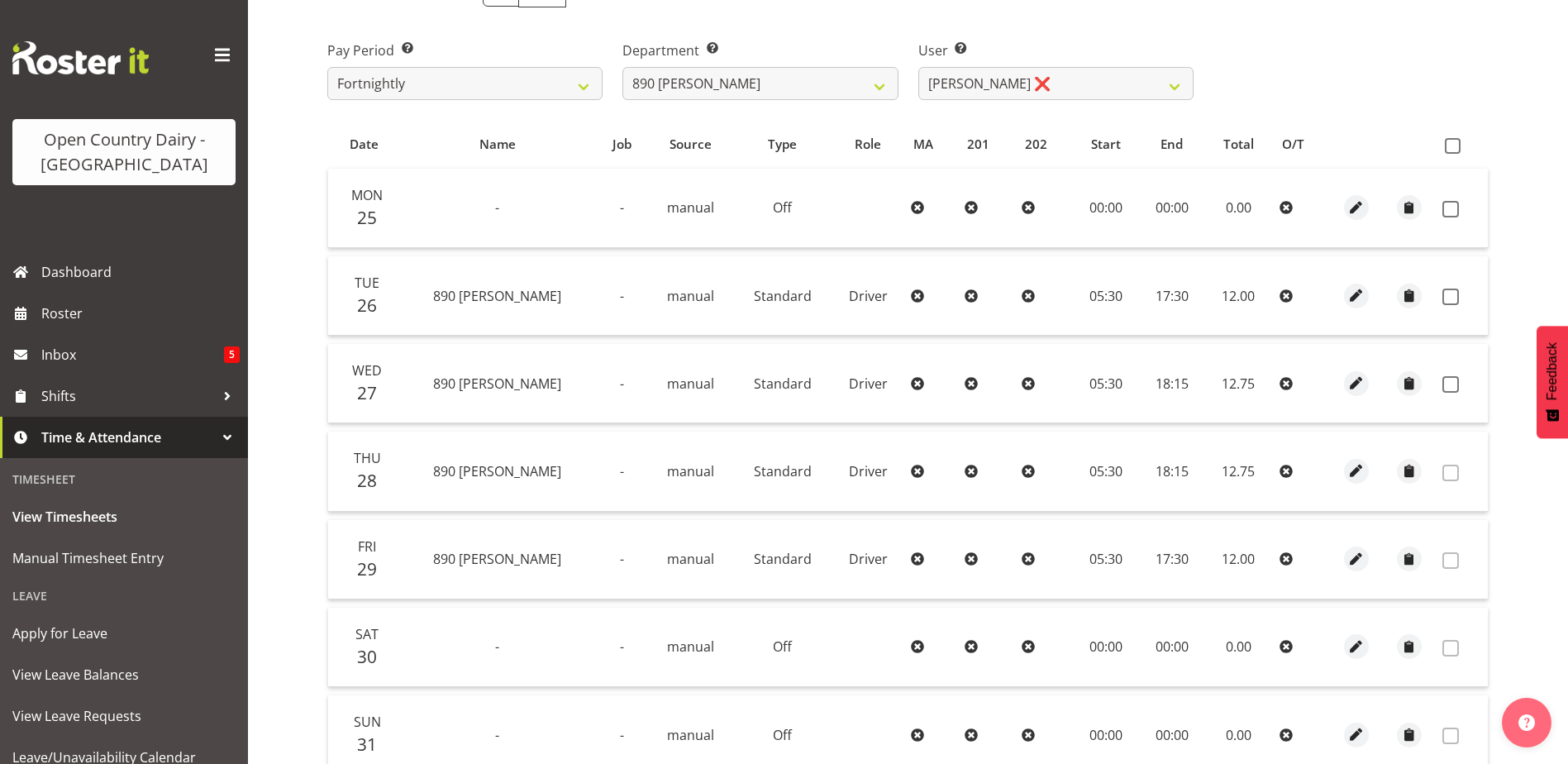
drag, startPoint x: 1460, startPoint y: 142, endPoint x: 1430, endPoint y: 217, distance: 80.8
click at [1458, 142] on span at bounding box center [1453, 146] width 16 height 16
click at [1456, 142] on input "checkbox" at bounding box center [1450, 146] width 11 height 11
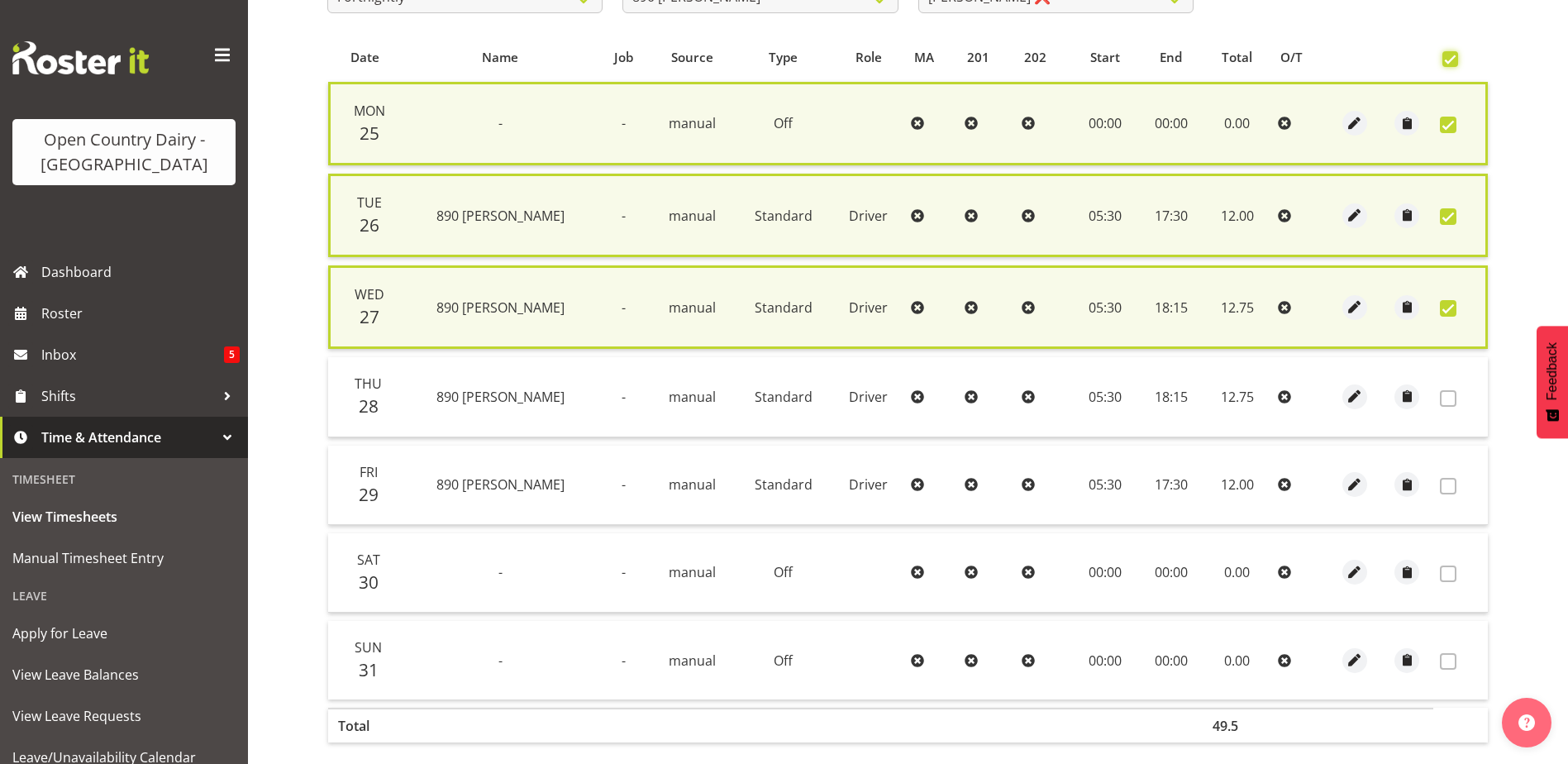
scroll to position [417, 0]
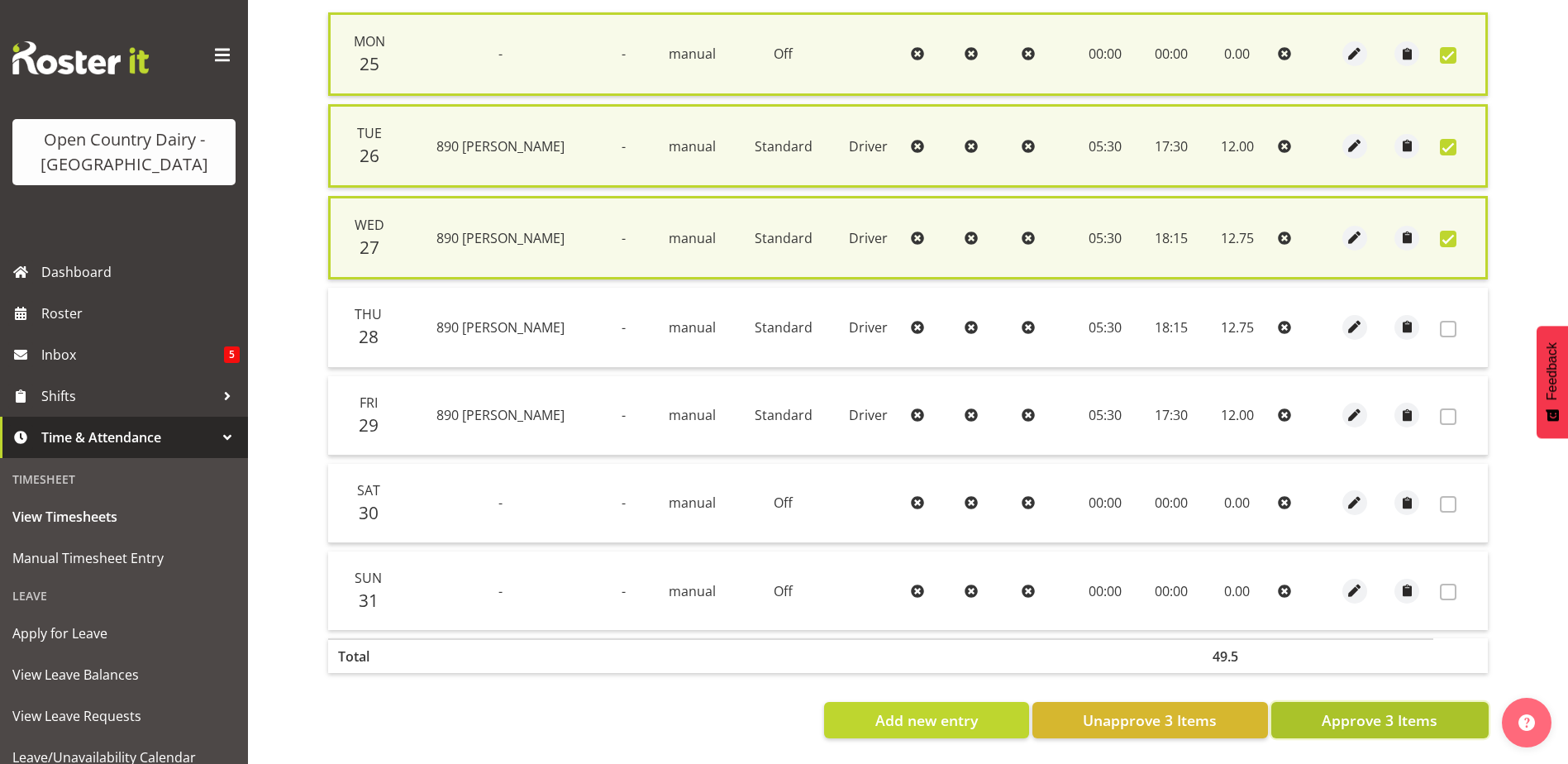
click at [1397, 710] on span "Approve 3 Items" at bounding box center [1380, 720] width 116 height 21
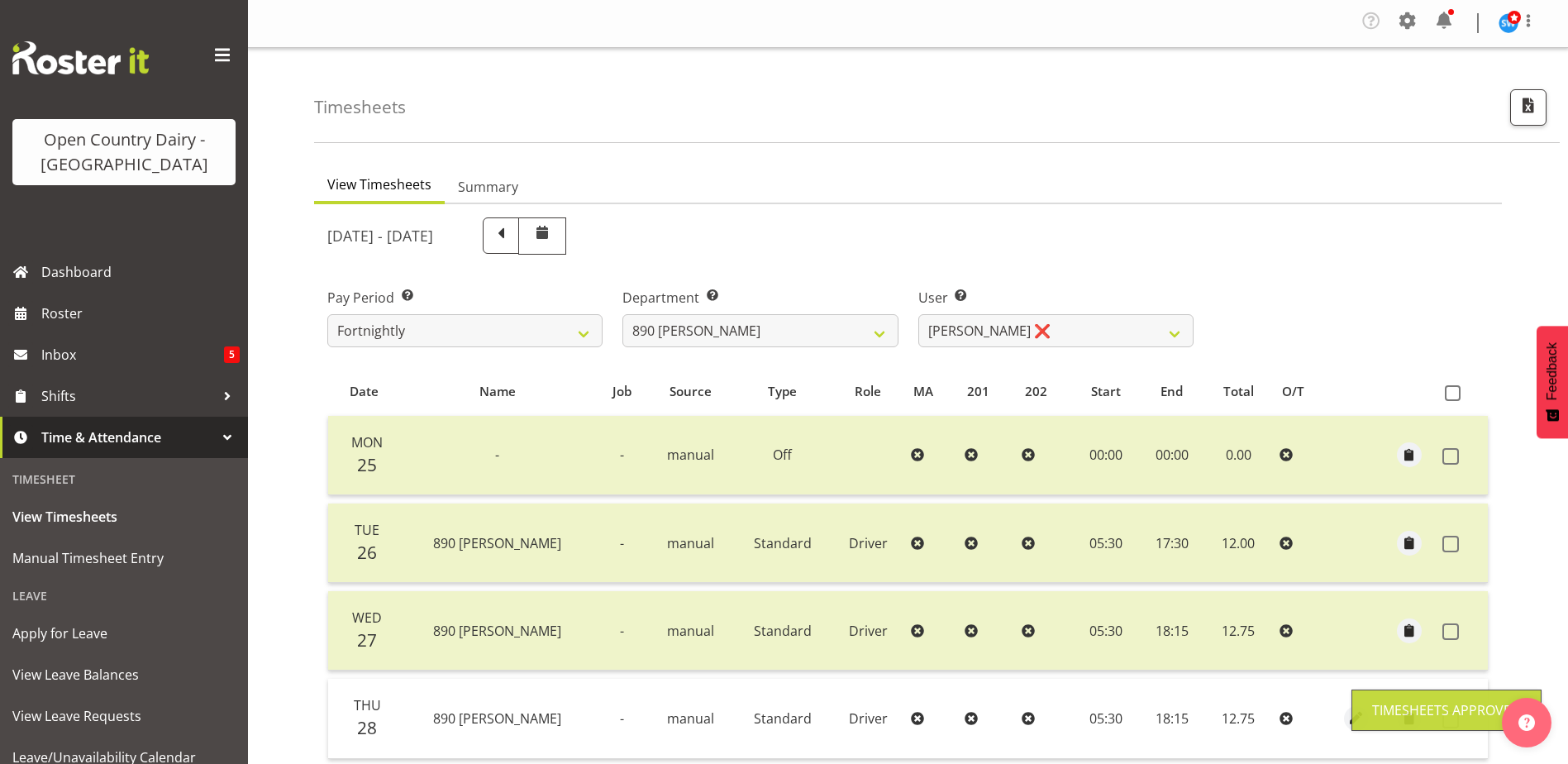
scroll to position [0, 0]
click at [852, 317] on select "701 702 703 704 705 706 707 708 709 710 711 712 713 714 715 716 717 718 719 720" at bounding box center [760, 332] width 275 height 33
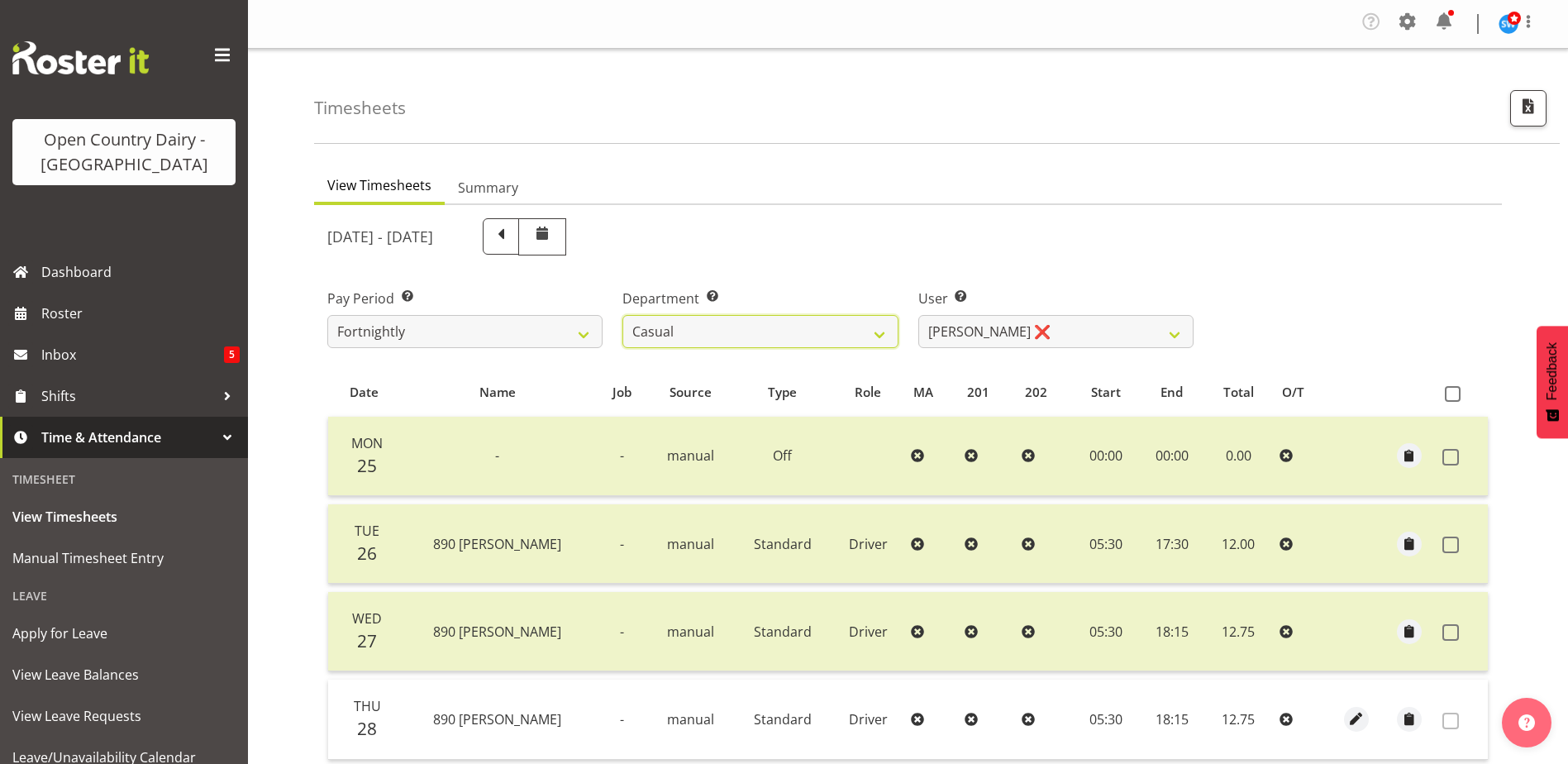
click at [623, 315] on select "701 702 703 704 705 706 707 708 709 710 711 712 713 714 715 716 717 718 719 720" at bounding box center [760, 332] width 275 height 33
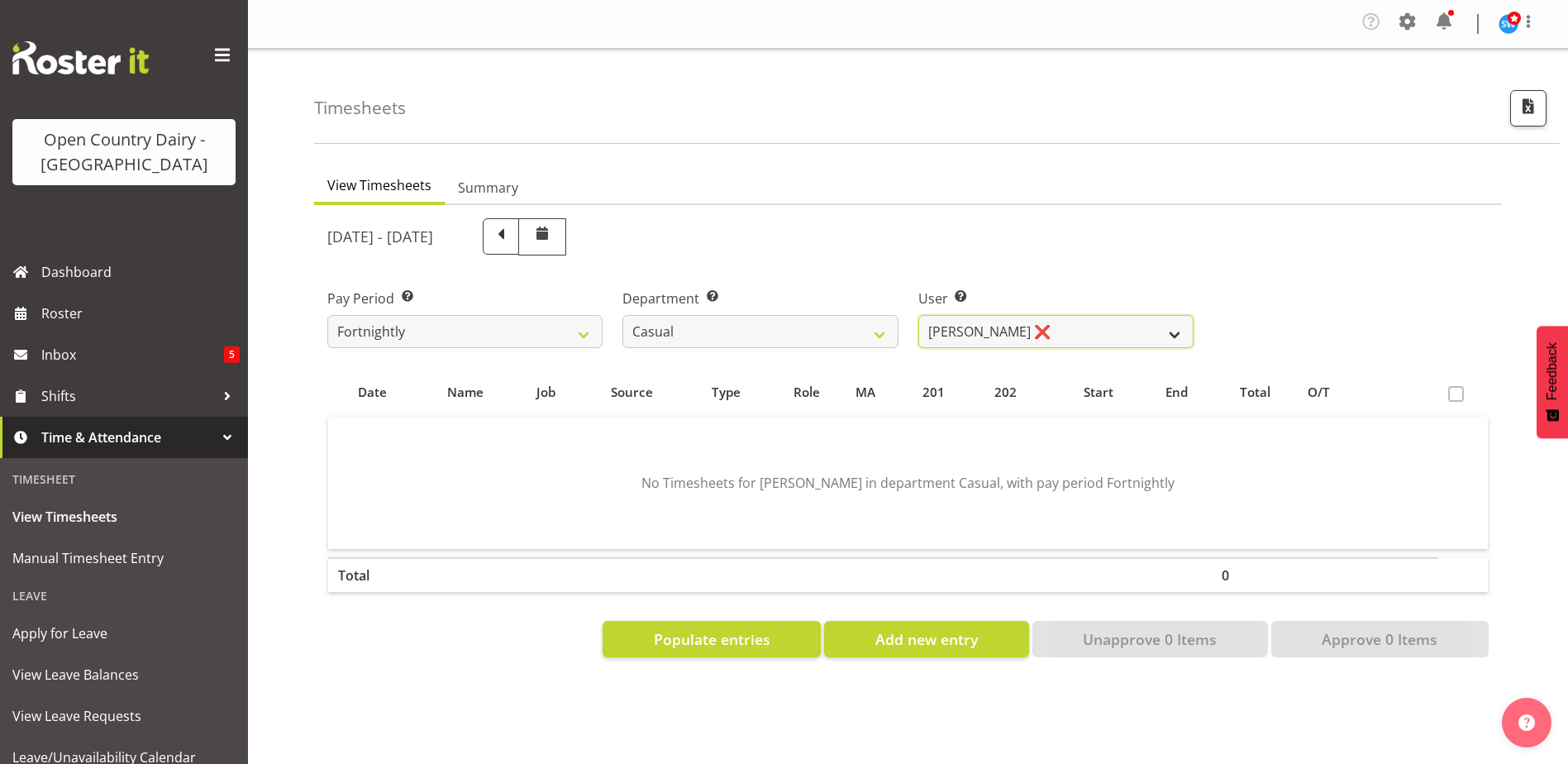
click at [995, 326] on select "Bruce Morgan ❌ Dutchie Egbert Dijkstra ❌ Mark Hedge ❌ Rob Luke ❌" at bounding box center [1056, 332] width 275 height 33
click at [919, 315] on select "Bruce Morgan ❌ Dutchie Egbert Dijkstra ❌ Mark Hedge ❌ Rob Luke ❌" at bounding box center [1056, 332] width 275 height 33
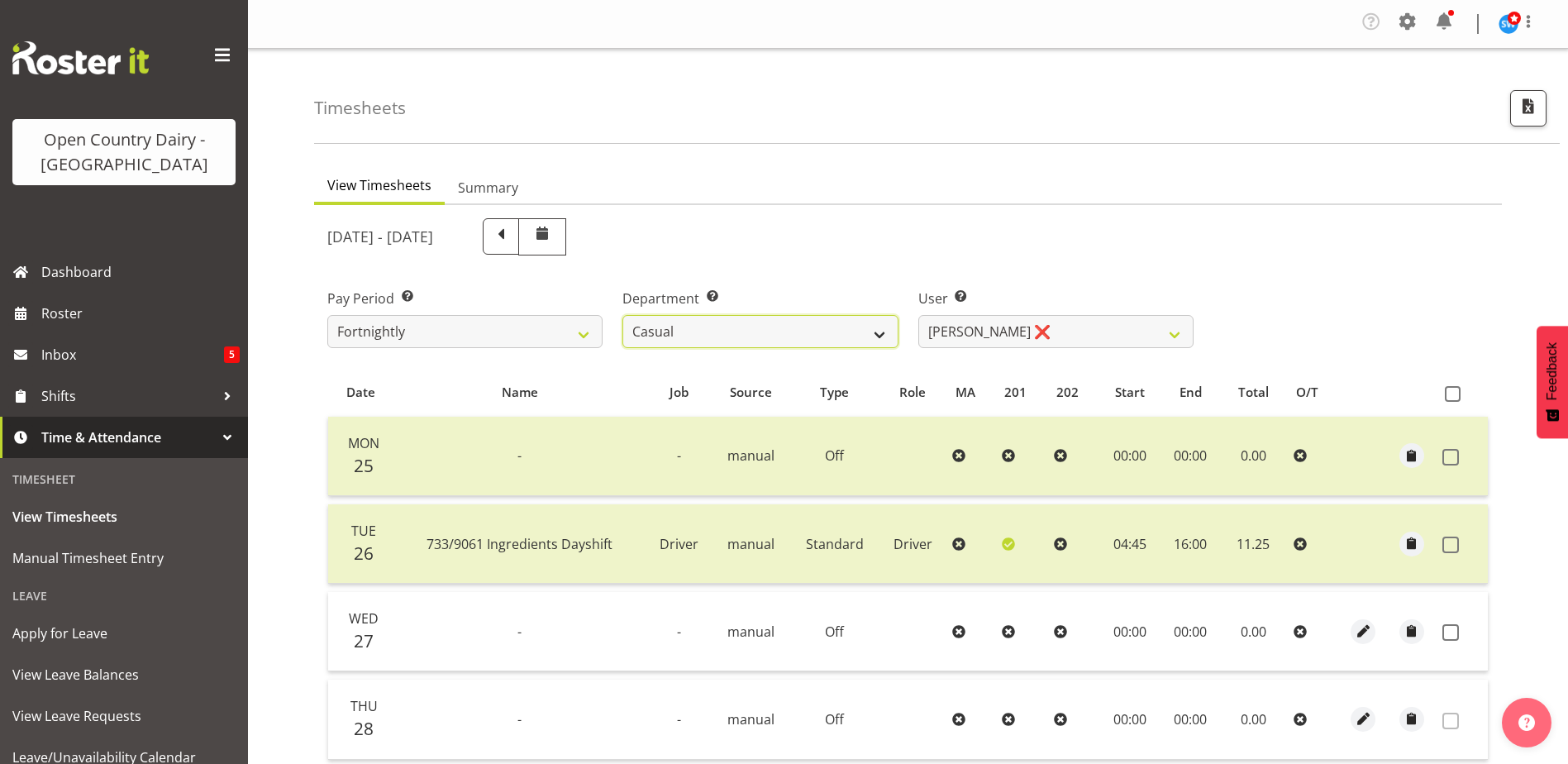
click at [765, 327] on select "701 702 703 704 705 706 707 708 709 710 711 712 713 714 715 716 717 718 719 720" at bounding box center [760, 332] width 275 height 33
click at [623, 315] on select "701 702 703 704 705 706 707 708 709 710 711 712 713 714 715 716 717 718 719 720" at bounding box center [760, 332] width 275 height 33
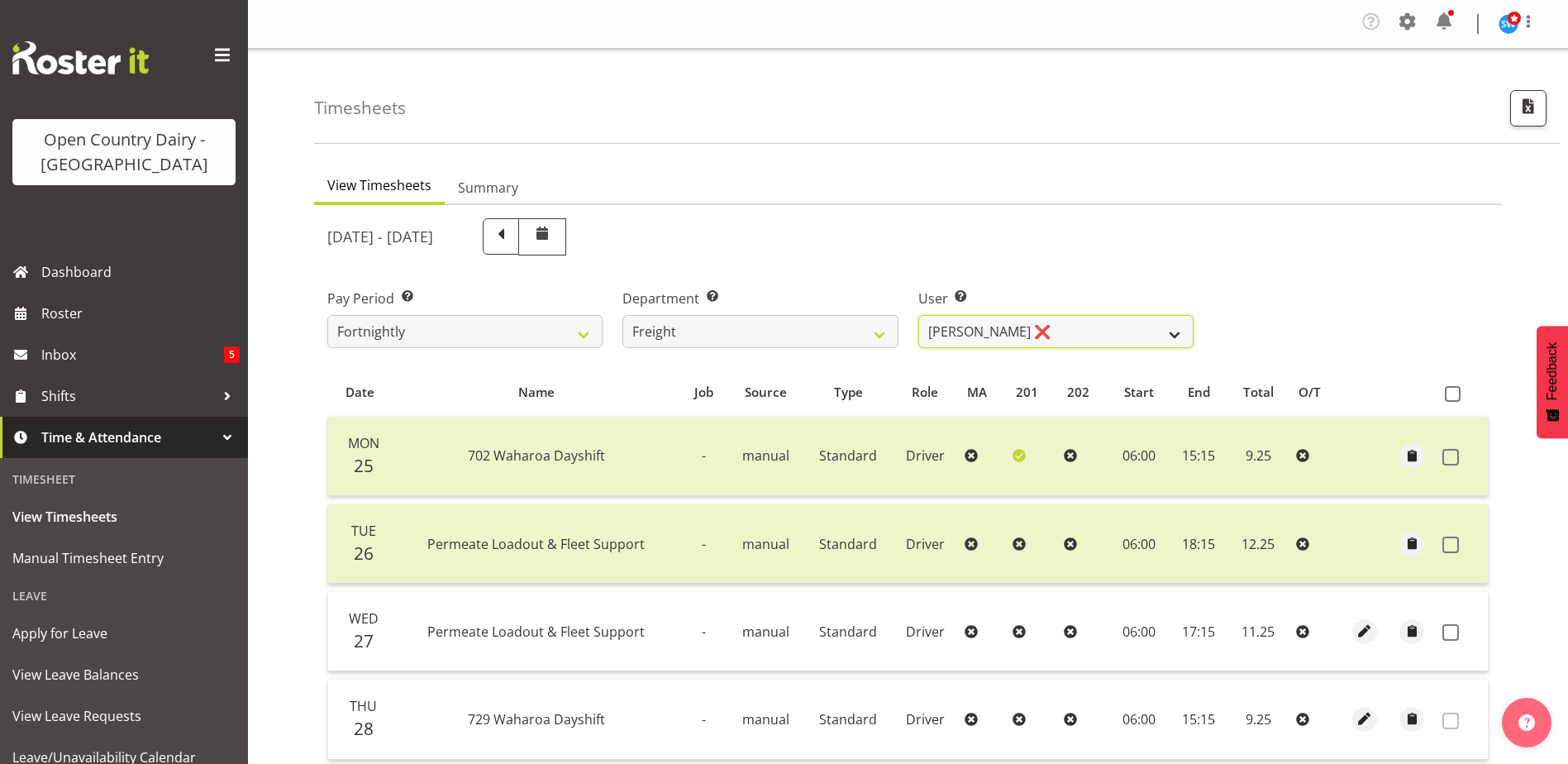
click at [964, 343] on select "Gavin Harvey ❌ Lalesh Kumar ❌" at bounding box center [1056, 332] width 275 height 33
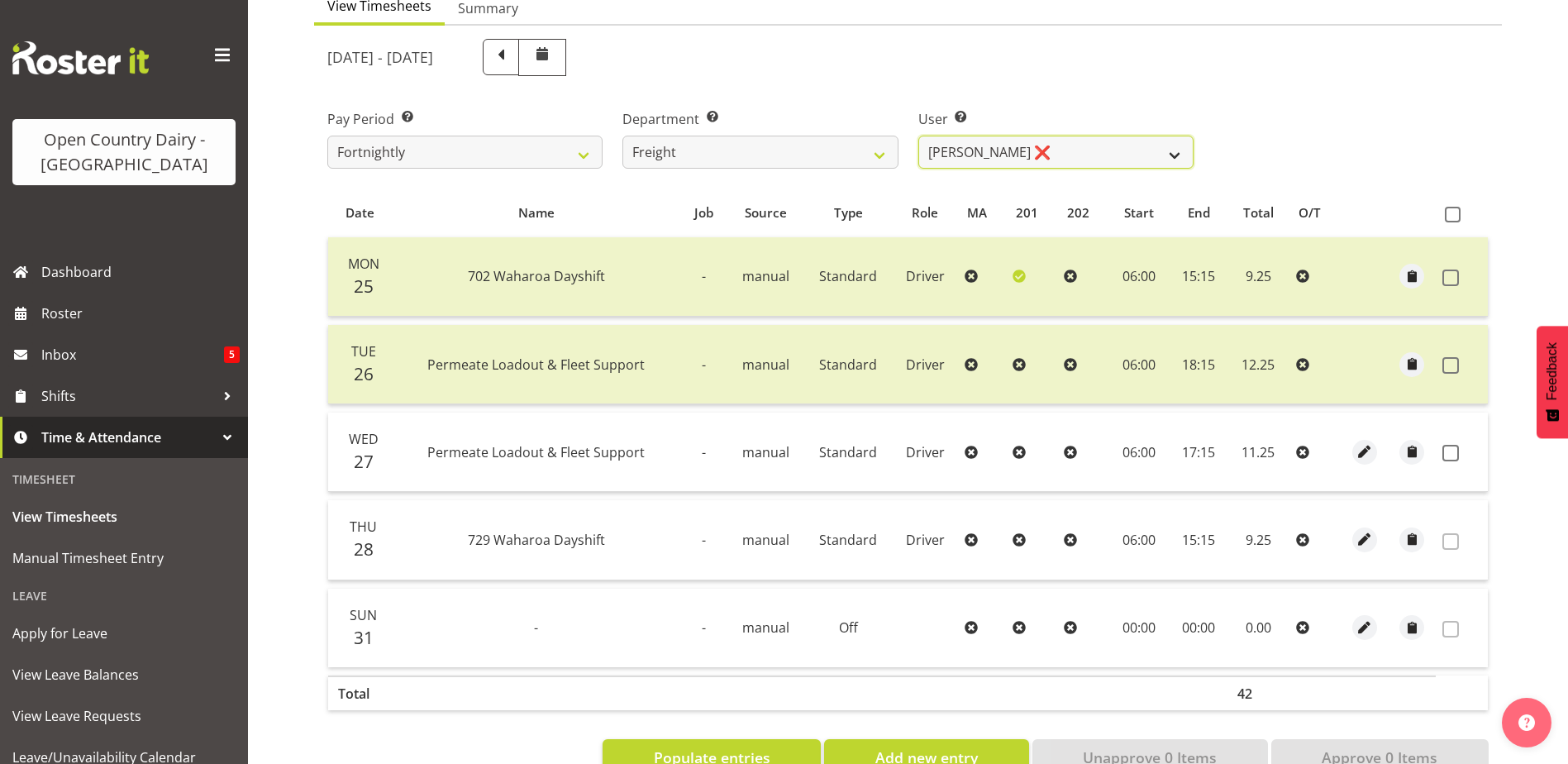
scroll to position [229, 0]
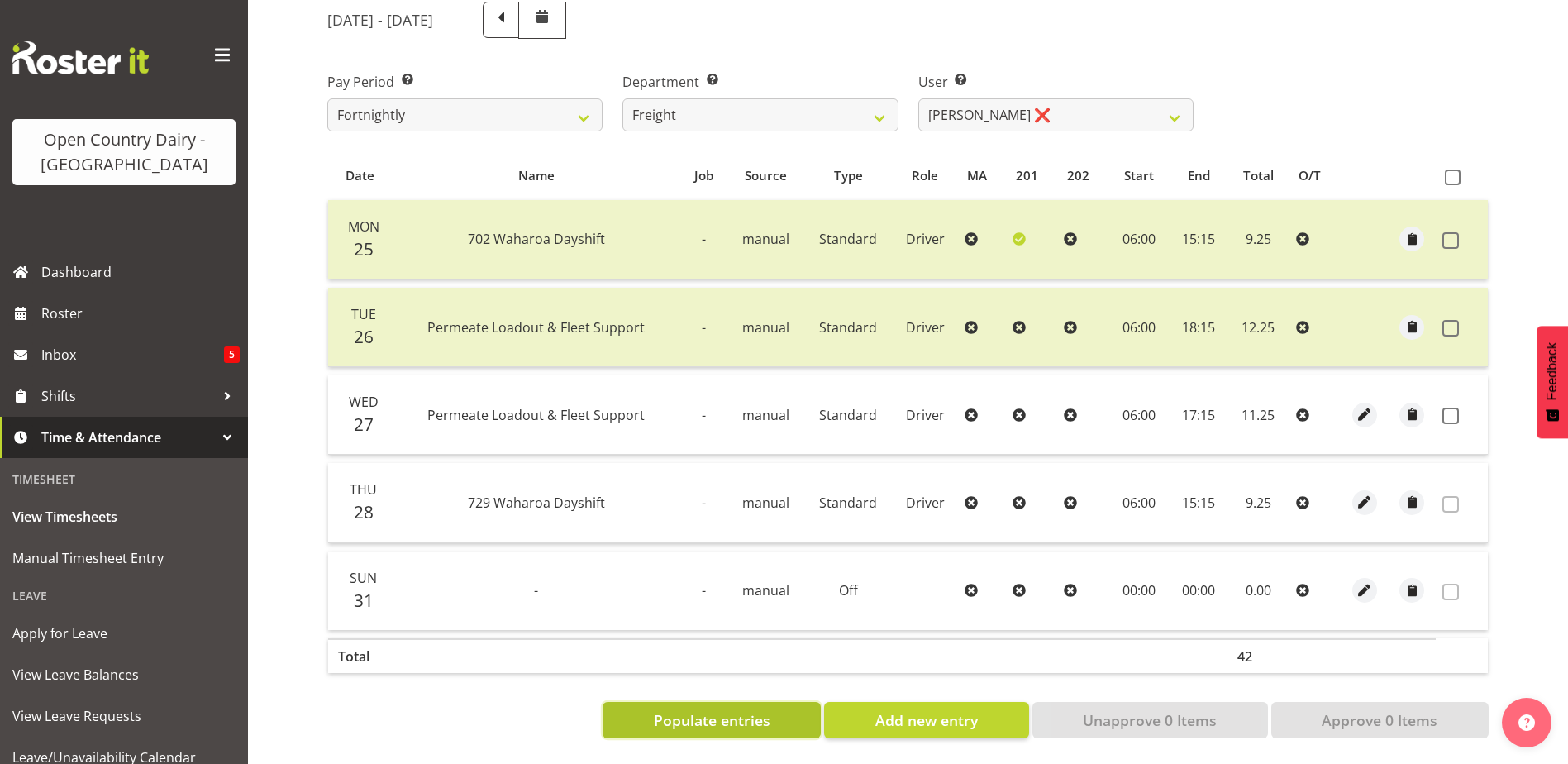
click at [733, 713] on span "Populate entries" at bounding box center [713, 720] width 117 height 21
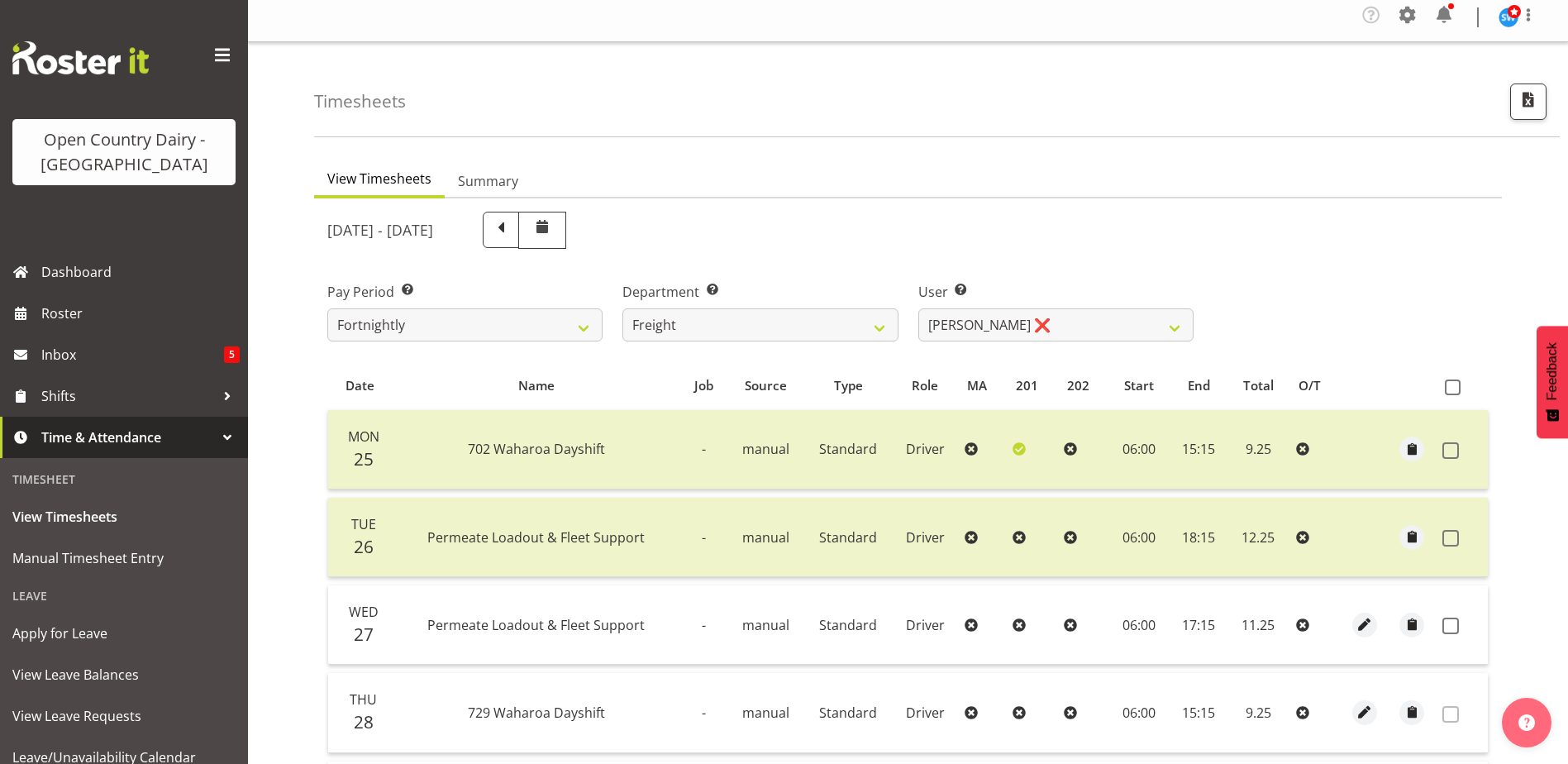
scroll to position [0, 0]
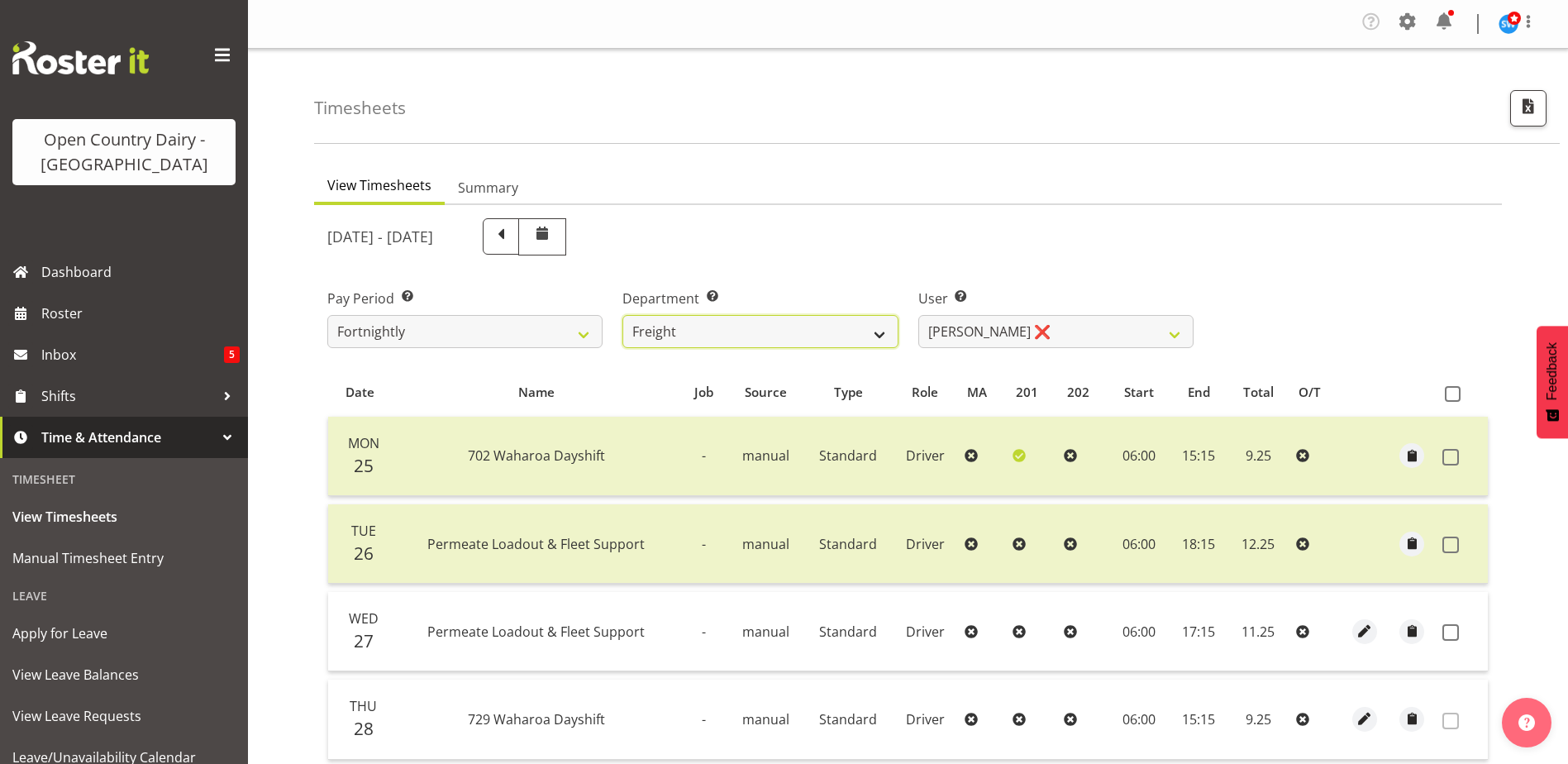
click at [848, 330] on select "701 702 703 704 705 706 707 708 709 710 711 712 713 714 715 716 717 718 719 720" at bounding box center [760, 332] width 275 height 33
click at [623, 315] on select "701 702 703 704 705 706 707 708 709 710 711 712 713 714 715 716 717 718 719 720" at bounding box center [760, 332] width 275 height 33
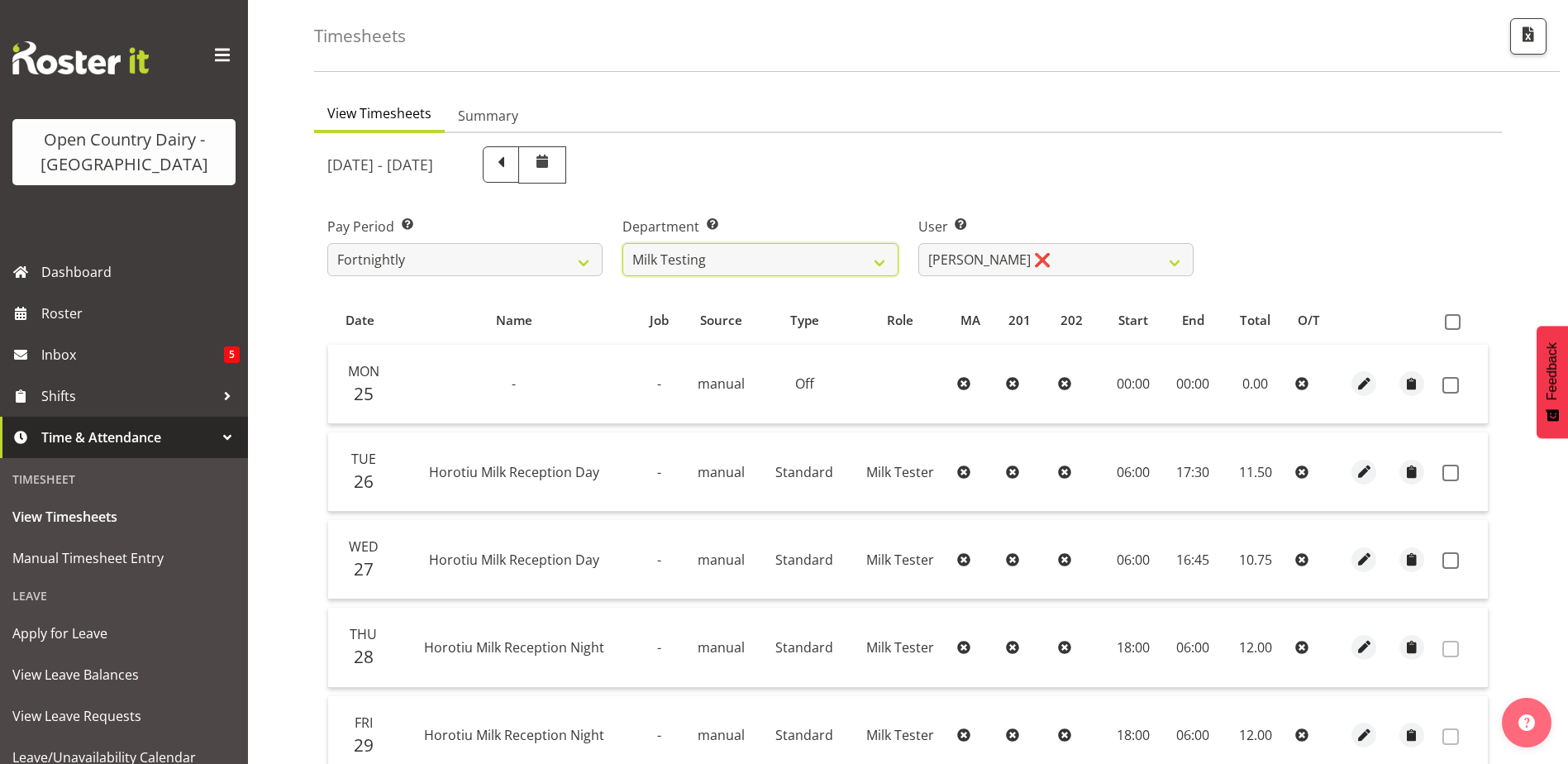
scroll to position [248, 0]
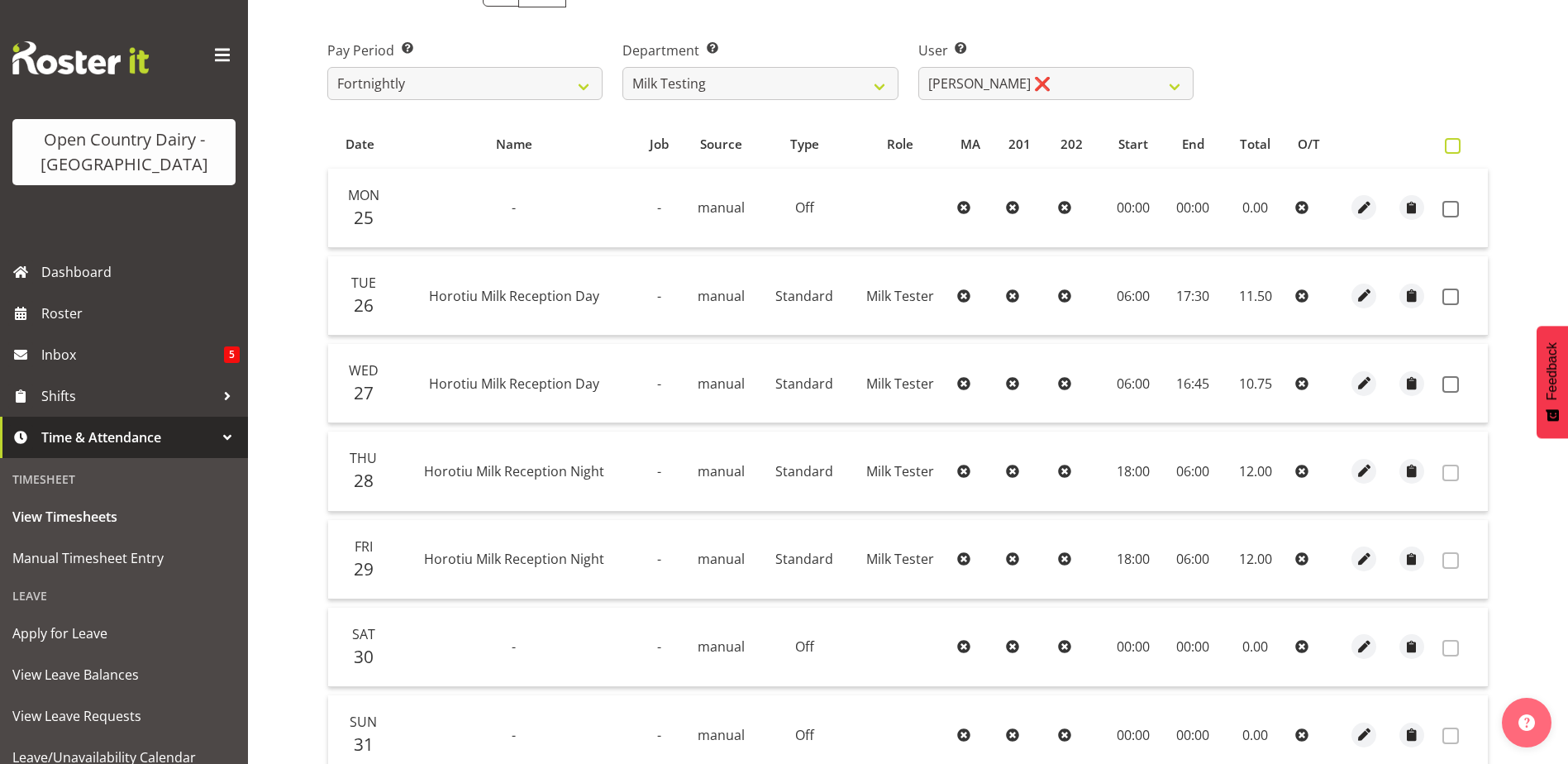
click at [1454, 142] on span at bounding box center [1453, 146] width 16 height 16
click at [1454, 142] on input "checkbox" at bounding box center [1450, 146] width 11 height 11
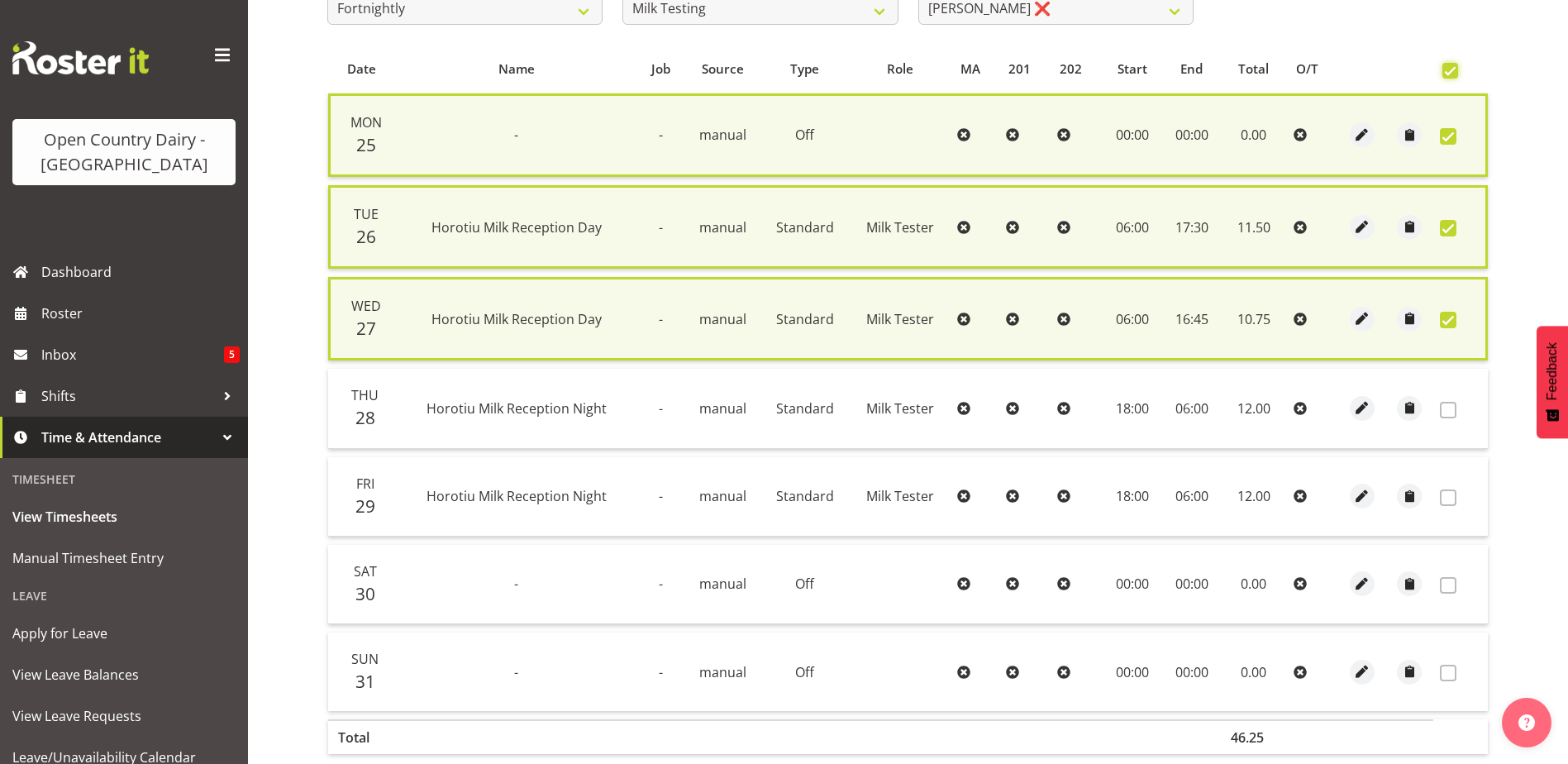
scroll to position [417, 0]
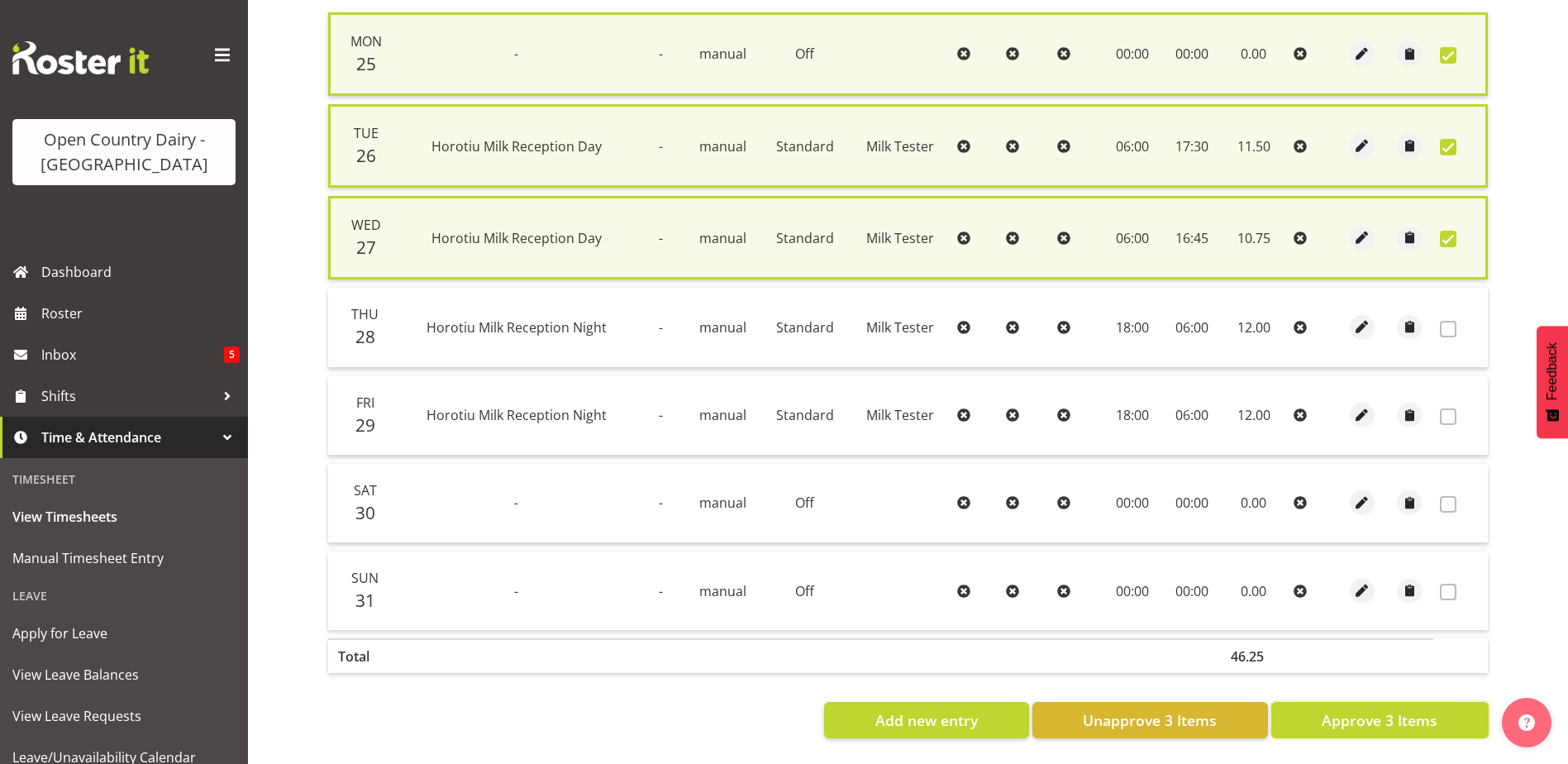
click at [1329, 710] on span "Approve 3 Items" at bounding box center [1380, 720] width 116 height 21
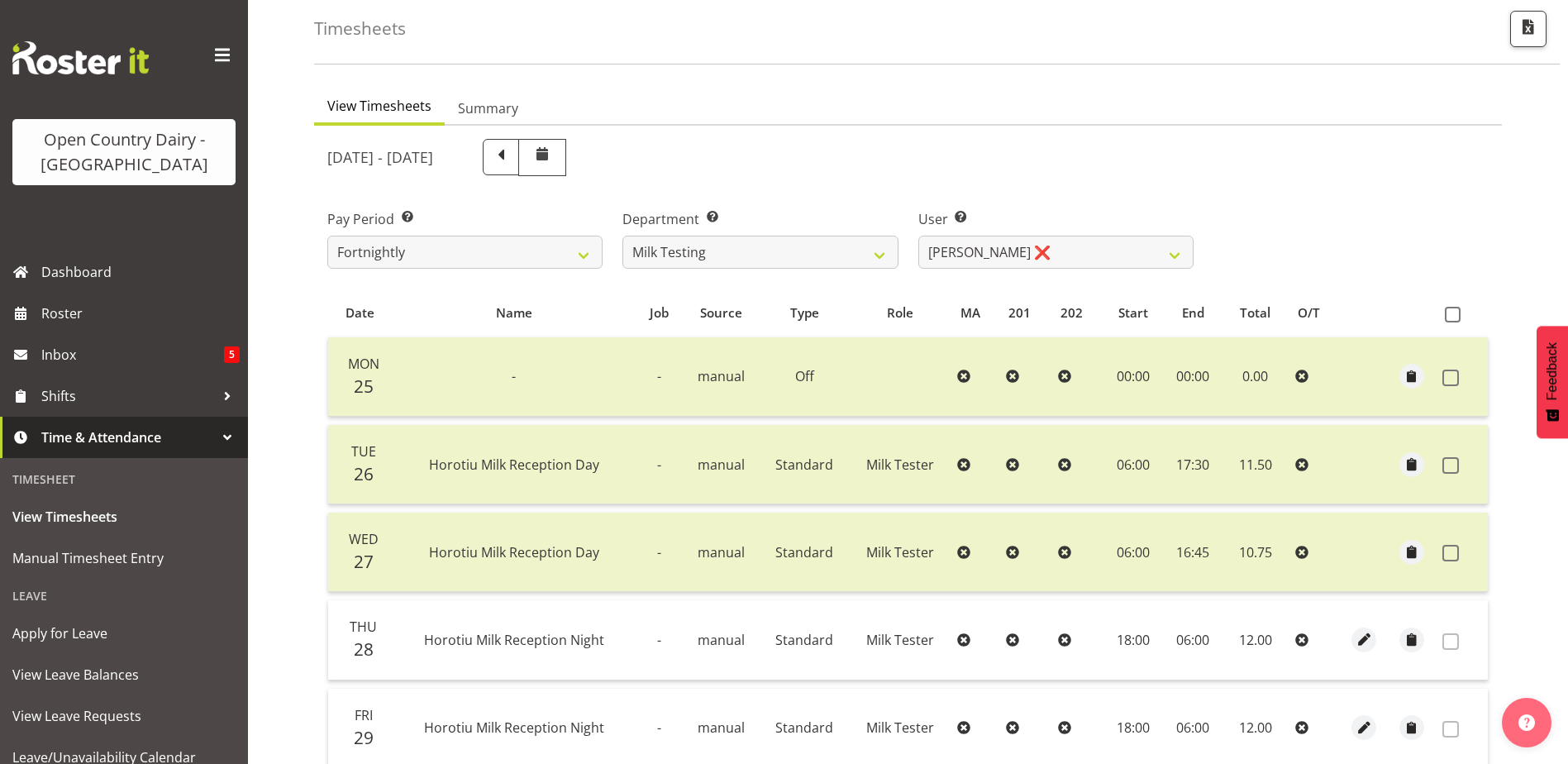
scroll to position [74, 0]
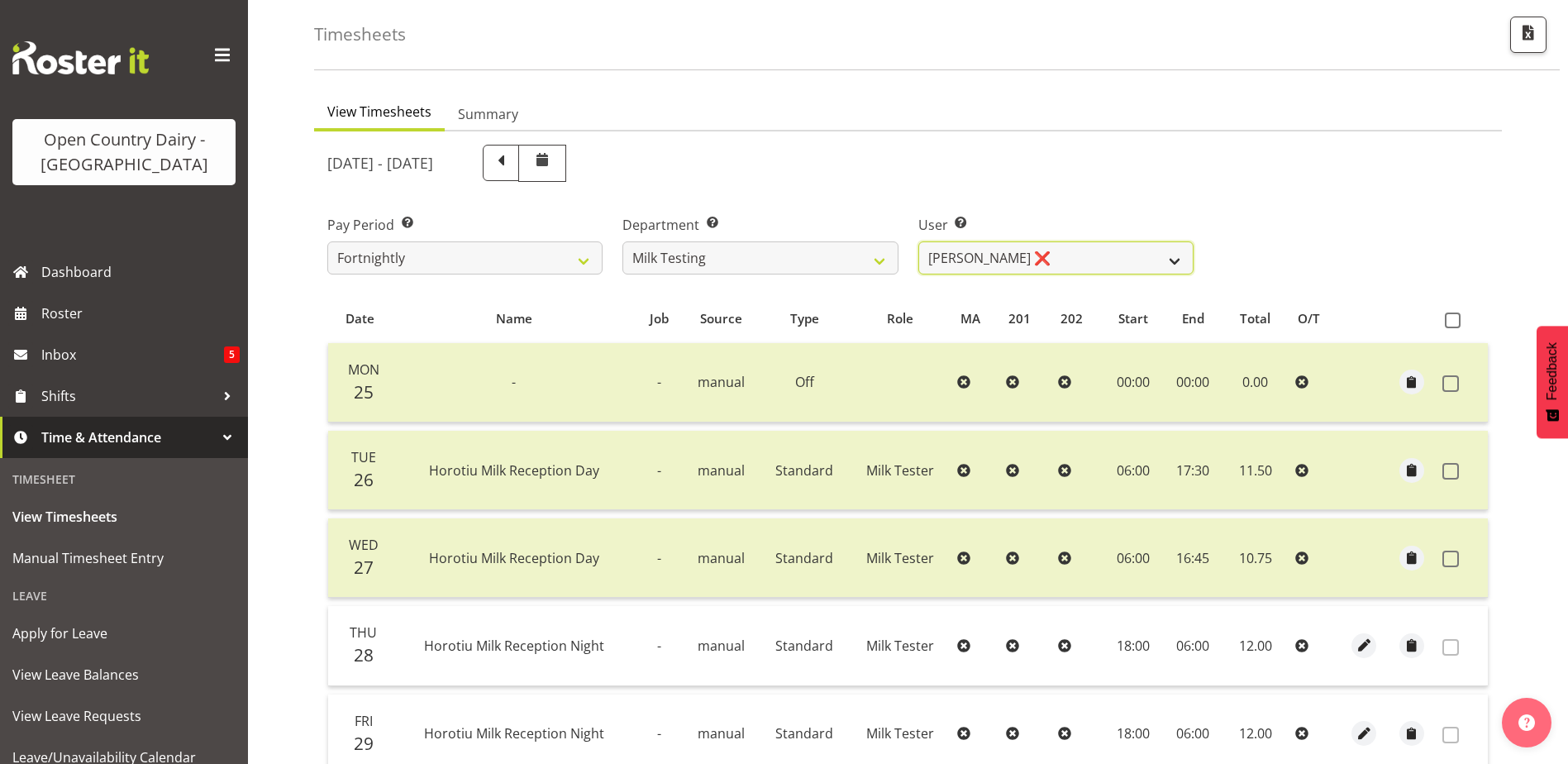
click at [956, 264] on select "Diana Ridings ❌ George Smith ❌ Helaina Walker ❌ Kim Madden ❌ Michael Brechelt ❌…" at bounding box center [1056, 258] width 275 height 33
click at [919, 242] on select "Diana Ridings ❌ George Smith ❌ Helaina Walker ❌ Kim Madden ❌ Michael Brechelt ❌…" at bounding box center [1056, 258] width 275 height 33
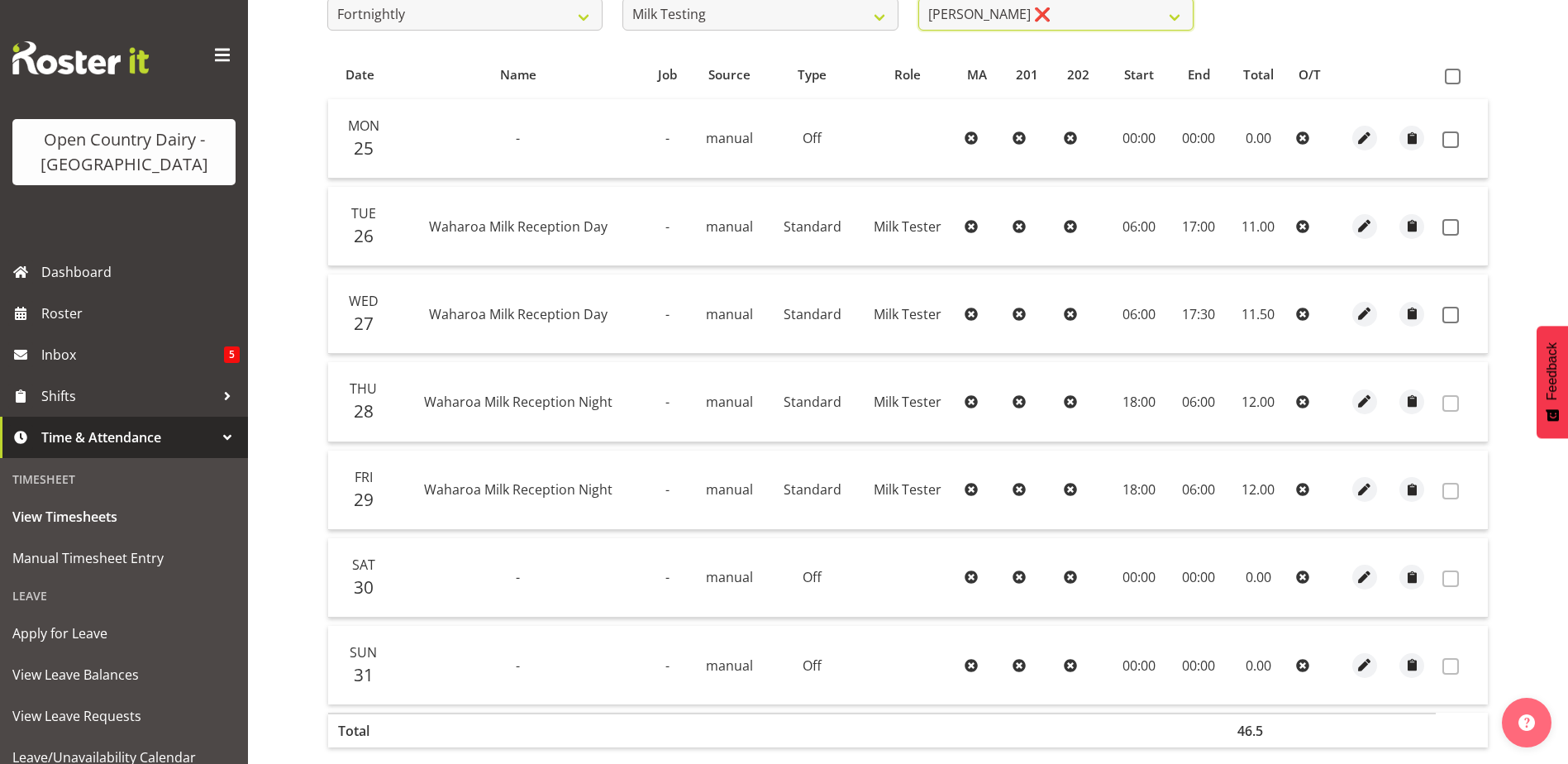
scroll to position [321, 0]
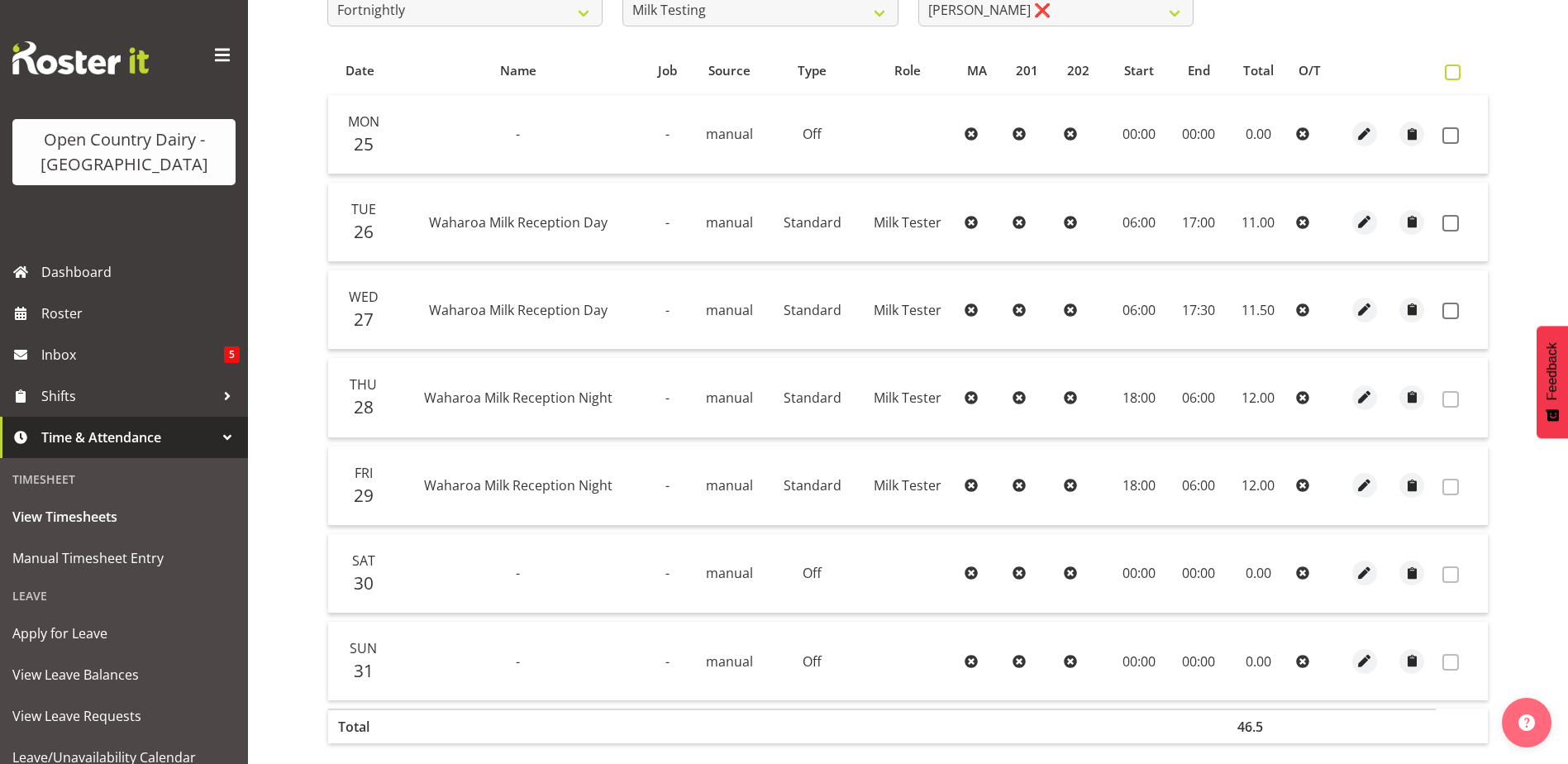
click at [1450, 74] on span at bounding box center [1453, 72] width 16 height 16
click at [1450, 74] on input "checkbox" at bounding box center [1450, 72] width 11 height 11
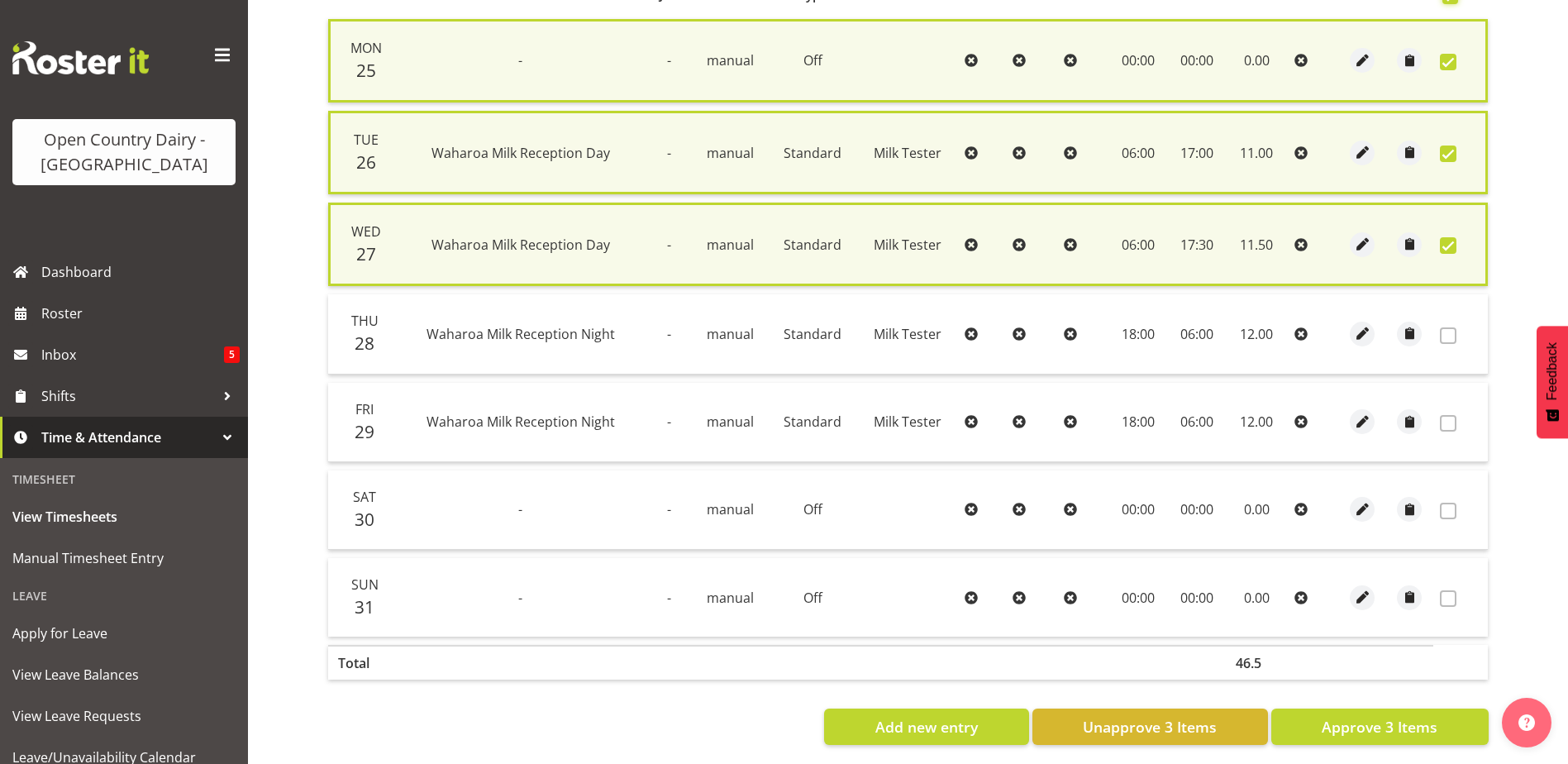
scroll to position [417, 0]
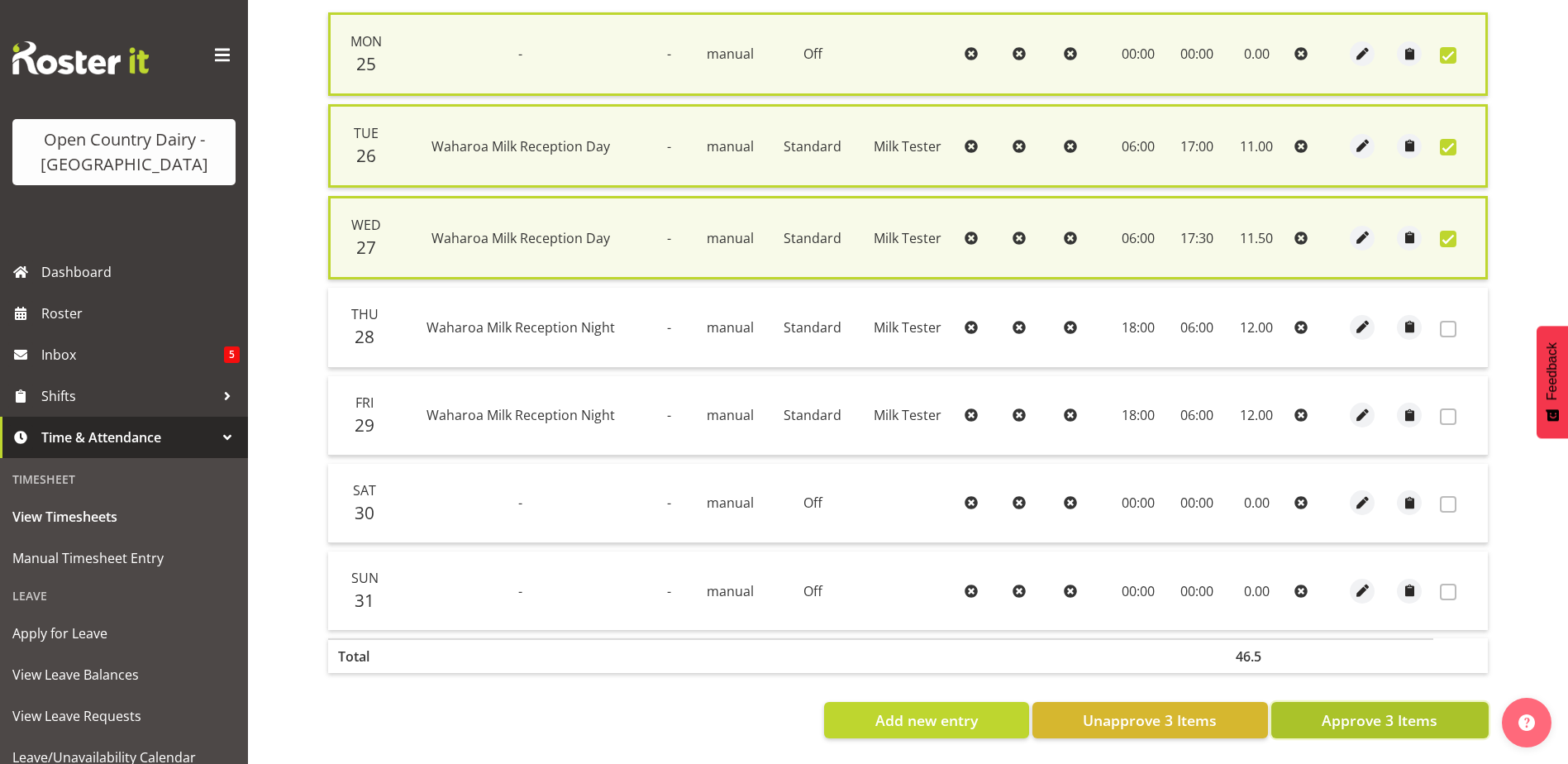
click at [1409, 710] on span "Approve 3 Items" at bounding box center [1380, 720] width 116 height 21
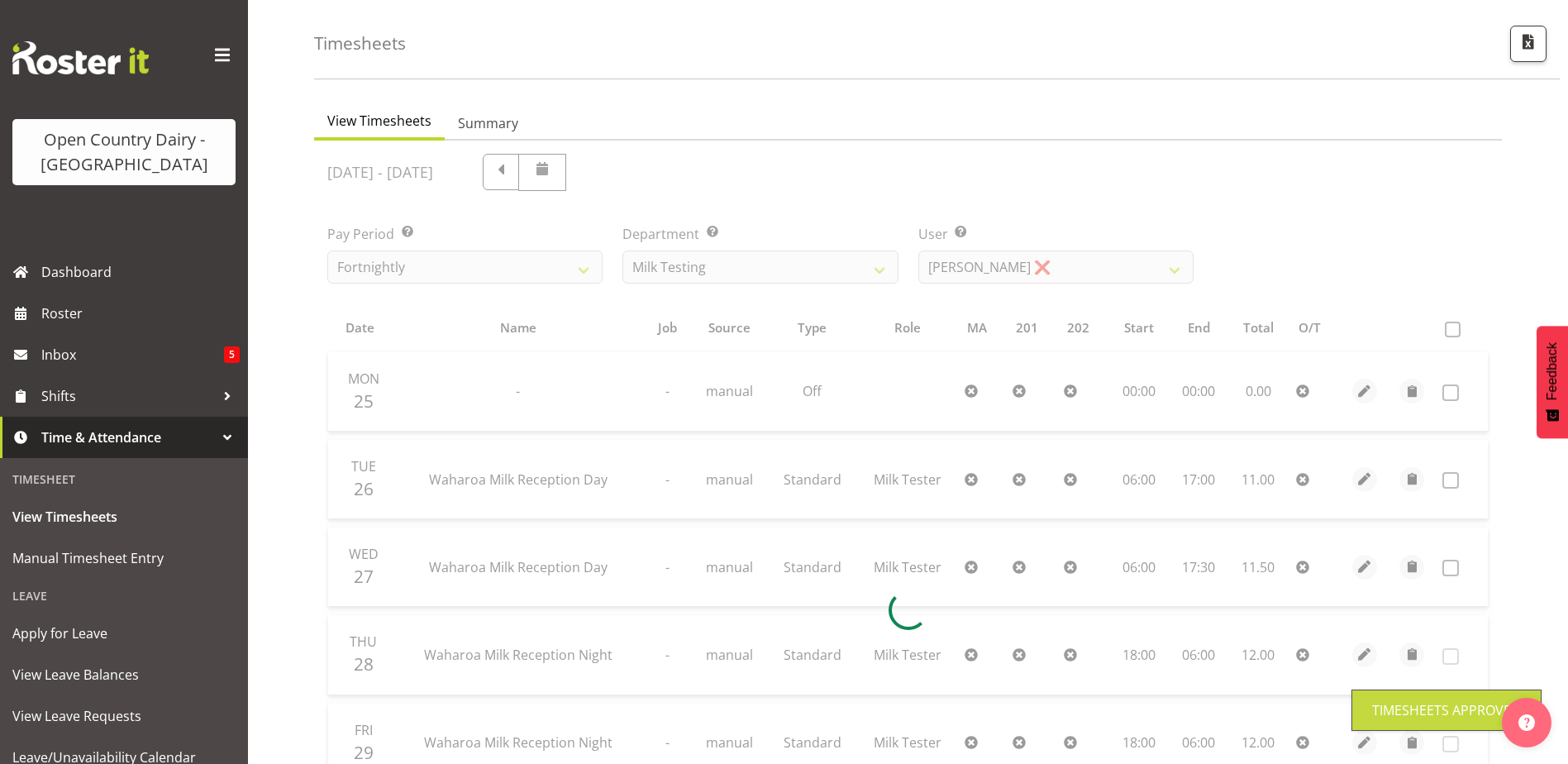
scroll to position [0, 0]
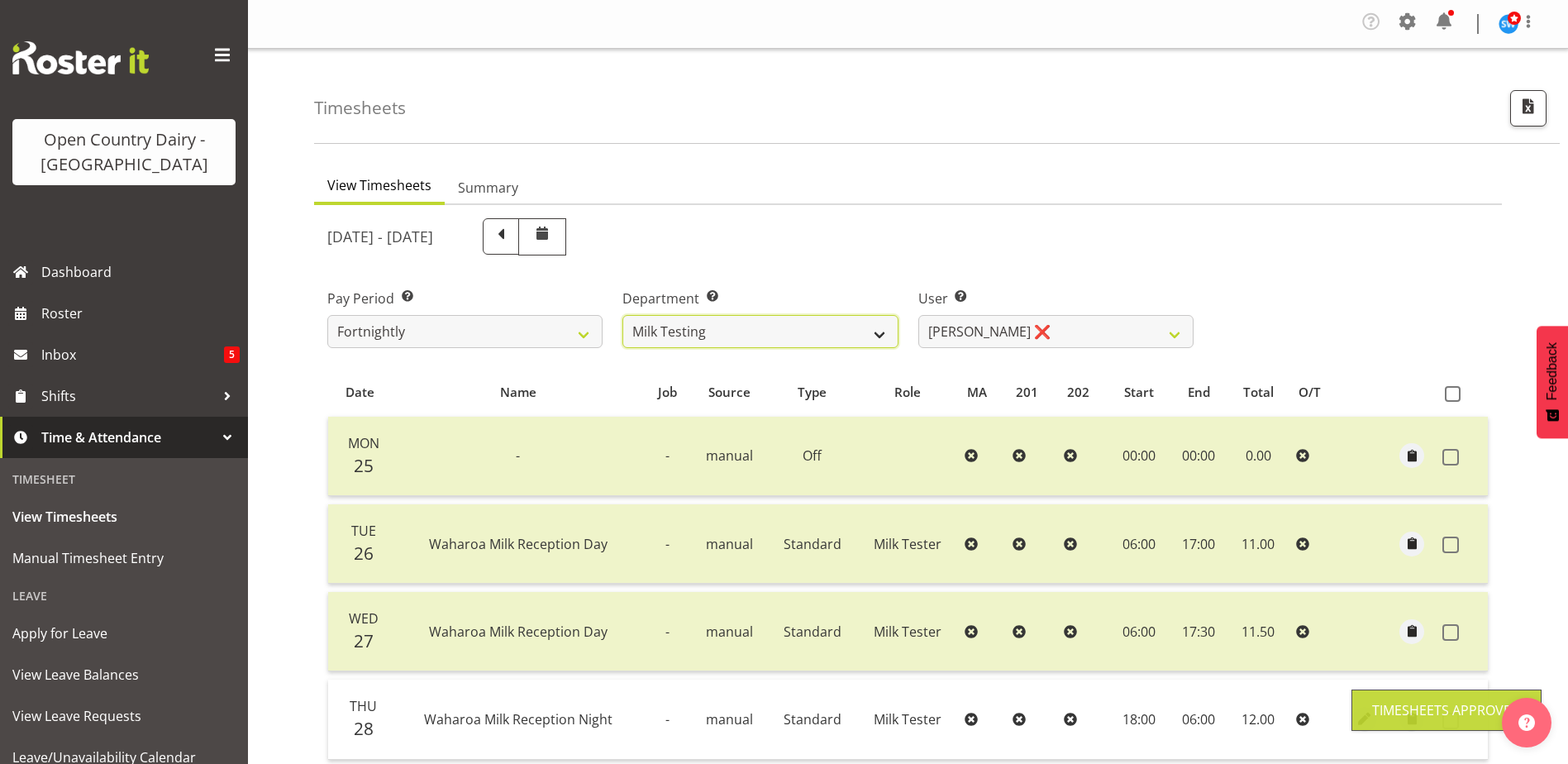
click at [747, 332] on select "701 702 703 704 705 706 707 708 709 710 711 712 713 714 715 716 717 718 719 720" at bounding box center [760, 332] width 275 height 33
click at [623, 315] on select "701 702 703 704 705 706 707 708 709 710 711 712 713 714 715 716 717 718 719 720" at bounding box center [760, 332] width 275 height 33
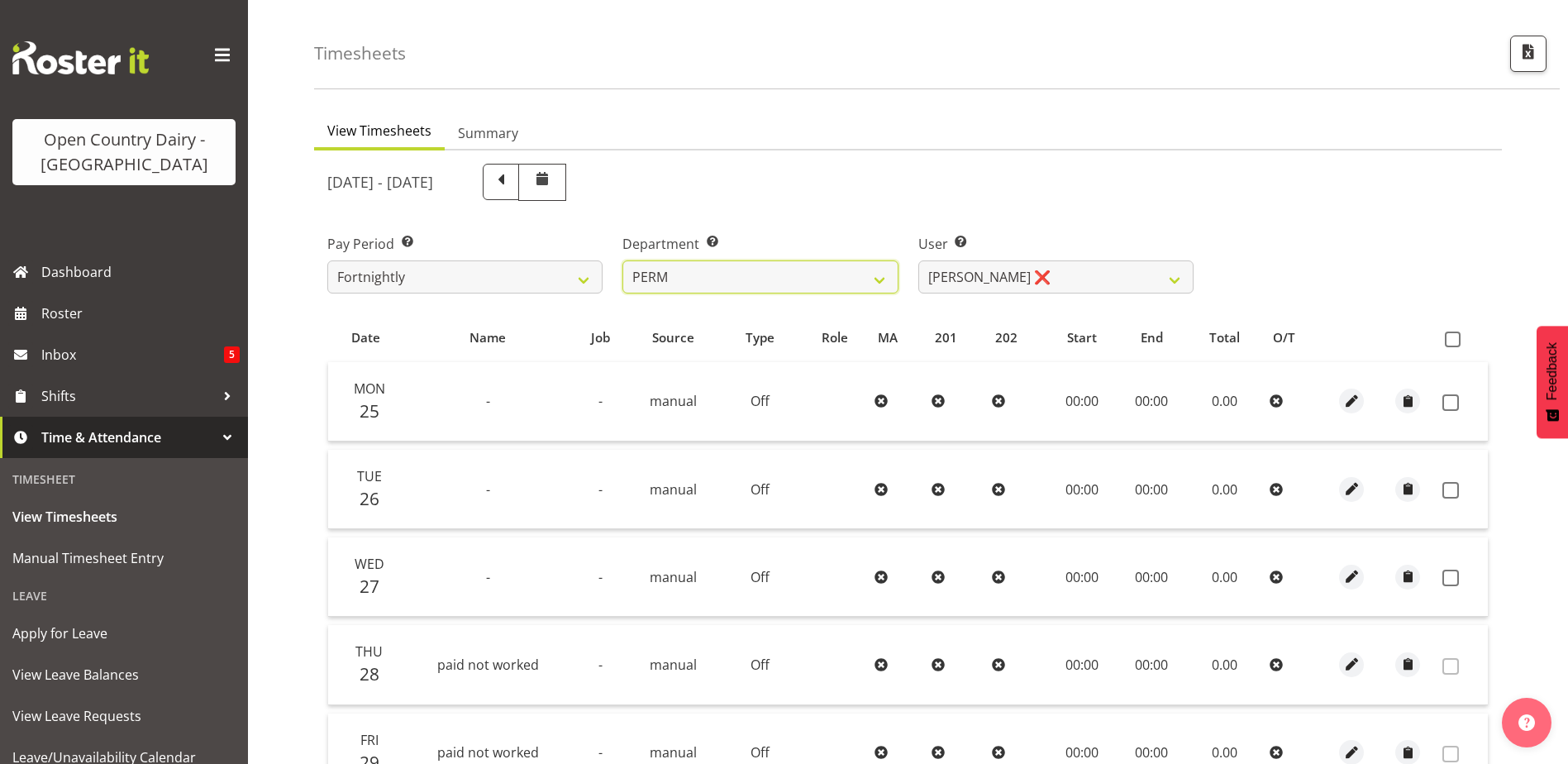
scroll to position [83, 0]
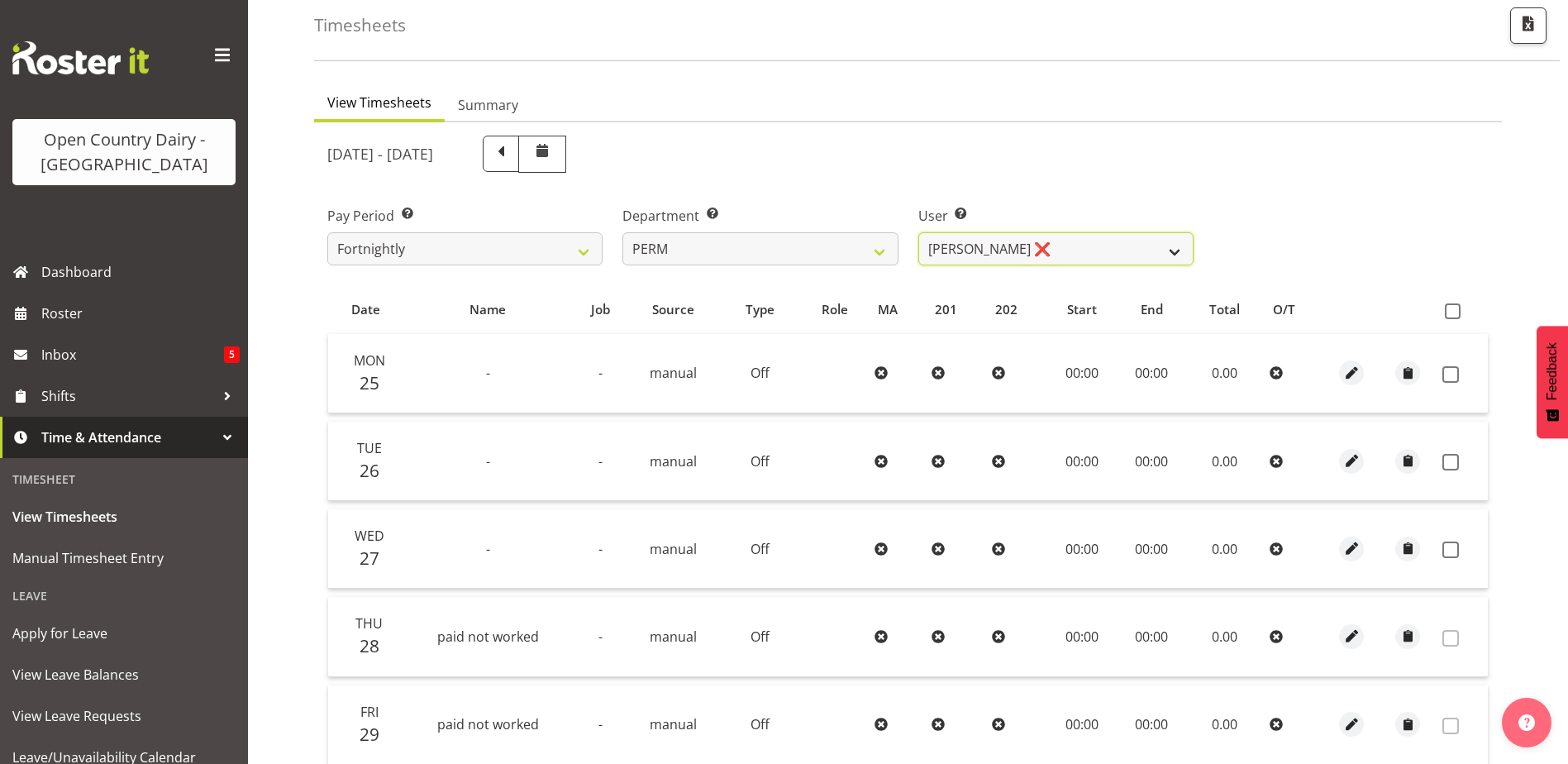
click at [988, 242] on select "Abhilash Antony ❌ Amba Swann ❌ Chris Kneebone ❌ Jayden Vincent ❌ Paul Wilson ❌ …" at bounding box center [1056, 248] width 275 height 33
click at [919, 232] on select "Abhilash Antony ❌ Amba Swann ❌ Chris Kneebone ❌ Jayden Vincent ❌ Paul Wilson ❌ …" at bounding box center [1056, 248] width 275 height 33
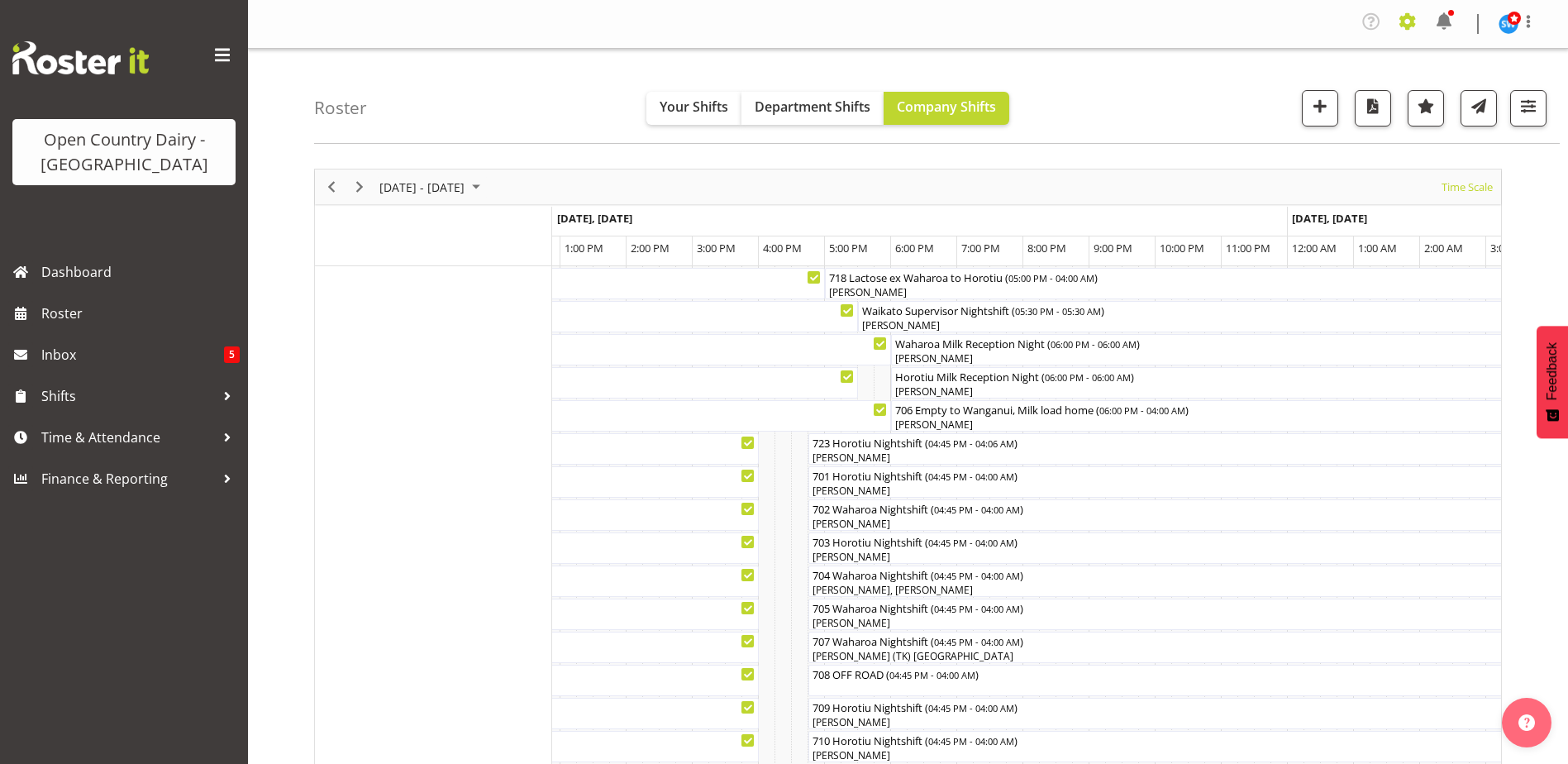
click at [1407, 19] on span at bounding box center [1408, 21] width 26 height 26
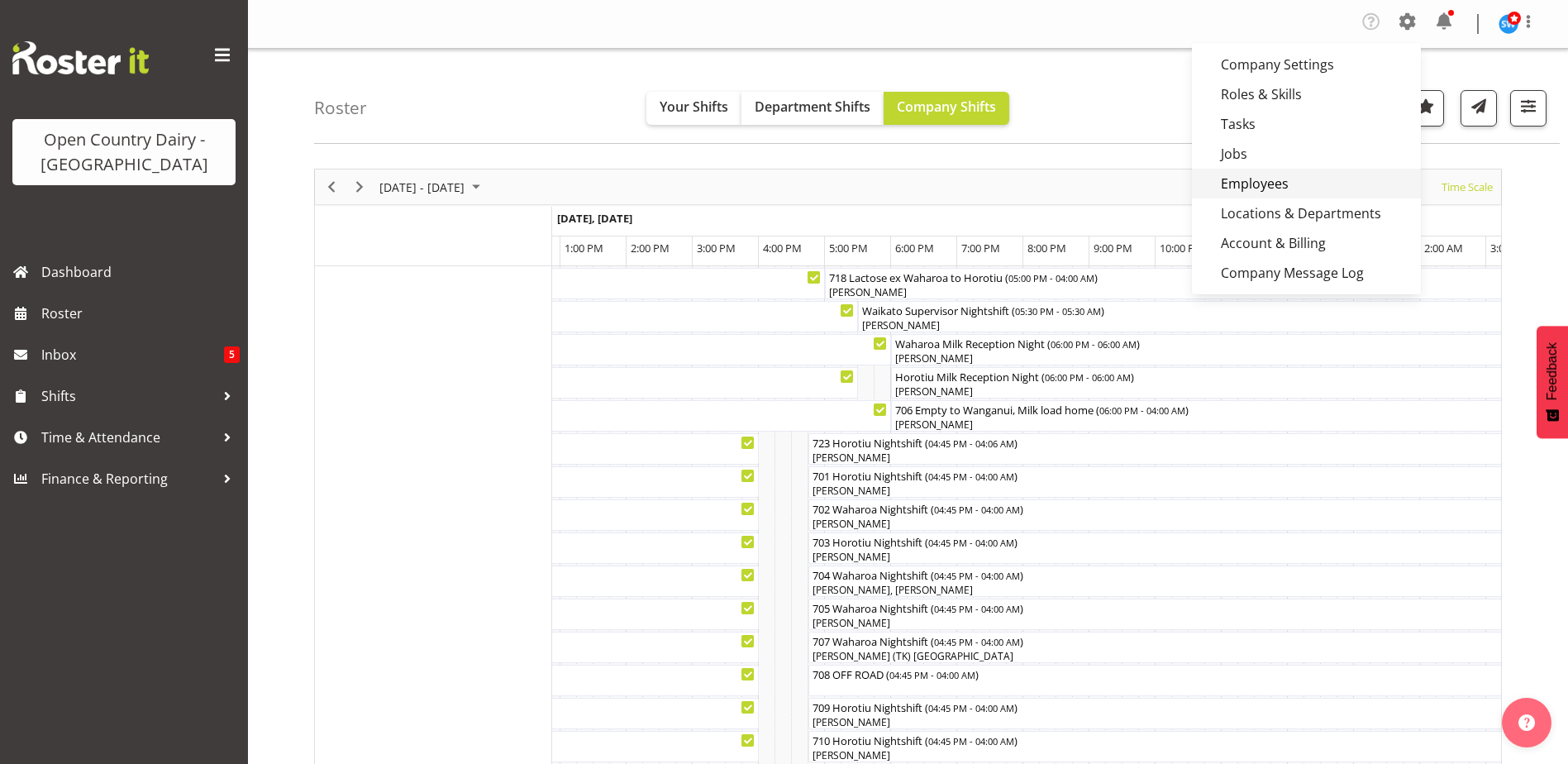
click at [1251, 181] on link "Employees" at bounding box center [1307, 183] width 229 height 30
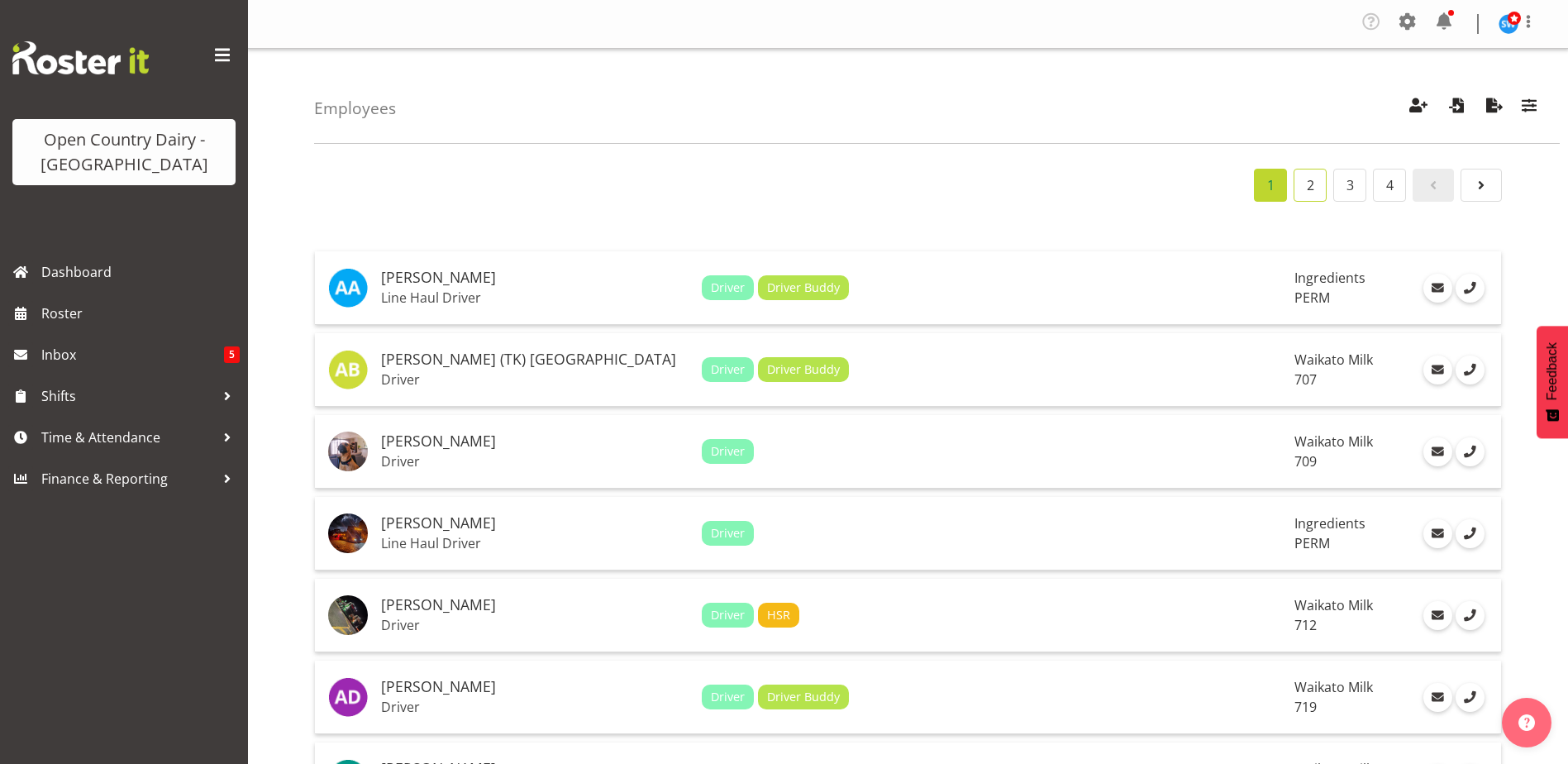
click at [1301, 192] on link "2" at bounding box center [1310, 185] width 33 height 33
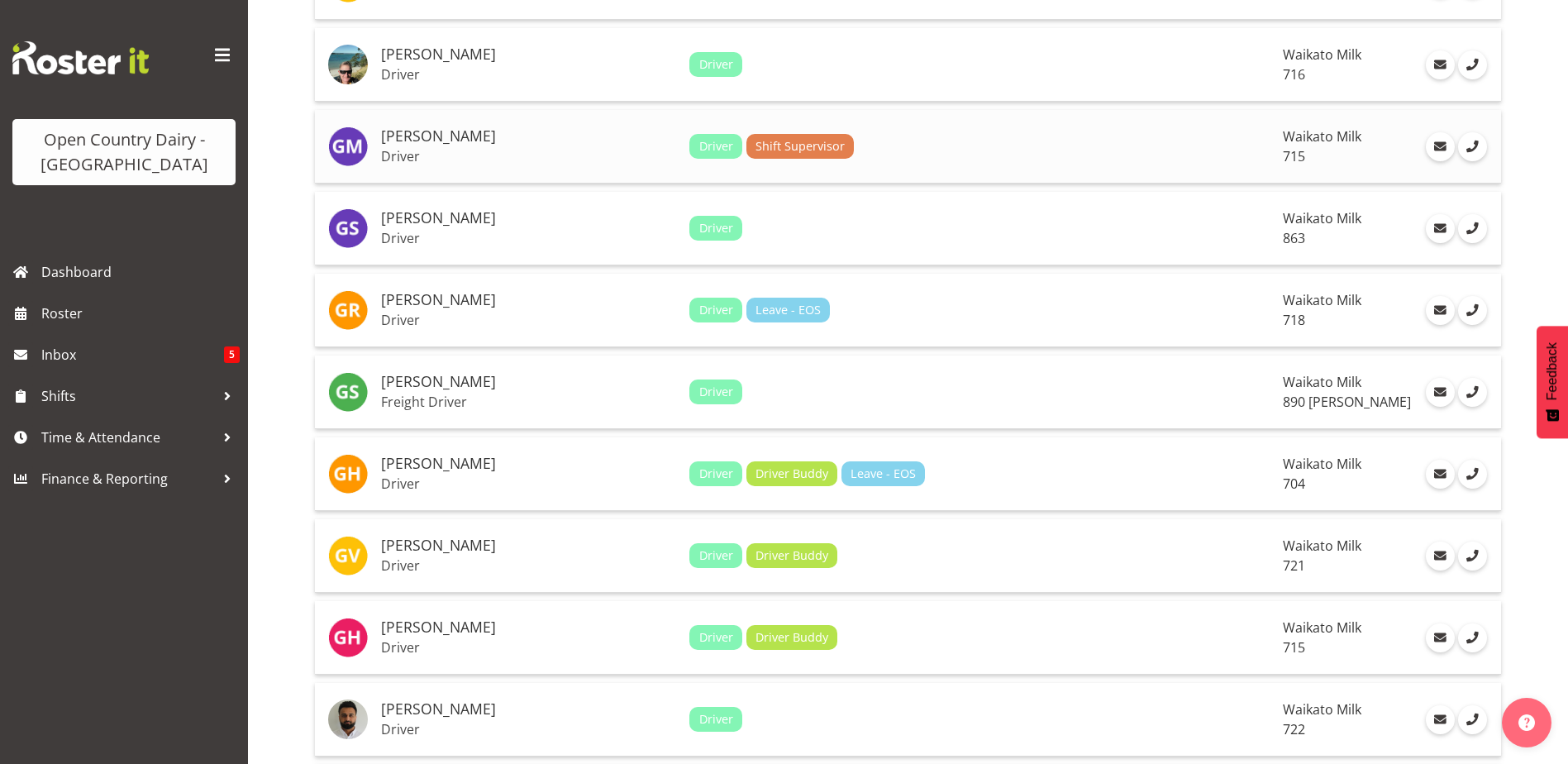
scroll to position [414, 0]
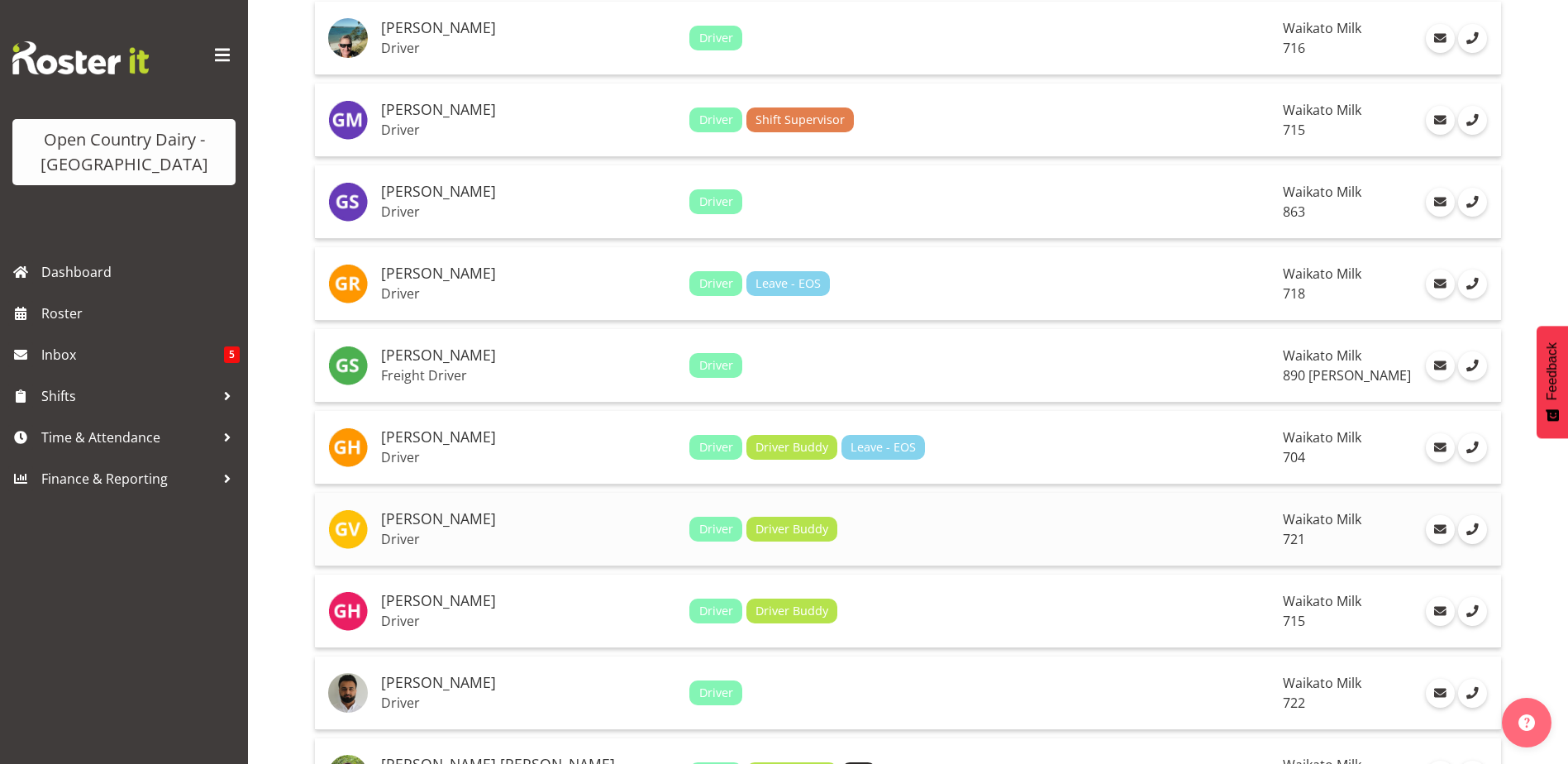
click at [421, 518] on h5 "[PERSON_NAME]" at bounding box center [529, 520] width 295 height 17
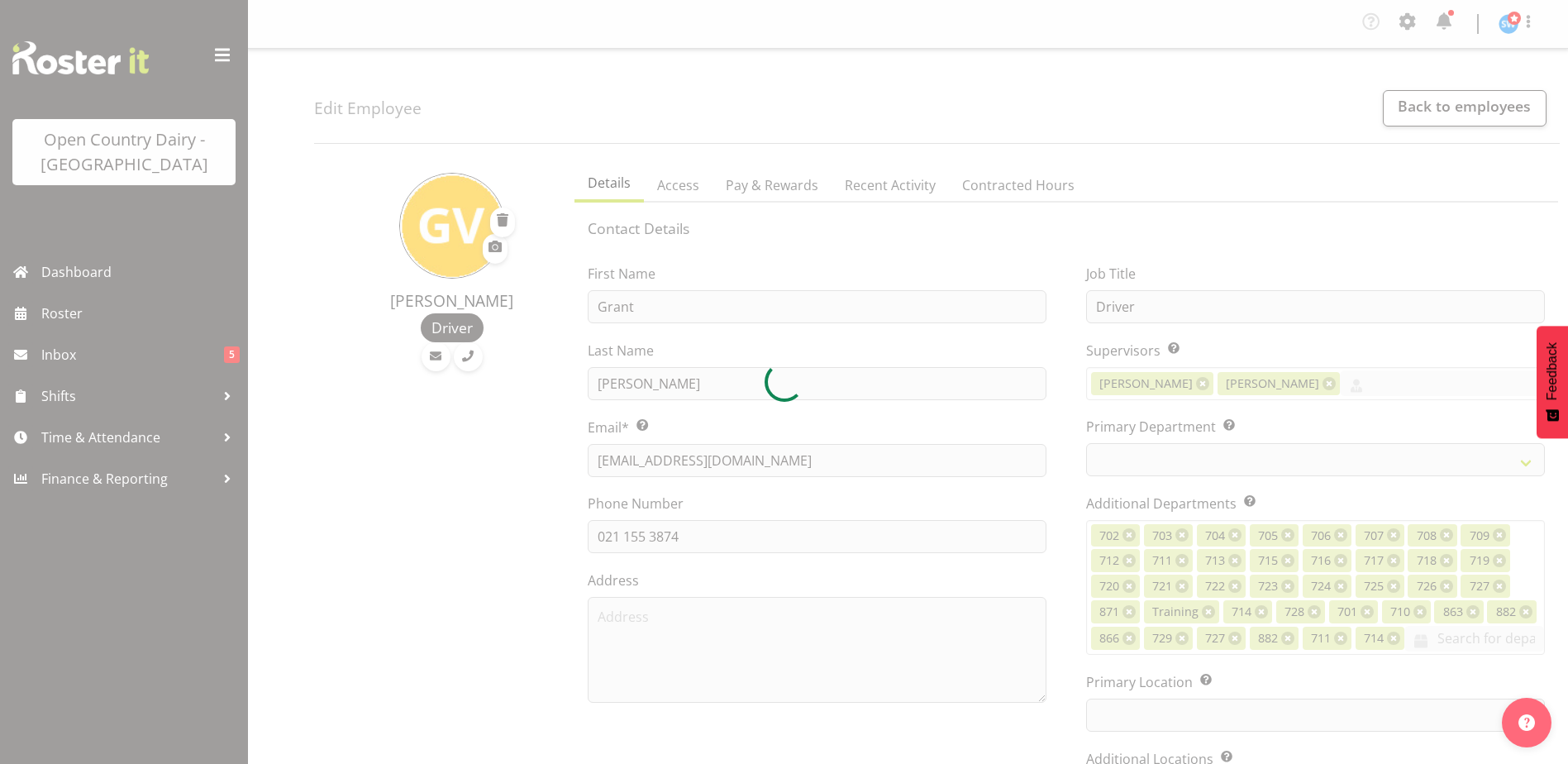
select select "TimelineWeek"
select select
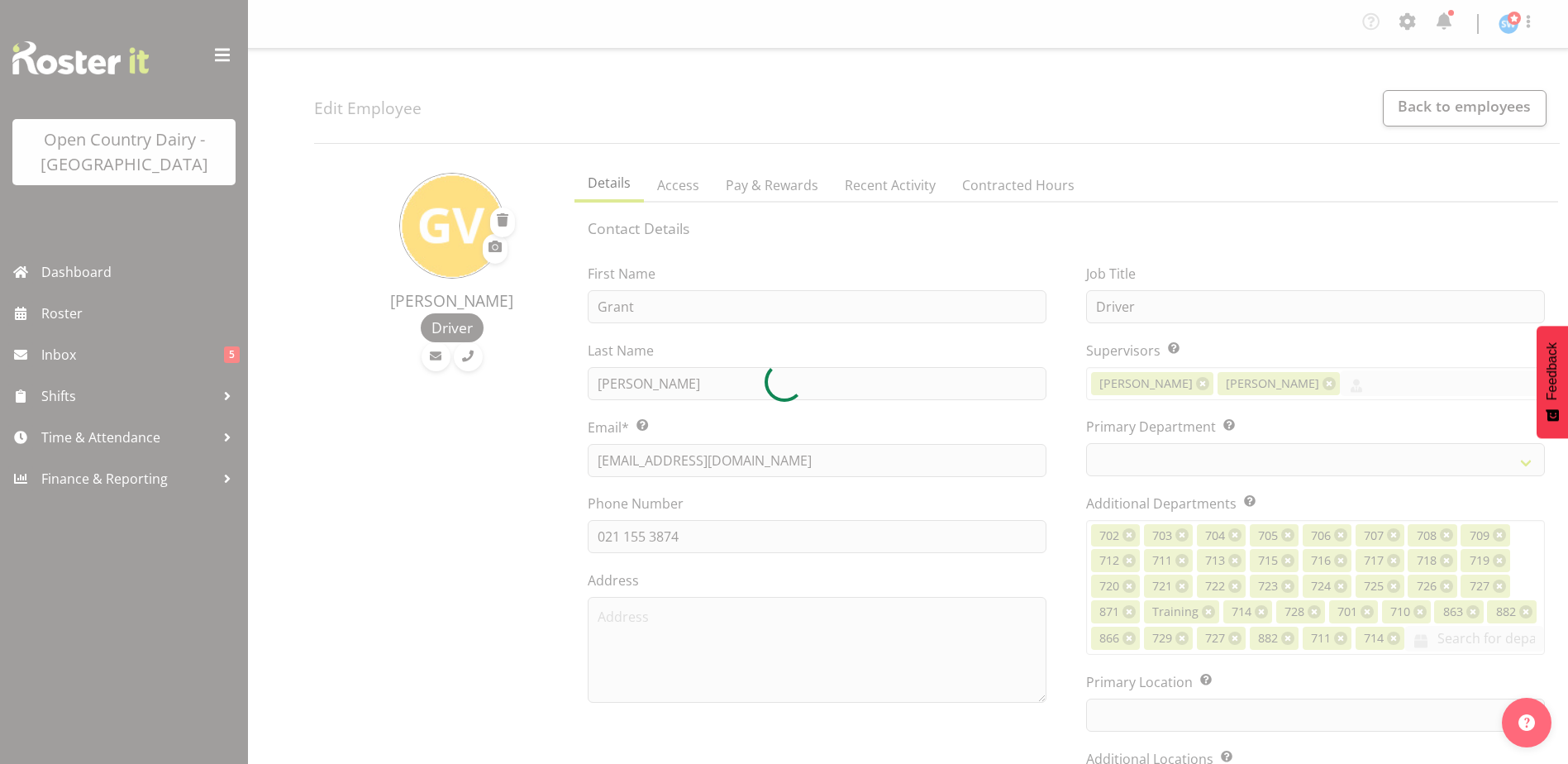
select select
select select "1054"
select select "759"
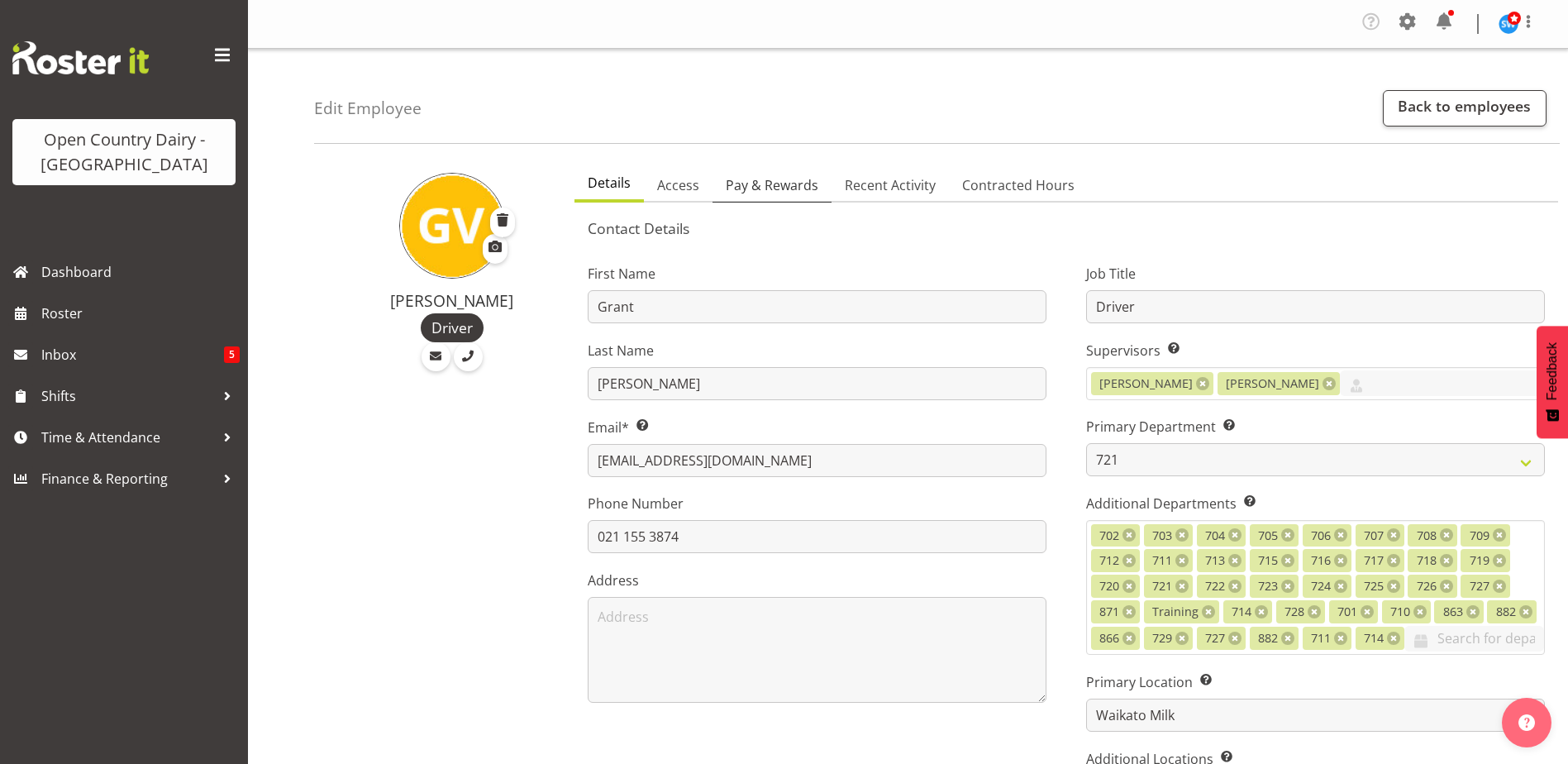
click at [766, 187] on span "Pay & Rewards" at bounding box center [771, 185] width 92 height 20
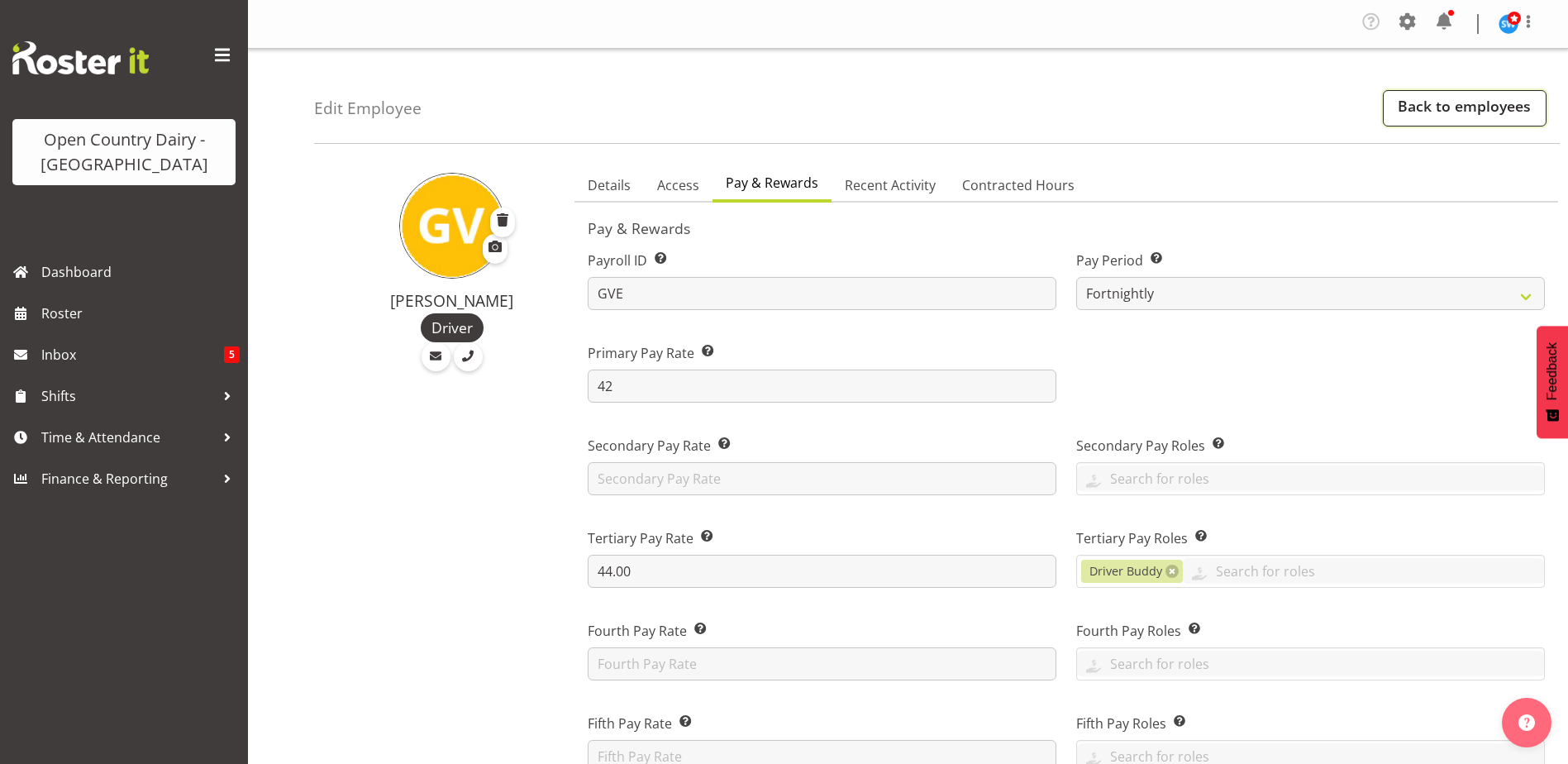
click at [1430, 107] on link "Back to employees" at bounding box center [1465, 108] width 164 height 36
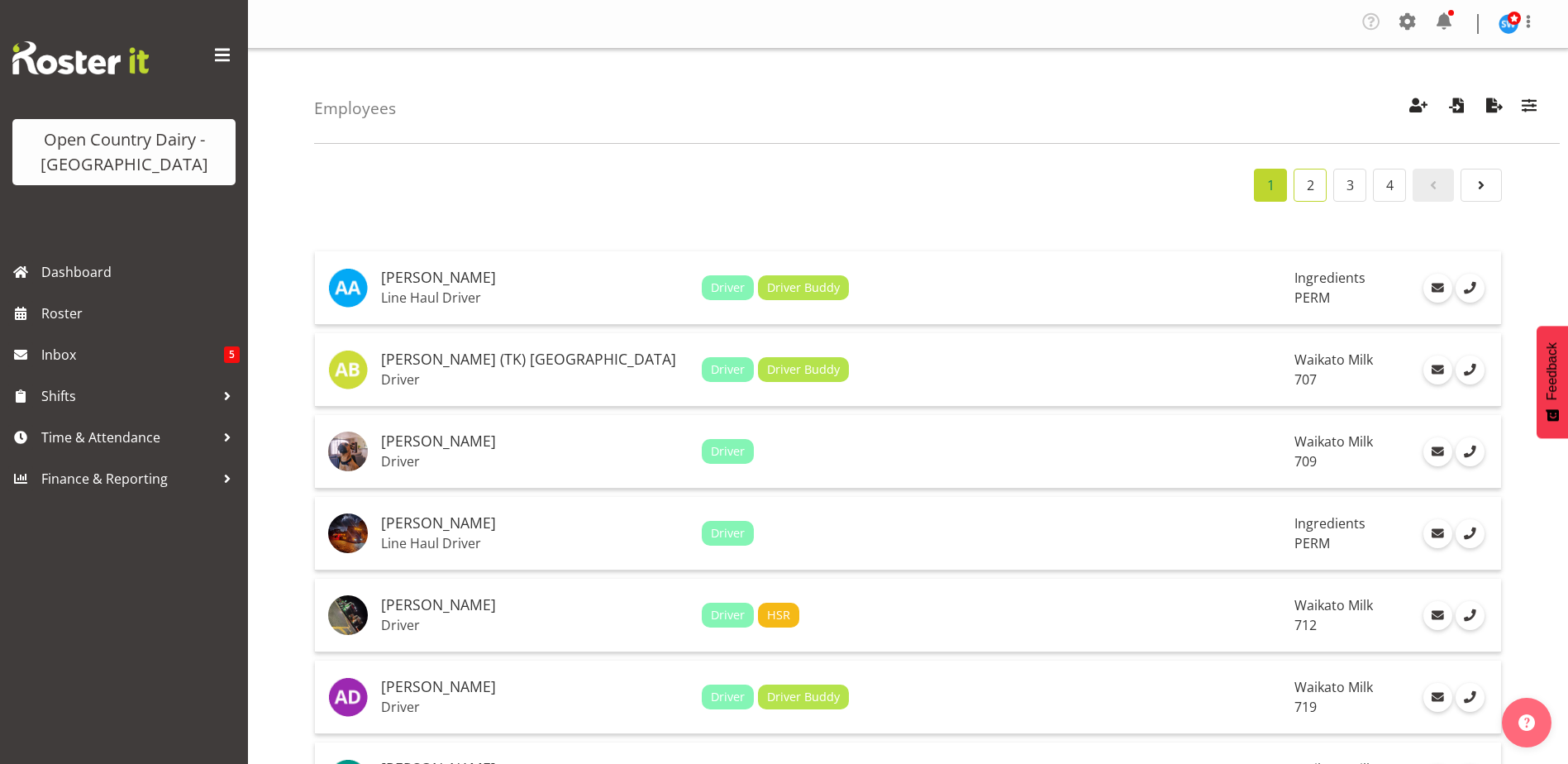
click at [1310, 186] on link "2" at bounding box center [1310, 185] width 33 height 33
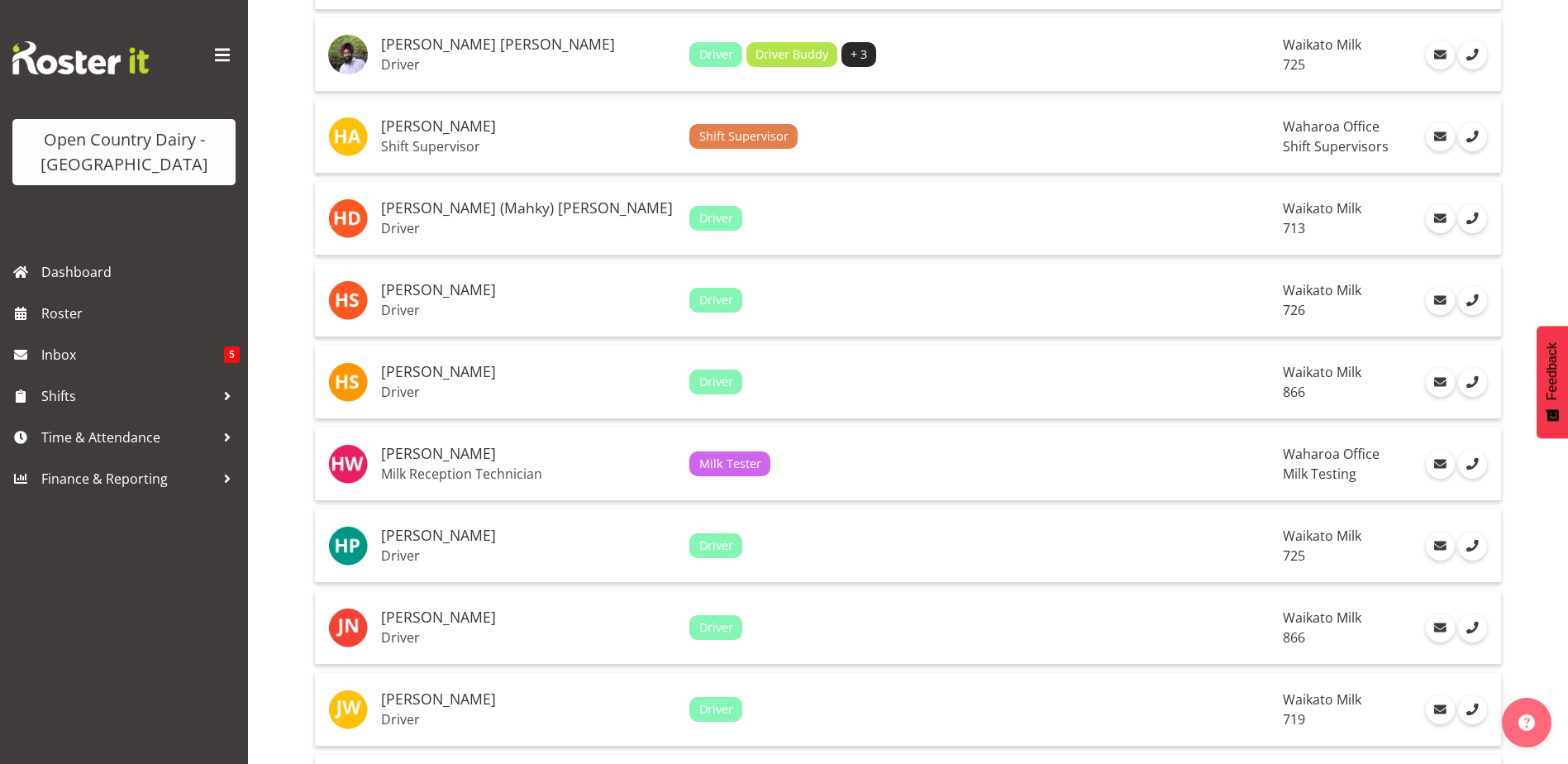
scroll to position [1158, 0]
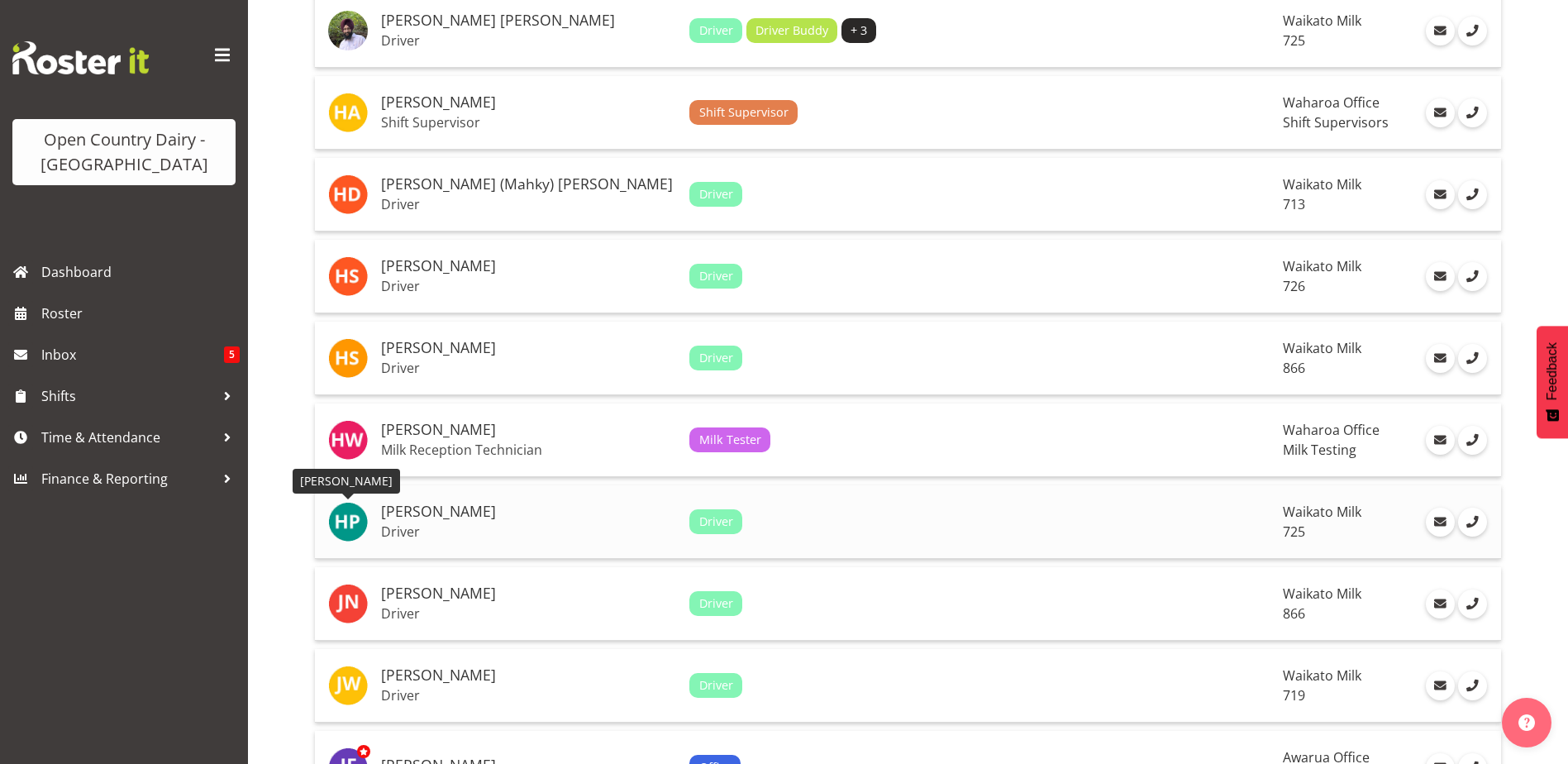
click at [356, 513] on img at bounding box center [348, 521] width 40 height 40
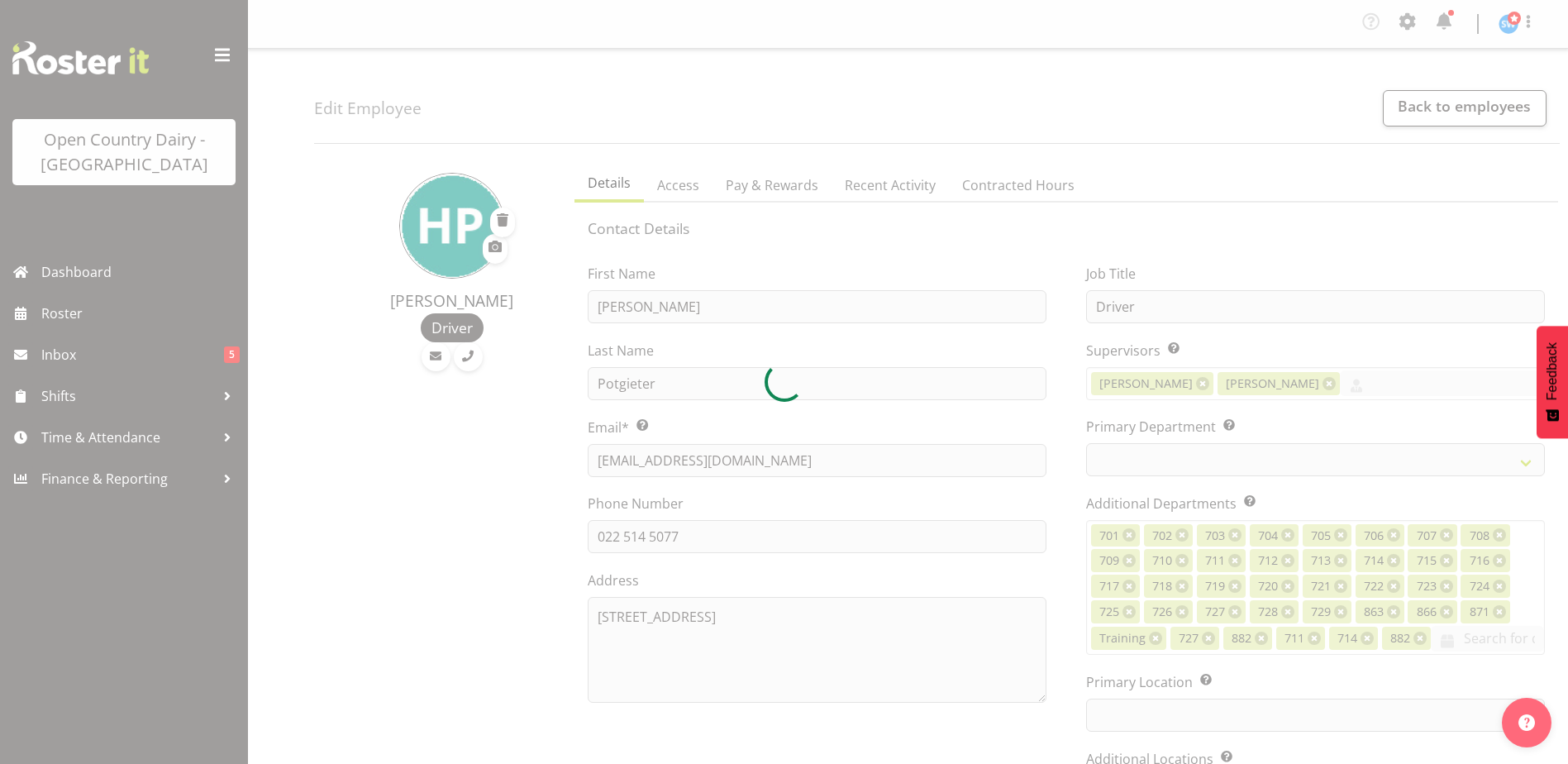
select select "TimelineWeek"
select select
select select "1054"
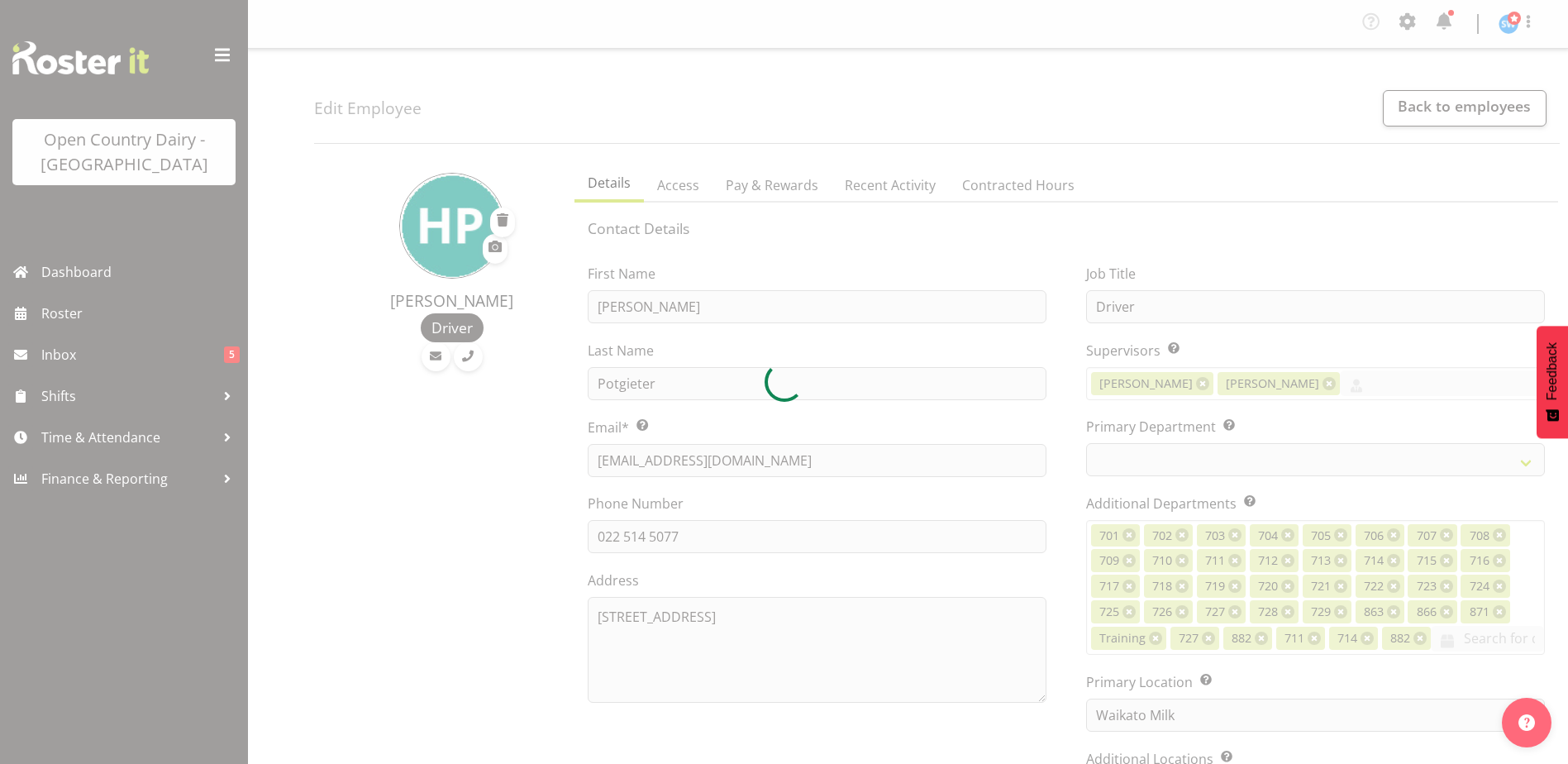
select select "803"
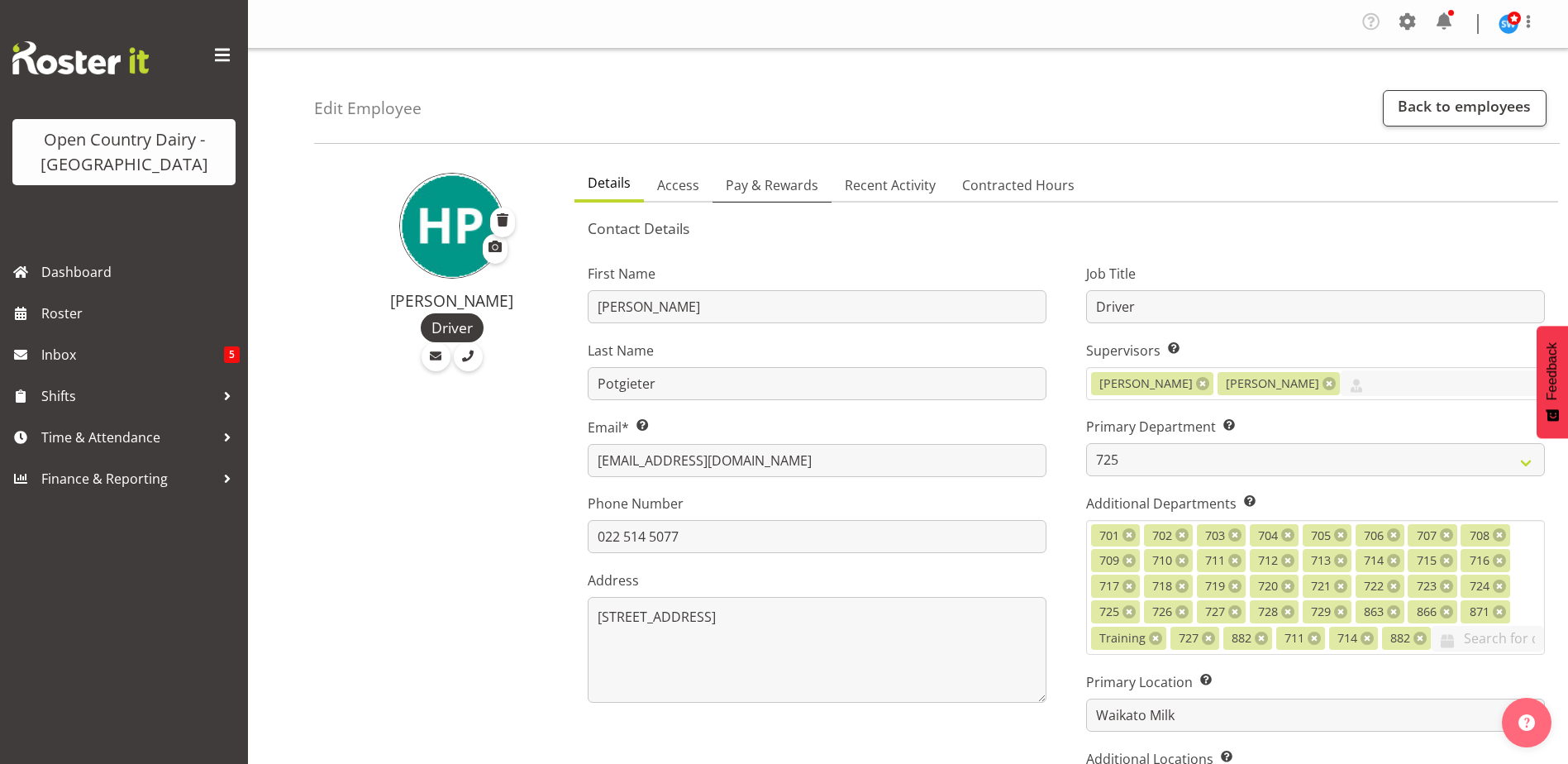
click at [772, 186] on span "Pay & Rewards" at bounding box center [771, 185] width 92 height 20
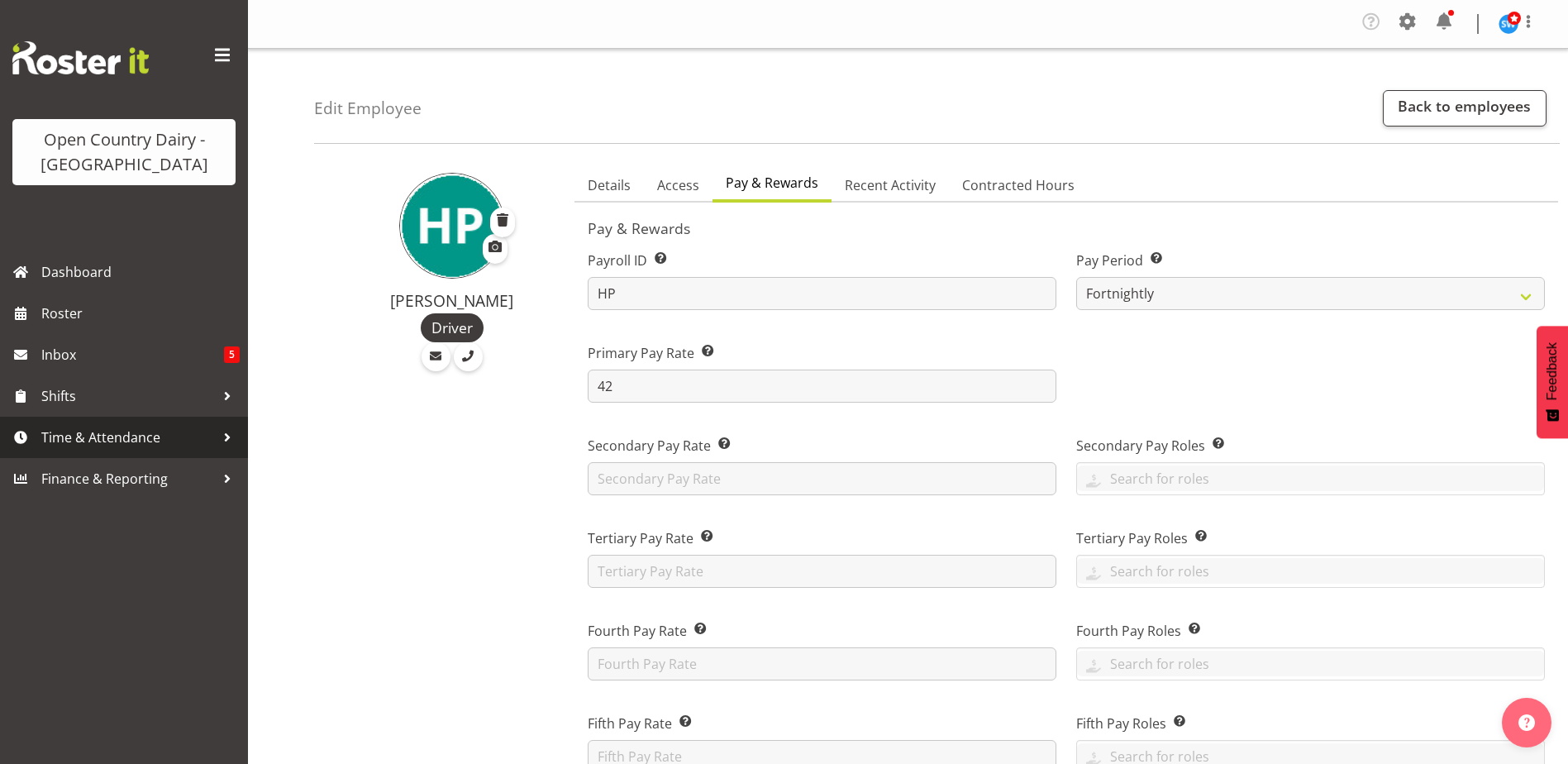
click at [103, 449] on span "Time & Attendance" at bounding box center [128, 437] width 174 height 25
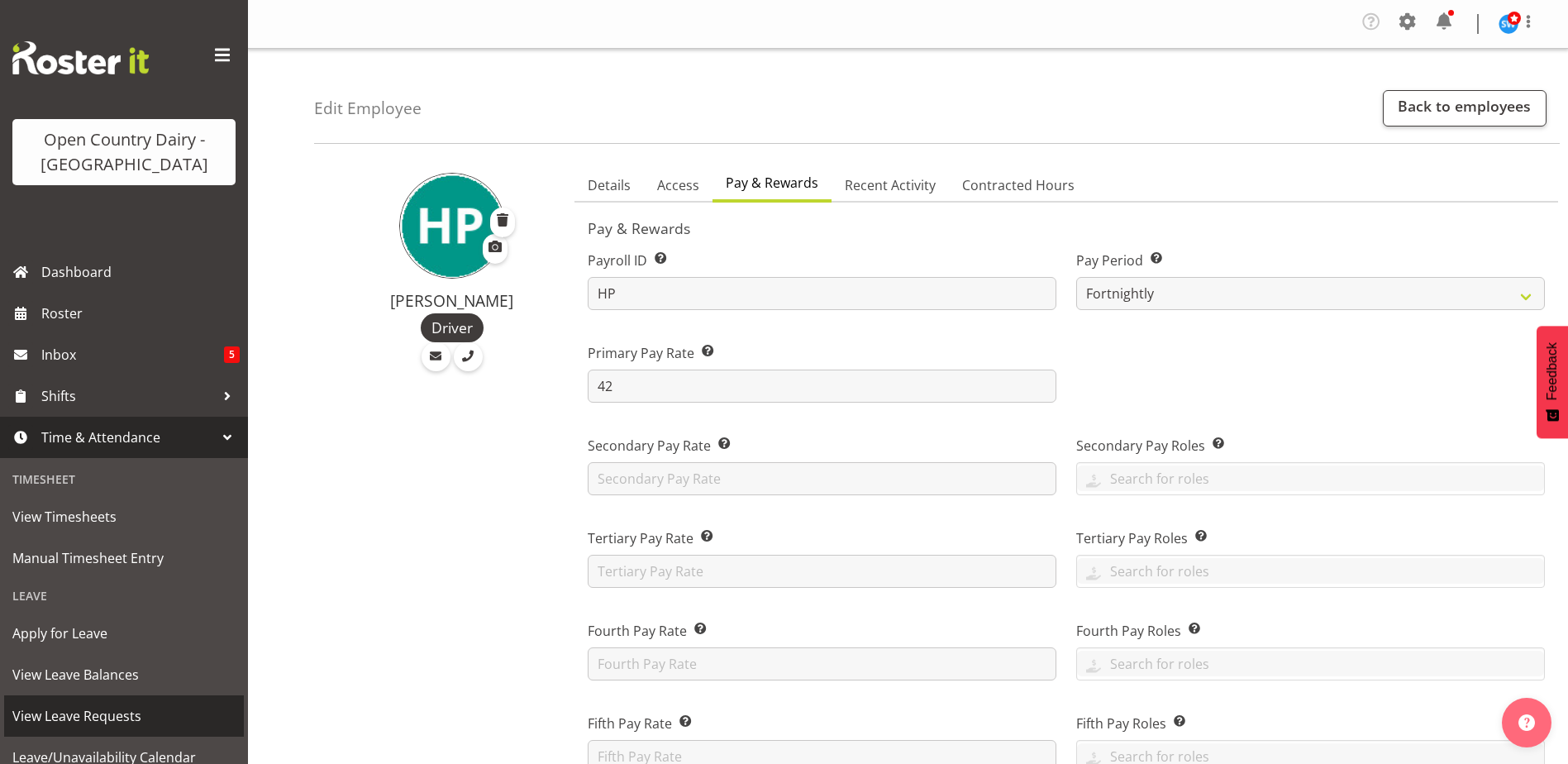
click at [107, 706] on span "View Leave Requests" at bounding box center [124, 716] width 223 height 25
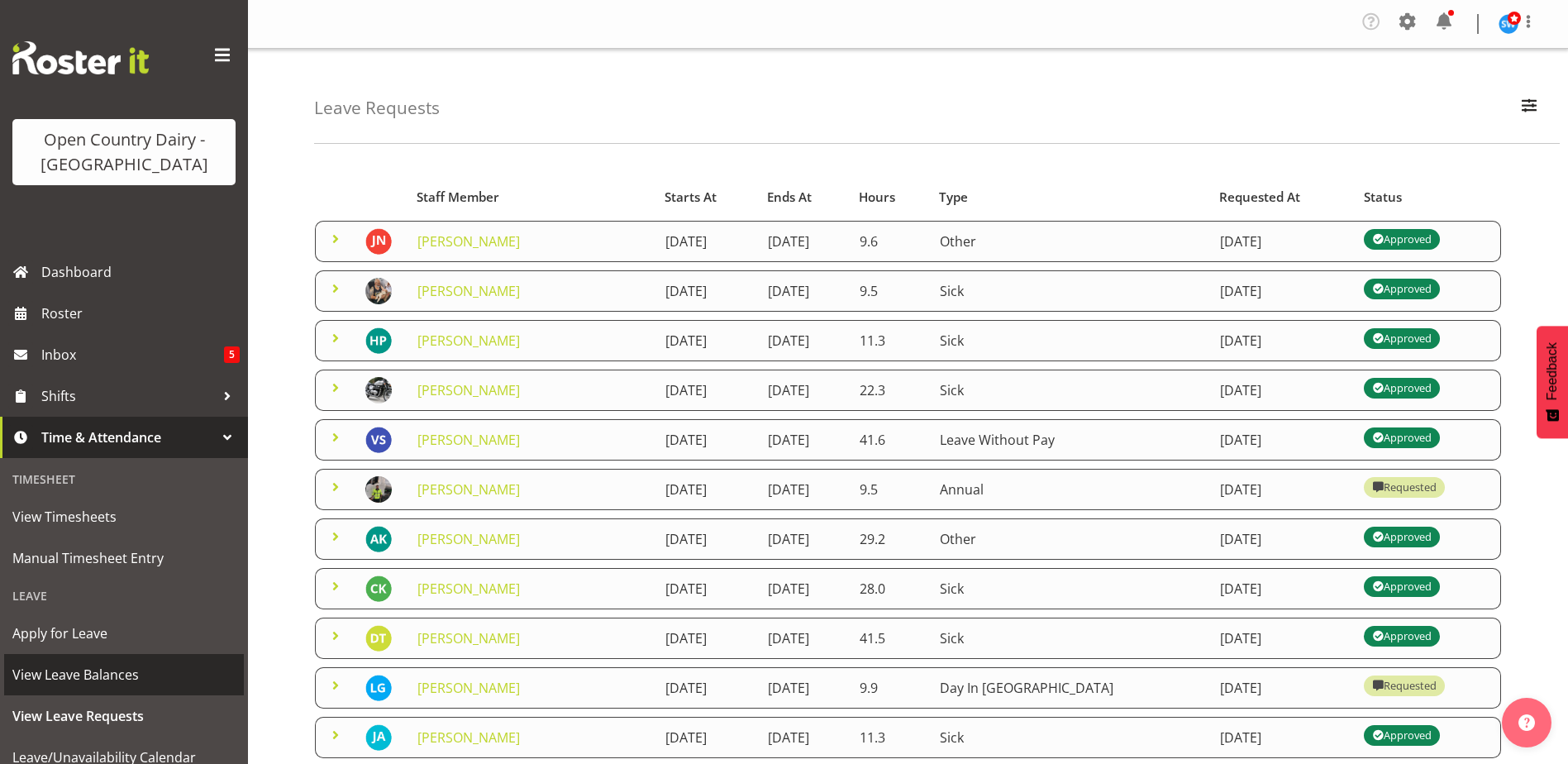
click at [94, 680] on span "View Leave Balances" at bounding box center [124, 674] width 223 height 25
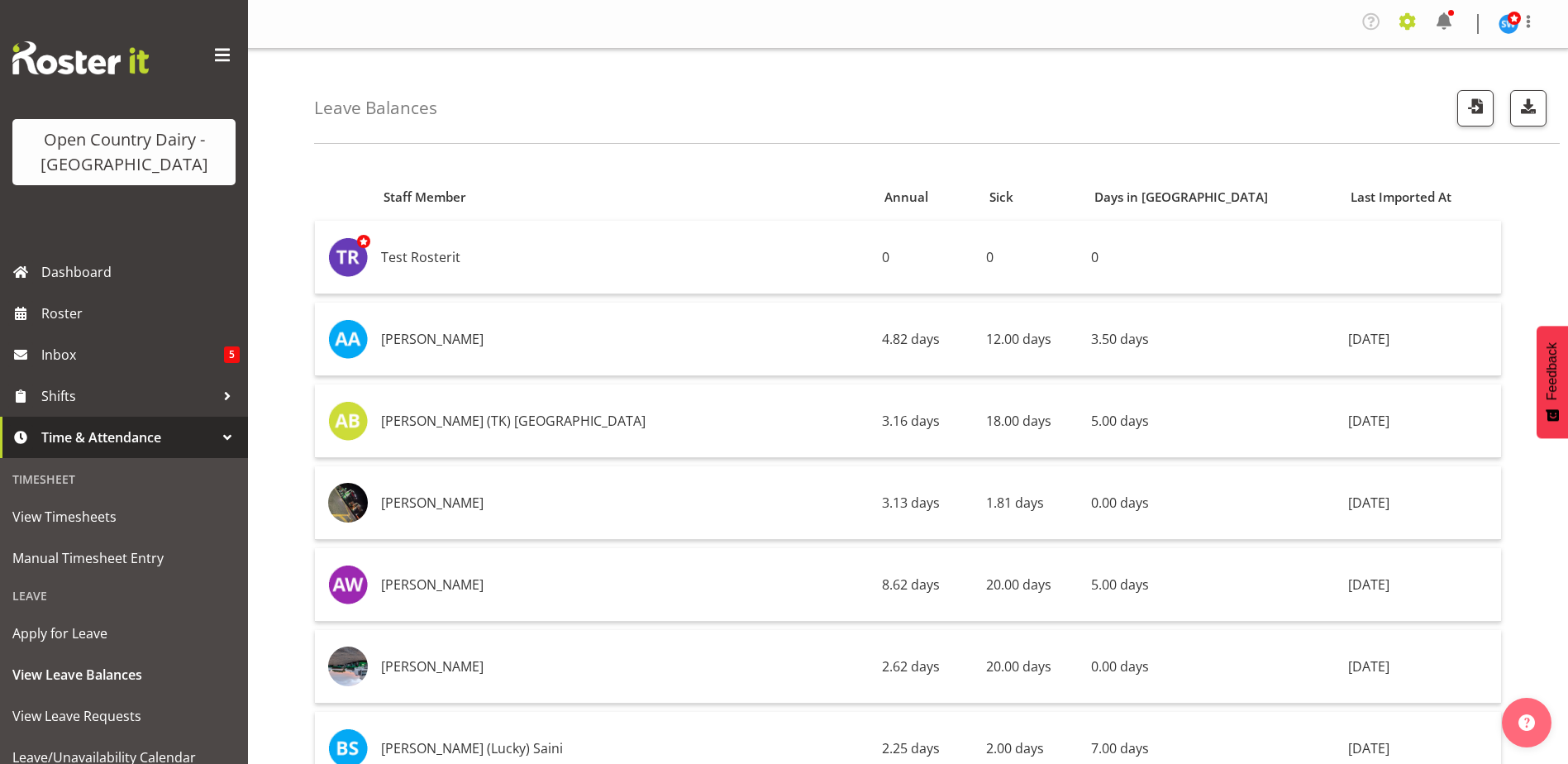
click at [1400, 16] on span at bounding box center [1408, 21] width 26 height 26
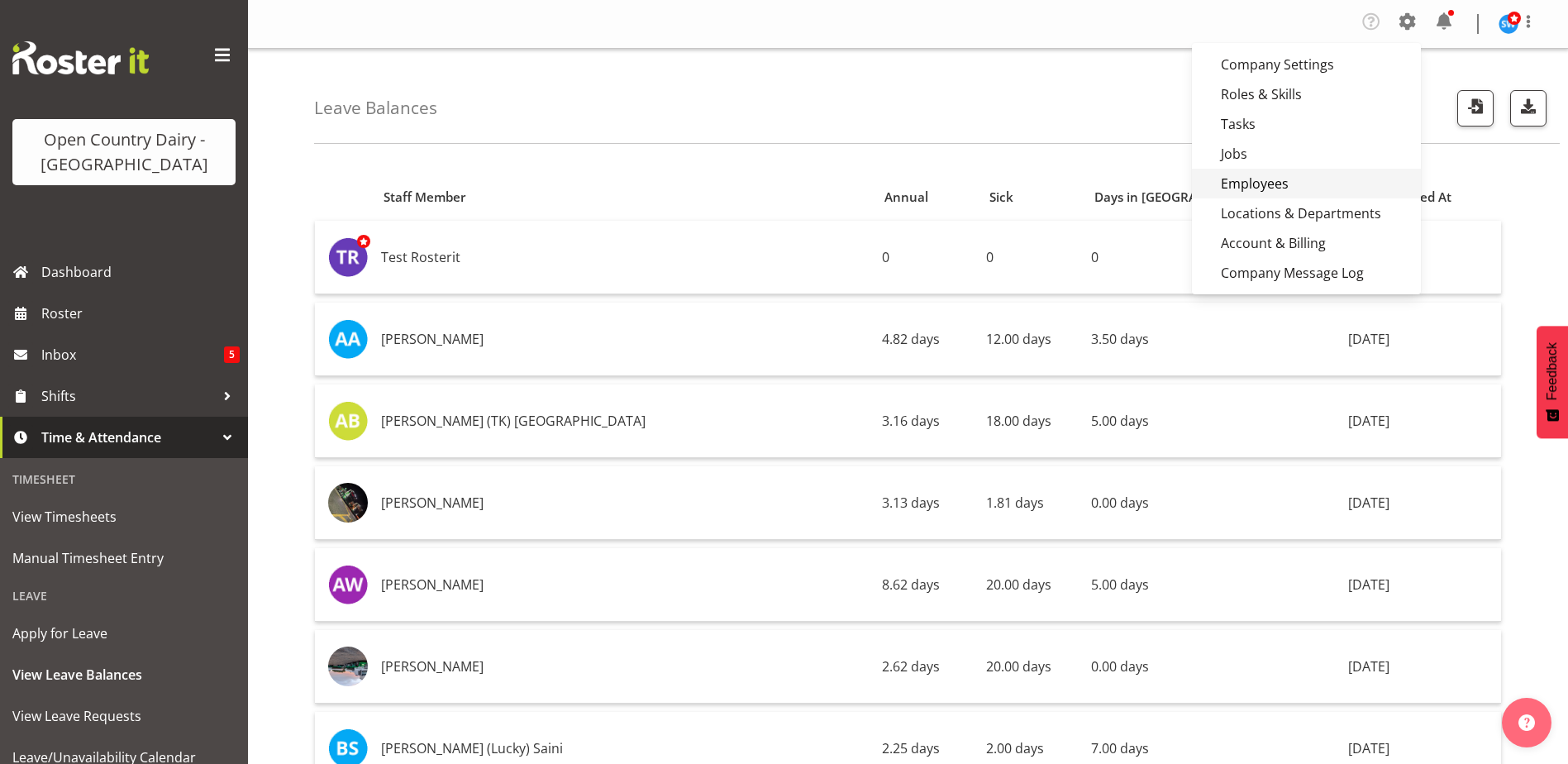
click at [1250, 180] on link "Employees" at bounding box center [1307, 183] width 229 height 30
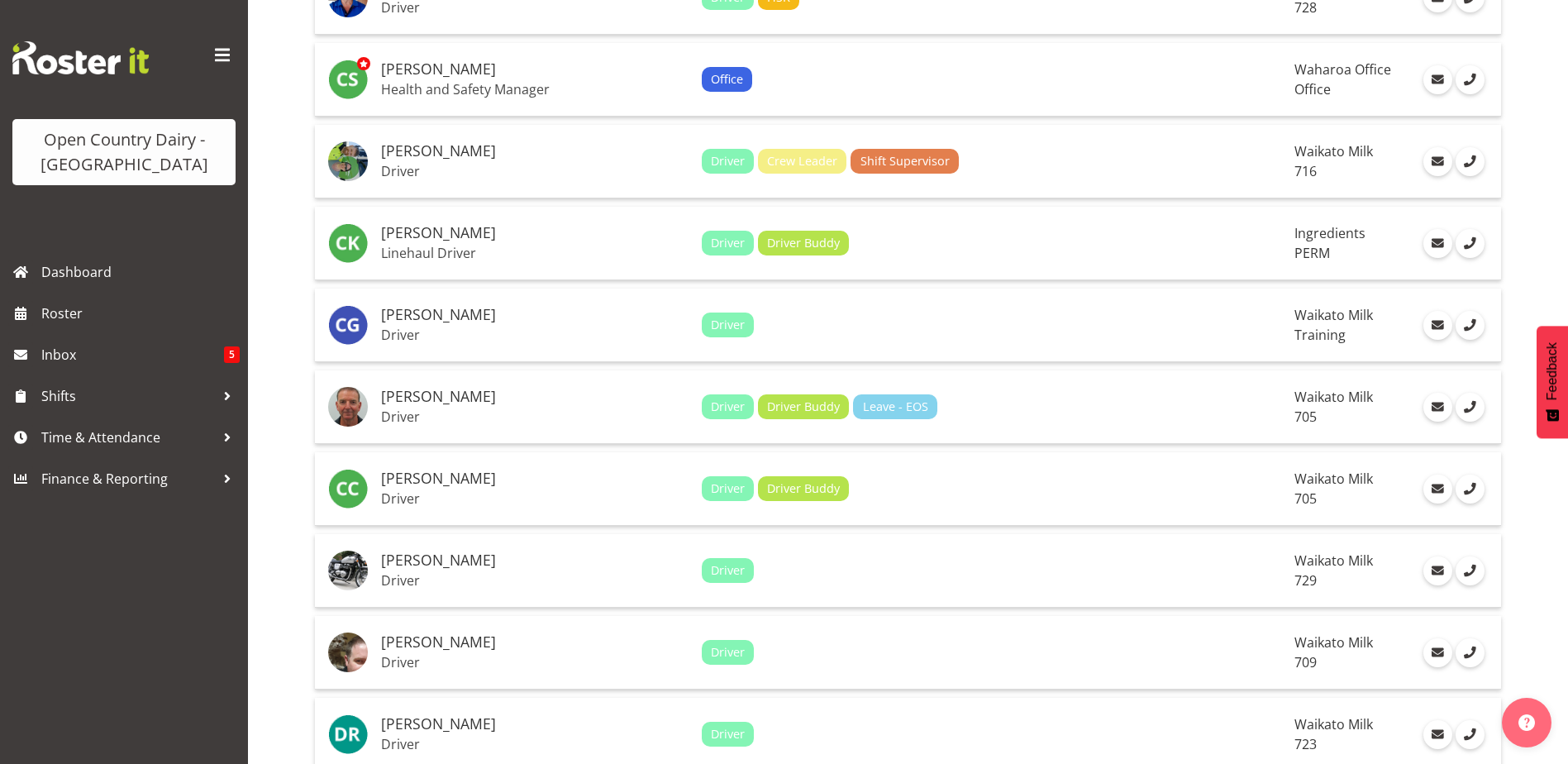
scroll to position [1903, 0]
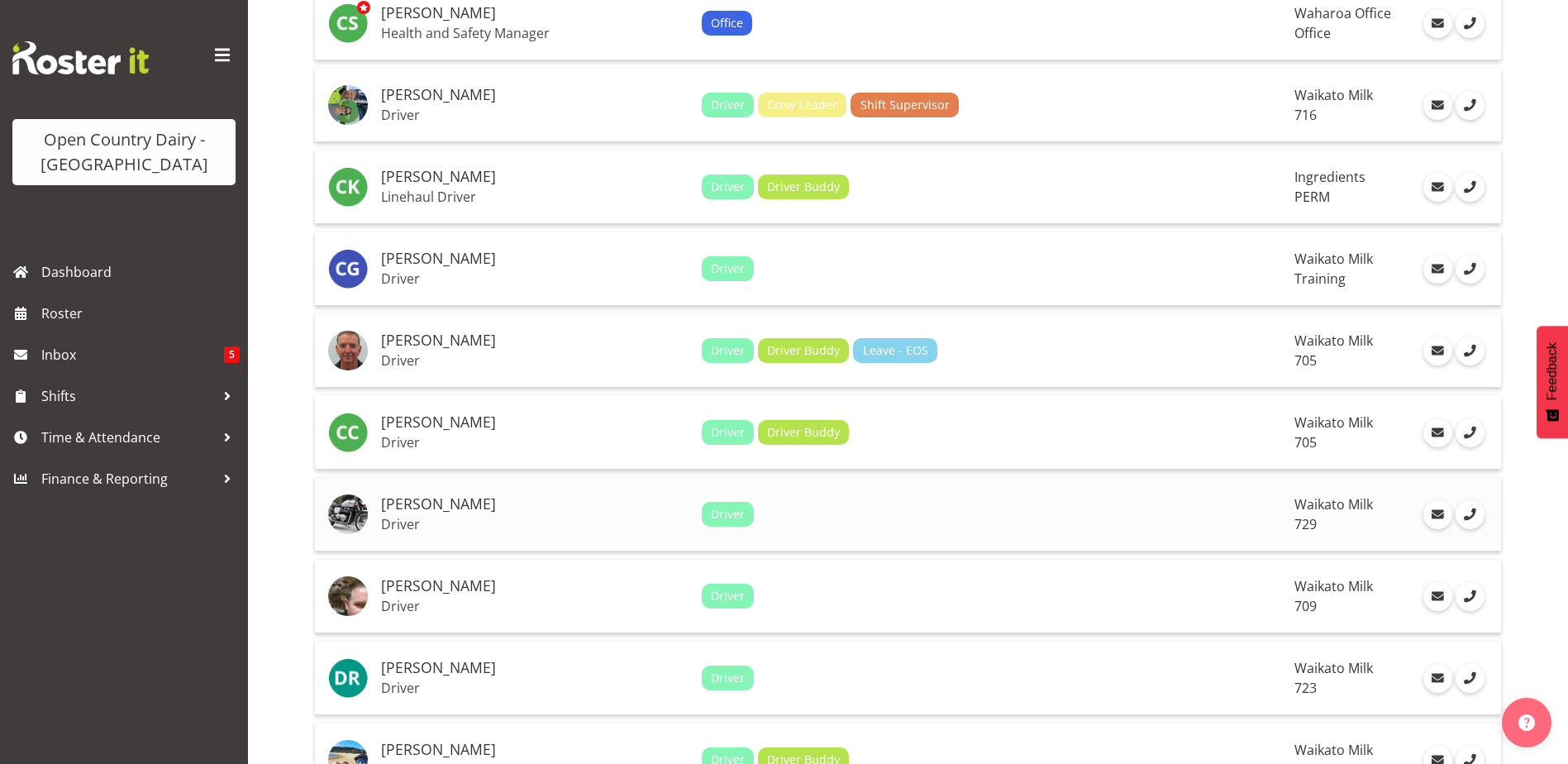
click at [428, 505] on h5 "[PERSON_NAME]" at bounding box center [535, 505] width 308 height 17
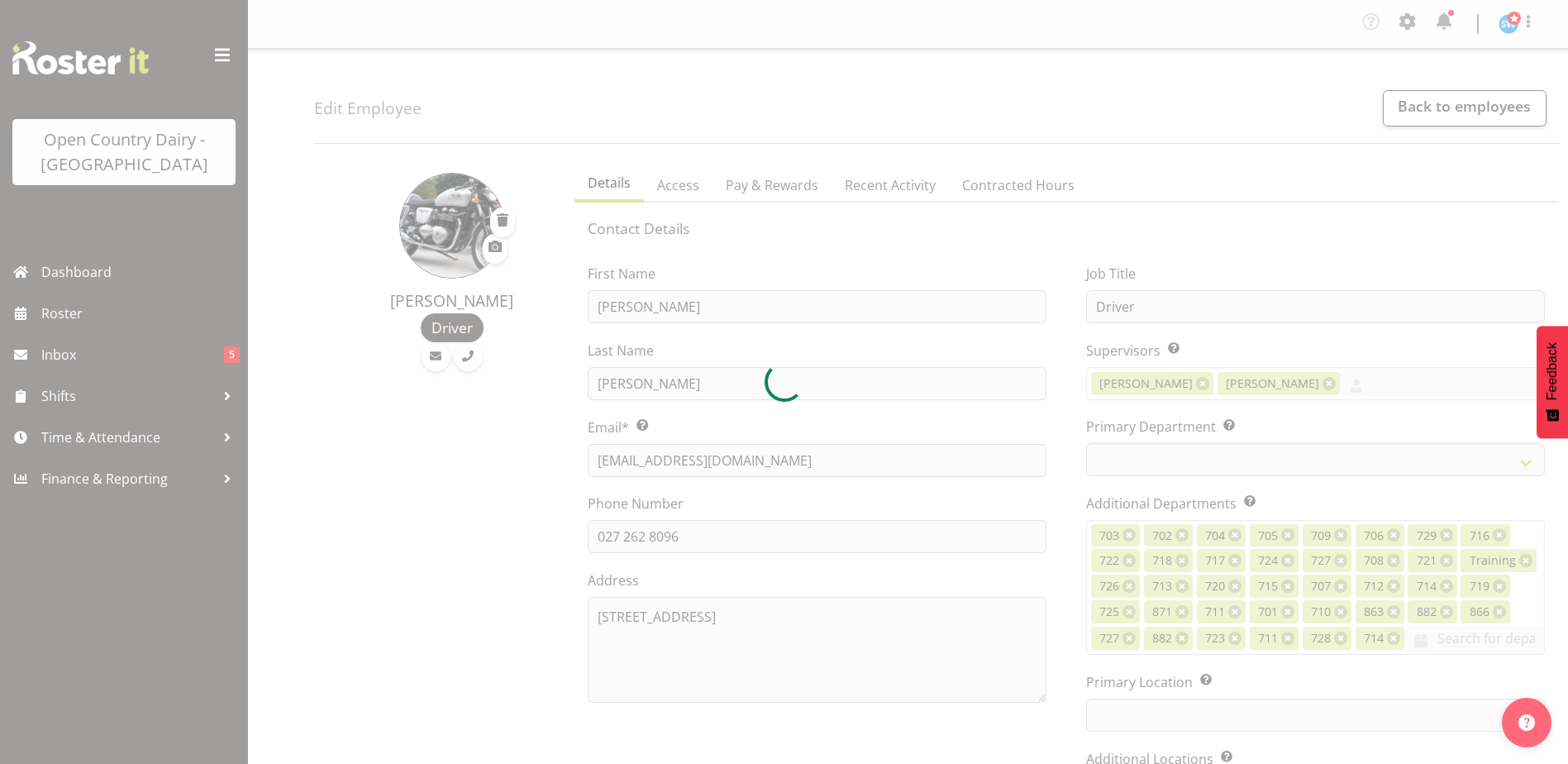
select select "TimelineWeek"
select select
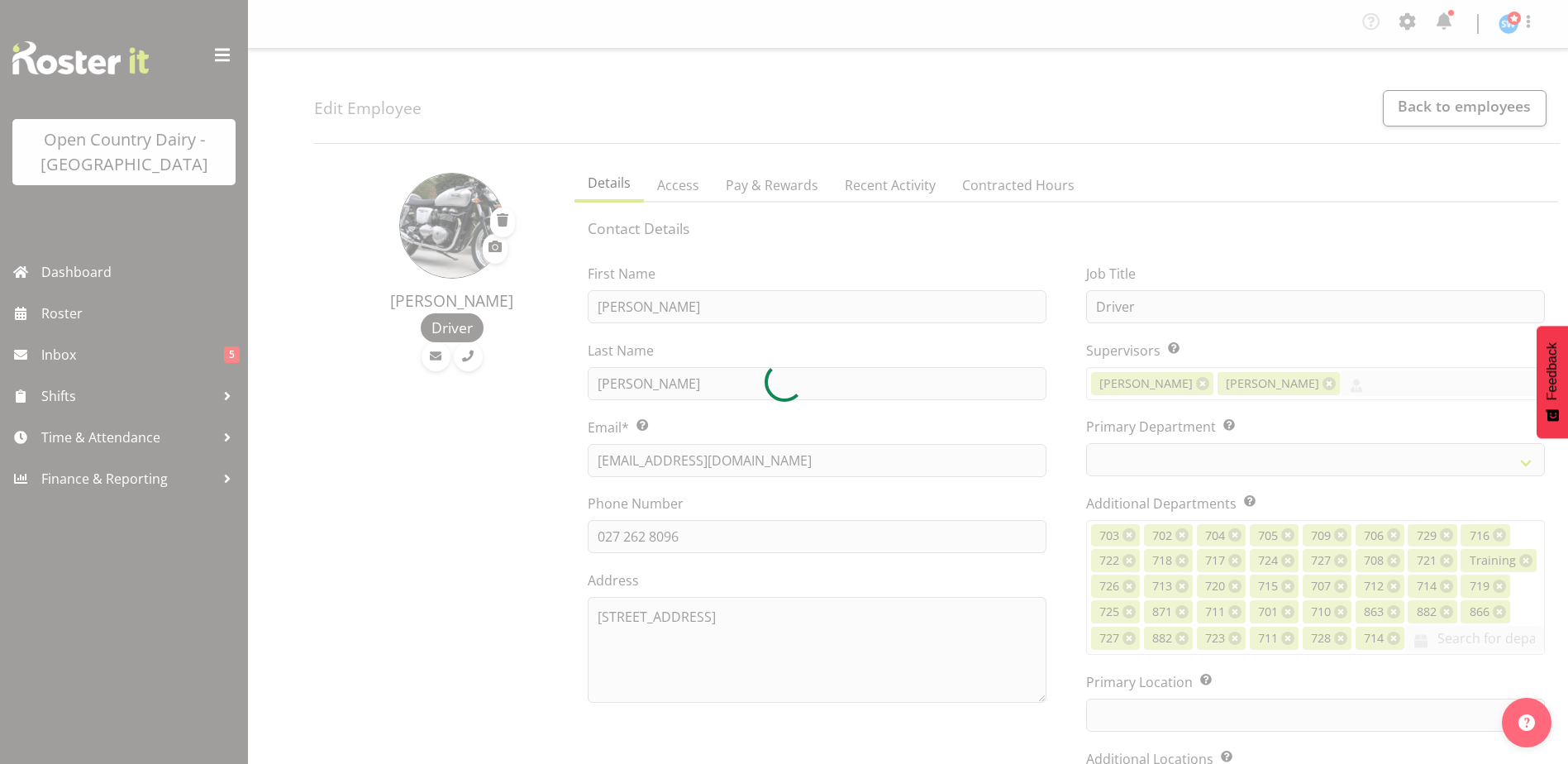
click at [769, 181] on div at bounding box center [784, 382] width 1568 height 764
select select
select select "1054"
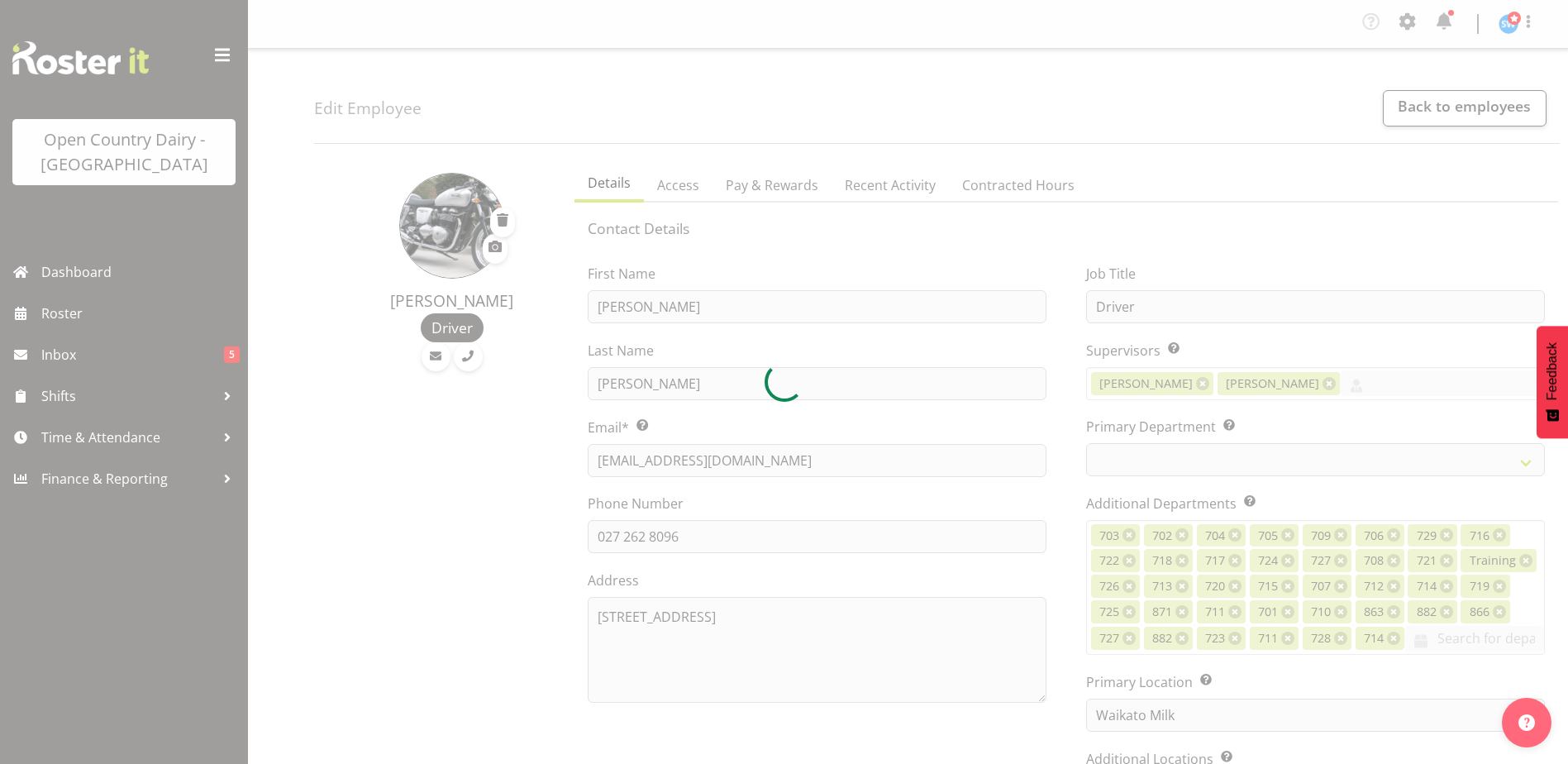
select select "727"
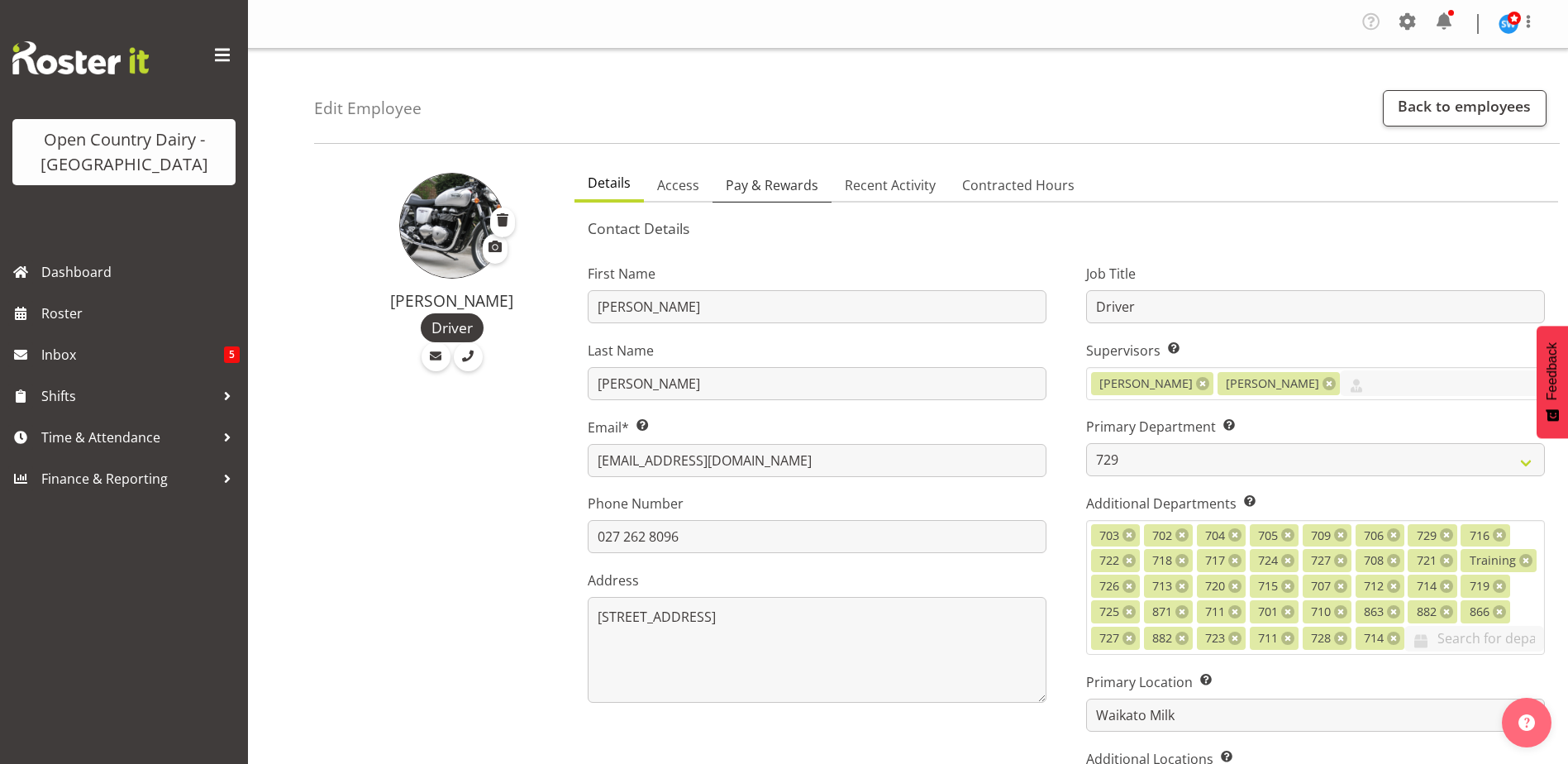
click at [768, 199] on link "Pay & Rewards" at bounding box center [772, 186] width 119 height 35
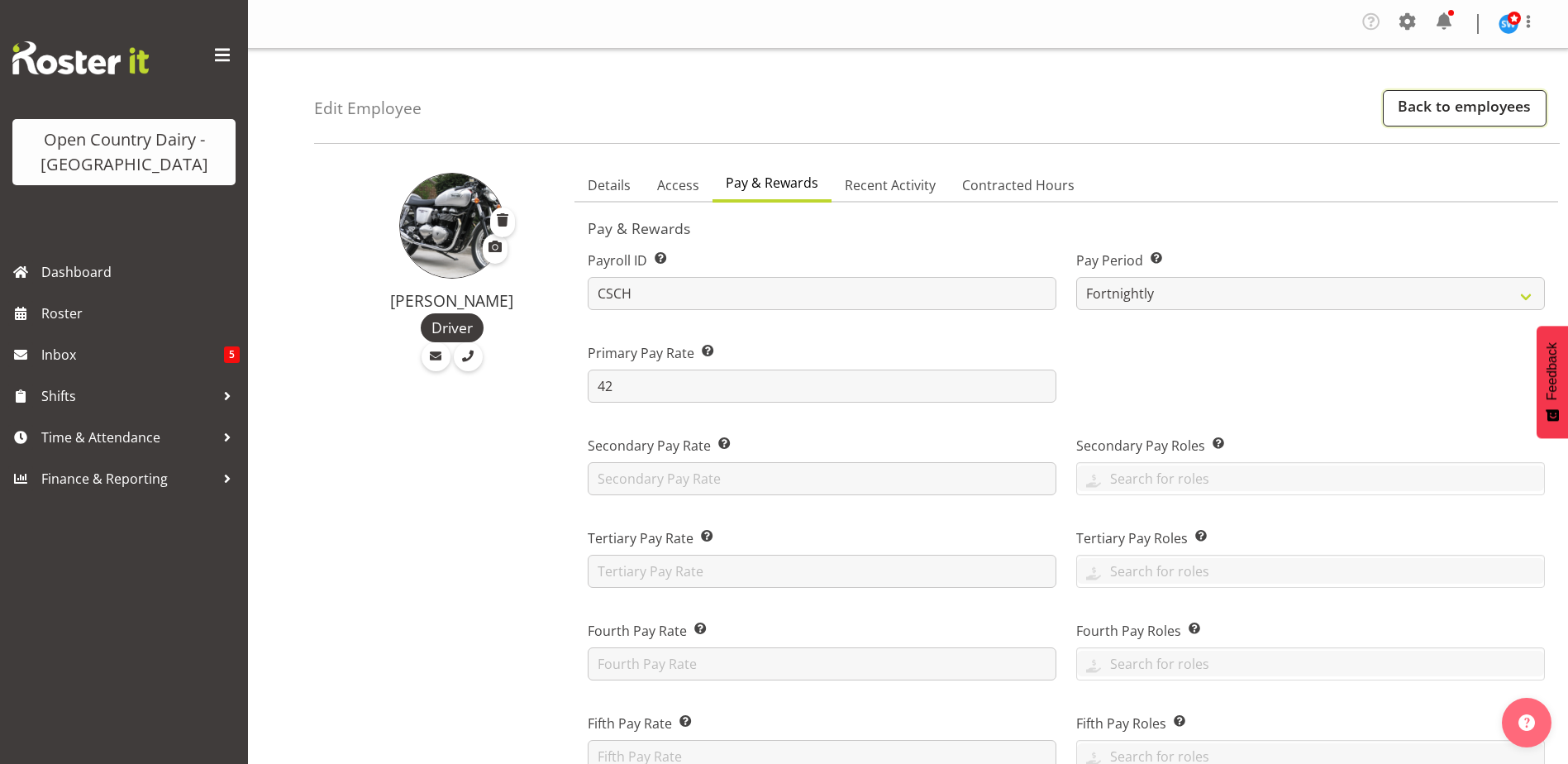
click at [1445, 107] on link "Back to employees" at bounding box center [1465, 108] width 164 height 36
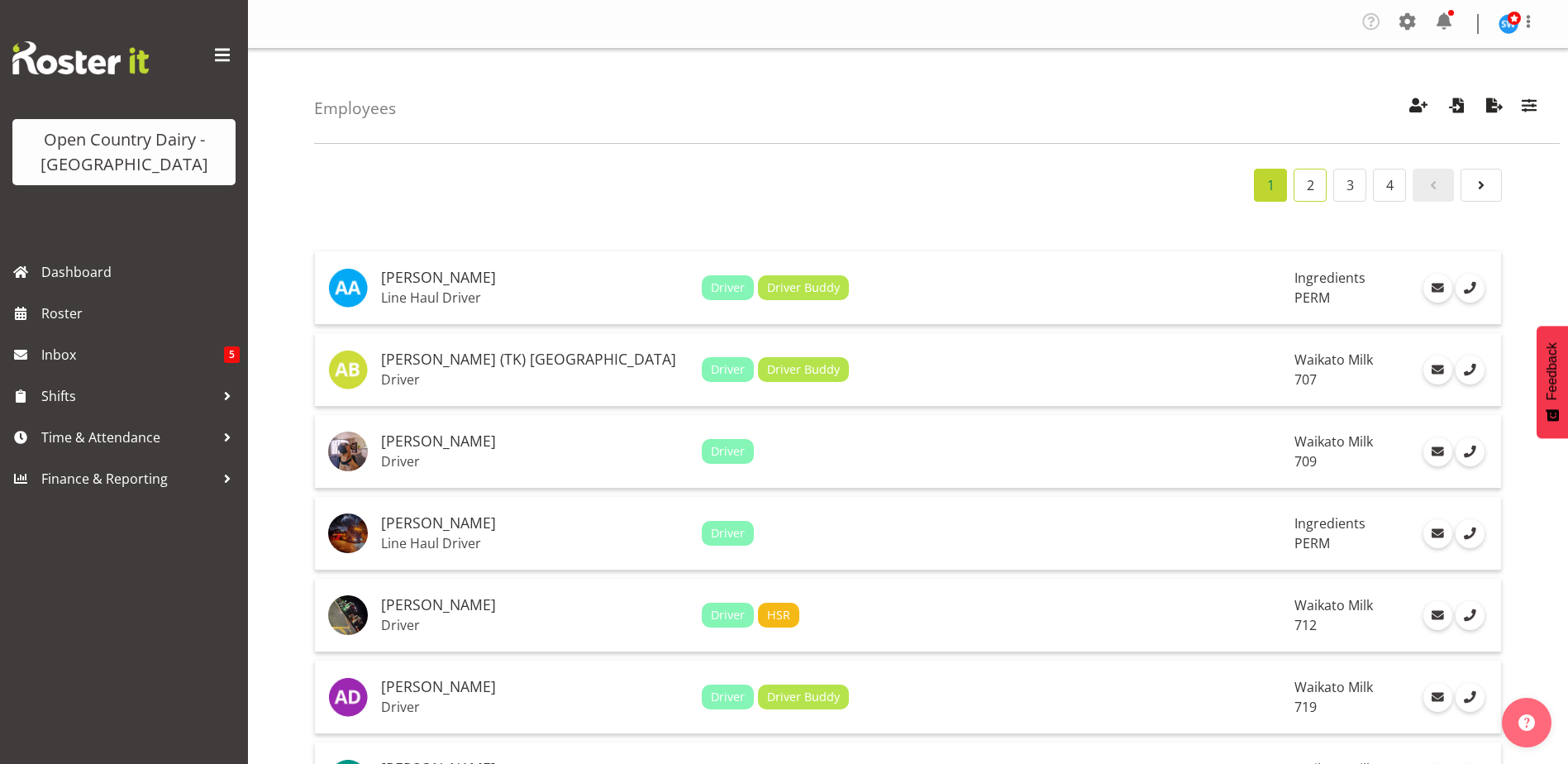
click at [1301, 181] on link "2" at bounding box center [1310, 185] width 33 height 33
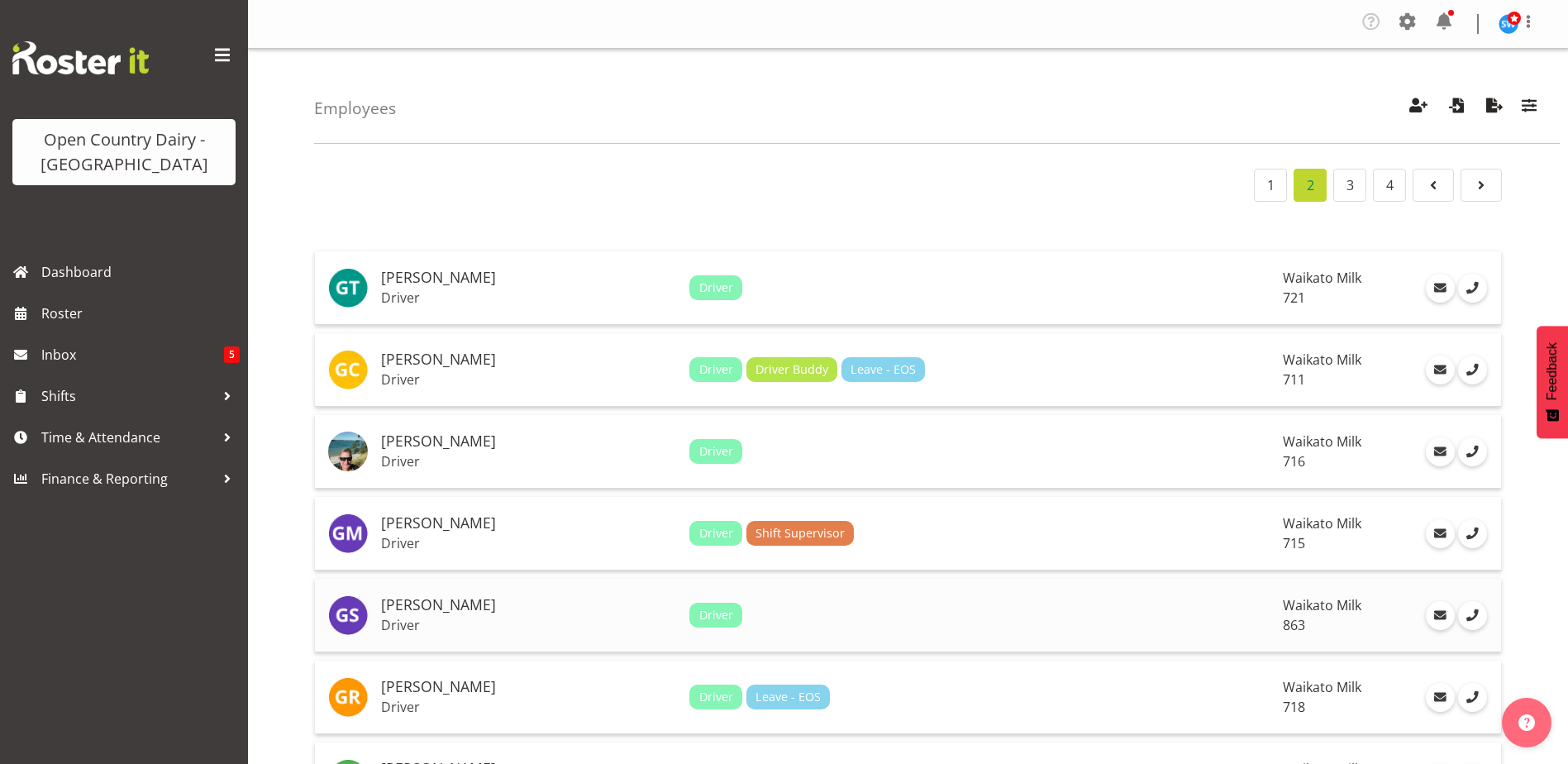
click at [418, 602] on h5 "[PERSON_NAME]" at bounding box center [529, 605] width 295 height 17
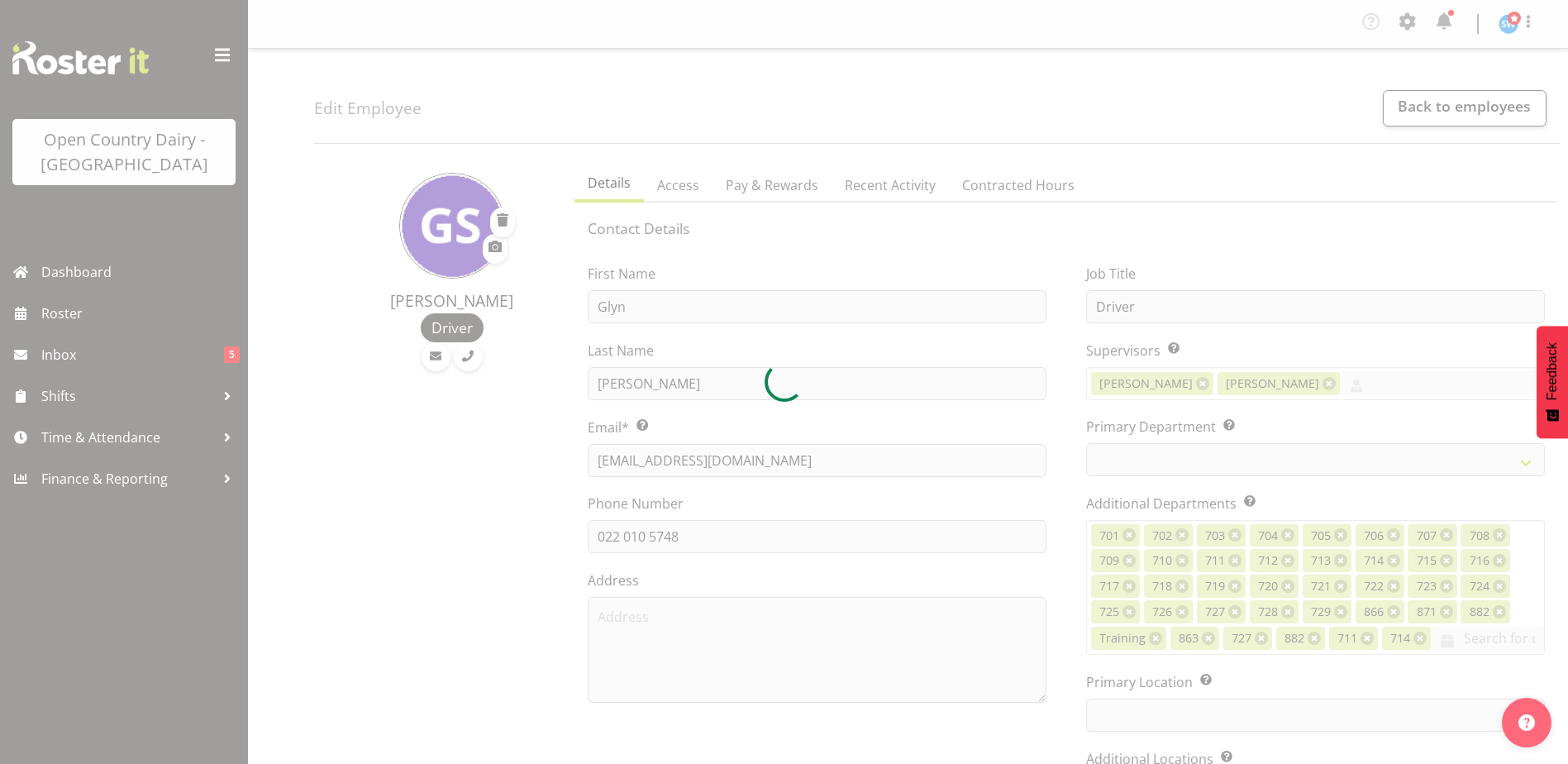
select select "TimelineWeek"
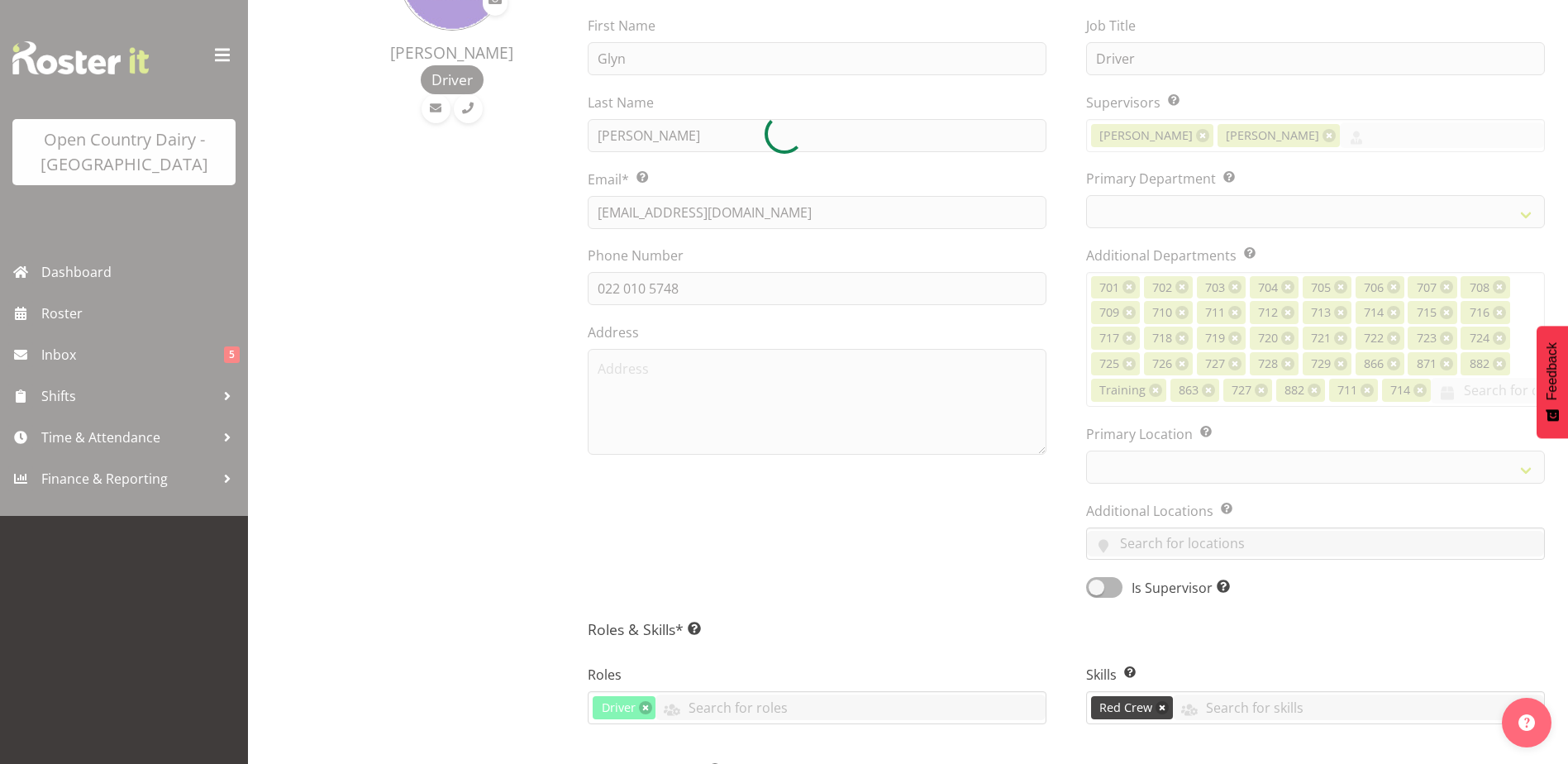
select select
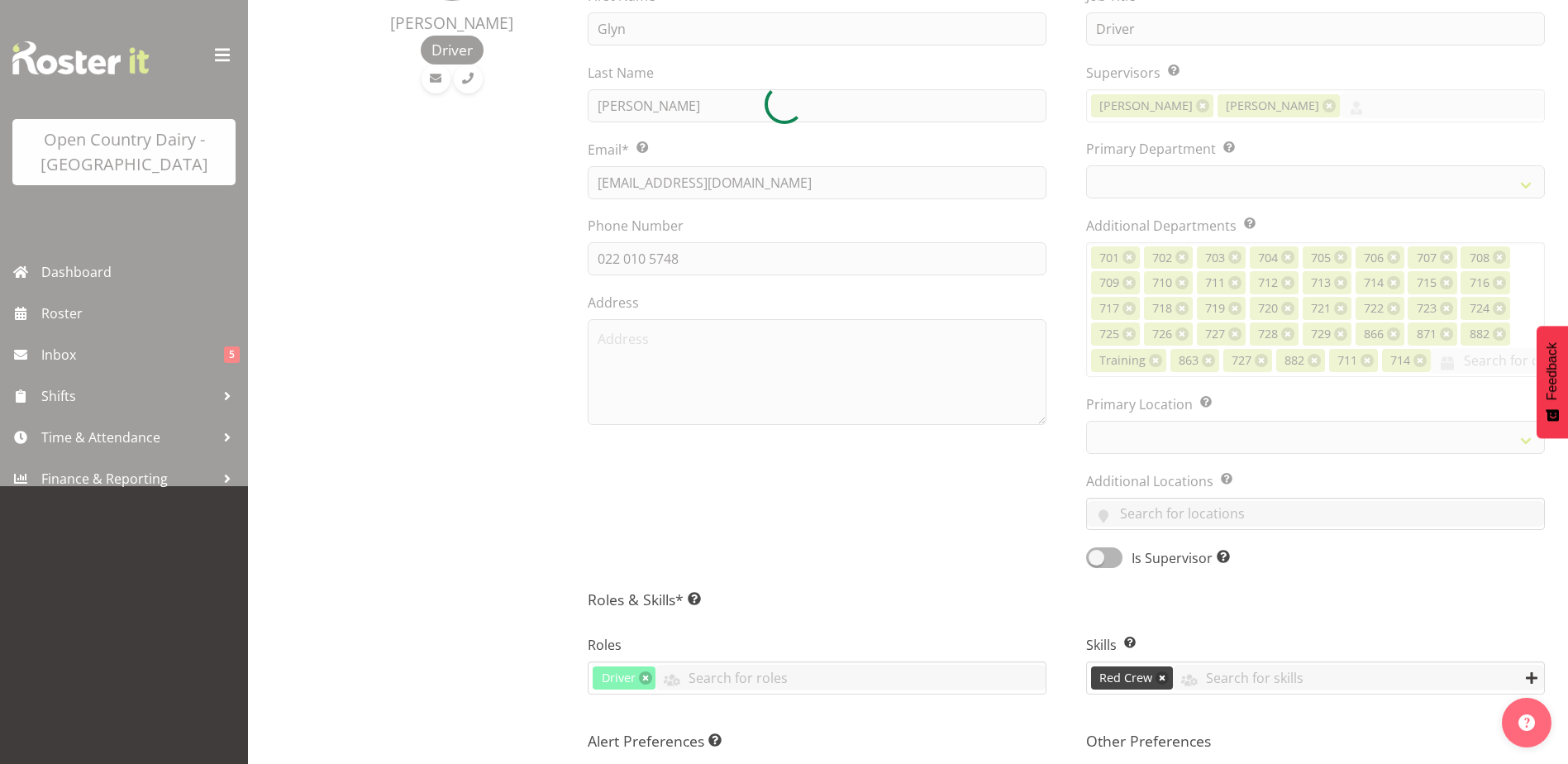
select select "1054"
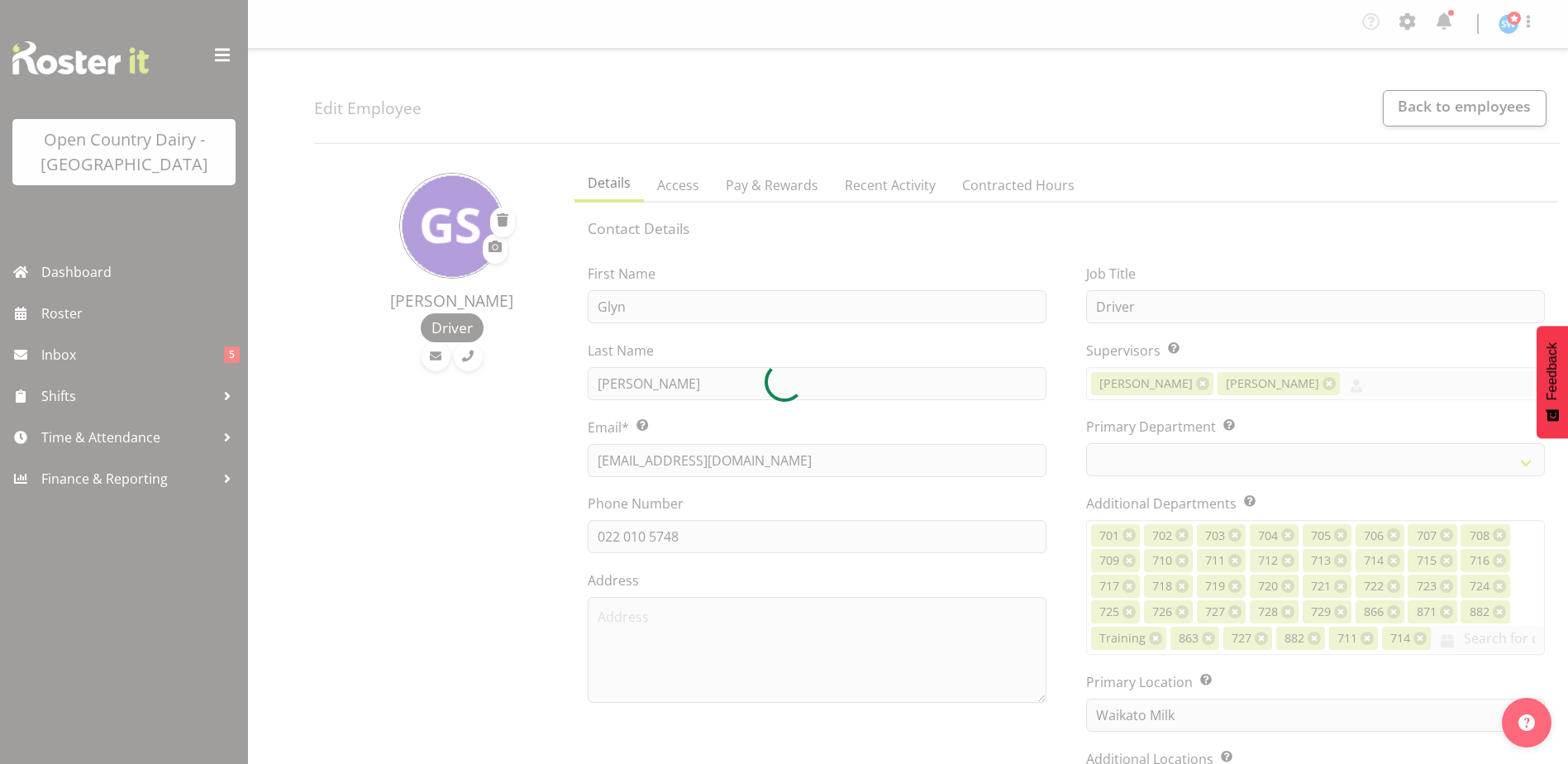
click at [762, 187] on div at bounding box center [784, 382] width 1568 height 764
select select "880"
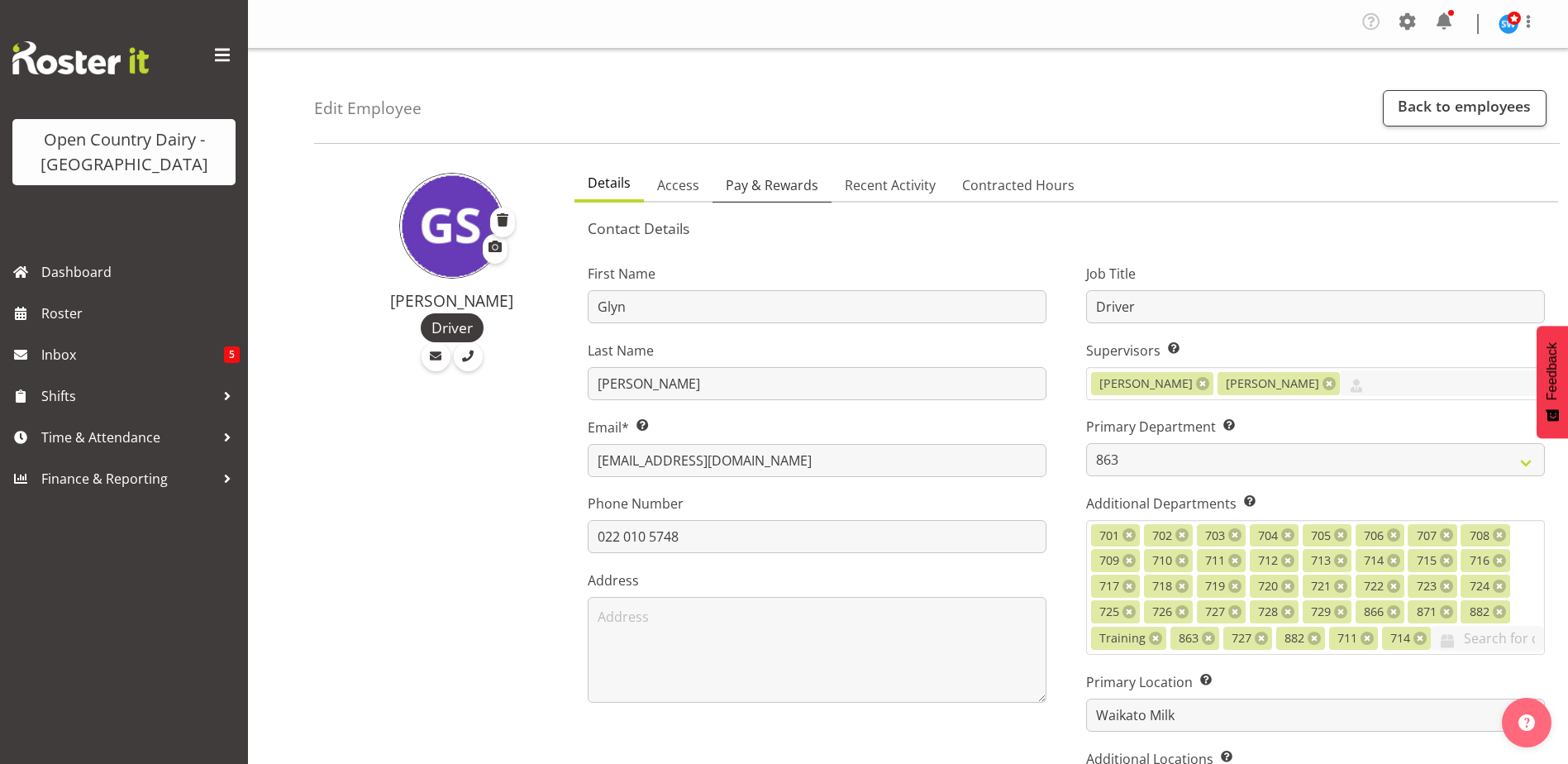
click at [761, 178] on span "Pay & Rewards" at bounding box center [771, 185] width 92 height 20
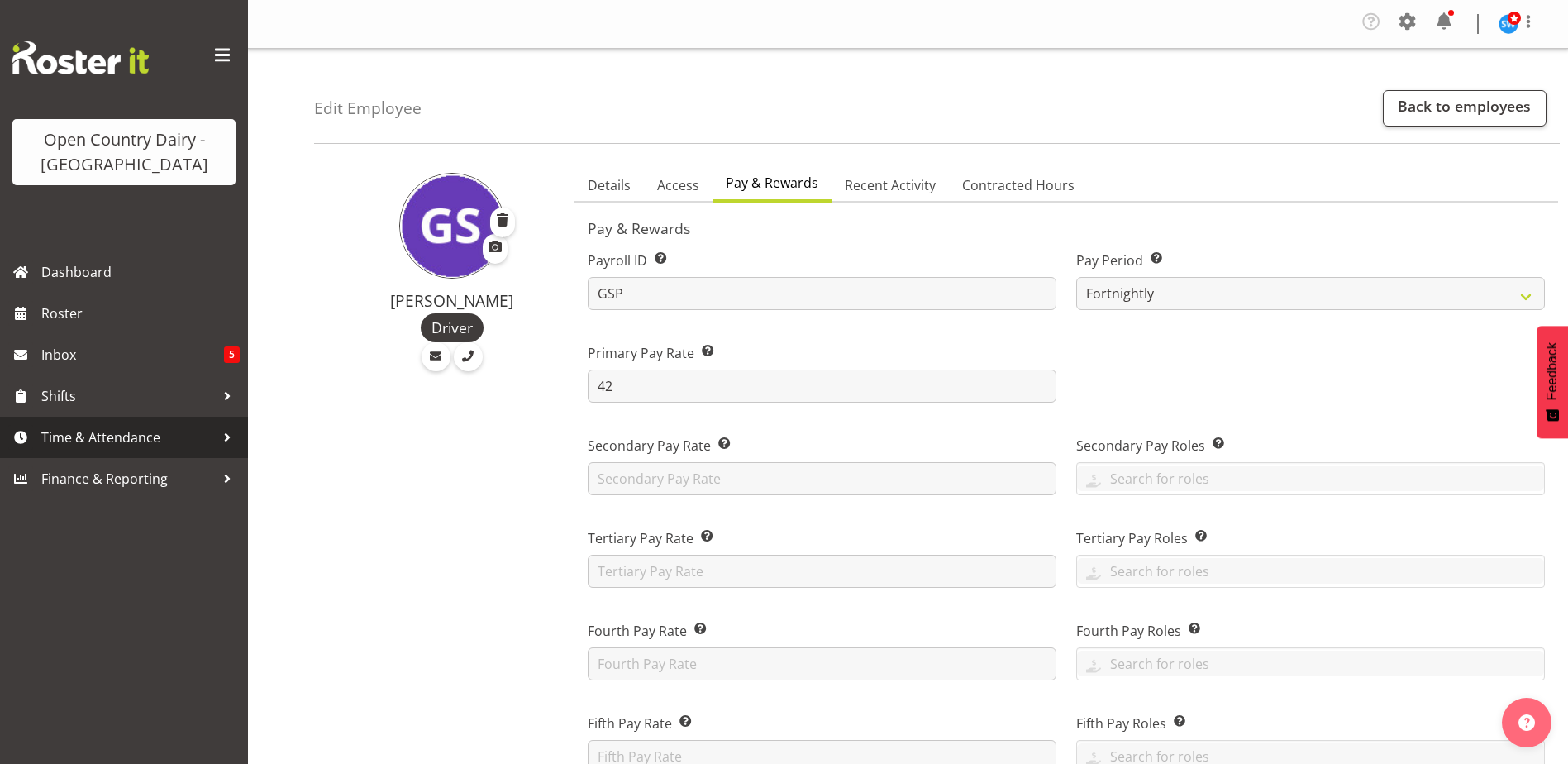
click at [106, 440] on span "Time & Attendance" at bounding box center [128, 437] width 174 height 25
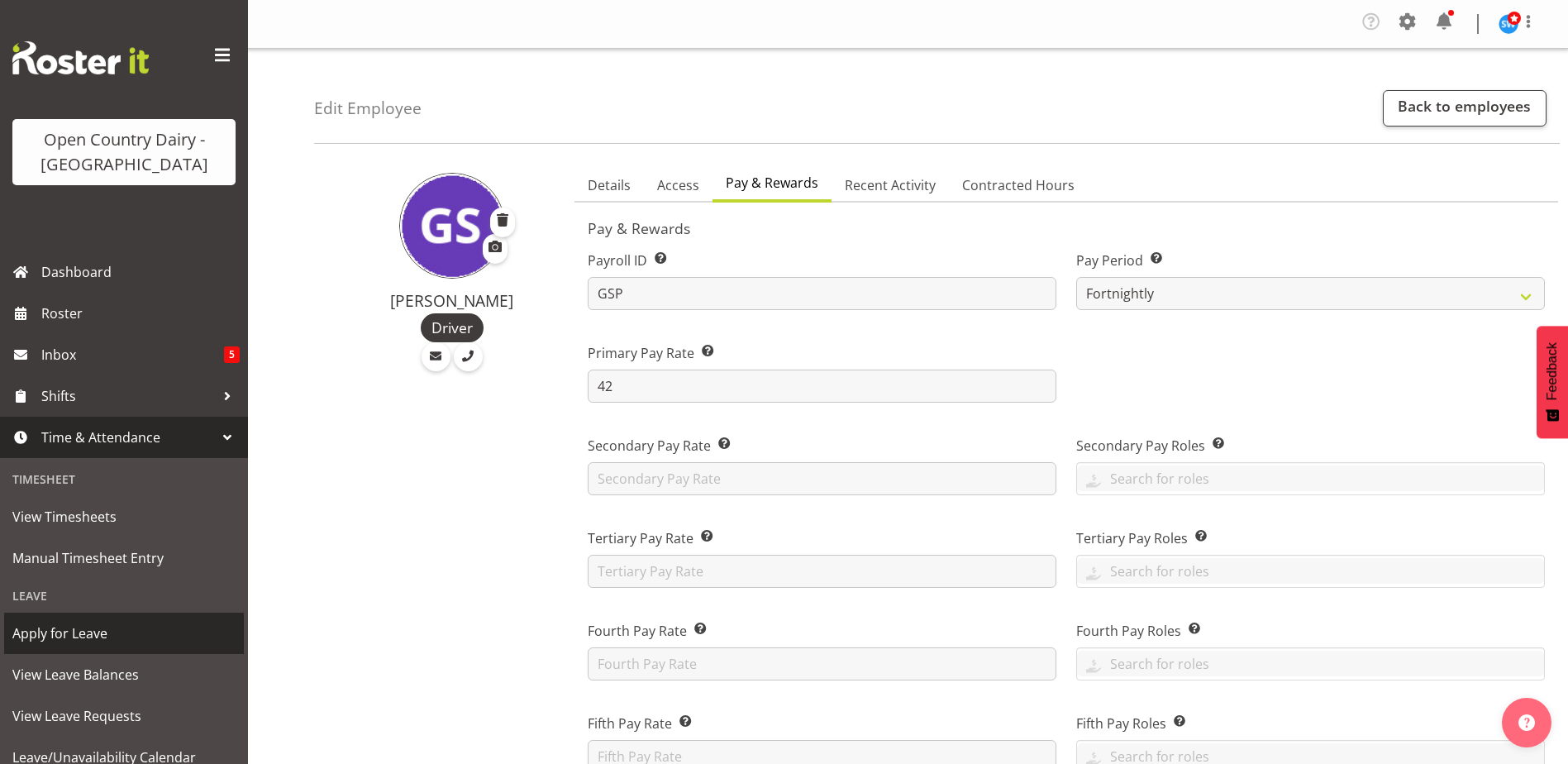
click at [51, 642] on span "Apply for Leave" at bounding box center [124, 633] width 223 height 25
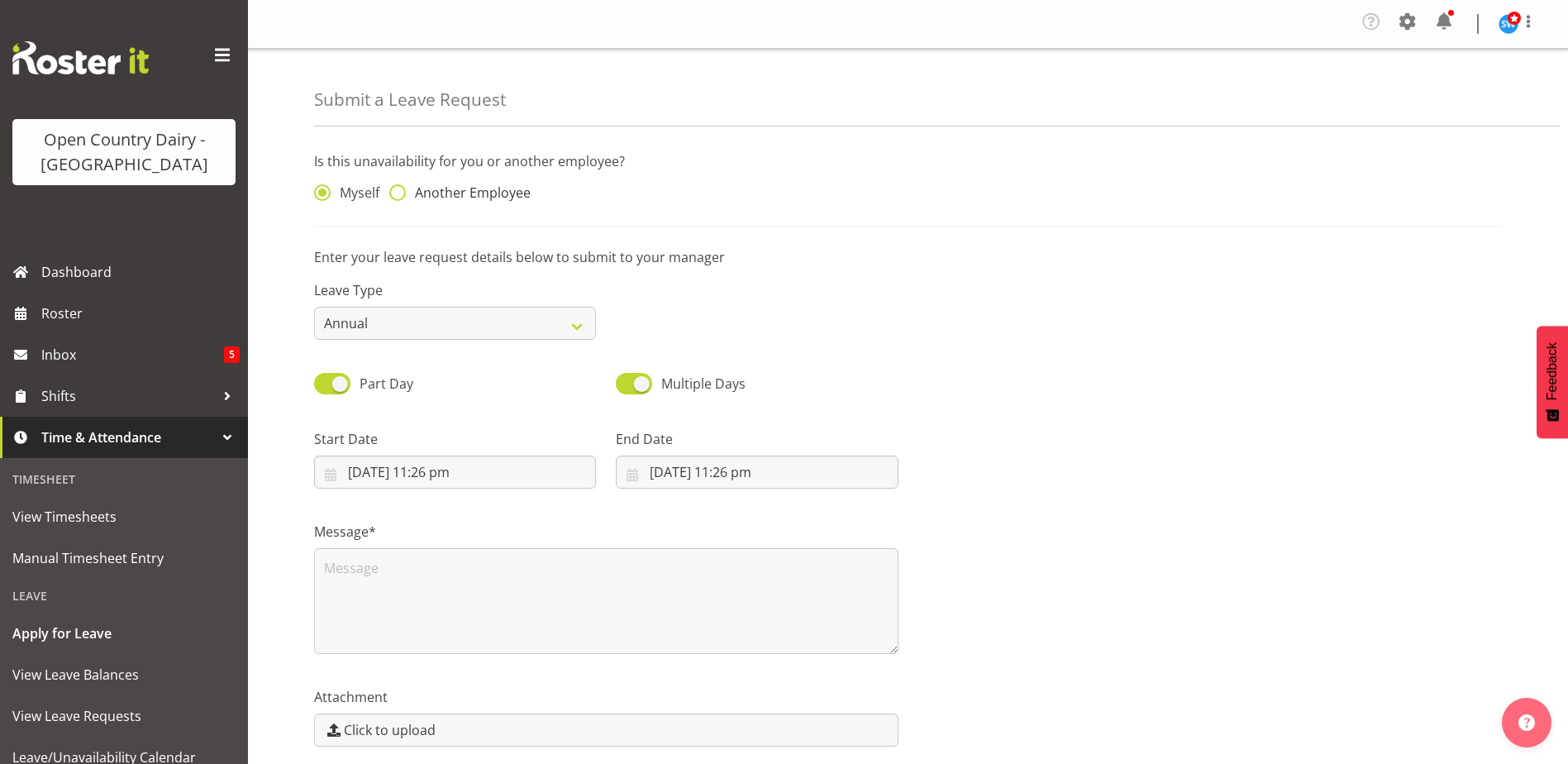
click at [403, 193] on label "Another Employee" at bounding box center [459, 193] width 142 height 17
click at [400, 193] on input "Another Employee" at bounding box center [394, 192] width 11 height 11
radio input "true"
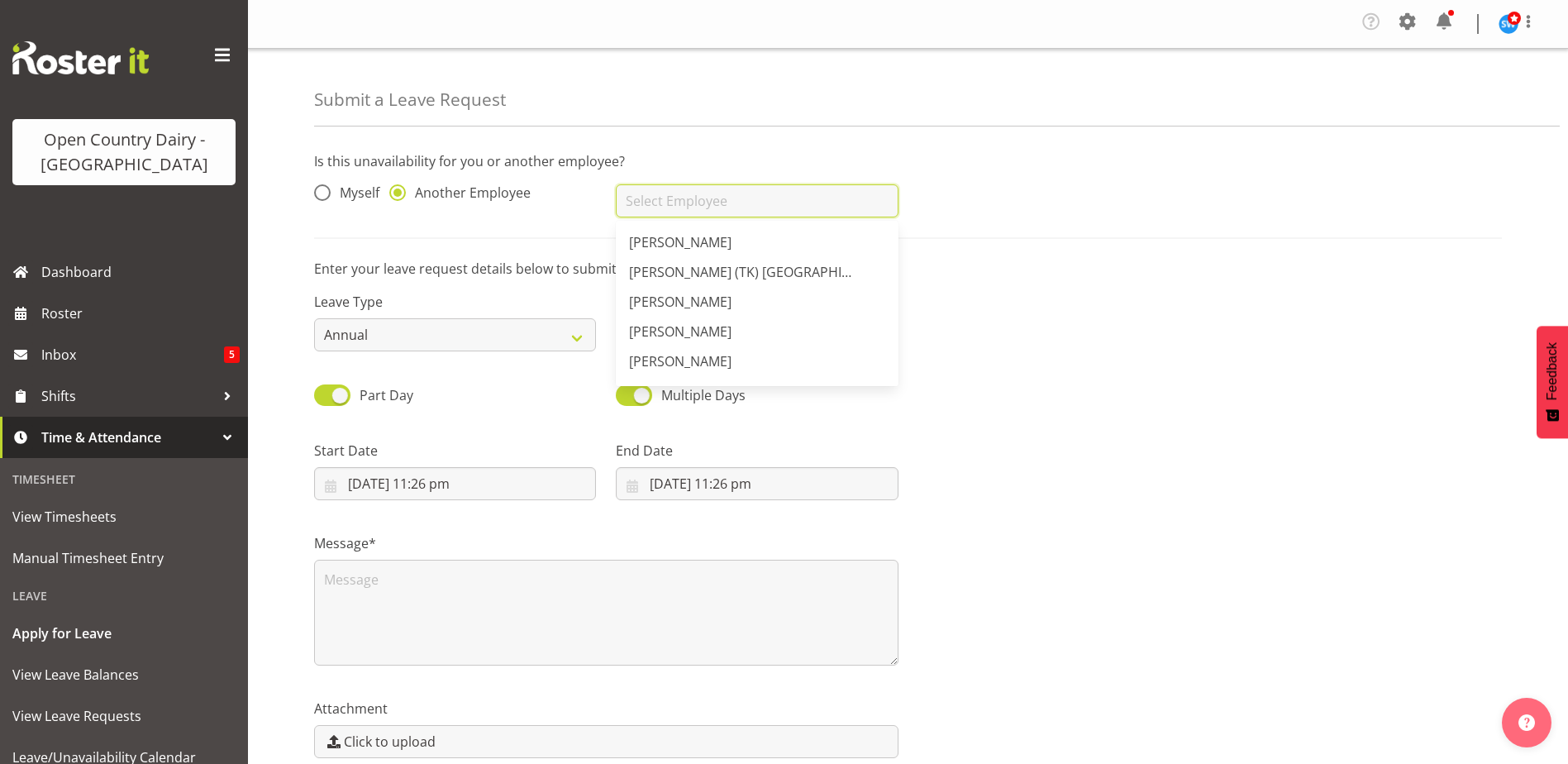
click at [684, 214] on input "text" at bounding box center [757, 201] width 282 height 33
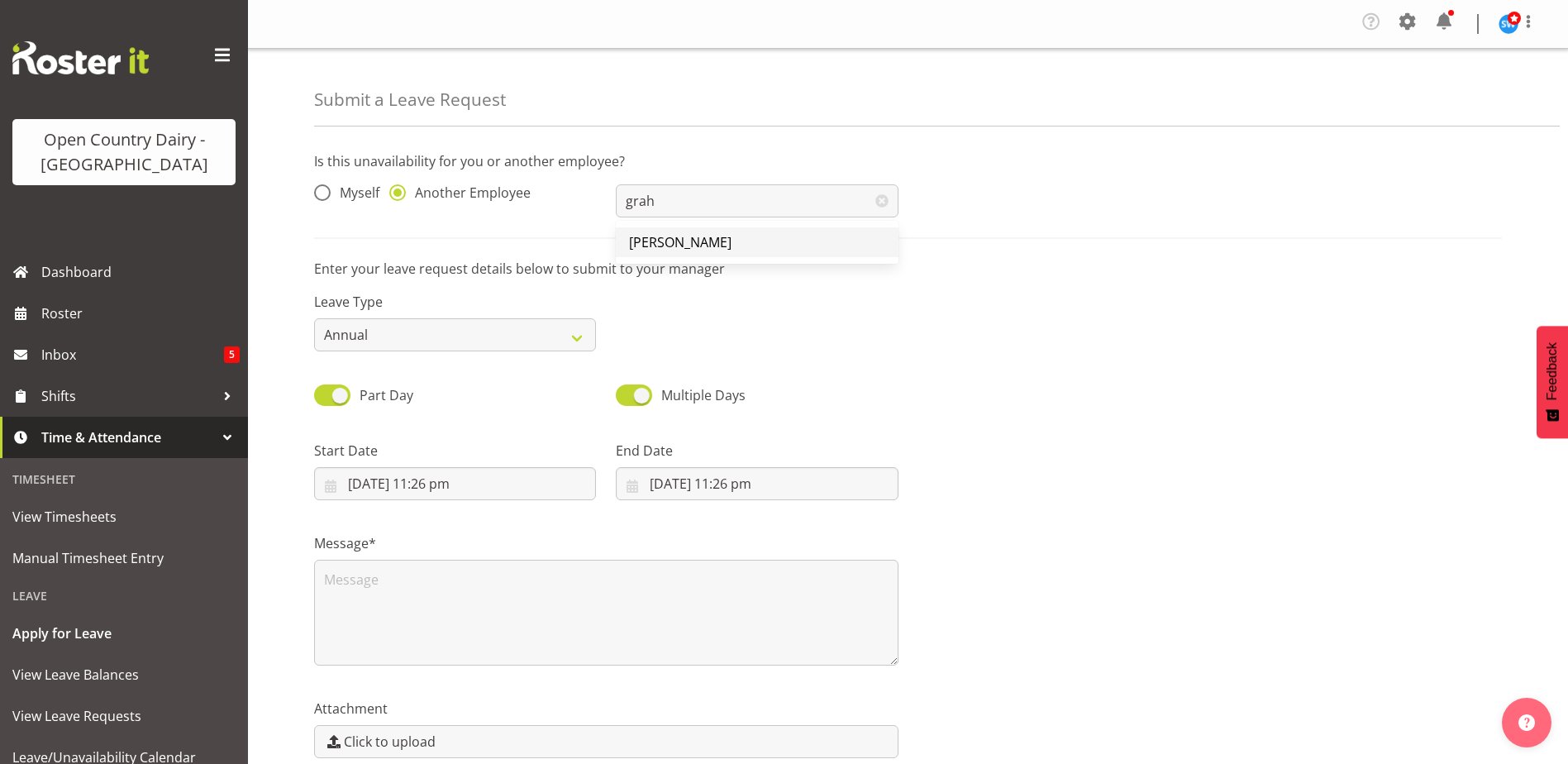
click at [692, 257] on link "[PERSON_NAME]" at bounding box center [757, 242] width 282 height 30
type input "[PERSON_NAME]"
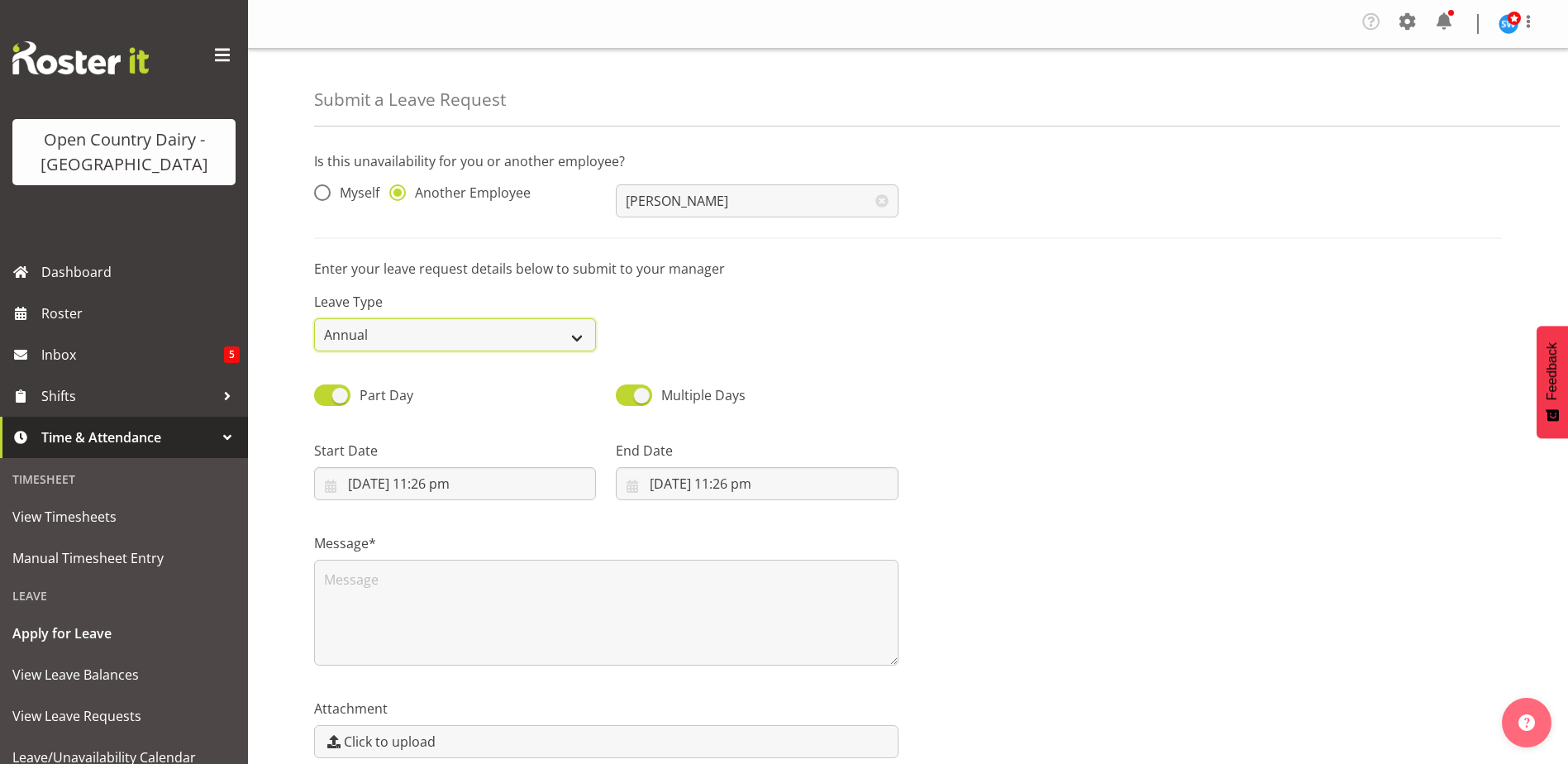
click at [393, 330] on select "Annual Sick Leave Without Pay Bereavement Domestic Violence Parental Jury Servi…" at bounding box center [455, 335] width 282 height 33
select select "Sick"
click at [314, 319] on select "Annual Sick Leave Without Pay Bereavement Domestic Violence Parental Jury Servi…" at bounding box center [455, 335] width 282 height 33
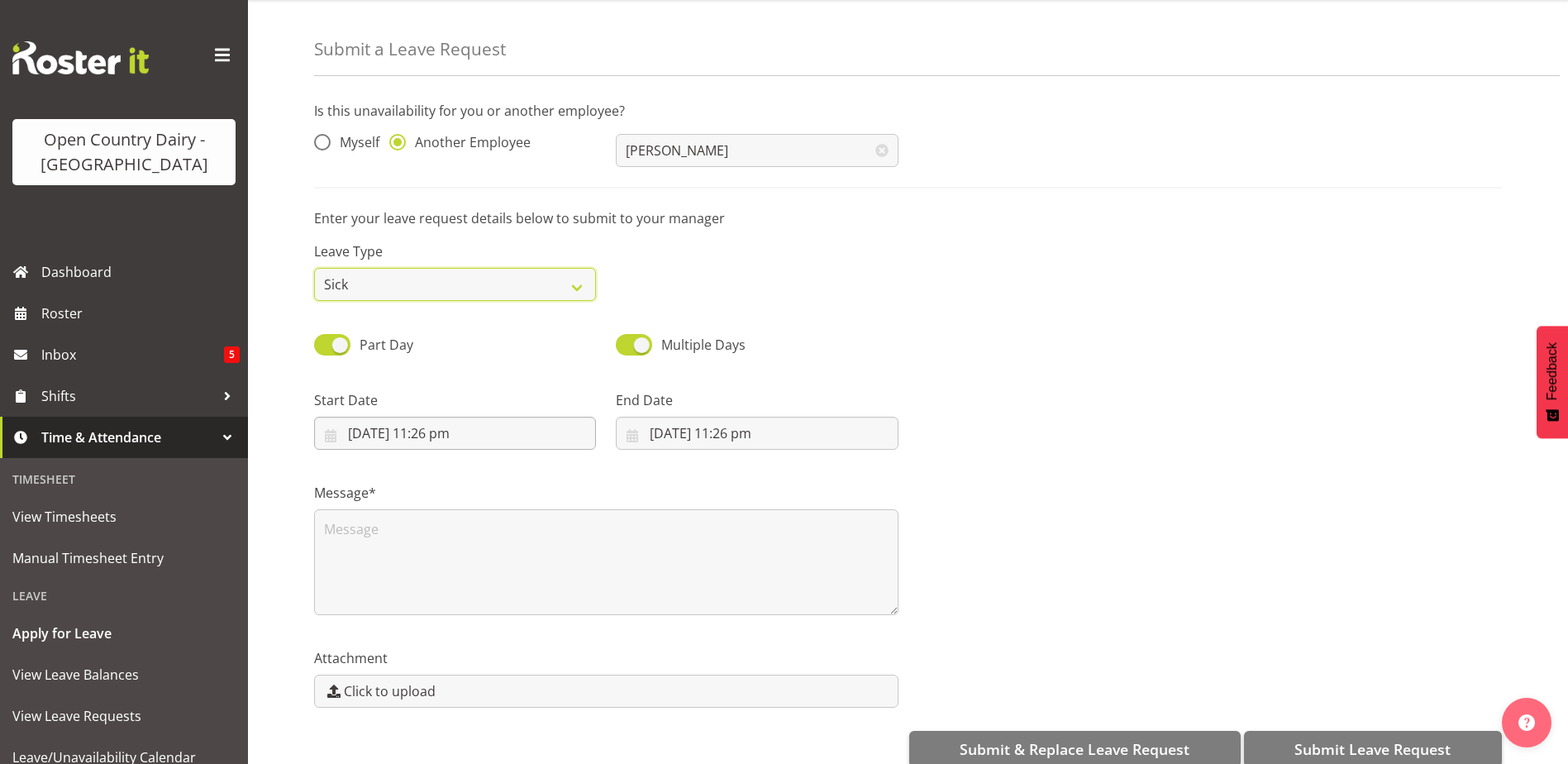
scroll to position [79, 0]
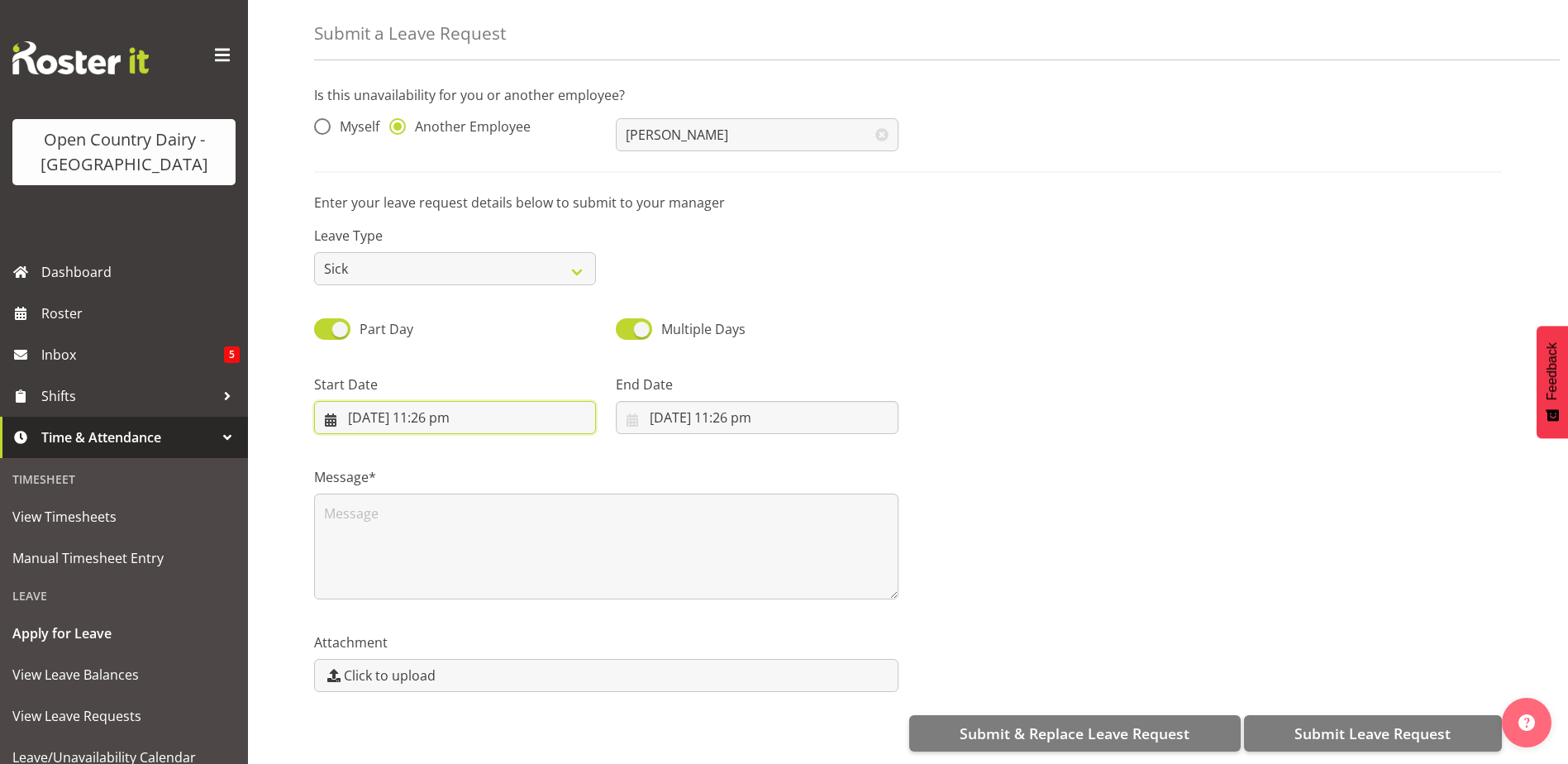
click at [444, 401] on input "[DATE] 11:26 pm" at bounding box center [455, 417] width 282 height 33
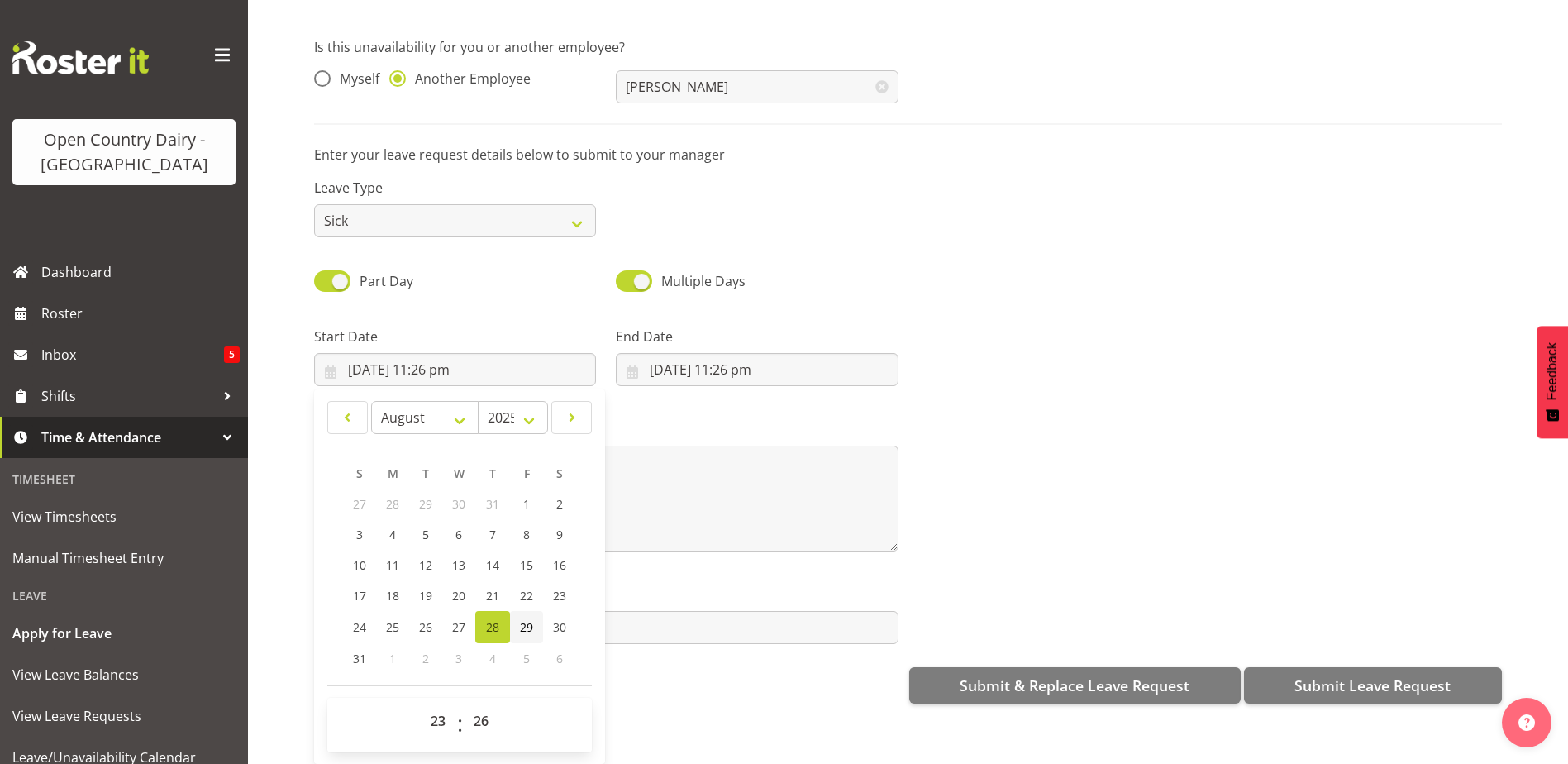
click at [529, 620] on span "29" at bounding box center [527, 627] width 14 height 16
type input "29/08/2025, 11:26 pm"
click at [442, 710] on select "00 01 02 03 04 05 06 07 08 09 10 11 12 13 14 15 16 17 18 19 20 21 22 23" at bounding box center [440, 721] width 37 height 33
select select "6"
click at [421, 705] on select "00 01 02 03 04 05 06 07 08 09 10 11 12 13 14 15 16 17 18 19 20 21 22 23" at bounding box center [440, 721] width 37 height 33
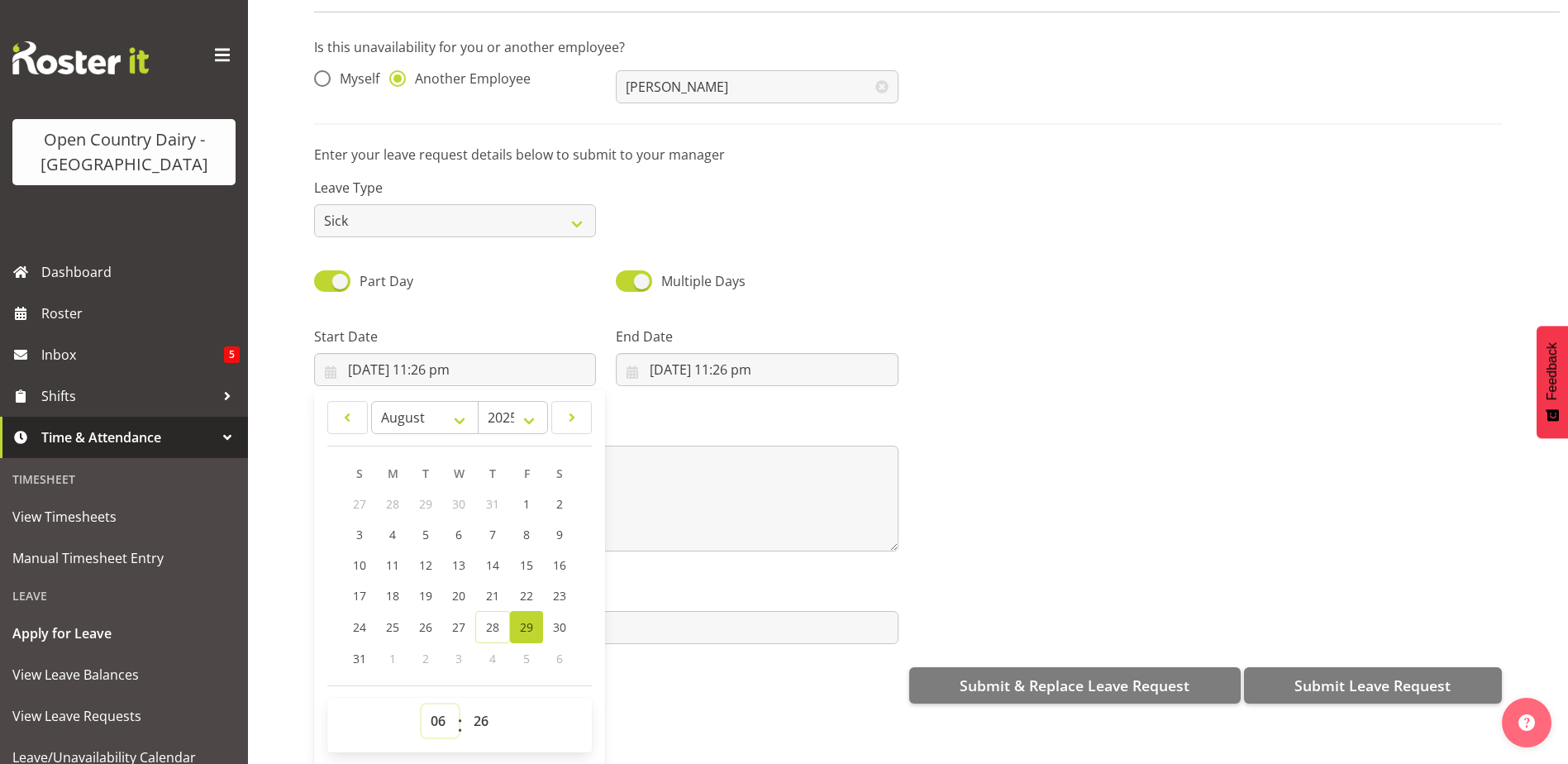
type input "29/08/2025, 6:26 am"
click at [476, 705] on select "00 01 02 03 04 05 06 07 08 09 10 11 12 13 14 15 16 17 18 19 20 21 22 23 24 25 2…" at bounding box center [483, 721] width 37 height 33
select select "30"
click at [464, 705] on select "00 01 02 03 04 05 06 07 08 09 10 11 12 13 14 15 16 17 18 19 20 21 22 23 24 25 2…" at bounding box center [483, 721] width 37 height 33
type input "29/08/2025, 6:30 am"
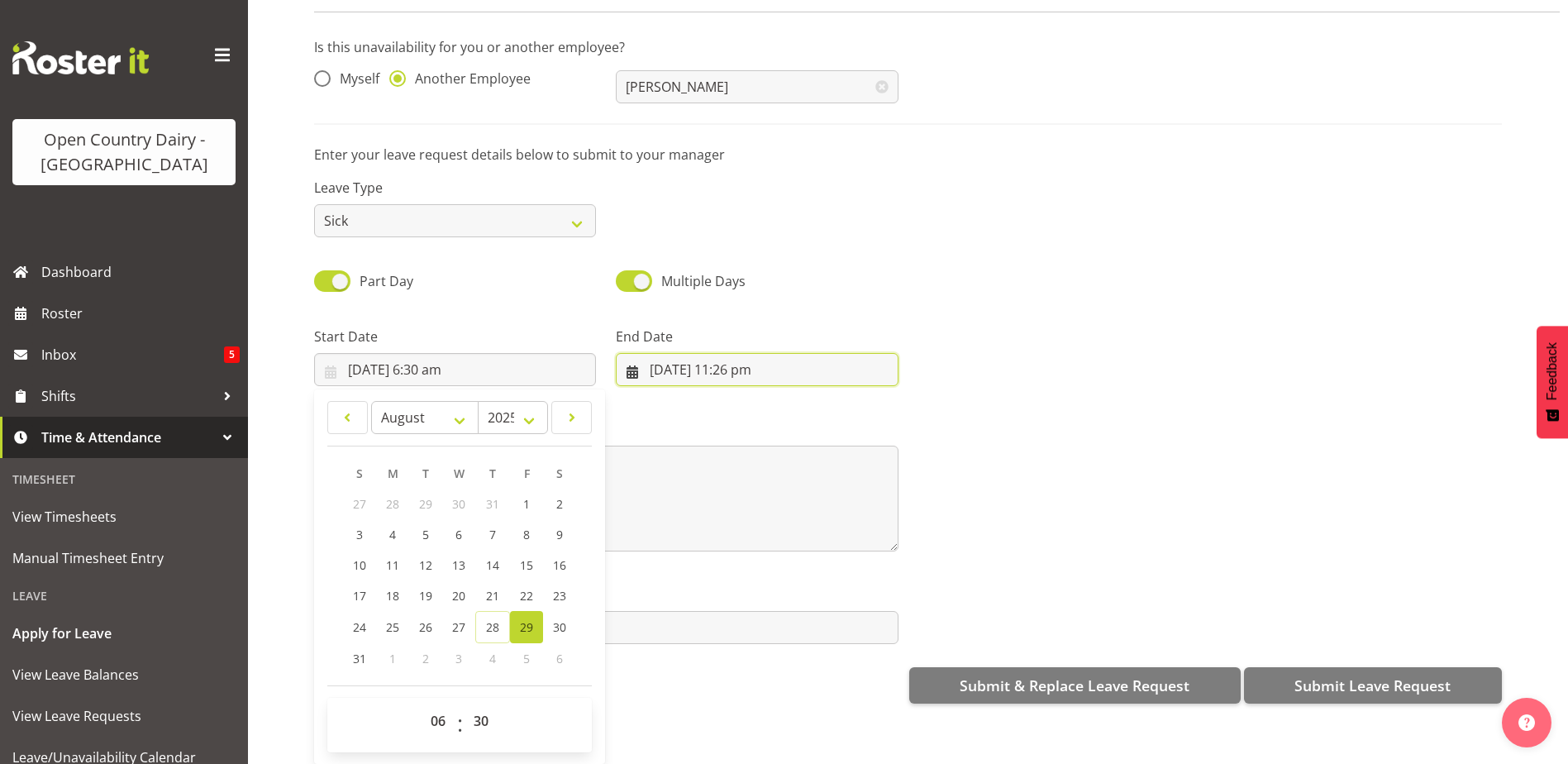
click at [755, 361] on input "28/08/2025, 11:26 pm" at bounding box center [757, 370] width 282 height 33
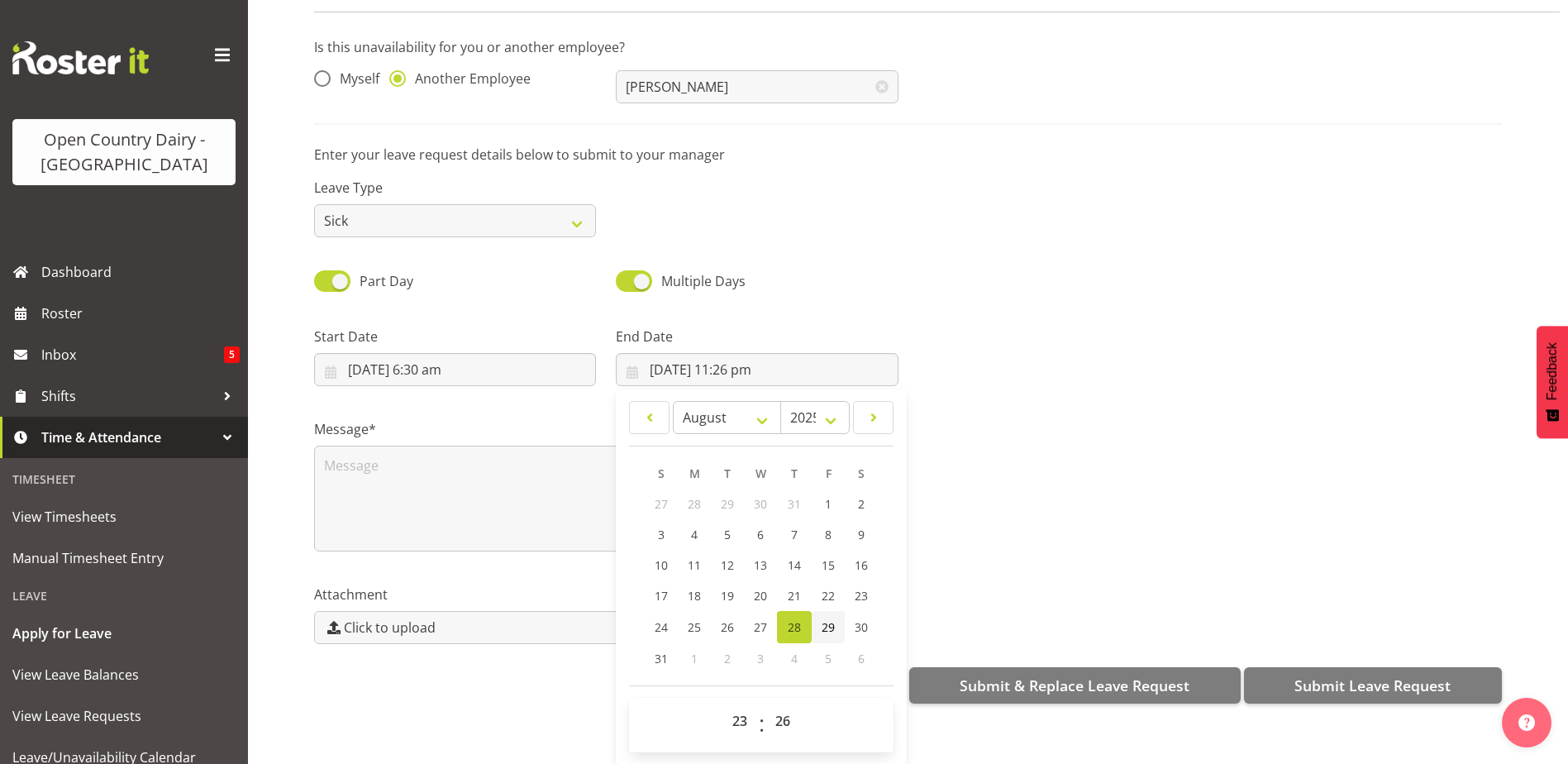
click at [822, 620] on span "29" at bounding box center [829, 627] width 14 height 16
type input "29/08/2025, 11:26 pm"
click at [743, 711] on select "00 01 02 03 04 05 06 07 08 09 10 11 12 13 14 15 16 17 18 19 20 21 22 23" at bounding box center [742, 721] width 37 height 33
select select "16"
click at [724, 705] on select "00 01 02 03 04 05 06 07 08 09 10 11 12 13 14 15 16 17 18 19 20 21 22 23" at bounding box center [742, 721] width 37 height 33
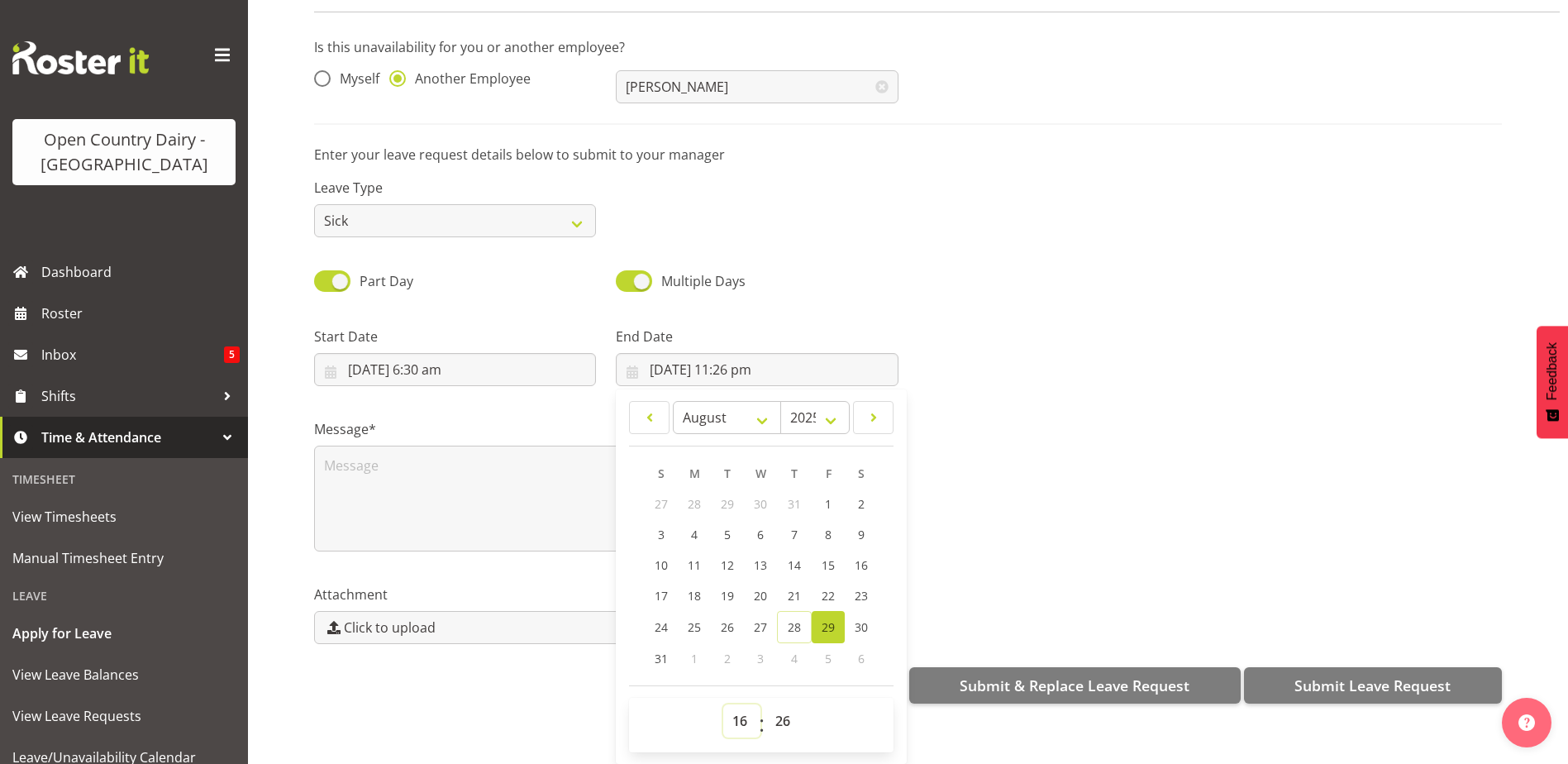
type input "29/08/2025, 4:26 pm"
click at [777, 708] on select "00 01 02 03 04 05 06 07 08 09 10 11 12 13 14 15 16 17 18 19 20 21 22 23 24 25 2…" at bounding box center [785, 721] width 37 height 33
select select "0"
click at [766, 705] on select "00 01 02 03 04 05 06 07 08 09 10 11 12 13 14 15 16 17 18 19 20 21 22 23 24 25 2…" at bounding box center [785, 721] width 37 height 33
type input "29/08/2025, 4:00 pm"
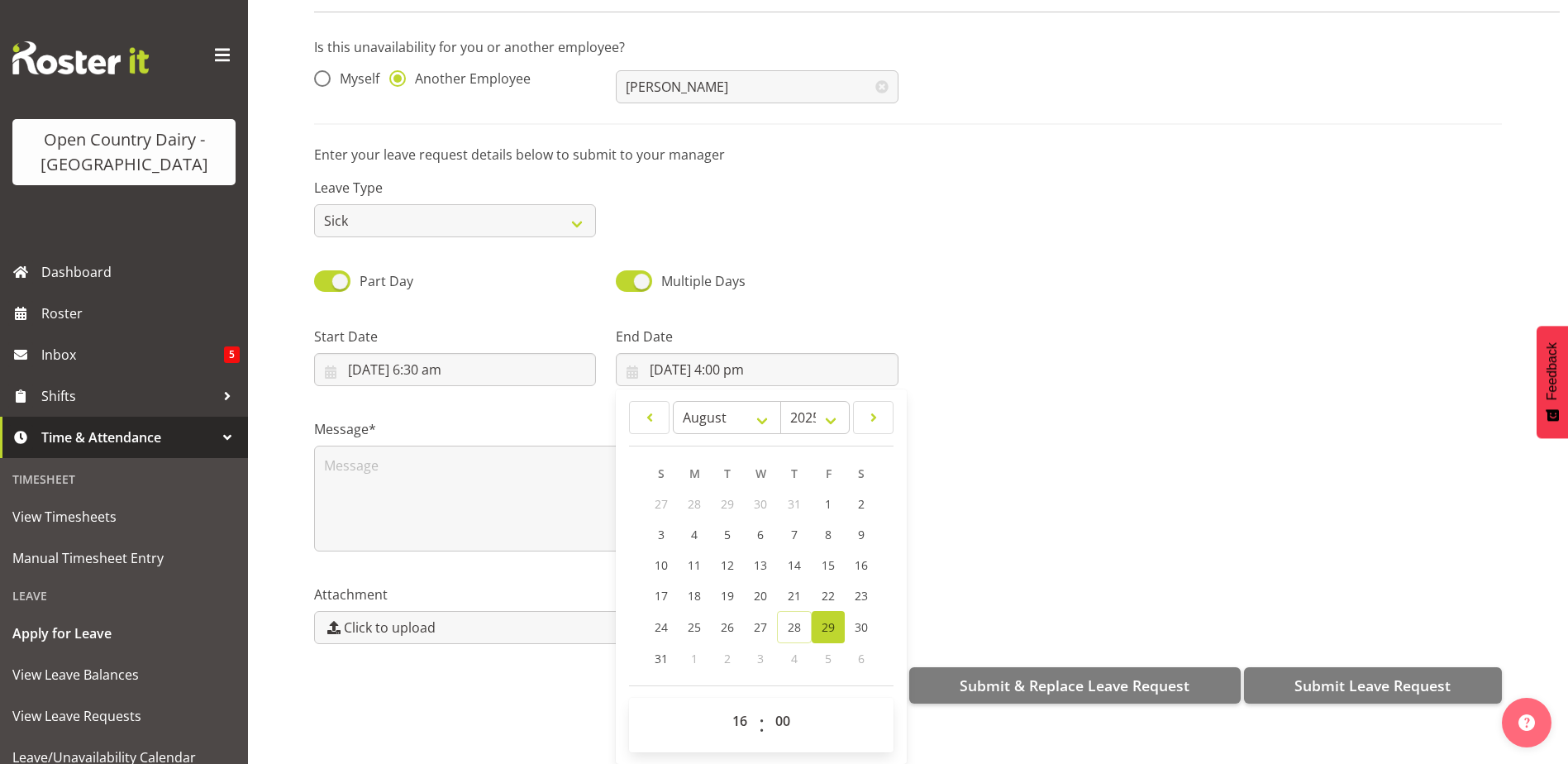
click at [996, 421] on div "Message*" at bounding box center [908, 478] width 1208 height 165
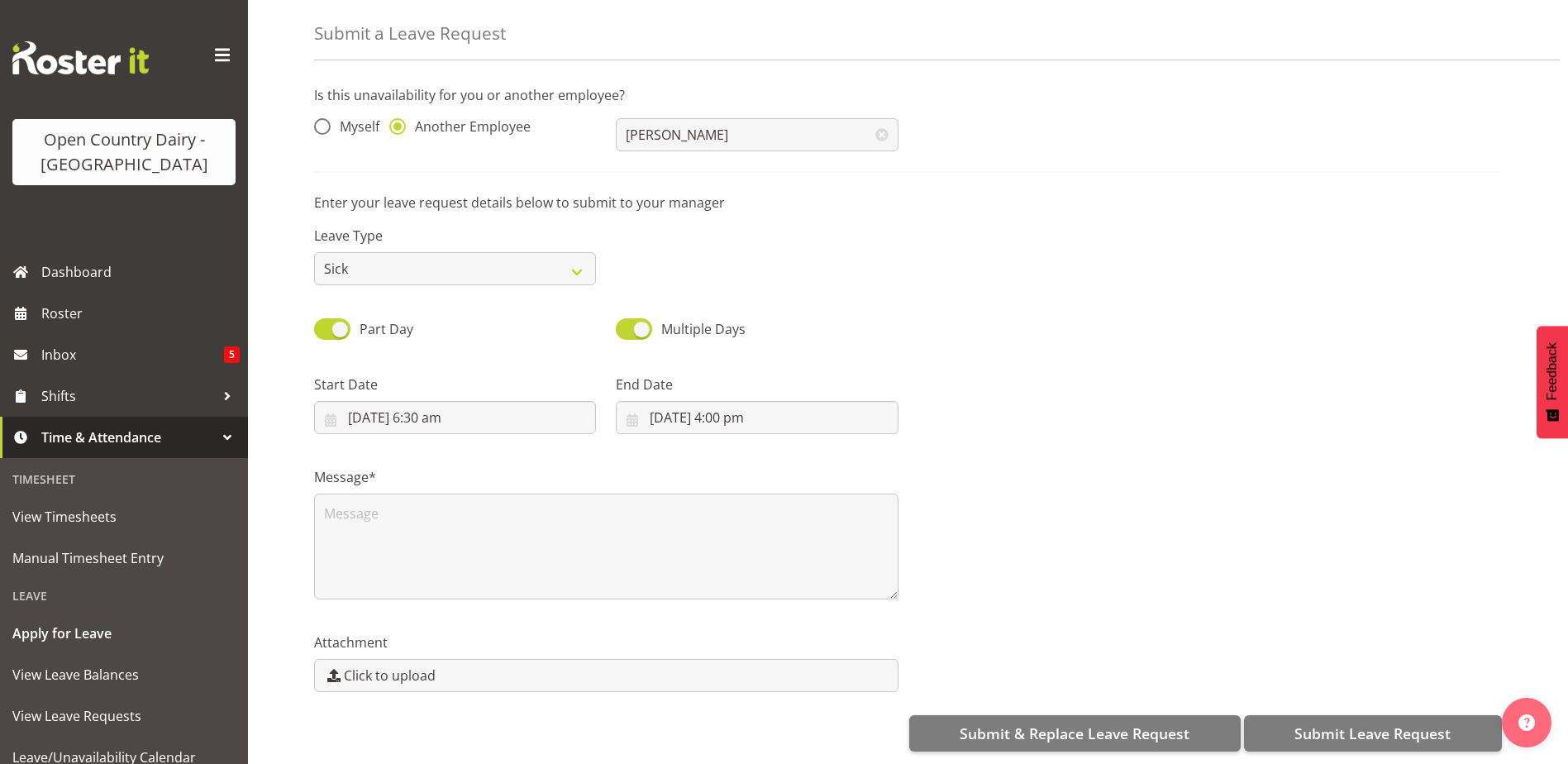
scroll to position [0, 0]
click at [382, 499] on textarea at bounding box center [607, 546] width 585 height 106
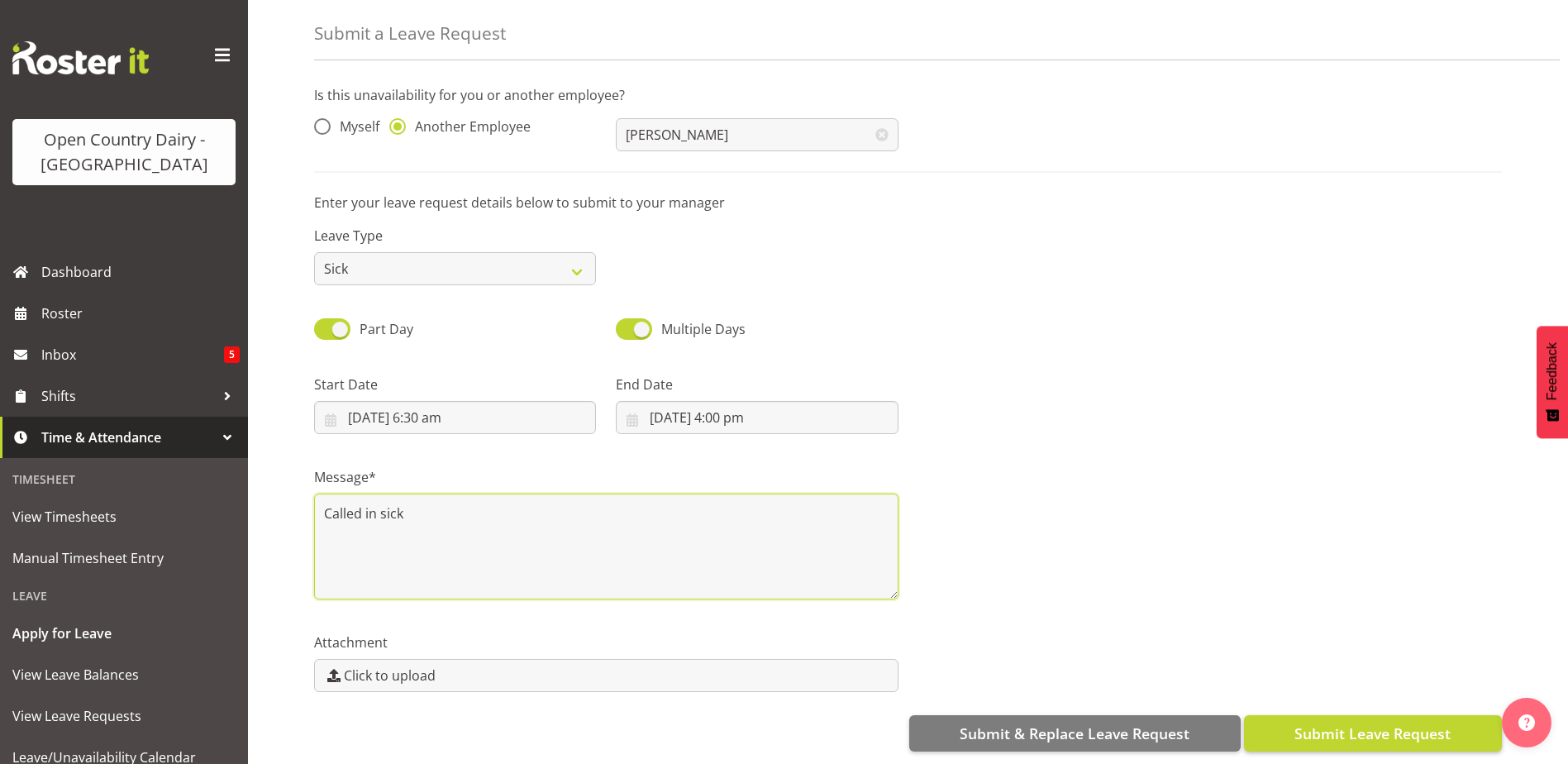
type textarea "Called in sick"
click at [1340, 728] on span "Submit Leave Request" at bounding box center [1373, 733] width 156 height 21
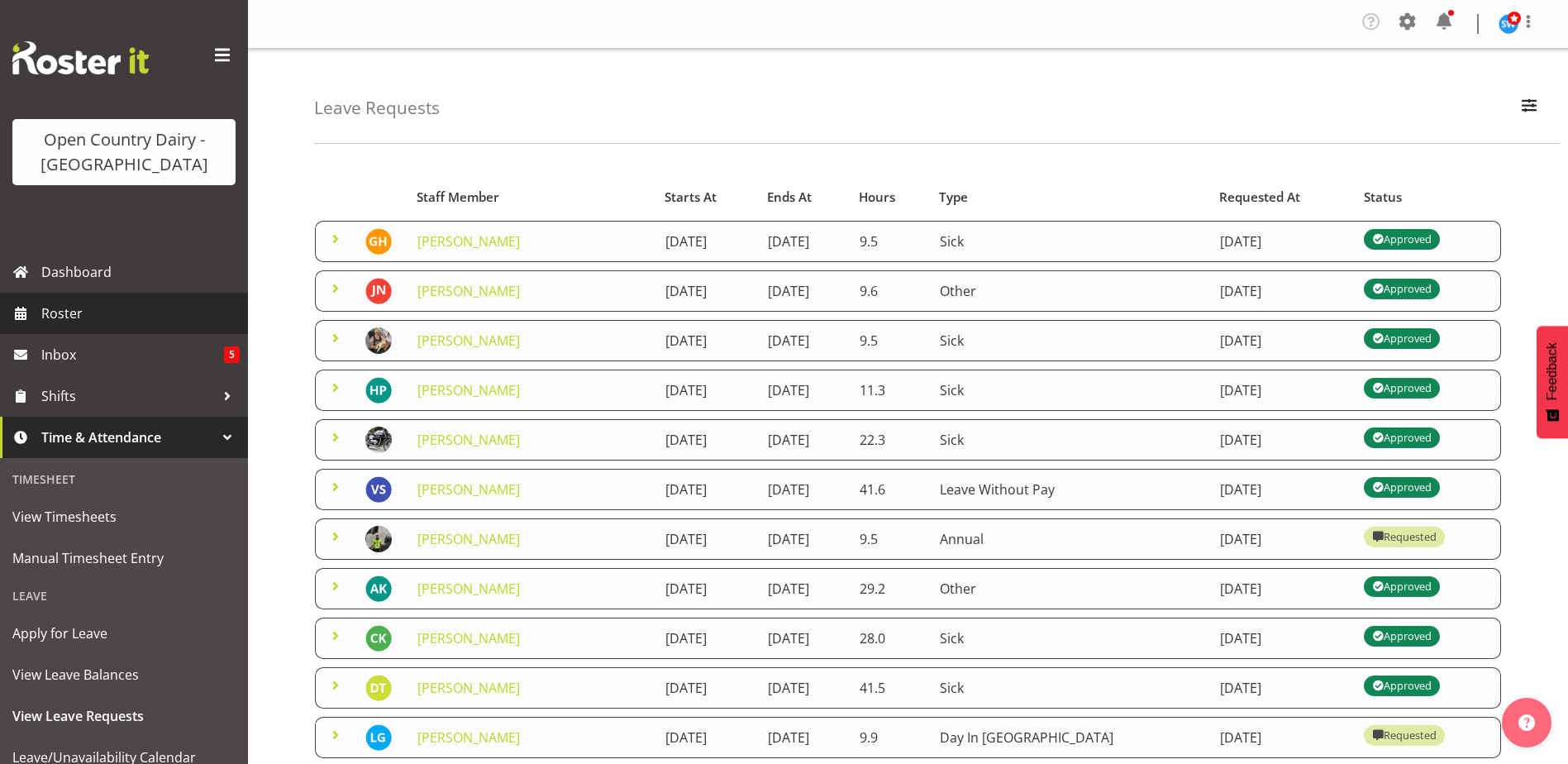
click at [46, 317] on span "Roster" at bounding box center [141, 313] width 198 height 25
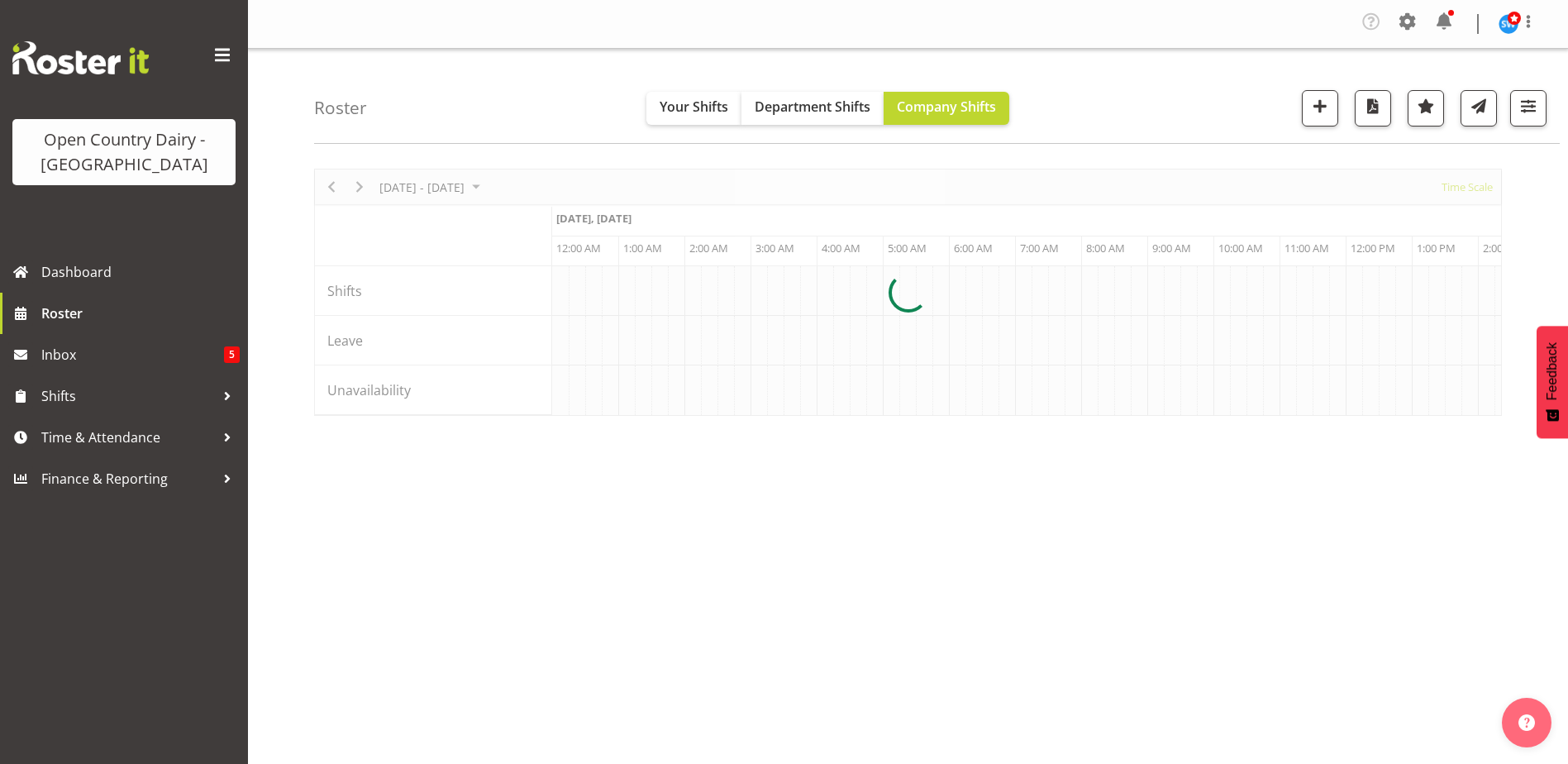
scroll to position [0, 5357]
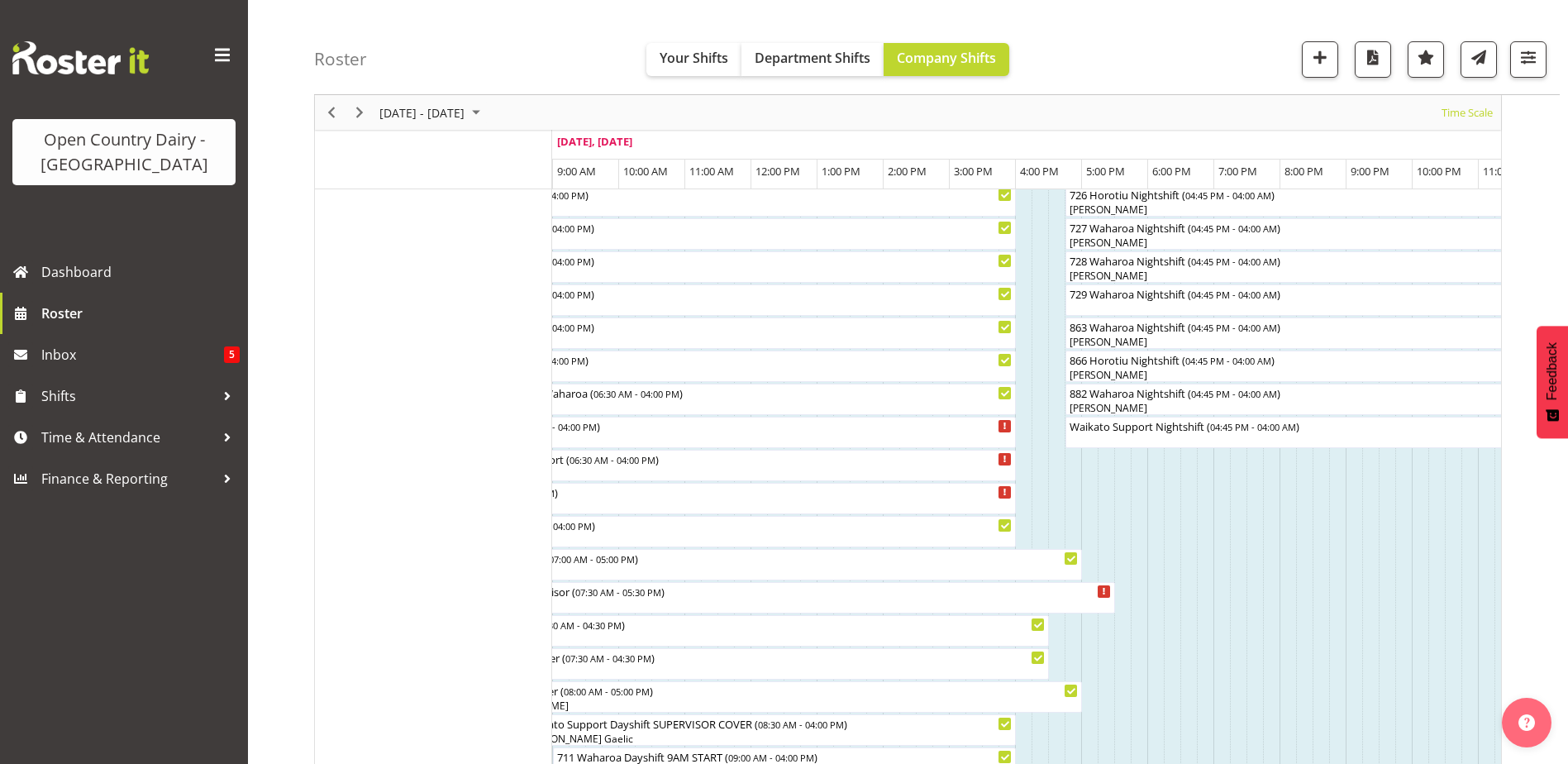
scroll to position [1594, 0]
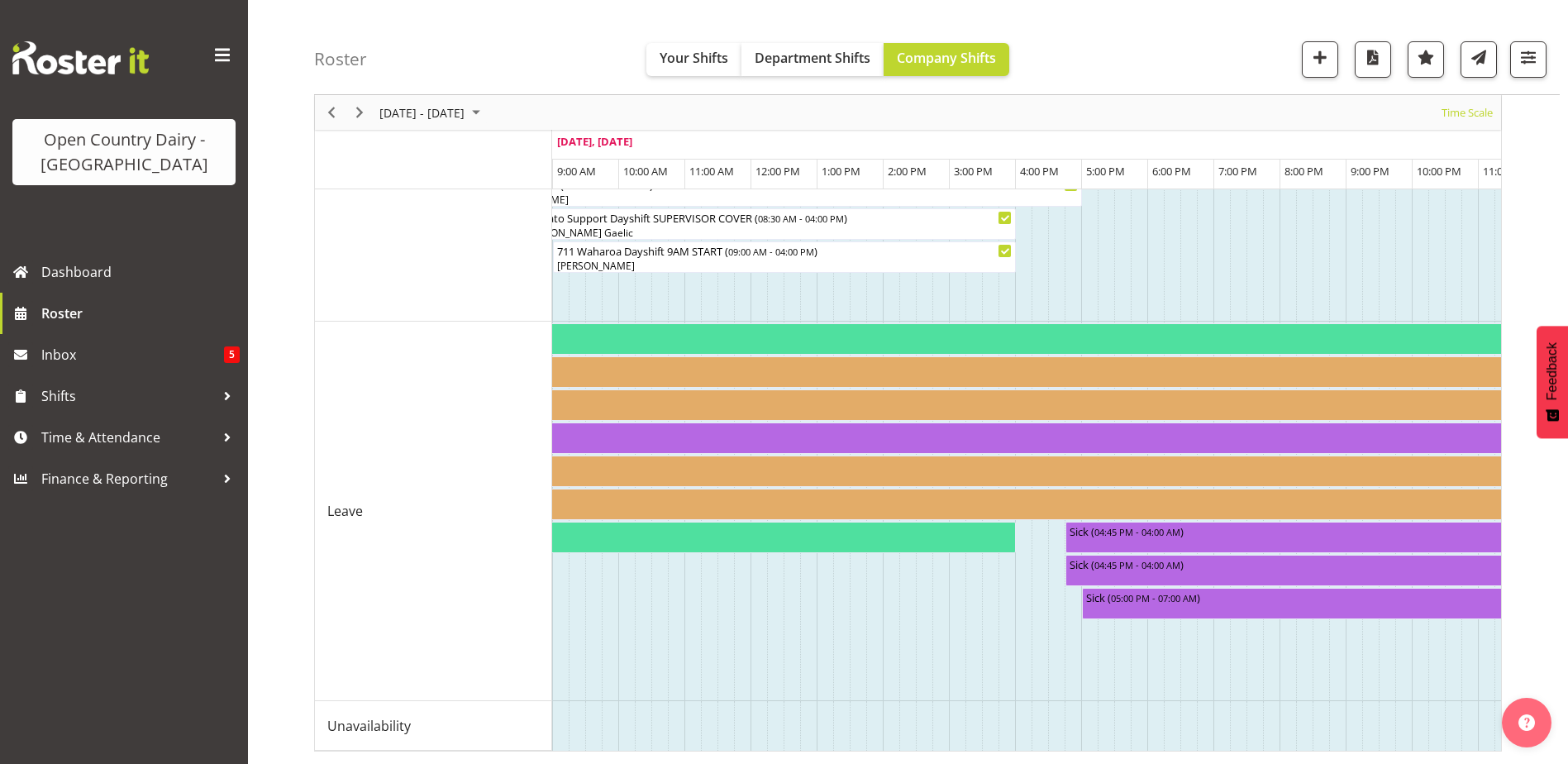
drag, startPoint x: 1038, startPoint y: 738, endPoint x: 1066, endPoint y: 745, distance: 28.9
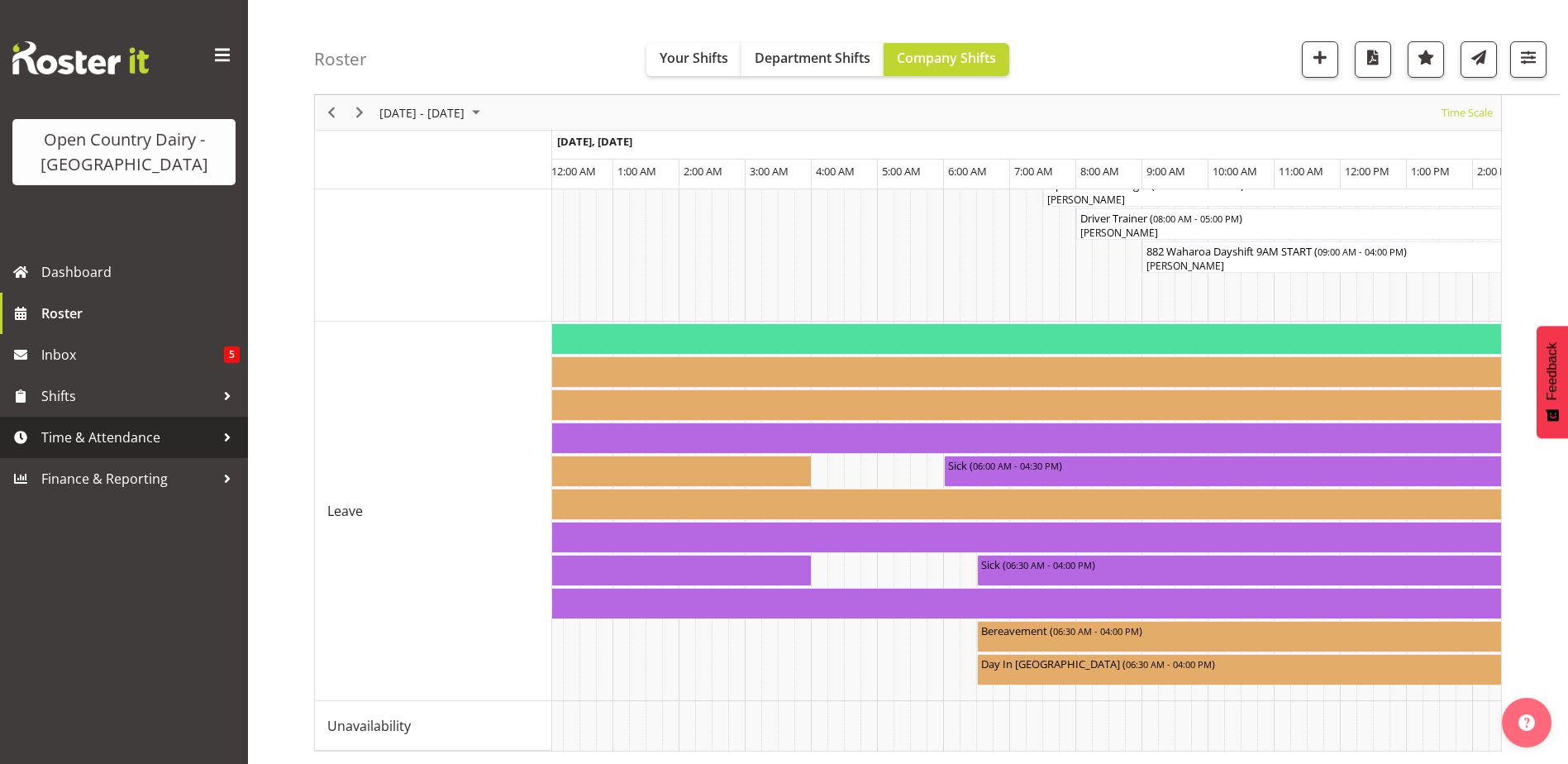
drag, startPoint x: 70, startPoint y: 444, endPoint x: 74, endPoint y: 453, distance: 9.8
click at [70, 444] on span "Time & Attendance" at bounding box center [128, 437] width 174 height 25
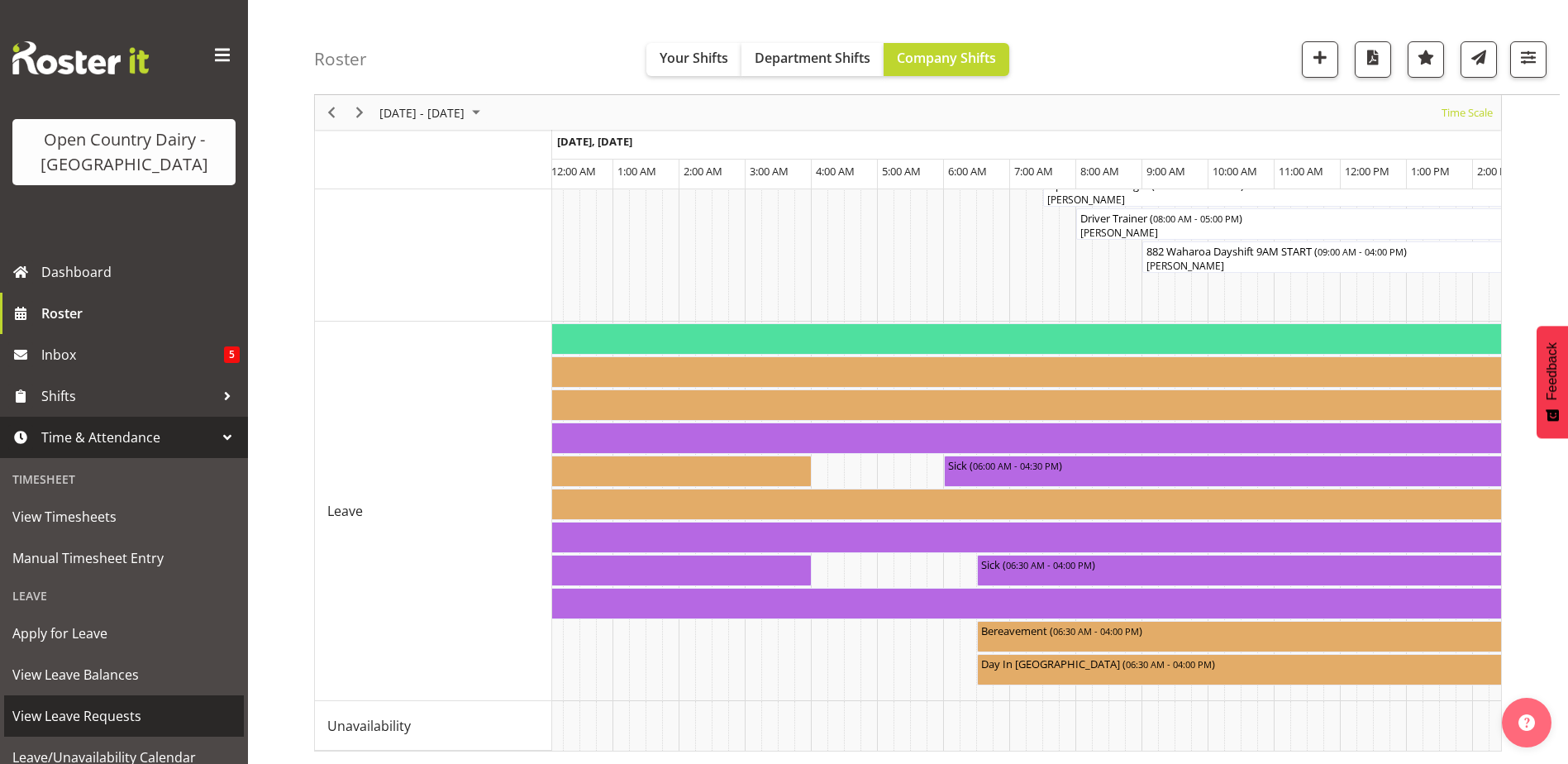
click at [113, 721] on span "View Leave Requests" at bounding box center [124, 716] width 223 height 25
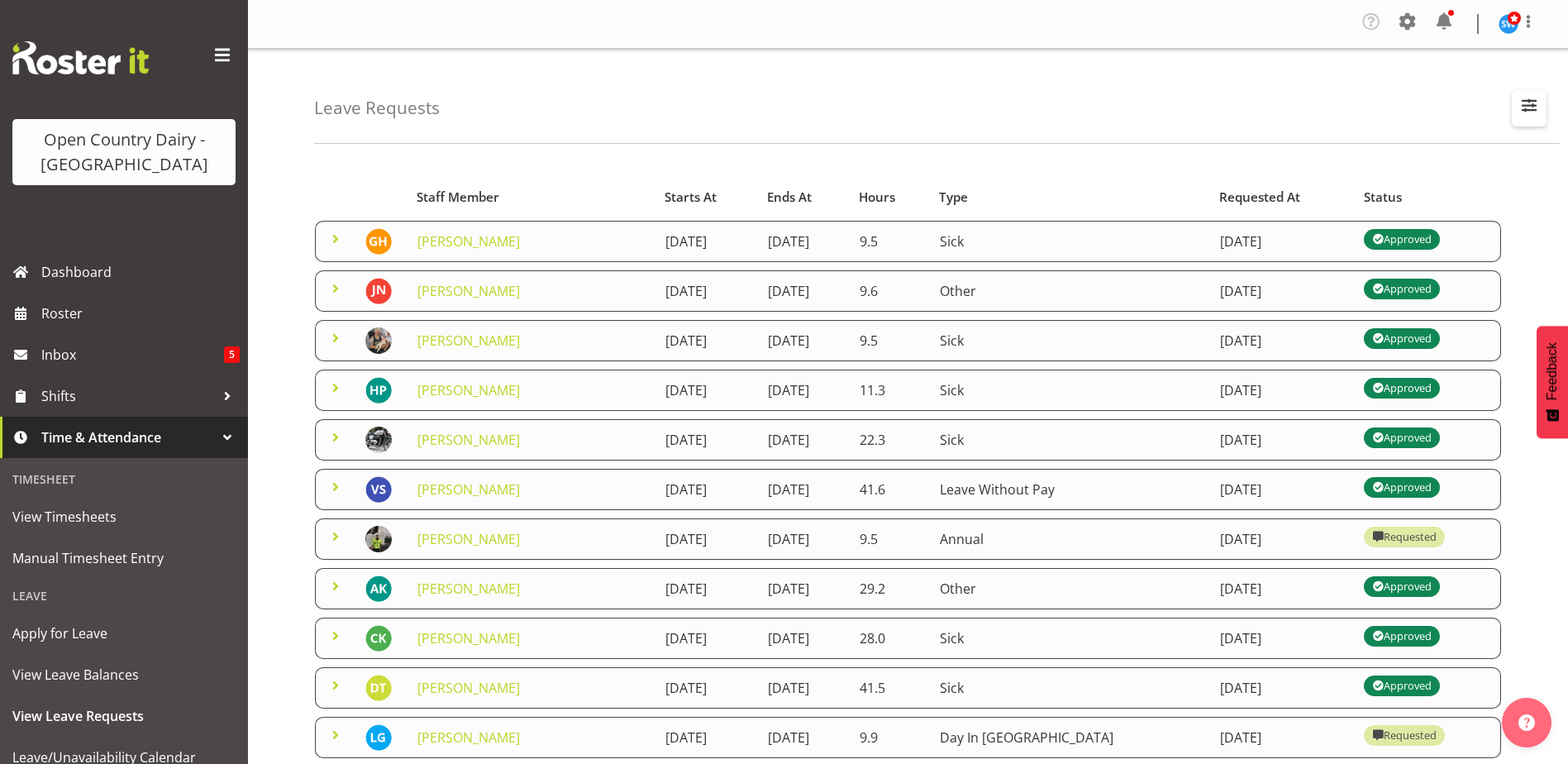
click at [1516, 114] on button "button" at bounding box center [1529, 108] width 35 height 36
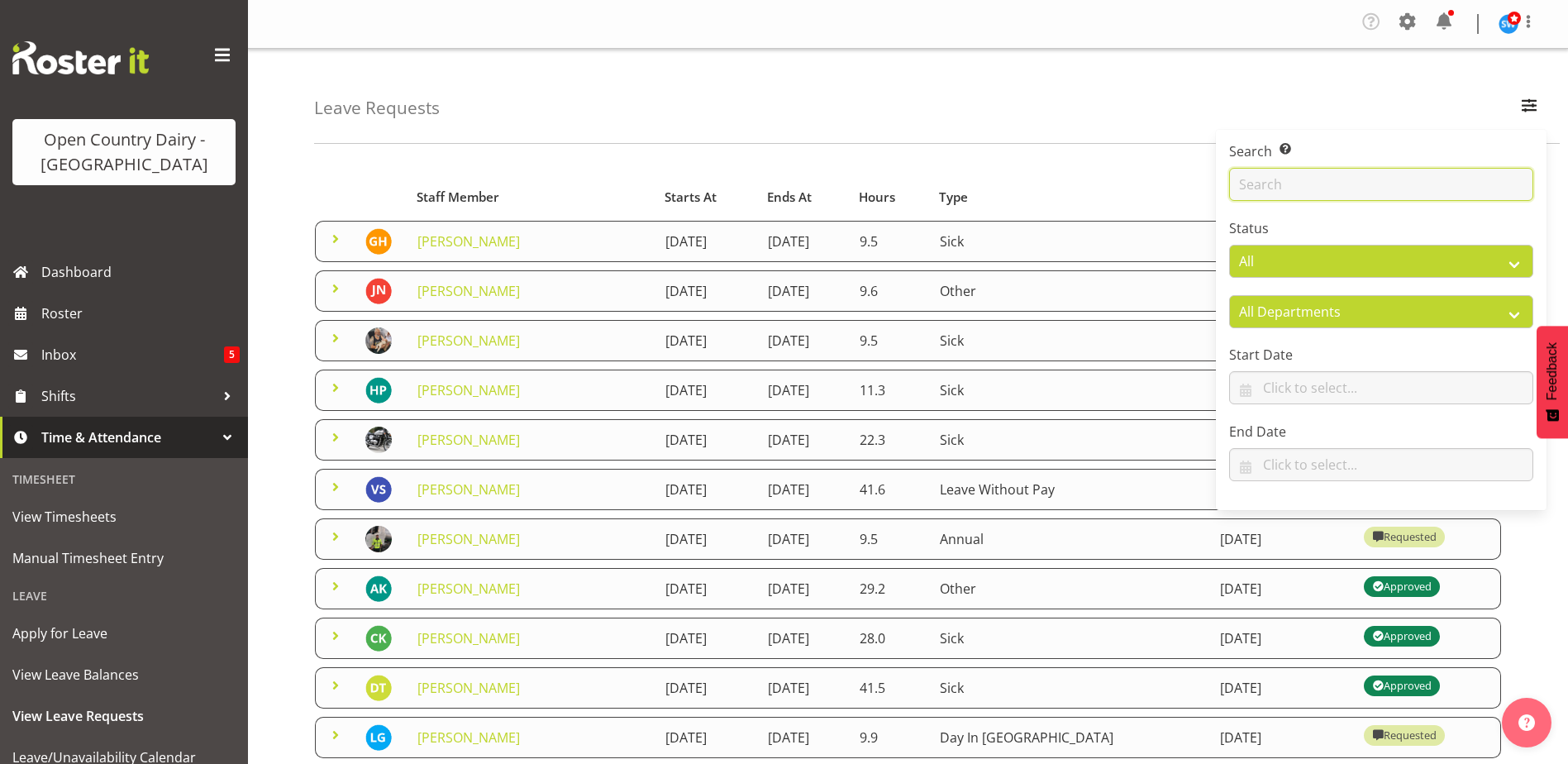
click at [1376, 190] on input "text" at bounding box center [1382, 184] width 304 height 33
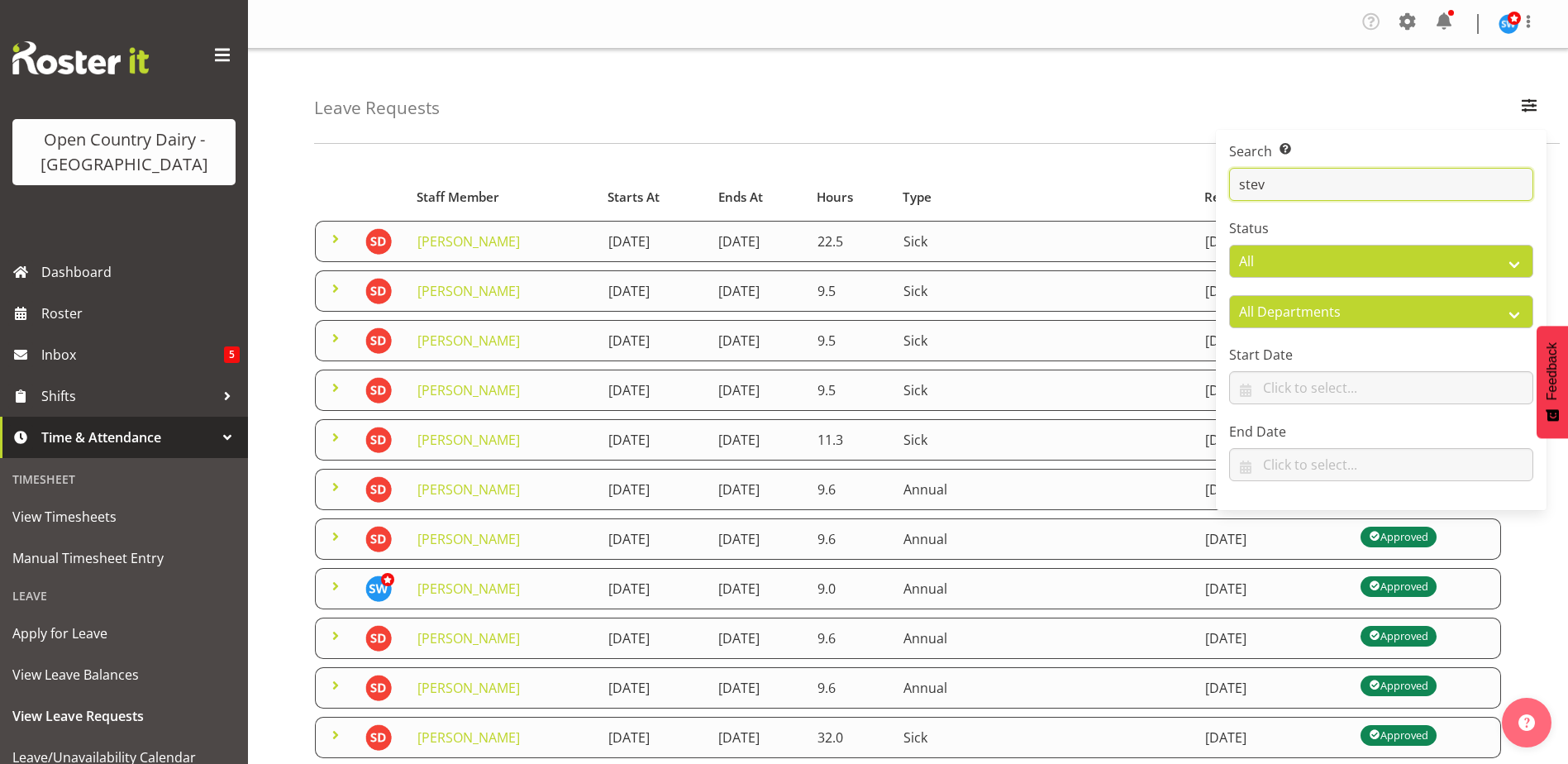
type input "stev"
click at [954, 122] on div "Leave Requests Search Search for a particular employee stev Status All Approved…" at bounding box center [937, 97] width 1246 height 95
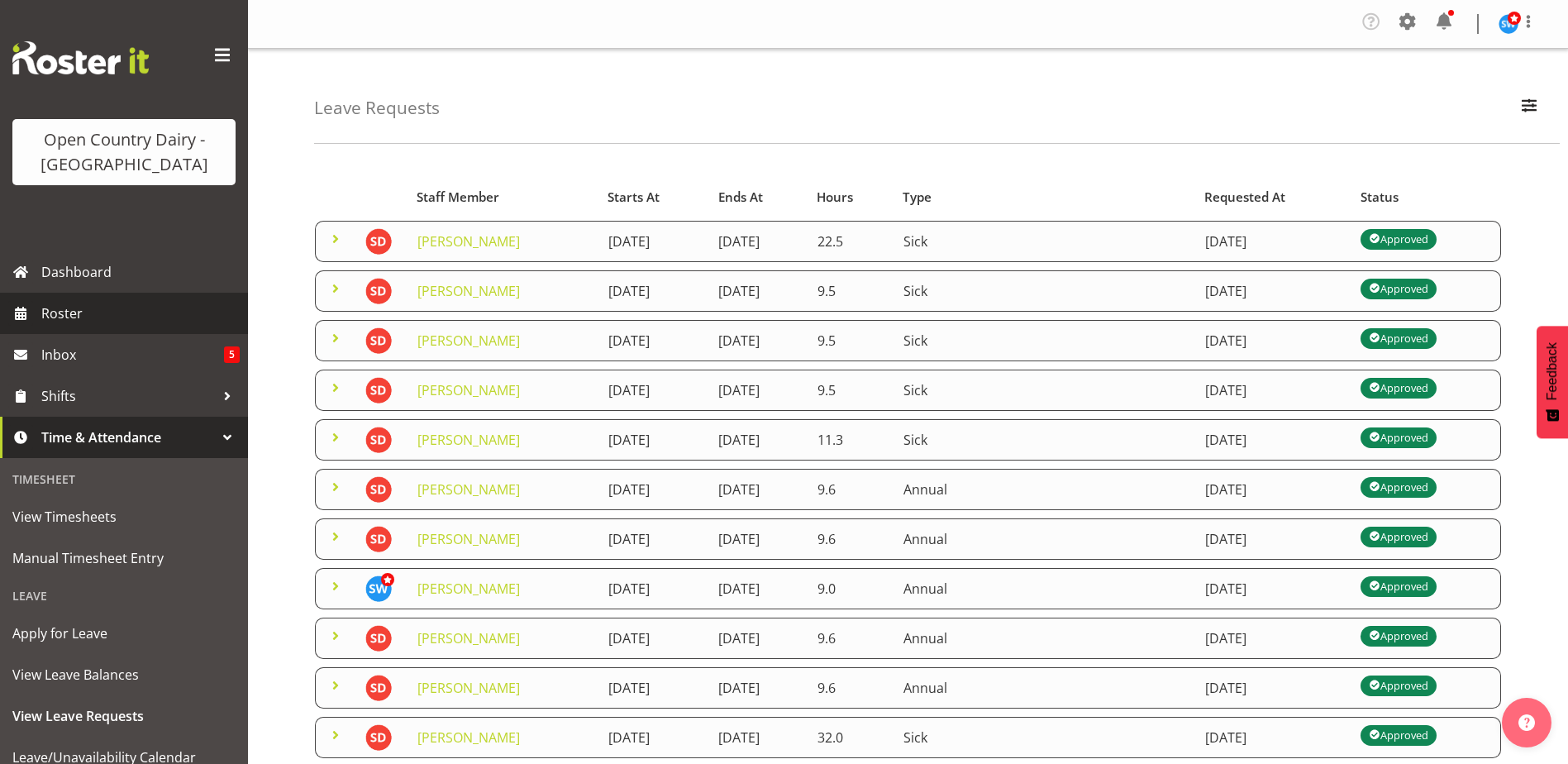
click at [76, 324] on span "Roster" at bounding box center [141, 313] width 198 height 25
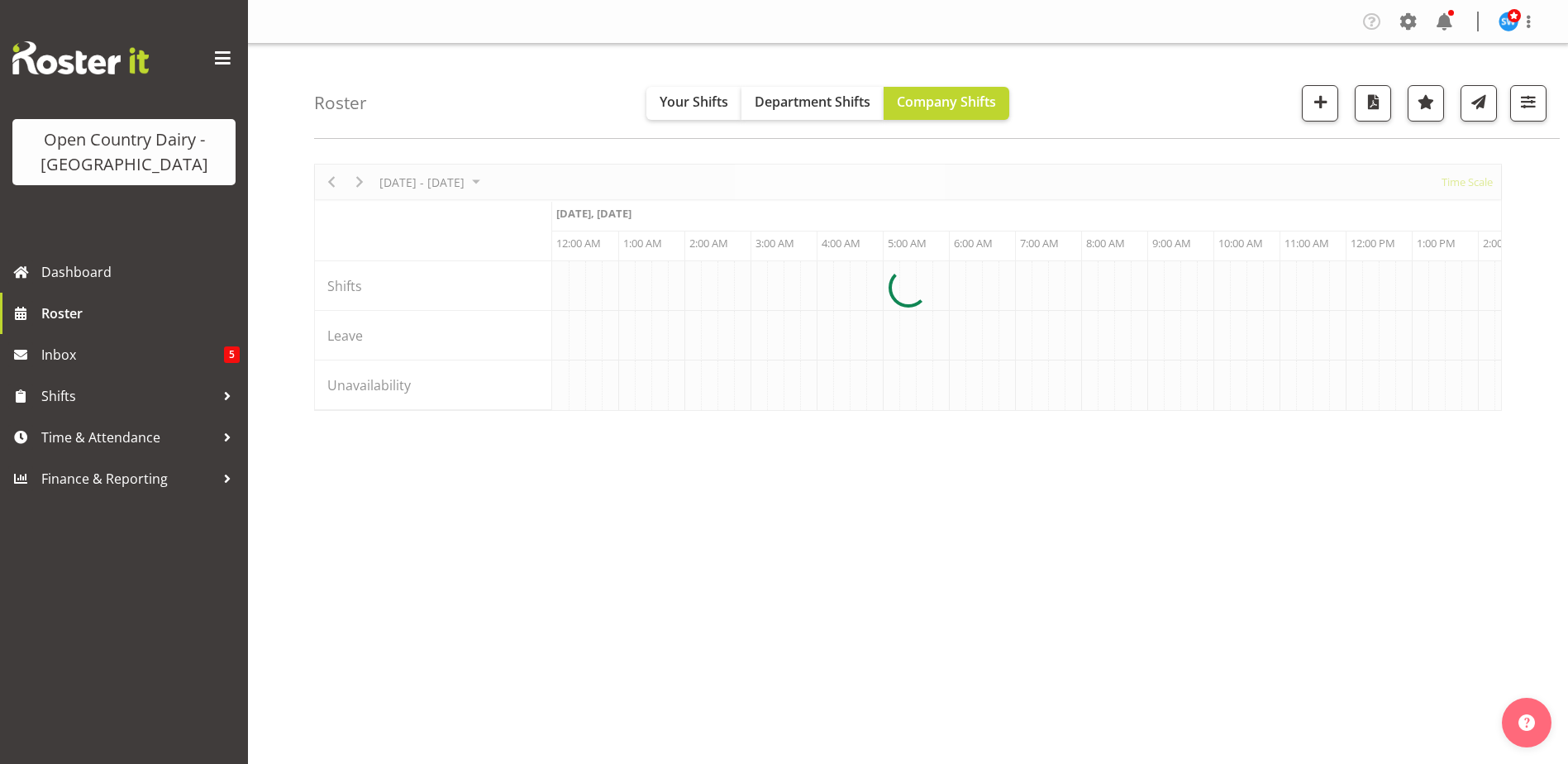
scroll to position [0, 4762]
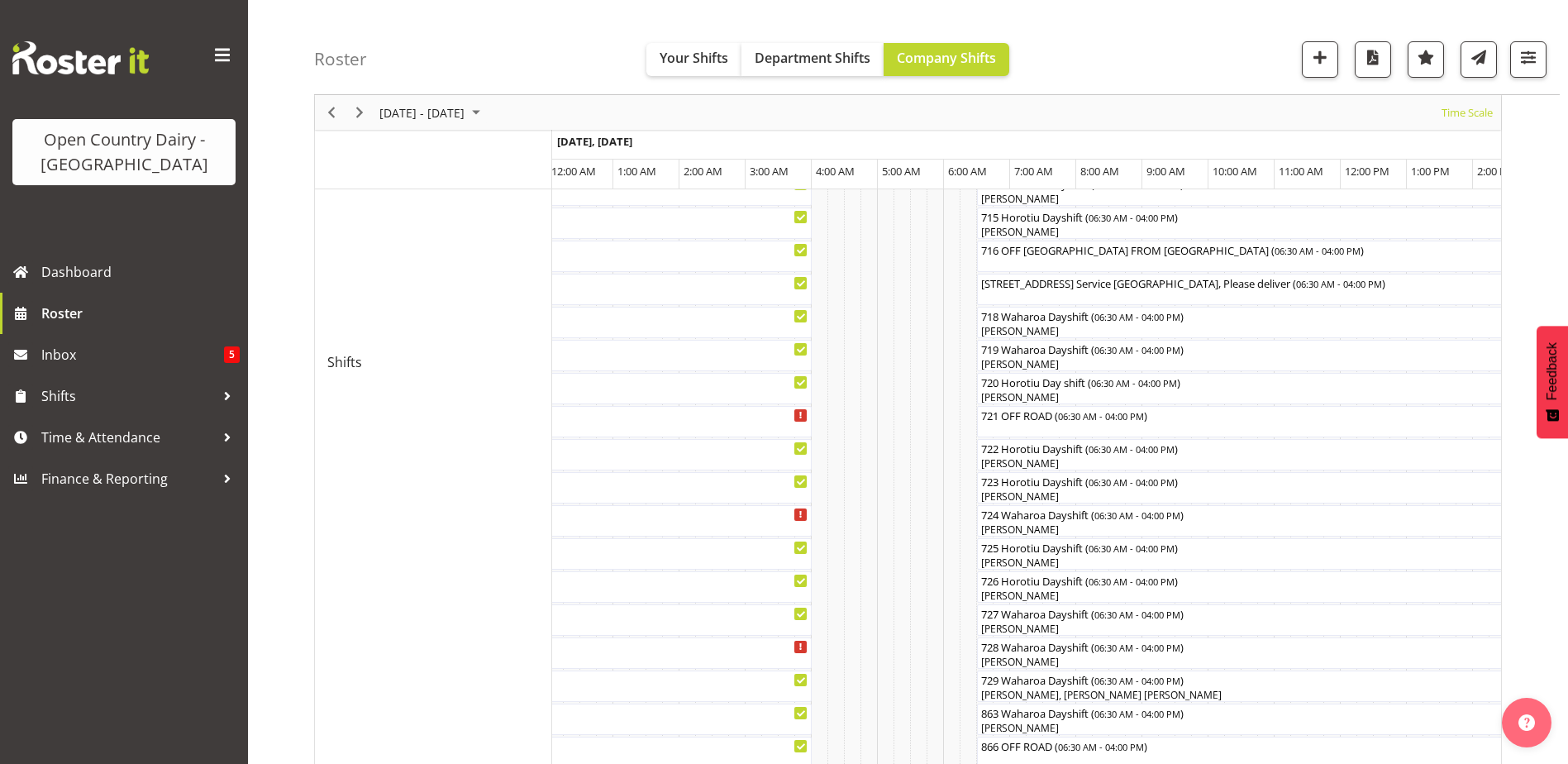
scroll to position [684, 0]
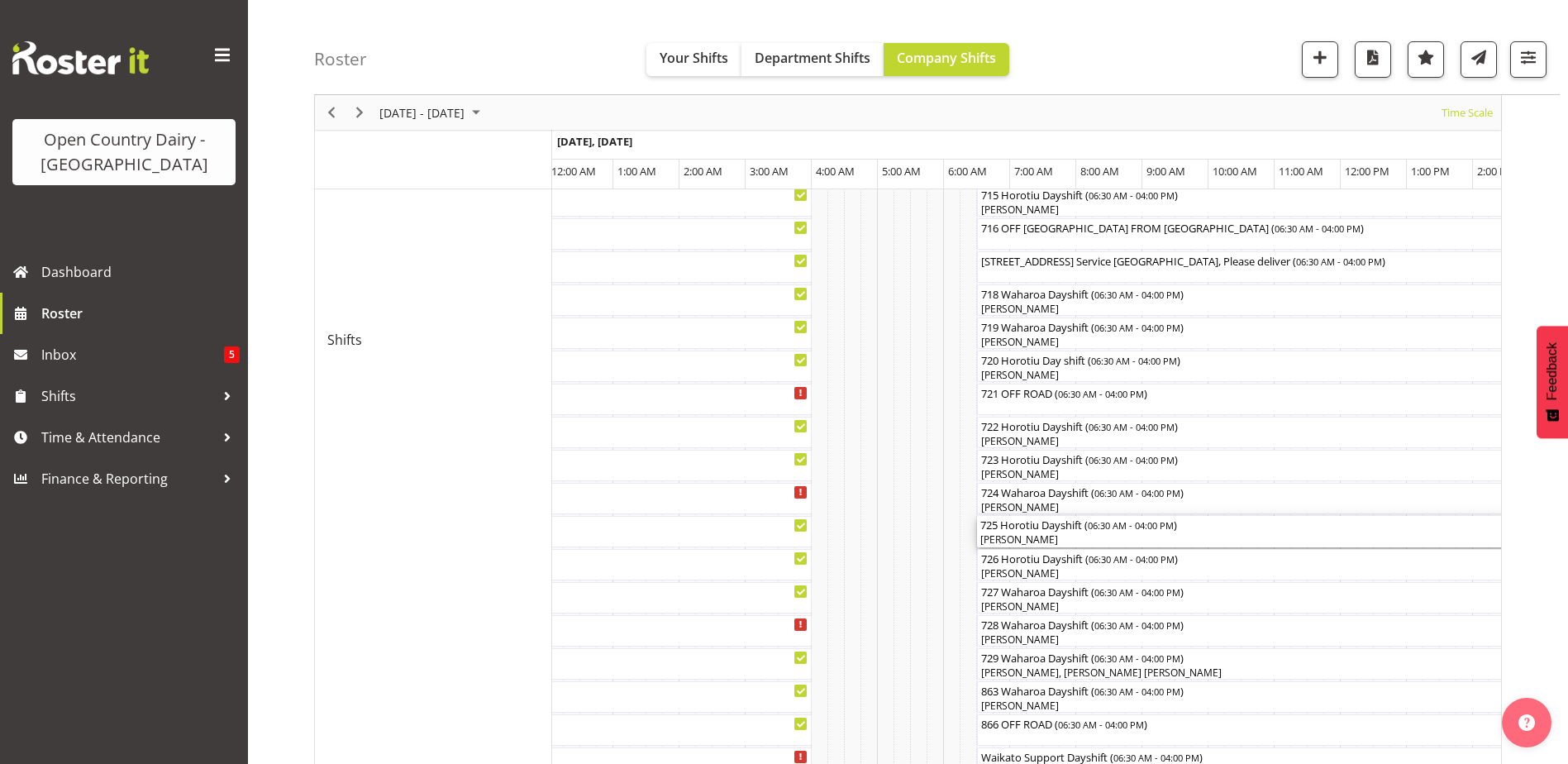
click at [1002, 539] on div "[PERSON_NAME]" at bounding box center [1292, 540] width 622 height 15
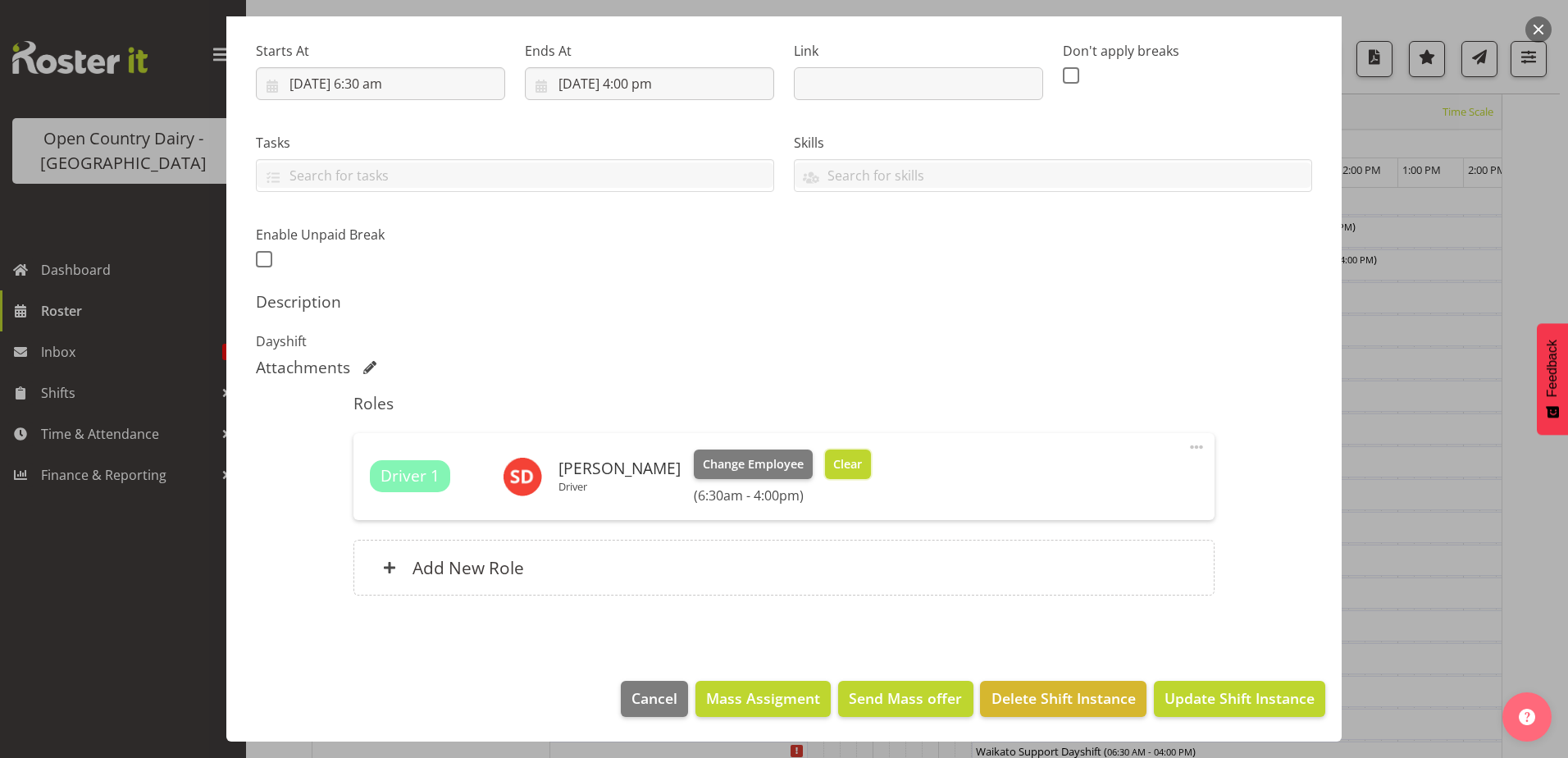
click at [849, 463] on button "Clear" at bounding box center [848, 464] width 47 height 29
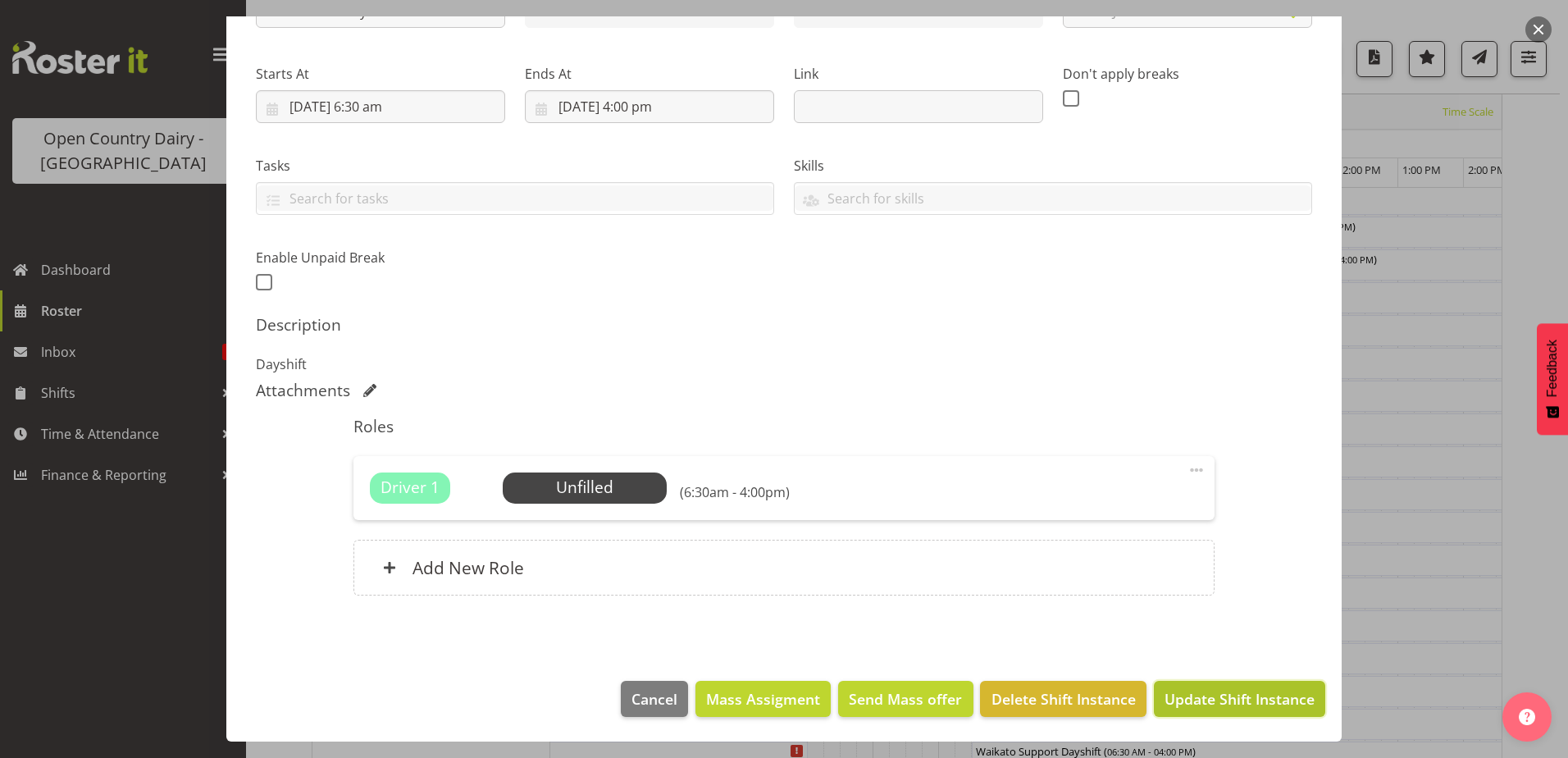
click at [1264, 707] on span "Update Shift Instance" at bounding box center [1239, 698] width 150 height 21
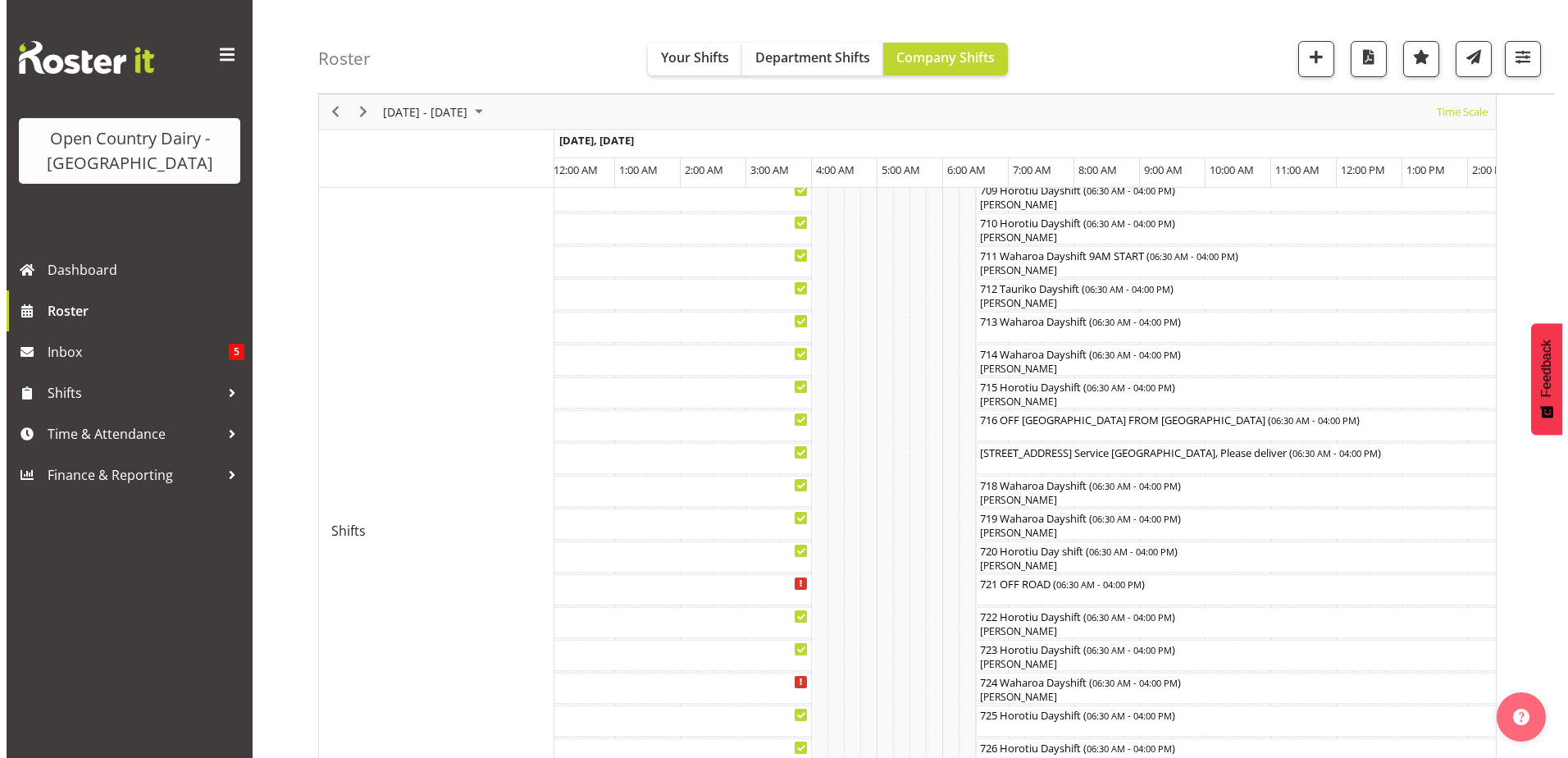
scroll to position [546, 0]
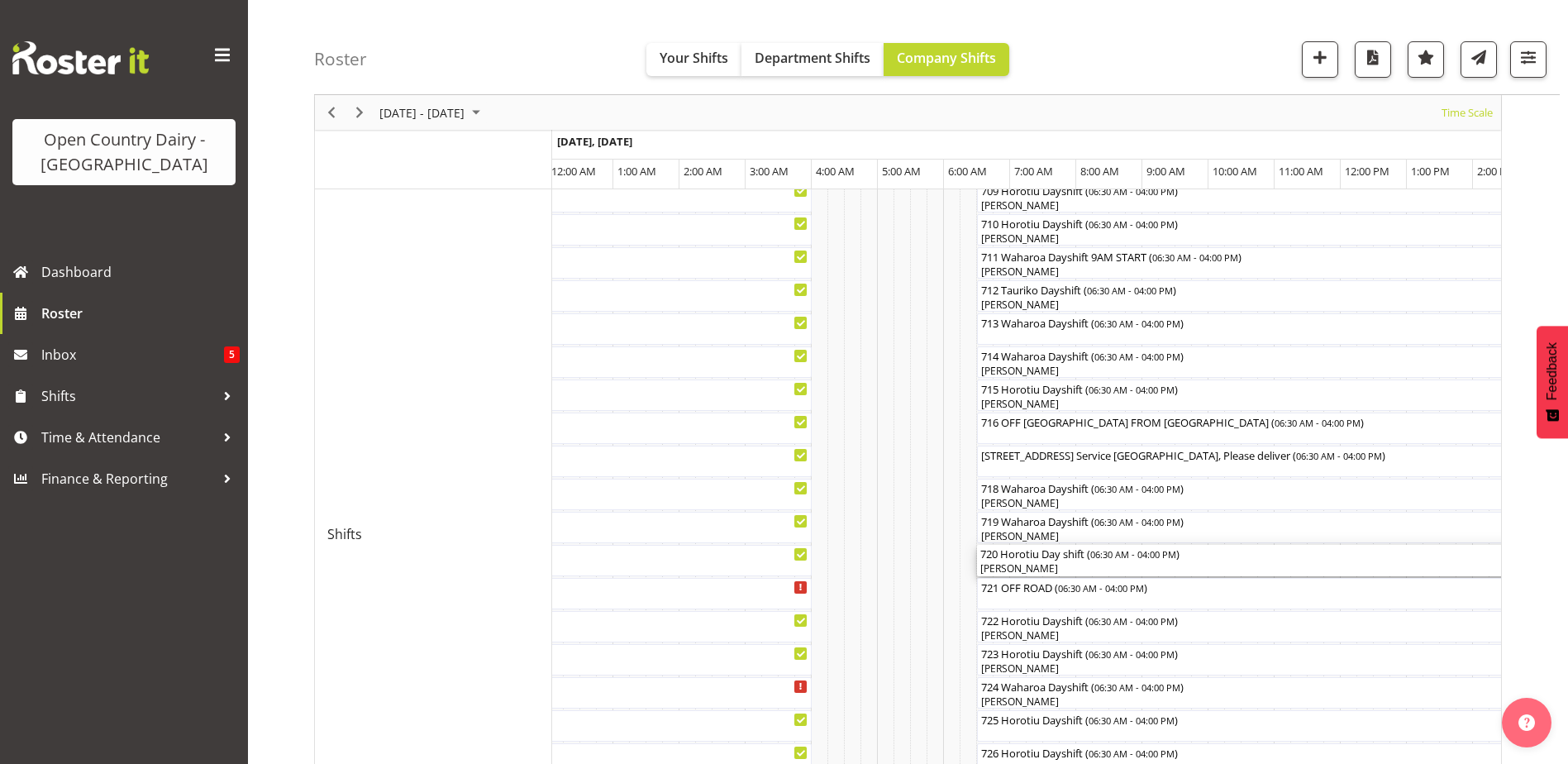
click at [1024, 563] on div "[PERSON_NAME]" at bounding box center [1292, 569] width 622 height 15
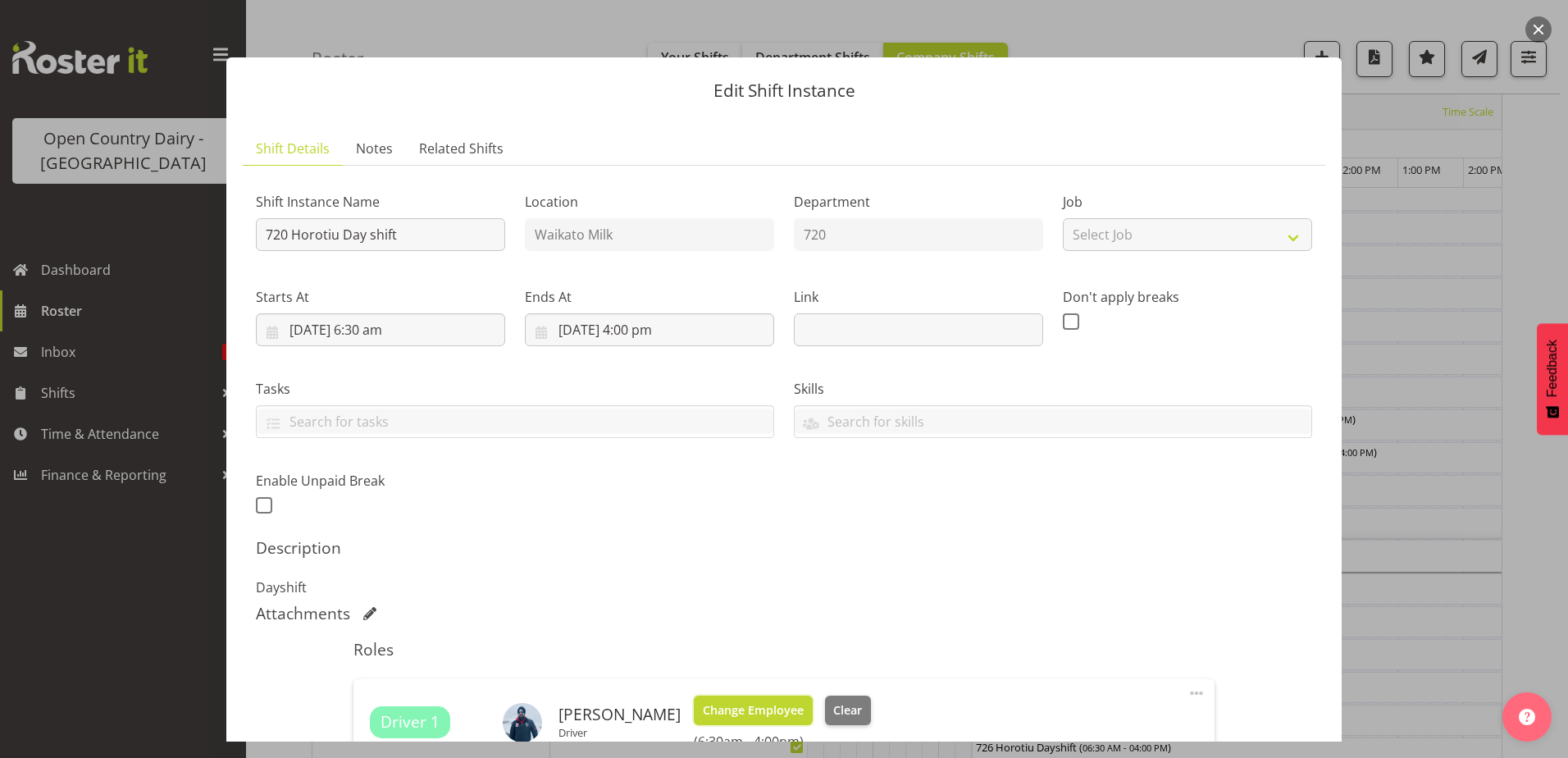
click at [761, 711] on span "Change Employee" at bounding box center [753, 710] width 101 height 18
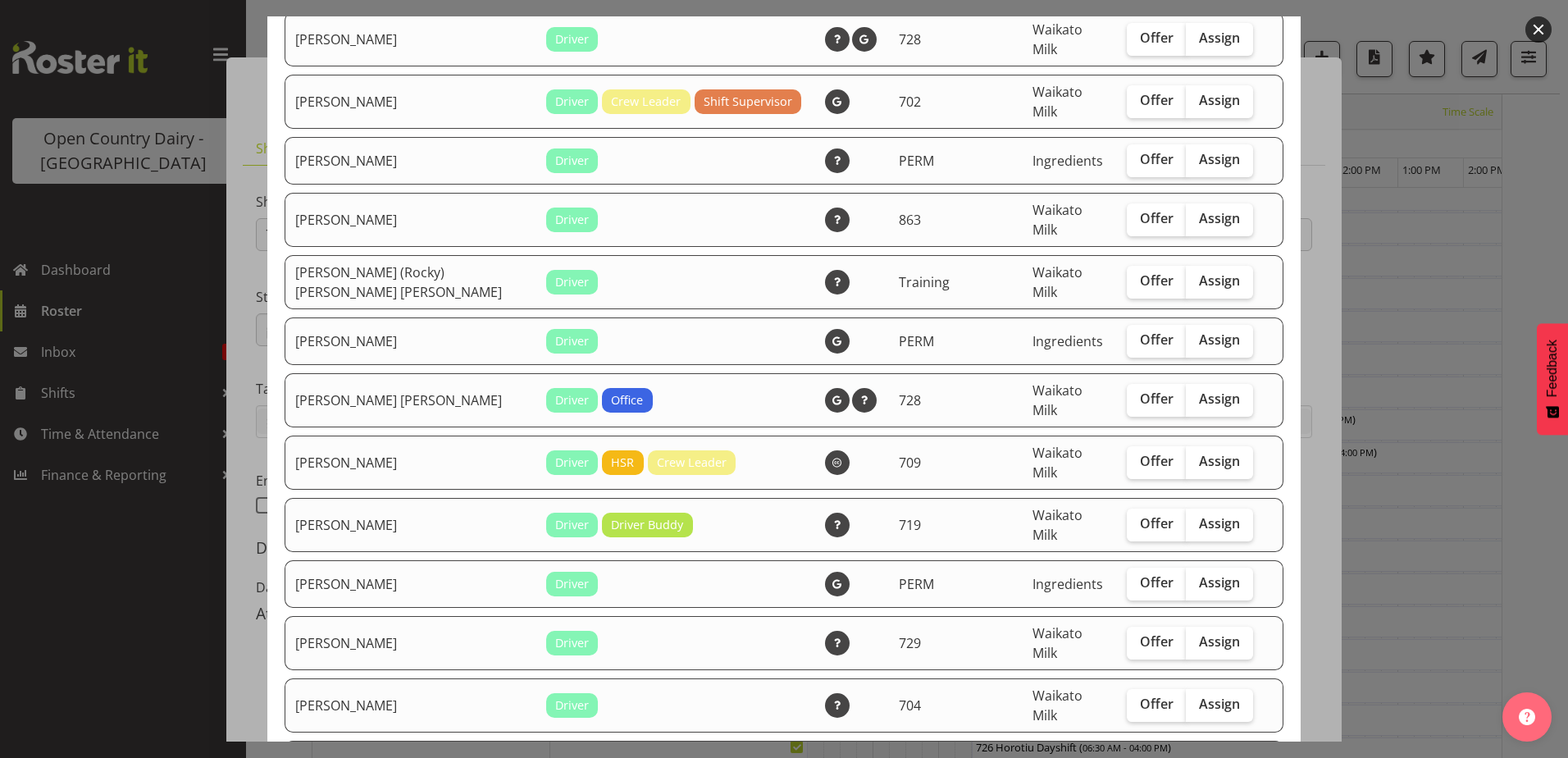
scroll to position [2544, 0]
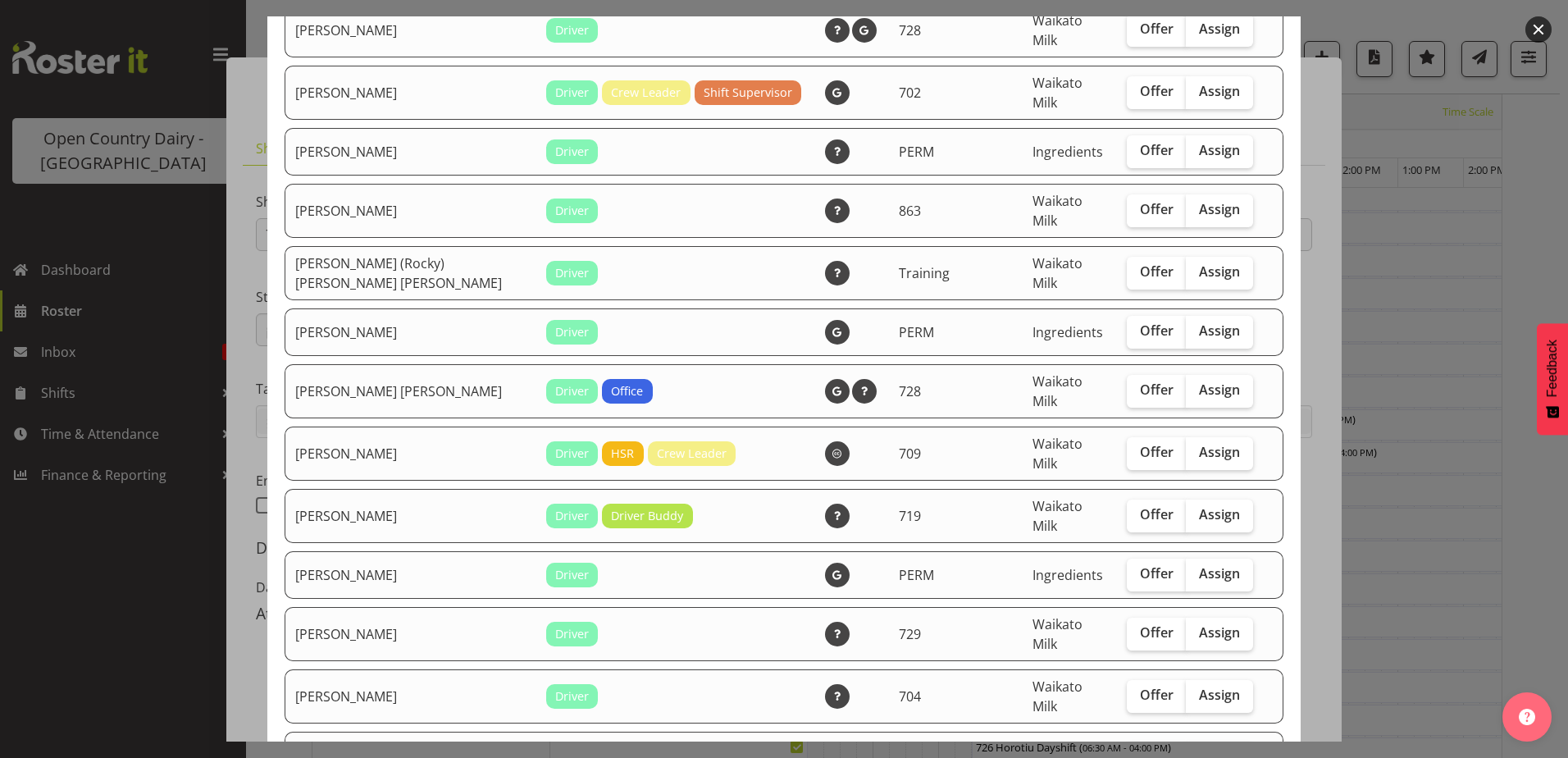
click at [1199, 750] on span "Assign" at bounding box center [1219, 758] width 41 height 17
click at [1188, 753] on input "Assign" at bounding box center [1191, 758] width 11 height 11
checkbox input "true"
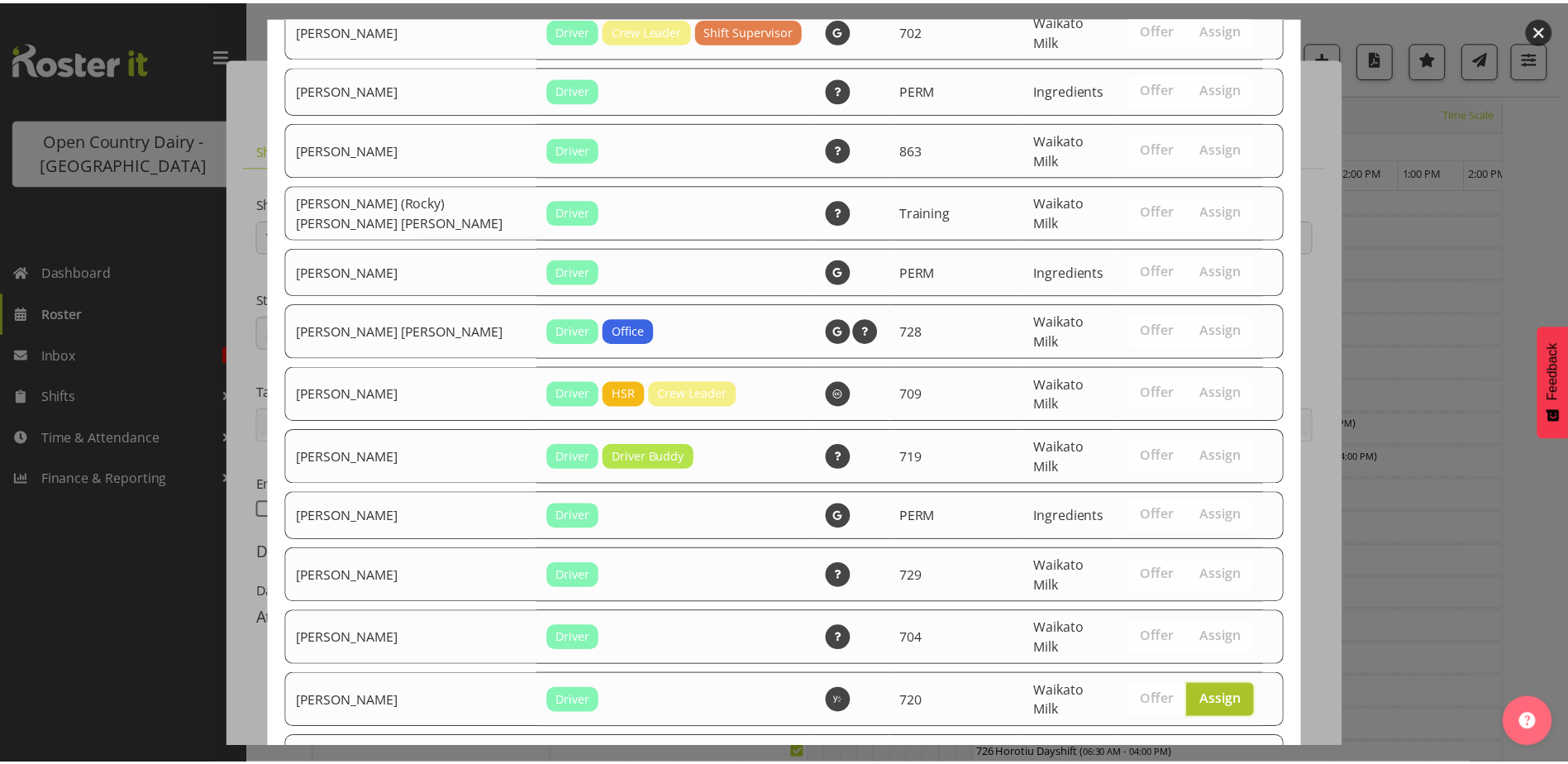
scroll to position [2702, 0]
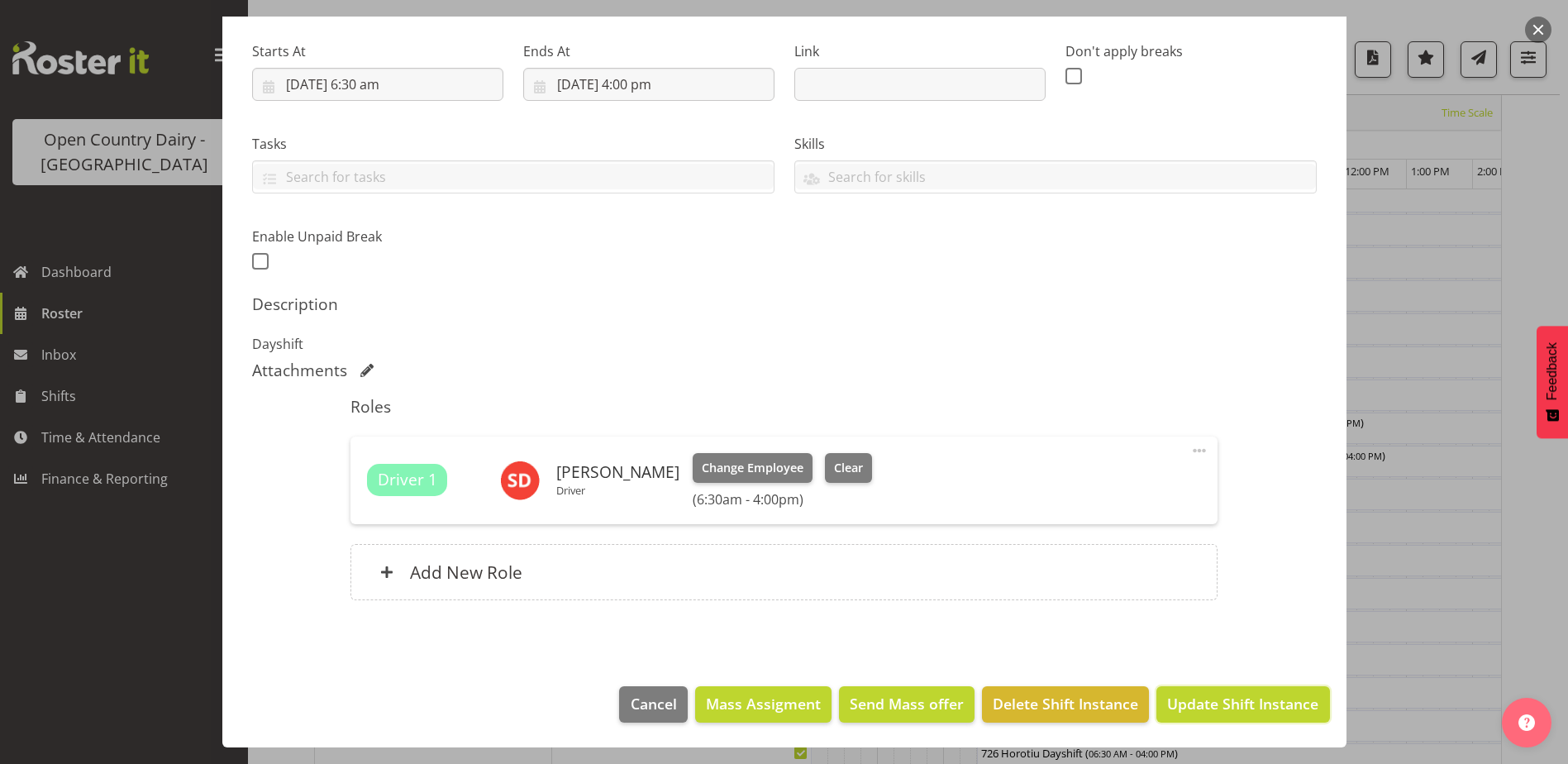
click at [1226, 711] on span "Update Shift Instance" at bounding box center [1243, 703] width 152 height 21
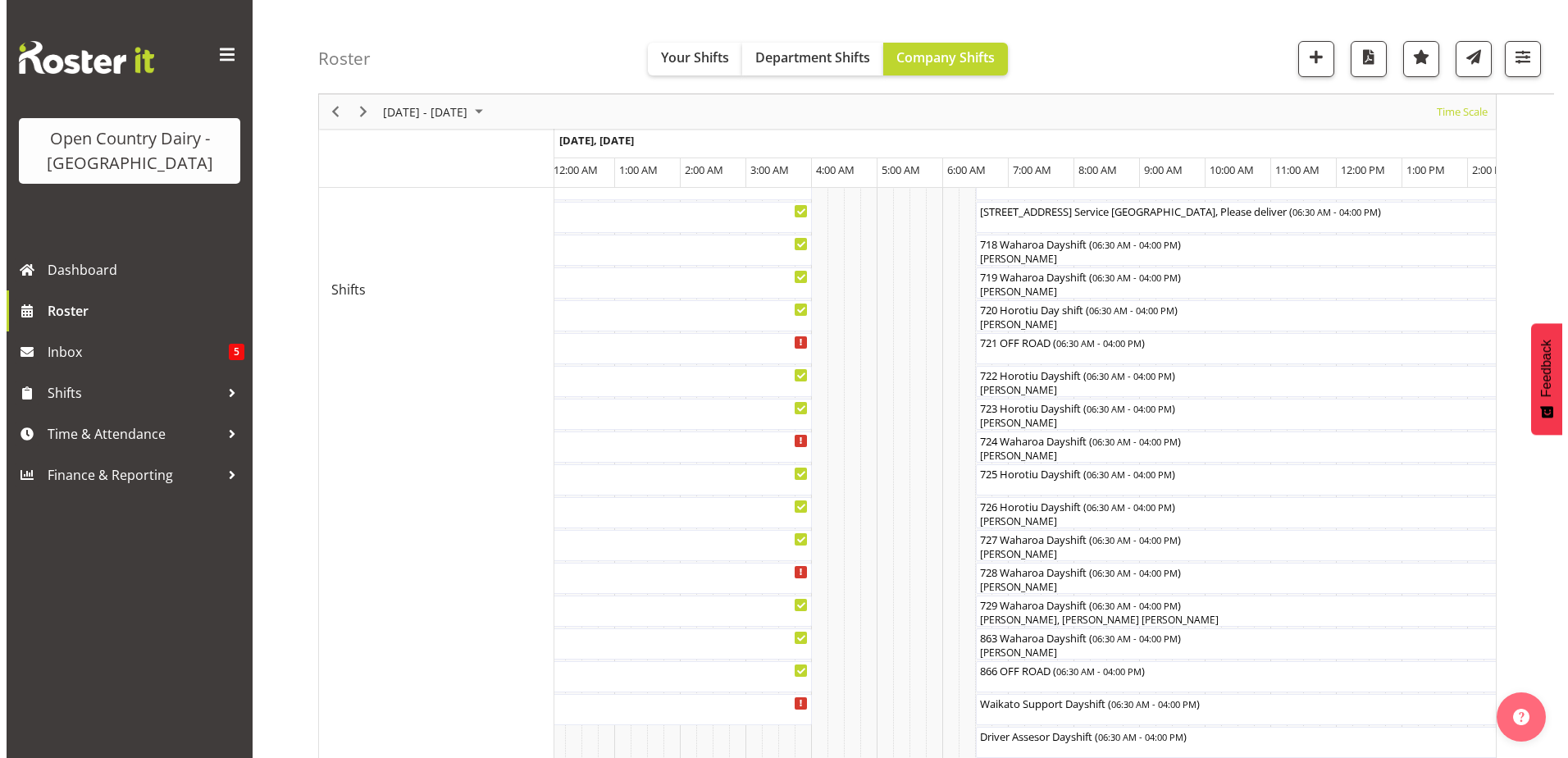
scroll to position [792, 0]
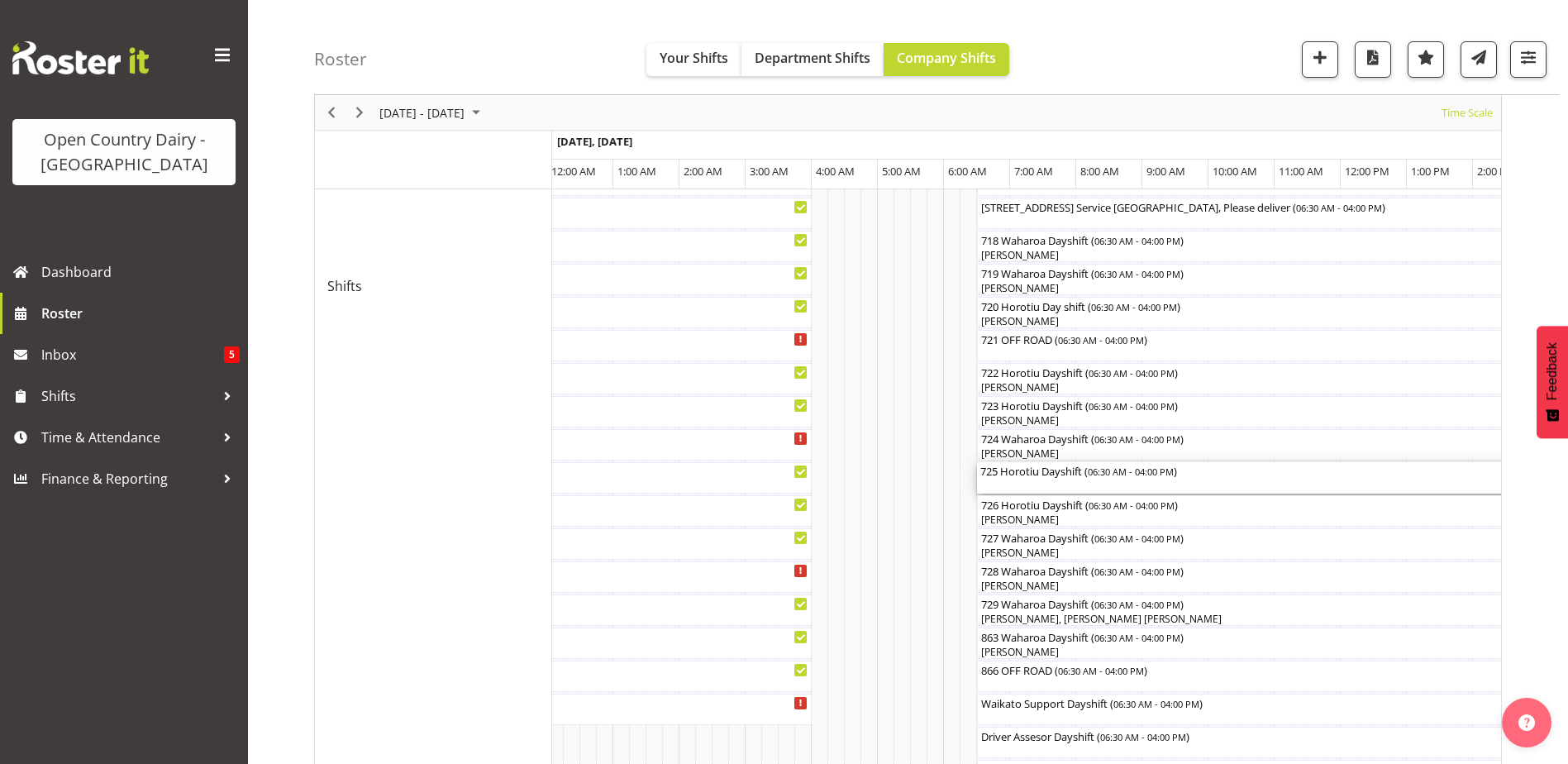
click at [1052, 479] on div "725 Horotiu Dayshift ( 06:30 AM - 04:00 PM )" at bounding box center [1292, 477] width 622 height 31
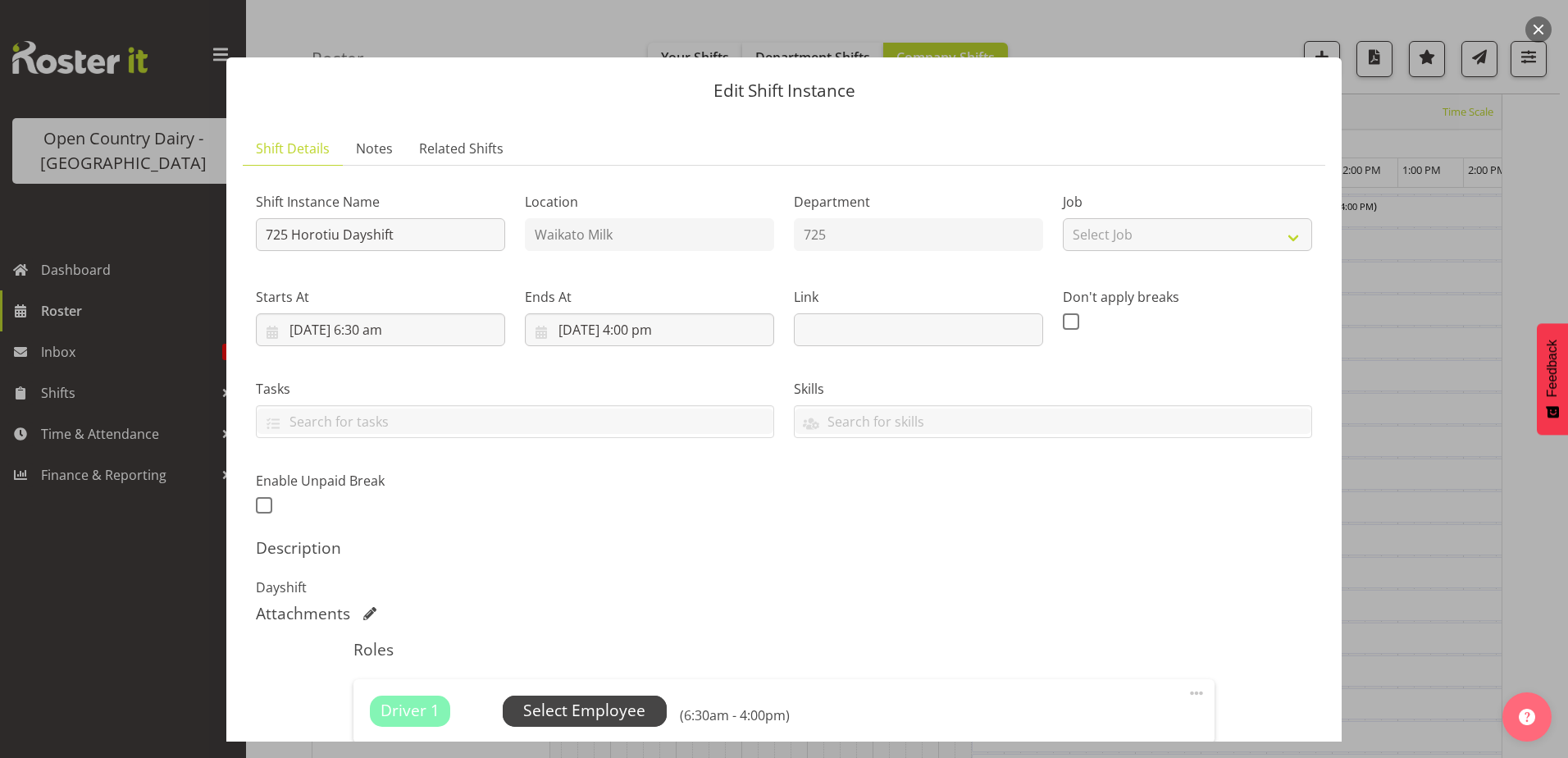
click at [589, 703] on span "Select Employee" at bounding box center [583, 711] width 122 height 24
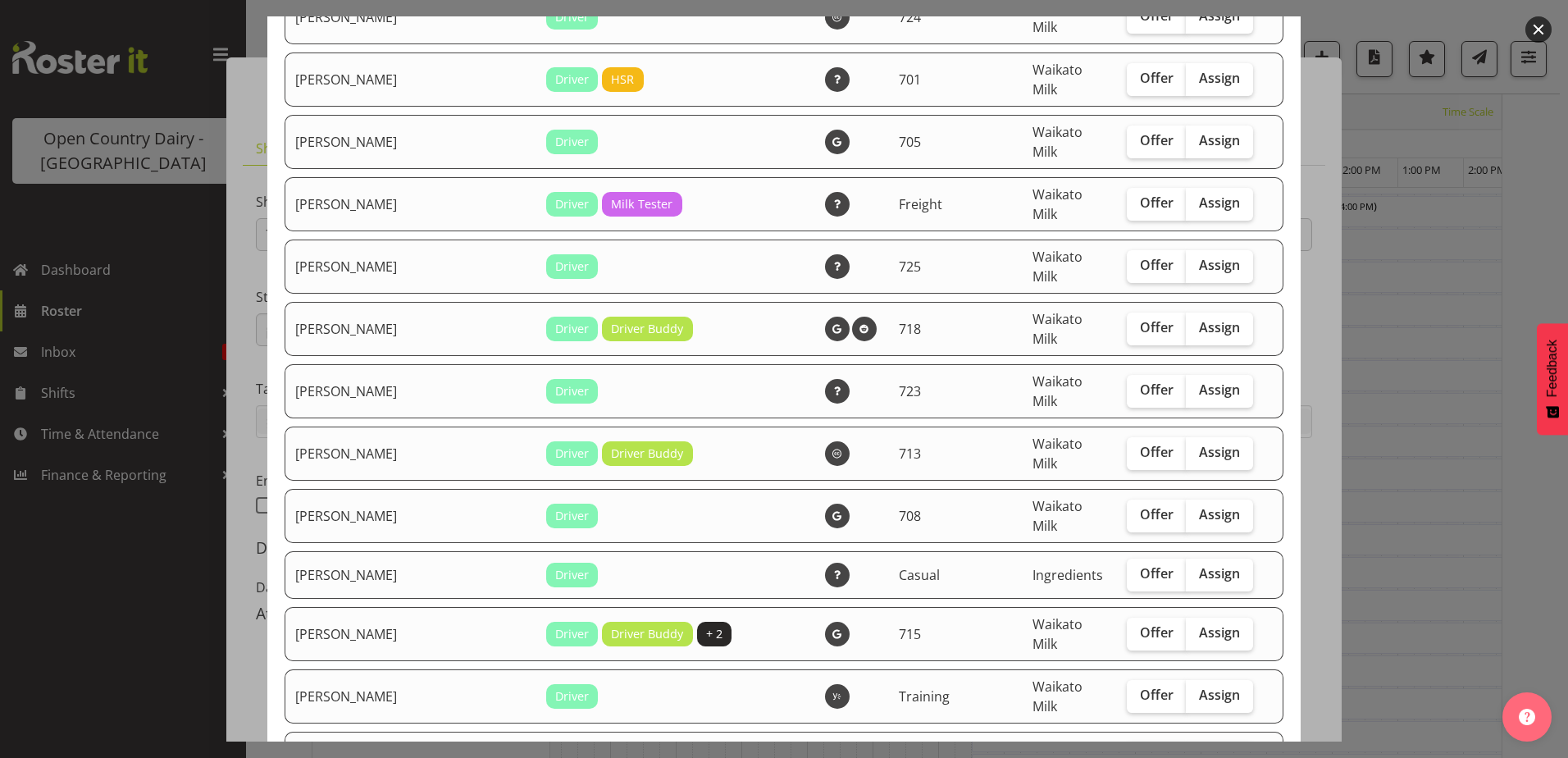
scroll to position [1724, 0]
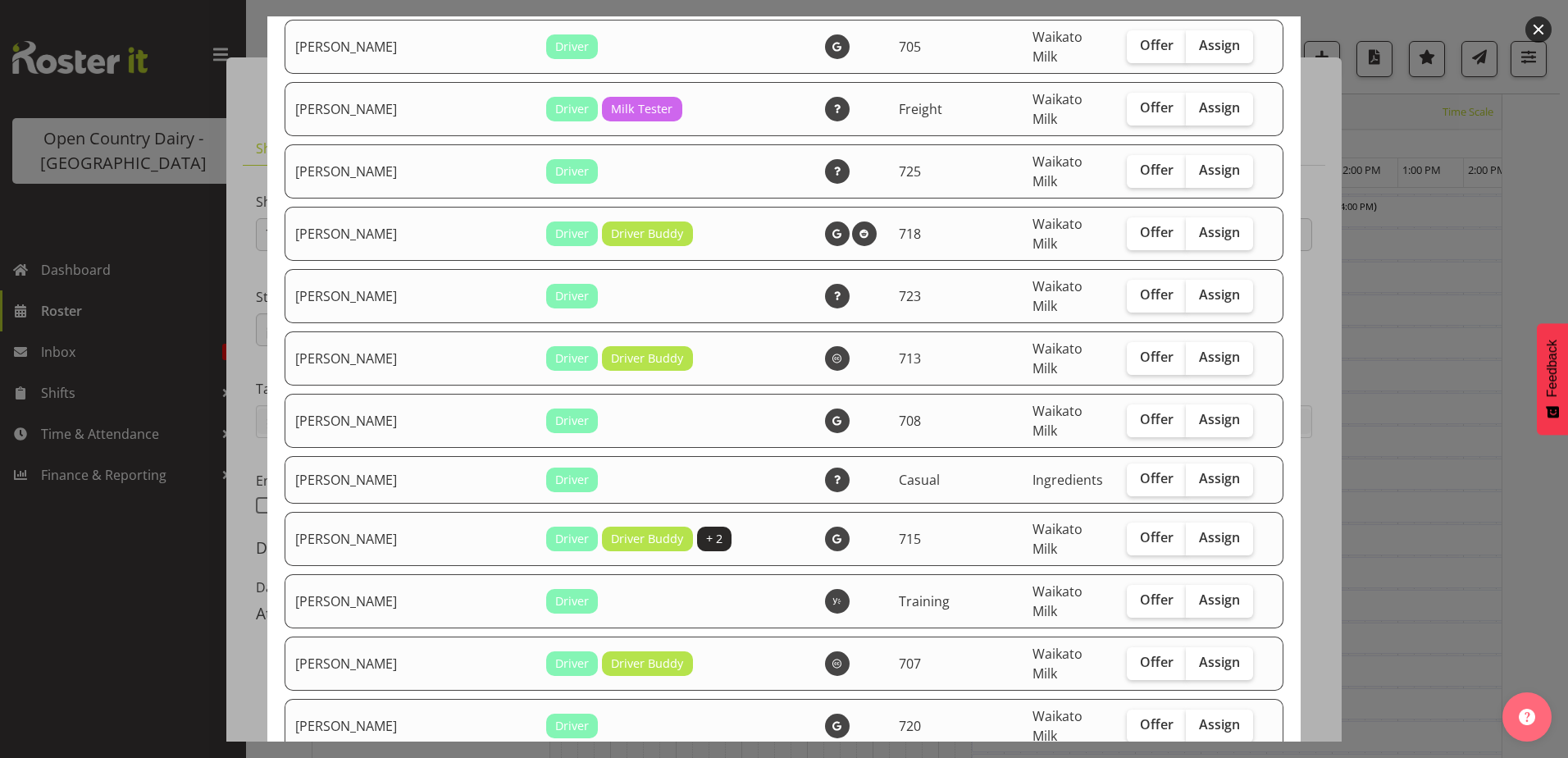
checkbox input "true"
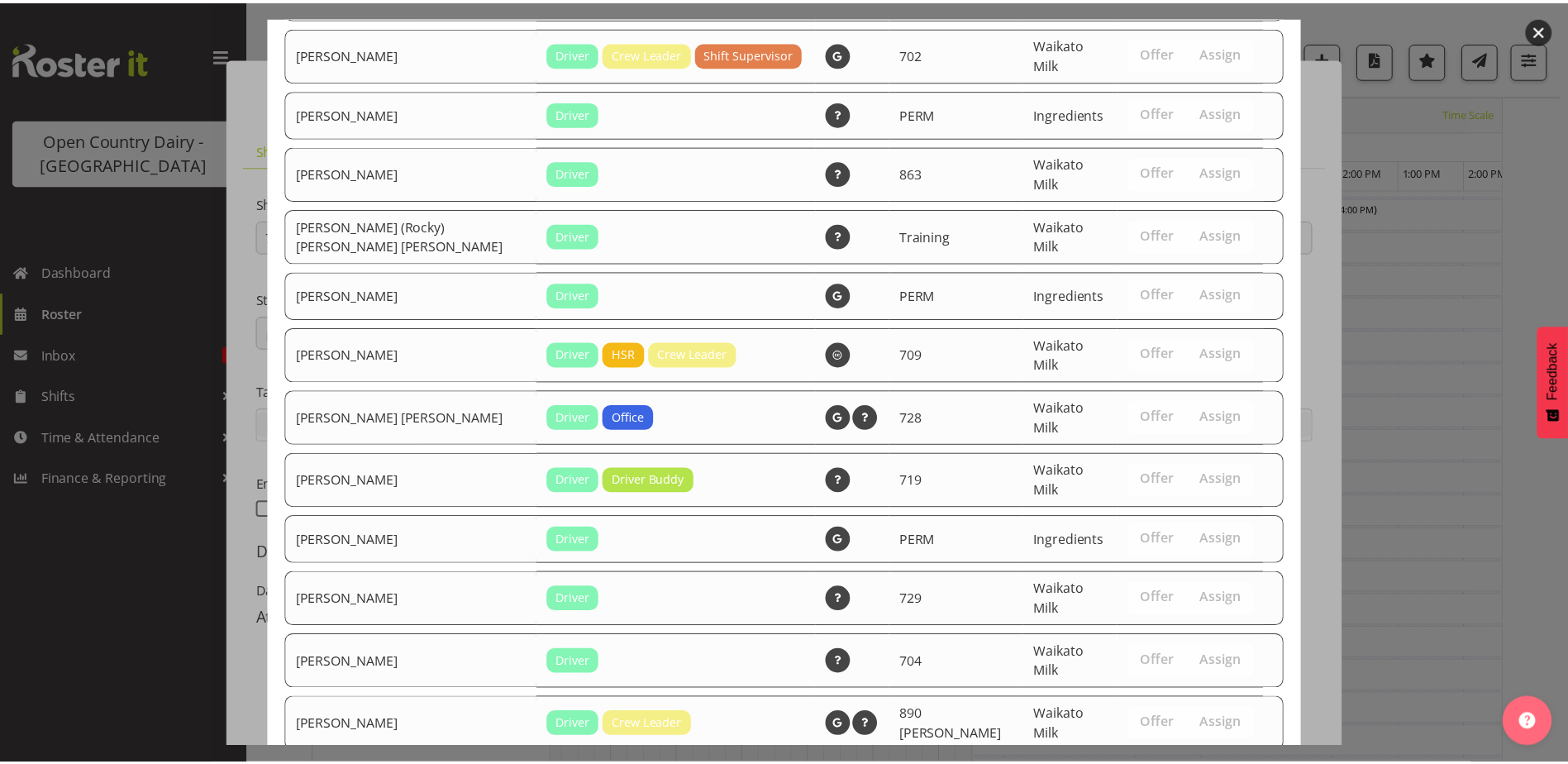
scroll to position [2702, 0]
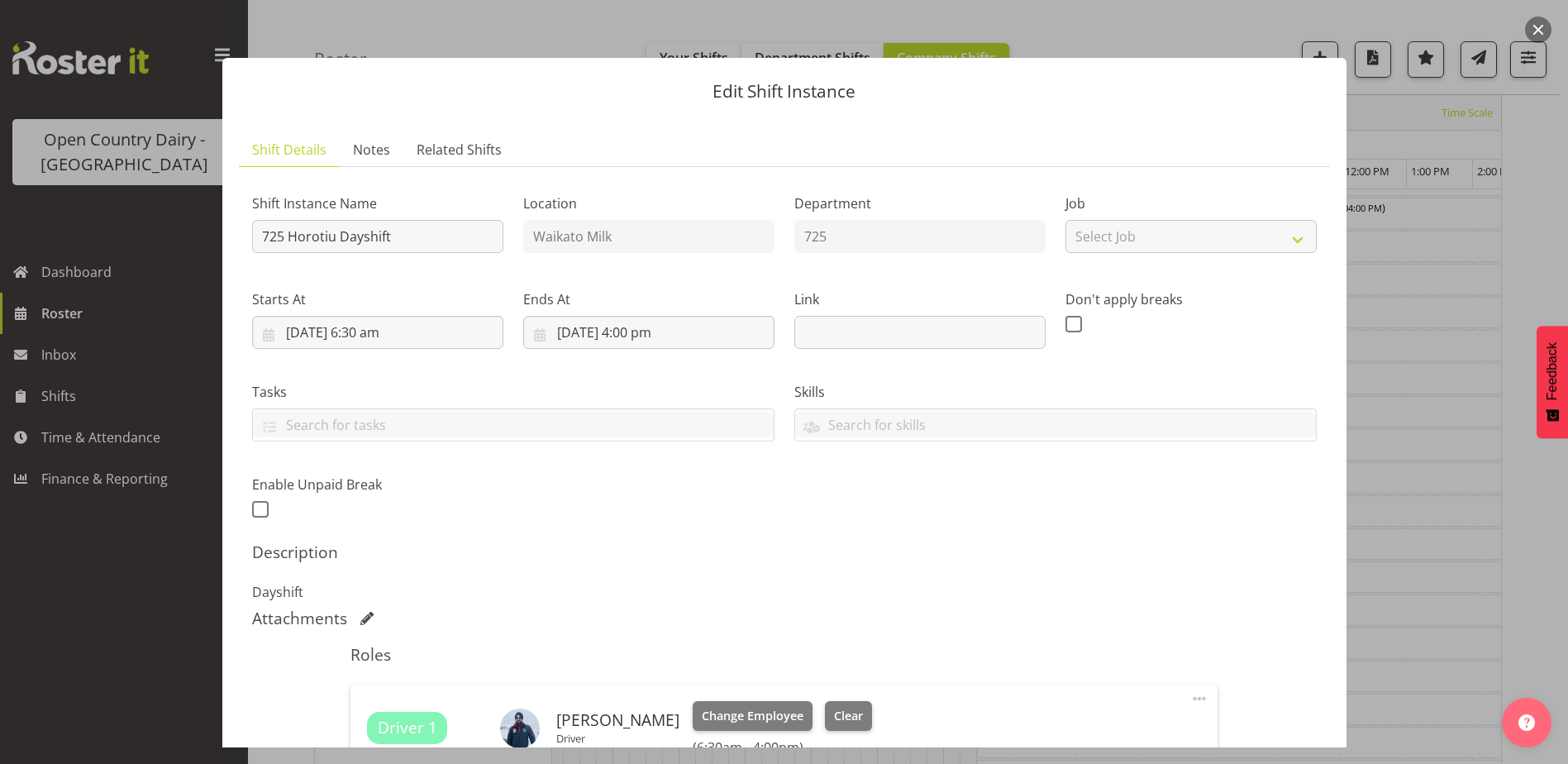
scroll to position [248, 0]
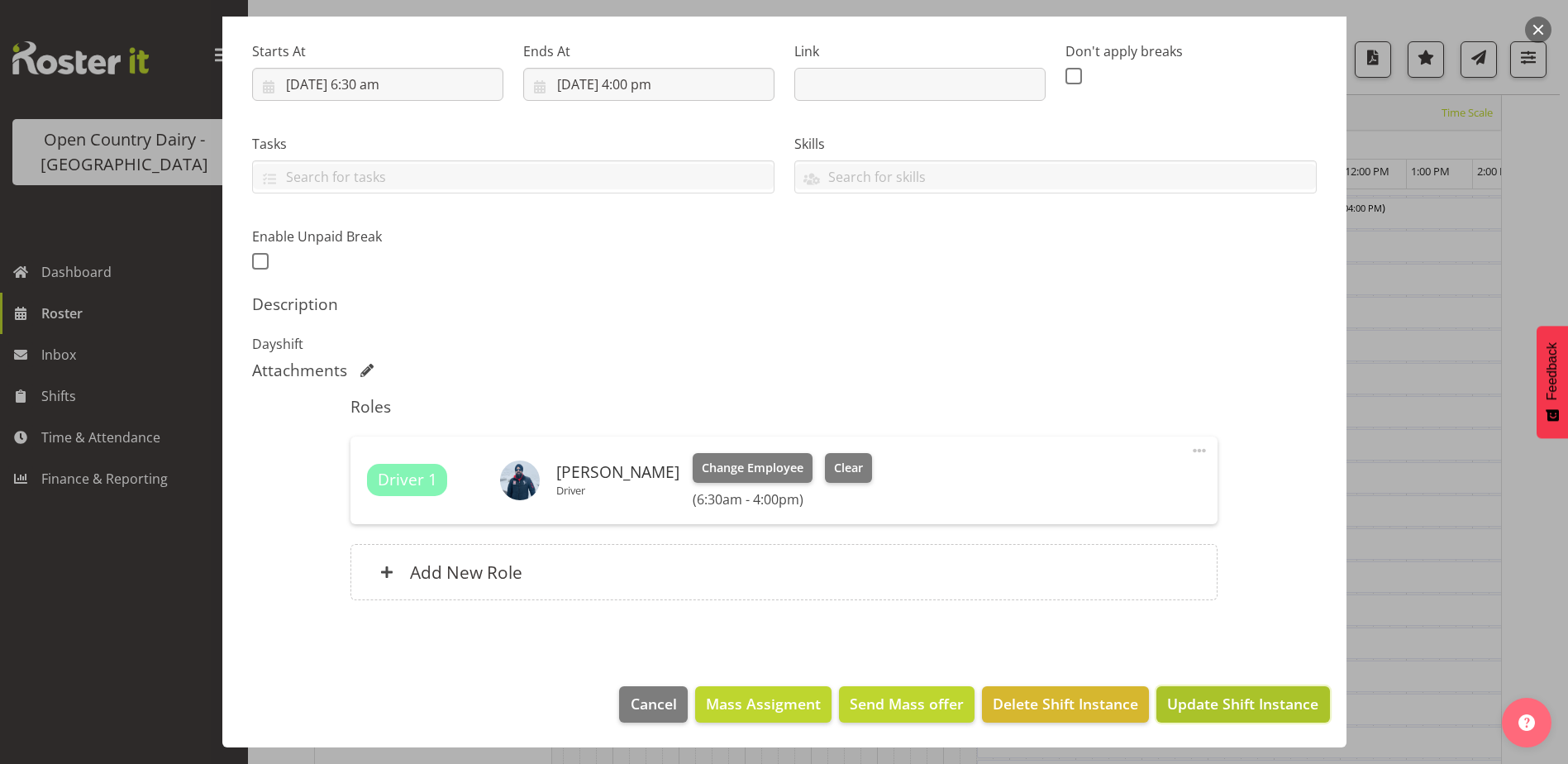
click at [1261, 695] on span "Update Shift Instance" at bounding box center [1243, 703] width 152 height 21
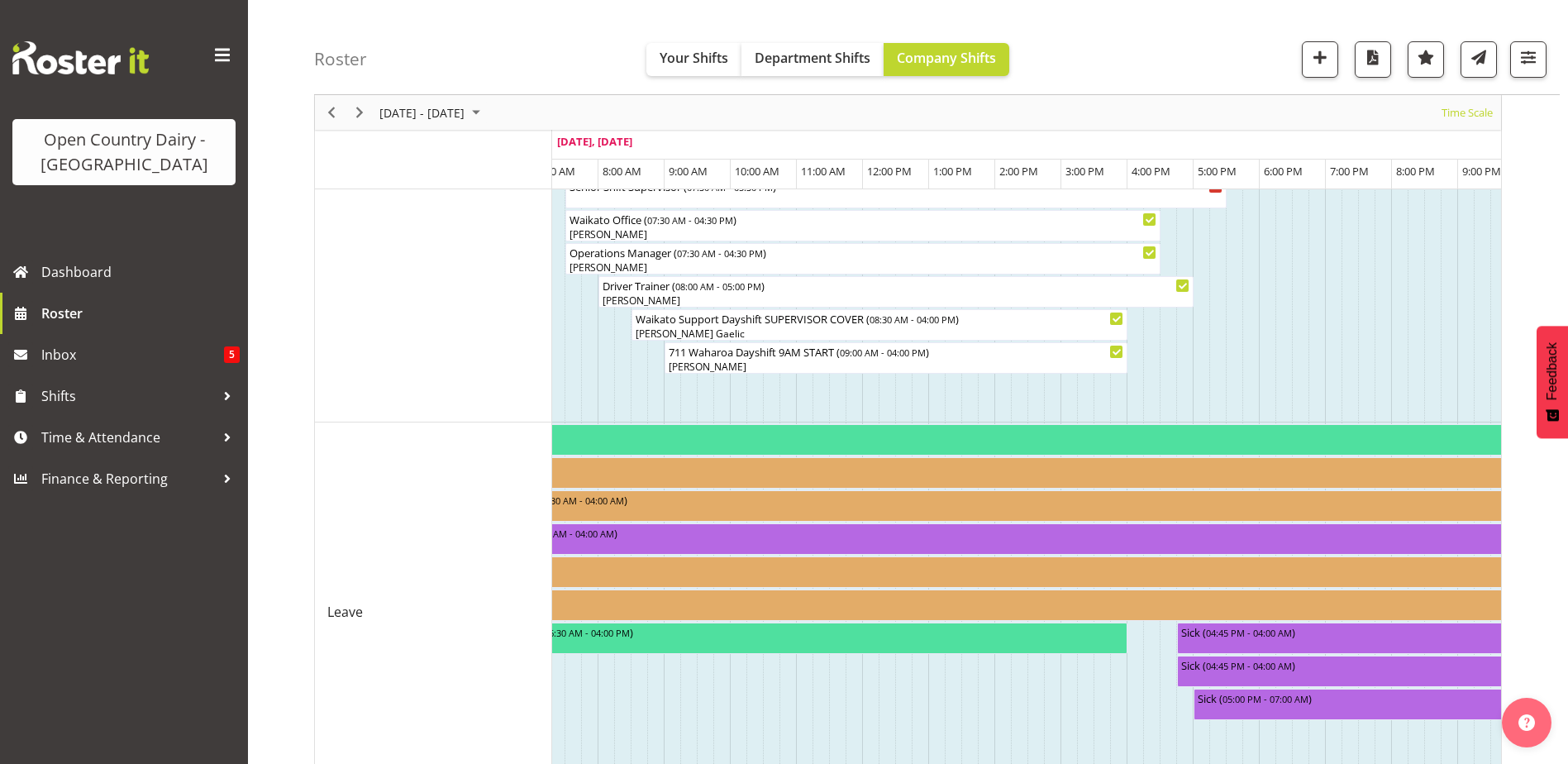
scroll to position [1594, 0]
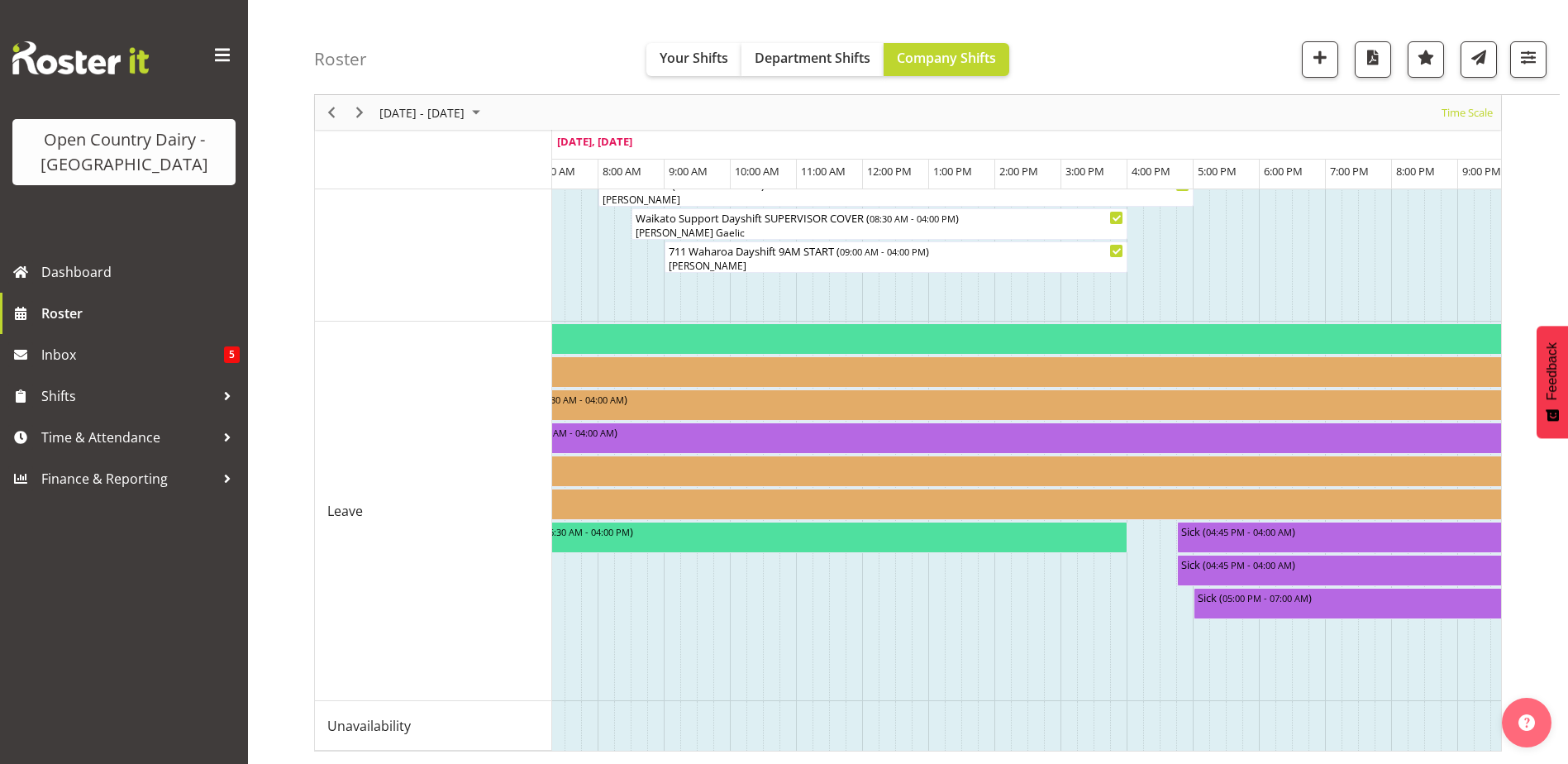
click at [1070, 736] on tr "Timeline Week of August 28, 2025" at bounding box center [862, 726] width 11112 height 50
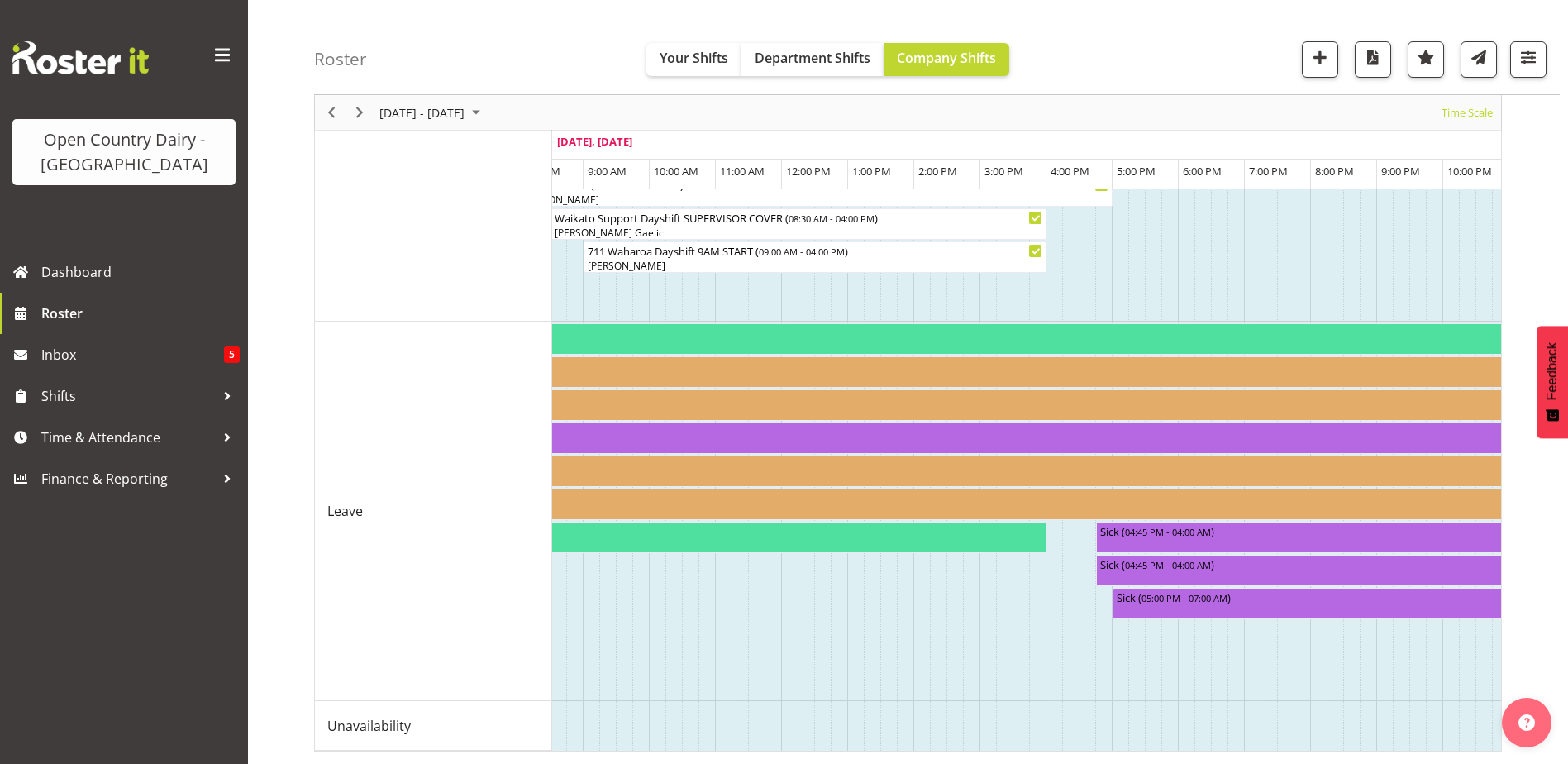
scroll to position [0, 5498]
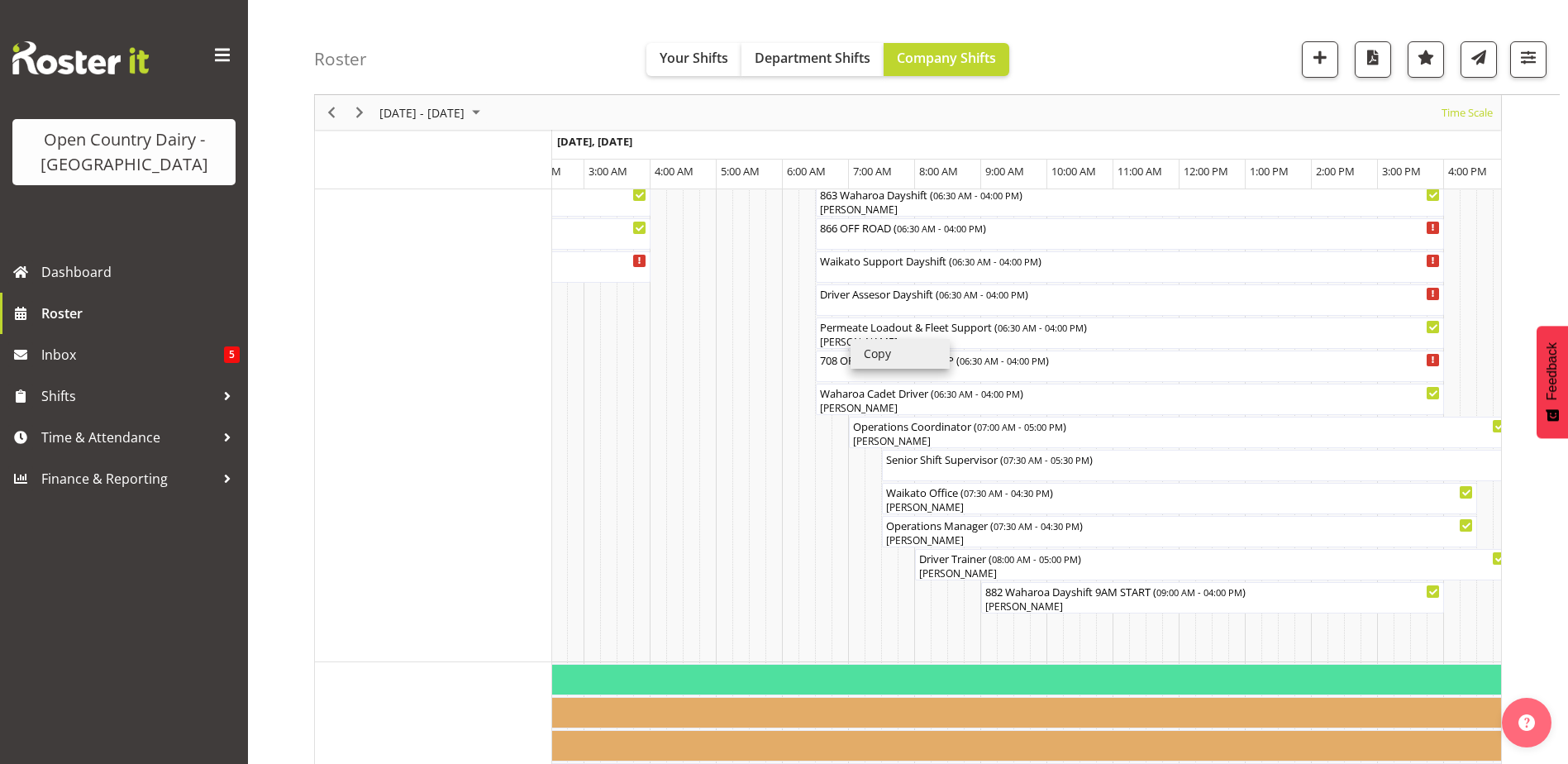
click at [882, 341] on li "Copy" at bounding box center [900, 354] width 99 height 30
click at [864, 338] on div "[PERSON_NAME]" at bounding box center [1131, 342] width 622 height 15
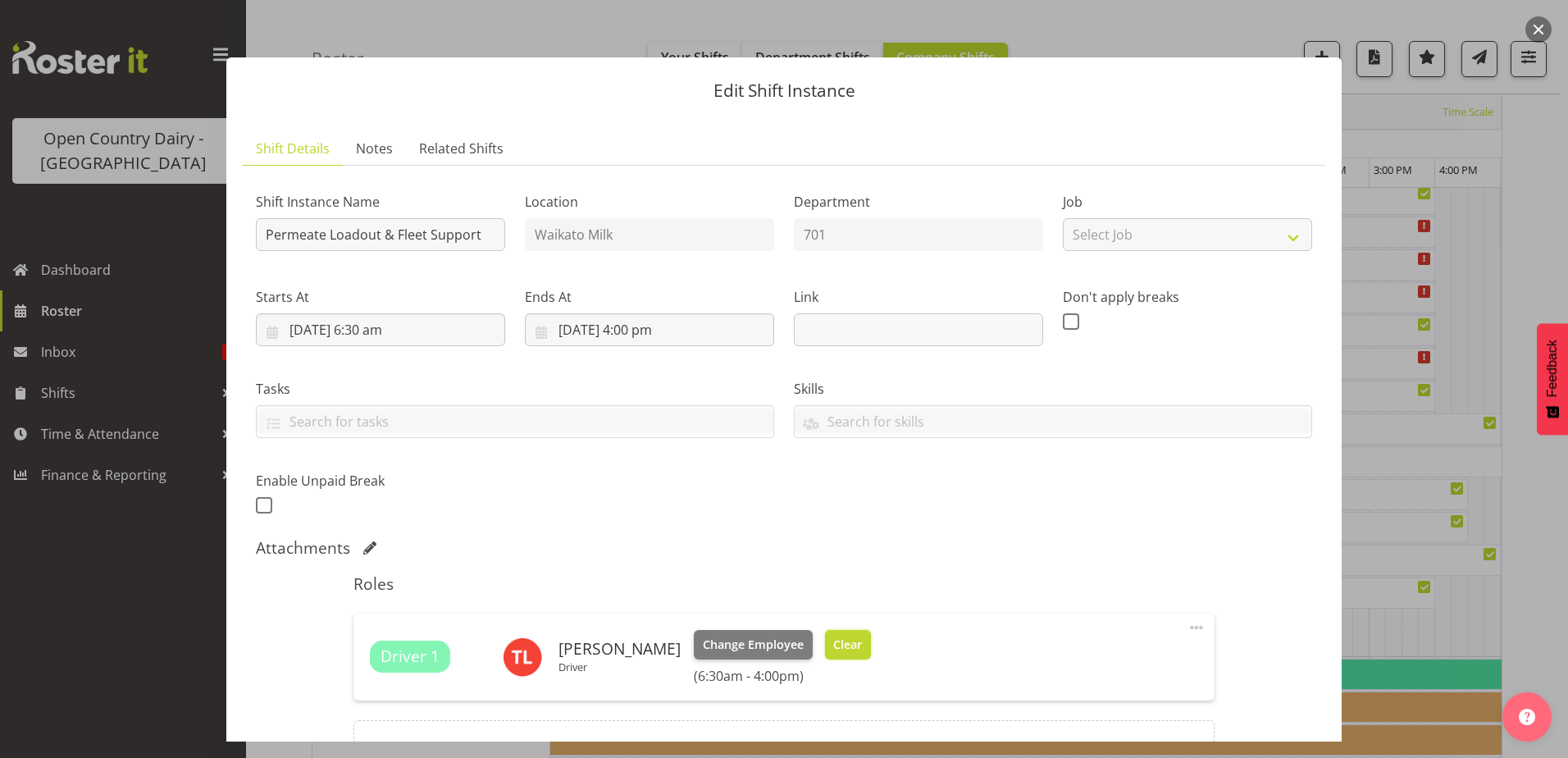
click at [841, 649] on span "Clear" at bounding box center [847, 644] width 29 height 18
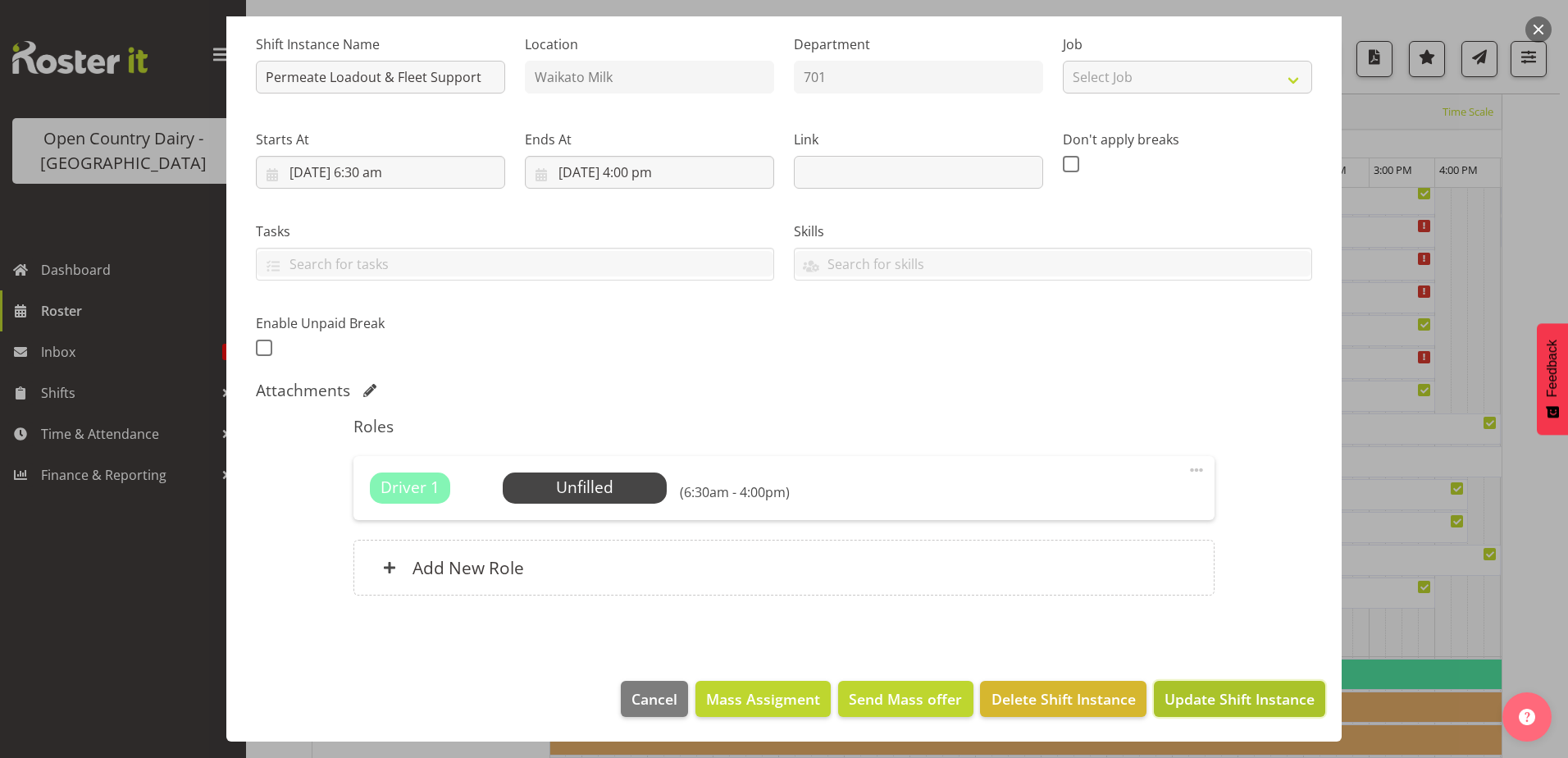
click at [1230, 706] on span "Update Shift Instance" at bounding box center [1239, 698] width 150 height 21
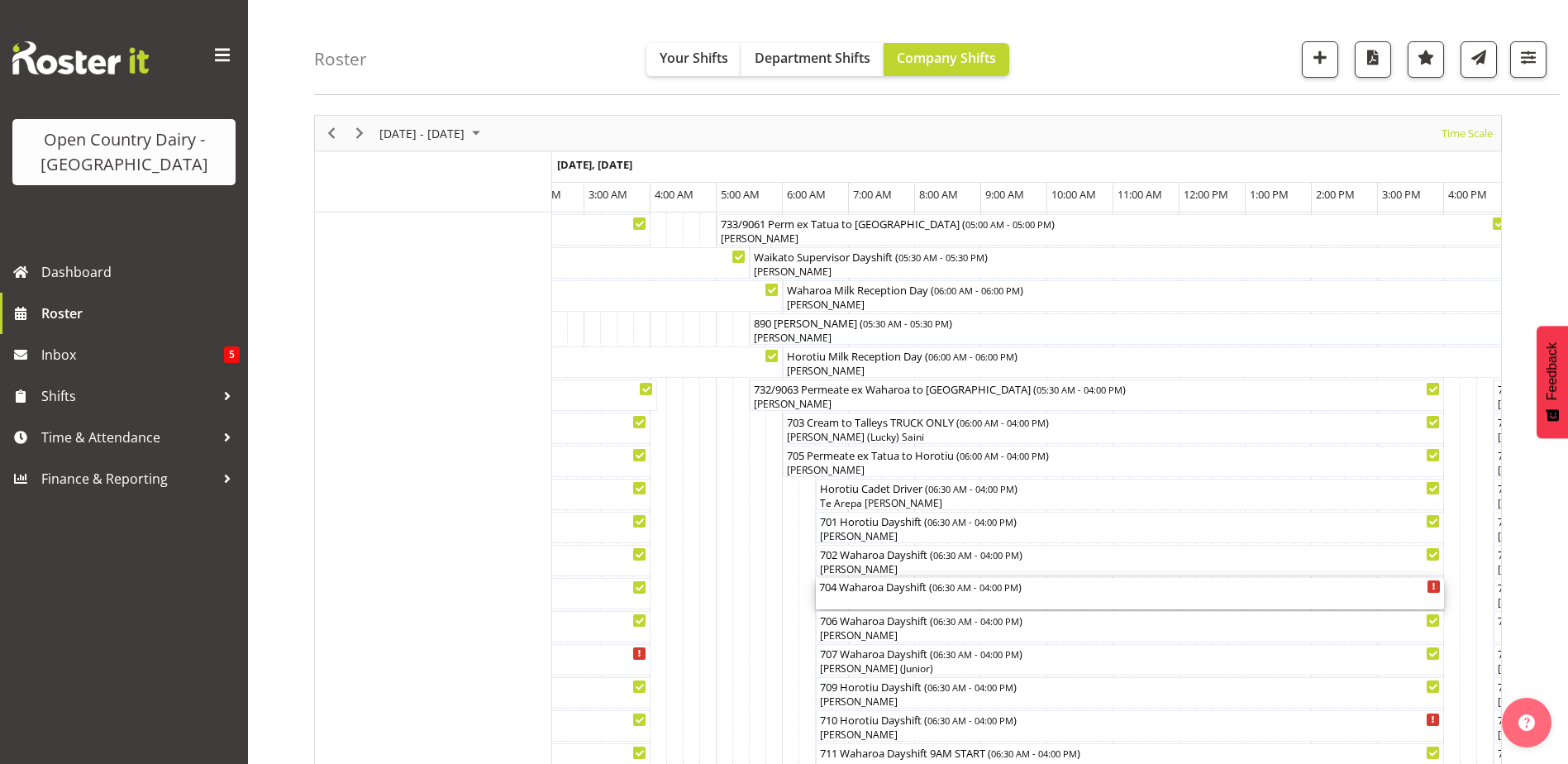
click at [839, 598] on div "704 Waharoa Dayshift ( 06:30 AM - 04:00 PM )" at bounding box center [1131, 594] width 622 height 31
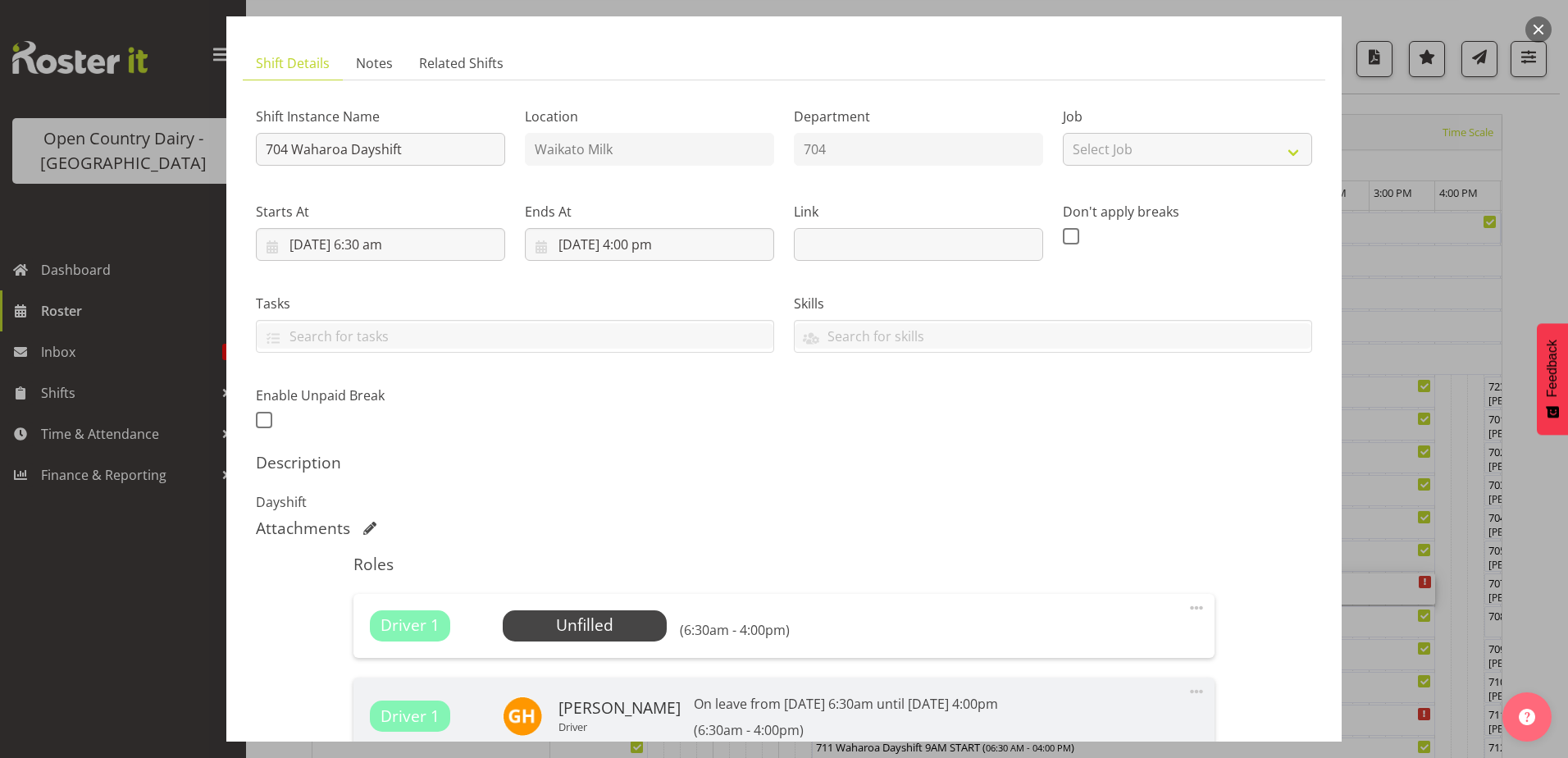
scroll to position [164, 0]
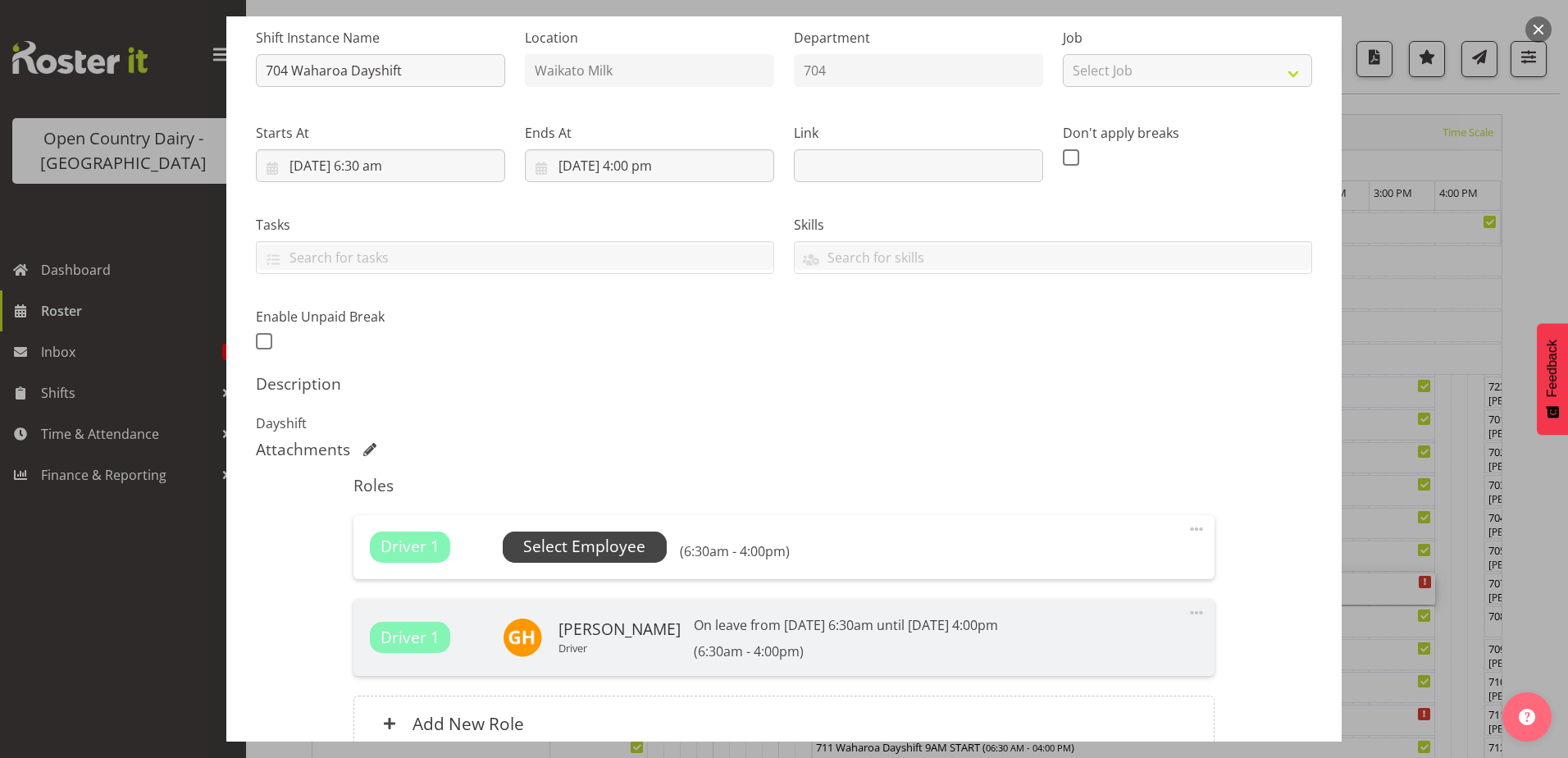
click at [638, 546] on span "Select Employee" at bounding box center [583, 547] width 122 height 24
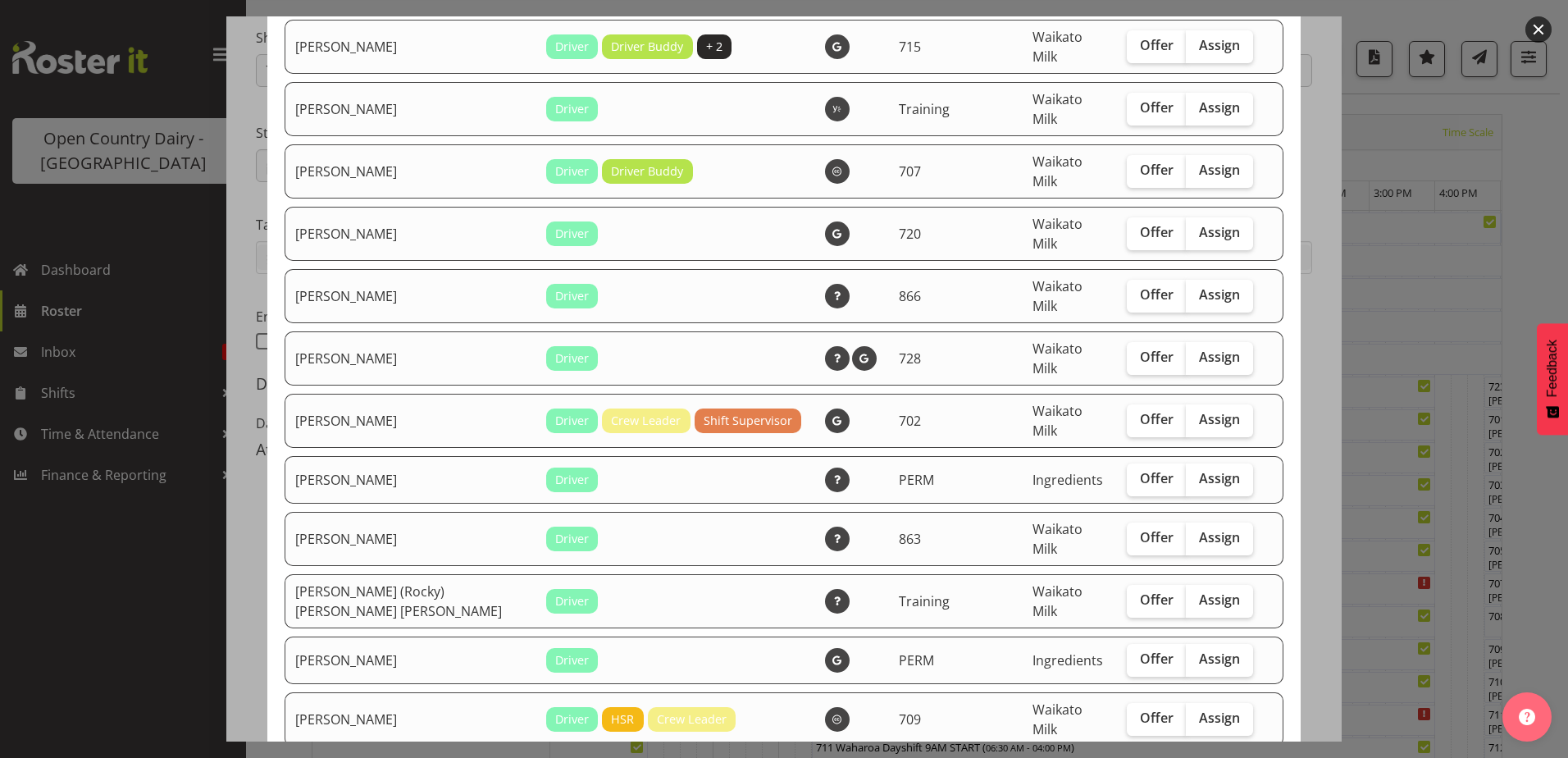
scroll to position [2626, 0]
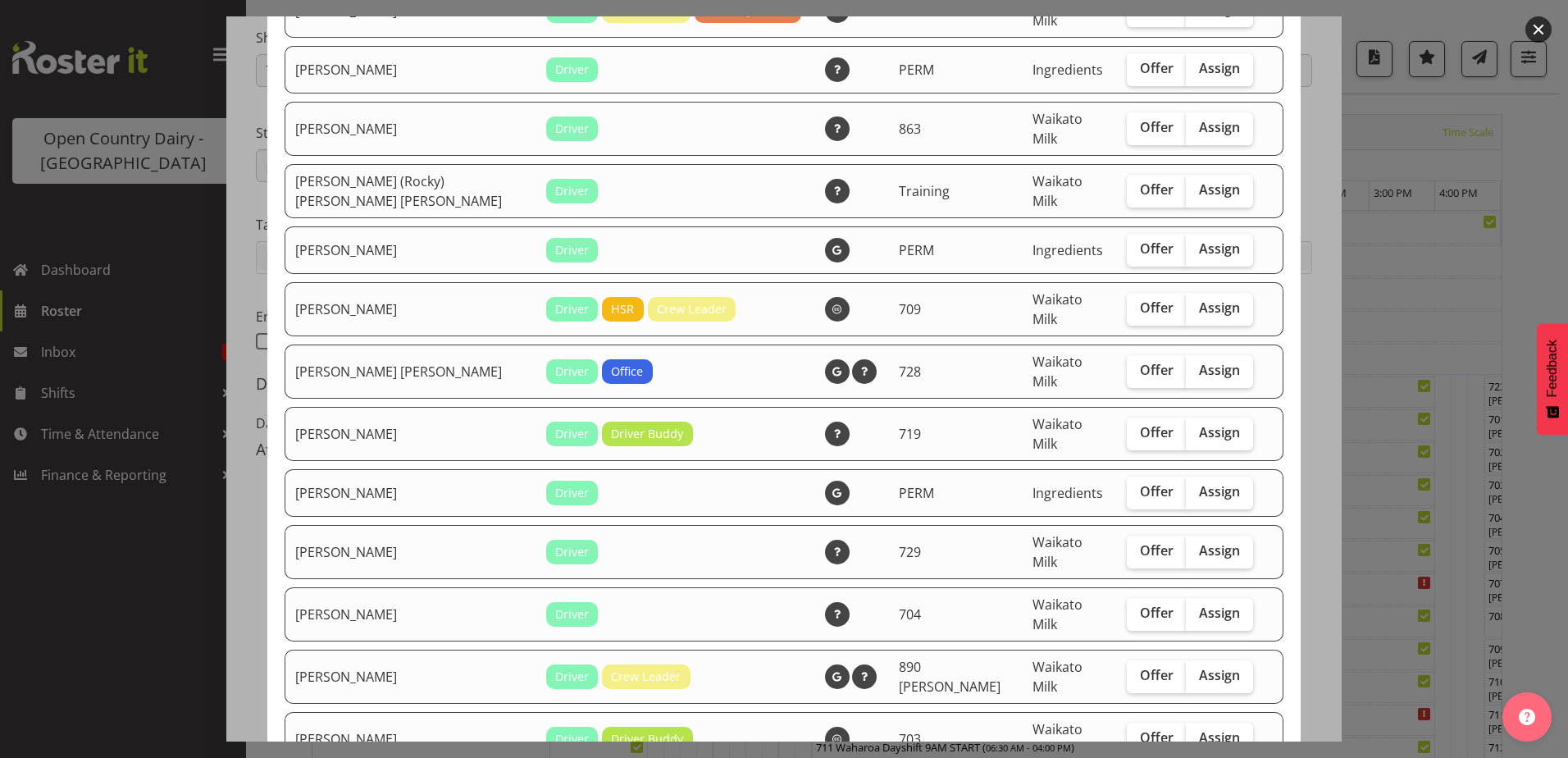
checkbox input "true"
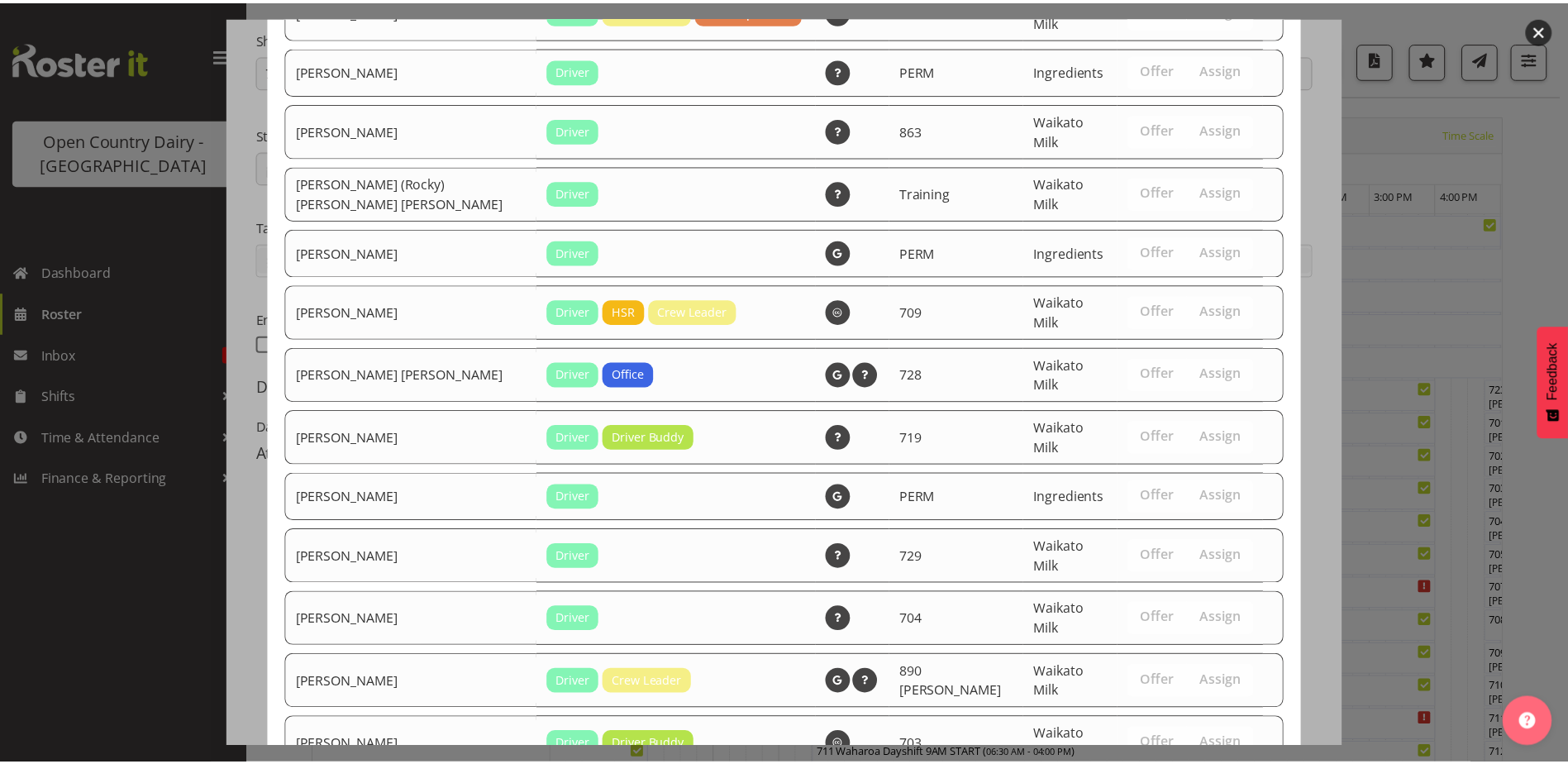
scroll to position [2702, 0]
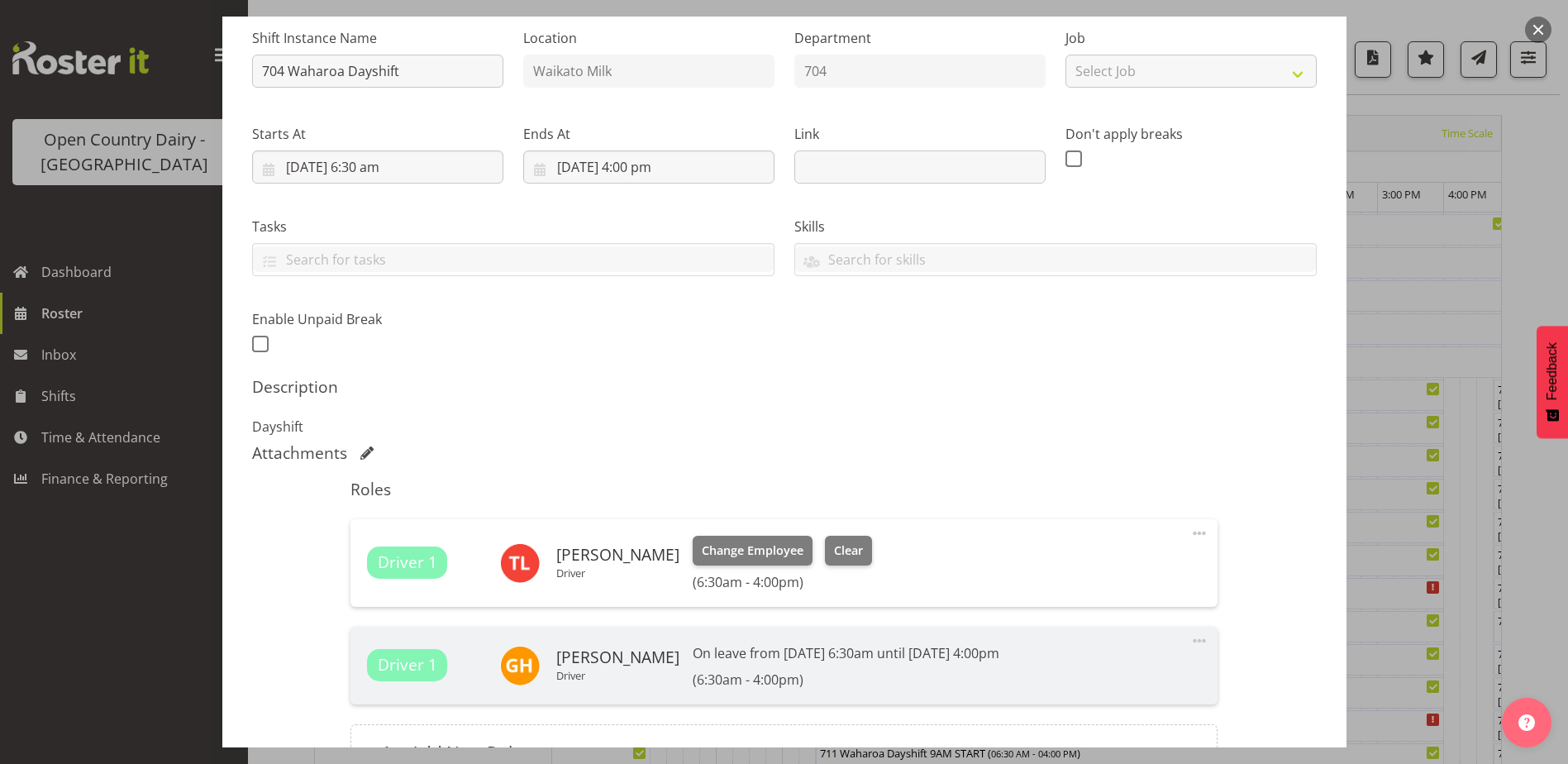
scroll to position [346, 0]
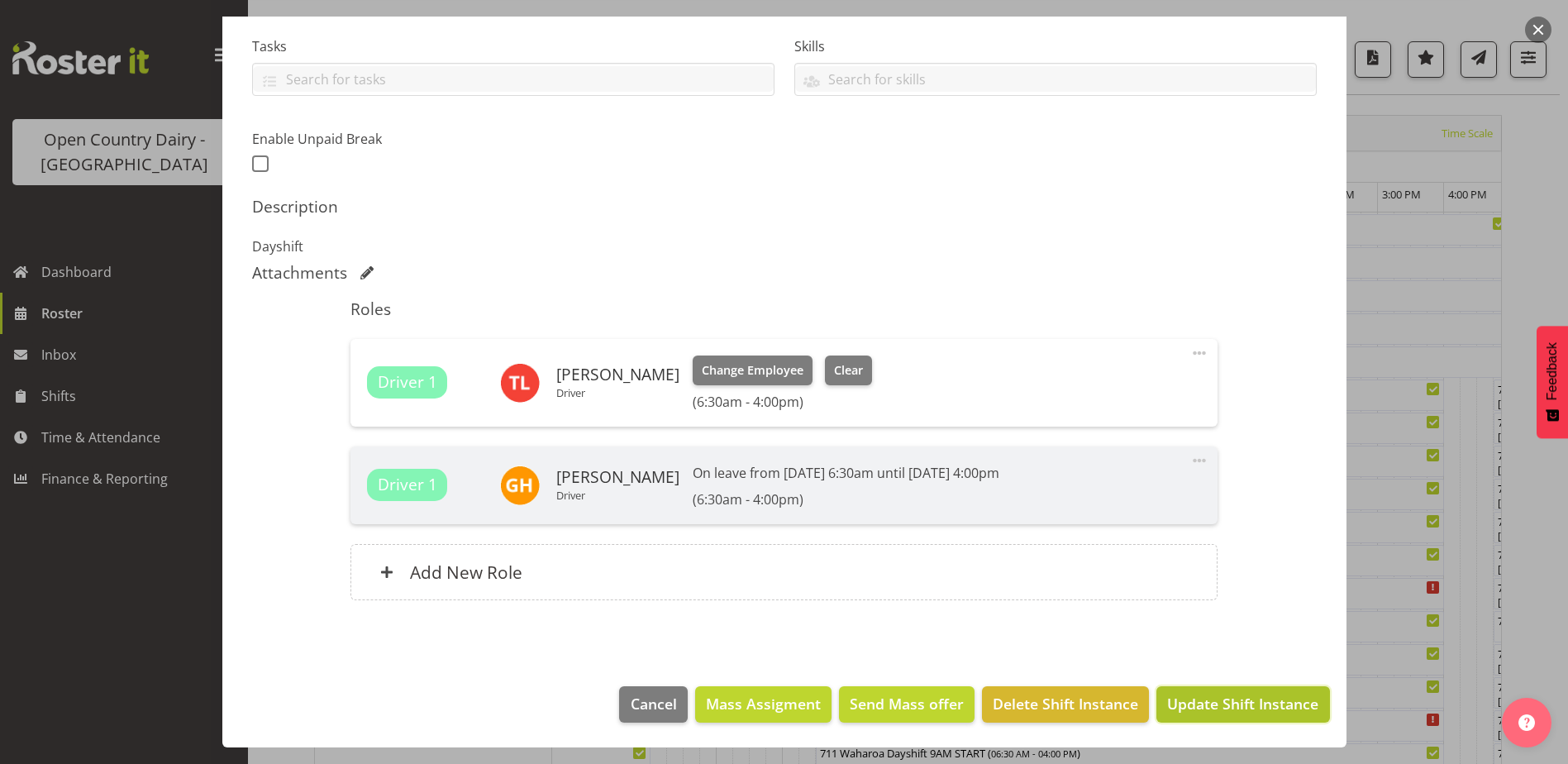
click at [1184, 702] on span "Update Shift Instance" at bounding box center [1243, 703] width 152 height 21
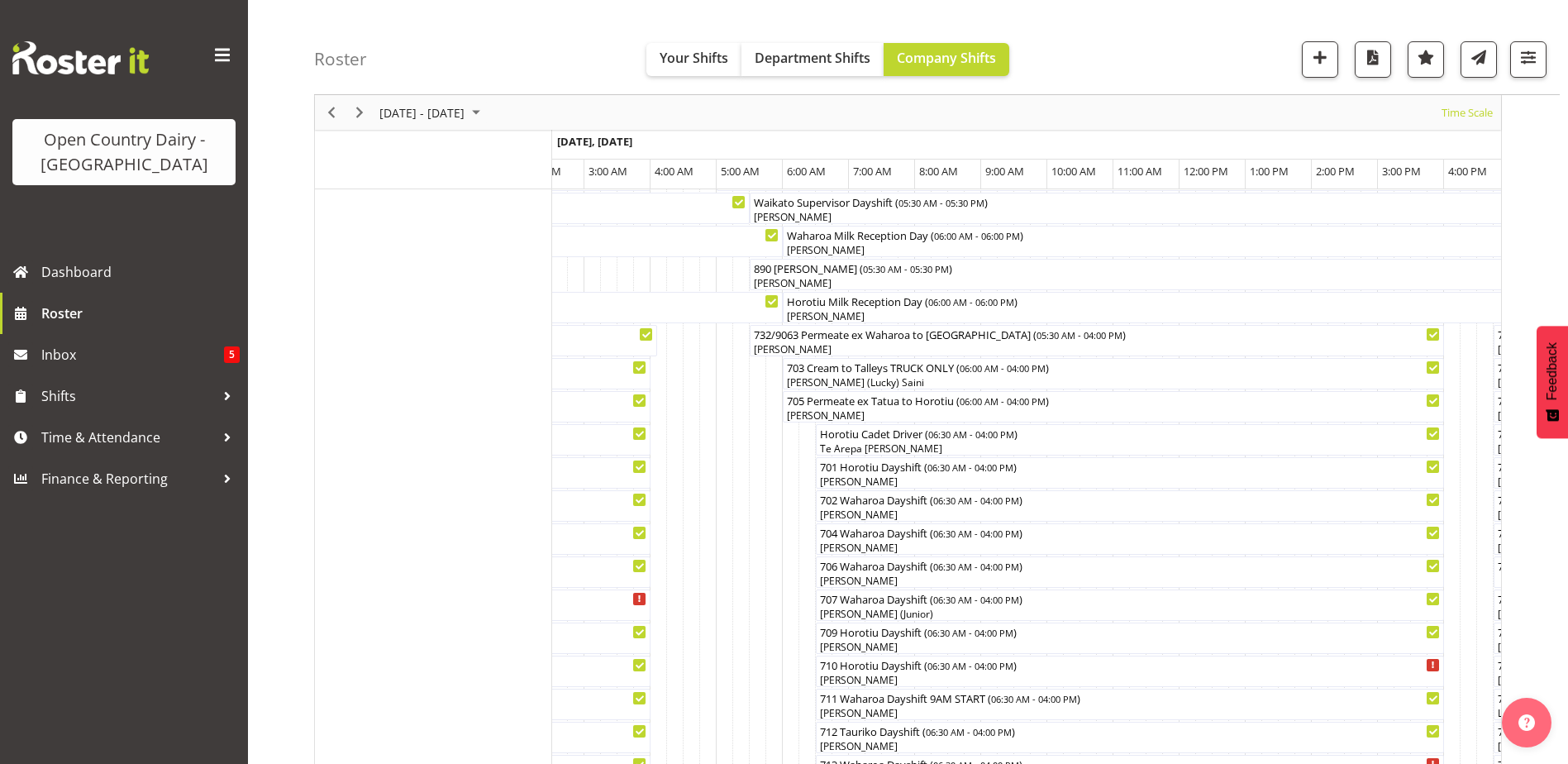
scroll to position [137, 0]
